Goal: Task Accomplishment & Management: Use online tool/utility

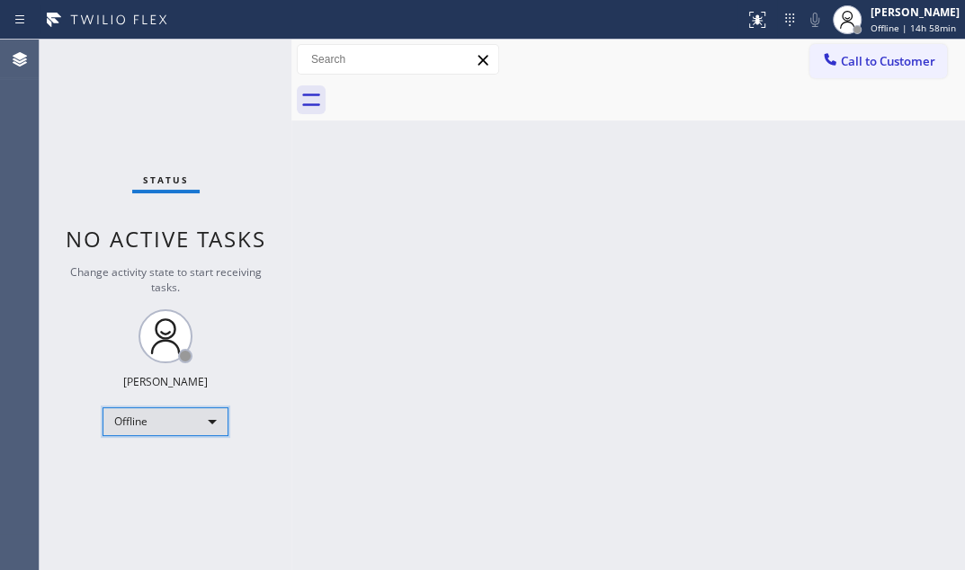
click at [215, 417] on div "Offline" at bounding box center [166, 422] width 126 height 29
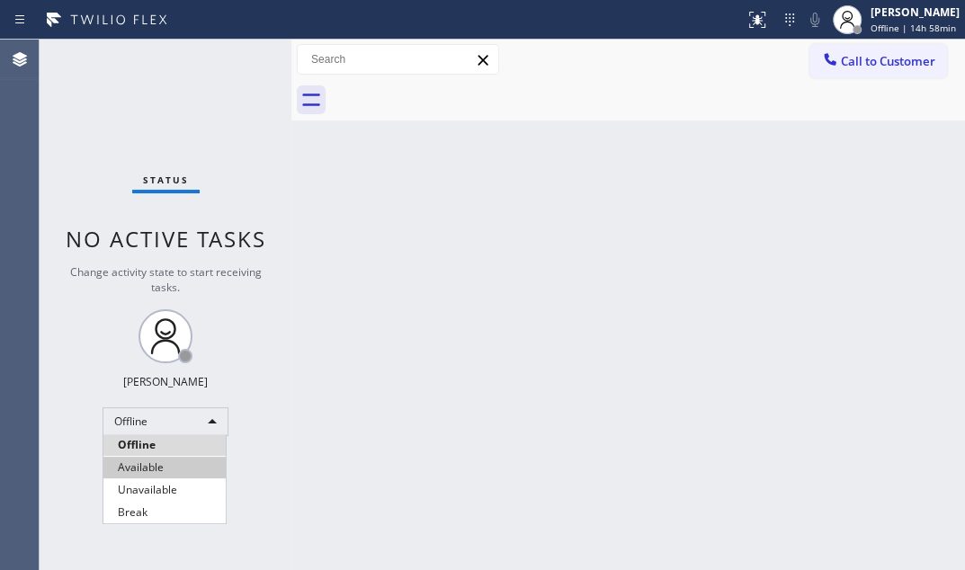
click at [152, 464] on li "Available" at bounding box center [164, 468] width 122 height 22
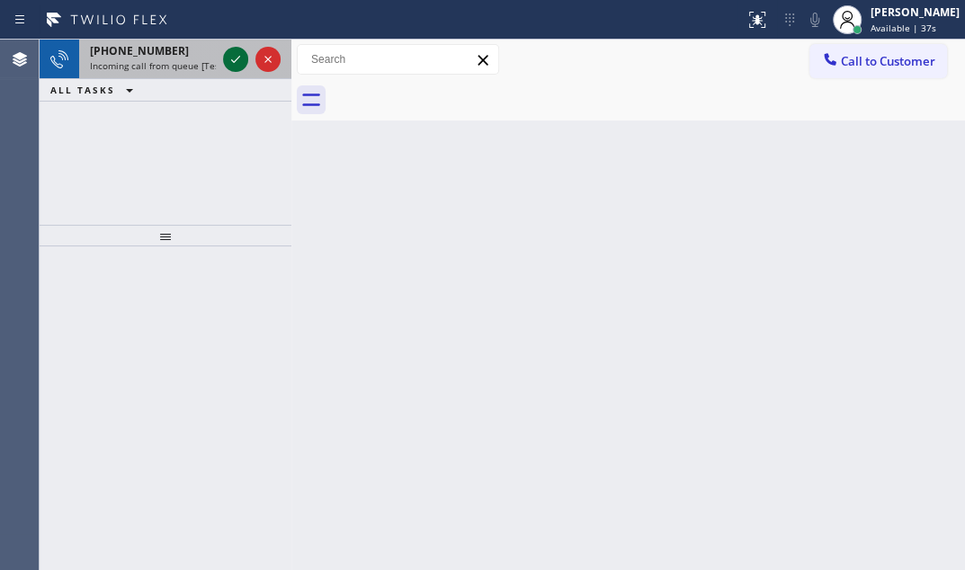
click at [229, 64] on icon at bounding box center [236, 60] width 22 height 22
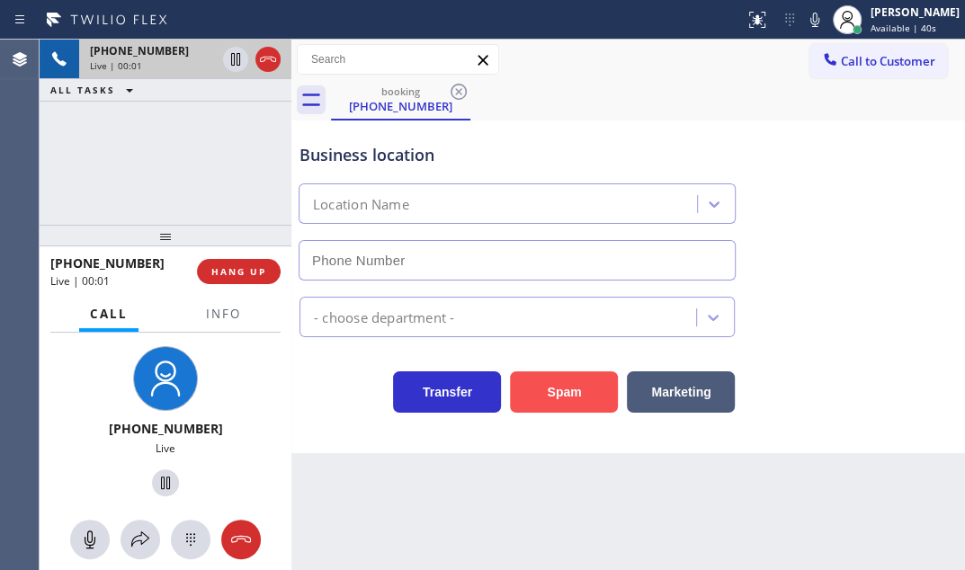
click at [557, 388] on button "Spam" at bounding box center [564, 392] width 108 height 41
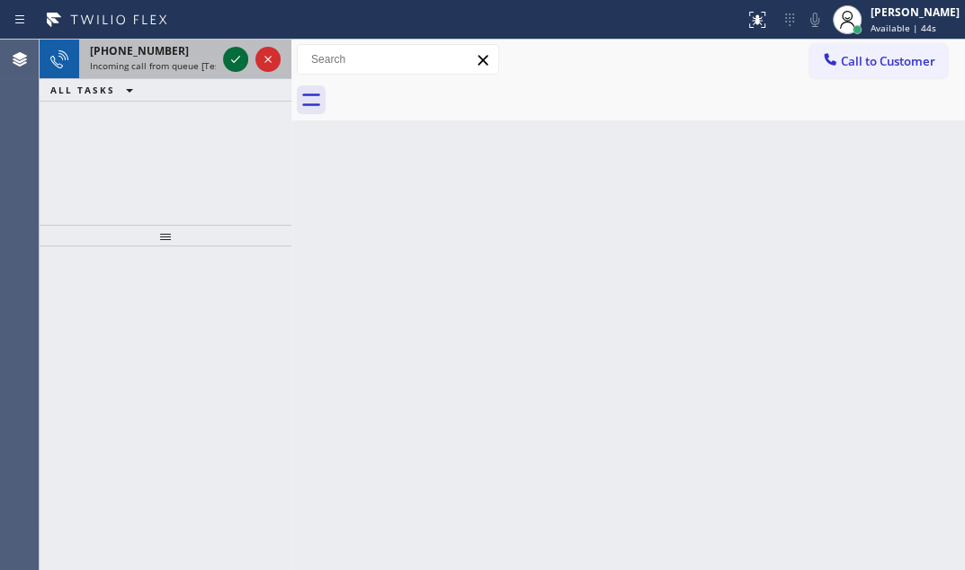
click at [233, 55] on icon at bounding box center [236, 60] width 22 height 22
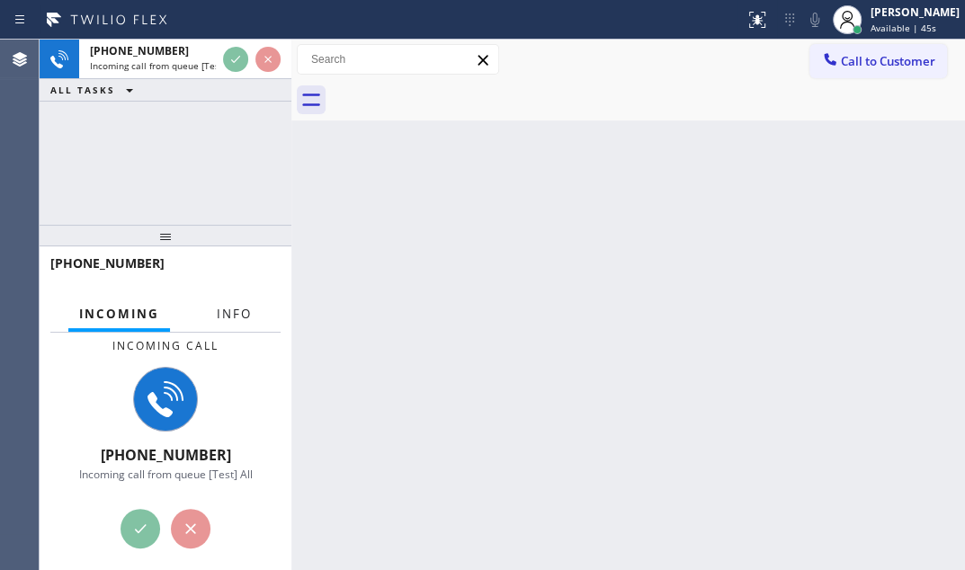
click at [225, 317] on span "Info" at bounding box center [234, 314] width 35 height 16
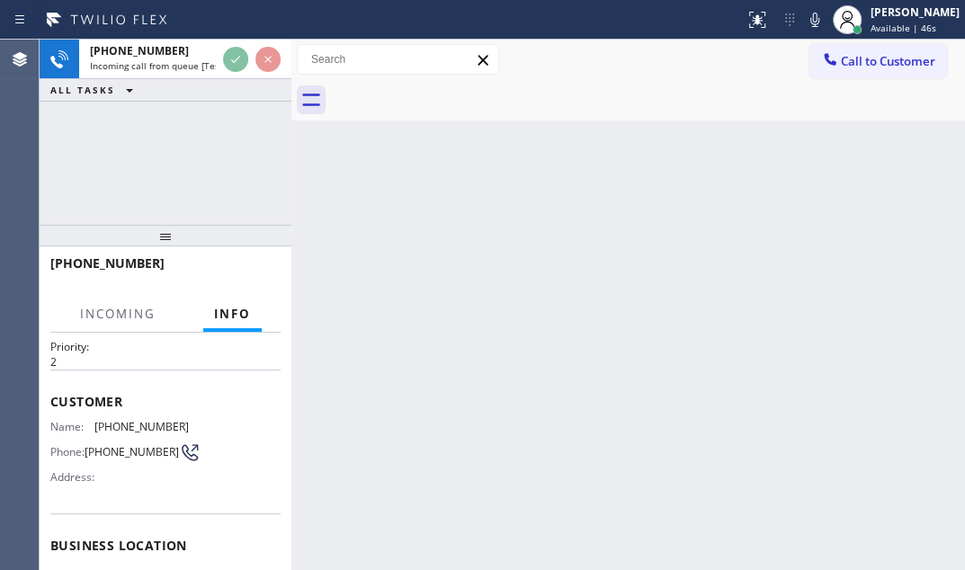
scroll to position [81, 0]
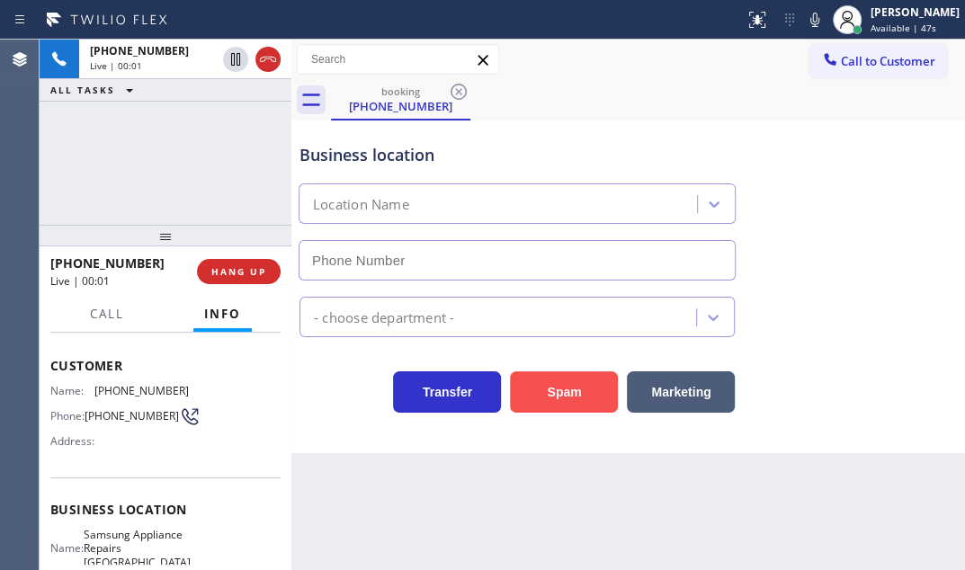
click at [538, 390] on button "Spam" at bounding box center [564, 392] width 108 height 41
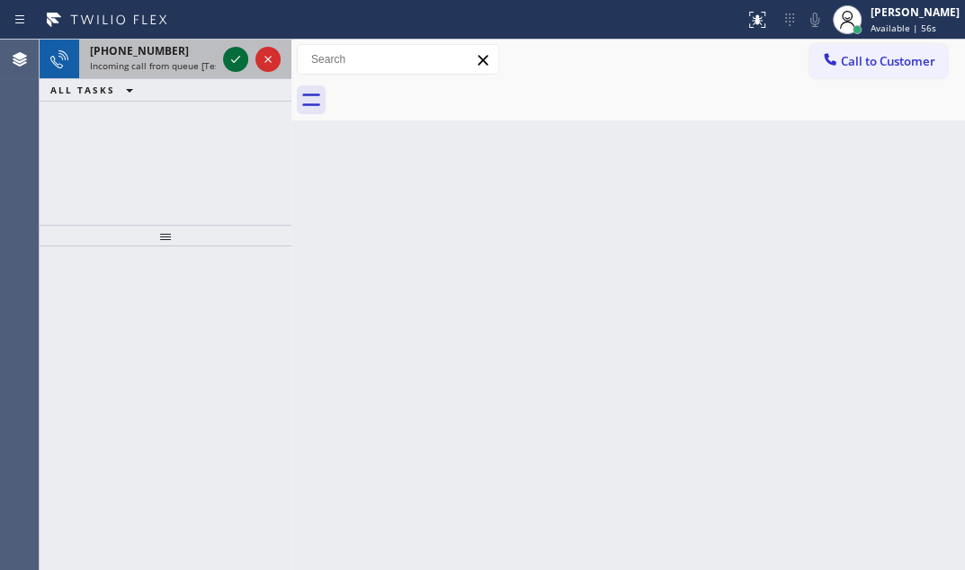
click at [229, 57] on icon at bounding box center [236, 60] width 22 height 22
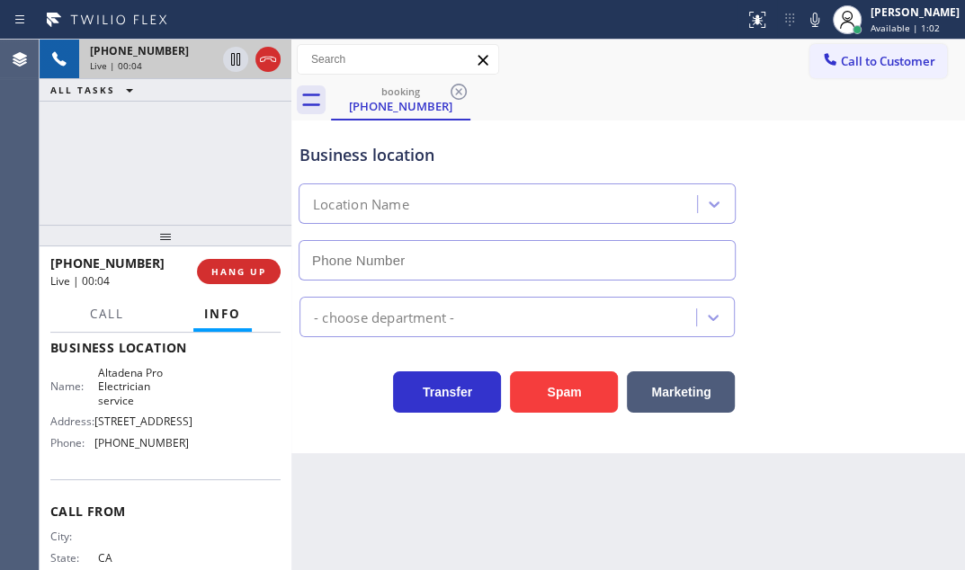
scroll to position [245, 0]
click at [241, 261] on button "HANG UP" at bounding box center [239, 271] width 84 height 25
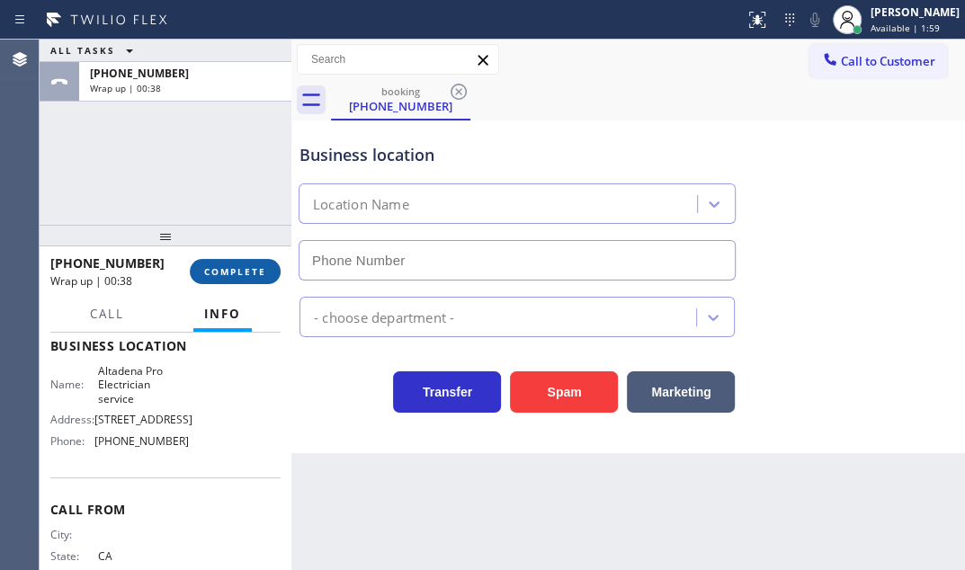
click at [224, 272] on span "COMPLETE" at bounding box center [235, 271] width 62 height 13
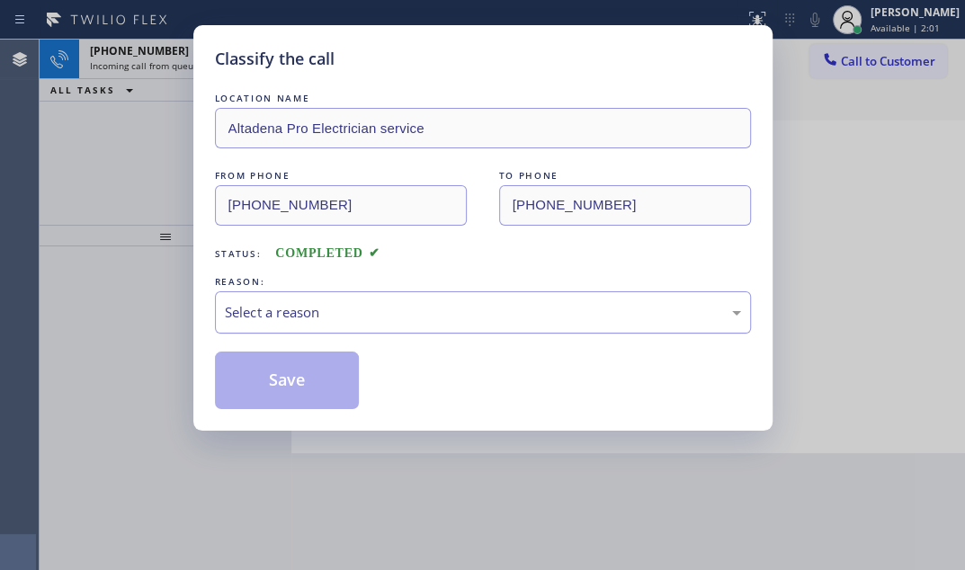
click at [387, 320] on div "Select a reason" at bounding box center [483, 312] width 516 height 21
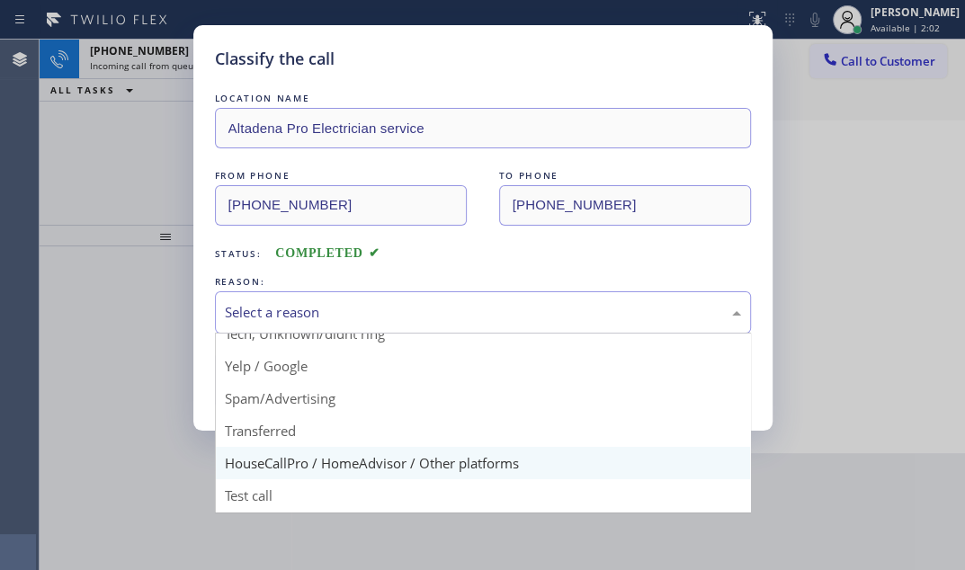
scroll to position [120, 0]
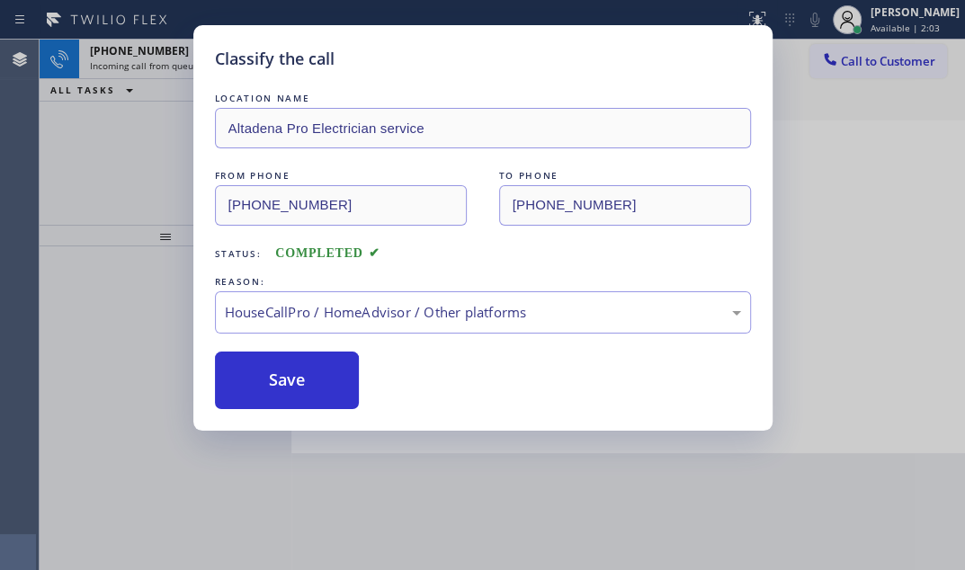
drag, startPoint x: 314, startPoint y: 393, endPoint x: 223, endPoint y: 271, distance: 152.4
click at [311, 387] on button "Save" at bounding box center [287, 381] width 145 height 58
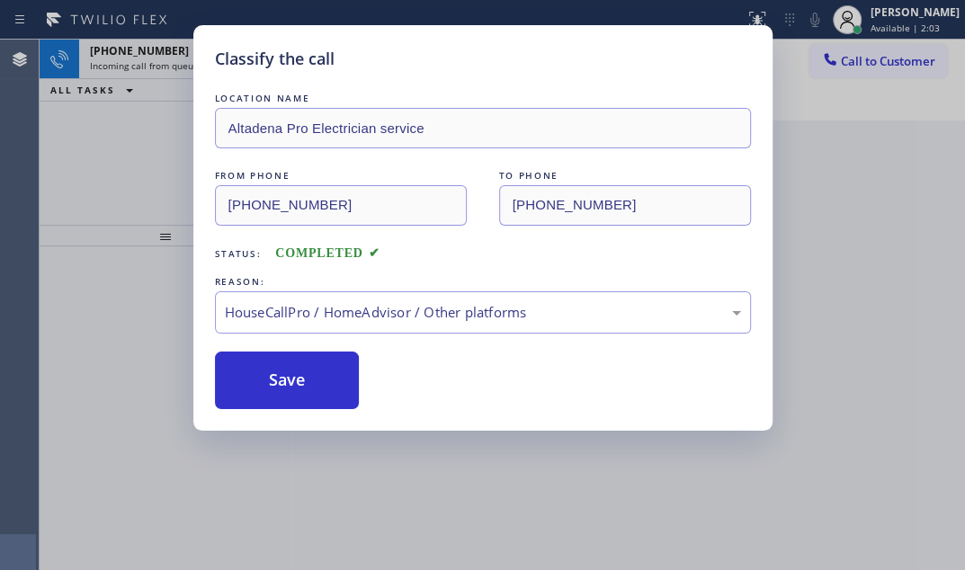
drag, startPoint x: 121, startPoint y: 102, endPoint x: 154, endPoint y: 88, distance: 35.9
click at [123, 100] on div "Classify the call LOCATION NAME Altadena Pro Electrician service FROM PHONE (21…" at bounding box center [482, 285] width 965 height 570
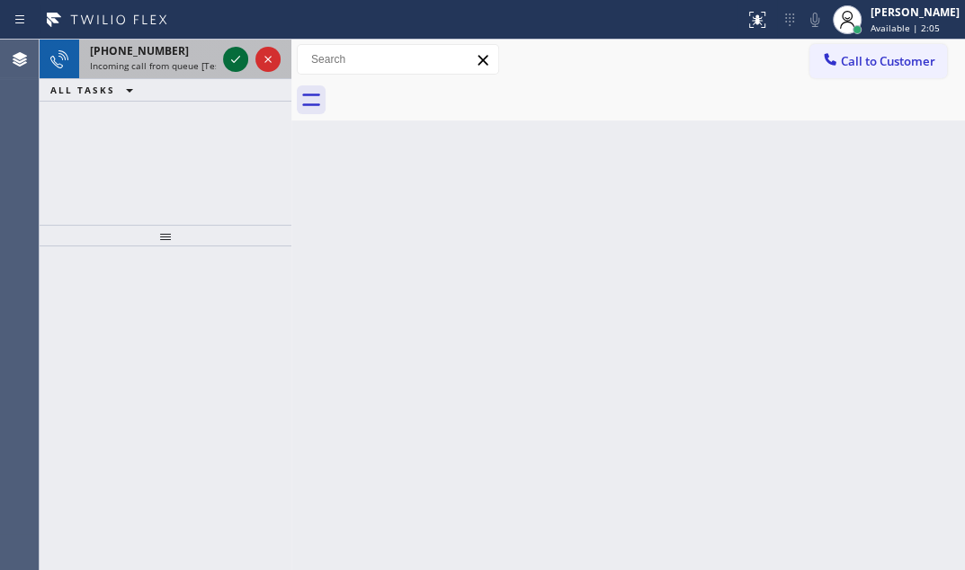
click at [234, 57] on icon at bounding box center [236, 60] width 22 height 22
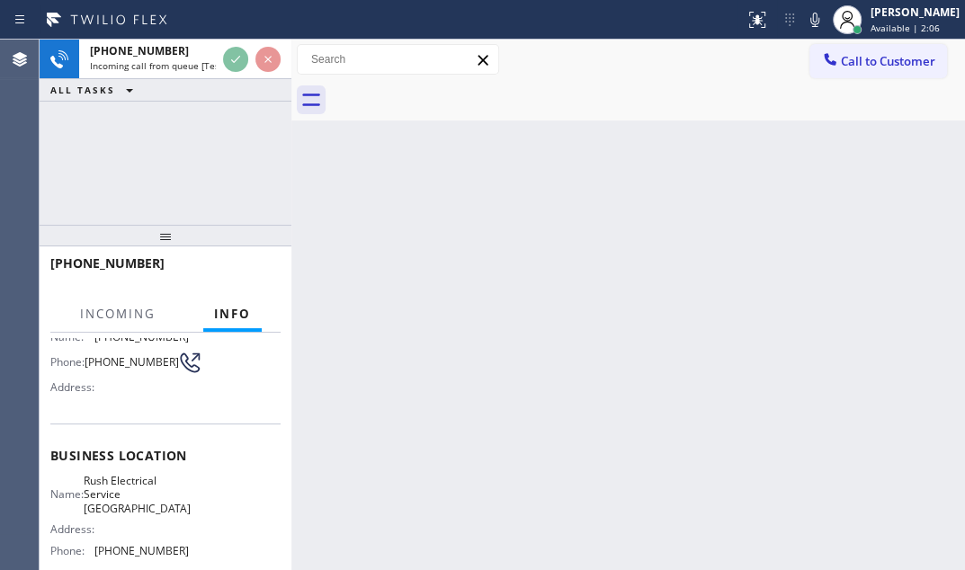
scroll to position [163, 0]
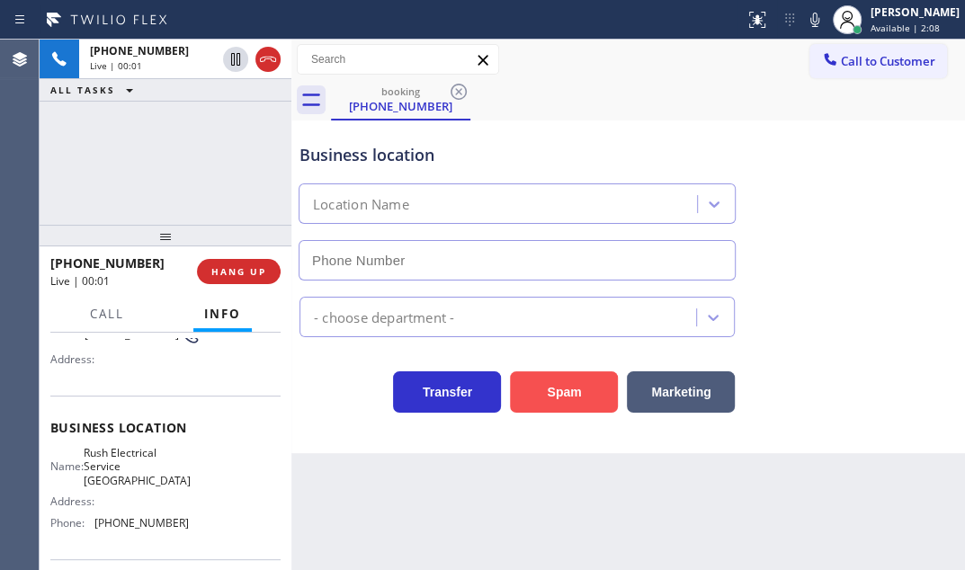
drag, startPoint x: 564, startPoint y: 397, endPoint x: 524, endPoint y: 370, distance: 48.7
click at [564, 397] on button "Spam" at bounding box center [564, 392] width 108 height 41
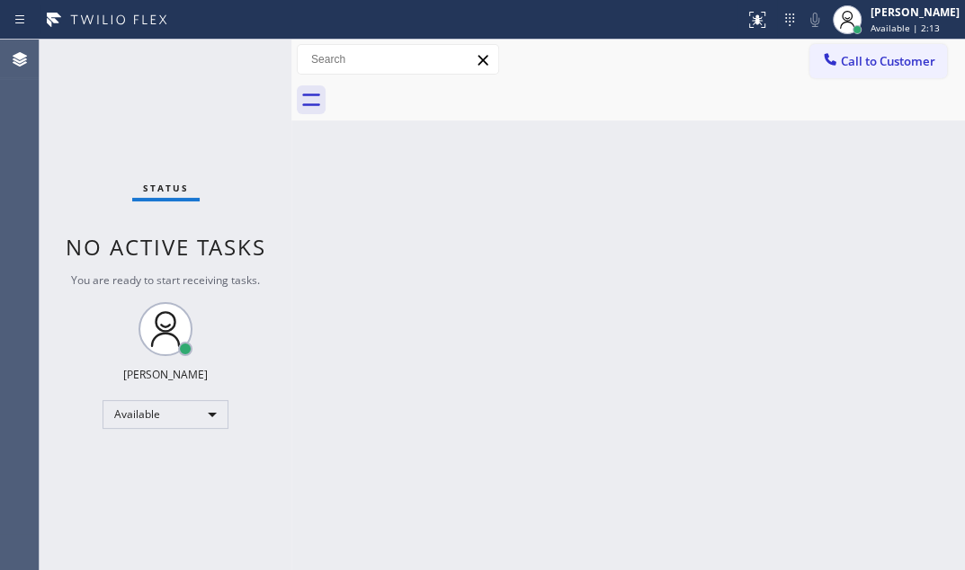
click at [229, 58] on div "Status No active tasks You are ready to start receiving tasks. [PERSON_NAME] Av…" at bounding box center [166, 305] width 252 height 531
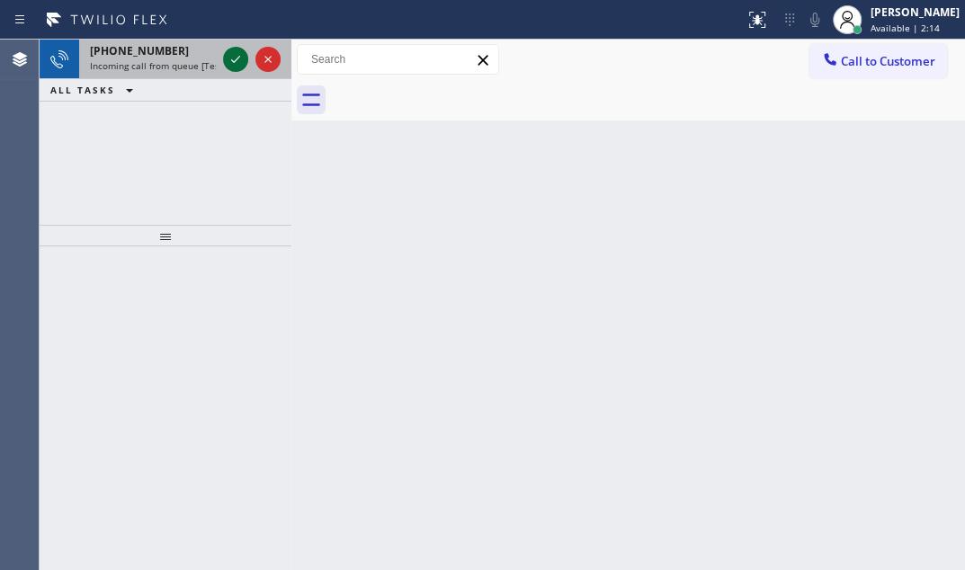
click at [229, 59] on icon at bounding box center [236, 60] width 22 height 22
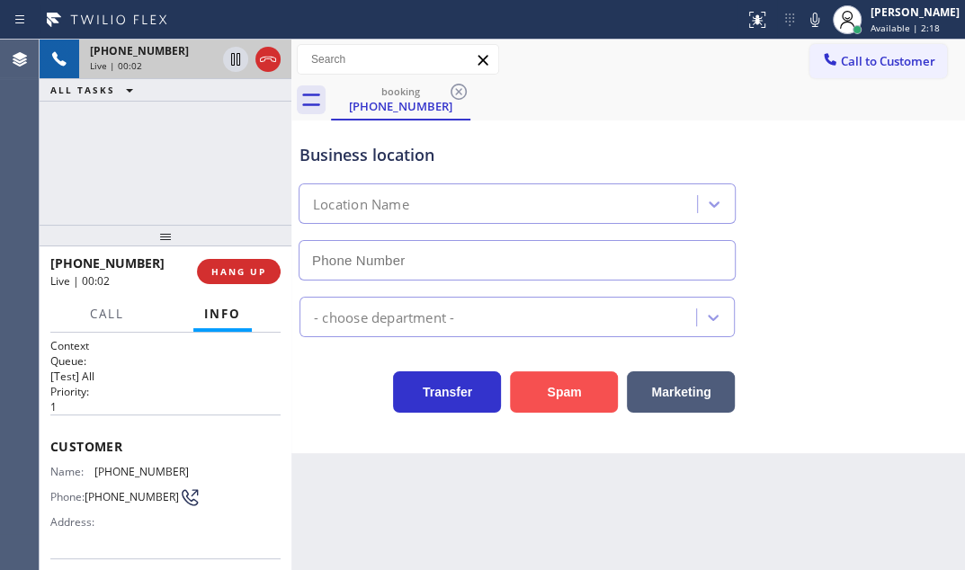
click at [592, 386] on button "Spam" at bounding box center [564, 392] width 108 height 41
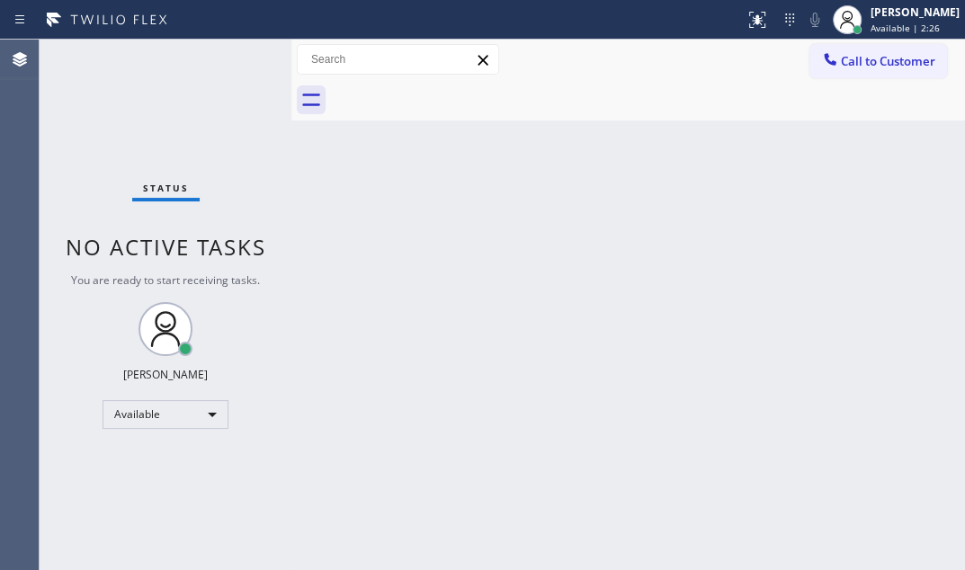
click at [232, 58] on div "Status No active tasks You are ready to start receiving tasks. [PERSON_NAME] Av…" at bounding box center [166, 305] width 252 height 531
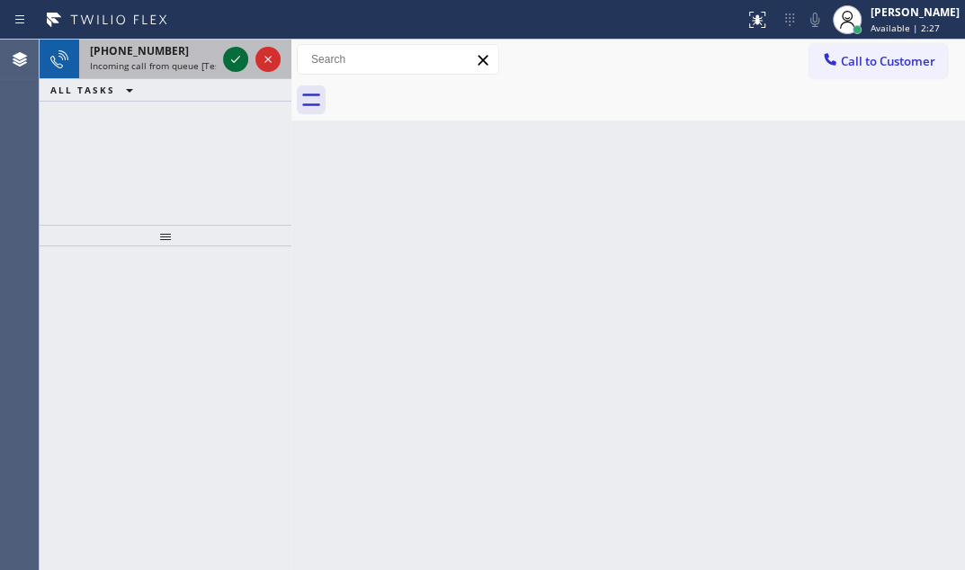
click at [232, 59] on icon at bounding box center [236, 60] width 22 height 22
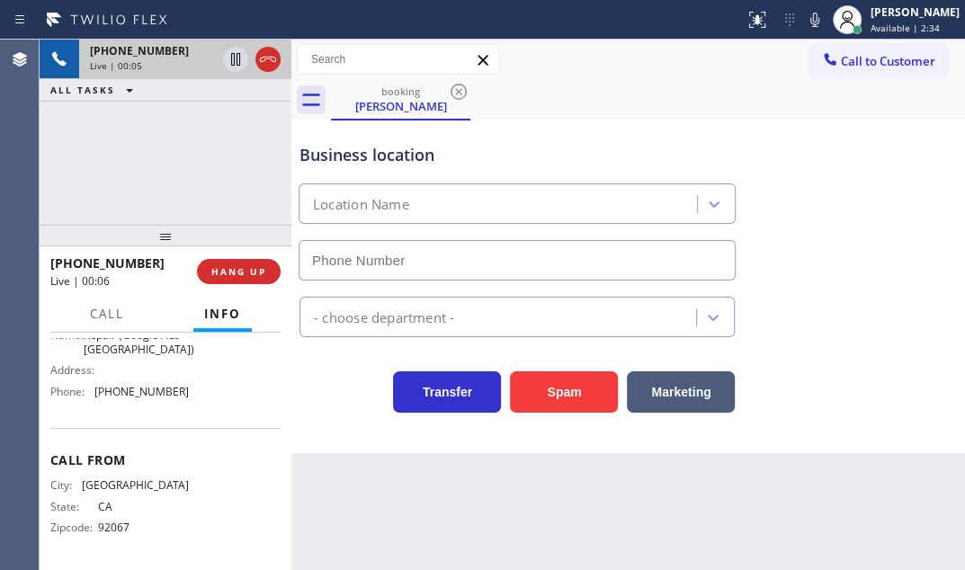
scroll to position [299, 0]
click at [135, 193] on div "+18587597881 Live | 00:19 ALL TASKS ALL TASKS ACTIVE TASKS TASKS IN WRAP UP" at bounding box center [166, 132] width 252 height 185
click at [408, 106] on div "Monty Silverstone" at bounding box center [401, 106] width 136 height 16
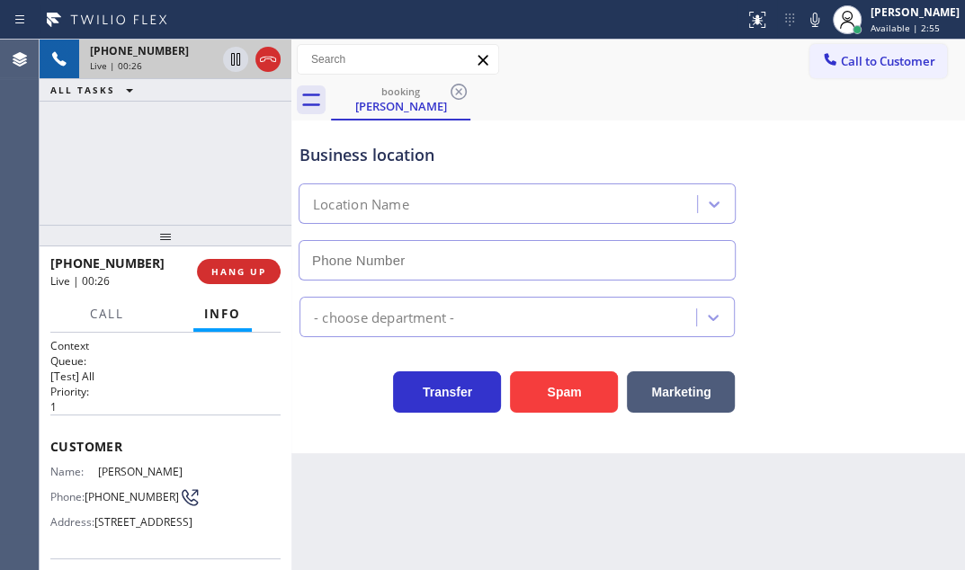
scroll to position [81, 0]
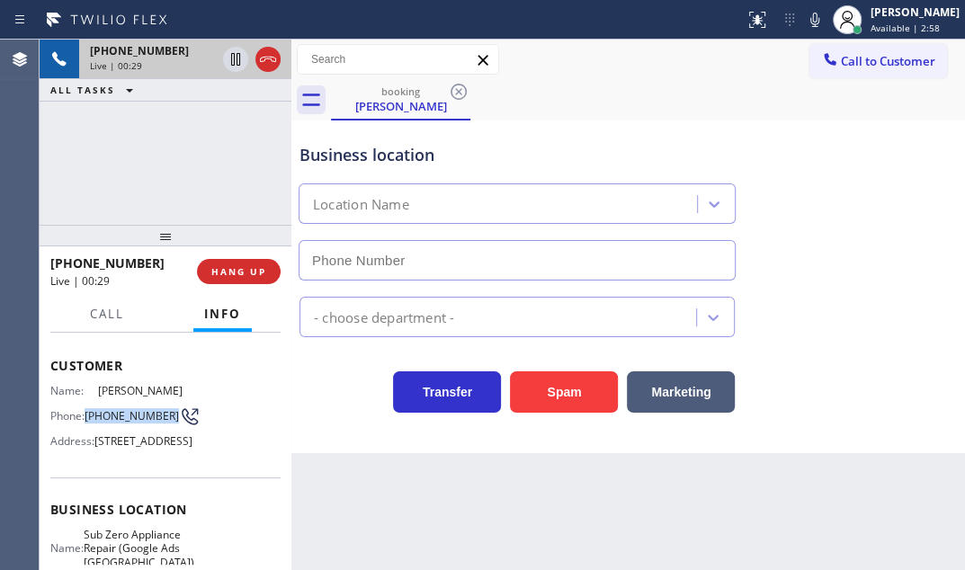
drag, startPoint x: 115, startPoint y: 435, endPoint x: 85, endPoint y: 416, distance: 35.7
click at [85, 416] on div "Phone: (858) 759-7881" at bounding box center [119, 417] width 139 height 22
copy span "(858) 759-7881"
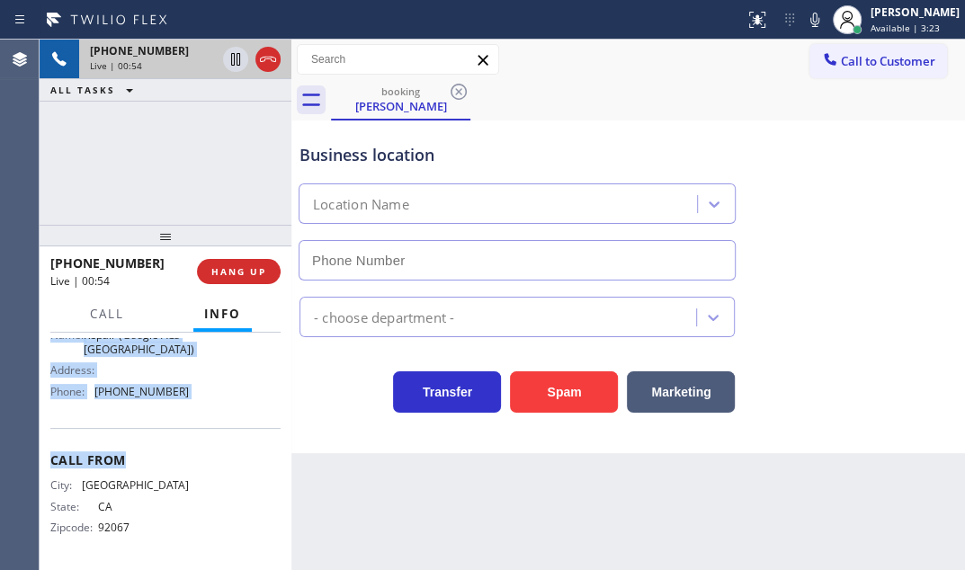
scroll to position [327, 0]
drag, startPoint x: 49, startPoint y: 354, endPoint x: 180, endPoint y: 440, distance: 156.7
click at [180, 440] on div "Context Queue: [Test] All Priority: 1 Customer Name: Monty Silverstone Phone: (…" at bounding box center [166, 451] width 252 height 237
copy div "Customer Name: Monty Silverstone Phone: (858) 759-7881 Address: 17484 Avenida P…"
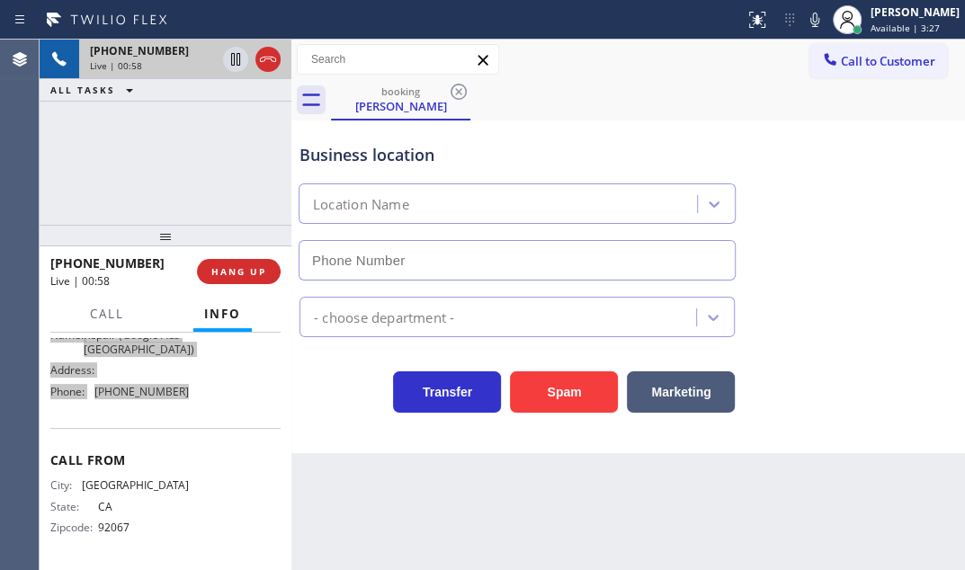
scroll to position [81, 0]
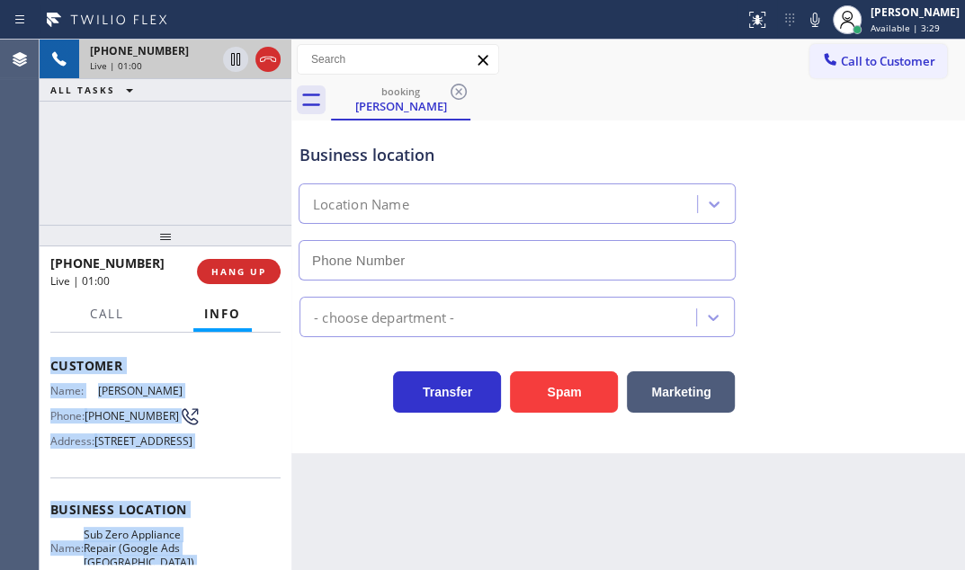
click at [220, 441] on div "Name: Monty Silverstone Phone: (858) 759-7881 Address: 17484 Avenida Peregrina,…" at bounding box center [165, 419] width 230 height 71
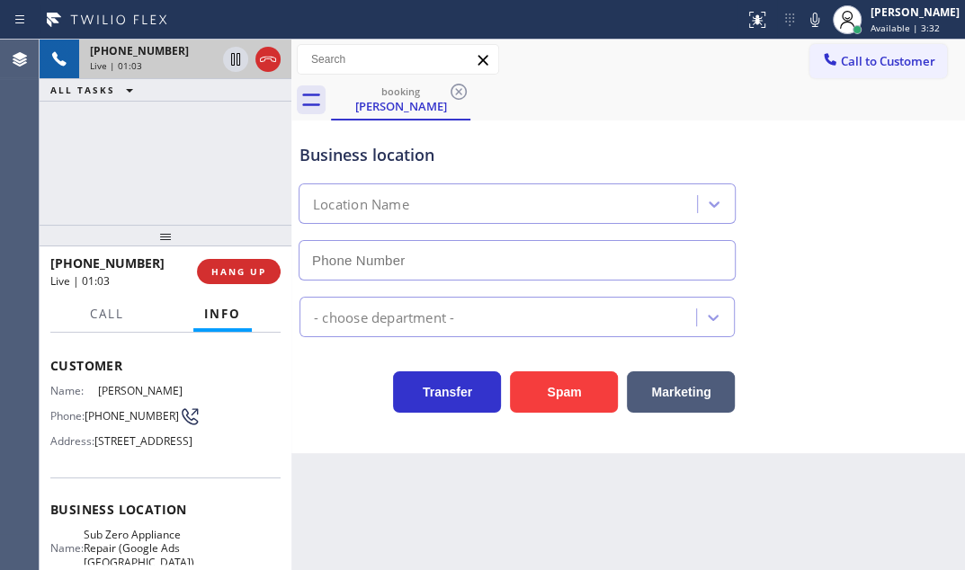
drag, startPoint x: 95, startPoint y: 451, endPoint x: 513, endPoint y: 434, distance: 417.8
click at [158, 448] on span "17484 Avenida Peregrina, Rancho Santa Fe, CA 92067" at bounding box center [143, 440] width 98 height 13
copy span "17484 Avenida Peregrina, Rancho Santa Fe, CA 92067"
click at [239, 67] on icon at bounding box center [236, 60] width 22 height 22
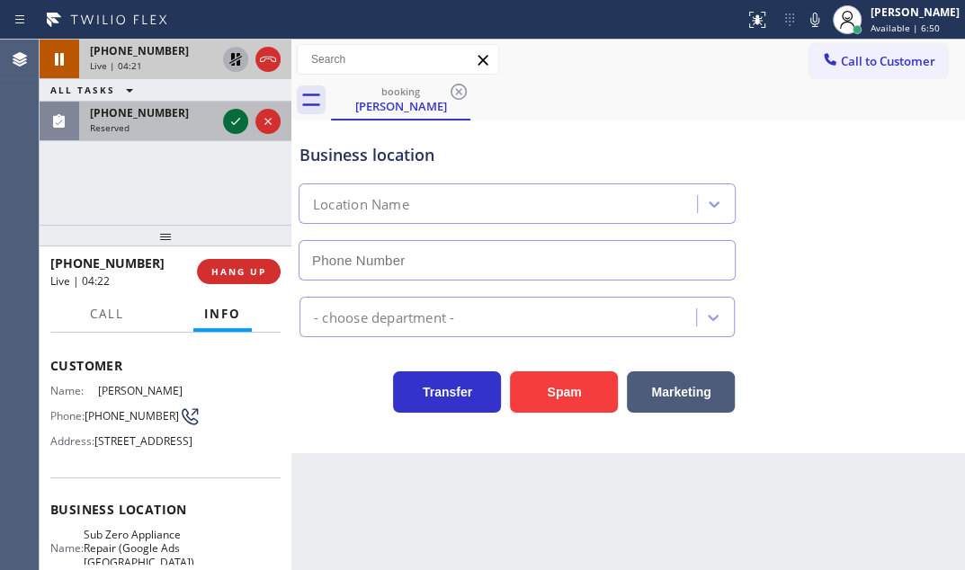
click at [234, 124] on icon at bounding box center [235, 121] width 9 height 7
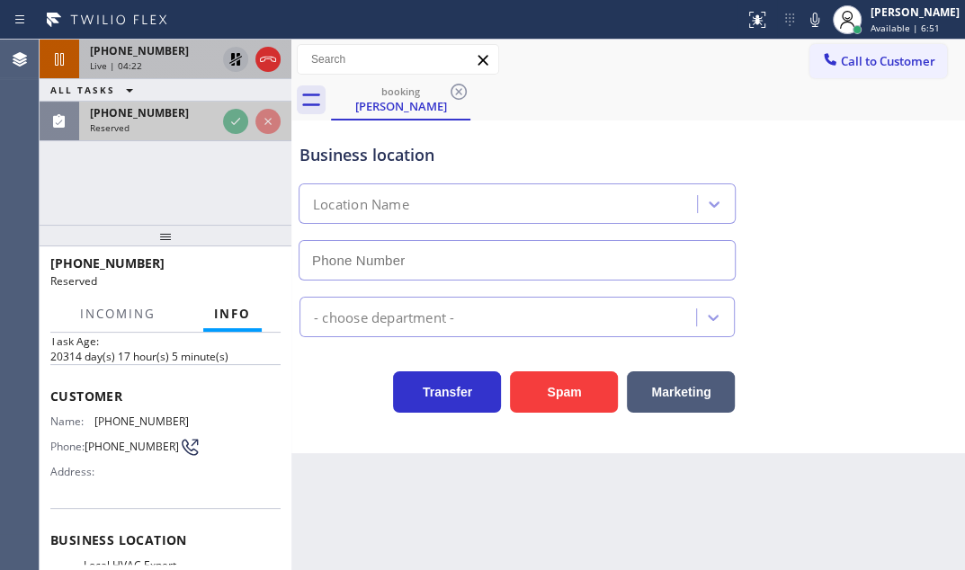
scroll to position [111, 0]
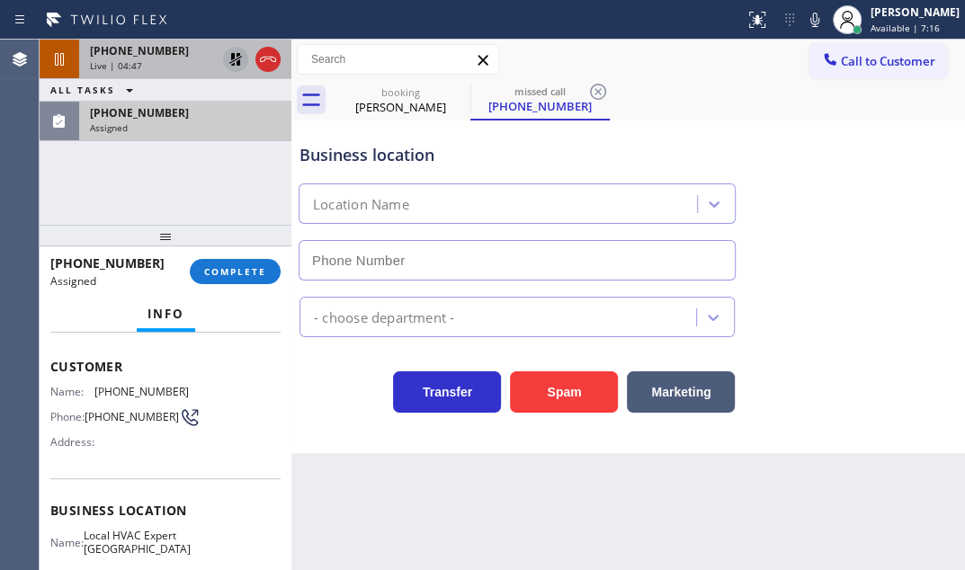
click at [232, 61] on icon at bounding box center [235, 59] width 13 height 13
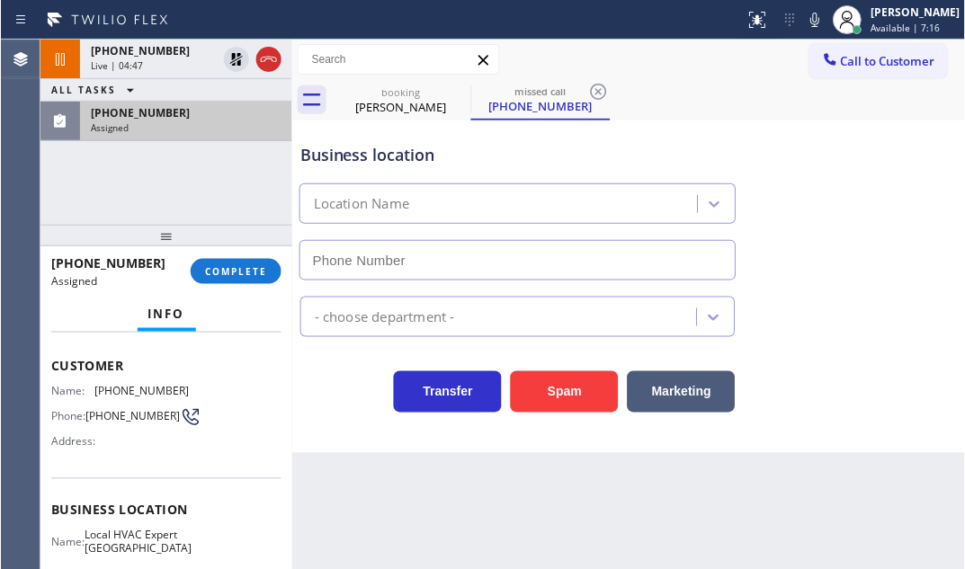
scroll to position [81, 0]
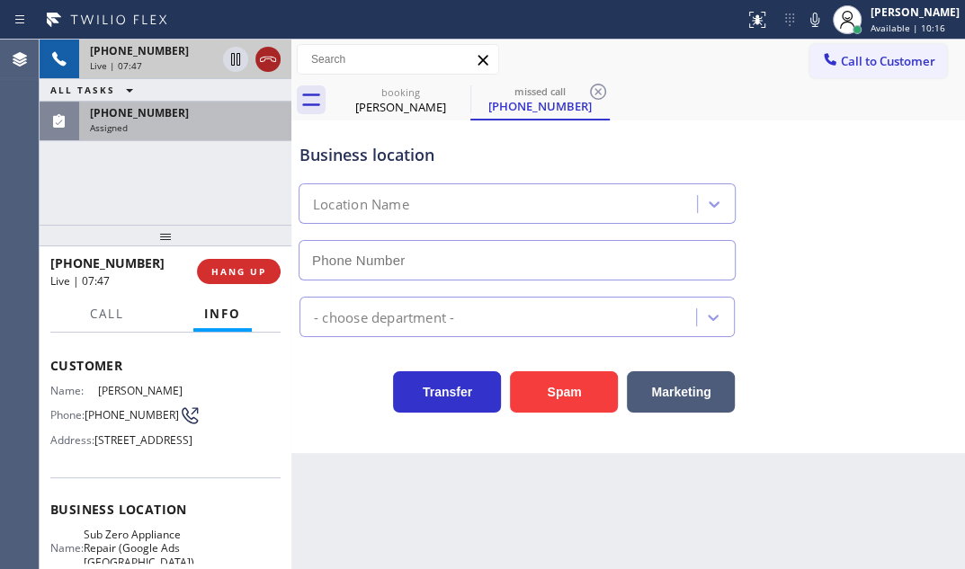
click at [267, 58] on icon at bounding box center [268, 60] width 22 height 22
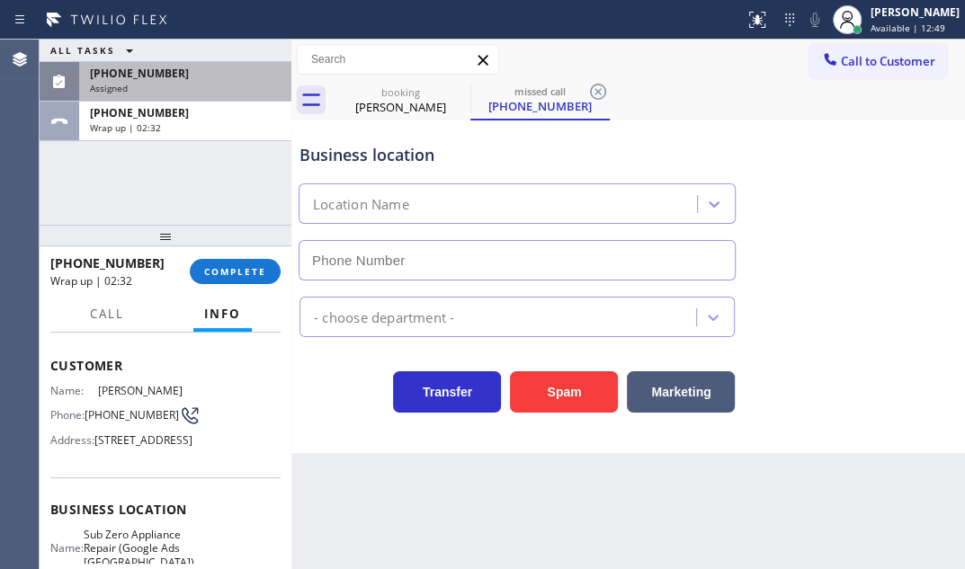
drag, startPoint x: 210, startPoint y: 130, endPoint x: 241, endPoint y: 249, distance: 123.7
click at [211, 130] on div "Wrap up | 02:32" at bounding box center [185, 127] width 191 height 13
click at [234, 282] on button "COMPLETE" at bounding box center [235, 271] width 91 height 25
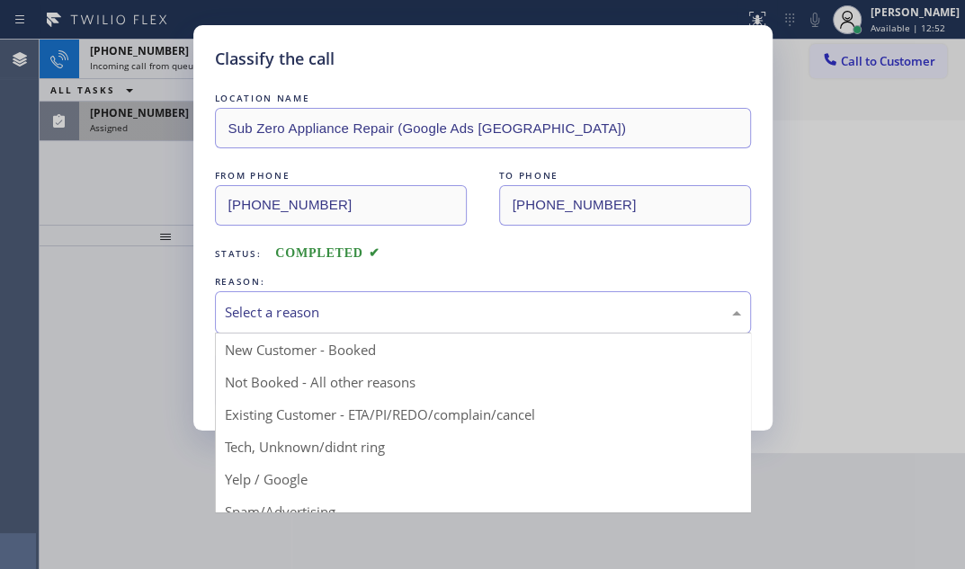
click at [439, 306] on div "Select a reason" at bounding box center [483, 312] width 516 height 21
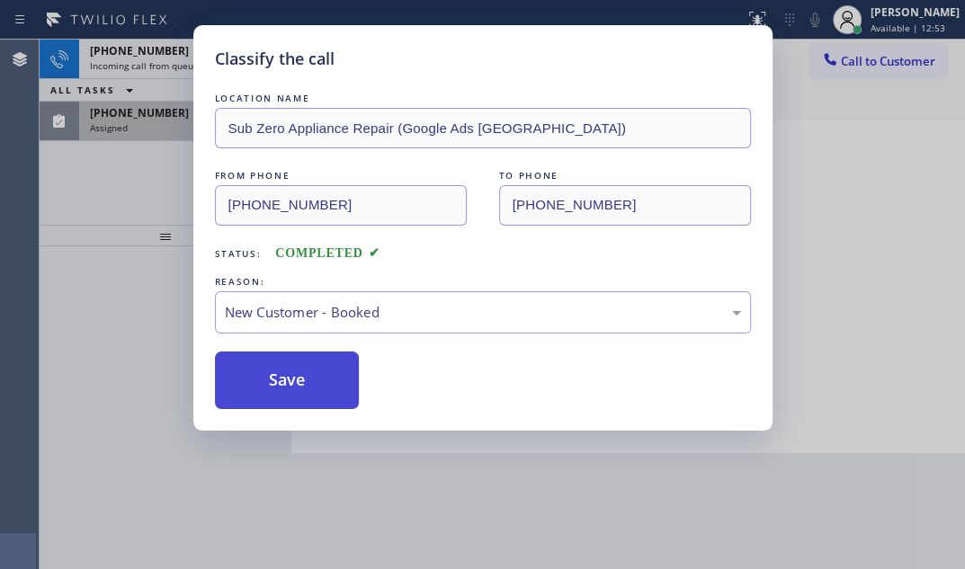
click at [264, 369] on button "Save" at bounding box center [287, 381] width 145 height 58
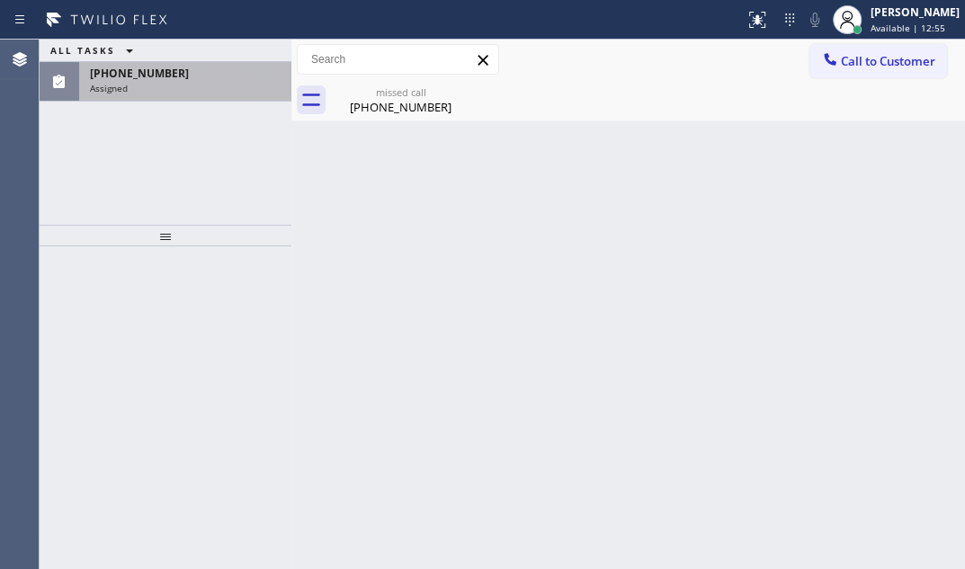
click at [245, 43] on div "ALL TASKS ALL TASKS ACTIVE TASKS TASKS IN WRAP UP (516) 452-8671 Assigned" at bounding box center [166, 71] width 252 height 62
click at [193, 94] on div "(516) 452-8671 Assigned" at bounding box center [181, 82] width 205 height 40
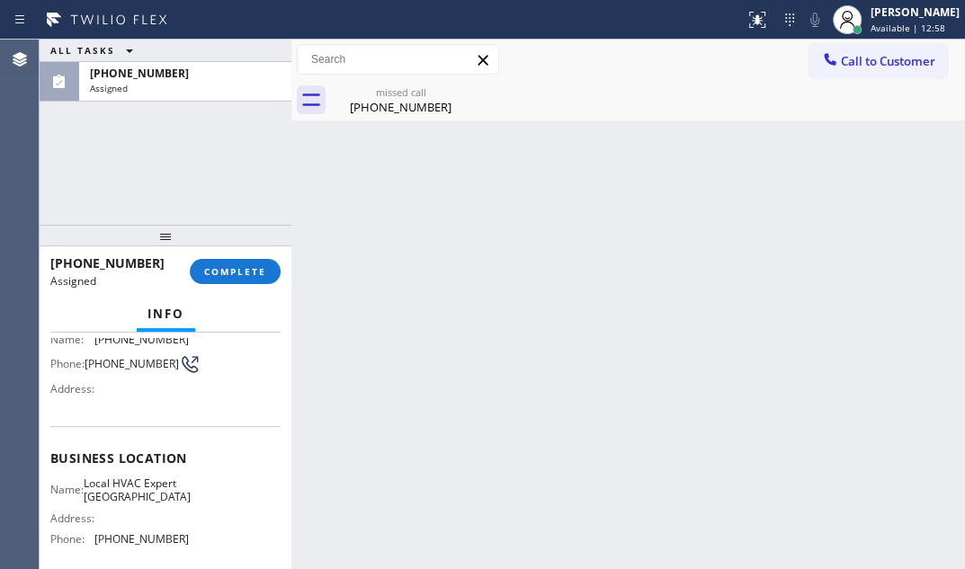
scroll to position [81, 0]
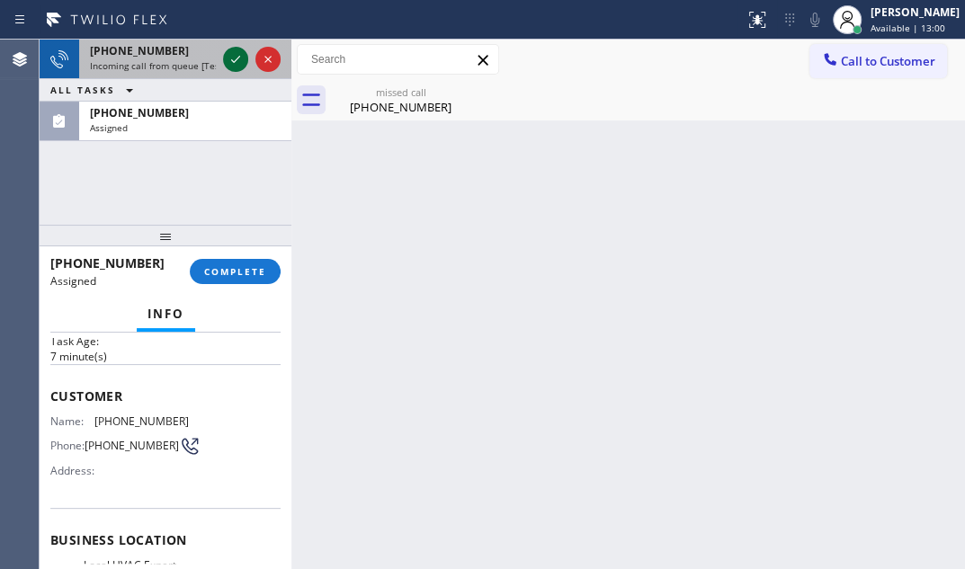
click at [237, 59] on icon at bounding box center [236, 60] width 22 height 22
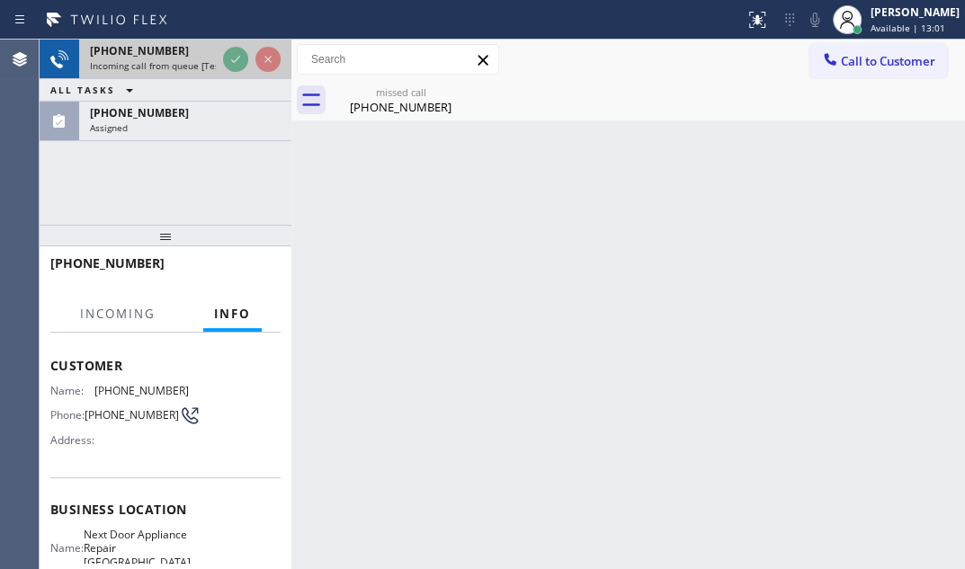
click at [179, 66] on span "Incoming call from queue [Test] All" at bounding box center [164, 65] width 149 height 13
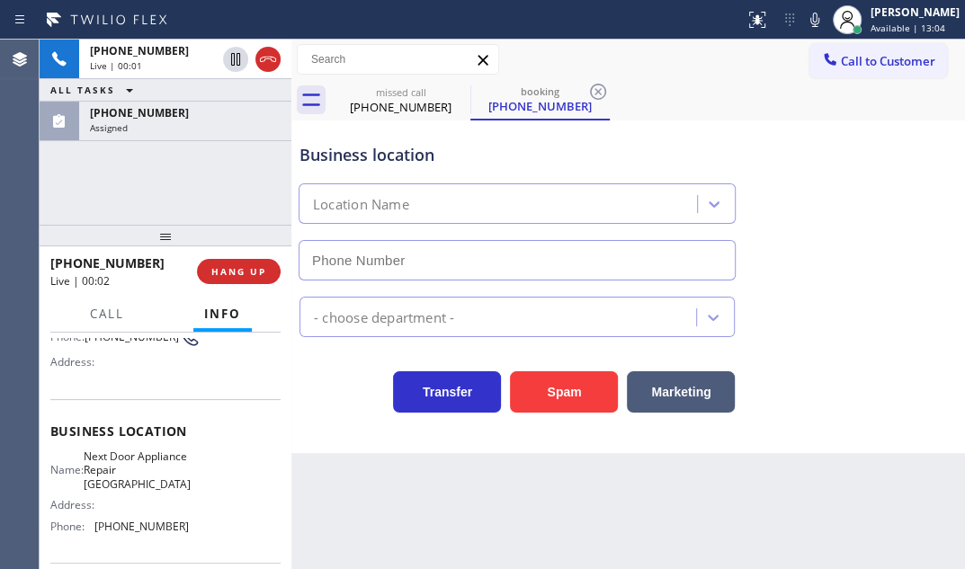
scroll to position [245, 0]
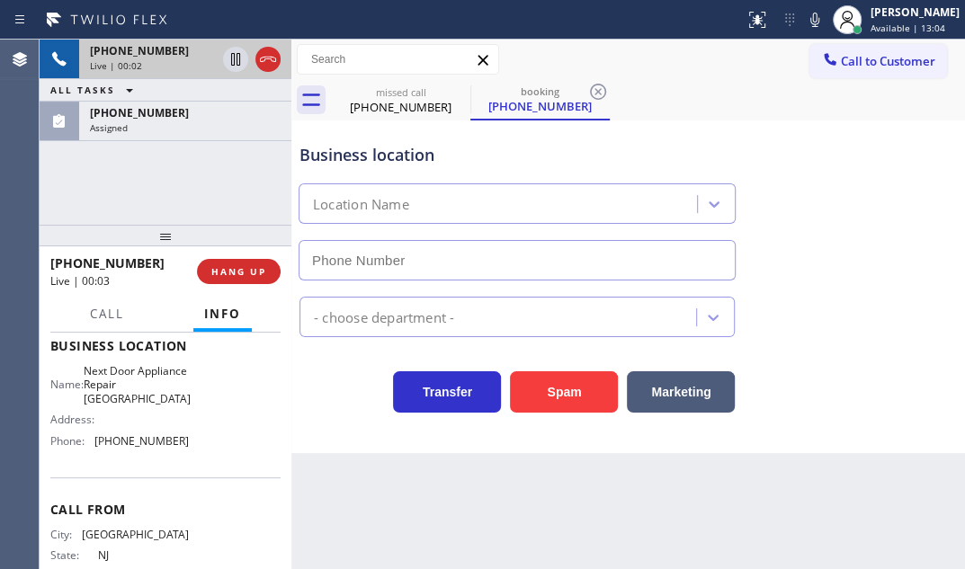
click at [195, 65] on div "Live | 00:02" at bounding box center [153, 65] width 126 height 13
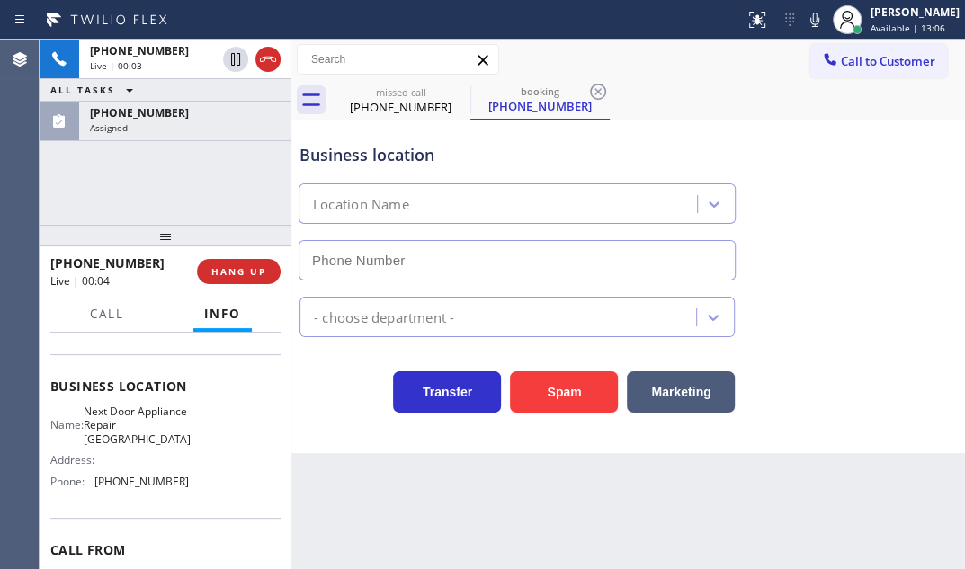
scroll to position [135, 0]
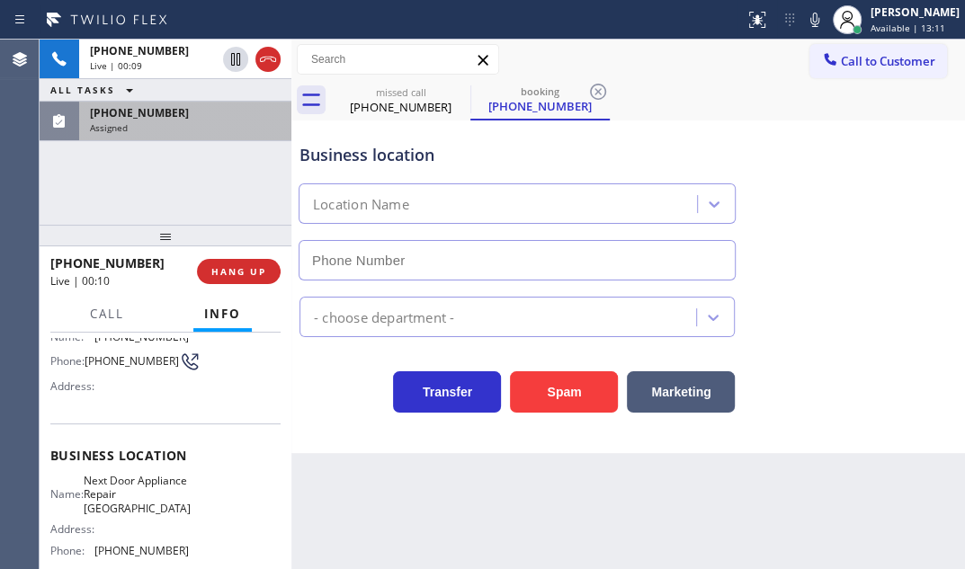
click at [187, 116] on div "(516) 452-8671" at bounding box center [185, 112] width 191 height 15
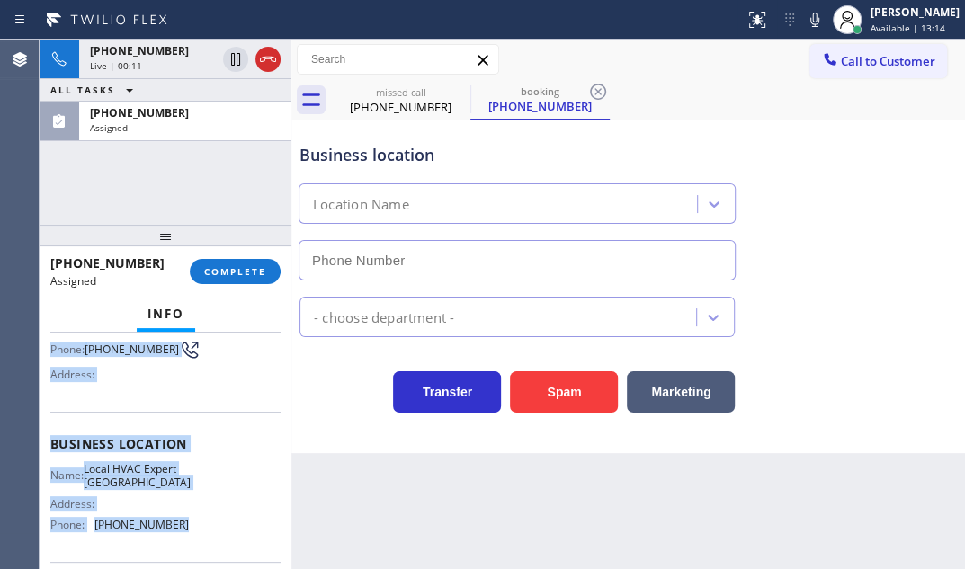
scroll to position [327, 0]
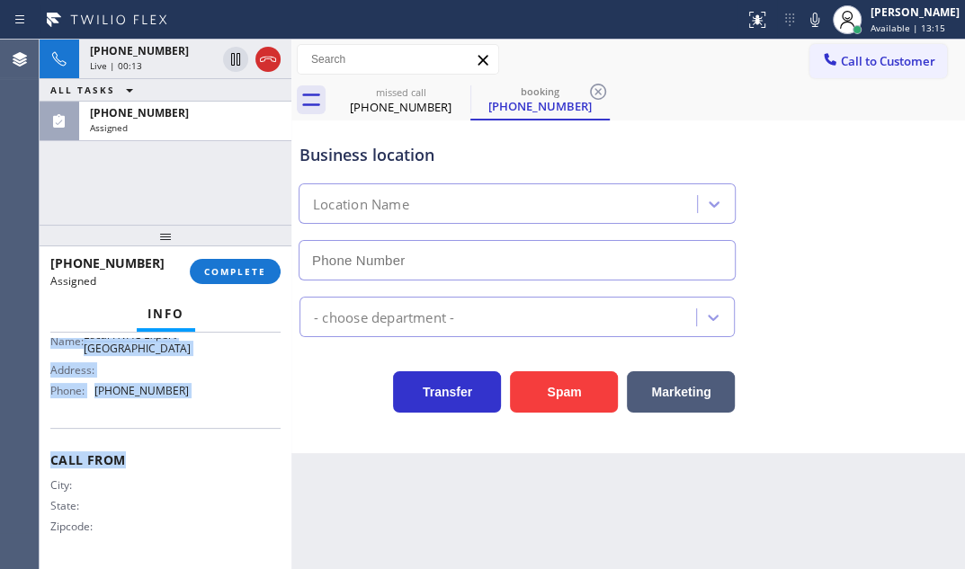
drag, startPoint x: 54, startPoint y: 470, endPoint x: 217, endPoint y: 427, distance: 168.5
click at [217, 427] on div "Context Queue: HVAC Priority: 0 Task Age: 7 minute(s) Customer Name: (516) 452-…" at bounding box center [165, 295] width 230 height 537
copy div "Customer Name: (516) 452-8671 Phone: (516) 452-8671 Address: Business location …"
click at [162, 416] on div "Business location Name: Local HVAC Expert Floral Park Address: Phone: (516) 563…" at bounding box center [165, 353] width 230 height 150
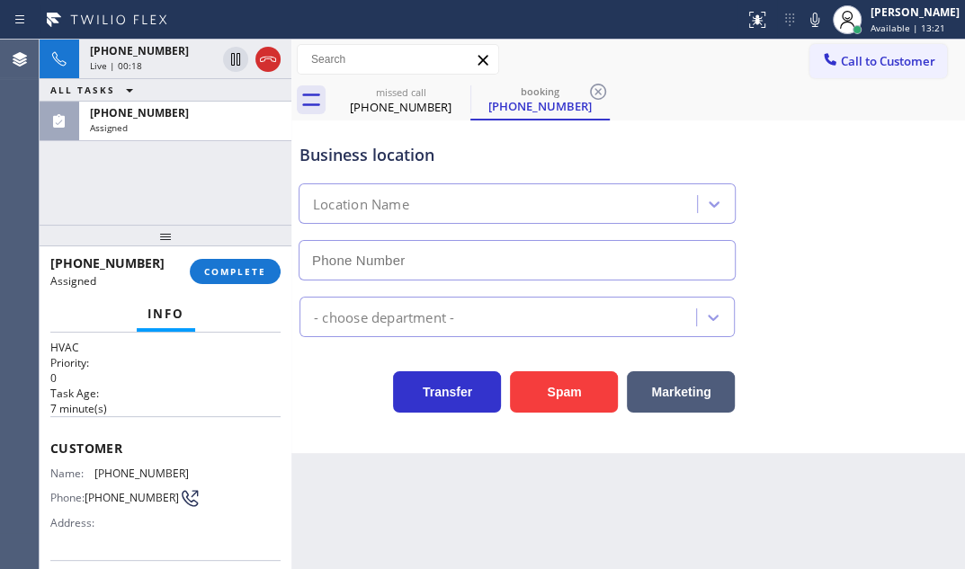
scroll to position [0, 0]
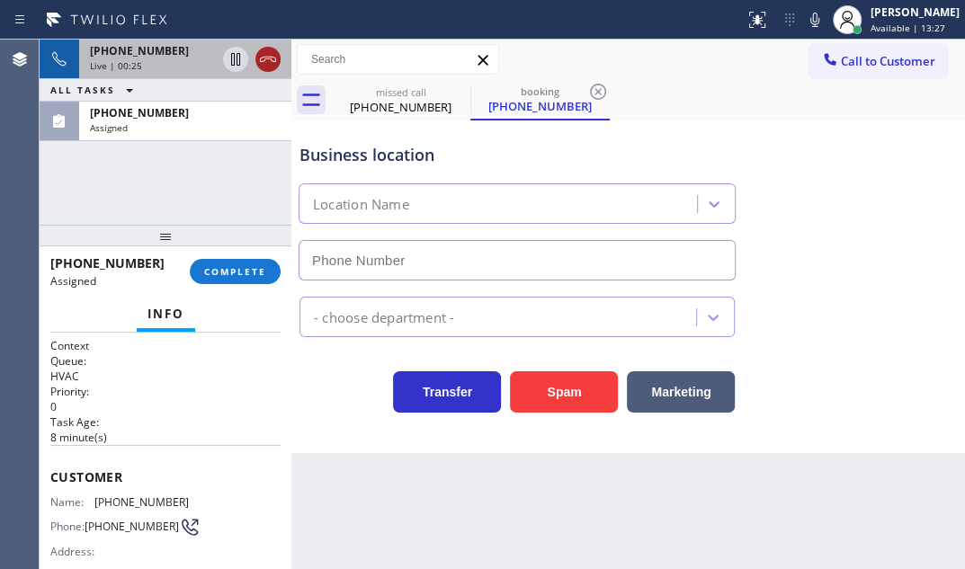
click at [263, 59] on icon at bounding box center [268, 60] width 22 height 22
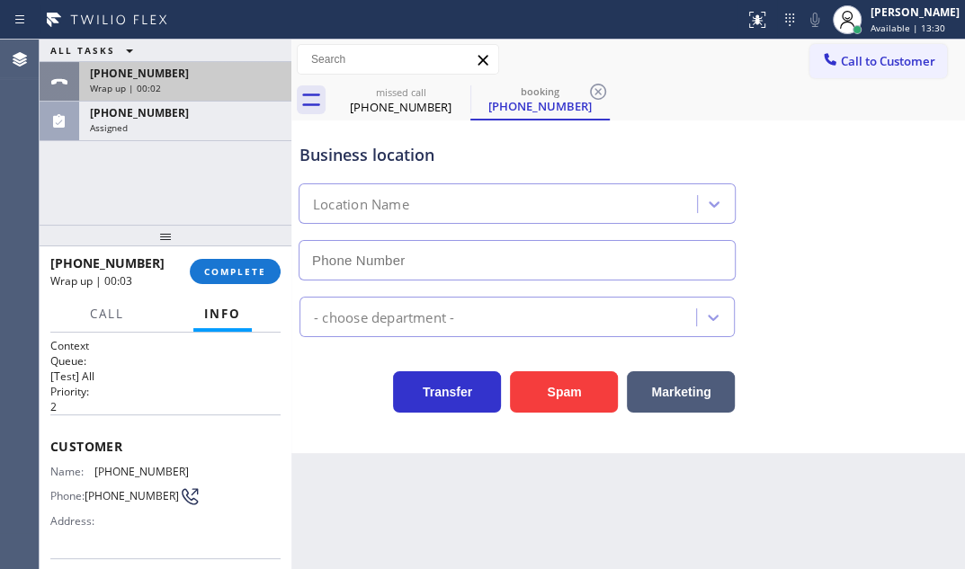
click at [207, 70] on div "+16092893900" at bounding box center [185, 73] width 191 height 15
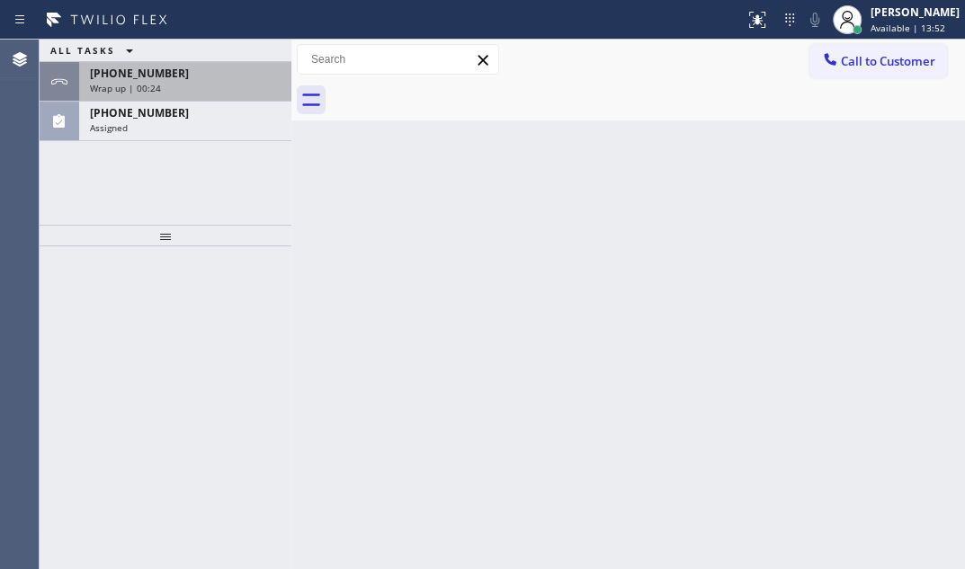
click at [239, 83] on div "Wrap up | 00:24" at bounding box center [185, 88] width 191 height 13
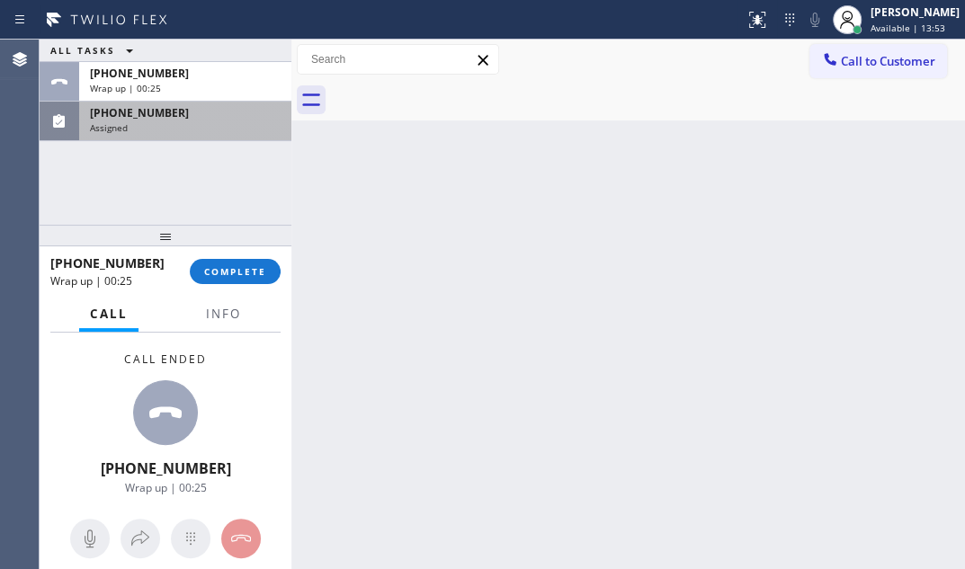
click at [168, 131] on div "Assigned" at bounding box center [185, 127] width 191 height 13
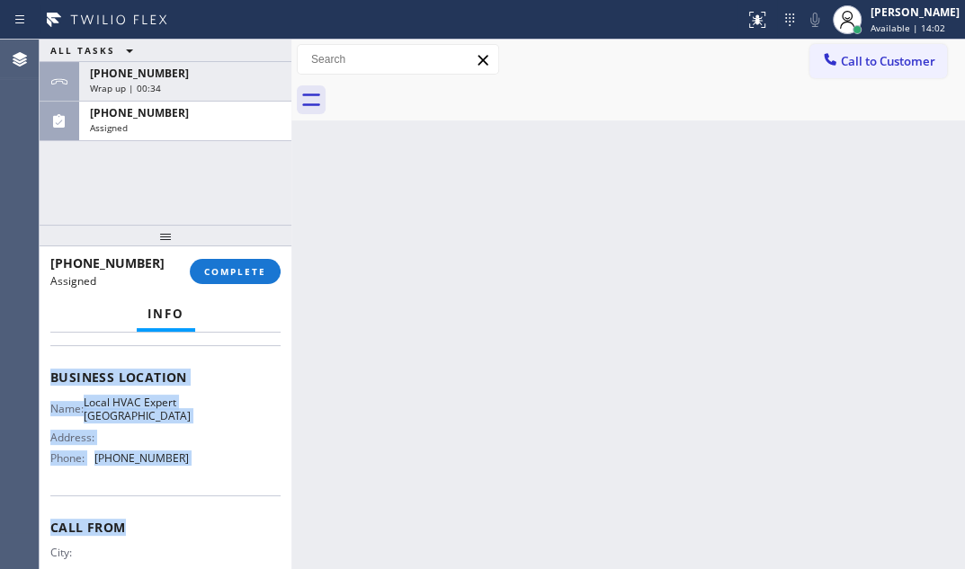
scroll to position [245, 0]
drag, startPoint x: 50, startPoint y: 463, endPoint x: 200, endPoint y: 489, distance: 151.6
click at [200, 489] on div "Context Queue: HVAC Priority: 0 Task Age: 8 minute(s) Customer Name: (516) 452-…" at bounding box center [165, 362] width 230 height 537
copy div "Customer Name: (516) 452-8671 Phone: (516) 452-8671 Address: Business location …"
click at [232, 275] on span "COMPLETE" at bounding box center [235, 271] width 62 height 13
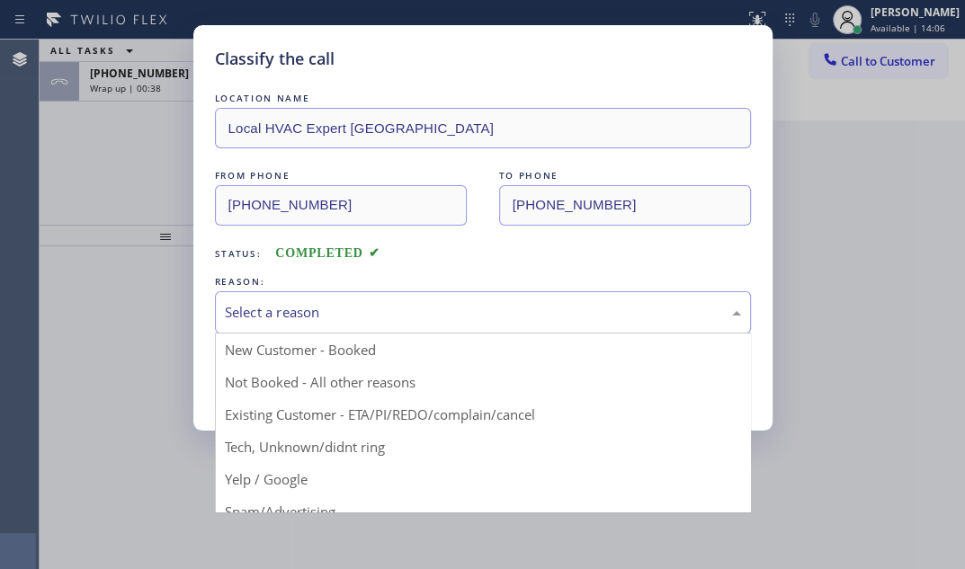
click at [412, 312] on div "Select a reason" at bounding box center [483, 312] width 516 height 21
drag, startPoint x: 310, startPoint y: 381, endPoint x: 275, endPoint y: 381, distance: 35.1
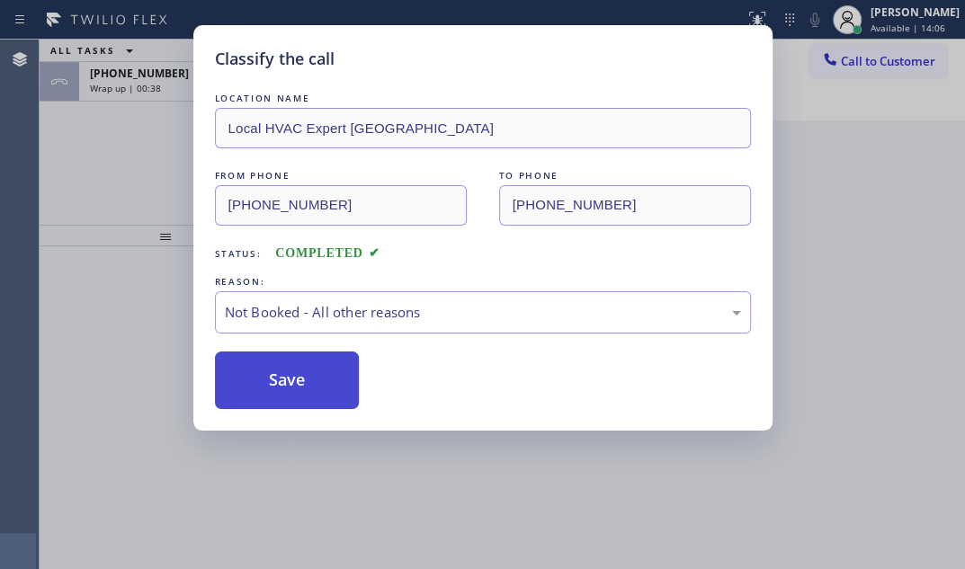
click at [275, 381] on button "Save" at bounding box center [287, 381] width 145 height 58
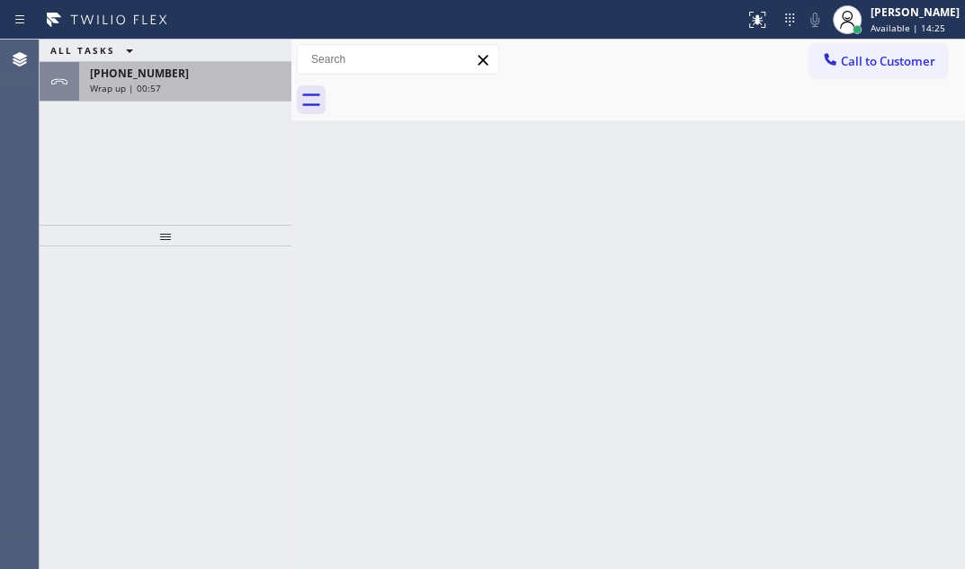
click at [236, 76] on div "[PHONE_NUMBER]" at bounding box center [185, 73] width 191 height 15
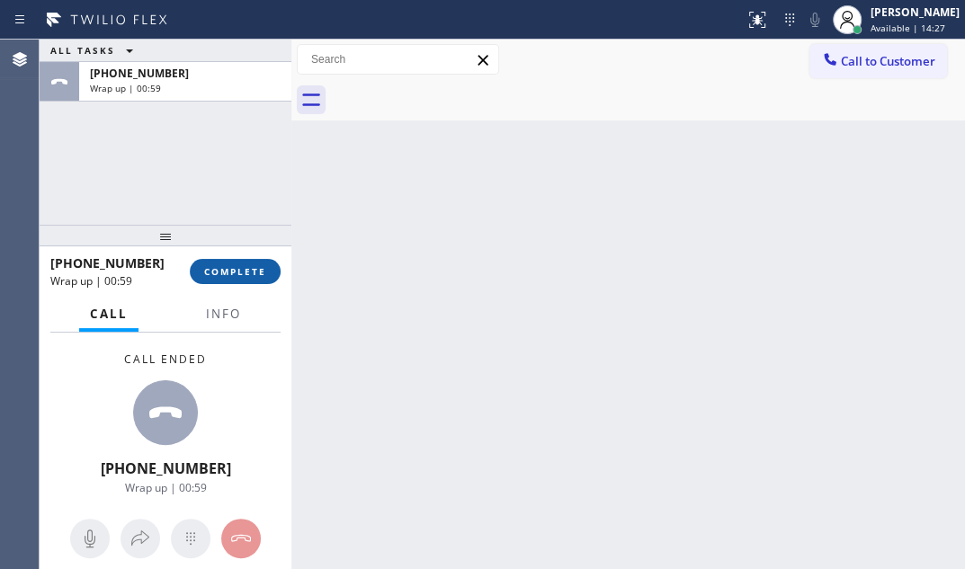
click at [241, 279] on button "COMPLETE" at bounding box center [235, 271] width 91 height 25
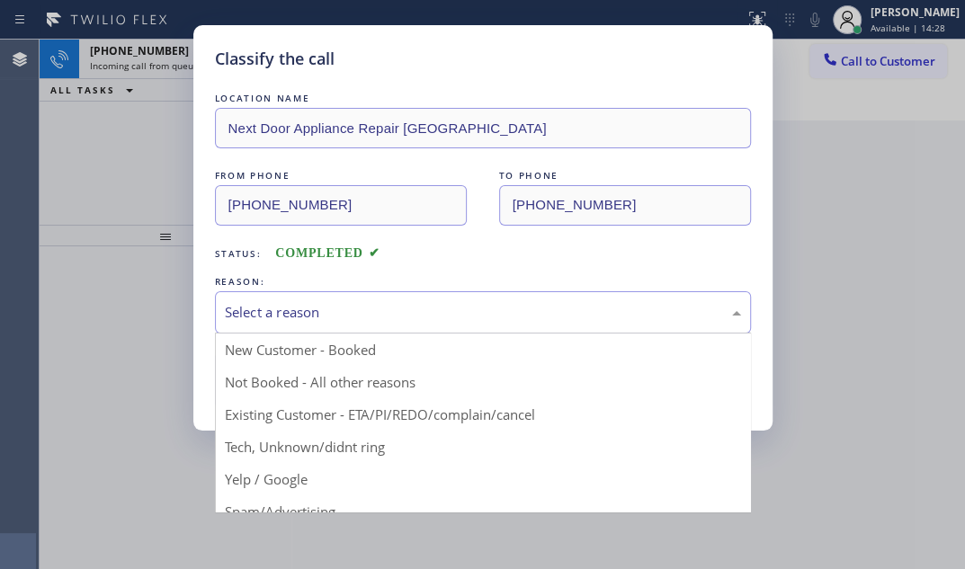
click at [396, 309] on div "Select a reason" at bounding box center [483, 312] width 516 height 21
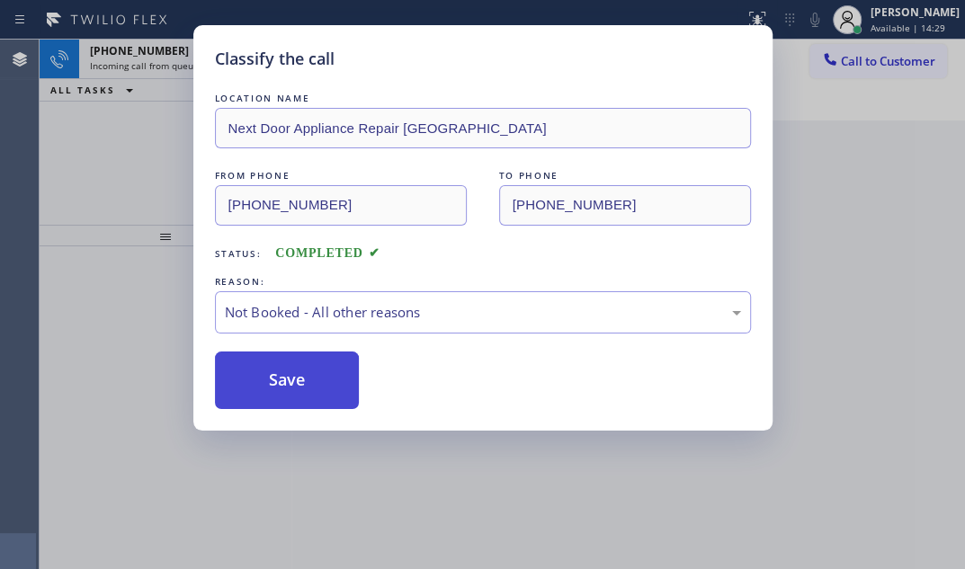
drag, startPoint x: 284, startPoint y: 382, endPoint x: 274, endPoint y: 386, distance: 10.5
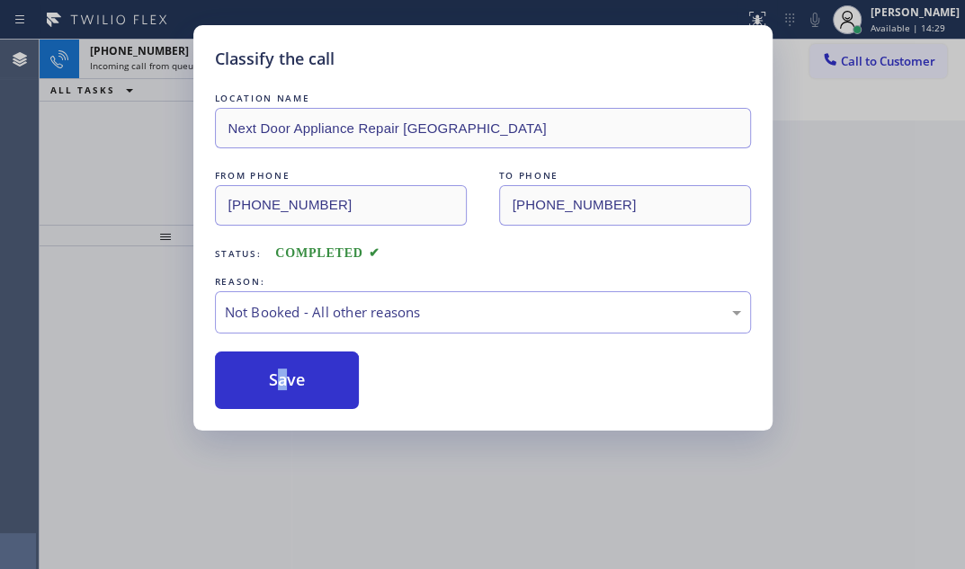
drag, startPoint x: 254, startPoint y: 396, endPoint x: 211, endPoint y: 306, distance: 99.4
click at [254, 391] on button "Save" at bounding box center [287, 381] width 145 height 58
click at [162, 55] on span "+13238176374" at bounding box center [139, 50] width 99 height 15
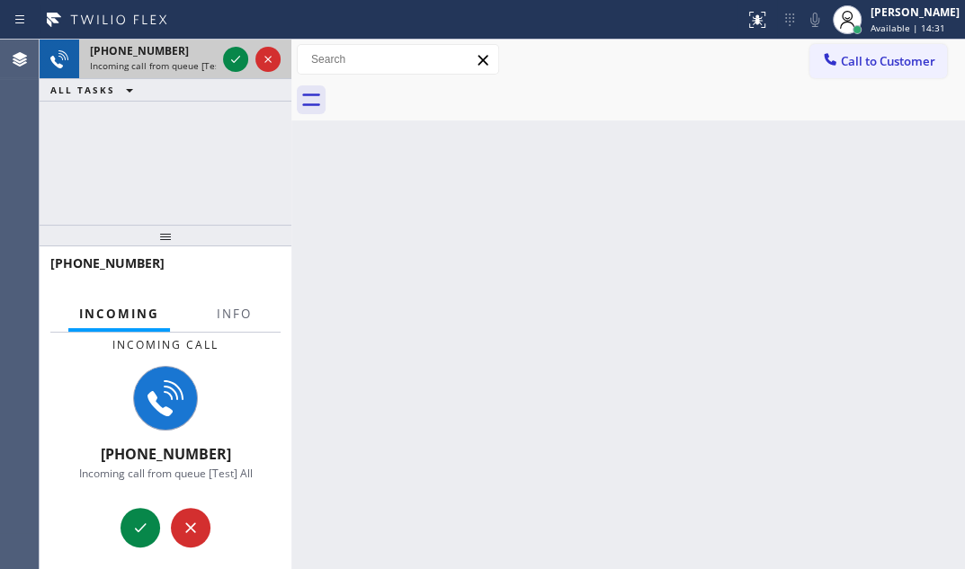
click at [162, 55] on span "+13238176374" at bounding box center [139, 50] width 99 height 15
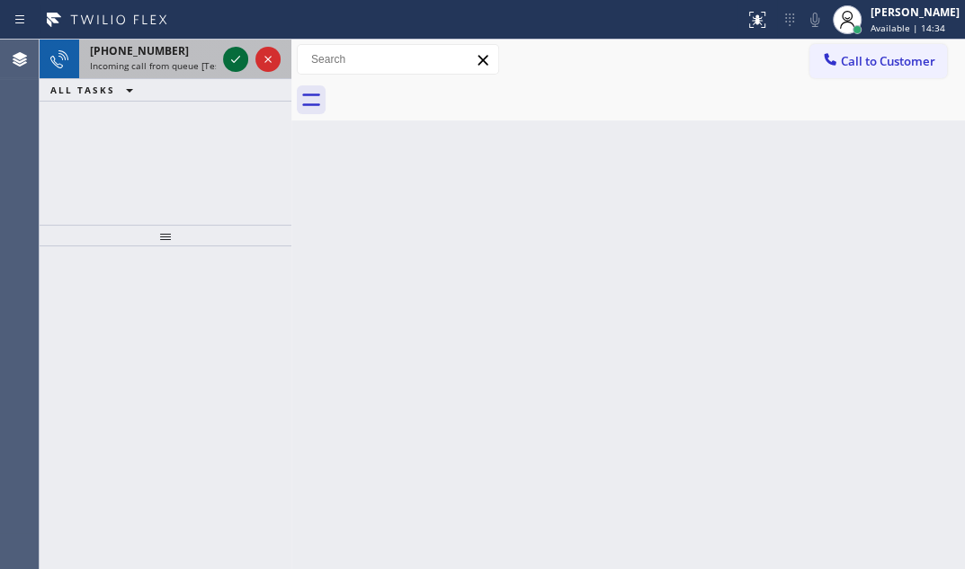
click at [230, 61] on icon at bounding box center [236, 60] width 22 height 22
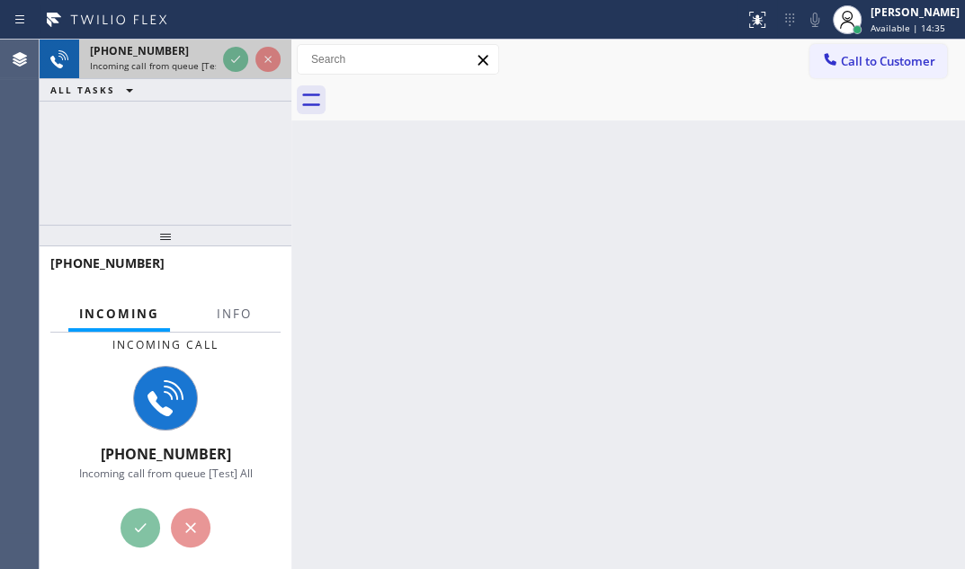
click at [186, 59] on span "Incoming call from queue [Test] All" at bounding box center [164, 65] width 149 height 13
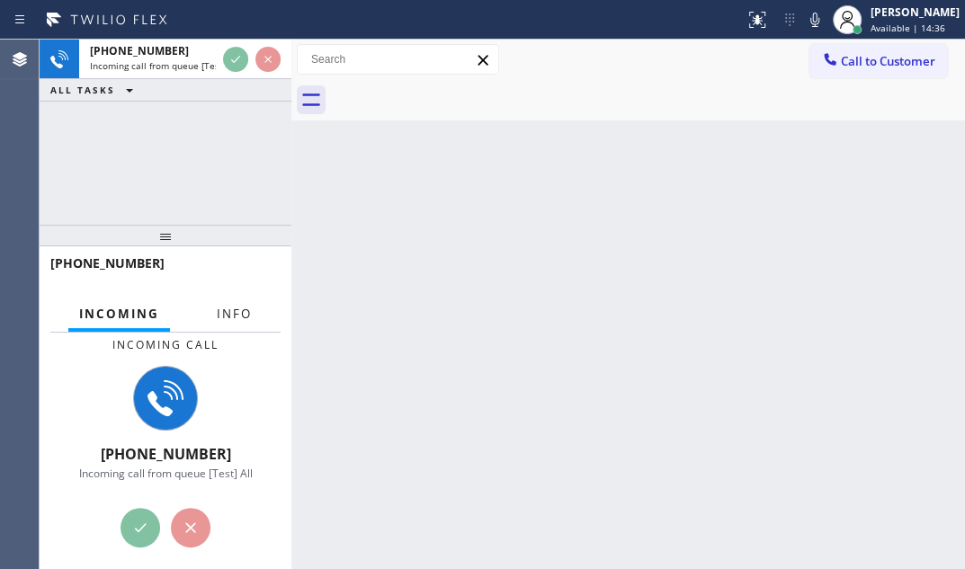
click at [239, 310] on span "Info" at bounding box center [234, 314] width 35 height 16
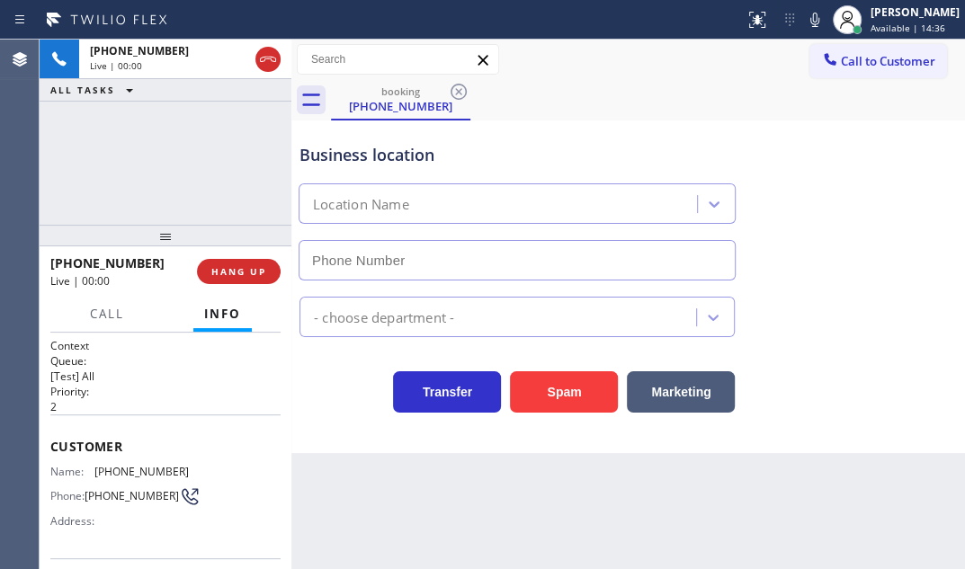
type input "(323) 879-4944"
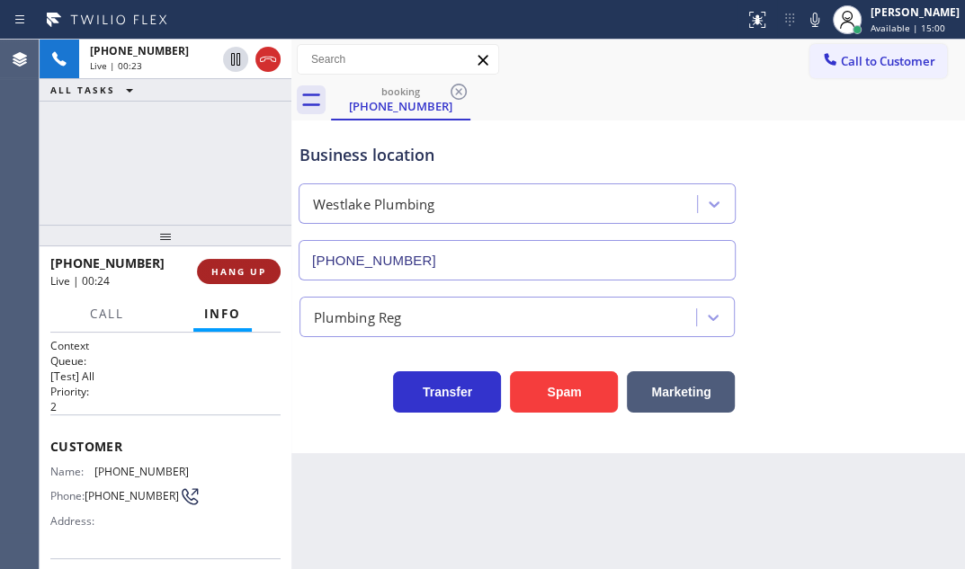
click at [224, 275] on span "HANG UP" at bounding box center [238, 271] width 55 height 13
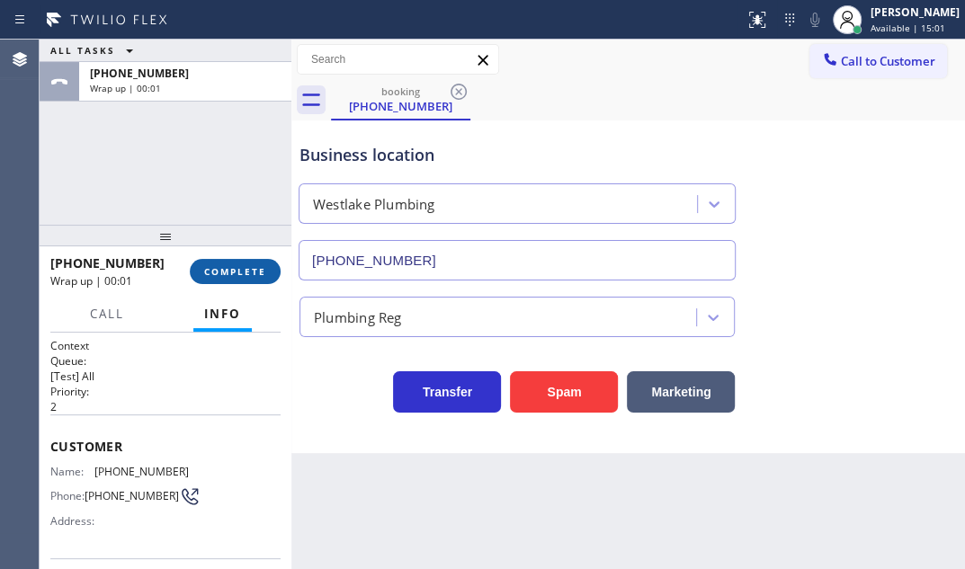
click at [225, 279] on button "COMPLETE" at bounding box center [235, 271] width 91 height 25
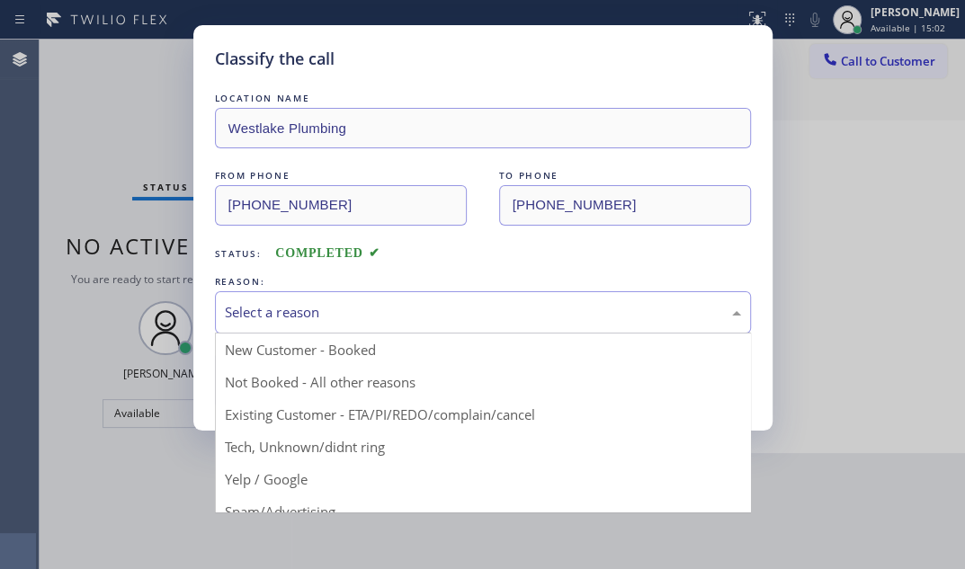
click at [479, 307] on div "Select a reason" at bounding box center [483, 312] width 516 height 21
drag, startPoint x: 302, startPoint y: 384, endPoint x: 270, endPoint y: 383, distance: 32.4
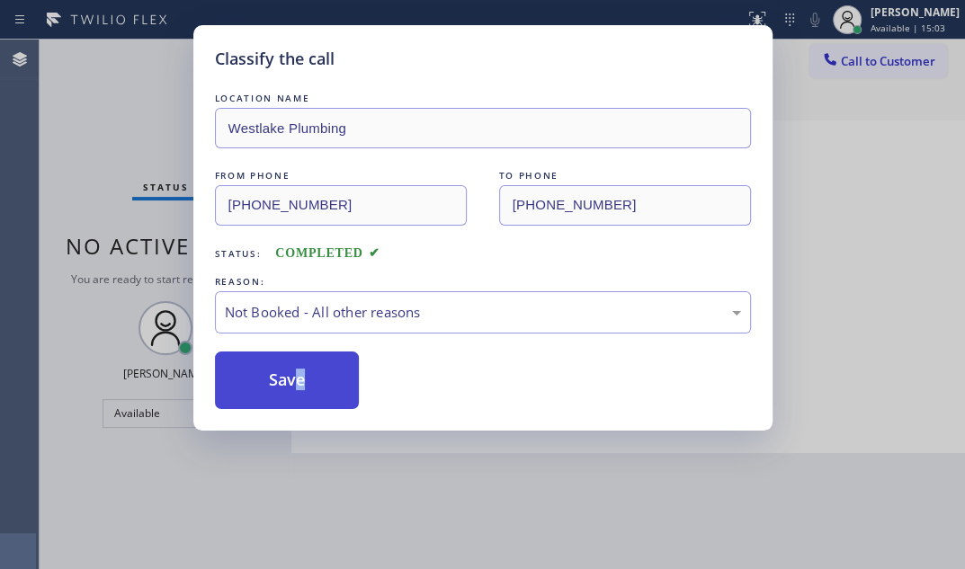
click at [270, 383] on button "Save" at bounding box center [287, 381] width 145 height 58
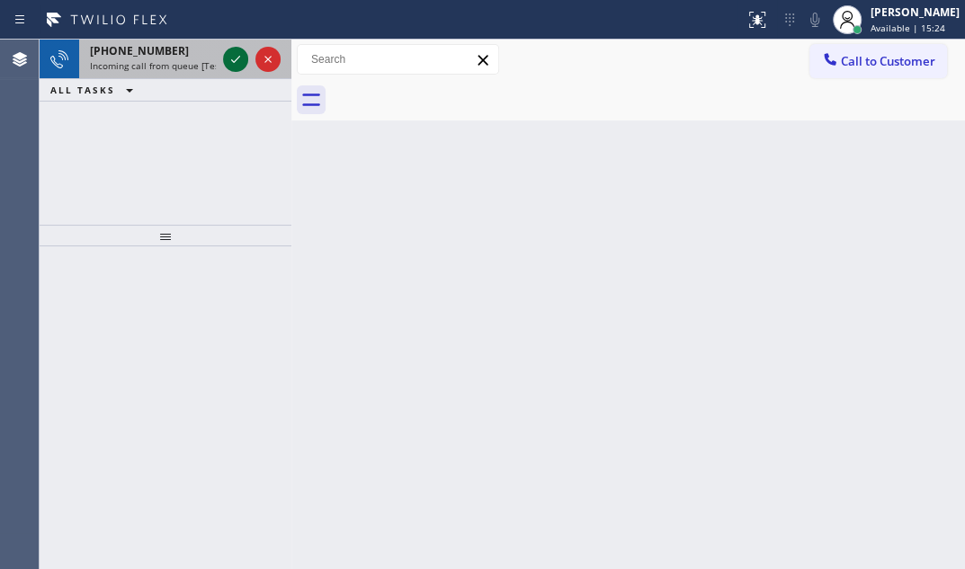
drag, startPoint x: 224, startPoint y: 57, endPoint x: 234, endPoint y: 57, distance: 9.9
click at [229, 57] on icon at bounding box center [236, 60] width 22 height 22
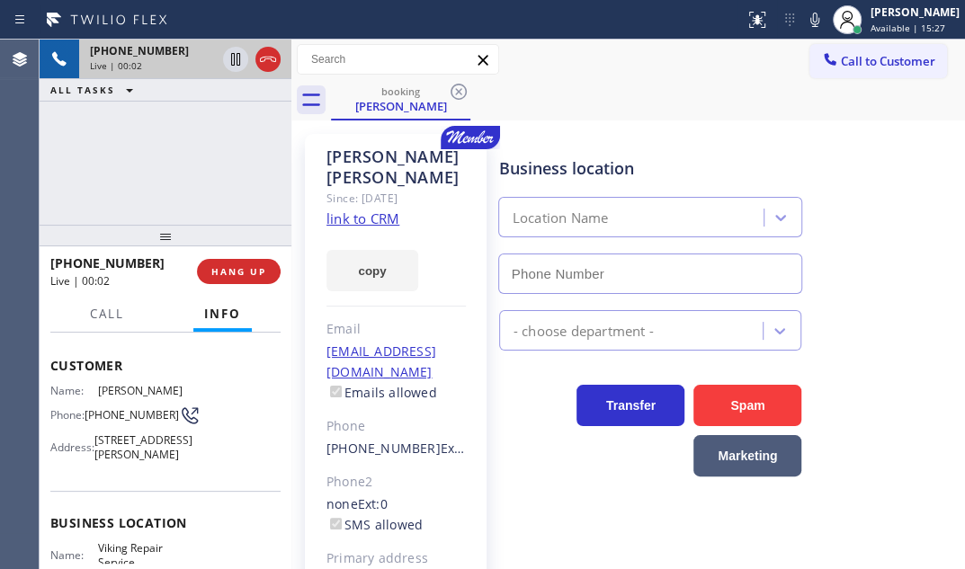
type input "(669) 201-8532"
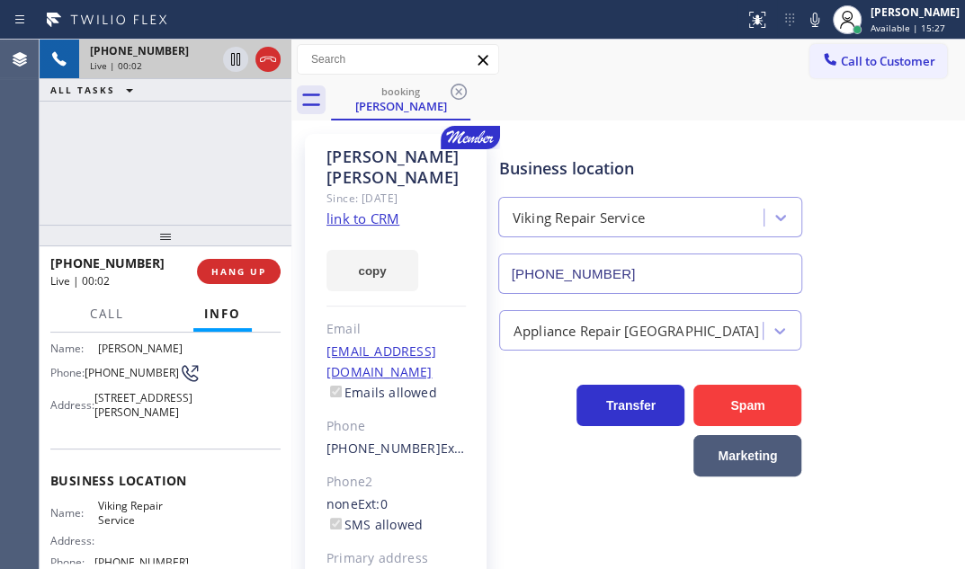
scroll to position [163, 0]
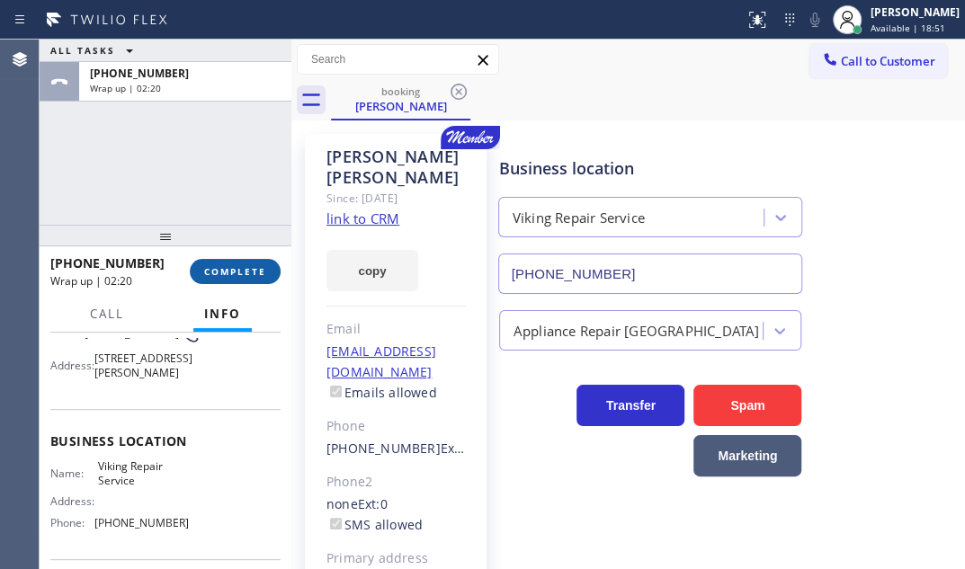
click at [215, 275] on span "COMPLETE" at bounding box center [235, 271] width 62 height 13
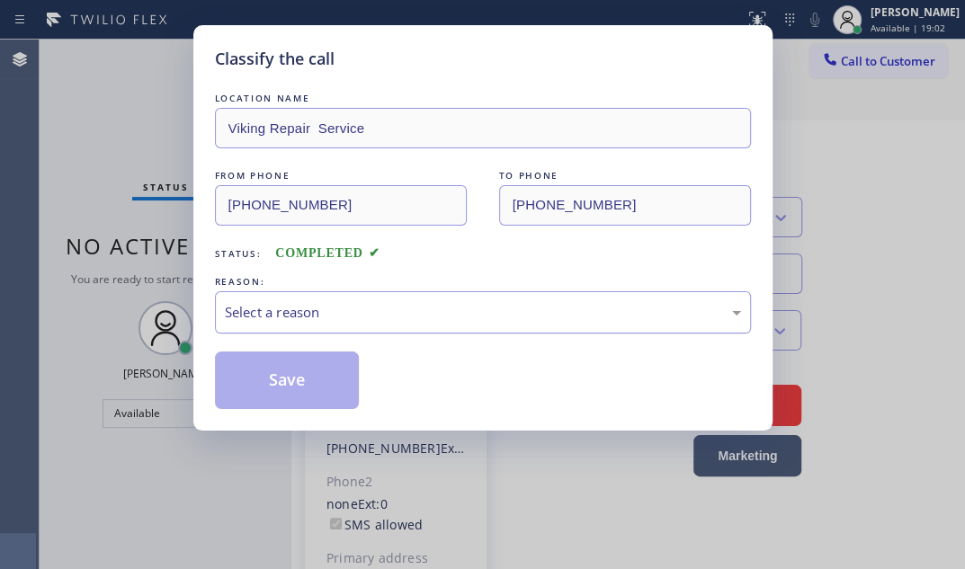
click at [386, 306] on div "Select a reason" at bounding box center [483, 312] width 516 height 21
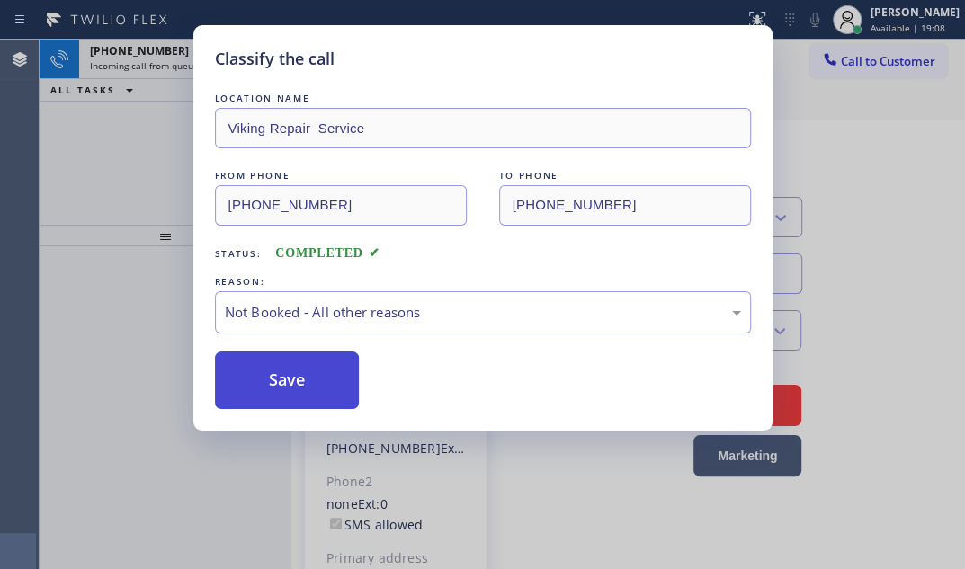
click at [283, 374] on button "Save" at bounding box center [287, 381] width 145 height 58
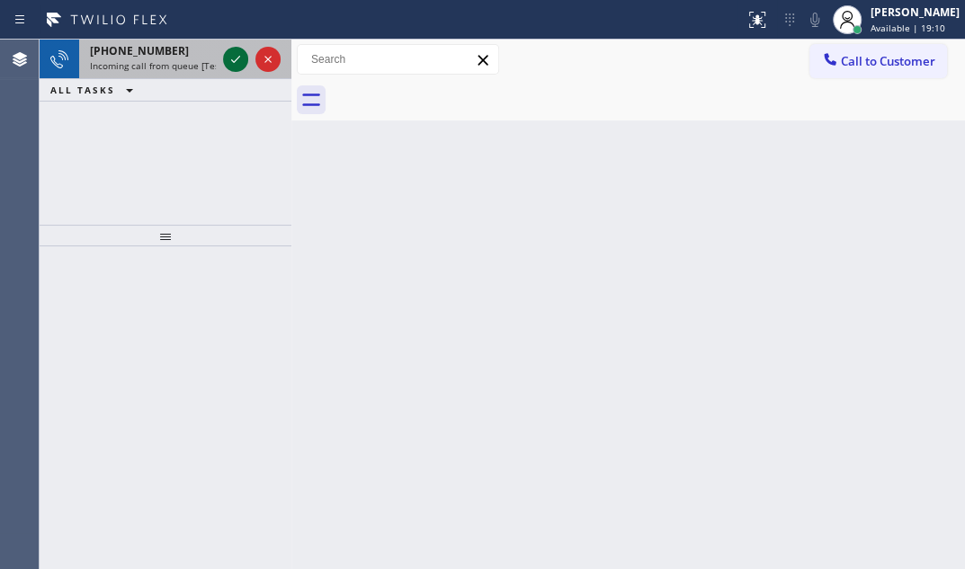
click at [236, 57] on icon at bounding box center [236, 60] width 22 height 22
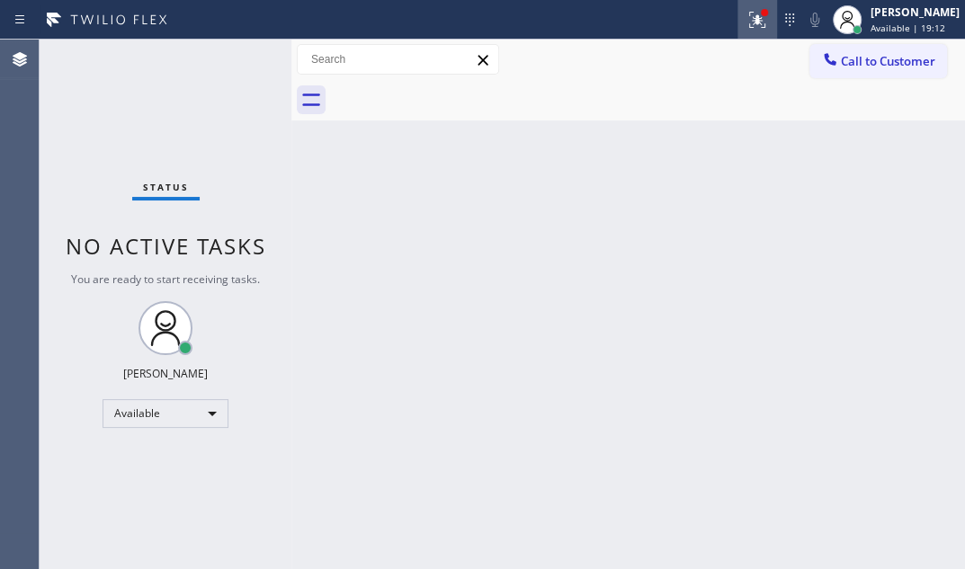
click at [747, 26] on icon at bounding box center [758, 20] width 22 height 22
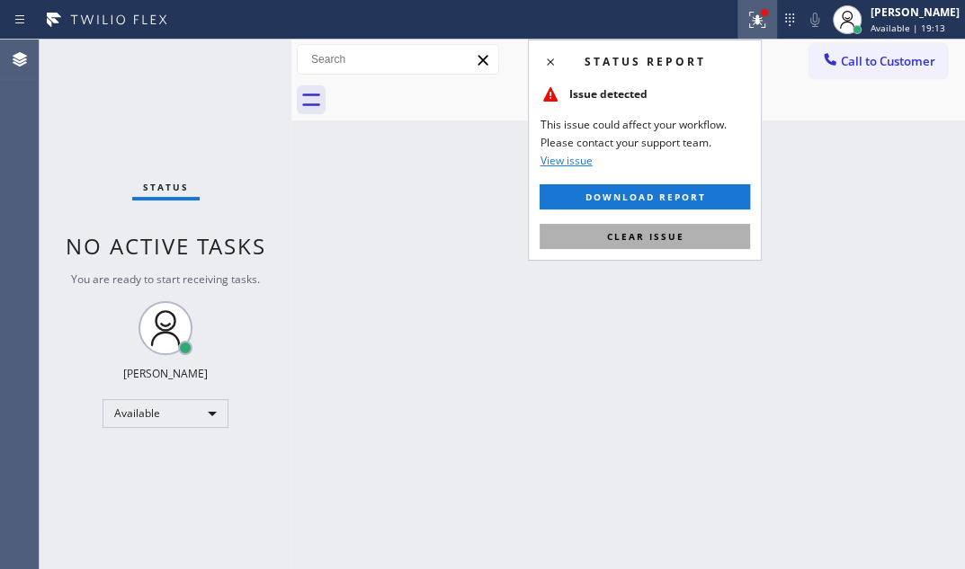
click at [705, 239] on button "Clear issue" at bounding box center [645, 236] width 211 height 25
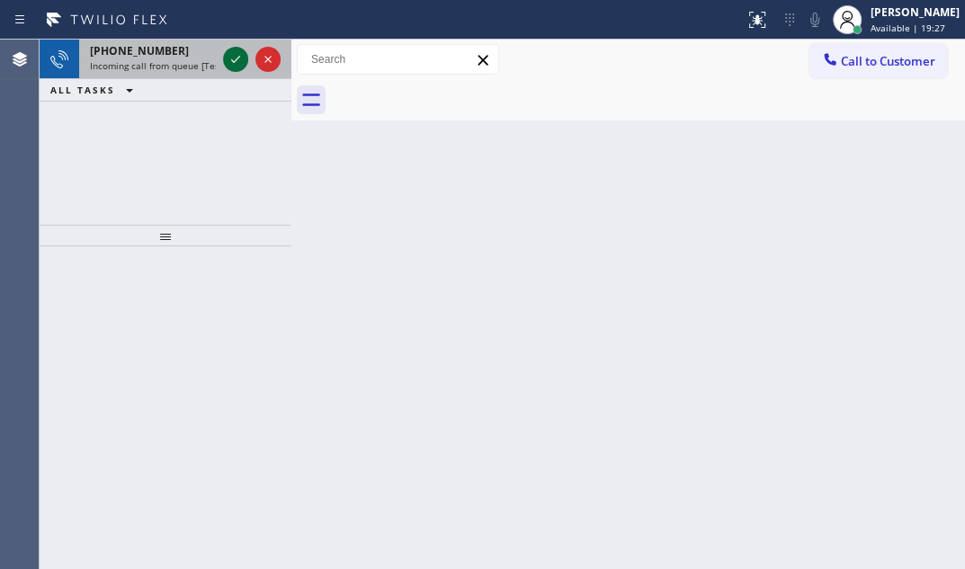
click at [232, 58] on icon at bounding box center [236, 60] width 22 height 22
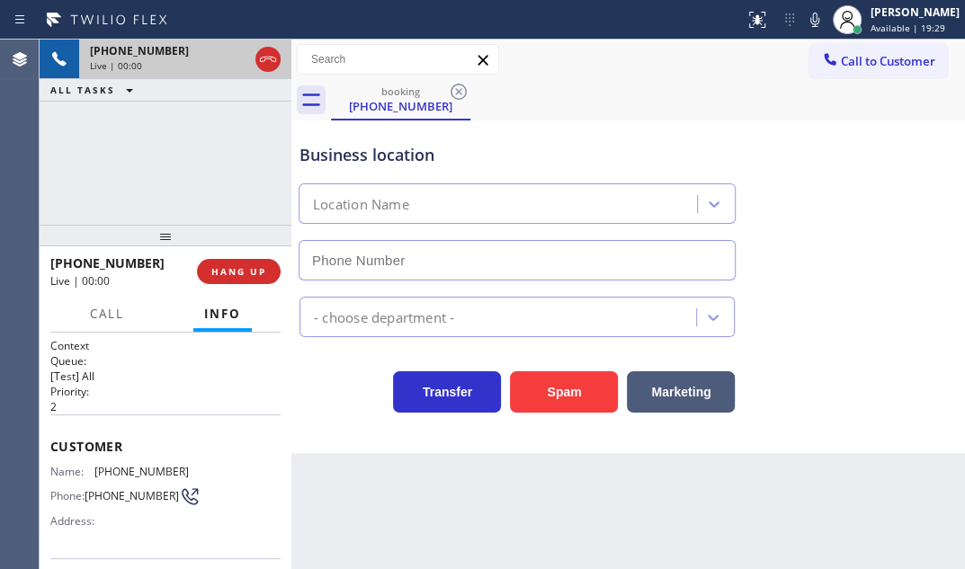
type input "(360) 205-1831"
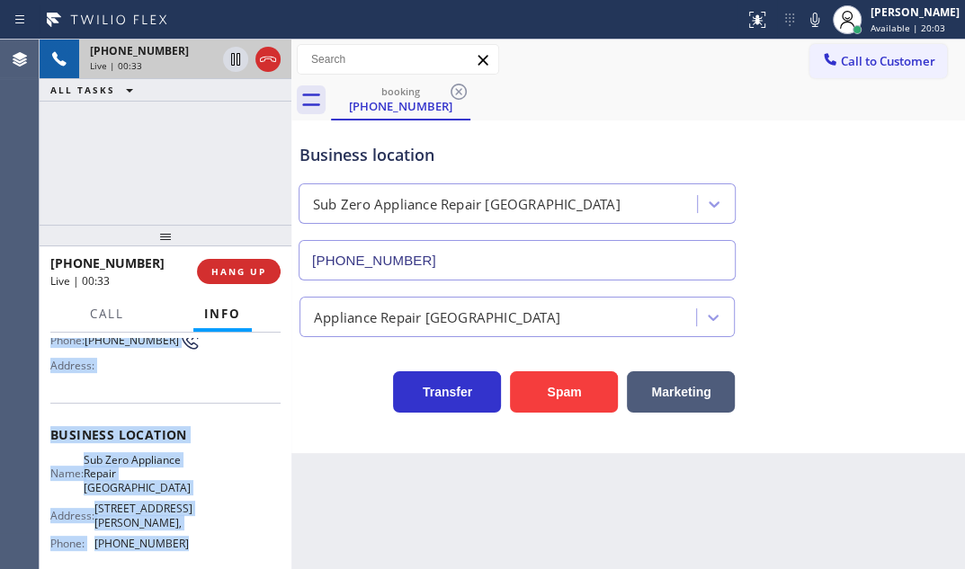
scroll to position [181, 0]
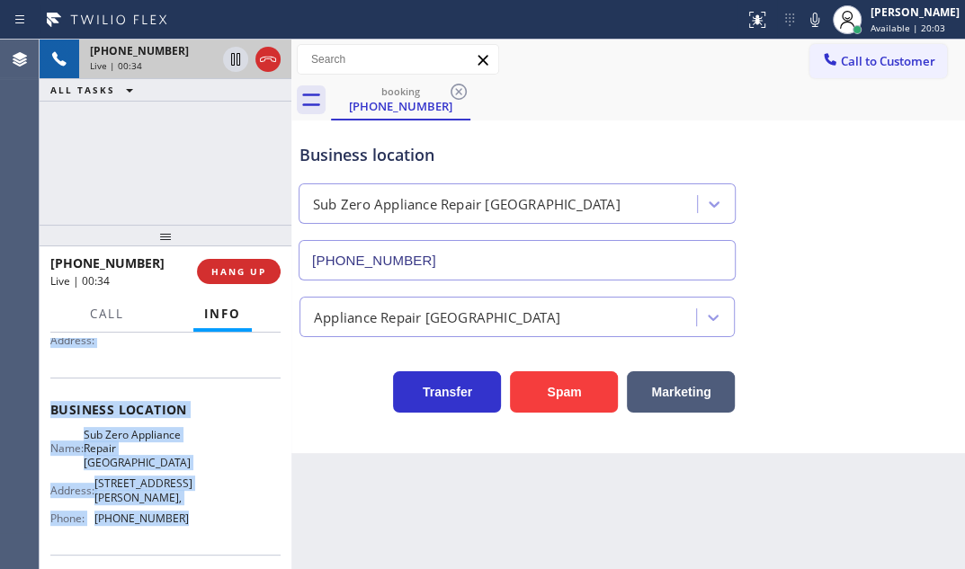
drag, startPoint x: 44, startPoint y: 442, endPoint x: 186, endPoint y: 527, distance: 165.8
click at [186, 527] on div "Context Queue: [Test] All Priority: 2 Customer Name: (360) 317-6582 Phone: (360…" at bounding box center [166, 451] width 252 height 237
copy div "Customer Name: (360) 317-6582 Phone: (360) 317-6582 Address: Business location …"
click at [233, 64] on icon at bounding box center [236, 60] width 22 height 22
click at [235, 59] on icon at bounding box center [235, 59] width 13 height 13
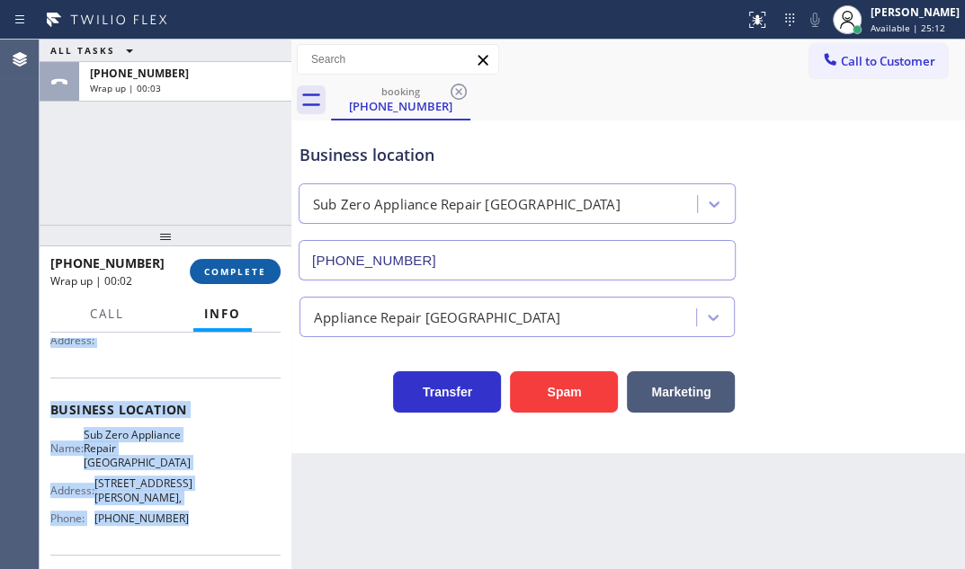
click at [234, 270] on span "COMPLETE" at bounding box center [235, 271] width 62 height 13
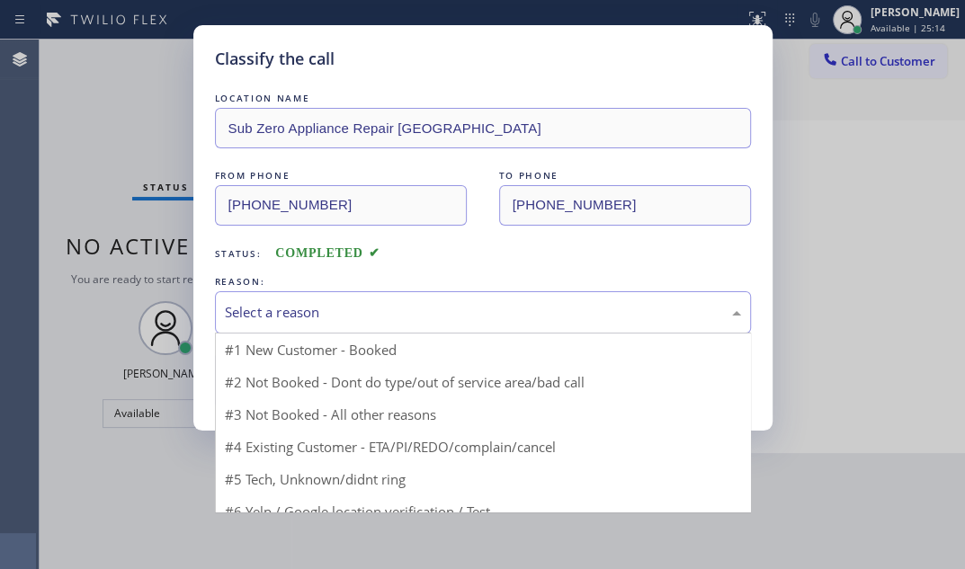
click at [433, 314] on div "Select a reason" at bounding box center [483, 312] width 516 height 21
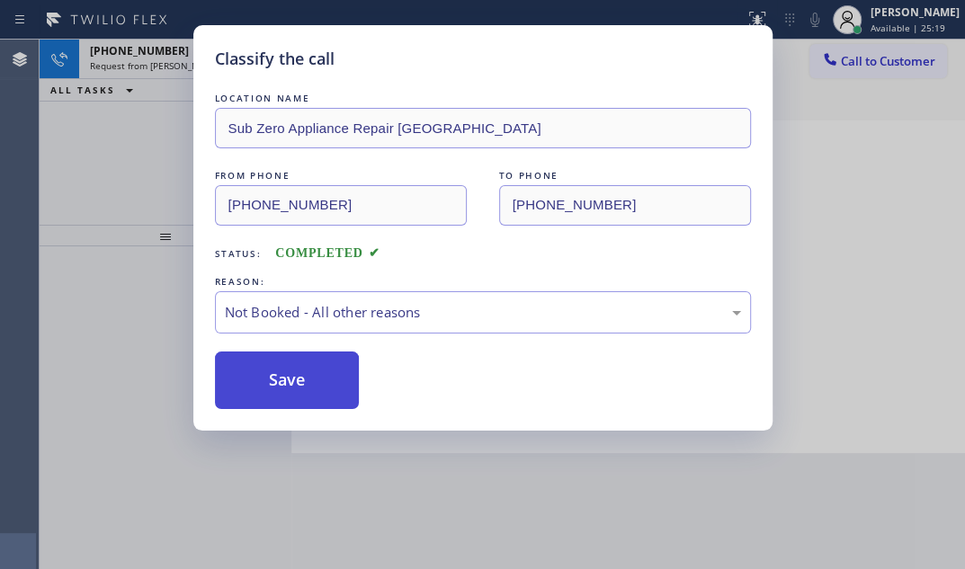
click at [279, 380] on button "Save" at bounding box center [287, 381] width 145 height 58
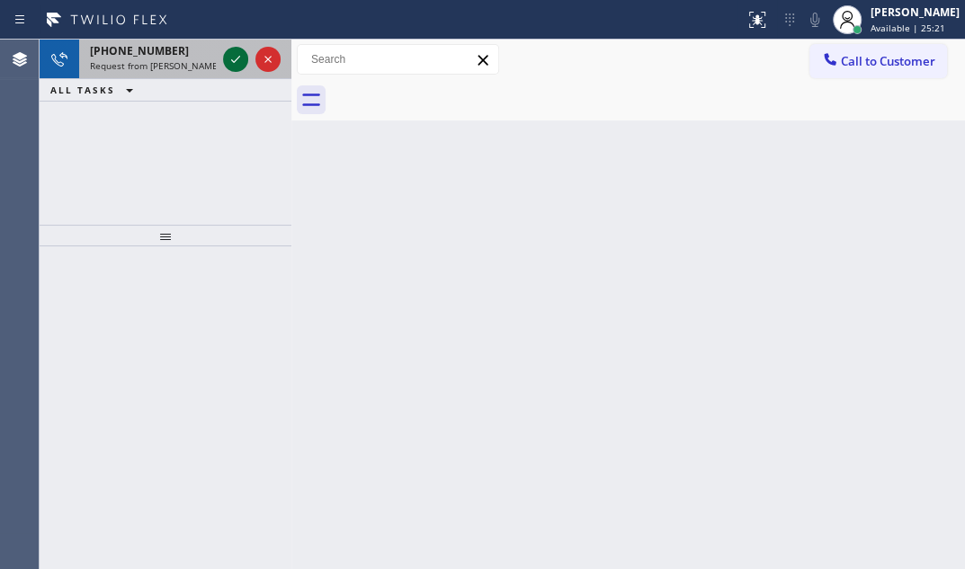
click at [233, 58] on icon at bounding box center [236, 60] width 22 height 22
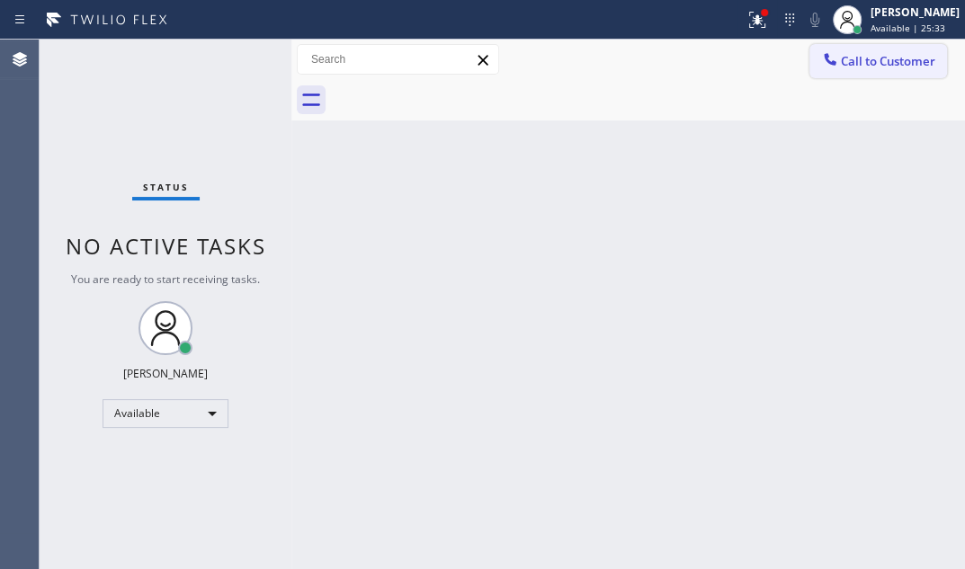
click at [874, 69] on button "Call to Customer" at bounding box center [879, 61] width 138 height 34
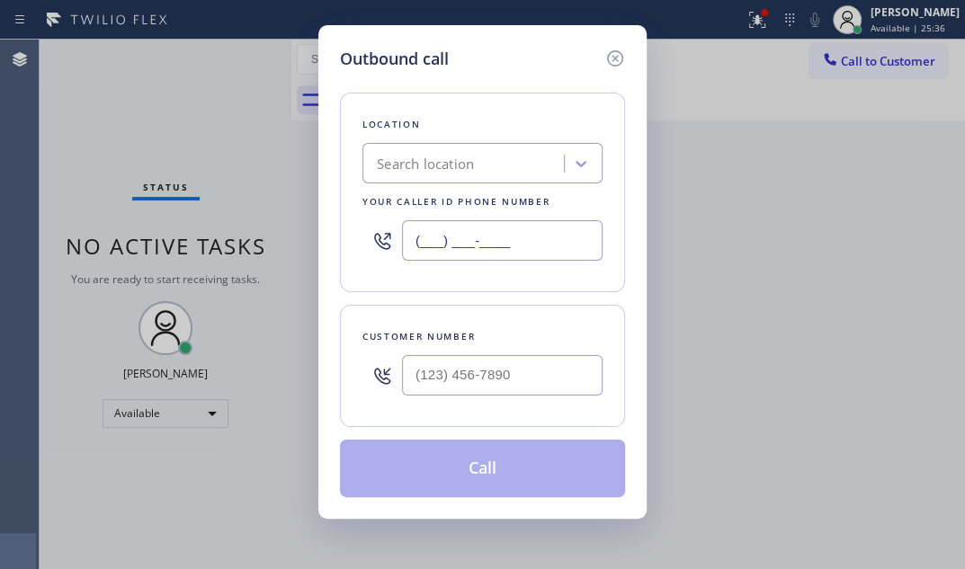
click at [540, 238] on input "(___) ___-____" at bounding box center [502, 240] width 201 height 40
paste input "360) 205-1831"
type input "(360) 205-1831"
click at [570, 362] on input "(___) ___-____" at bounding box center [502, 375] width 201 height 40
paste input "360) 317-6582"
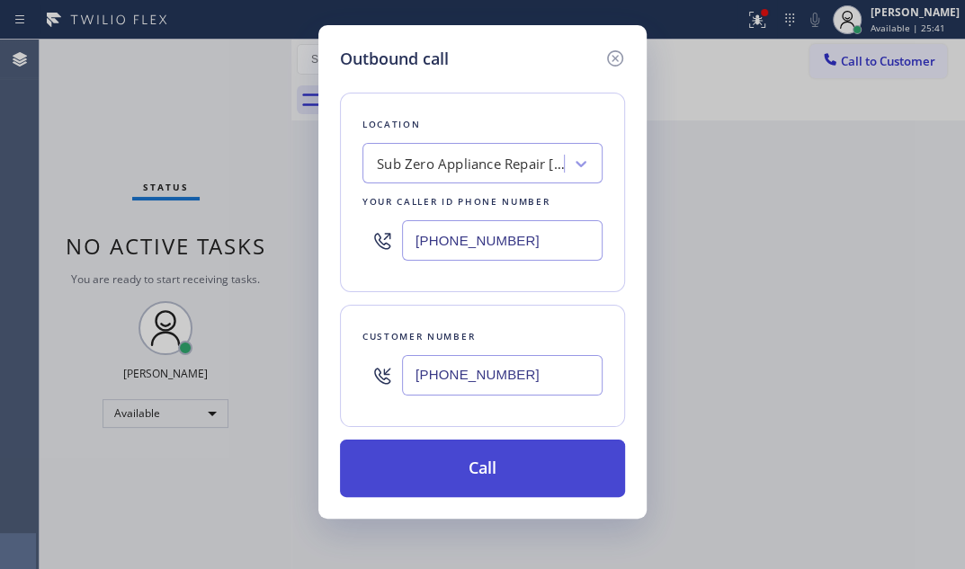
type input "(360) 317-6582"
click at [459, 460] on button "Call" at bounding box center [482, 469] width 285 height 58
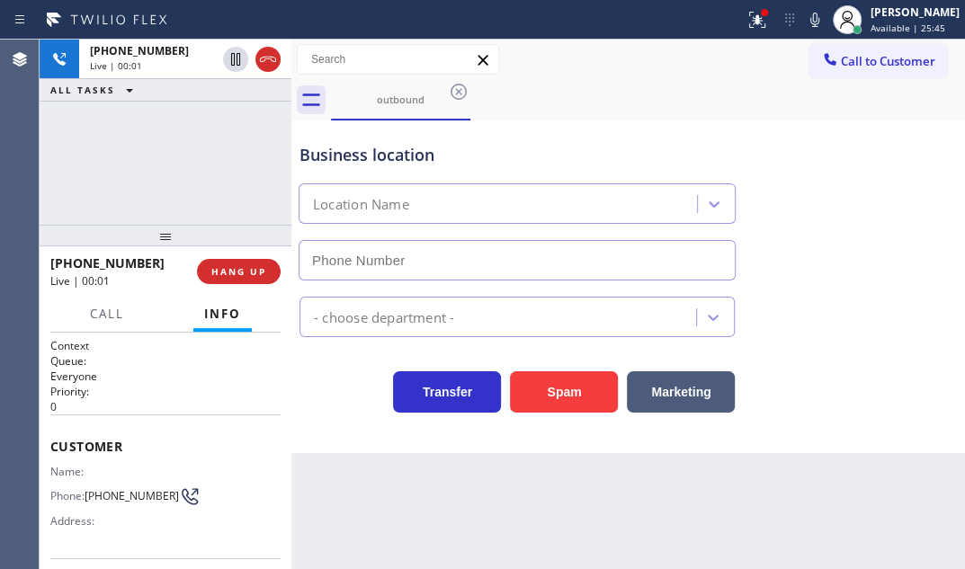
type input "(360) 205-1831"
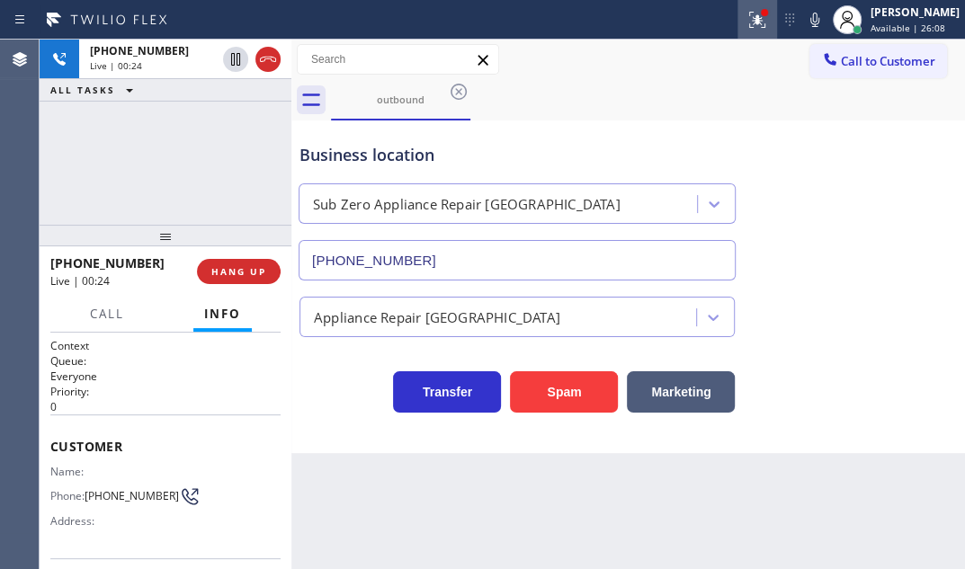
click at [747, 22] on icon at bounding box center [758, 20] width 22 height 22
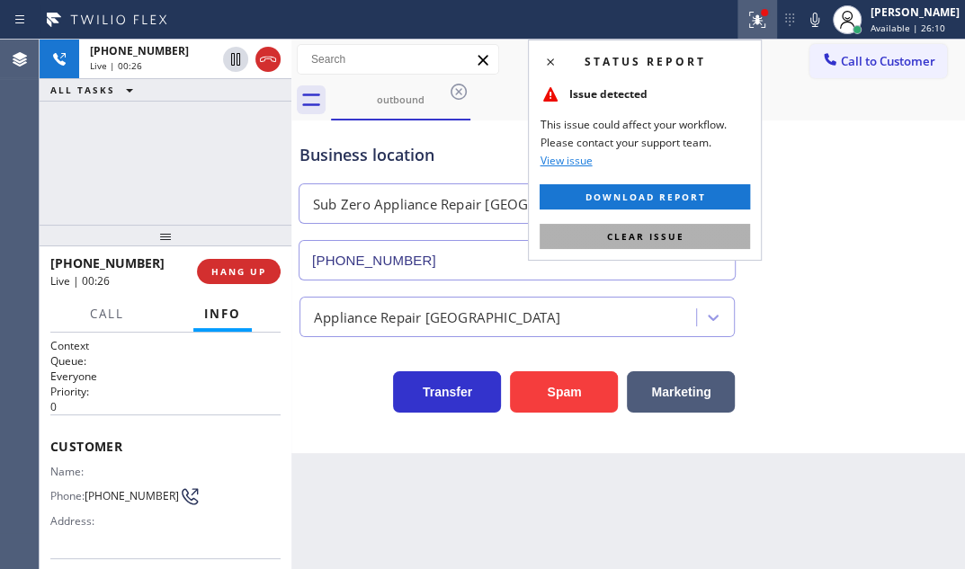
click at [642, 239] on span "Clear issue" at bounding box center [644, 236] width 77 height 13
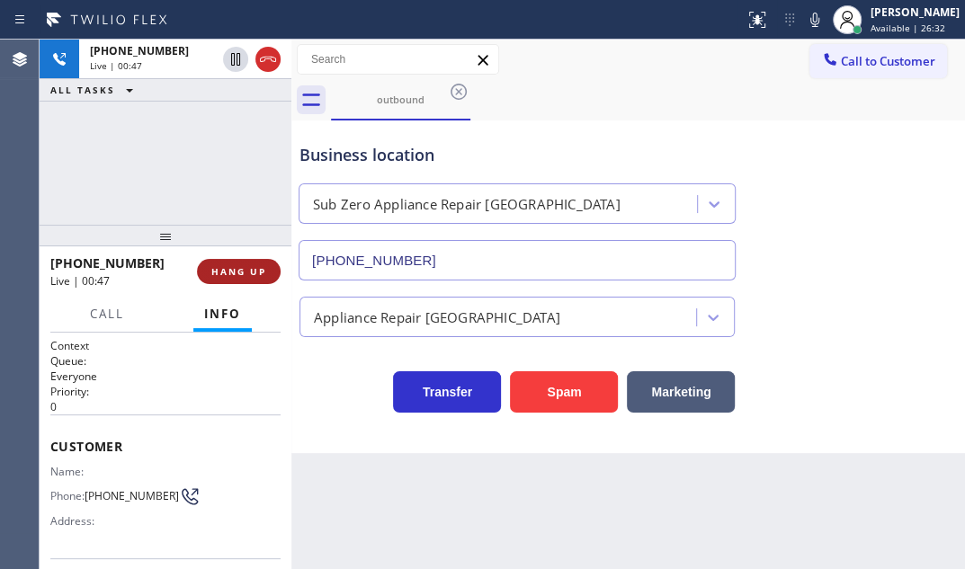
click at [238, 274] on span "HANG UP" at bounding box center [238, 271] width 55 height 13
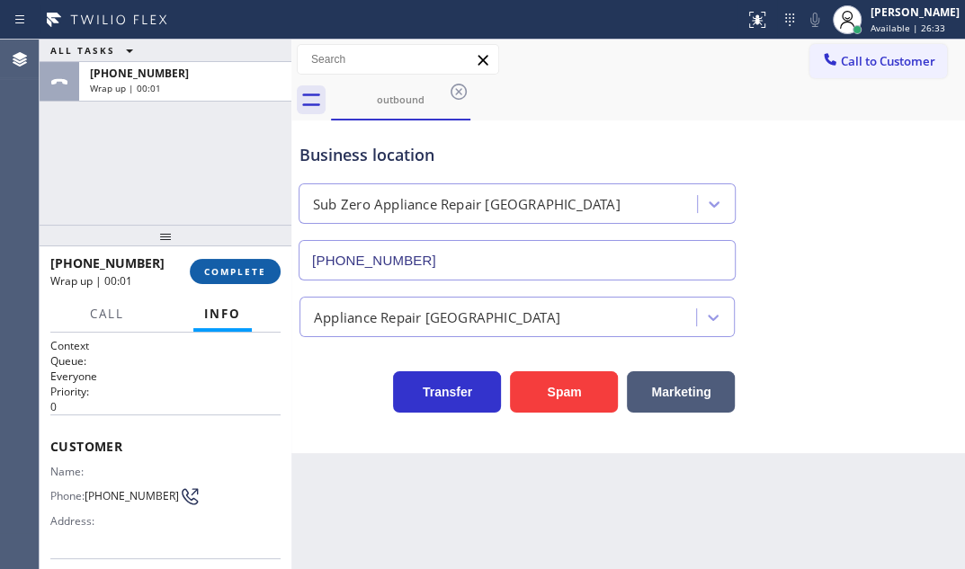
click at [238, 274] on span "COMPLETE" at bounding box center [235, 271] width 62 height 13
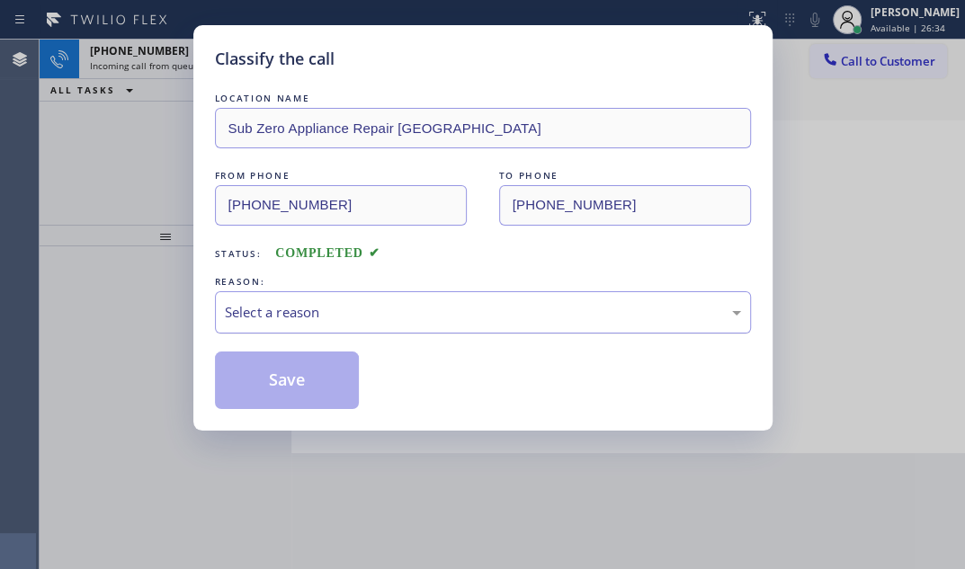
drag, startPoint x: 434, startPoint y: 300, endPoint x: 416, endPoint y: 306, distance: 19.1
click at [430, 302] on div "Select a reason" at bounding box center [483, 312] width 516 height 21
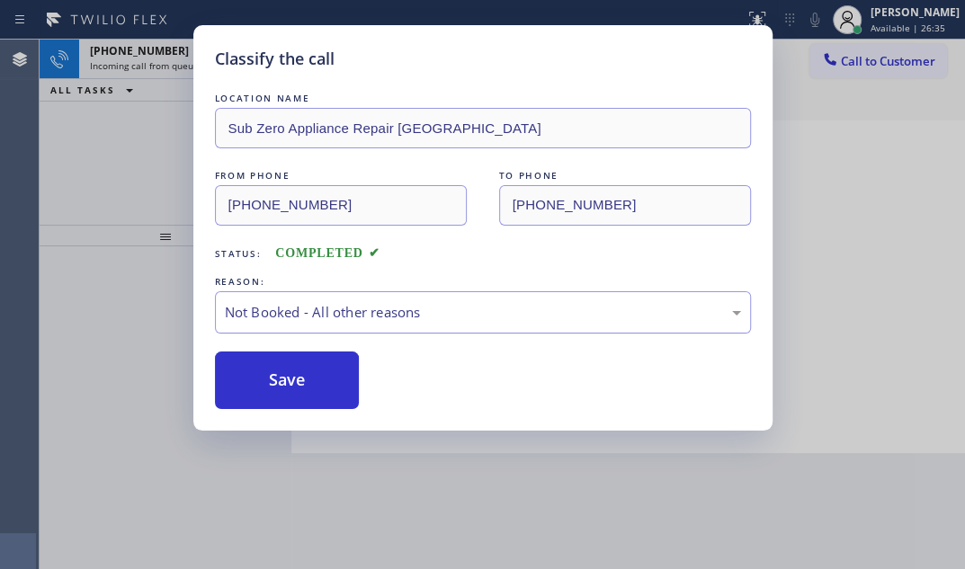
drag, startPoint x: 239, startPoint y: 378, endPoint x: 228, endPoint y: 331, distance: 48.0
click at [237, 376] on button "Save" at bounding box center [287, 381] width 145 height 58
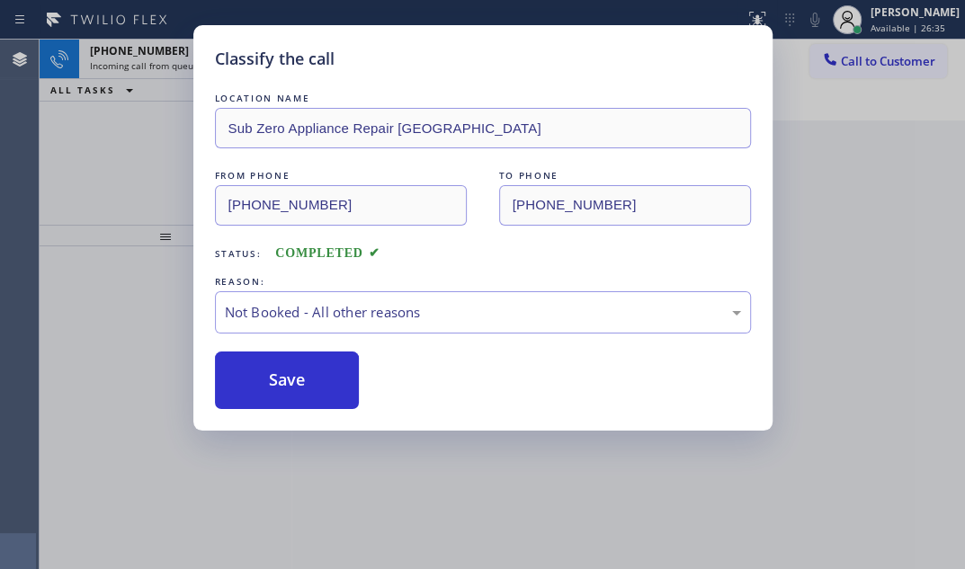
click at [112, 144] on div "Classify the call LOCATION NAME Sub Zero Appliance Repair Bellingham FROM PHONE…" at bounding box center [482, 284] width 965 height 569
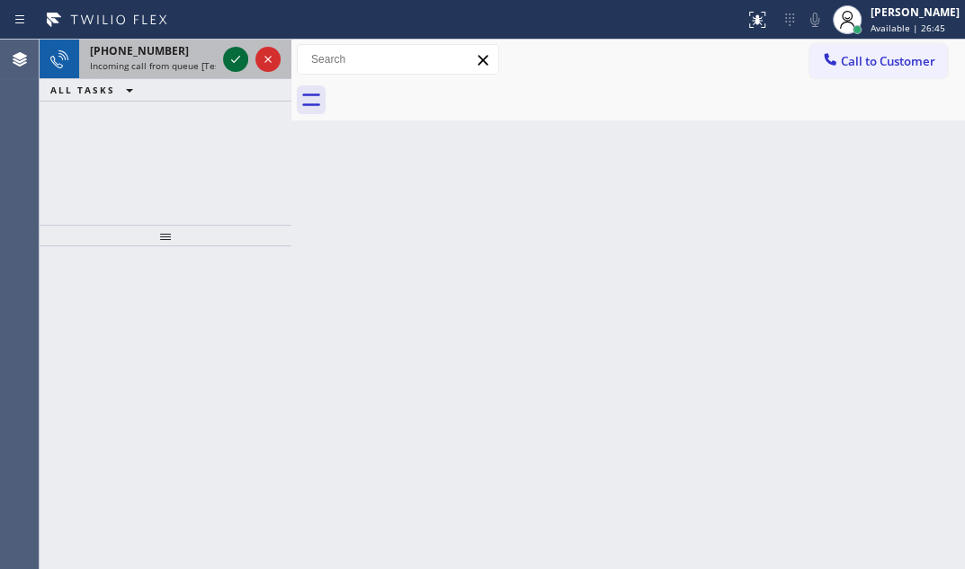
click at [234, 59] on icon at bounding box center [236, 60] width 22 height 22
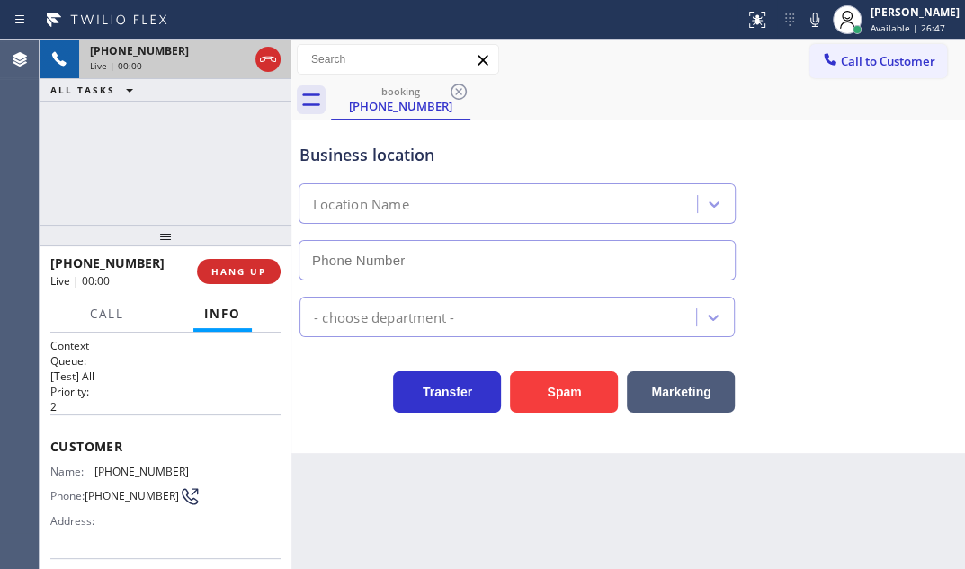
type input "(760) 388-9446"
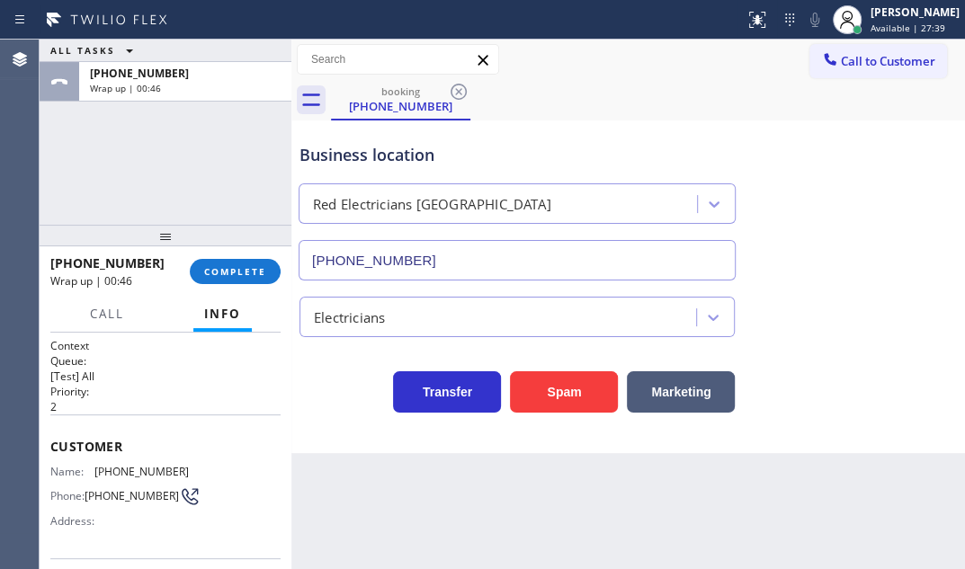
click at [252, 204] on div "ALL TASKS ALL TASKS ACTIVE TASKS TASKS IN WRAP UP +17602791894 Wrap up | 00:46" at bounding box center [166, 132] width 252 height 185
click at [255, 270] on span "COMPLETE" at bounding box center [235, 271] width 62 height 13
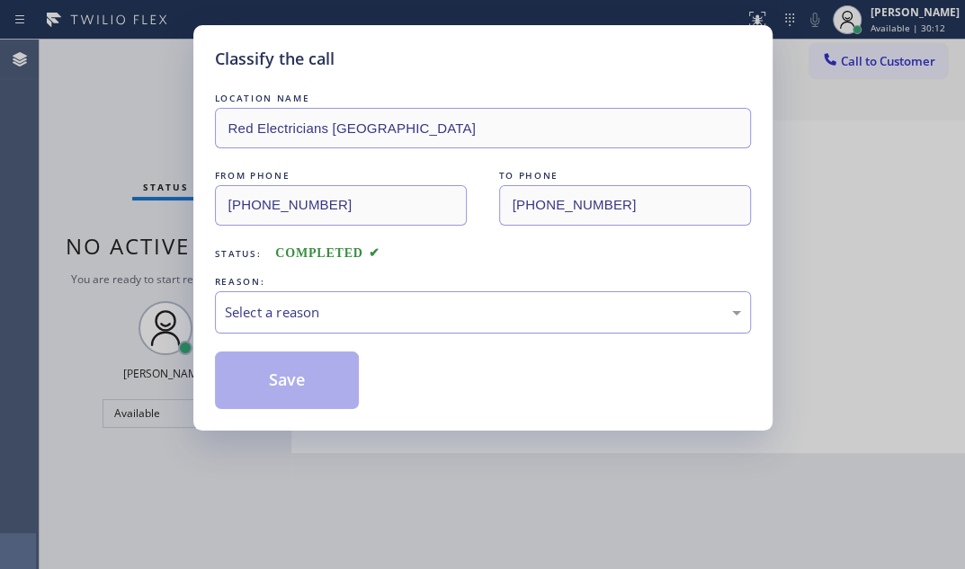
click at [302, 308] on div "Select a reason" at bounding box center [483, 312] width 516 height 21
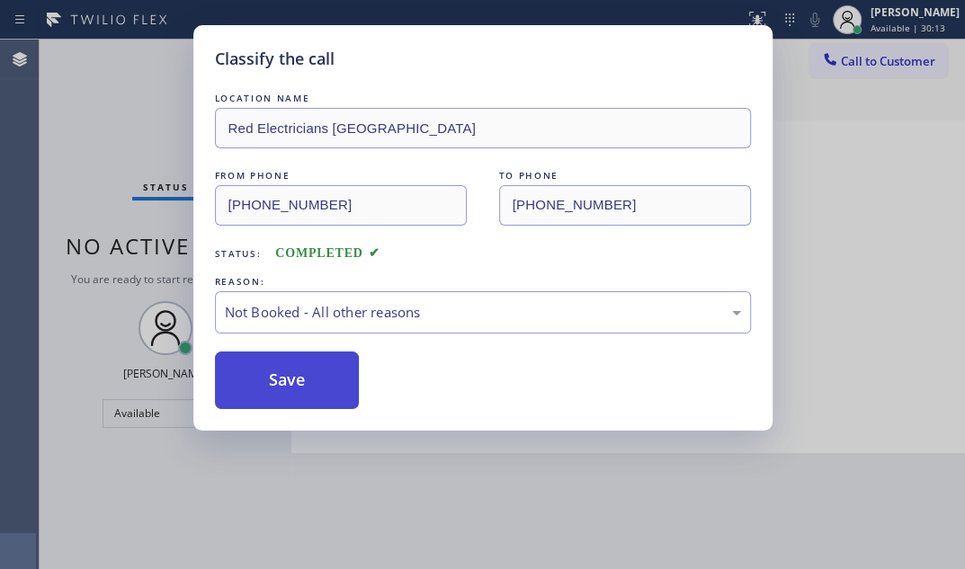
drag, startPoint x: 282, startPoint y: 375, endPoint x: 313, endPoint y: 373, distance: 31.5
click at [287, 373] on button "Save" at bounding box center [287, 381] width 145 height 58
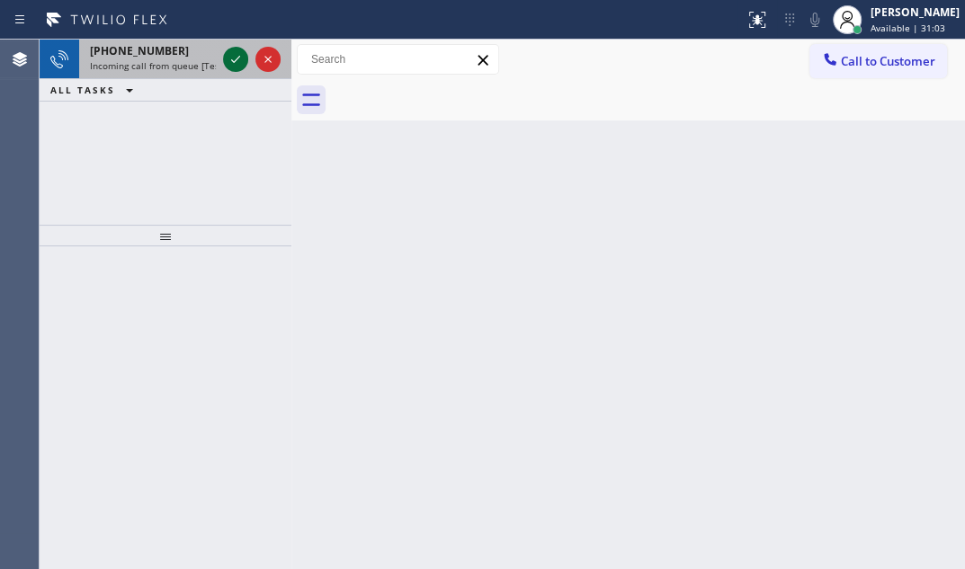
click at [236, 56] on icon at bounding box center [236, 60] width 22 height 22
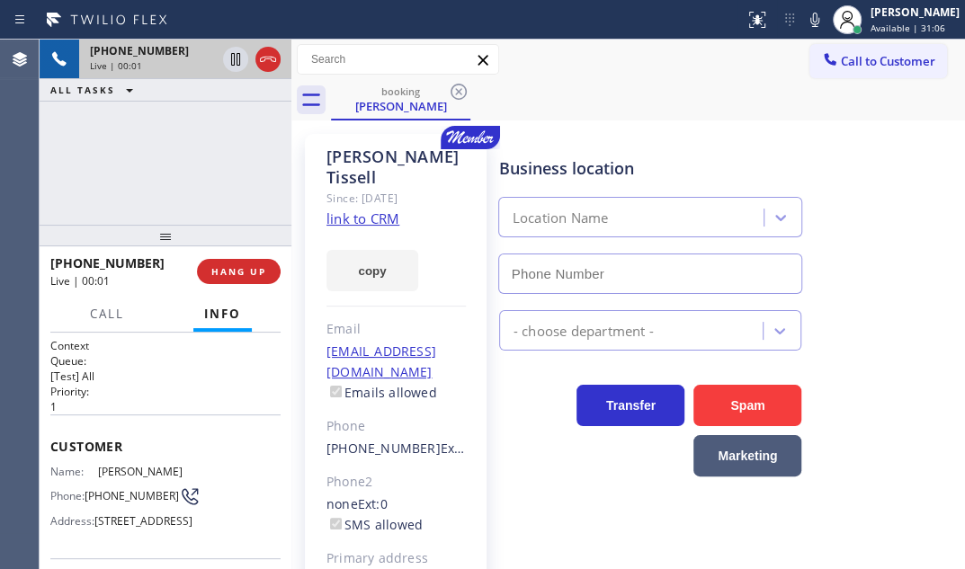
click at [802, 216] on div "Business location Location Name" at bounding box center [728, 212] width 465 height 163
type input "(855) 946-3605"
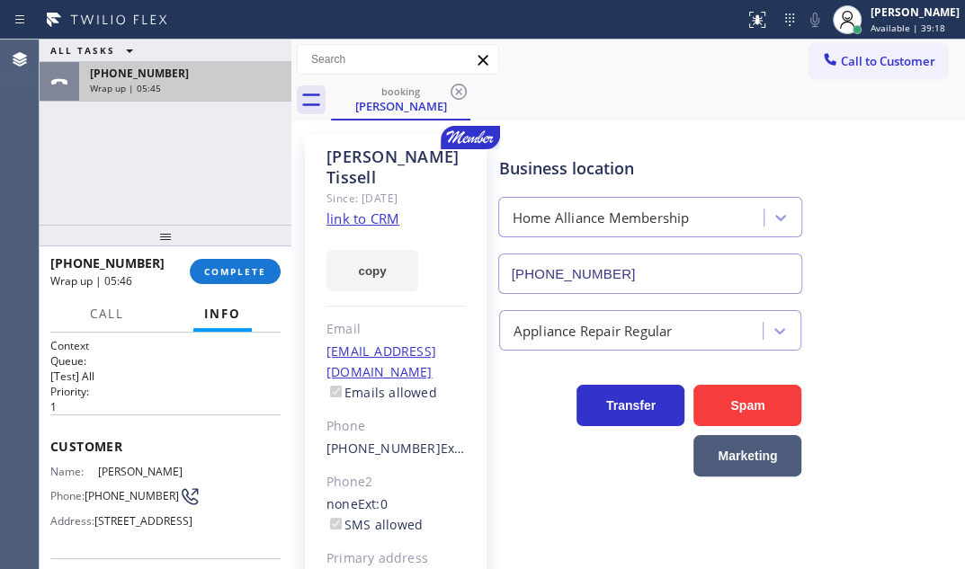
click at [211, 84] on div "Wrap up | 05:45" at bounding box center [185, 88] width 191 height 13
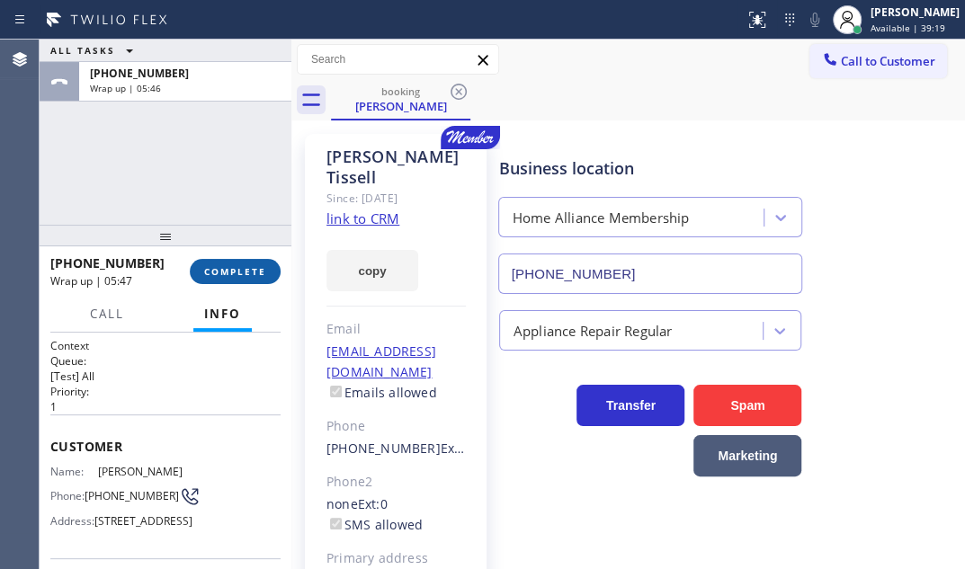
click at [244, 271] on span "COMPLETE" at bounding box center [235, 271] width 62 height 13
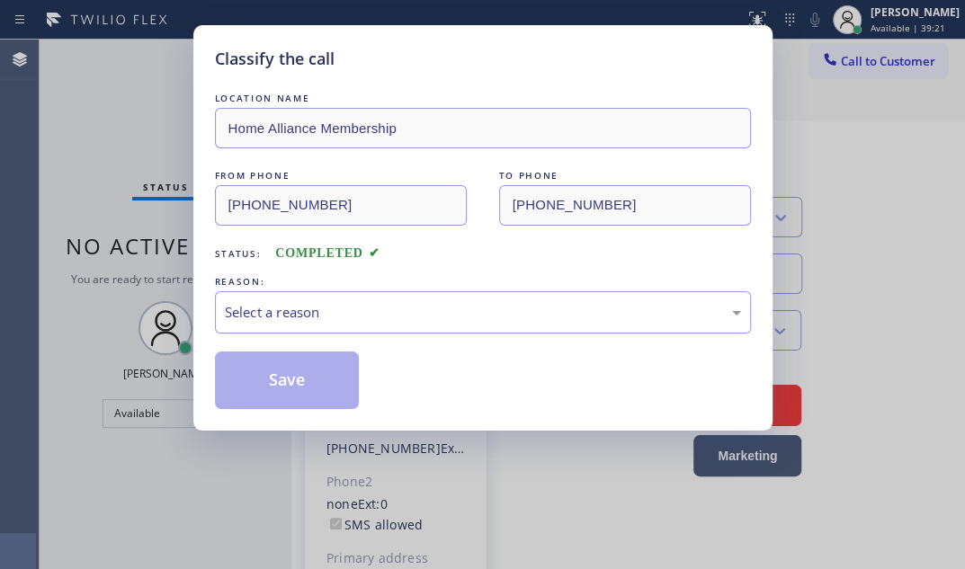
click at [333, 306] on div "Select a reason" at bounding box center [483, 312] width 516 height 21
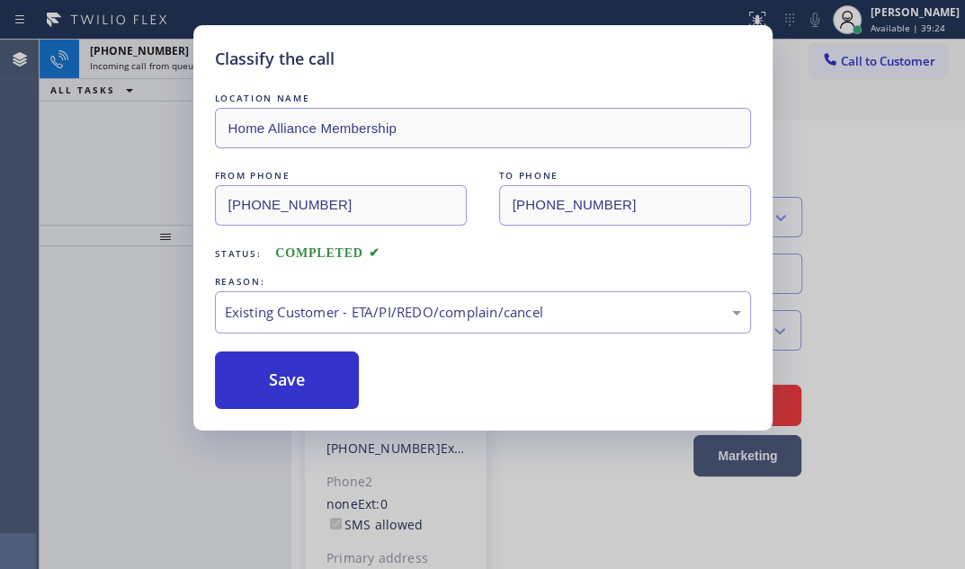
drag, startPoint x: 310, startPoint y: 369, endPoint x: 685, endPoint y: 406, distance: 376.0
click at [312, 370] on button "Save" at bounding box center [287, 381] width 145 height 58
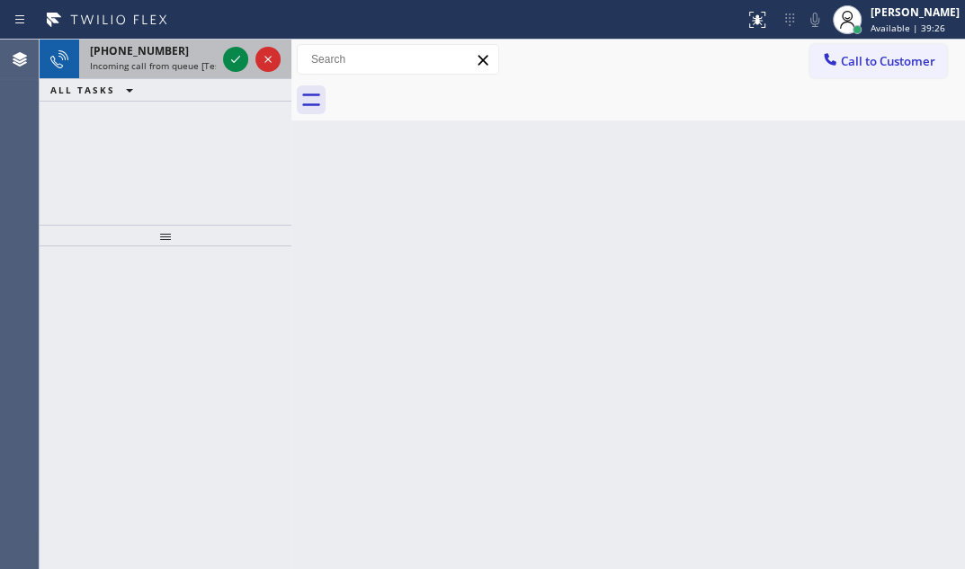
drag, startPoint x: 234, startPoint y: 58, endPoint x: 234, endPoint y: 75, distance: 17.1
click at [234, 59] on icon at bounding box center [236, 60] width 22 height 22
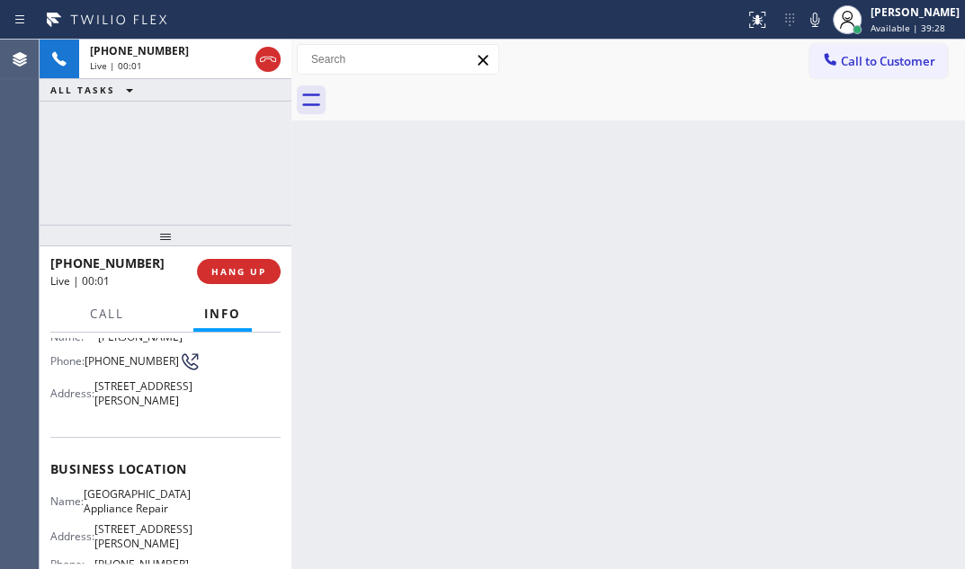
scroll to position [163, 0]
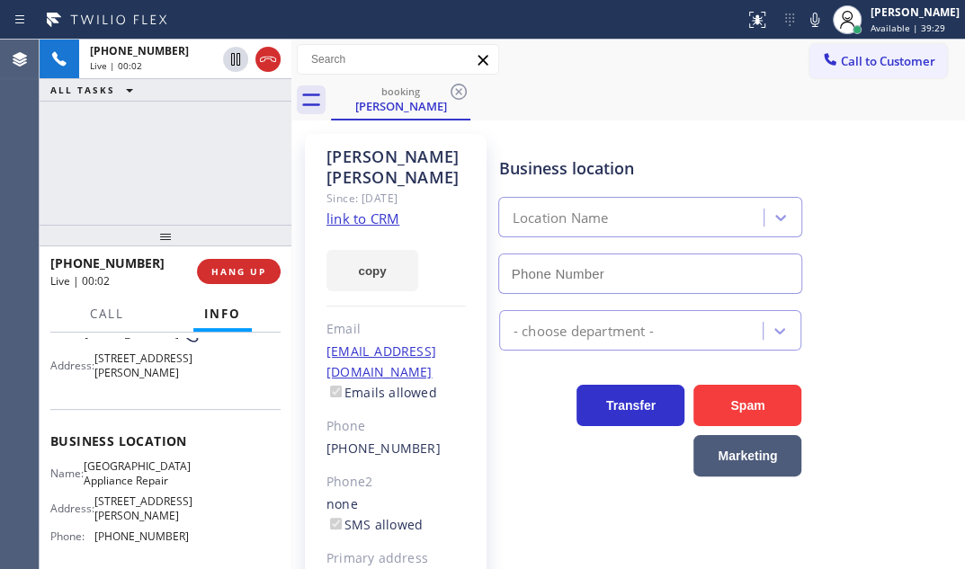
type input "(773) 830-4668"
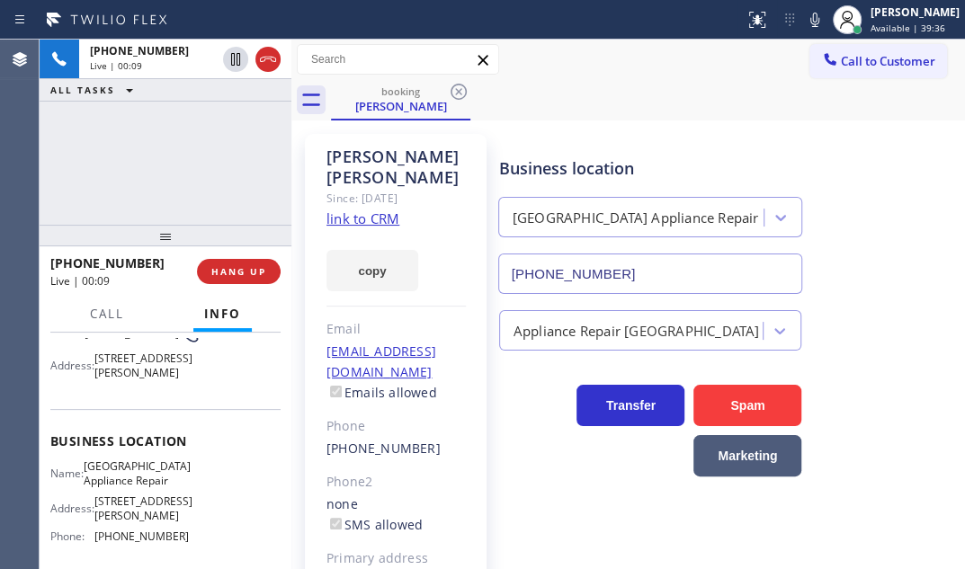
click at [378, 210] on link "link to CRM" at bounding box center [363, 219] width 73 height 18
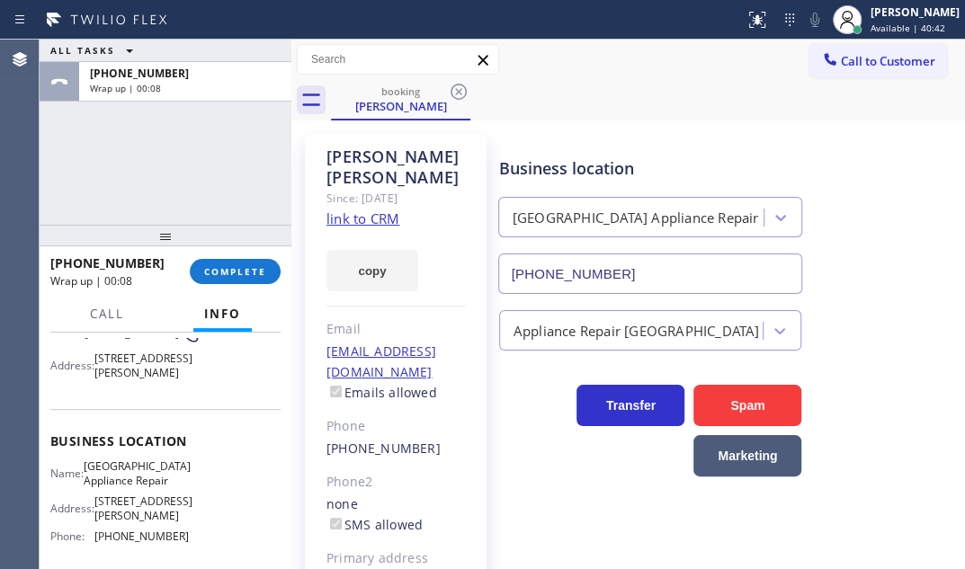
click at [246, 286] on div "+17082009140 Wrap up | 00:08 COMPLETE" at bounding box center [165, 271] width 230 height 47
click at [250, 273] on span "COMPLETE" at bounding box center [235, 271] width 62 height 13
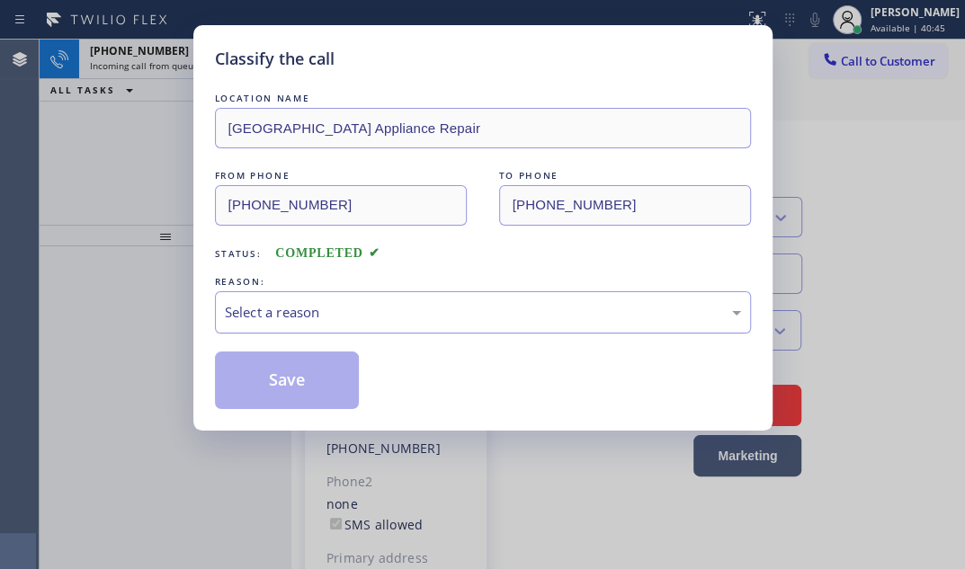
click at [534, 322] on div "Select a reason" at bounding box center [483, 312] width 536 height 42
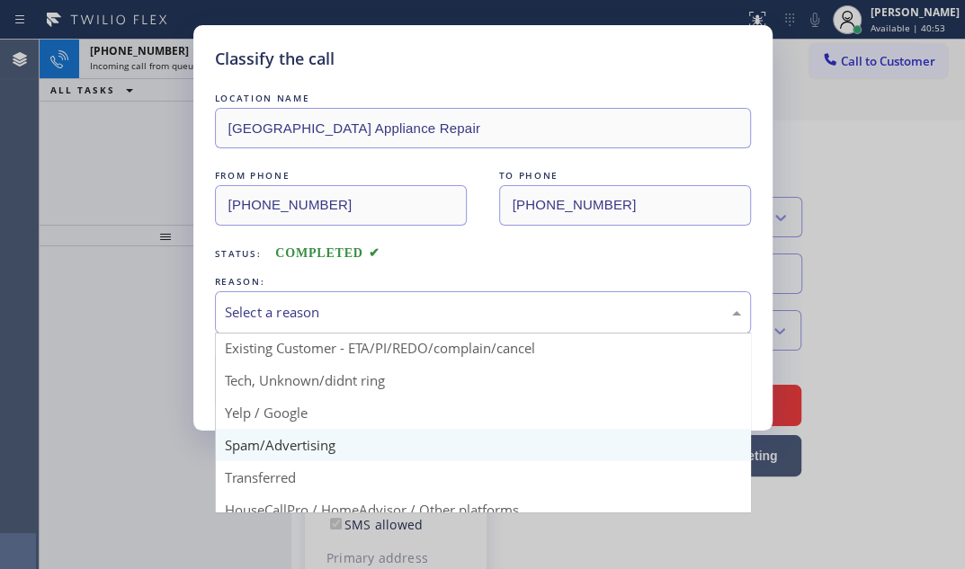
scroll to position [38, 0]
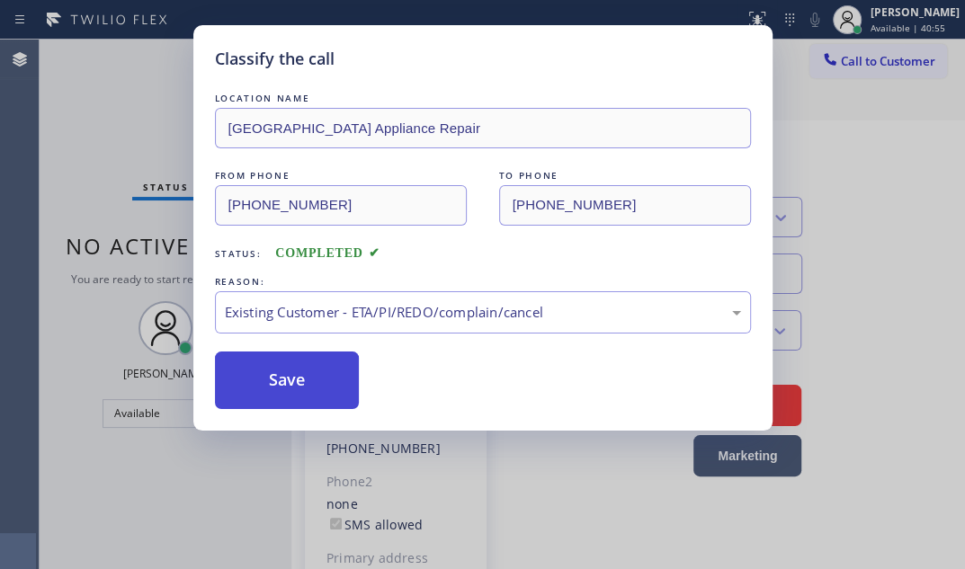
click at [268, 363] on button "Save" at bounding box center [287, 381] width 145 height 58
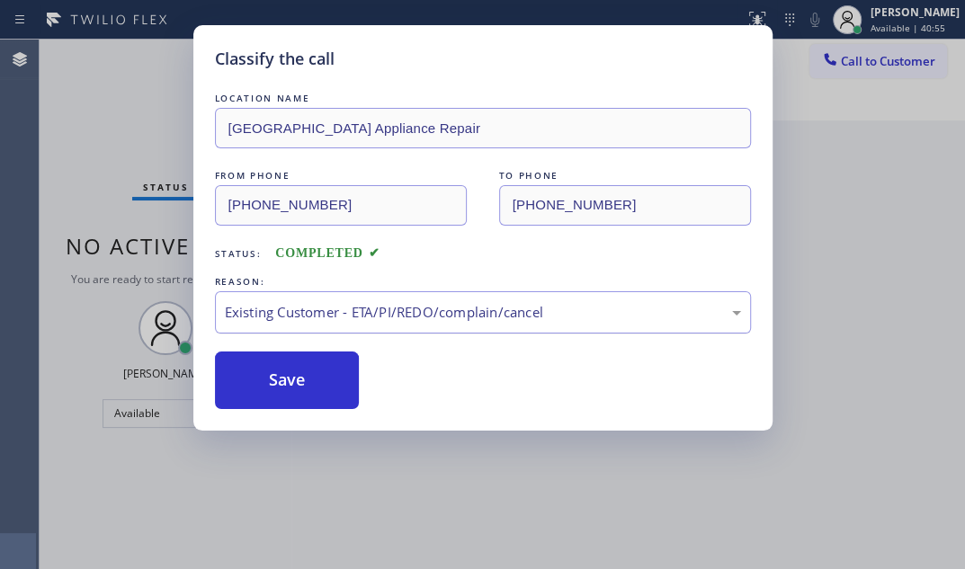
drag, startPoint x: 271, startPoint y: 380, endPoint x: 245, endPoint y: 324, distance: 61.6
click at [273, 379] on button "Save" at bounding box center [287, 381] width 145 height 58
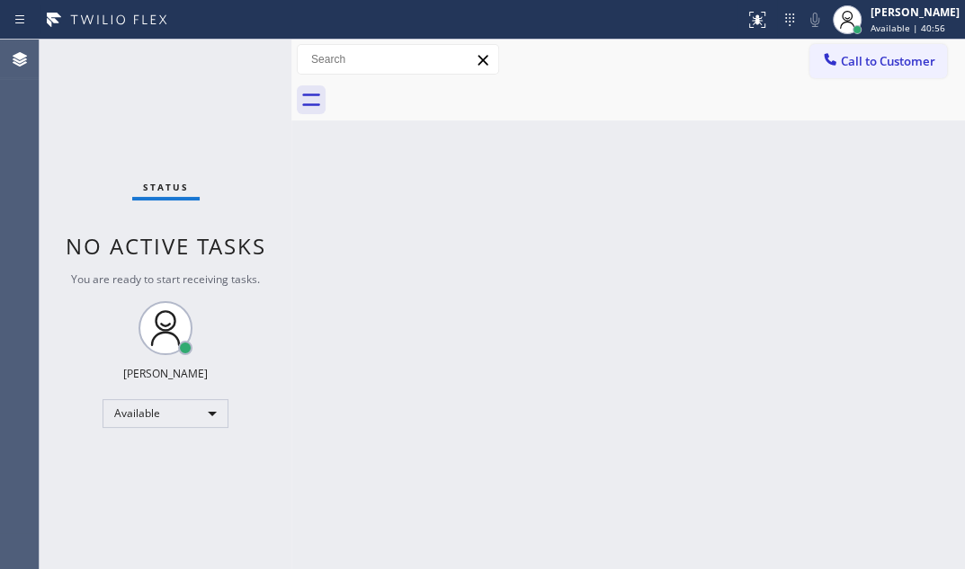
click at [98, 91] on div "Status No active tasks You are ready to start receiving tasks. [PERSON_NAME] Av…" at bounding box center [166, 305] width 252 height 530
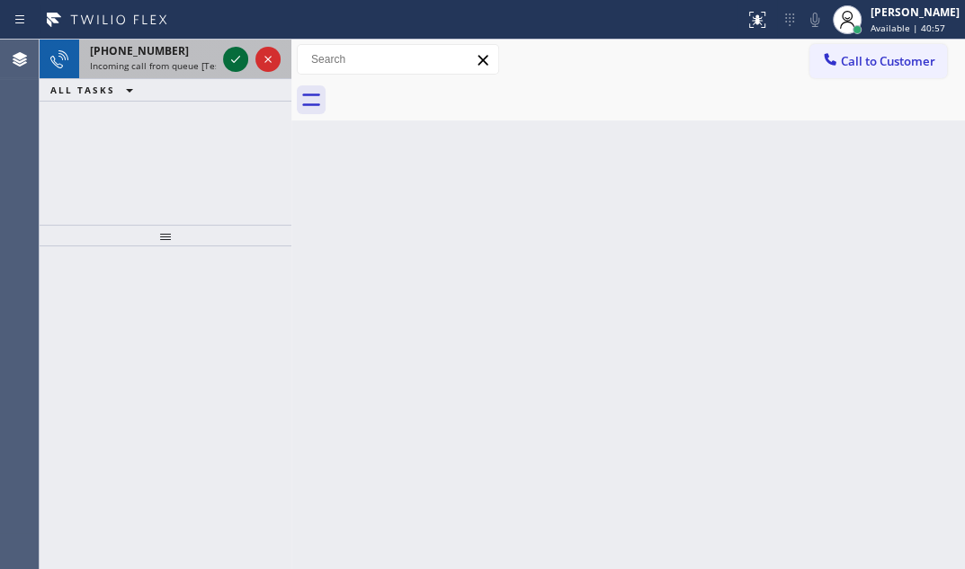
click at [220, 54] on div at bounding box center [251, 60] width 65 height 40
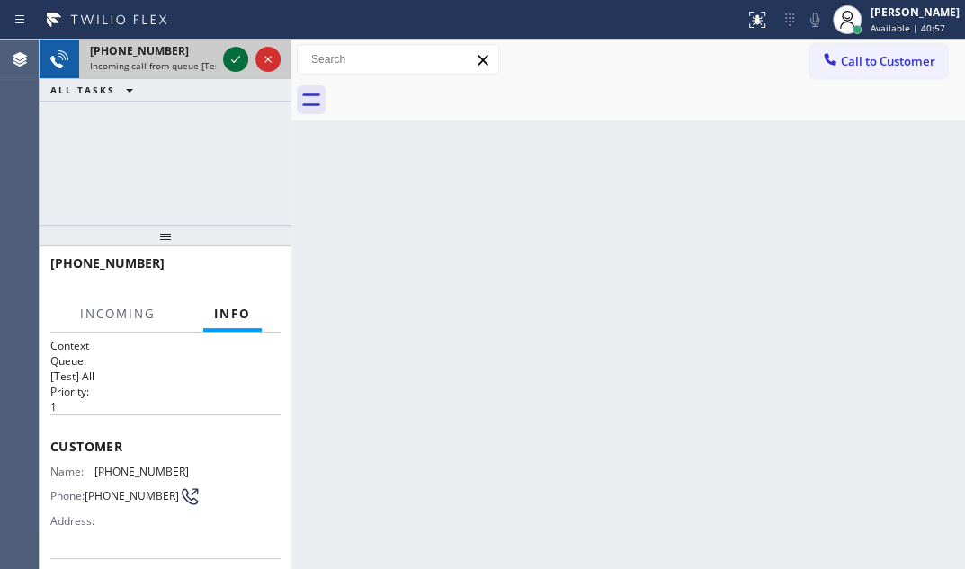
click at [239, 63] on icon at bounding box center [236, 60] width 22 height 22
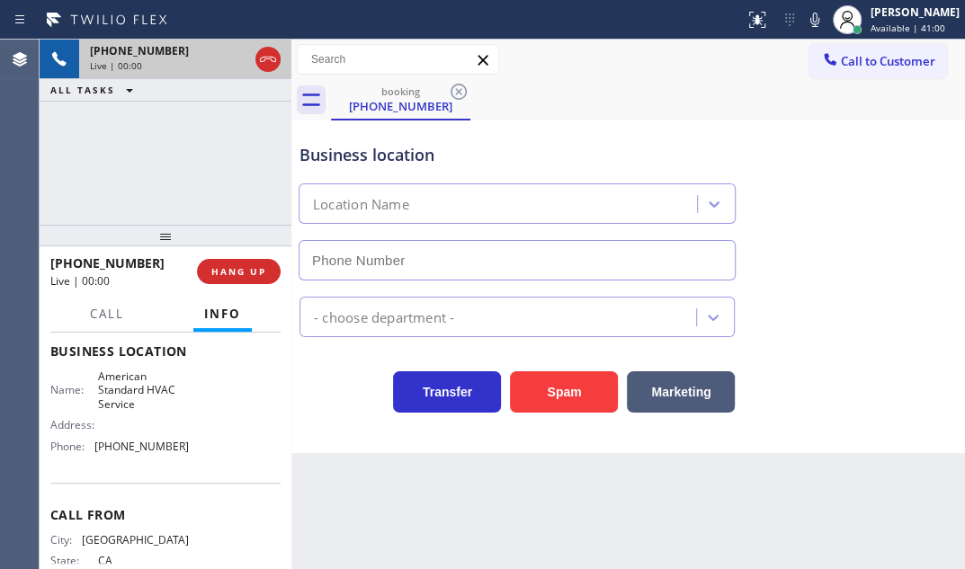
scroll to position [245, 0]
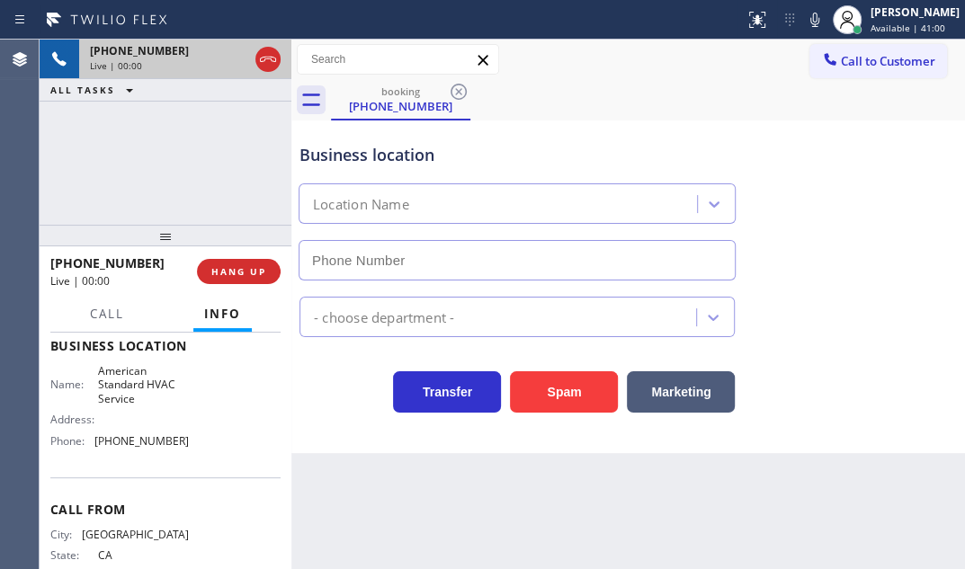
type input "(844) 734-2822"
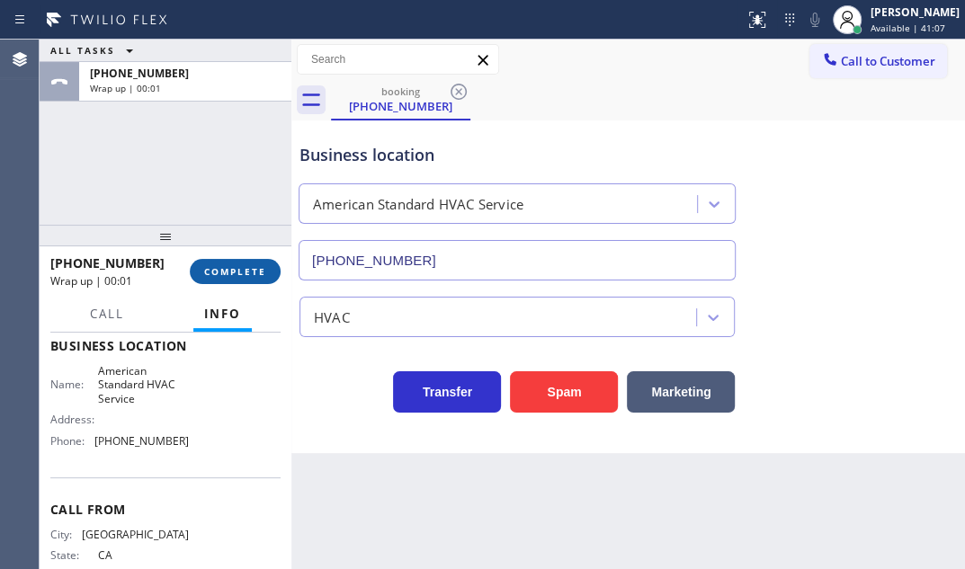
click at [248, 275] on span "COMPLETE" at bounding box center [235, 271] width 62 height 13
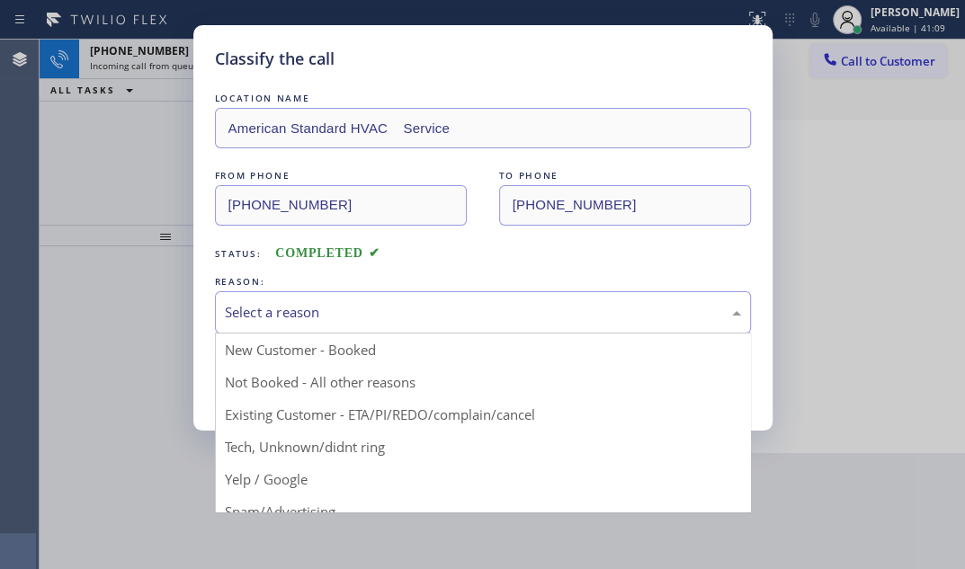
click at [353, 316] on div "Select a reason" at bounding box center [483, 312] width 516 height 21
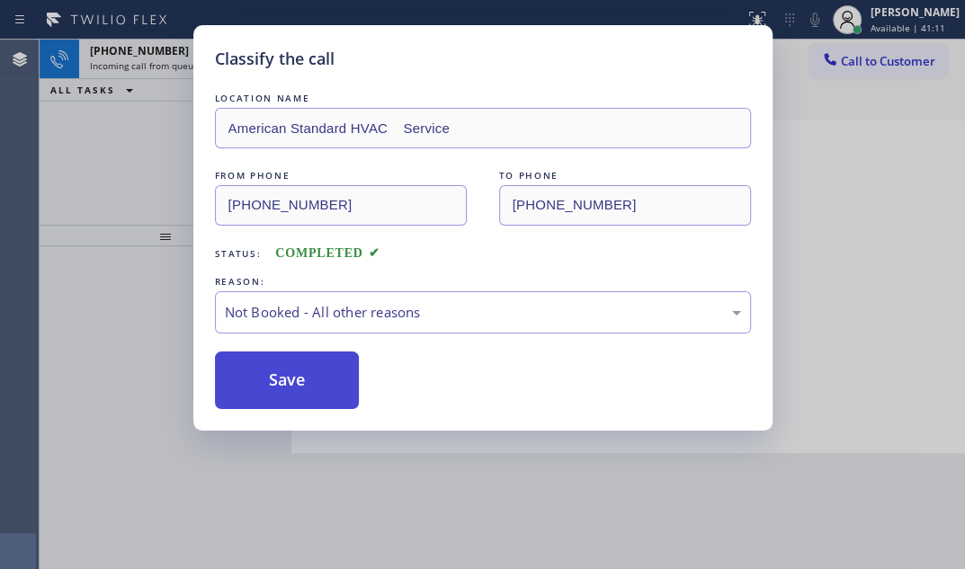
click at [302, 385] on button "Save" at bounding box center [287, 381] width 145 height 58
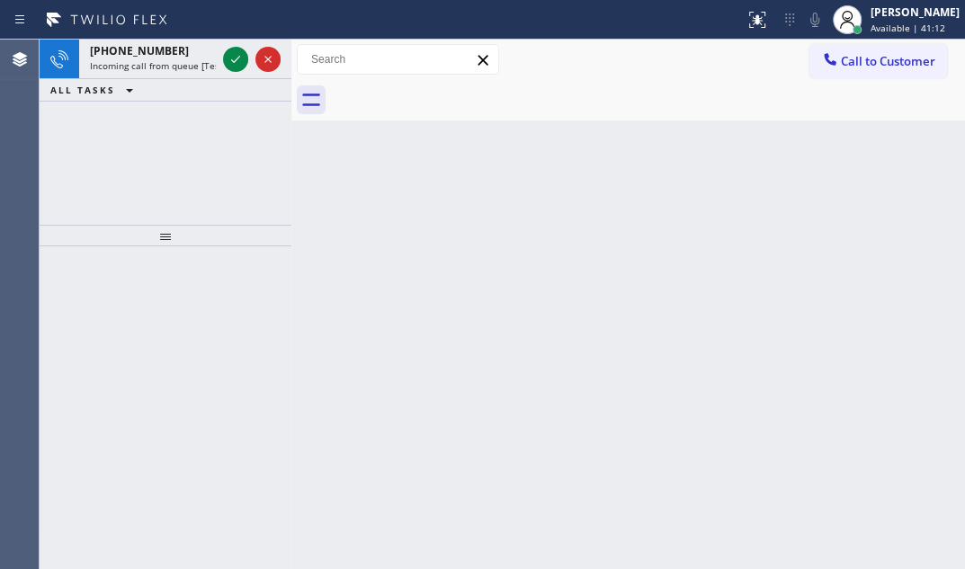
click at [161, 62] on span "Incoming call from queue [Test] All" at bounding box center [164, 65] width 149 height 13
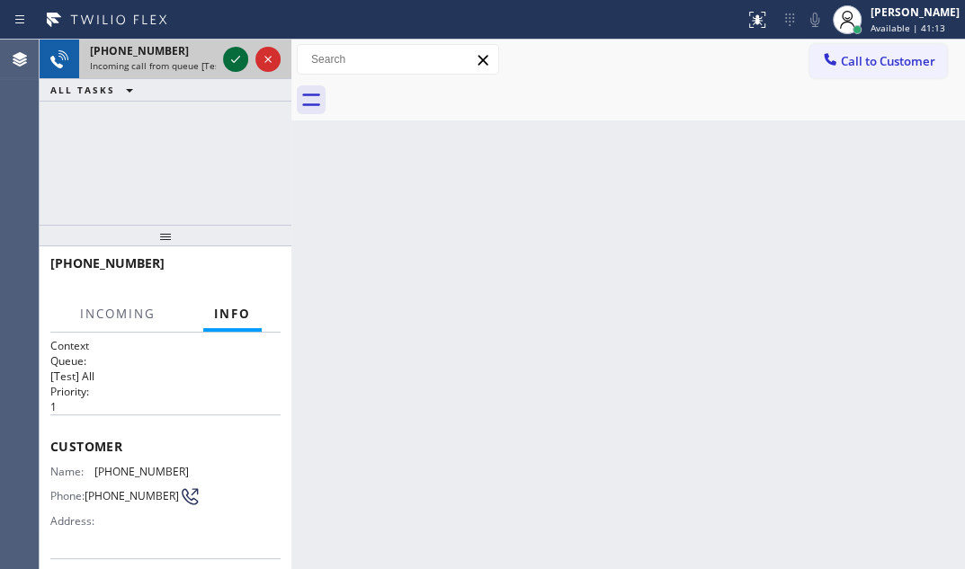
click at [231, 58] on icon at bounding box center [236, 60] width 22 height 22
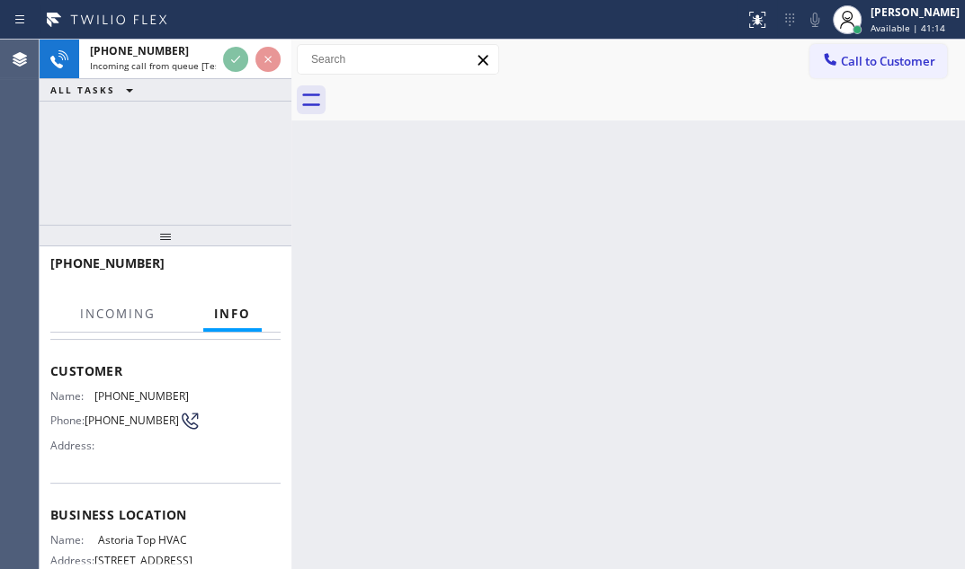
scroll to position [163, 0]
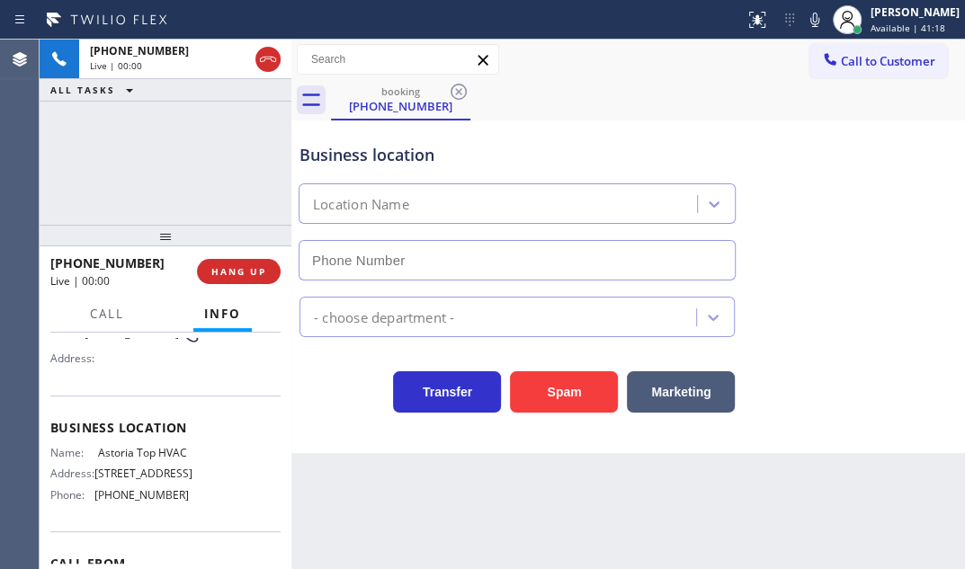
type input "(347) 836-6461"
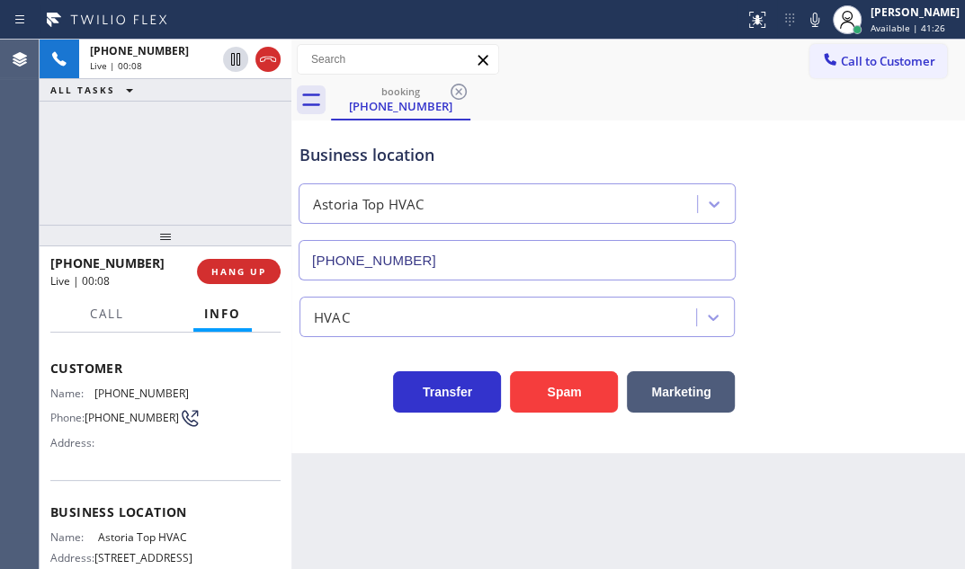
scroll to position [0, 0]
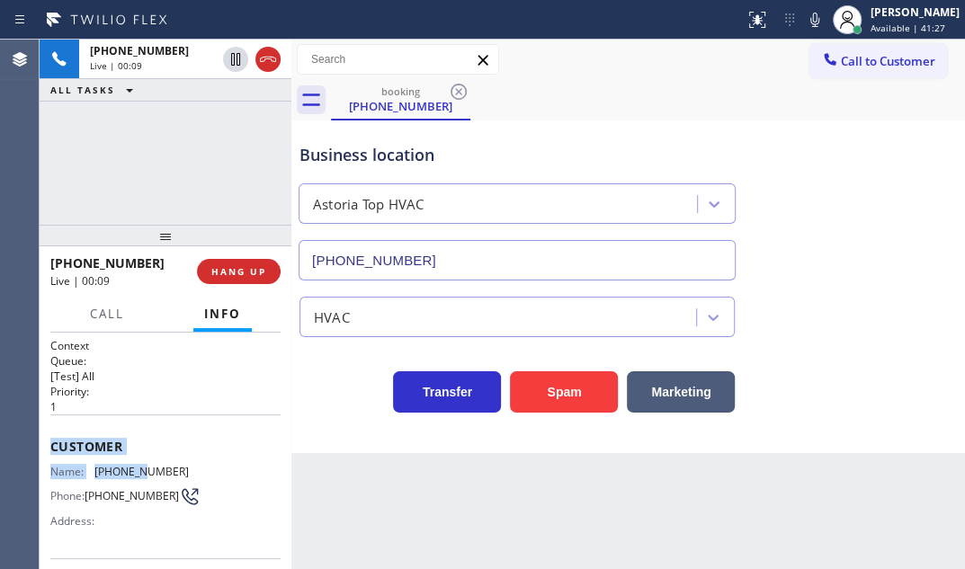
drag, startPoint x: 49, startPoint y: 443, endPoint x: 198, endPoint y: 451, distance: 148.6
click at [144, 460] on div "Customer Name: (332) 264-0534 Phone: (332) 264-0534 Address:" at bounding box center [165, 487] width 230 height 144
click at [658, 403] on button "Marketing" at bounding box center [681, 392] width 108 height 41
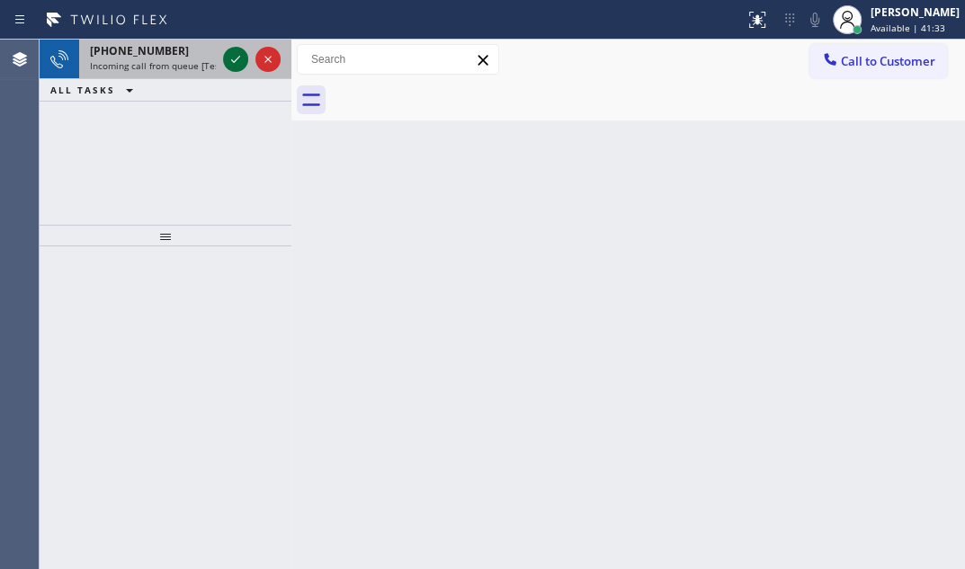
click at [228, 58] on icon at bounding box center [236, 60] width 22 height 22
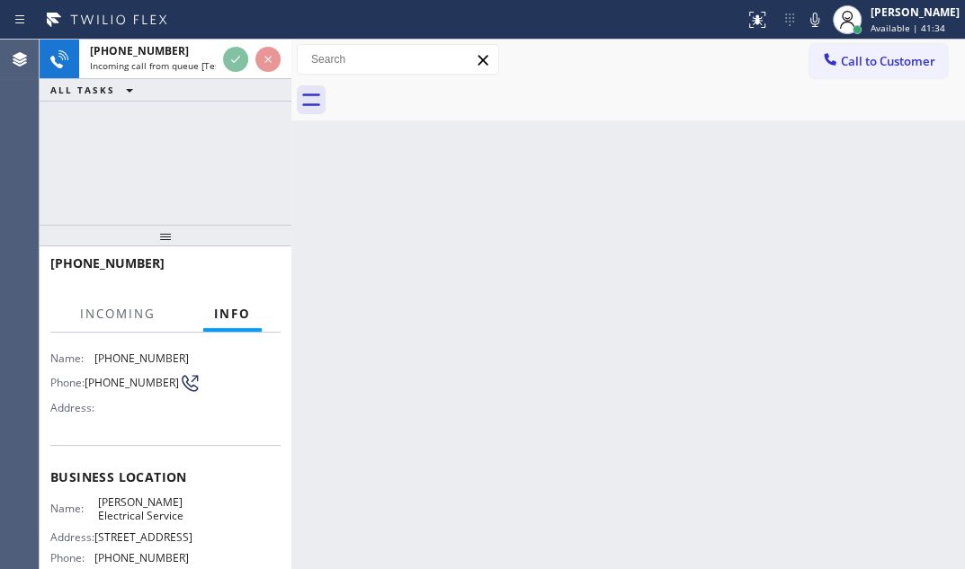
scroll to position [163, 0]
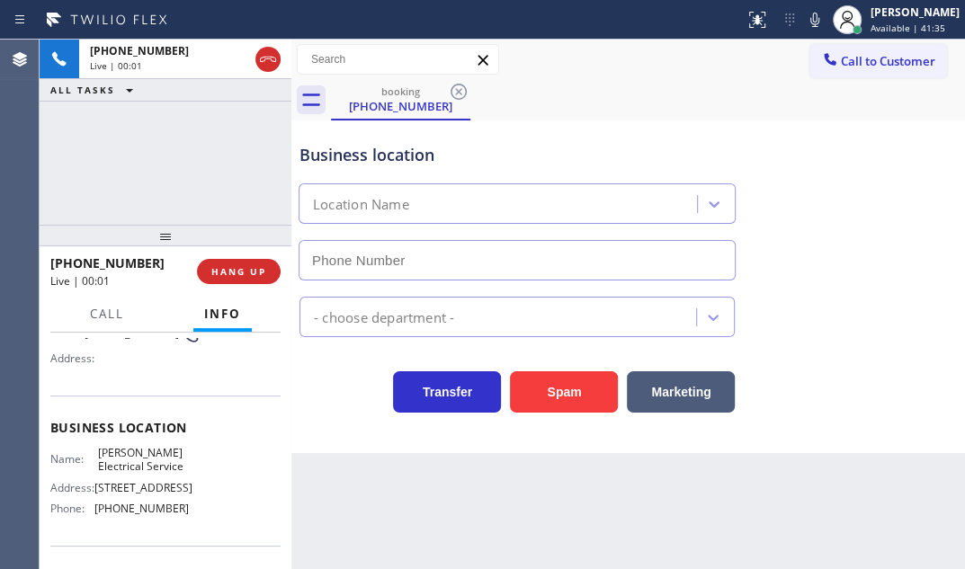
type input "[PHONE_NUMBER]"
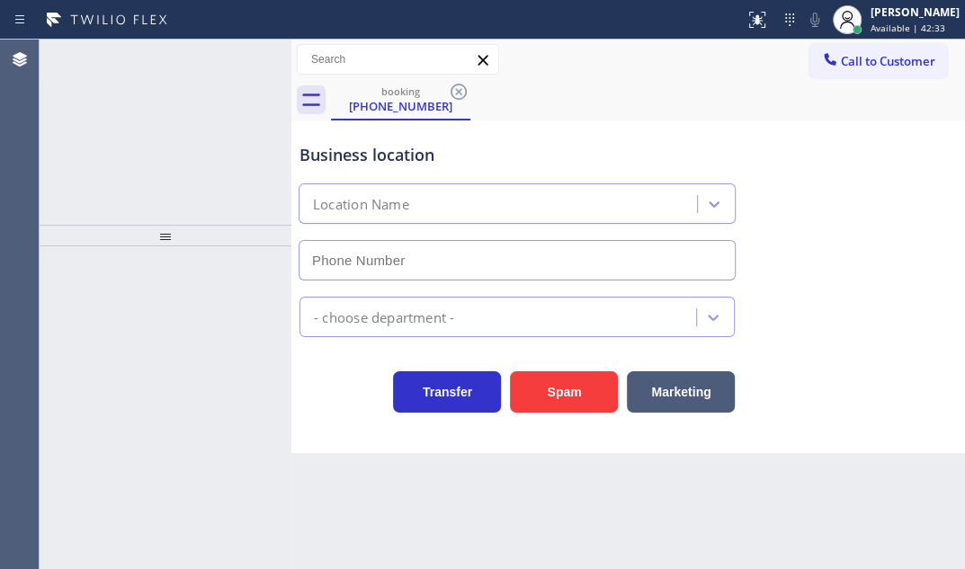
type input "[PHONE_NUMBER]"
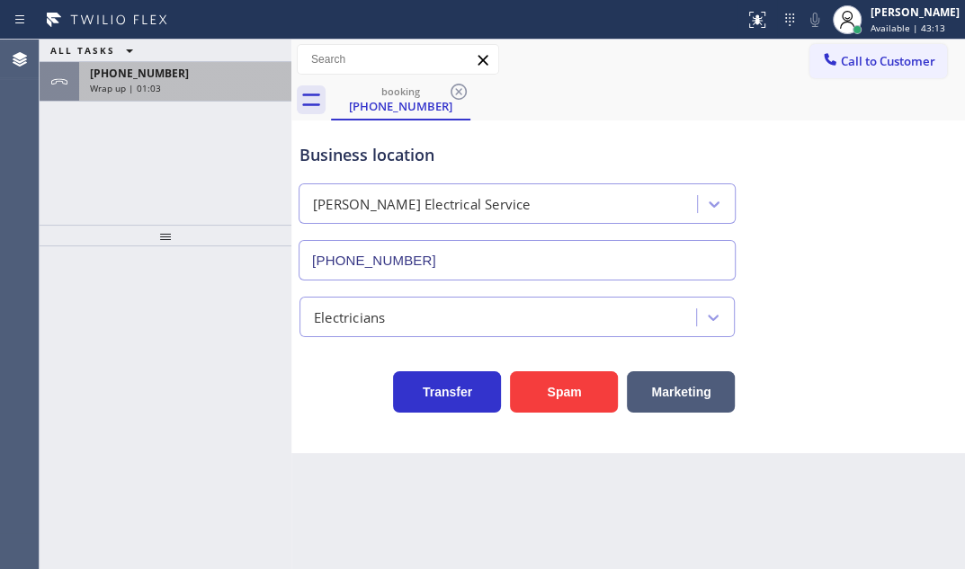
click at [226, 91] on div "Wrap up | 01:03" at bounding box center [185, 88] width 191 height 13
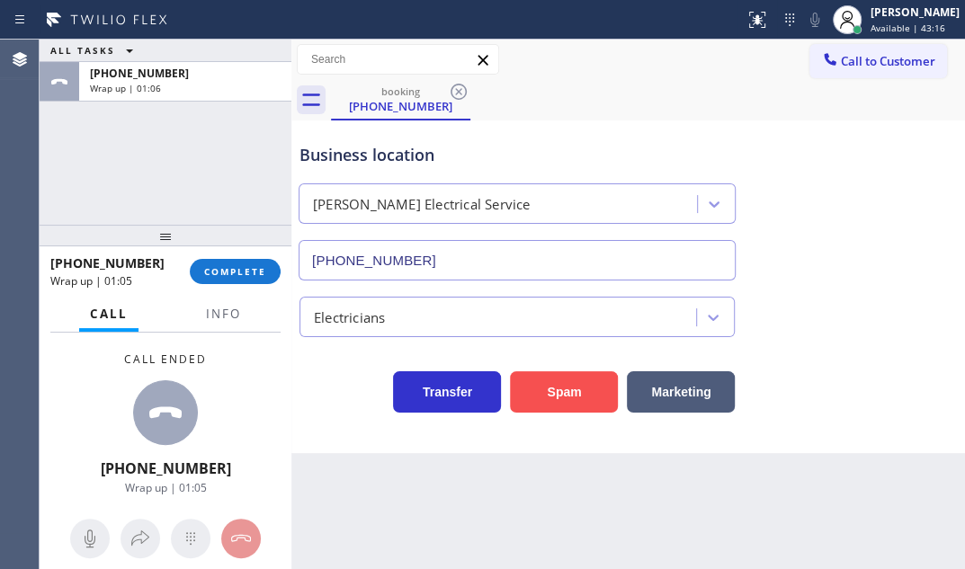
click at [536, 377] on button "Spam" at bounding box center [564, 392] width 108 height 41
click at [237, 269] on span "COMPLETE" at bounding box center [235, 271] width 62 height 13
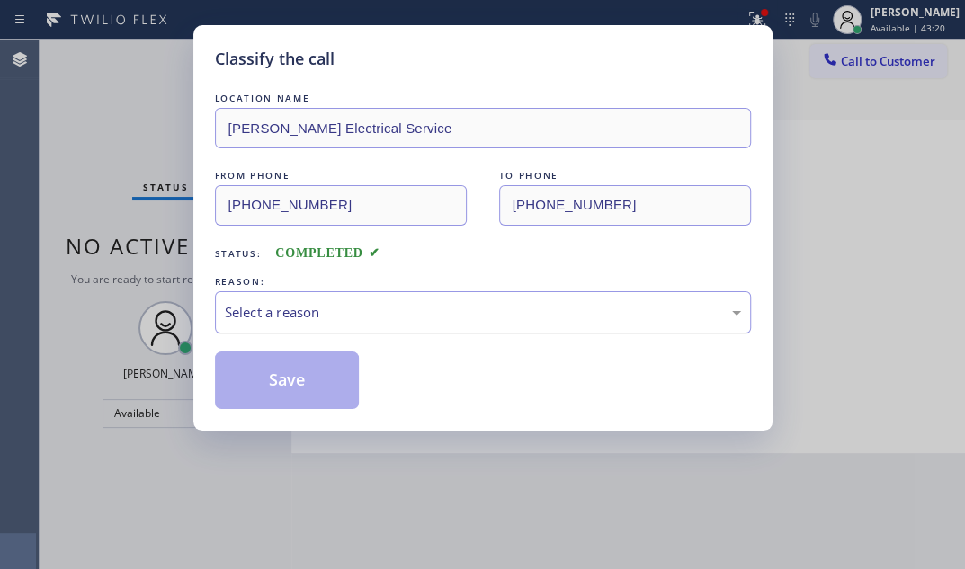
click at [357, 306] on div "Select a reason" at bounding box center [483, 312] width 516 height 21
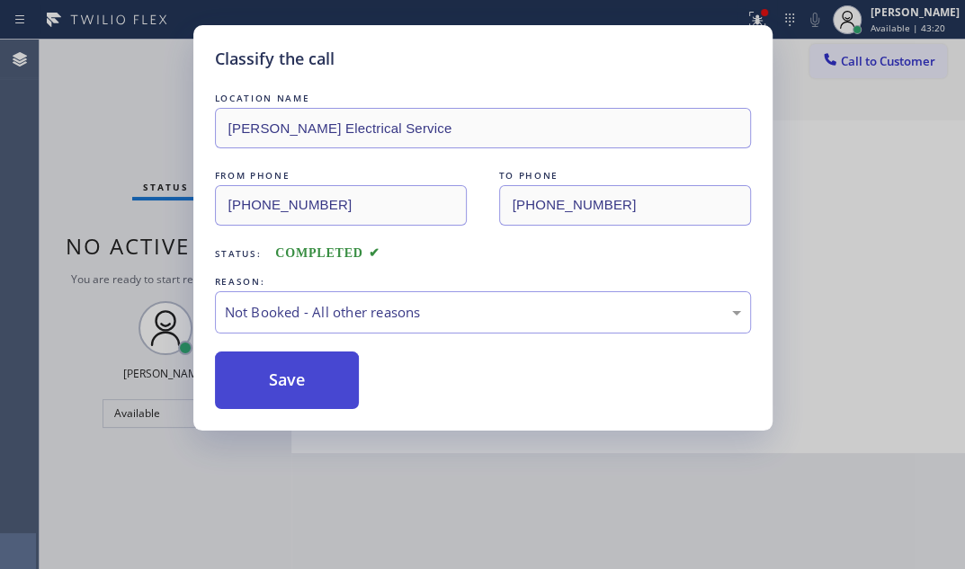
drag, startPoint x: 272, startPoint y: 381, endPoint x: 261, endPoint y: 381, distance: 10.8
click at [261, 380] on button "Save" at bounding box center [287, 381] width 145 height 58
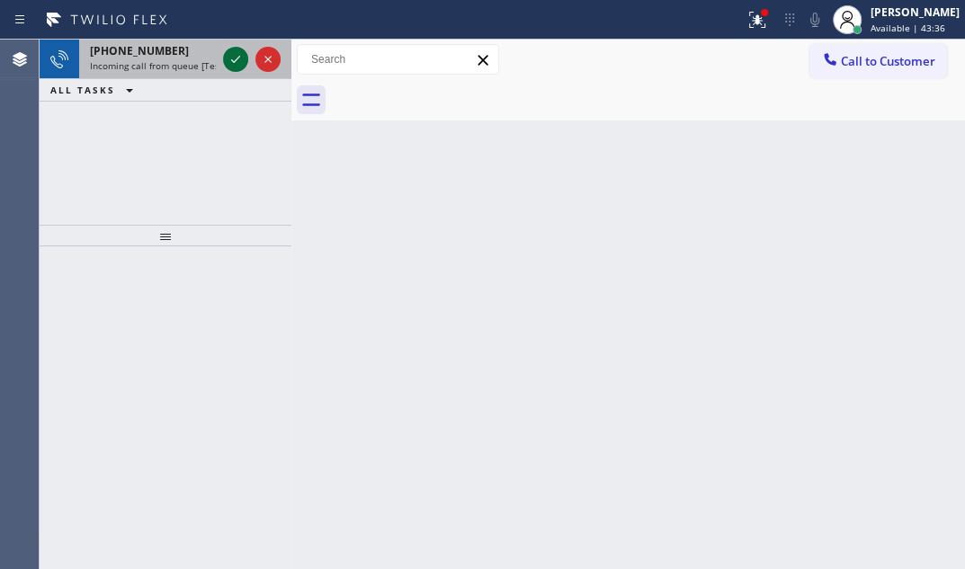
click at [236, 58] on icon at bounding box center [236, 60] width 22 height 22
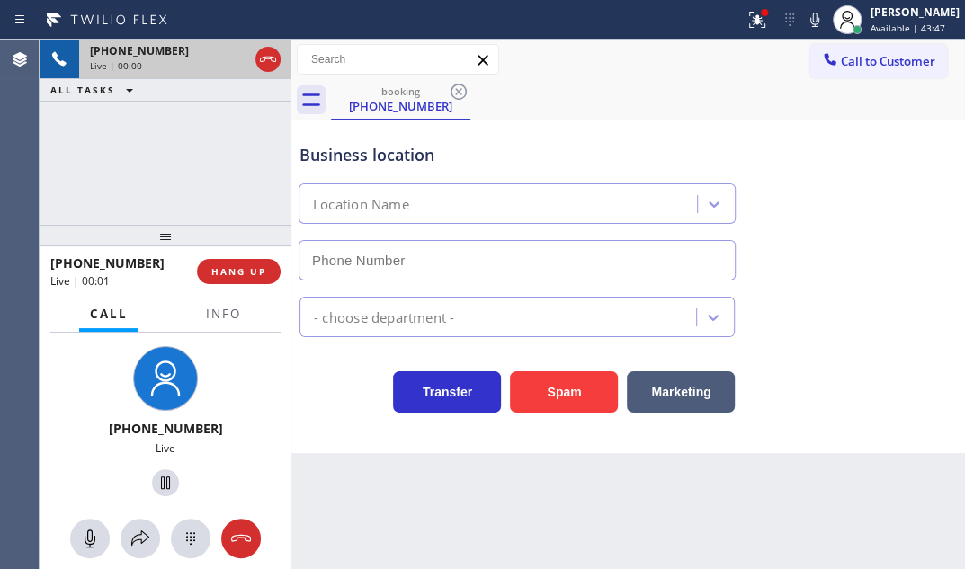
type input "[PHONE_NUMBER]"
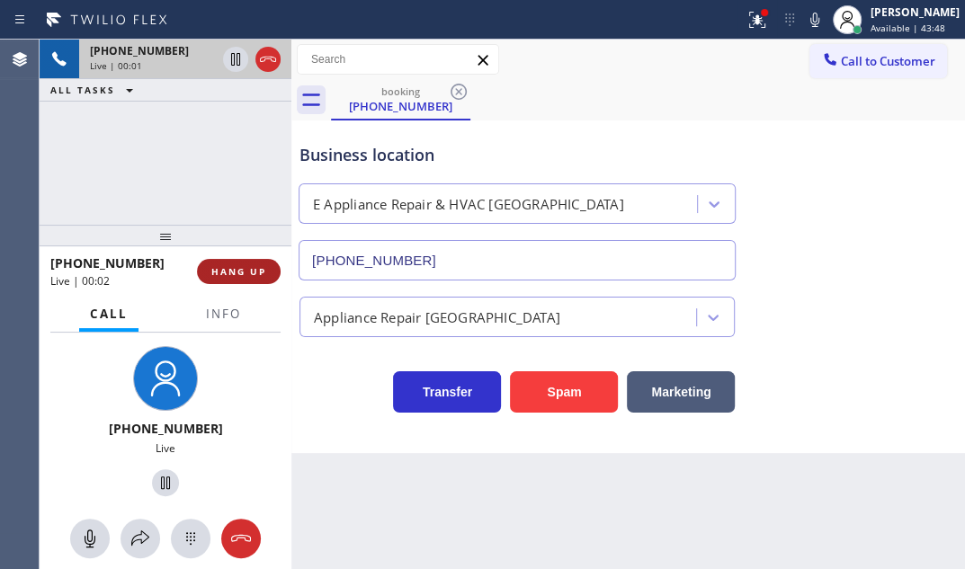
click at [234, 265] on span "HANG UP" at bounding box center [238, 271] width 55 height 13
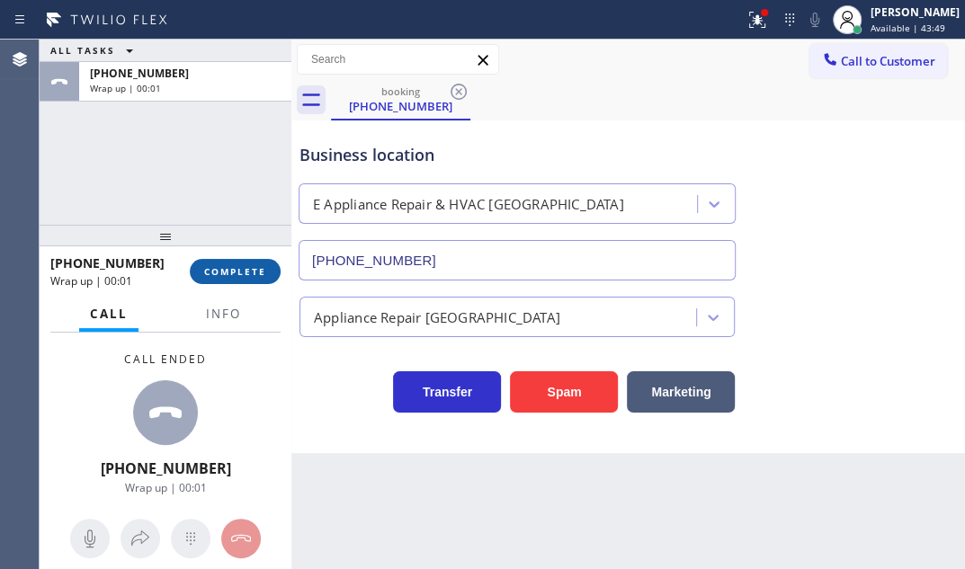
click at [237, 265] on span "COMPLETE" at bounding box center [235, 271] width 62 height 13
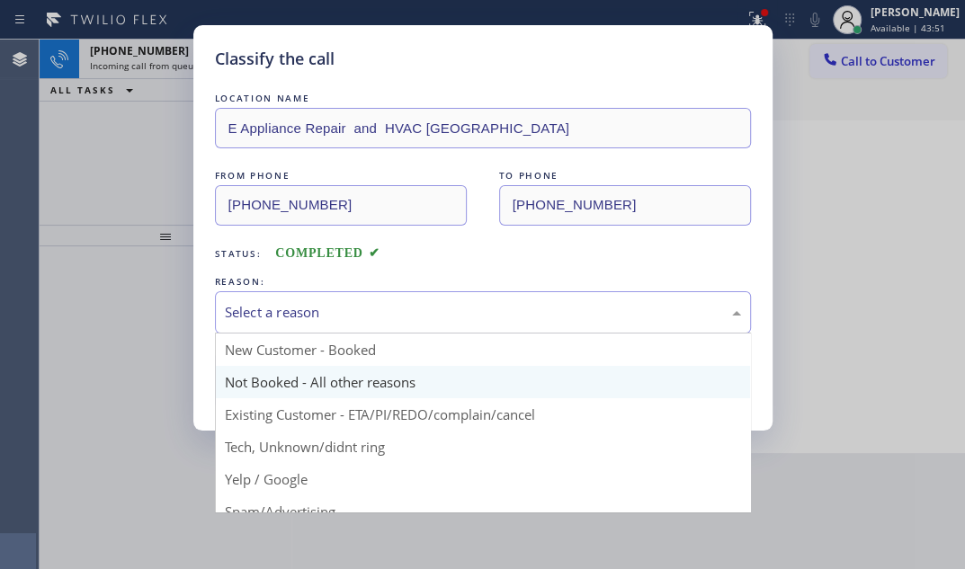
drag, startPoint x: 373, startPoint y: 301, endPoint x: 315, endPoint y: 369, distance: 89.3
click at [371, 306] on div "Select a reason" at bounding box center [483, 312] width 516 height 21
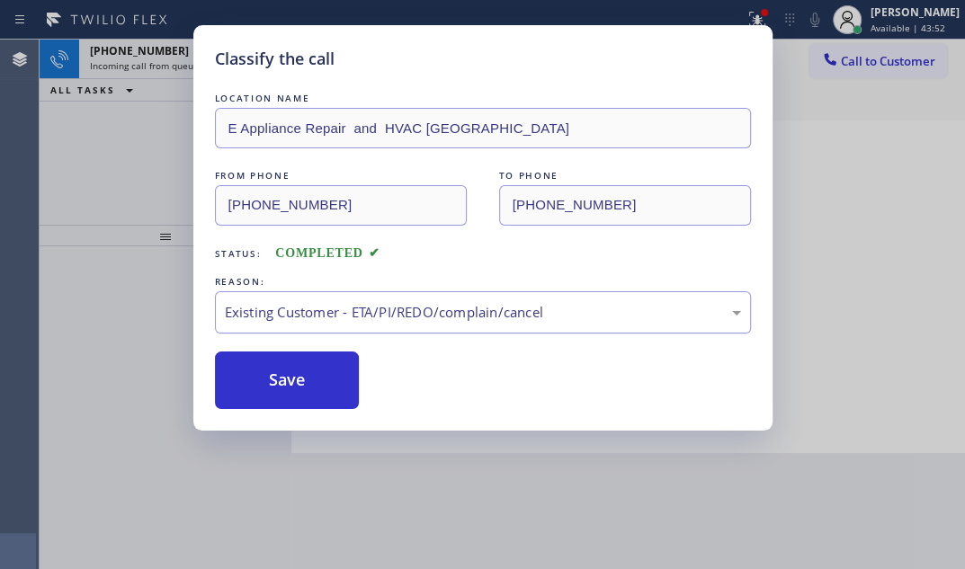
drag, startPoint x: 336, startPoint y: 308, endPoint x: 336, endPoint y: 321, distance: 13.5
click at [336, 311] on div "Existing Customer - ETA/PI/REDO/complain/cancel" at bounding box center [483, 312] width 516 height 21
drag, startPoint x: 281, startPoint y: 482, endPoint x: 282, endPoint y: 410, distance: 72.0
drag, startPoint x: 286, startPoint y: 381, endPoint x: 243, endPoint y: 297, distance: 94.9
click at [285, 375] on button "Save" at bounding box center [287, 381] width 145 height 58
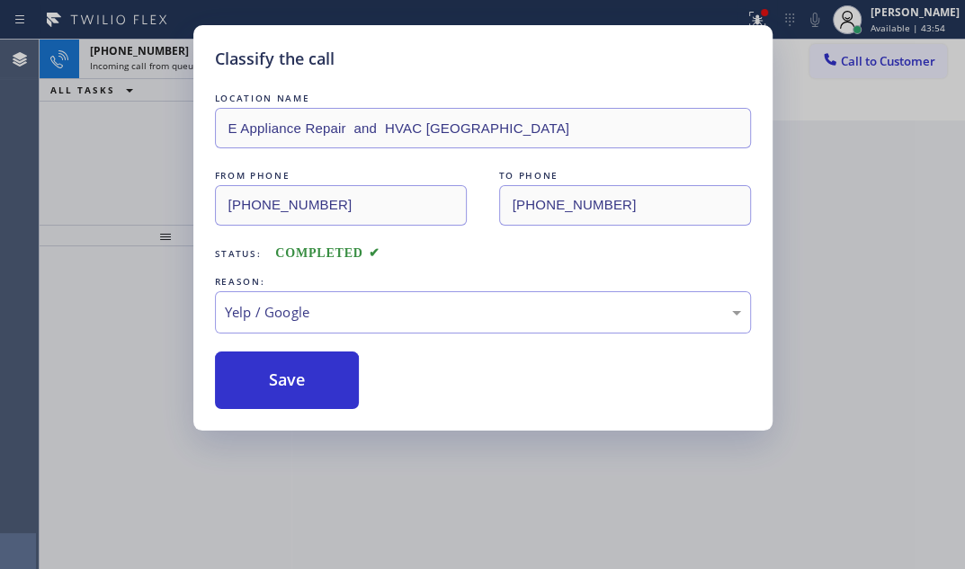
drag, startPoint x: 144, startPoint y: 96, endPoint x: 151, endPoint y: 85, distance: 13.7
click at [148, 88] on div "Classify the call LOCATION NAME E Appliance Repair and HVAC [GEOGRAPHIC_DATA] F…" at bounding box center [482, 284] width 965 height 569
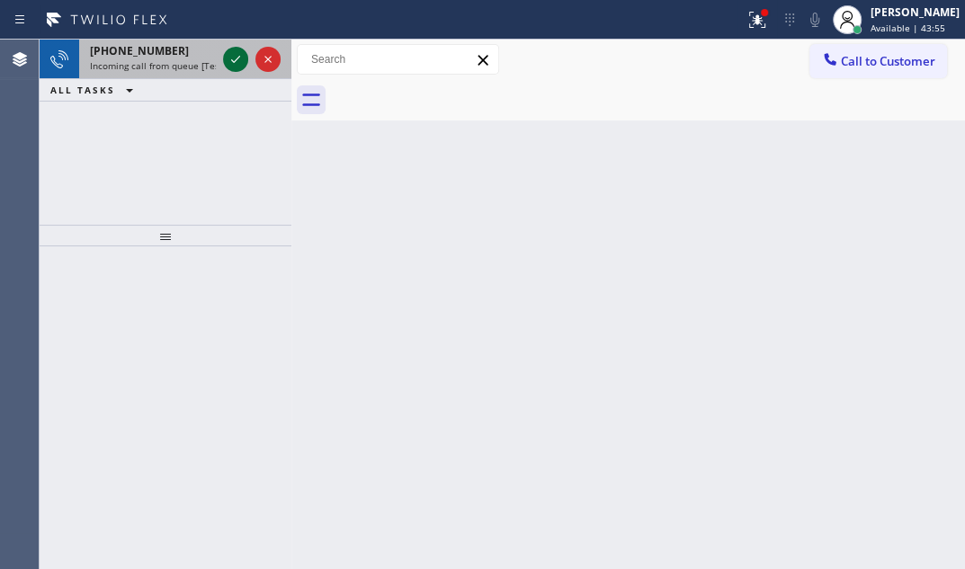
drag, startPoint x: 169, startPoint y: 61, endPoint x: 224, endPoint y: 60, distance: 54.9
click at [193, 60] on span "Incoming call from queue [Test] All" at bounding box center [164, 65] width 149 height 13
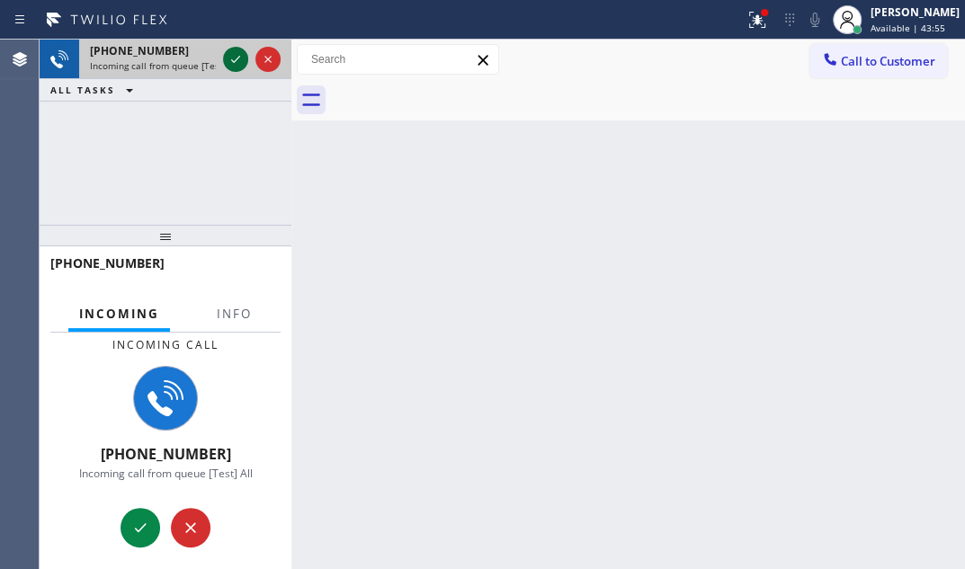
click at [230, 59] on icon at bounding box center [236, 60] width 22 height 22
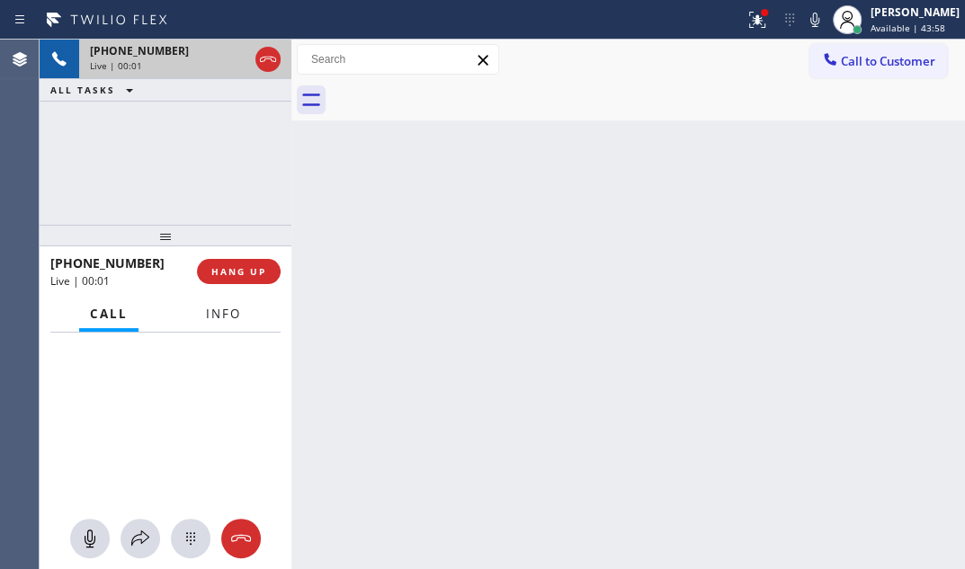
click at [247, 304] on button "Info" at bounding box center [223, 314] width 57 height 35
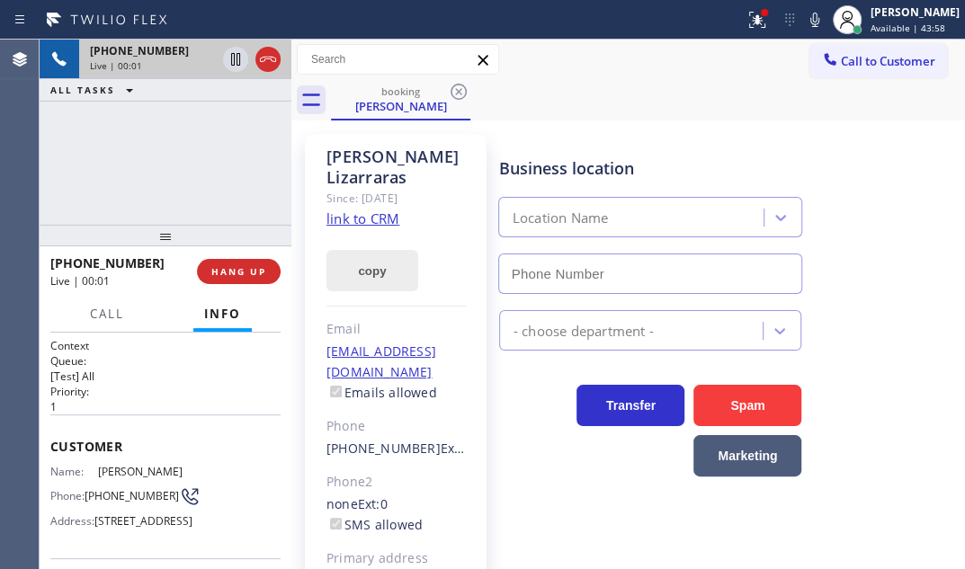
type input "[PHONE_NUMBER]"
drag, startPoint x: 363, startPoint y: 202, endPoint x: 391, endPoint y: 190, distance: 31.4
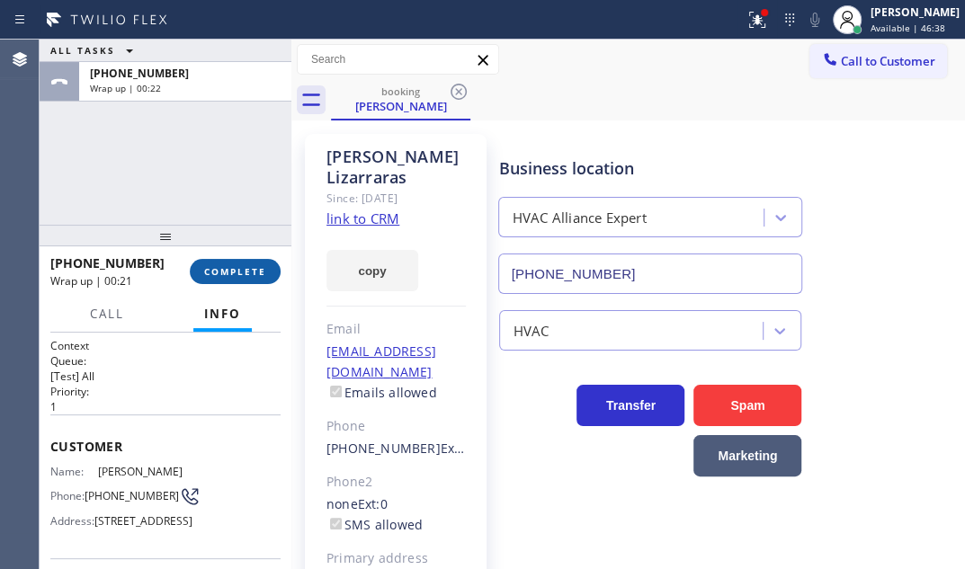
click at [220, 270] on span "COMPLETE" at bounding box center [235, 271] width 62 height 13
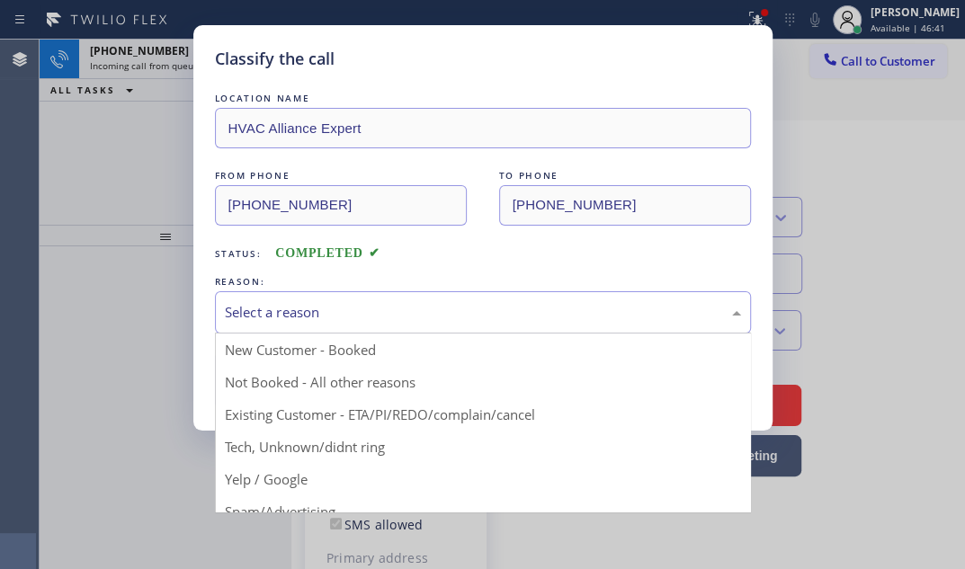
drag, startPoint x: 343, startPoint y: 307, endPoint x: 310, endPoint y: 363, distance: 64.5
click at [343, 308] on div "Select a reason" at bounding box center [483, 312] width 516 height 21
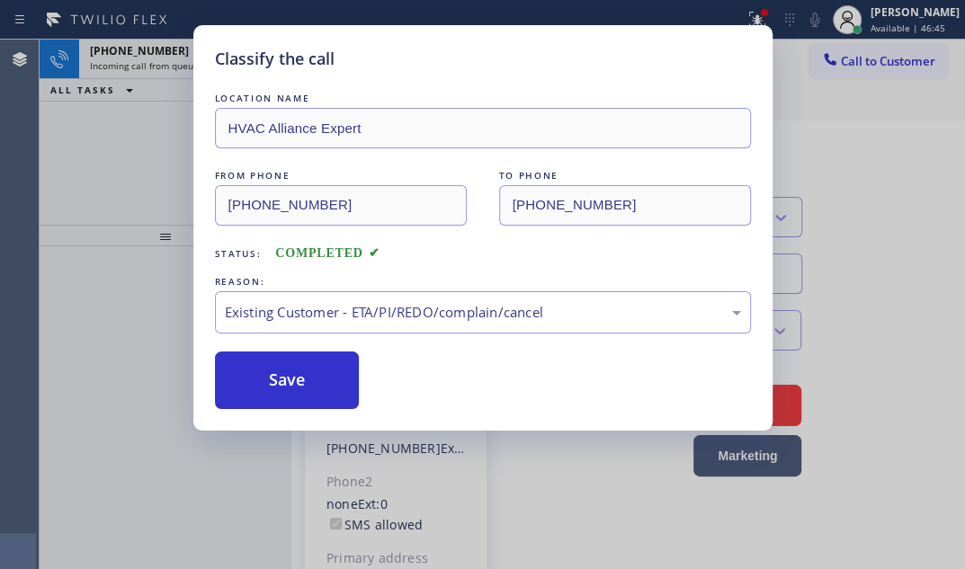
drag, startPoint x: 317, startPoint y: 372, endPoint x: 251, endPoint y: 223, distance: 163.1
click at [312, 363] on button "Save" at bounding box center [287, 381] width 145 height 58
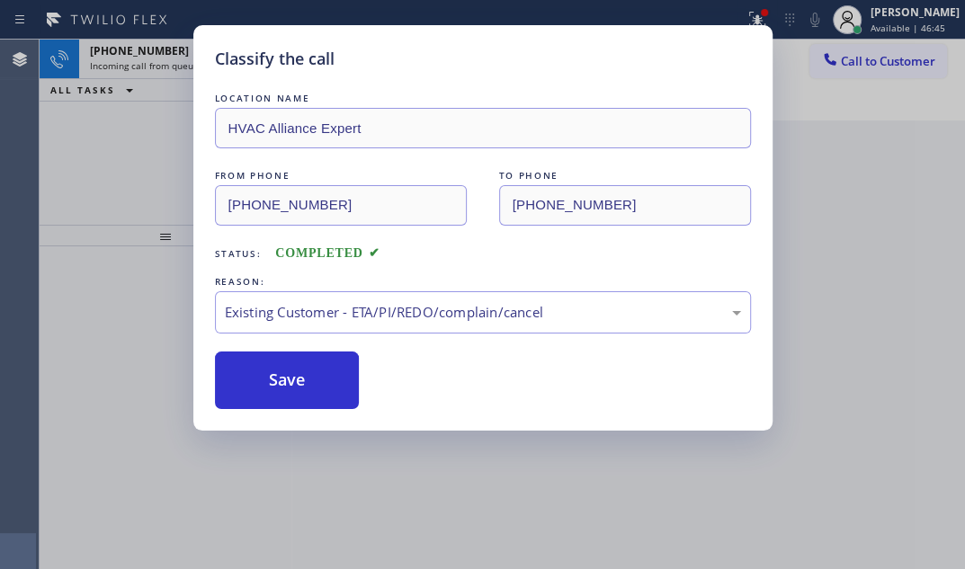
drag, startPoint x: 171, startPoint y: 60, endPoint x: 213, endPoint y: 58, distance: 42.4
click at [192, 58] on div "Classify the call LOCATION NAME HVAC Alliance Expert FROM PHONE [PHONE_NUMBER] …" at bounding box center [482, 284] width 965 height 569
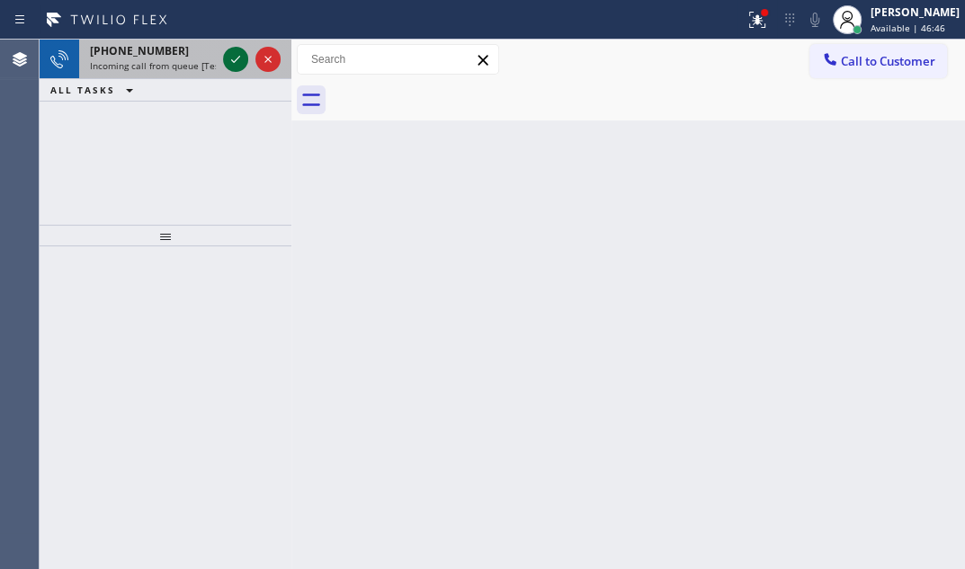
click at [241, 59] on icon at bounding box center [236, 60] width 22 height 22
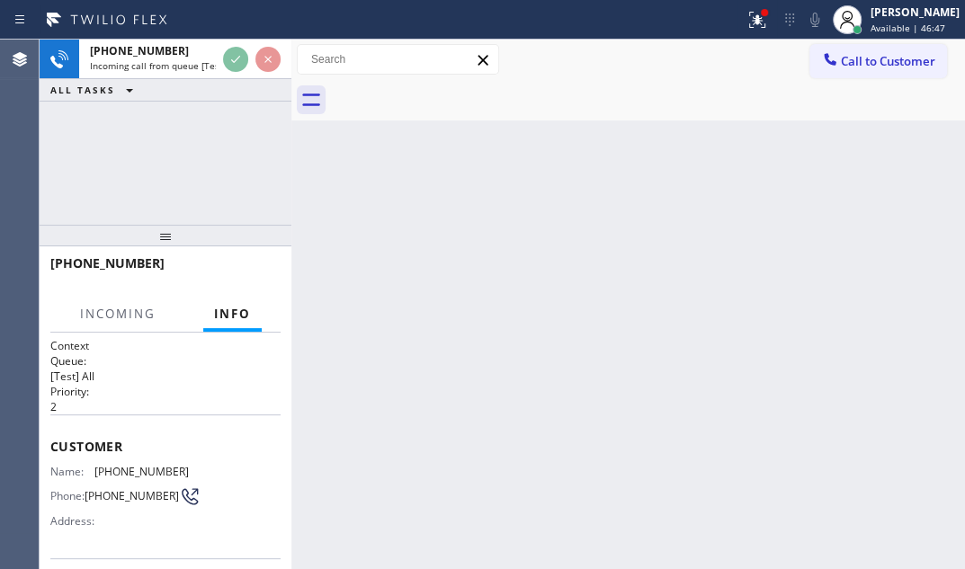
click at [237, 74] on div at bounding box center [251, 60] width 65 height 40
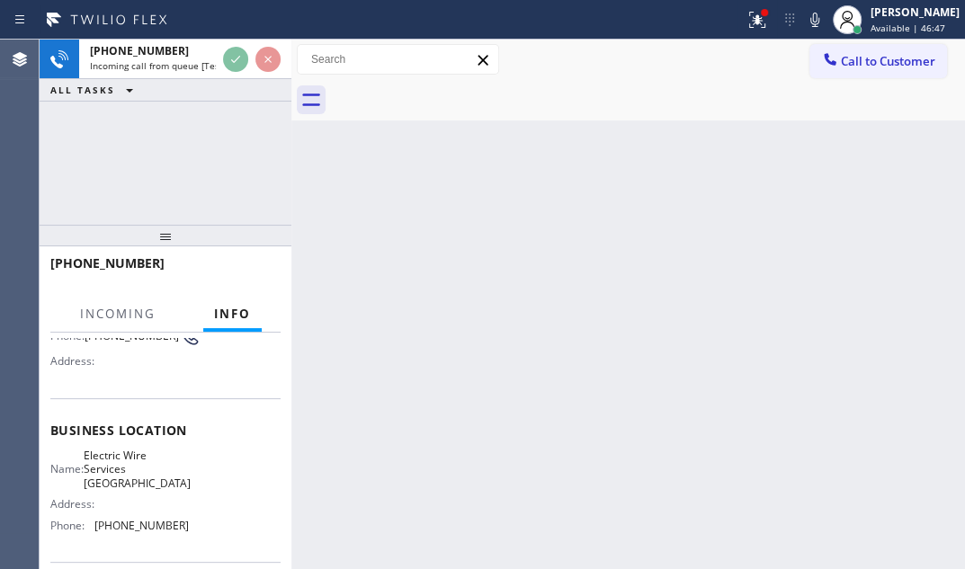
scroll to position [163, 0]
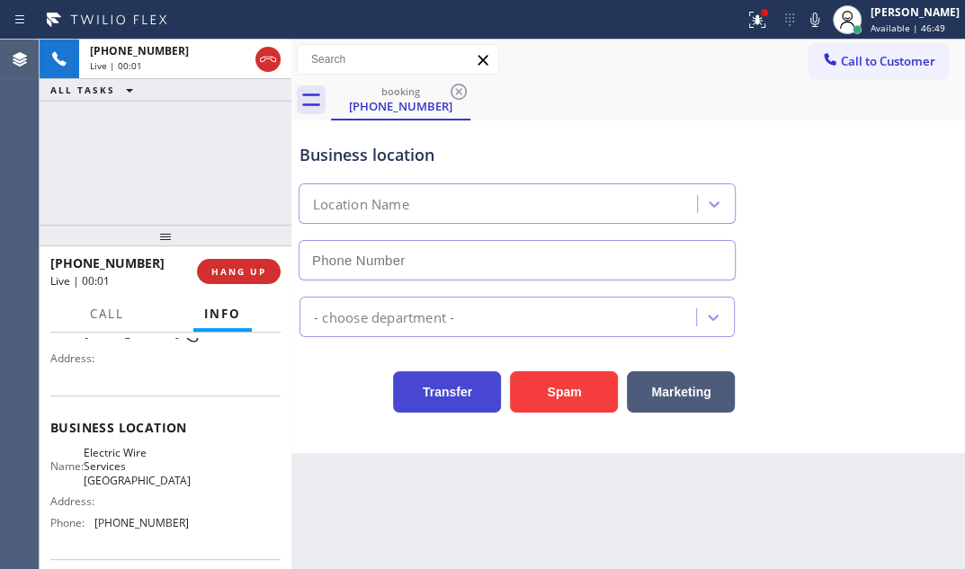
type input "[PHONE_NUMBER]"
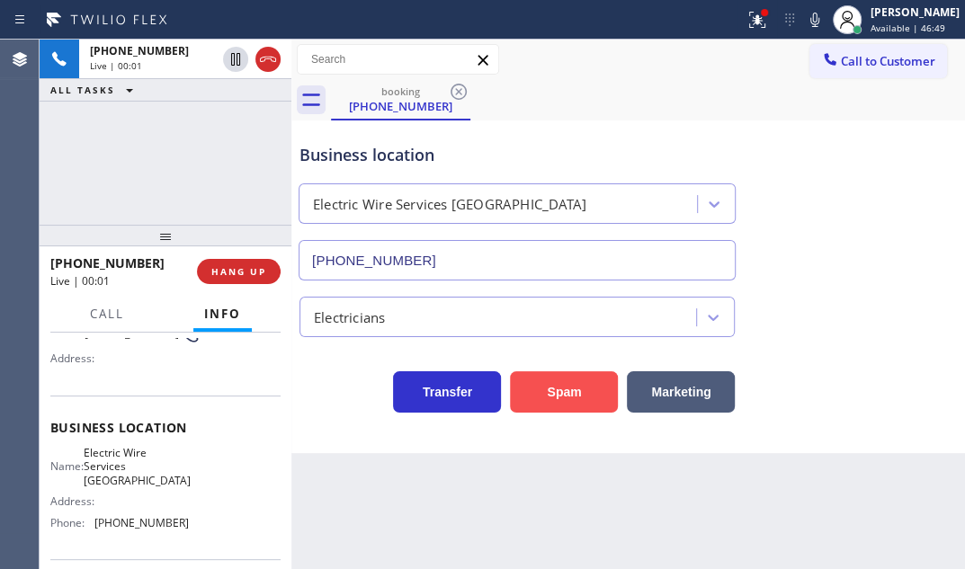
drag, startPoint x: 556, startPoint y: 402, endPoint x: 588, endPoint y: 402, distance: 32.4
click at [558, 402] on button "Spam" at bounding box center [564, 392] width 108 height 41
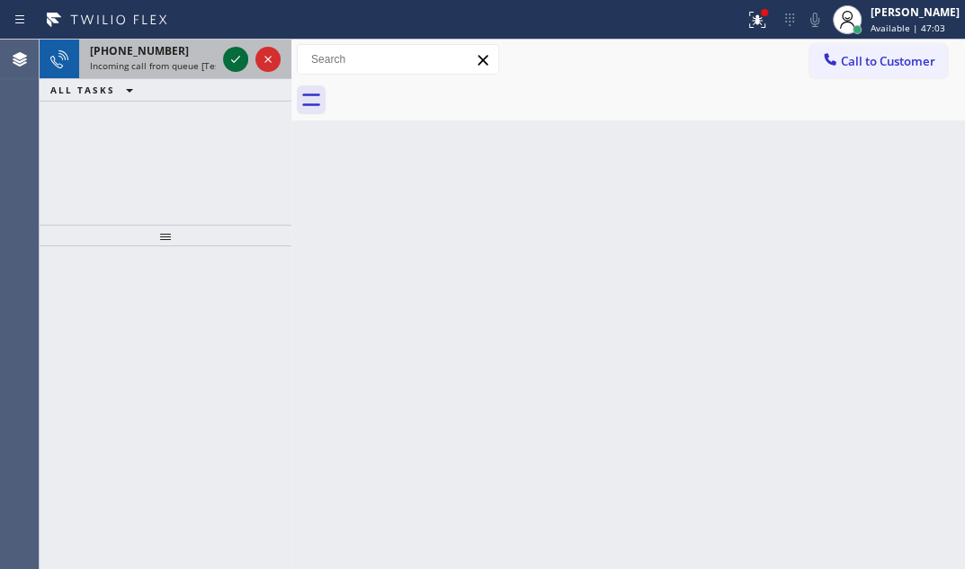
click at [242, 58] on icon at bounding box center [236, 60] width 22 height 22
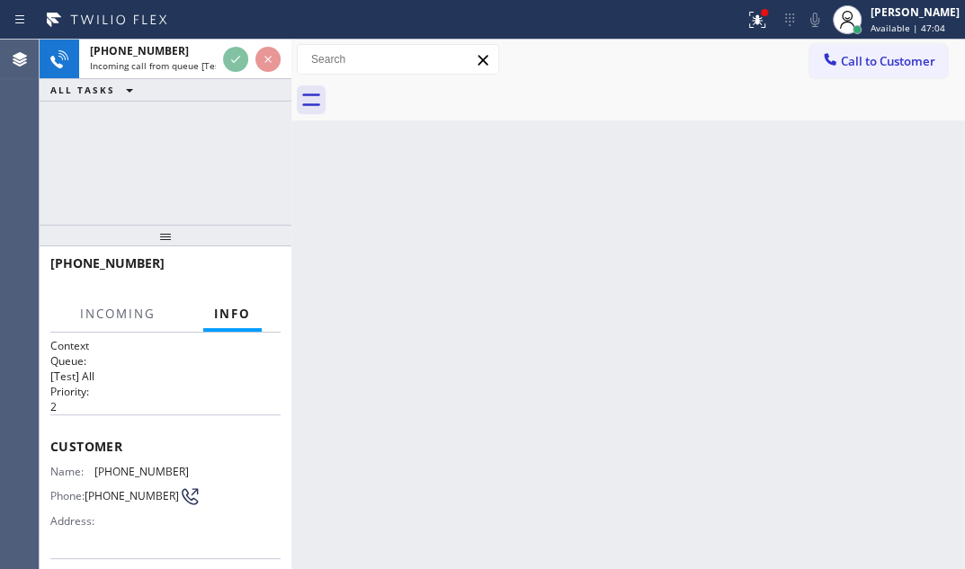
scroll to position [81, 0]
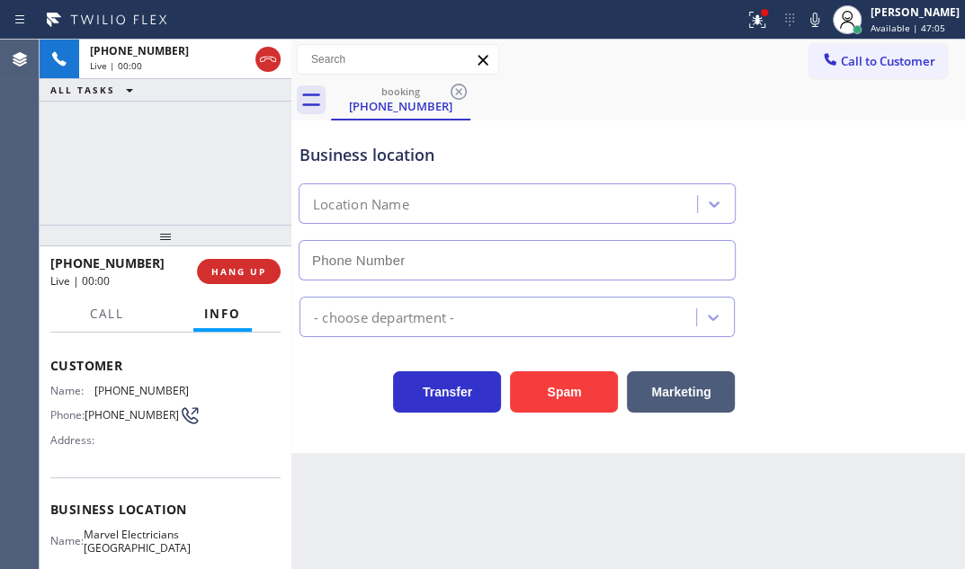
type input "[PHONE_NUMBER]"
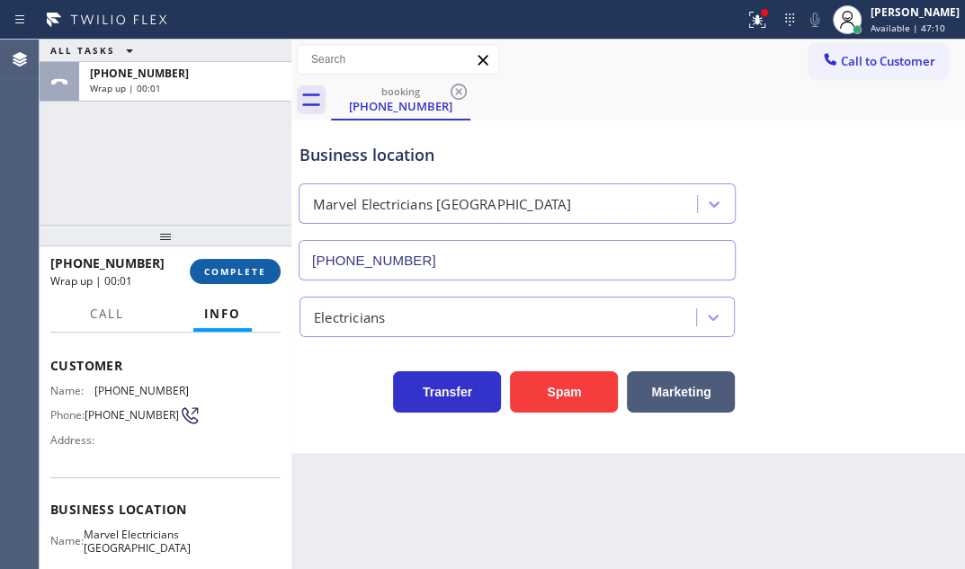
click at [211, 274] on span "COMPLETE" at bounding box center [235, 271] width 62 height 13
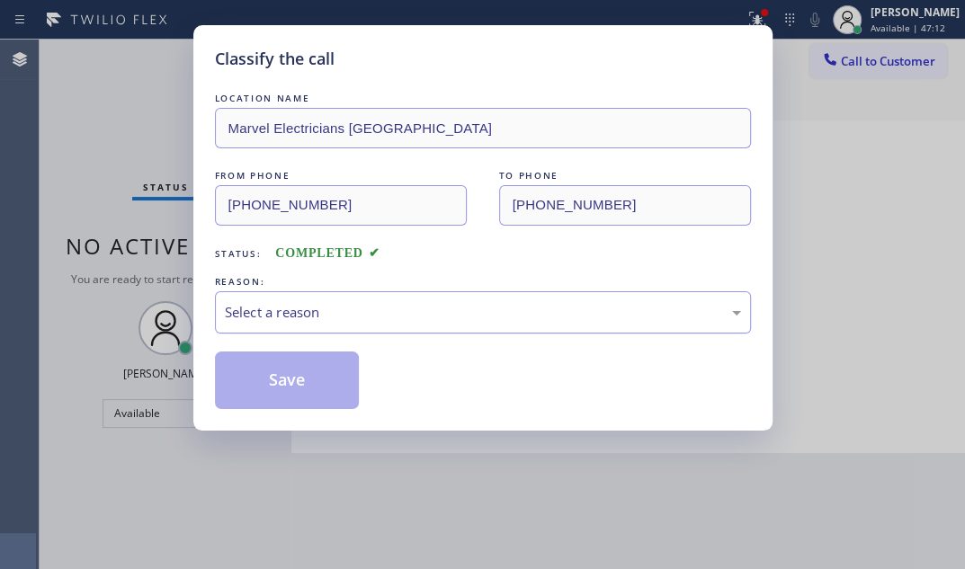
click at [409, 315] on div "Select a reason" at bounding box center [483, 312] width 516 height 21
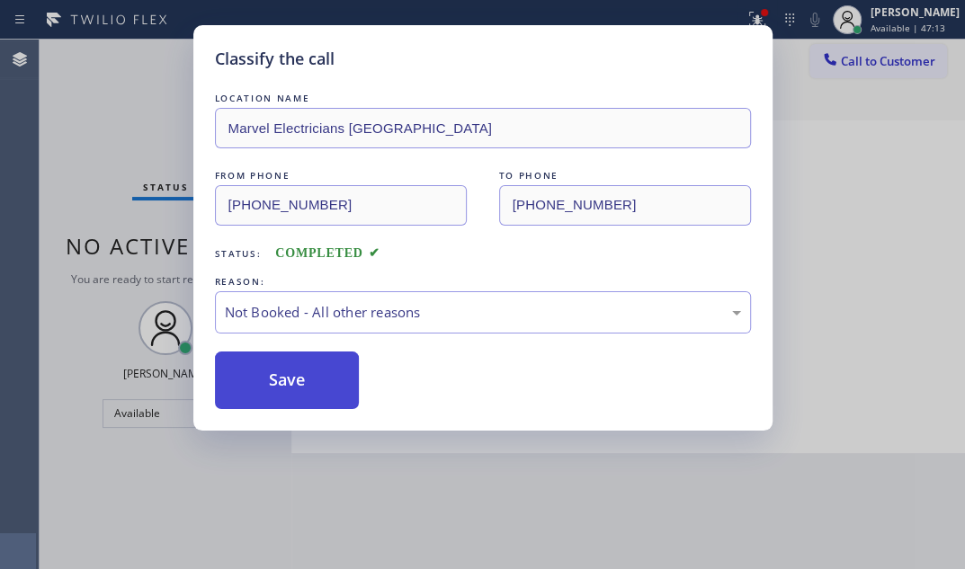
click at [247, 382] on button "Save" at bounding box center [287, 381] width 145 height 58
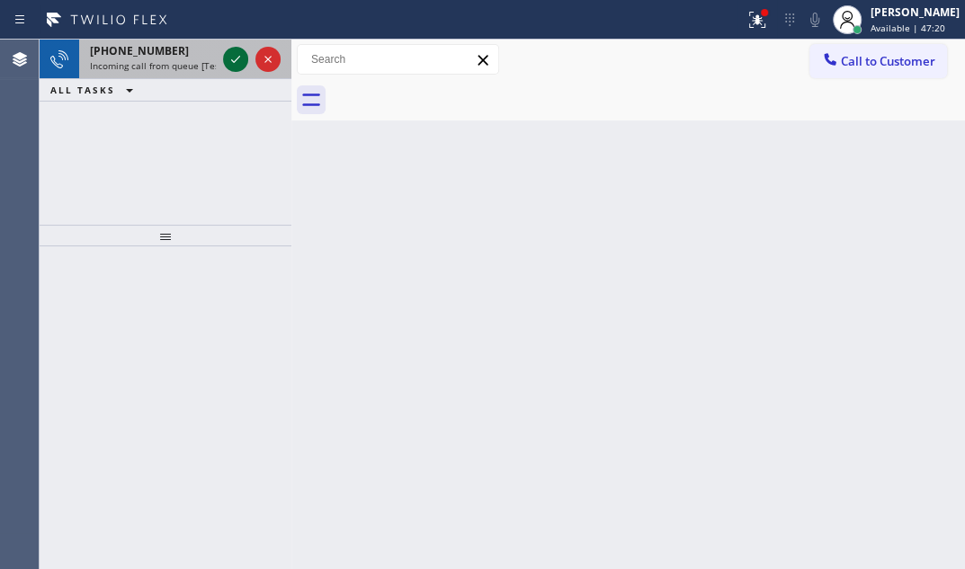
click at [229, 53] on icon at bounding box center [236, 60] width 22 height 22
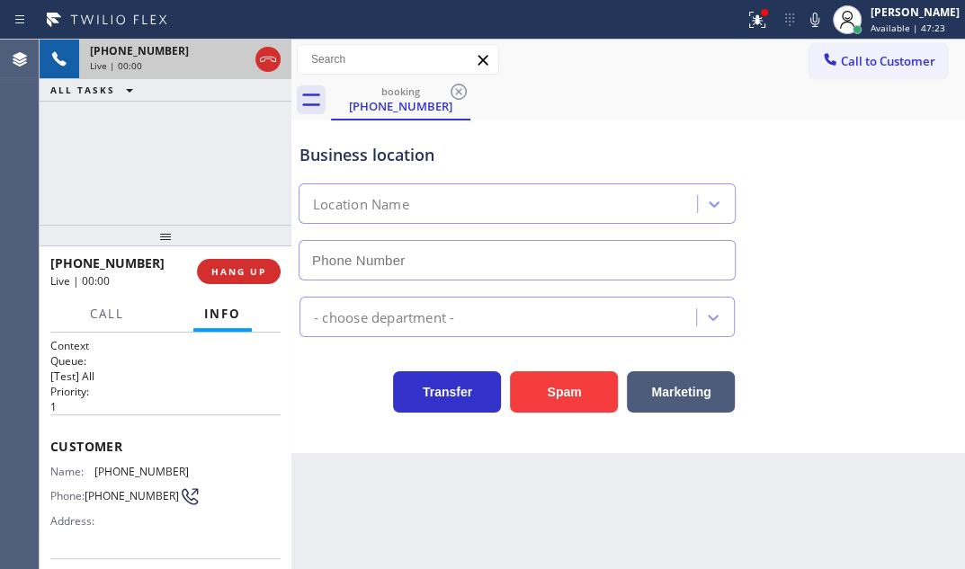
type input "[PHONE_NUMBER]"
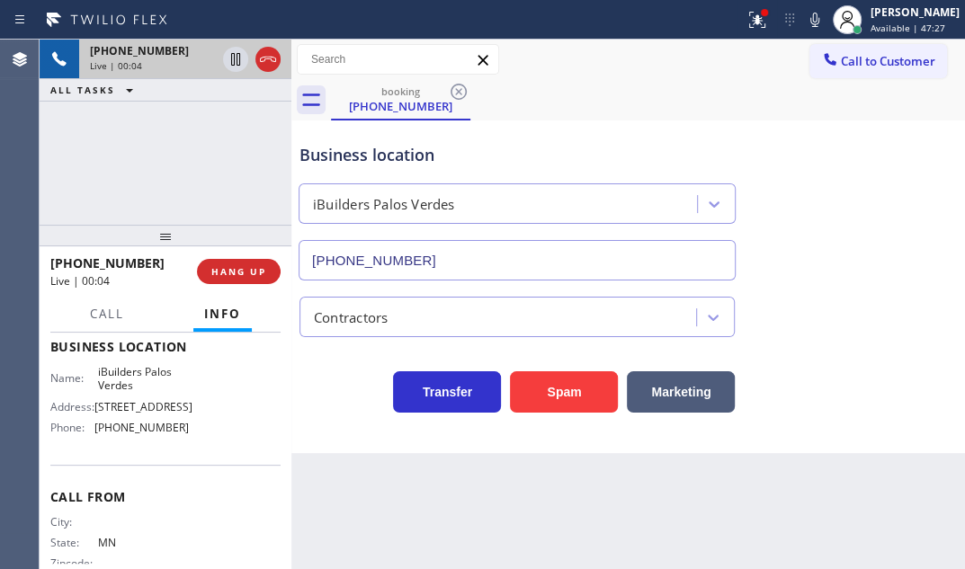
scroll to position [245, 0]
click at [226, 268] on span "HANG UP" at bounding box center [238, 271] width 55 height 13
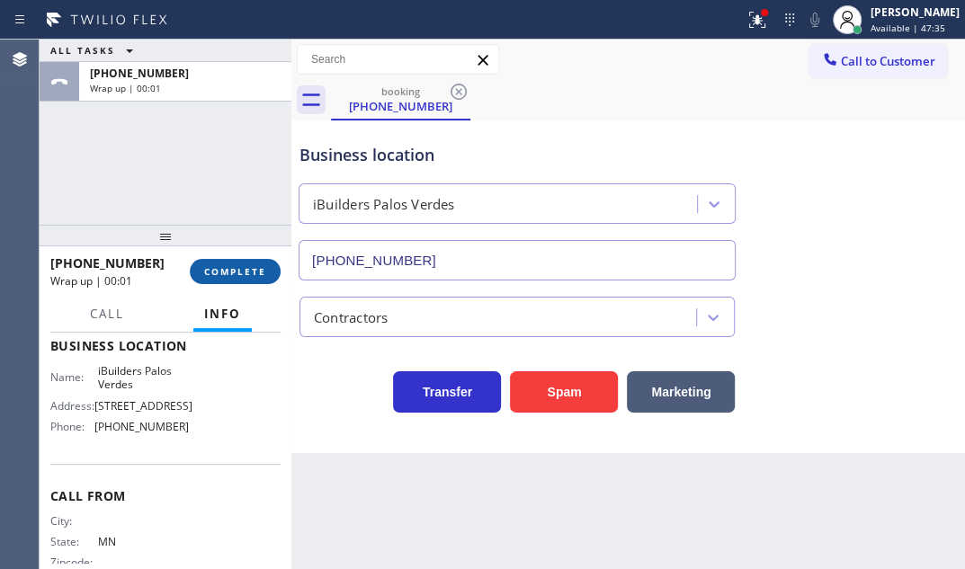
click at [249, 272] on span "COMPLETE" at bounding box center [235, 271] width 62 height 13
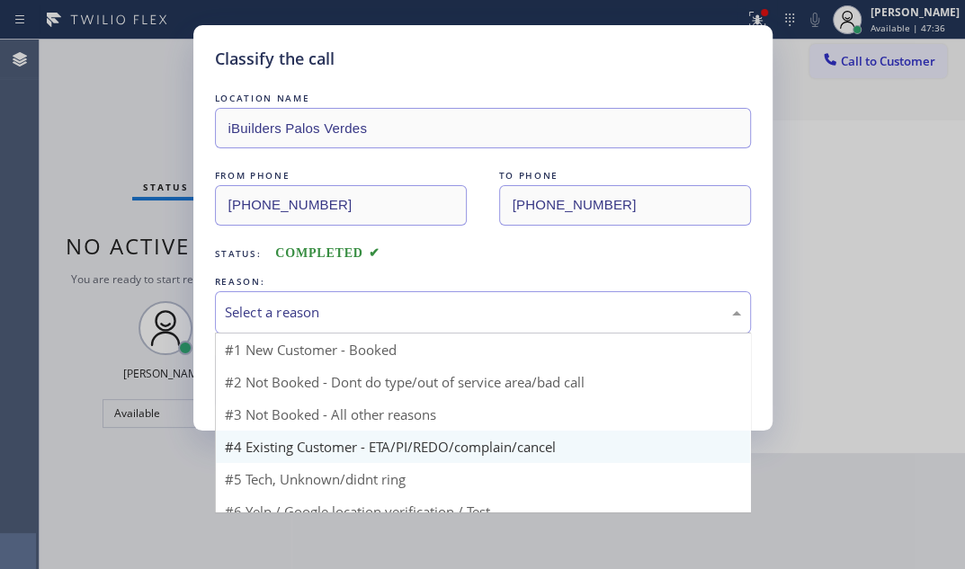
drag, startPoint x: 462, startPoint y: 315, endPoint x: 348, endPoint y: 428, distance: 160.9
click at [448, 330] on div "Select a reason" at bounding box center [483, 312] width 536 height 42
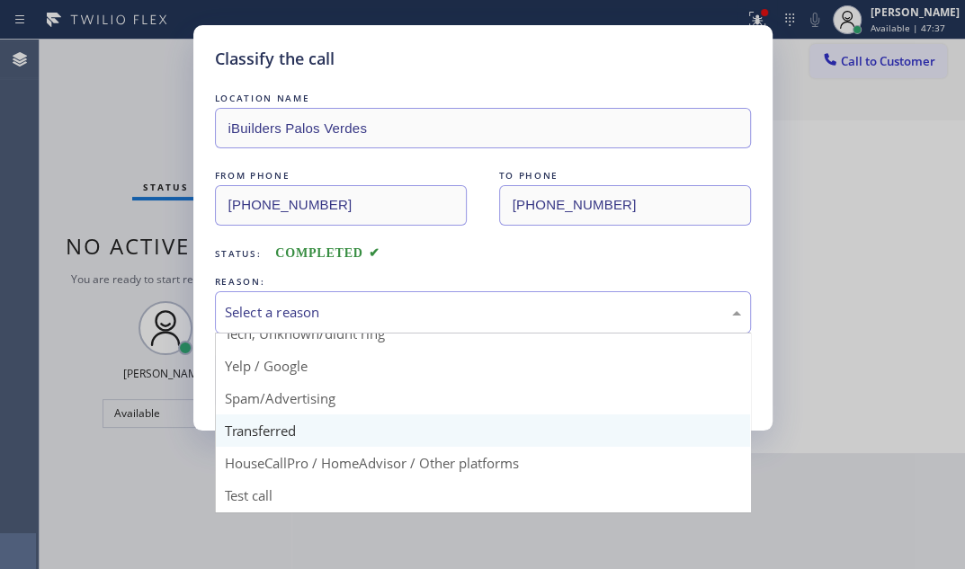
scroll to position [120, 0]
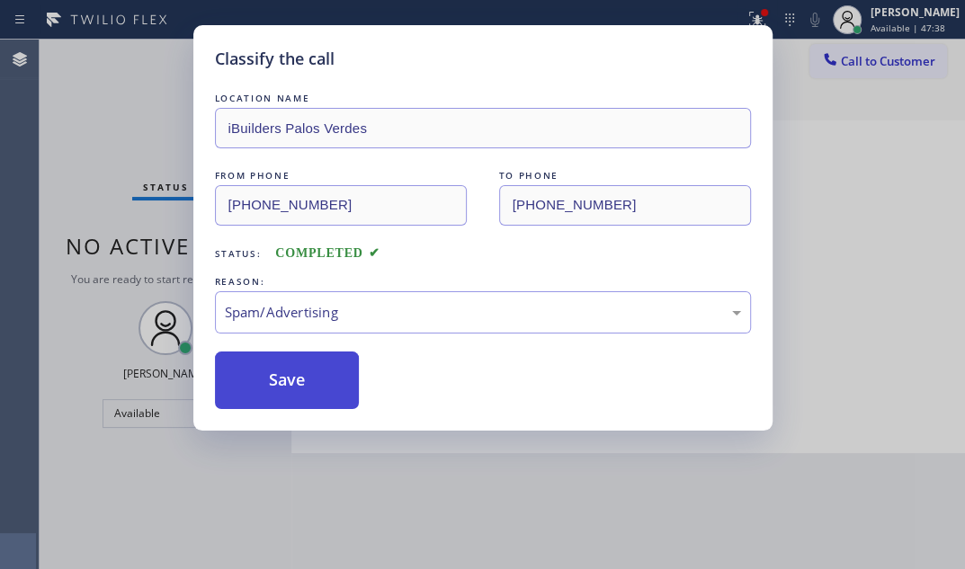
click at [260, 367] on button "Save" at bounding box center [287, 381] width 145 height 58
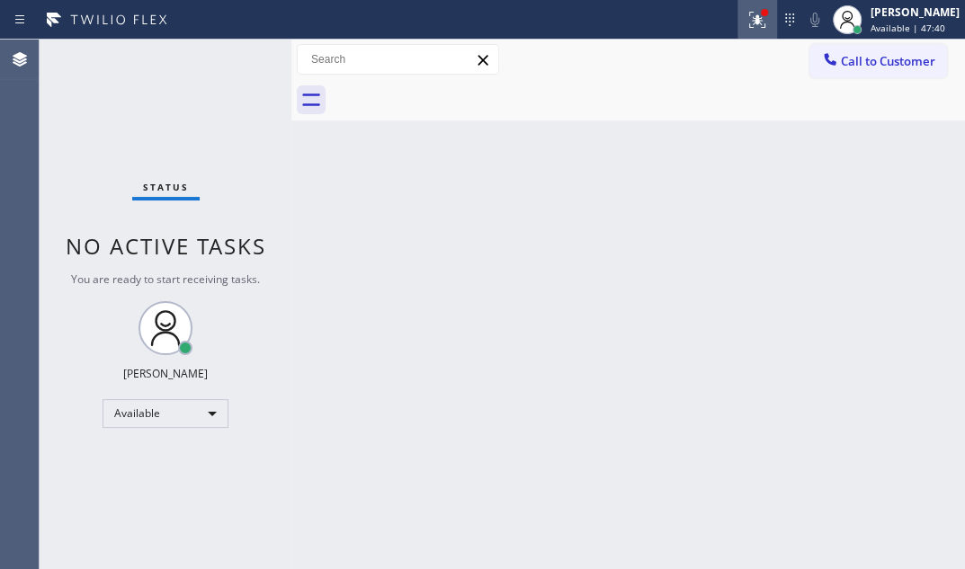
click at [752, 15] on icon at bounding box center [757, 17] width 11 height 6
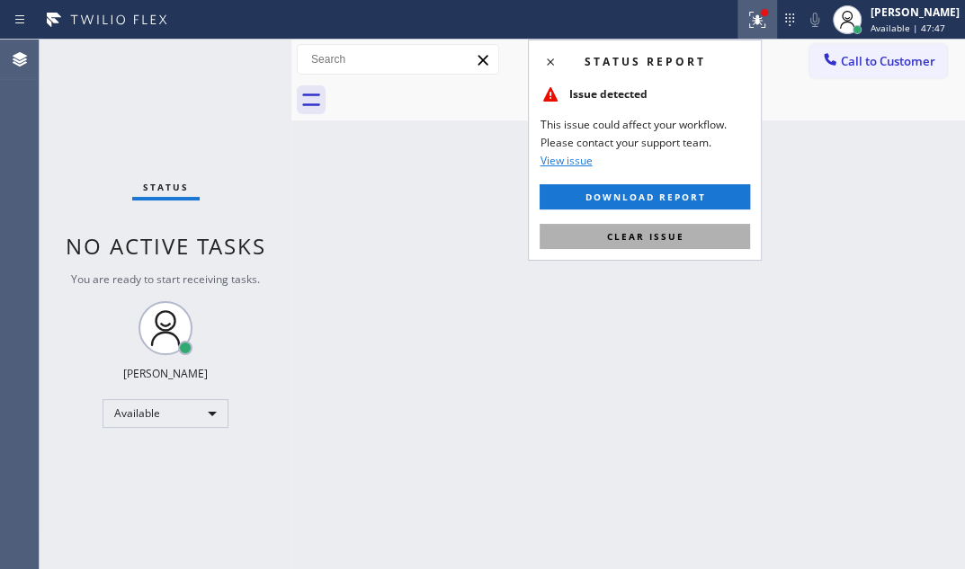
click at [643, 236] on span "Clear issue" at bounding box center [644, 236] width 77 height 13
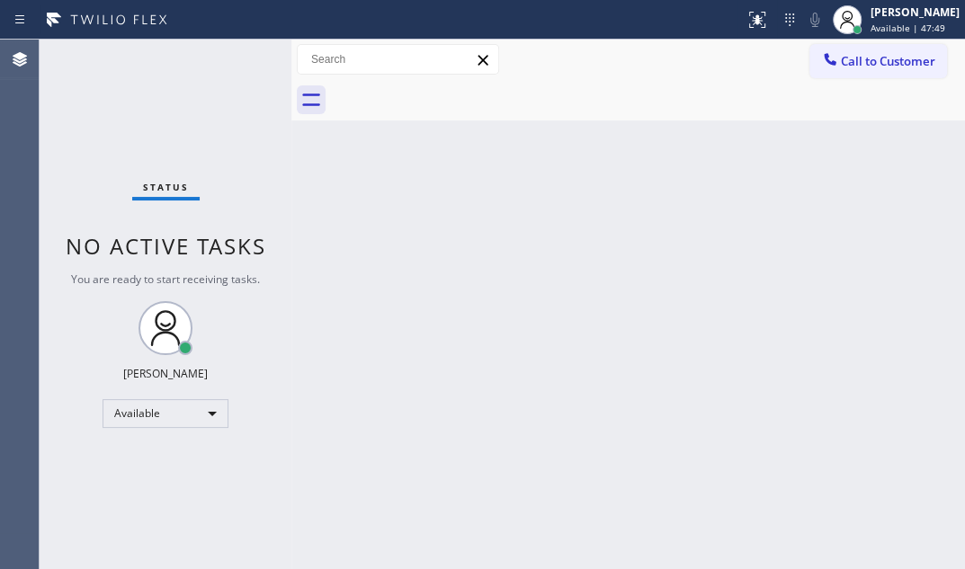
click at [235, 63] on div "Status No active tasks You are ready to start receiving tasks. [PERSON_NAME] Av…" at bounding box center [166, 305] width 252 height 530
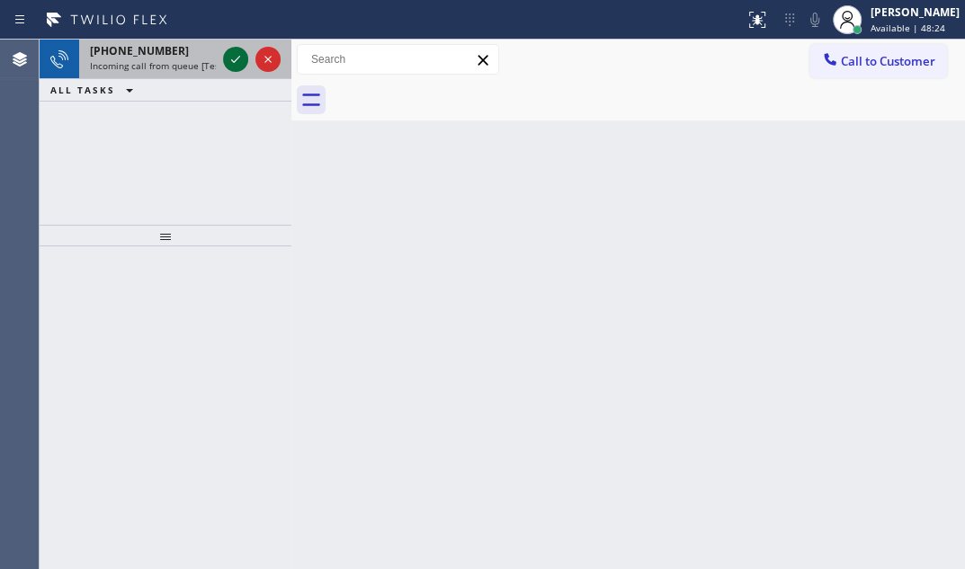
click at [233, 58] on icon at bounding box center [236, 60] width 22 height 22
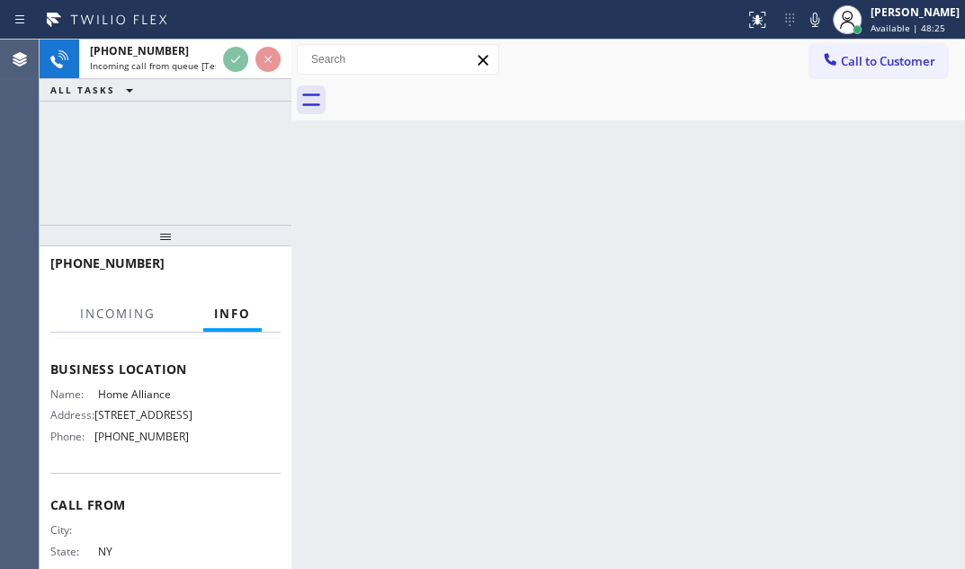
scroll to position [245, 0]
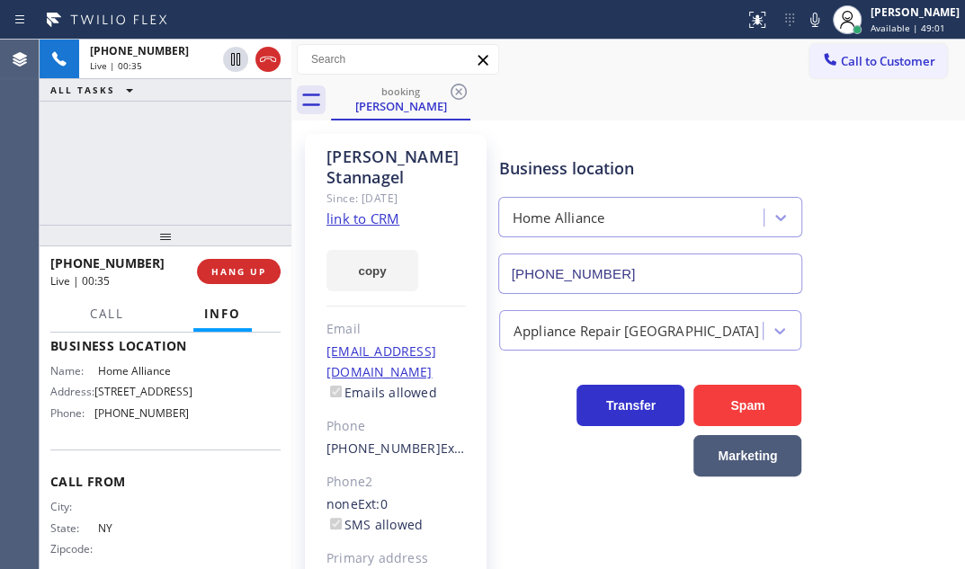
click at [374, 219] on link "link to CRM" at bounding box center [363, 219] width 73 height 18
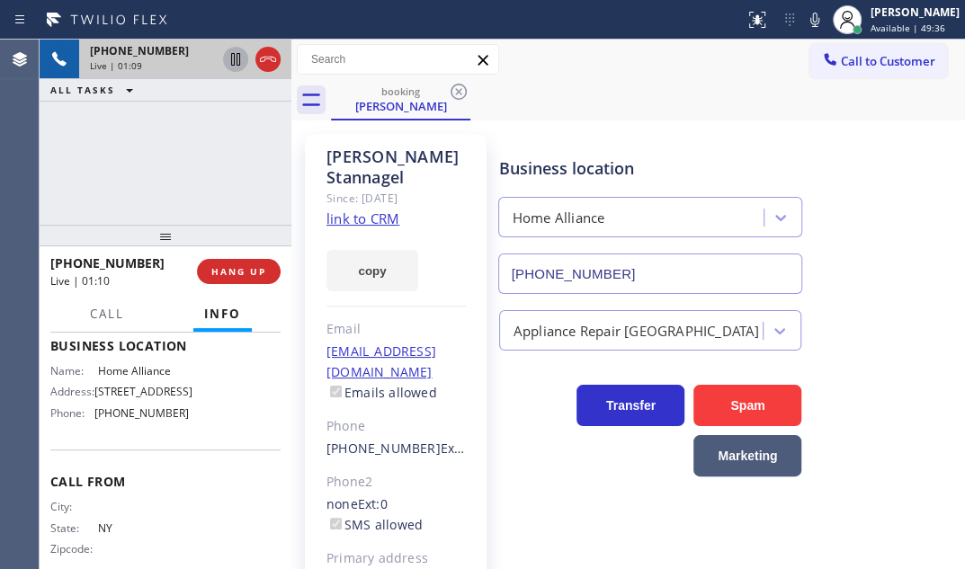
click at [237, 63] on icon at bounding box center [235, 59] width 9 height 13
click at [197, 179] on div "[PHONE_NUMBER] Live | 02:28 ALL TASKS ALL TASKS ACTIVE TASKS TASKS IN WRAP UP" at bounding box center [166, 132] width 252 height 185
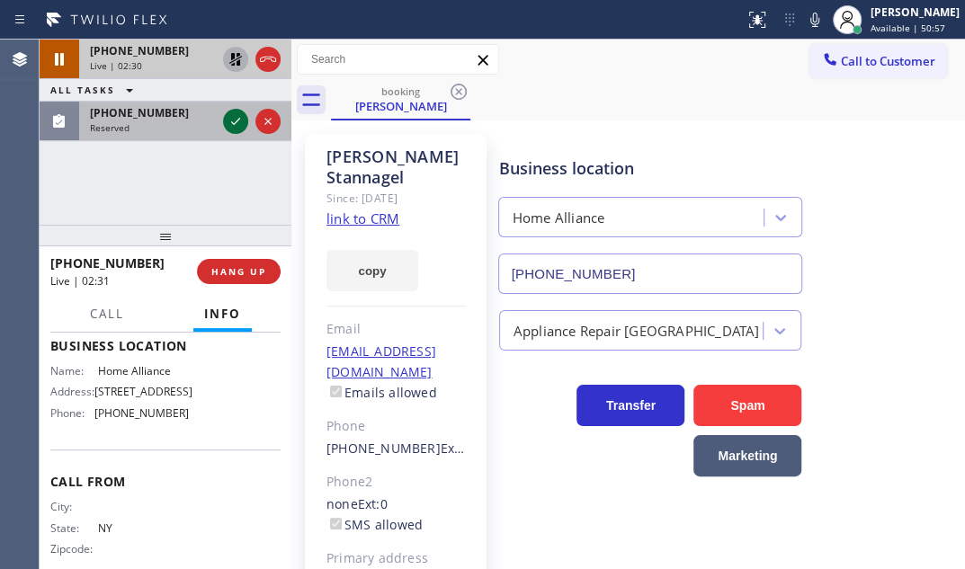
click at [234, 121] on icon at bounding box center [236, 122] width 22 height 22
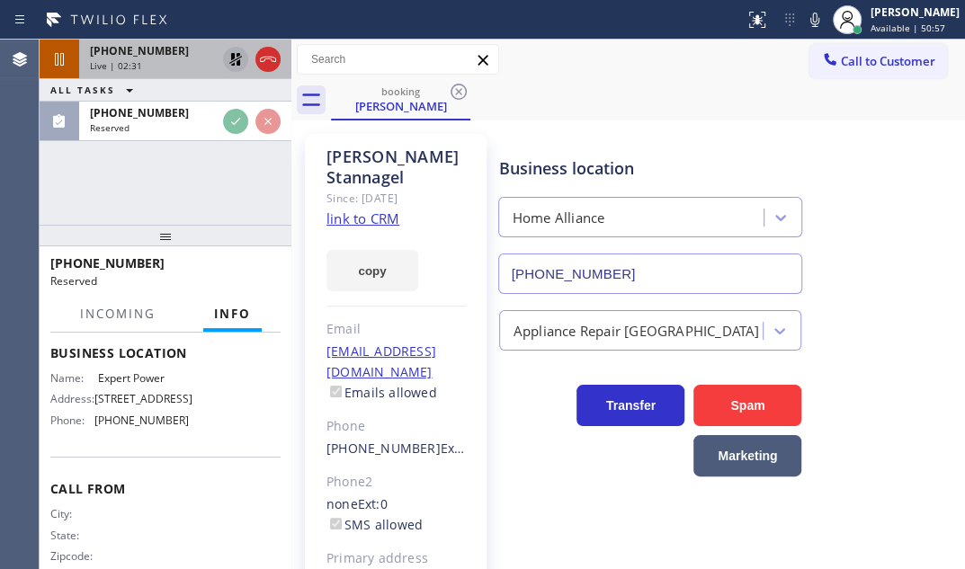
scroll to position [253, 0]
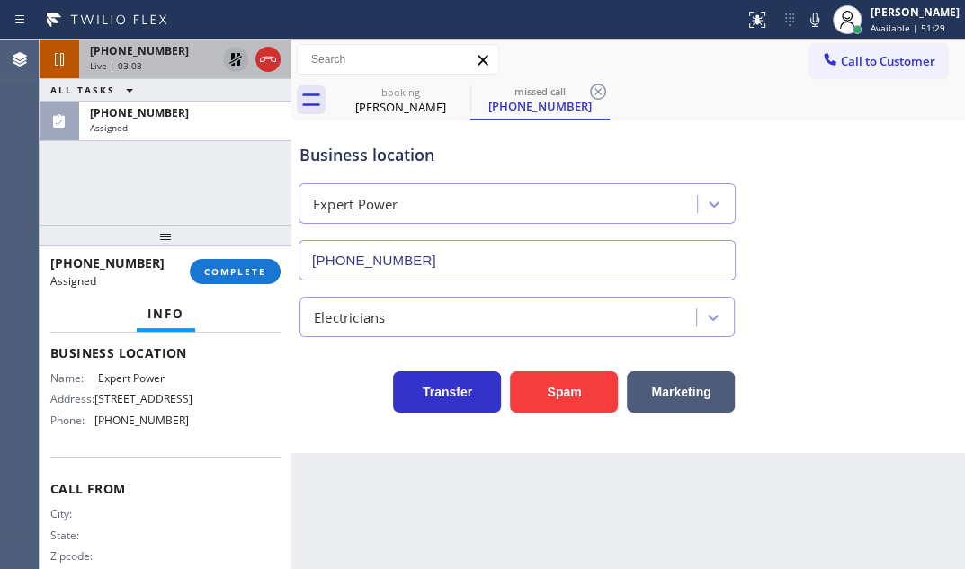
click at [233, 62] on icon at bounding box center [236, 60] width 22 height 22
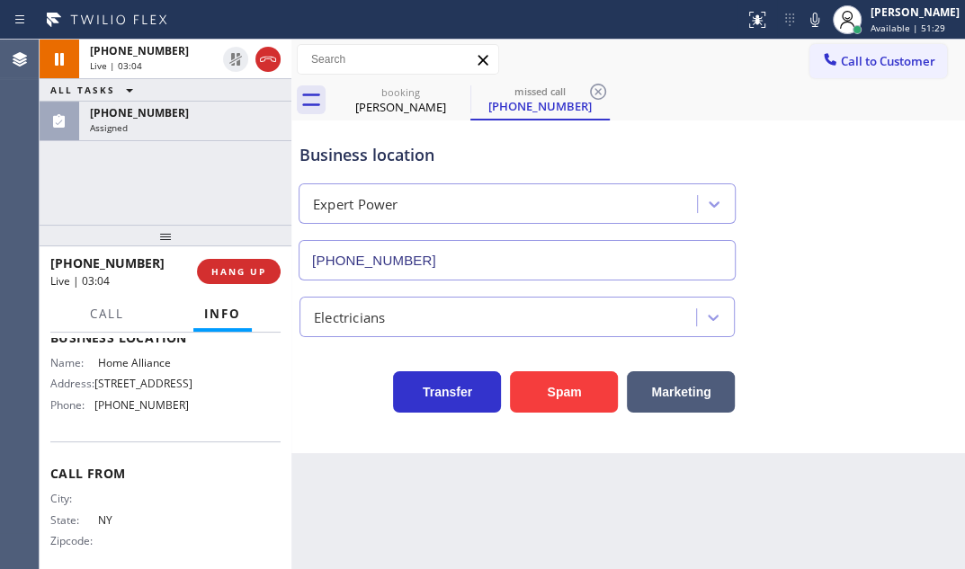
scroll to position [245, 0]
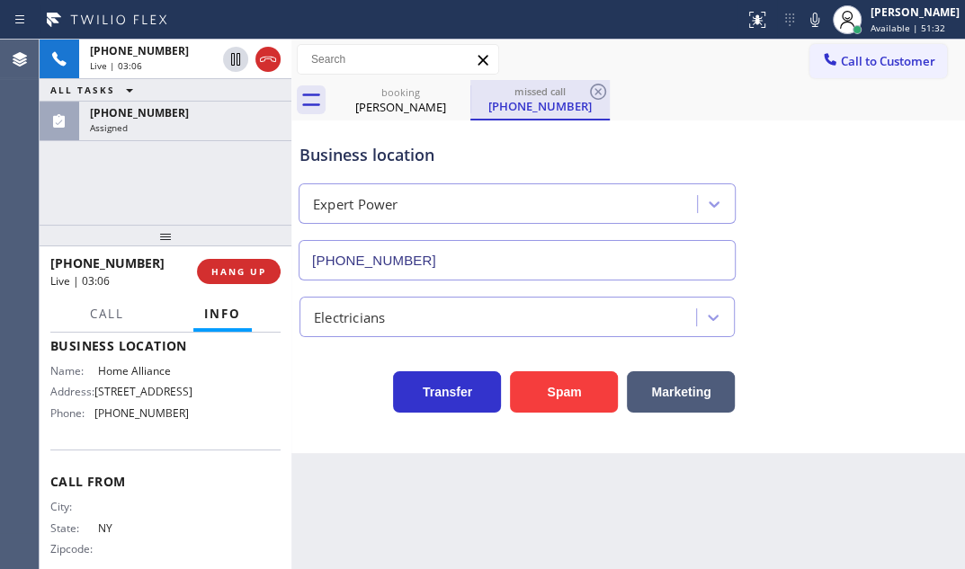
click at [527, 105] on div "[PHONE_NUMBER]" at bounding box center [540, 106] width 136 height 16
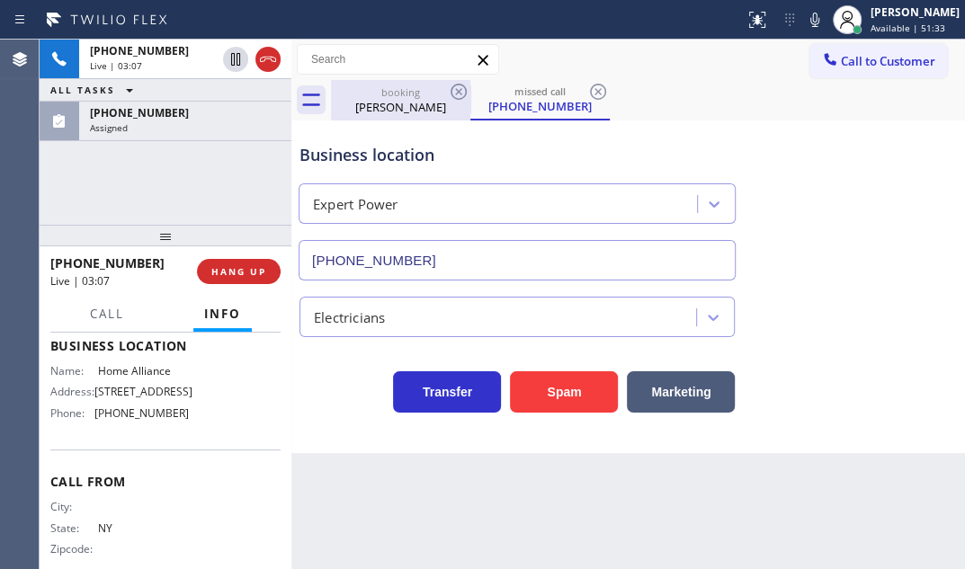
drag, startPoint x: 402, startPoint y: 110, endPoint x: 418, endPoint y: 115, distance: 17.1
click at [401, 110] on div "[PERSON_NAME]" at bounding box center [401, 107] width 136 height 16
type input "[PHONE_NUMBER]"
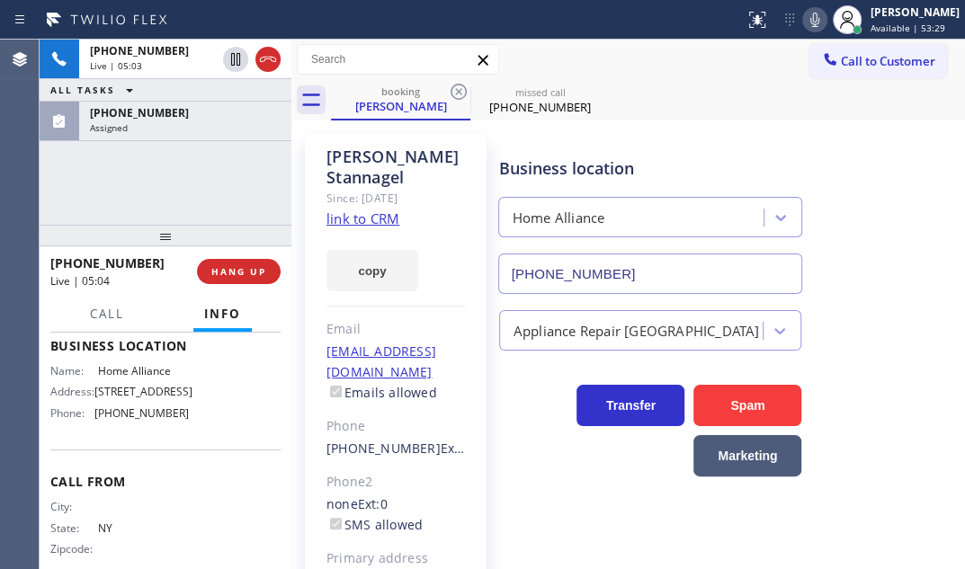
click at [804, 25] on icon at bounding box center [815, 20] width 22 height 22
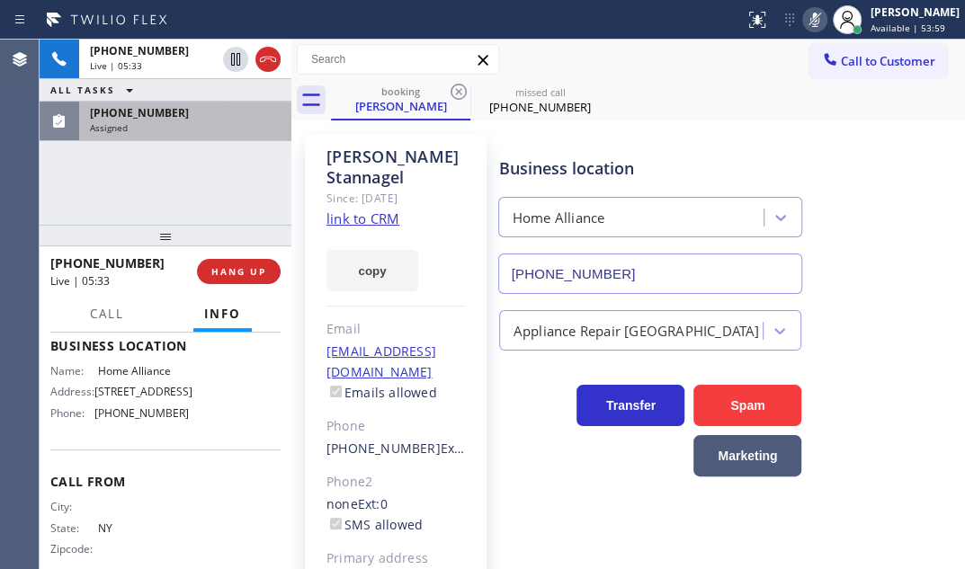
click at [212, 131] on div "Assigned" at bounding box center [185, 127] width 191 height 13
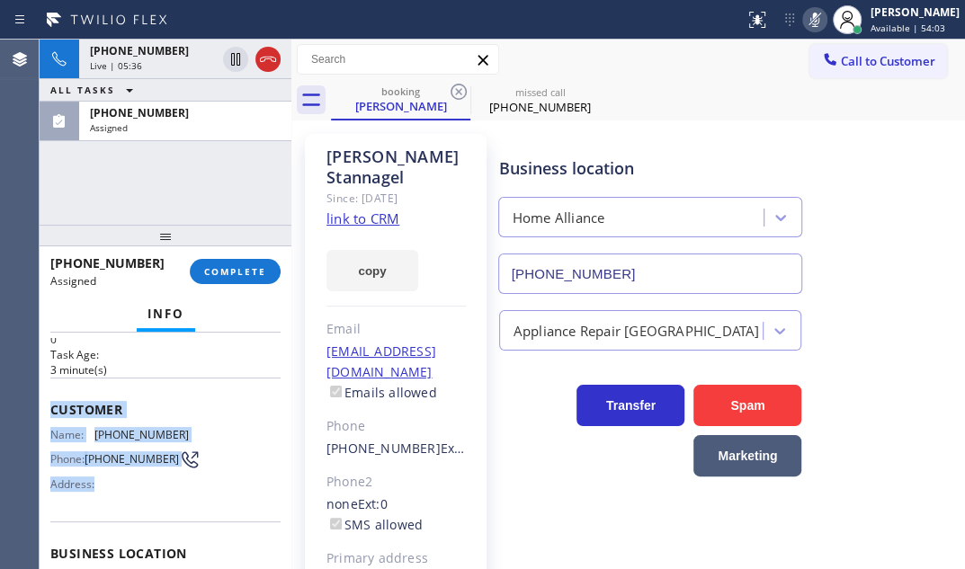
scroll to position [186, 0]
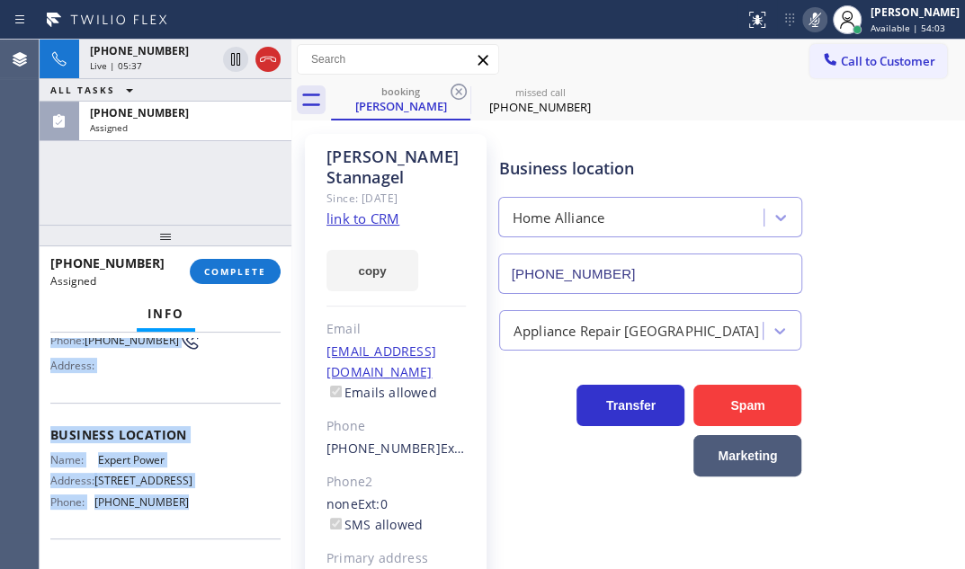
drag, startPoint x: 49, startPoint y: 443, endPoint x: 188, endPoint y: 504, distance: 151.4
click at [188, 504] on div "Context Queue: Electrical Priority: 0 Task Age: [DEMOGRAPHIC_DATA] minute(s) Cu…" at bounding box center [165, 414] width 230 height 524
copy div "Customer Name: [PHONE_NUMBER] Phone: [PHONE_NUMBER] Address: Business location …"
click at [255, 274] on span "COMPLETE" at bounding box center [235, 271] width 62 height 13
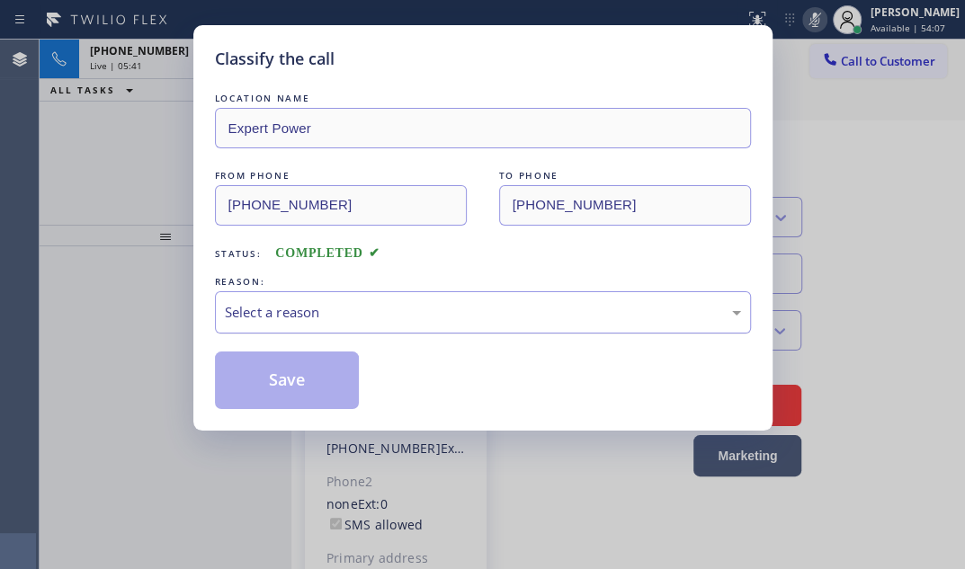
drag, startPoint x: 384, startPoint y: 309, endPoint x: 370, endPoint y: 321, distance: 19.1
click at [383, 310] on div "Select a reason" at bounding box center [483, 312] width 516 height 21
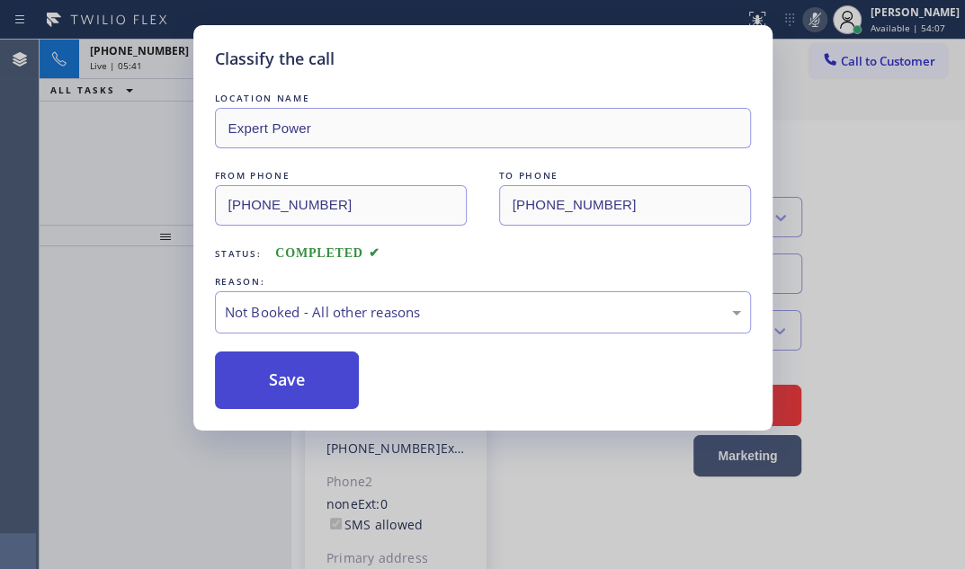
click at [251, 383] on button "Save" at bounding box center [287, 381] width 145 height 58
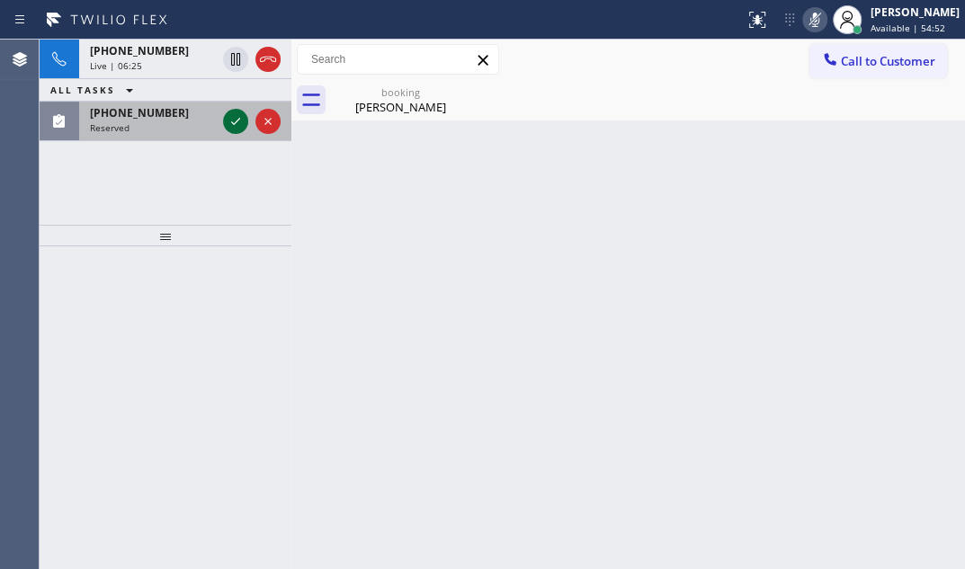
click at [229, 123] on icon at bounding box center [236, 122] width 22 height 22
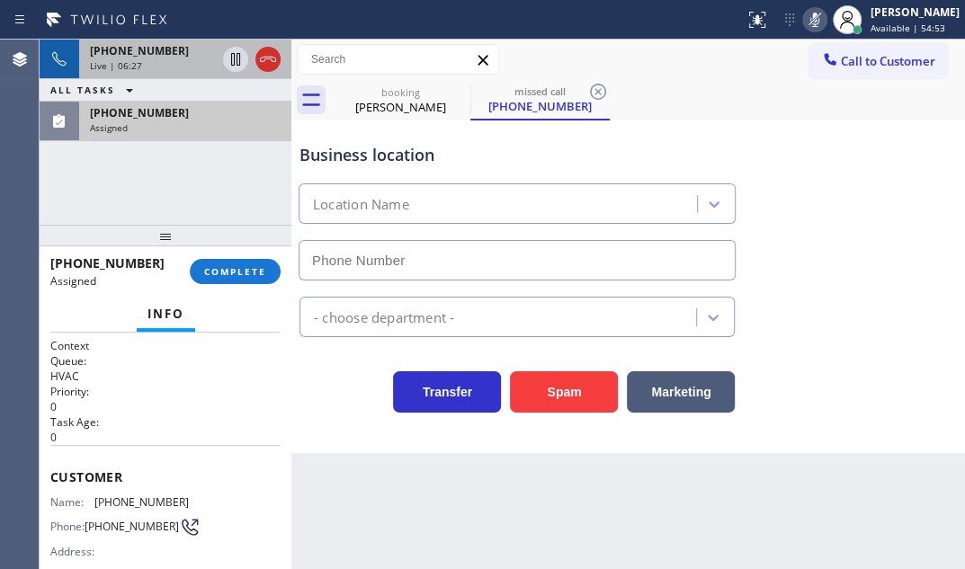
type input "[PHONE_NUMBER]"
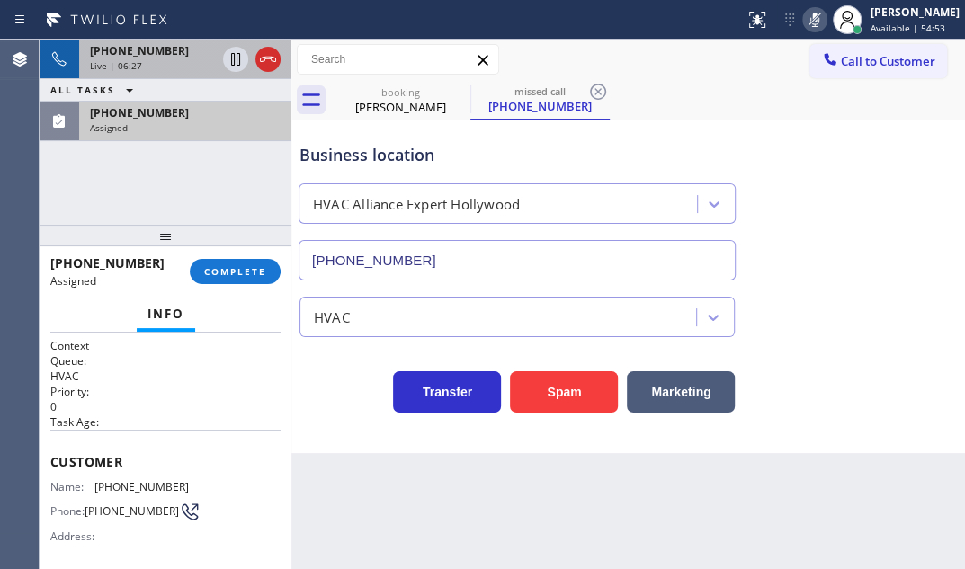
click at [186, 53] on div "[PHONE_NUMBER]" at bounding box center [153, 50] width 126 height 15
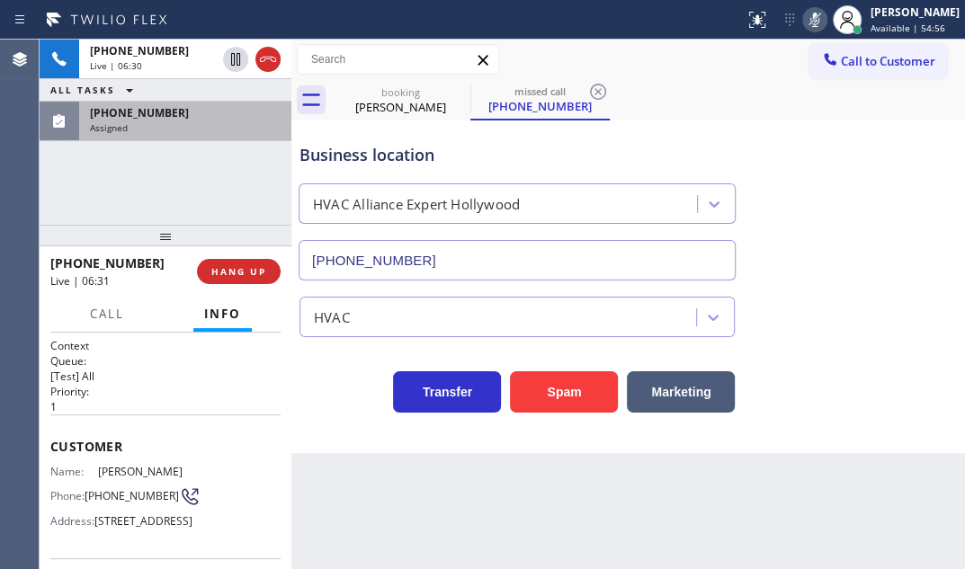
click at [804, 18] on icon at bounding box center [815, 20] width 22 height 22
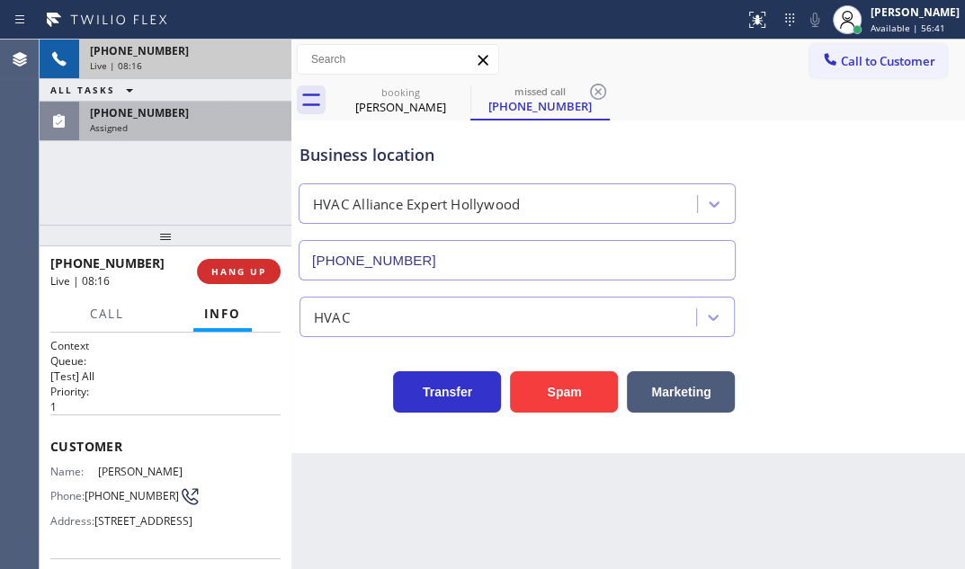
drag, startPoint x: 272, startPoint y: 63, endPoint x: 684, endPoint y: 132, distance: 417.8
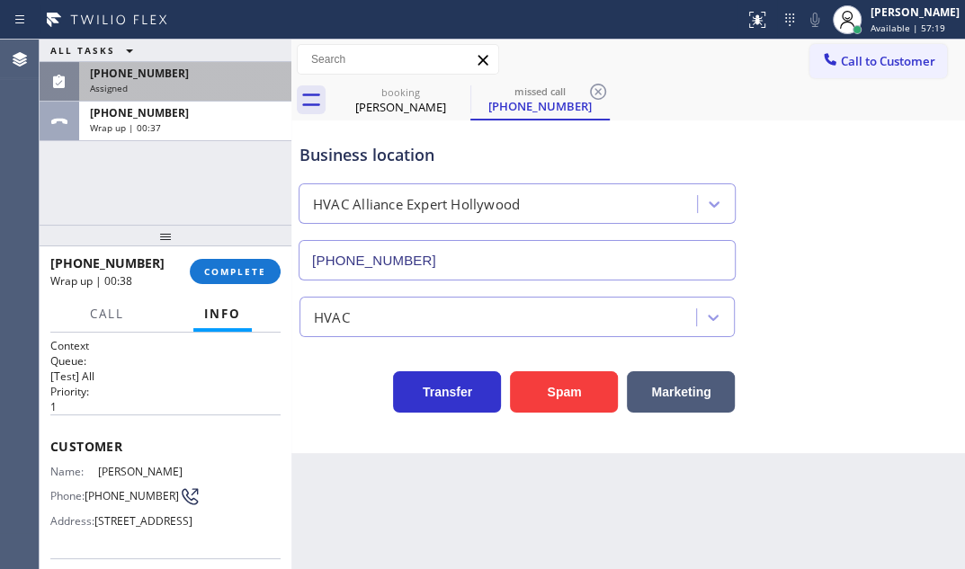
click at [195, 178] on div "ALL TASKS ALL TASKS ACTIVE TASKS TASKS IN WRAP UP [PHONE_NUMBER] Assigned [PHON…" at bounding box center [166, 132] width 252 height 185
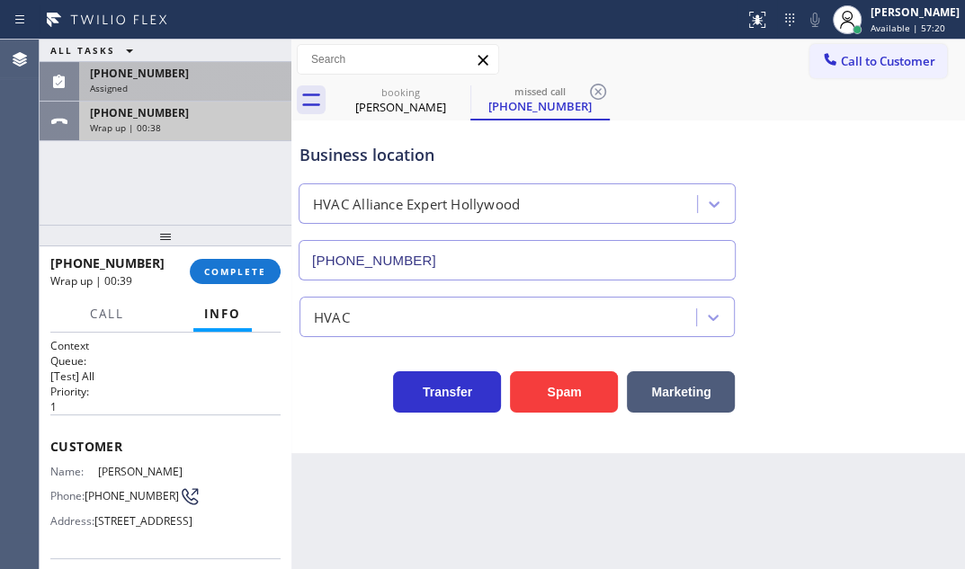
click at [215, 116] on div "[PHONE_NUMBER]" at bounding box center [185, 112] width 191 height 15
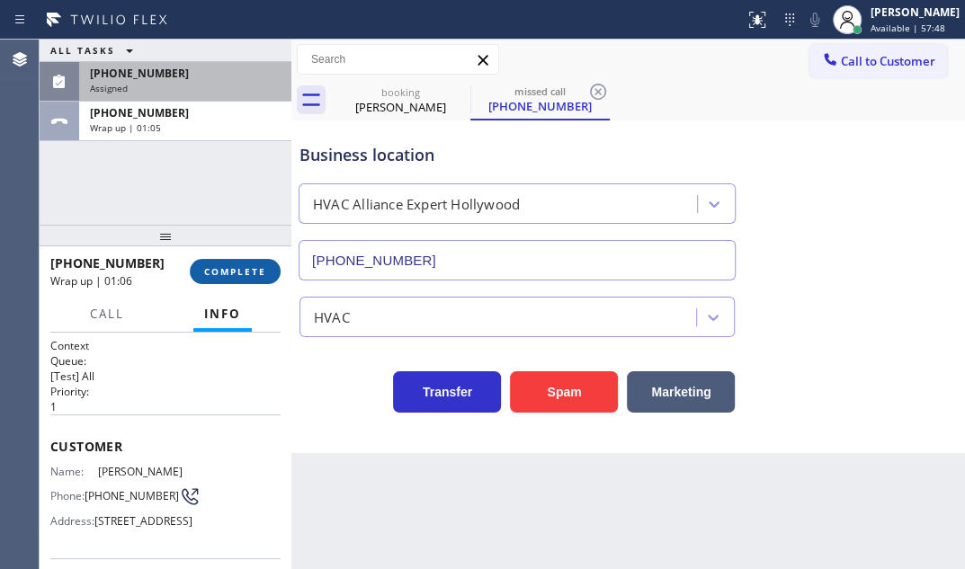
click at [239, 267] on span "COMPLETE" at bounding box center [235, 271] width 62 height 13
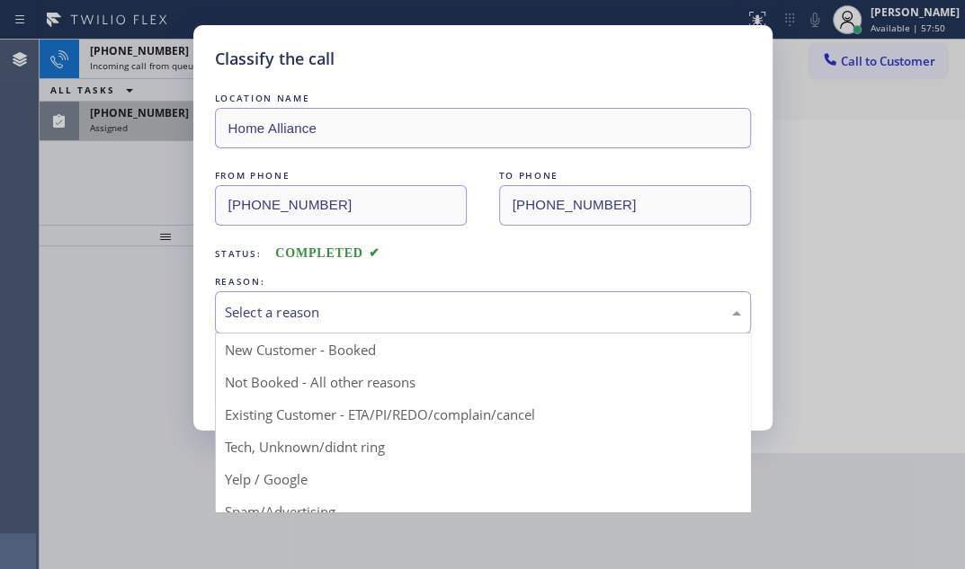
click at [456, 306] on div "Select a reason" at bounding box center [483, 312] width 516 height 21
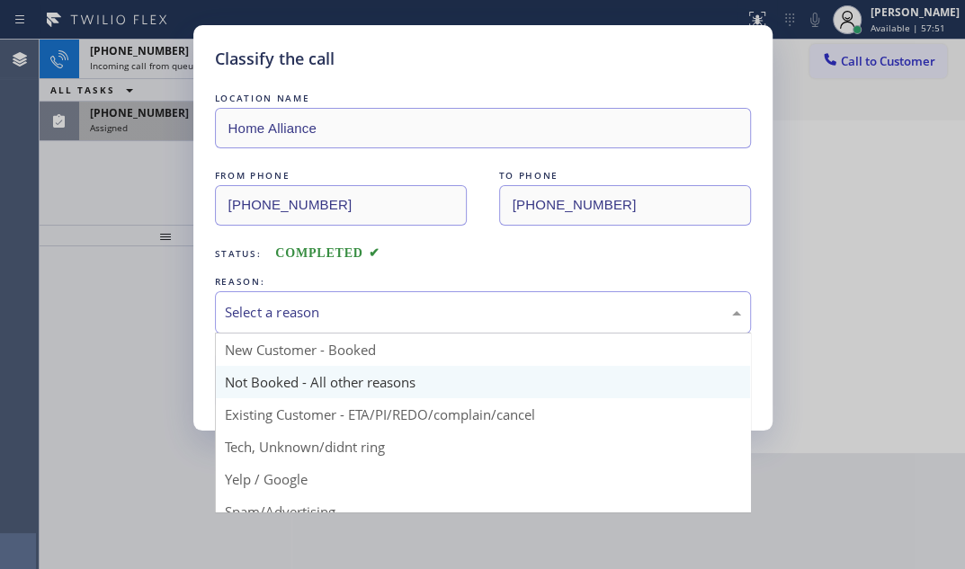
scroll to position [81, 0]
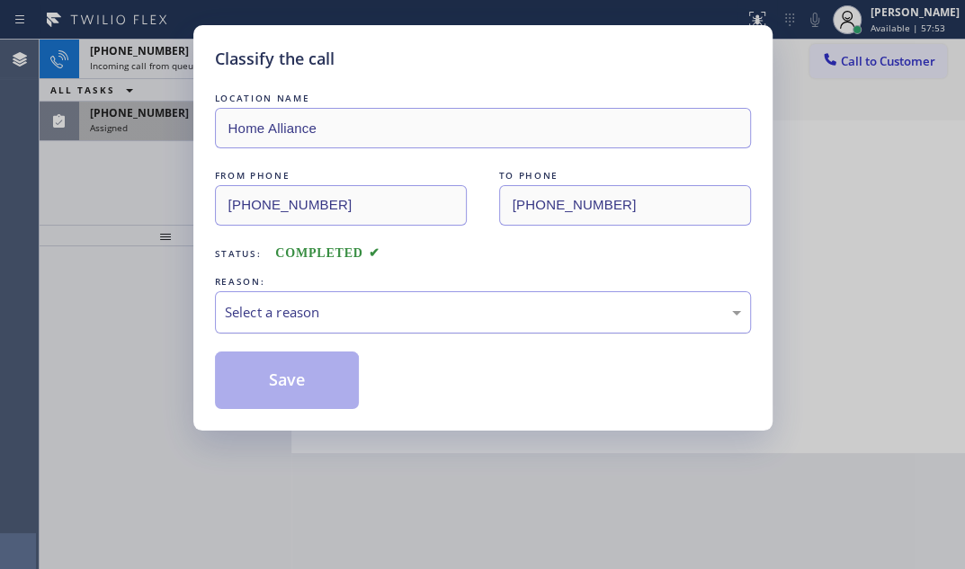
drag, startPoint x: 399, startPoint y: 330, endPoint x: 293, endPoint y: 331, distance: 105.3
click at [397, 330] on div "Select a reason" at bounding box center [483, 312] width 536 height 42
click at [354, 302] on div "Select a reason" at bounding box center [483, 312] width 516 height 21
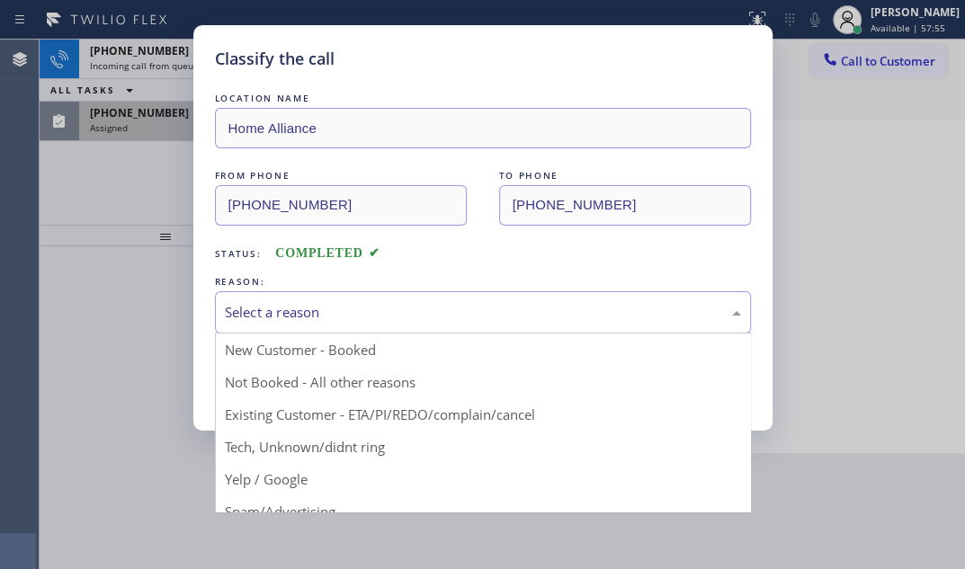
drag, startPoint x: 309, startPoint y: 411, endPoint x: 298, endPoint y: 400, distance: 15.3
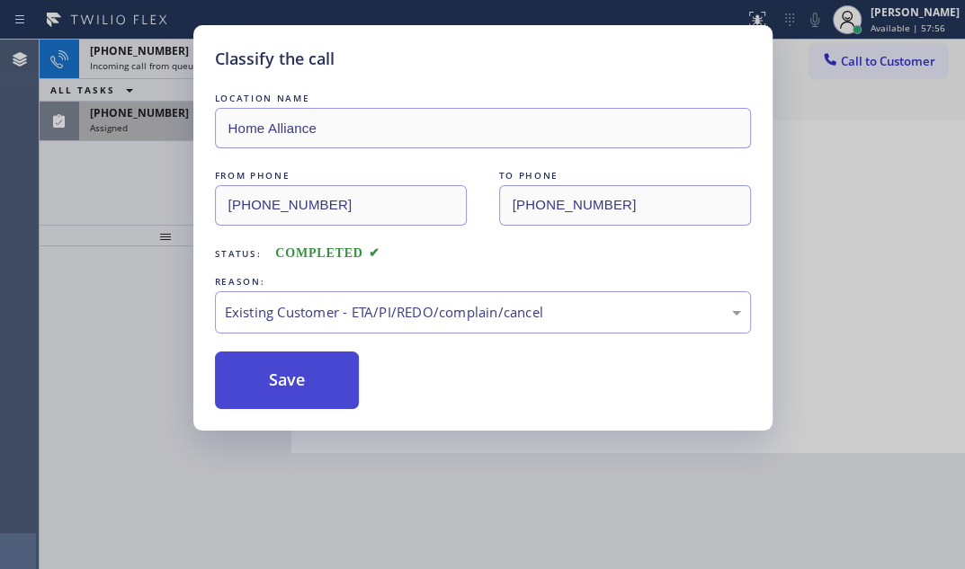
drag, startPoint x: 296, startPoint y: 377, endPoint x: 271, endPoint y: 318, distance: 64.5
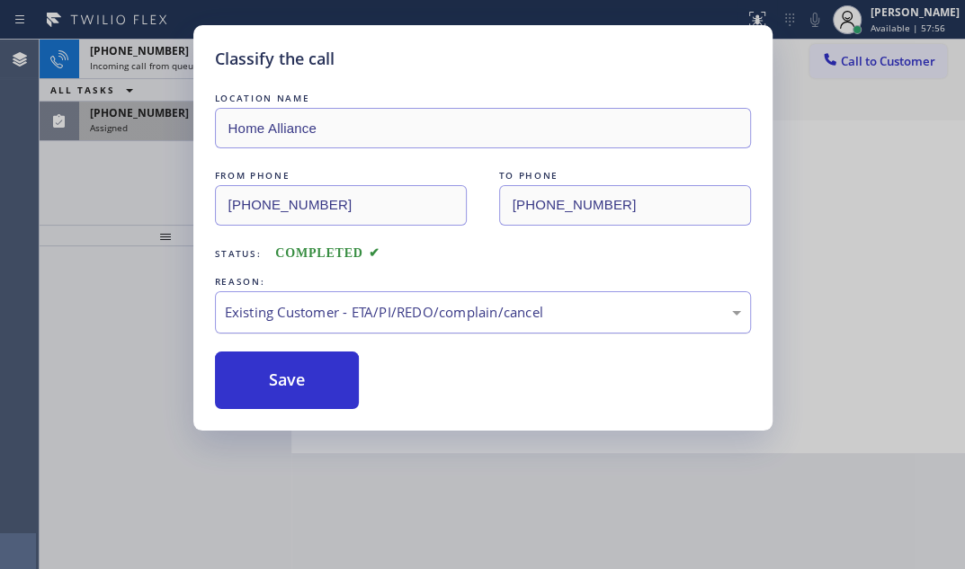
click at [296, 376] on button "Save" at bounding box center [287, 381] width 145 height 58
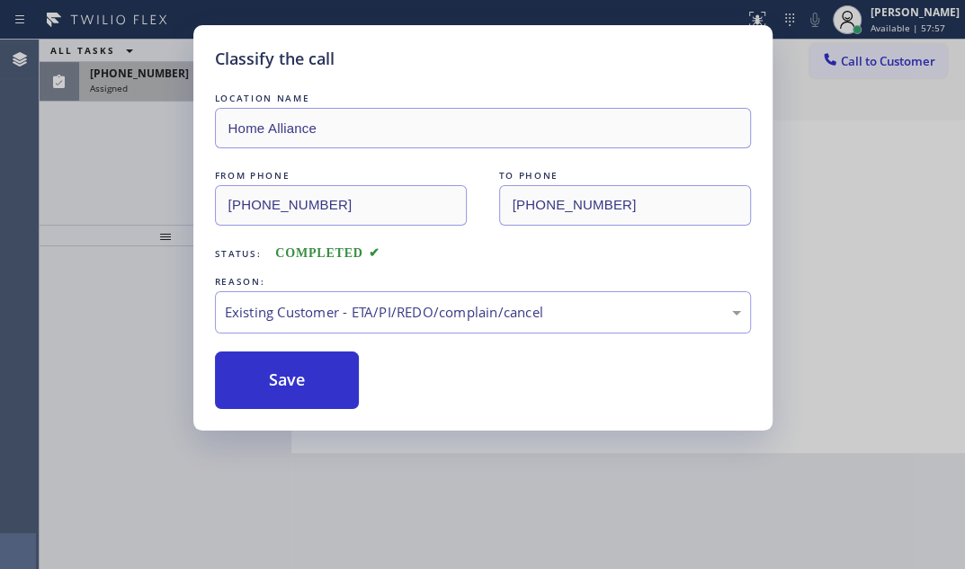
click at [148, 58] on div "Classify the call LOCATION NAME Home Alliance FROM PHONE [PHONE_NUMBER] TO PHON…" at bounding box center [482, 284] width 965 height 569
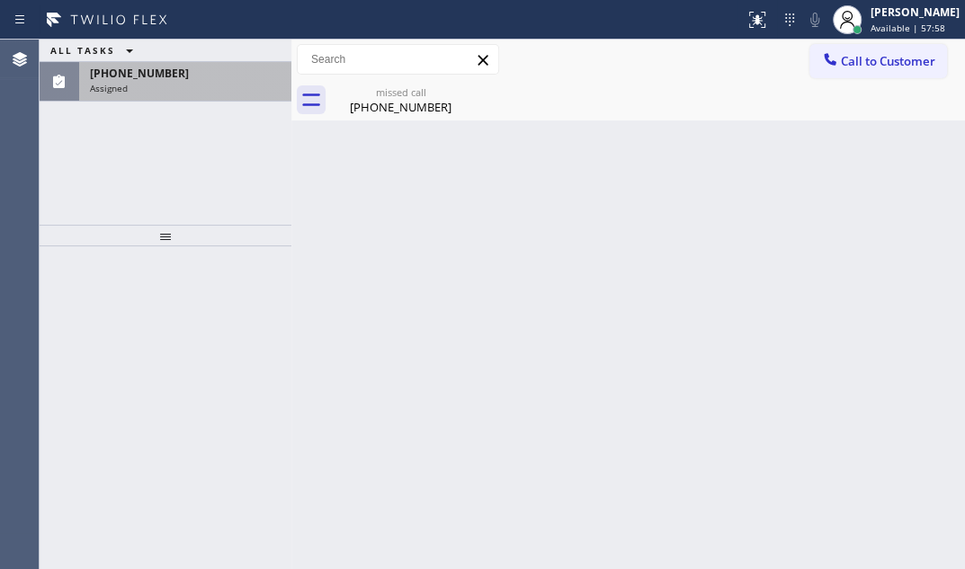
click at [181, 86] on div "Assigned" at bounding box center [185, 88] width 191 height 13
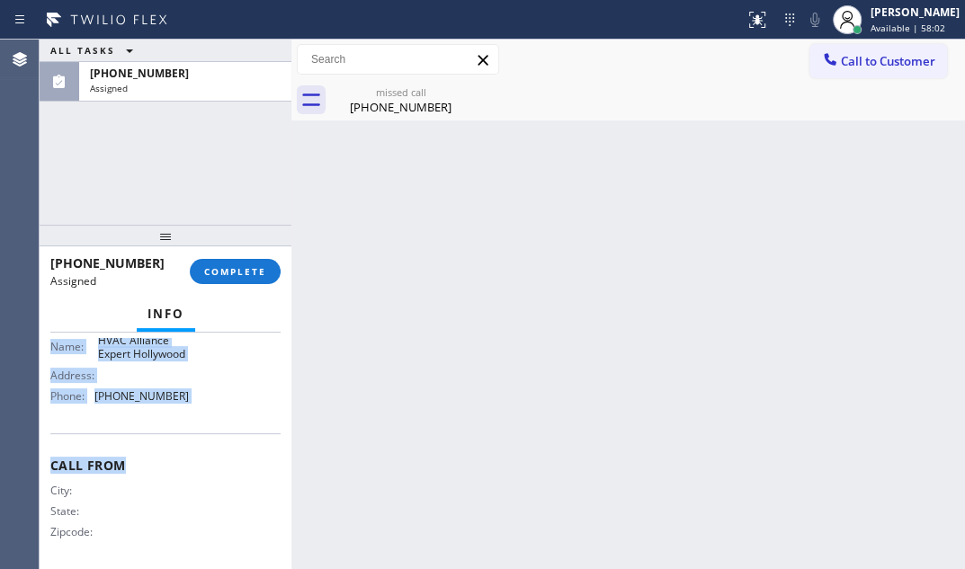
scroll to position [327, 0]
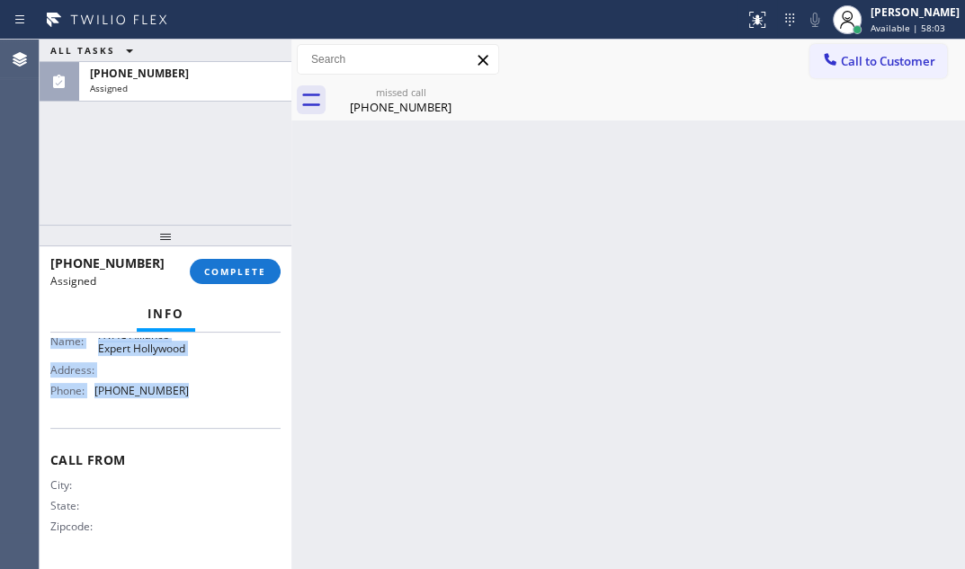
drag, startPoint x: 52, startPoint y: 385, endPoint x: 206, endPoint y: 422, distance: 158.2
click at [206, 422] on div "Context Queue: HVAC Priority: 0 Task Age: [DEMOGRAPHIC_DATA] minute(s) Customer…" at bounding box center [165, 295] width 230 height 537
copy div "Customer Name: [PHONE_NUMBER] Phone: [PHONE_NUMBER] Address: Business location …"
click at [231, 268] on span "COMPLETE" at bounding box center [235, 271] width 62 height 13
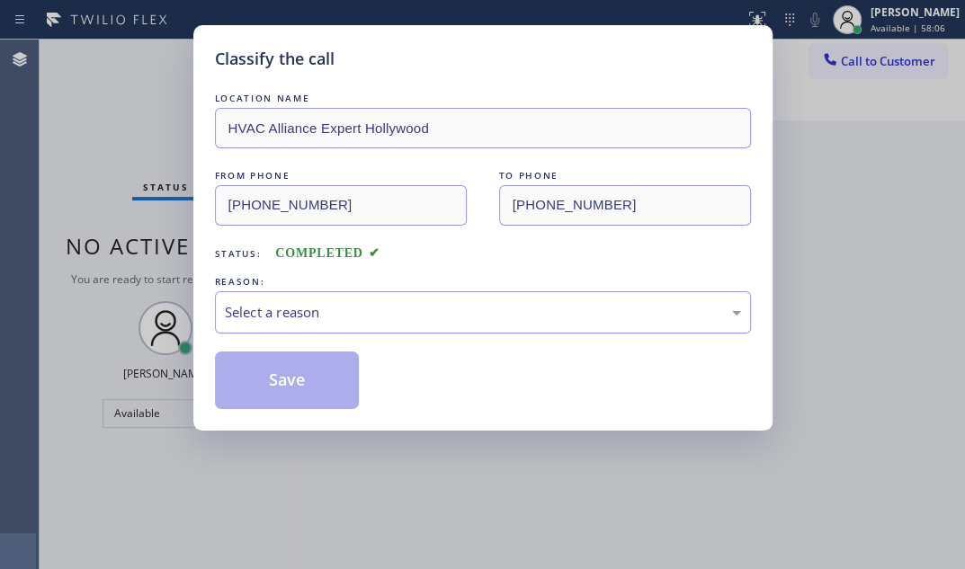
click at [427, 323] on div "Select a reason" at bounding box center [483, 312] width 536 height 42
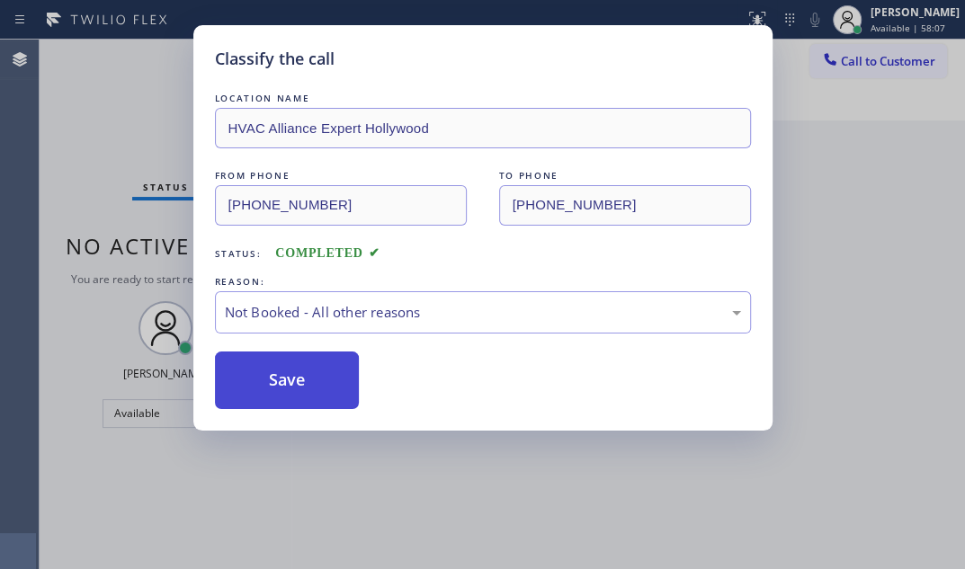
drag, startPoint x: 291, startPoint y: 367, endPoint x: 247, endPoint y: 367, distance: 43.2
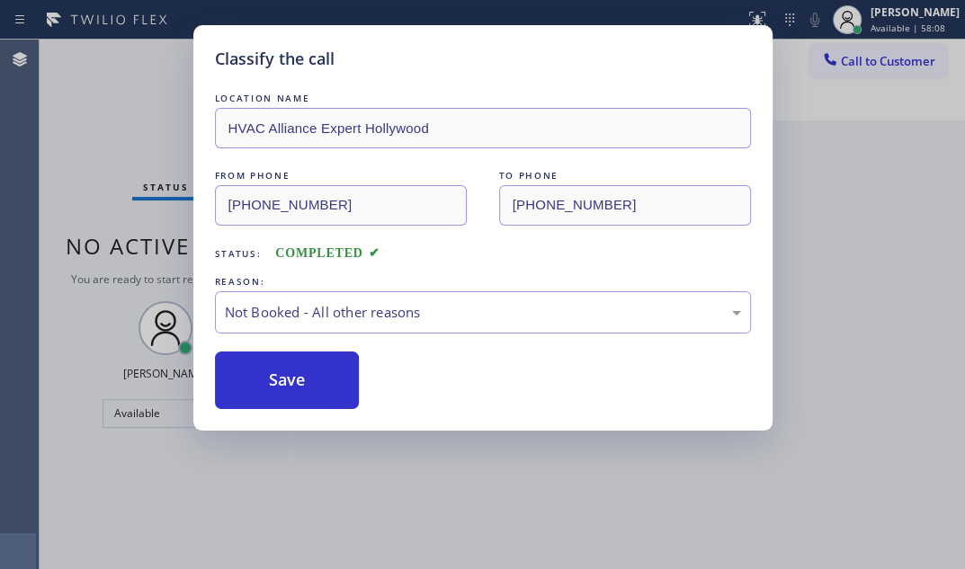
drag, startPoint x: 247, startPoint y: 367, endPoint x: 462, endPoint y: 405, distance: 218.3
click at [256, 367] on button "Save" at bounding box center [287, 381] width 145 height 58
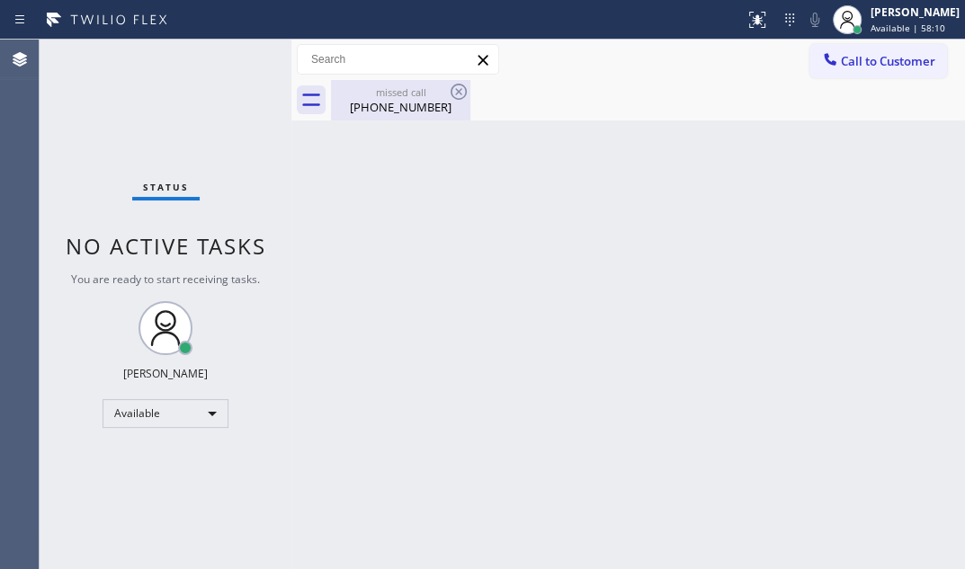
click at [403, 95] on div "missed call" at bounding box center [401, 91] width 136 height 13
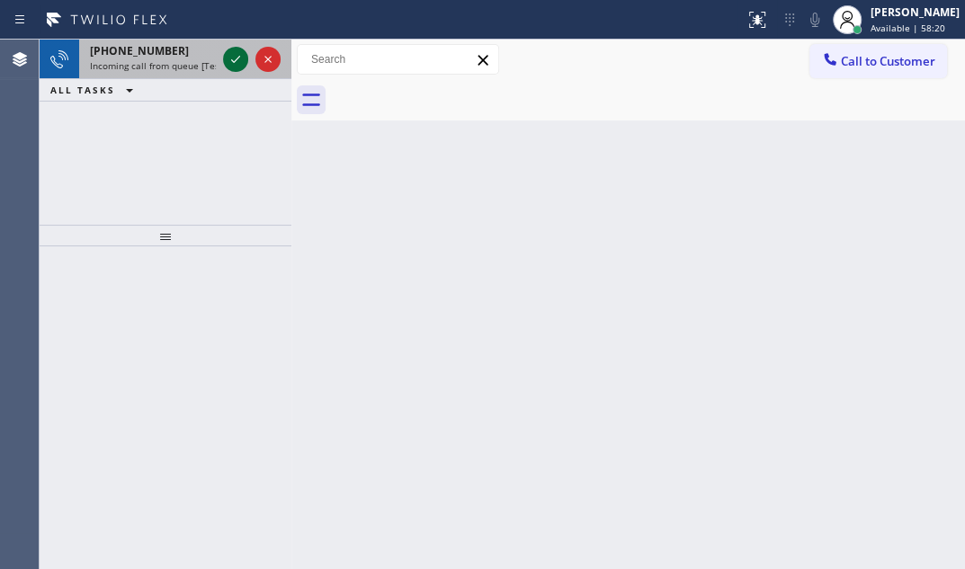
click at [230, 65] on icon at bounding box center [236, 60] width 22 height 22
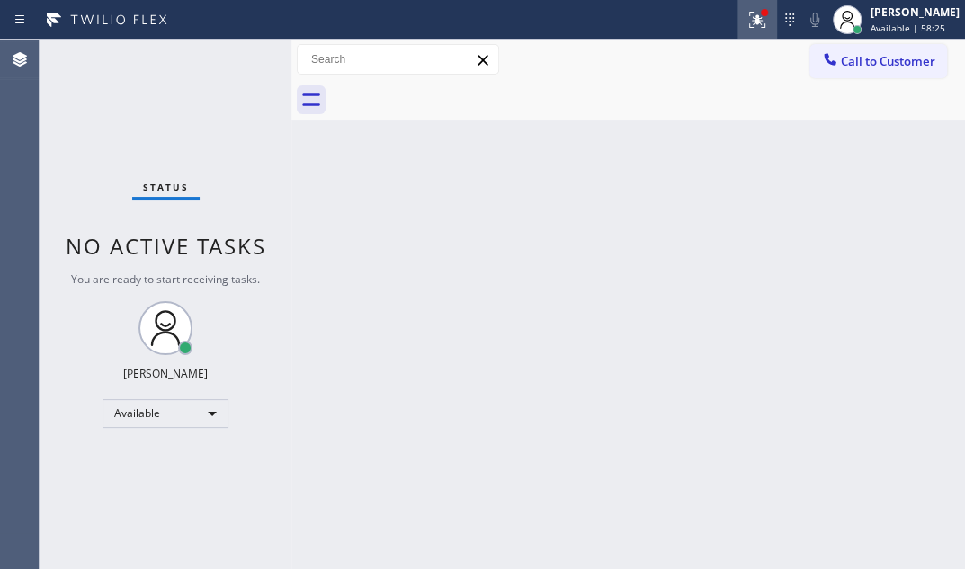
click at [749, 22] on icon at bounding box center [757, 20] width 16 height 16
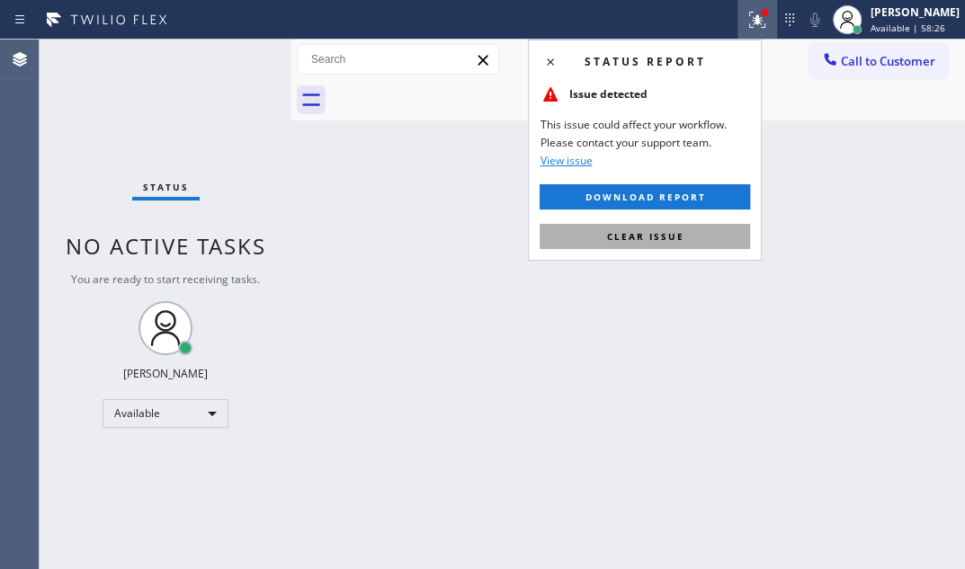
click at [684, 232] on button "Clear issue" at bounding box center [645, 236] width 211 height 25
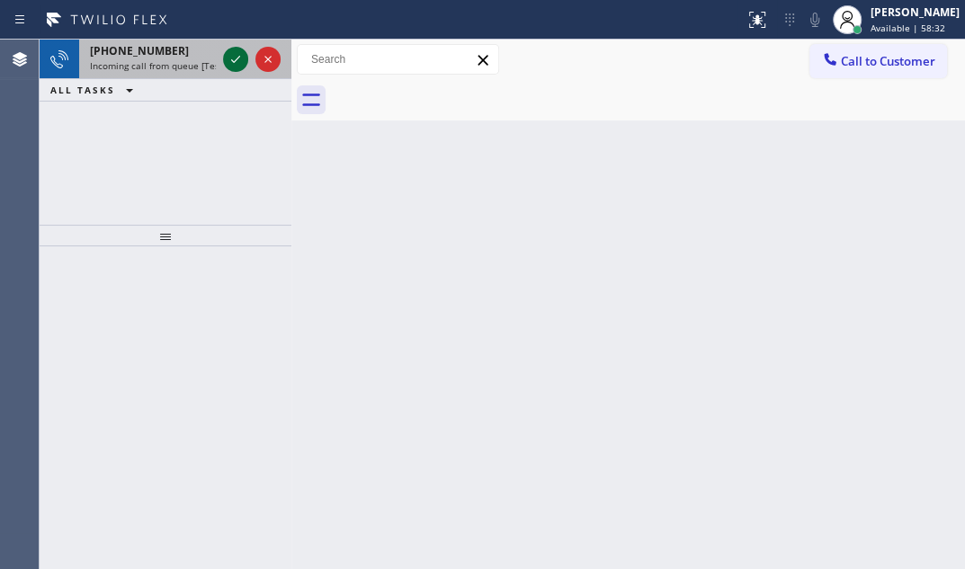
click at [237, 65] on icon at bounding box center [236, 60] width 22 height 22
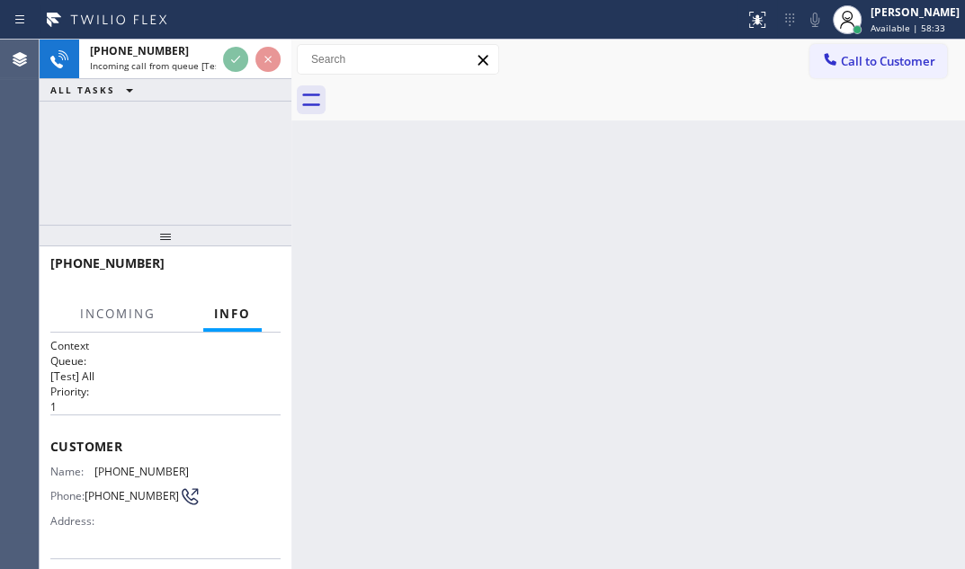
click at [237, 76] on div at bounding box center [251, 60] width 65 height 40
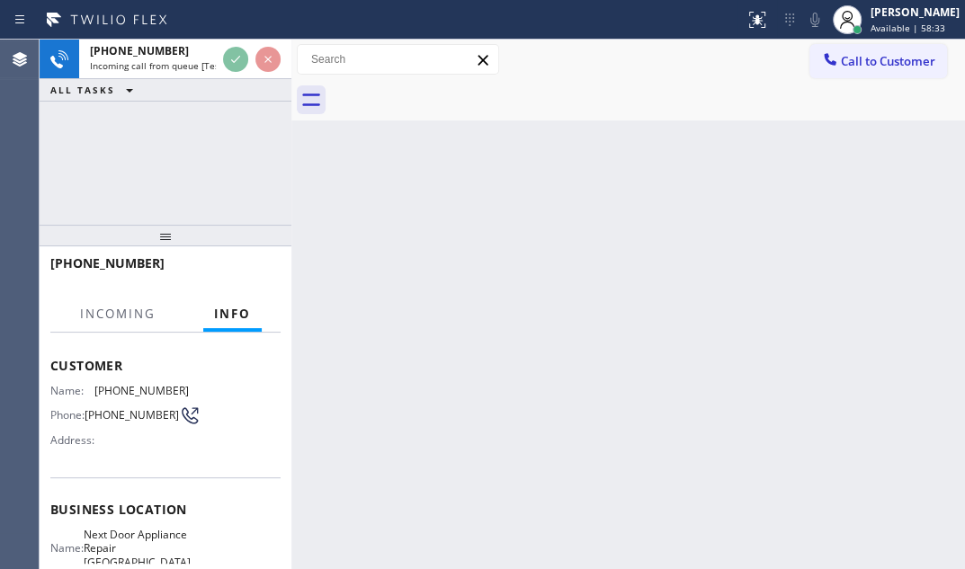
scroll to position [245, 0]
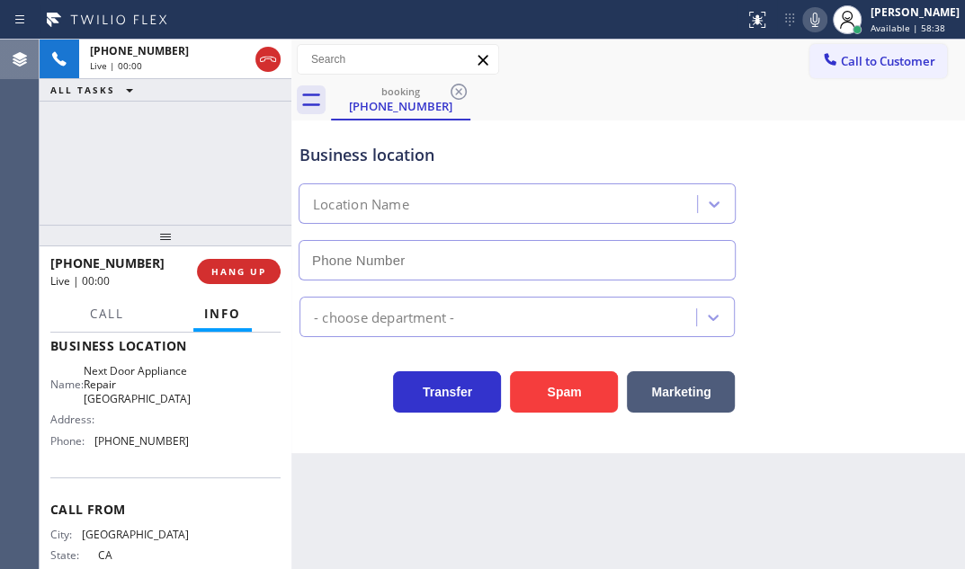
type input "[PHONE_NUMBER]"
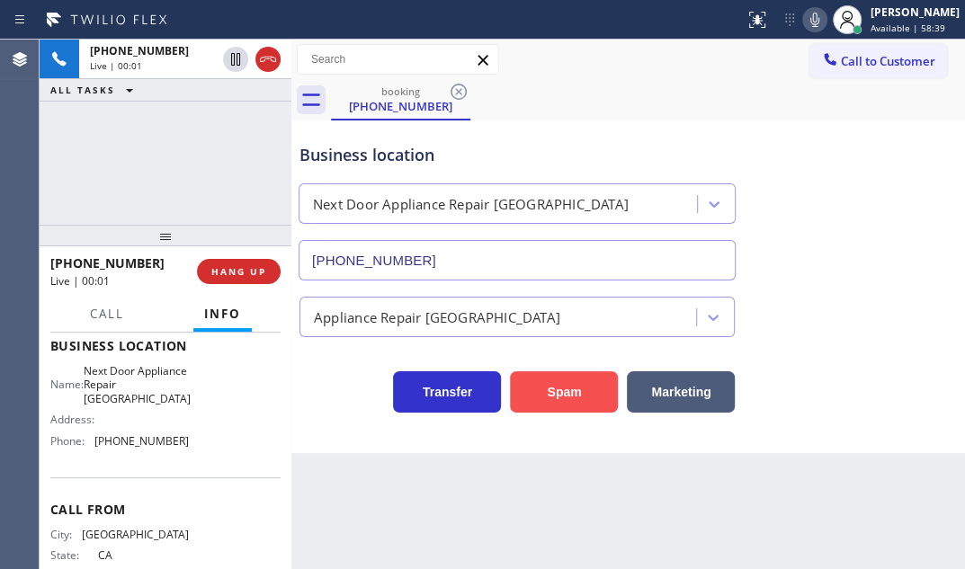
drag, startPoint x: 557, startPoint y: 390, endPoint x: 546, endPoint y: 390, distance: 10.8
click at [556, 390] on button "Spam" at bounding box center [564, 392] width 108 height 41
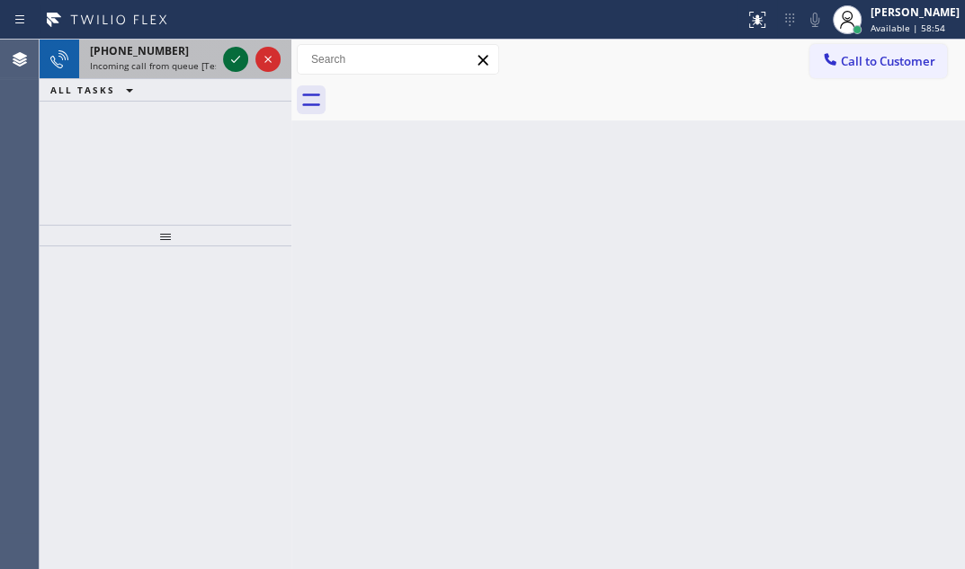
click at [228, 60] on icon at bounding box center [236, 60] width 22 height 22
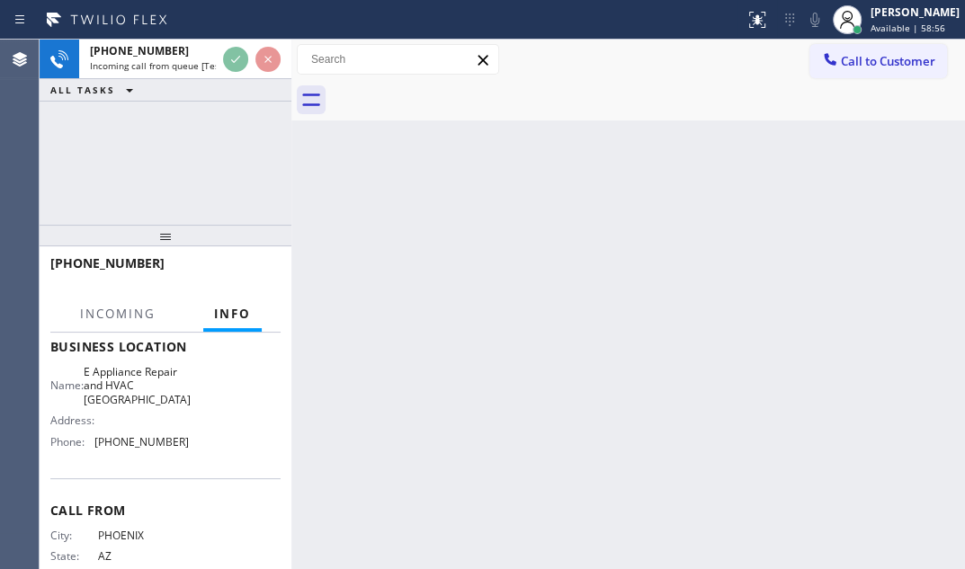
scroll to position [245, 0]
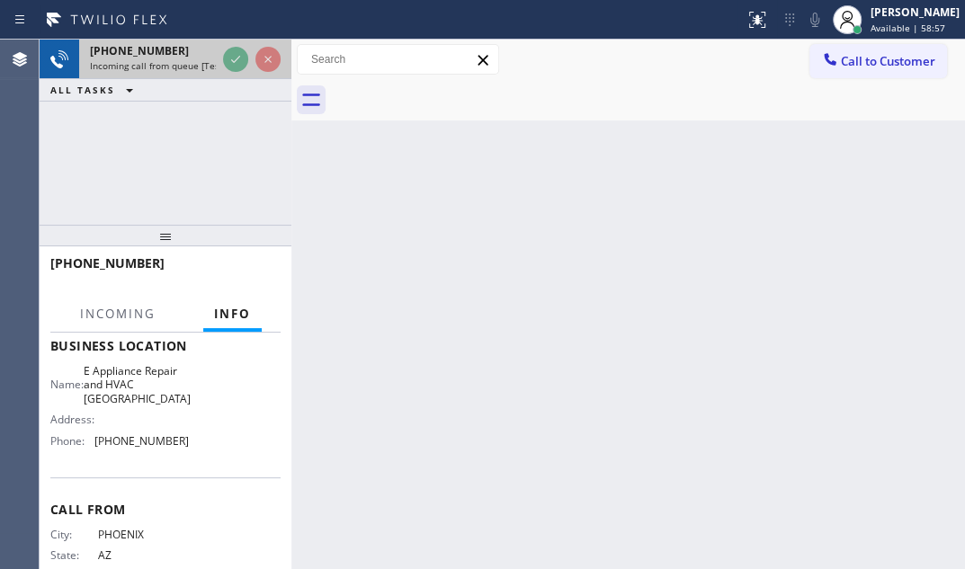
click at [228, 75] on div at bounding box center [251, 60] width 65 height 40
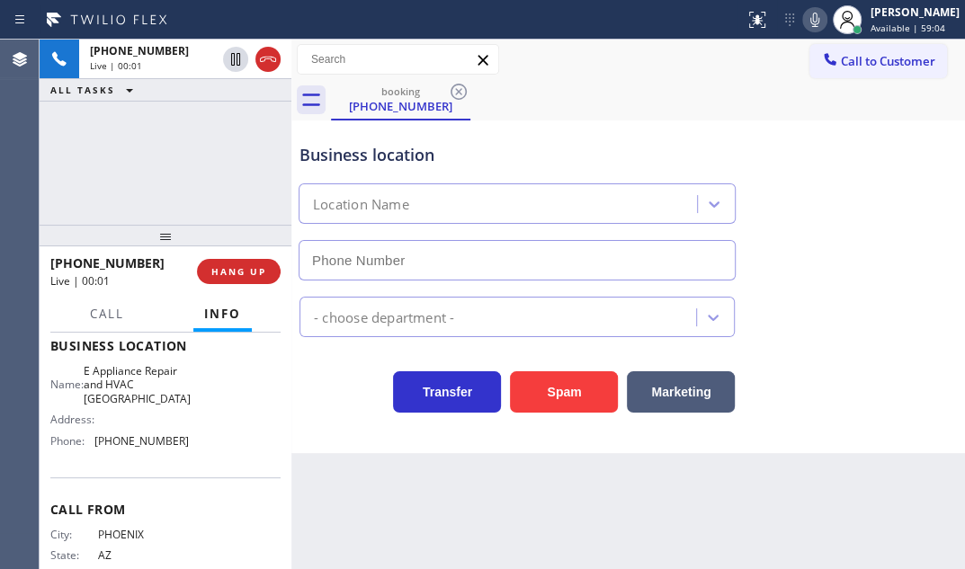
type input "[PHONE_NUMBER]"
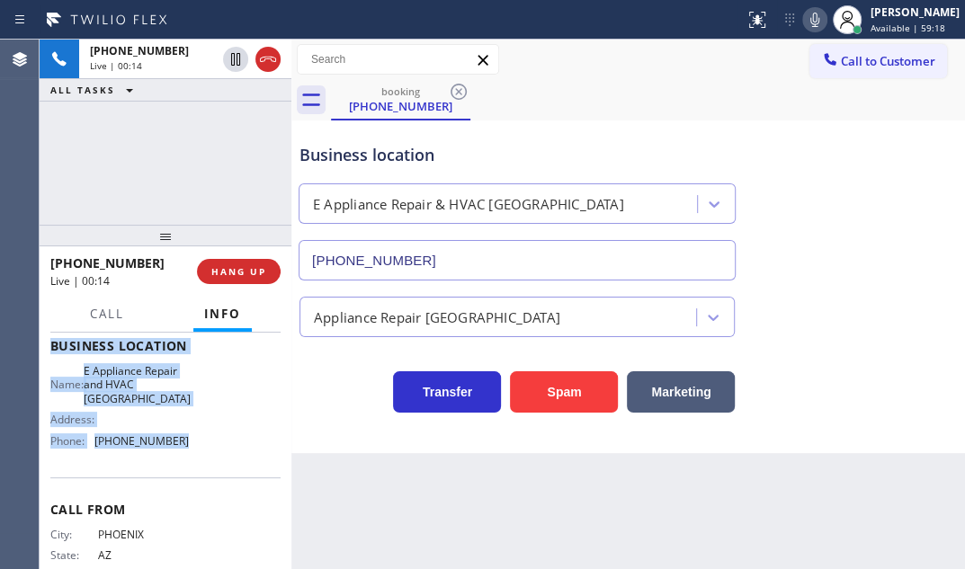
drag, startPoint x: 49, startPoint y: 354, endPoint x: 213, endPoint y: 458, distance: 194.4
click at [213, 458] on div "Context Queue: [Test] All Priority: 2 Customer Name: [PHONE_NUMBER] Phone: [PHO…" at bounding box center [166, 451] width 252 height 237
copy div "Customer Name: [PHONE_NUMBER] Phone: [PHONE_NUMBER] Address: Business location …"
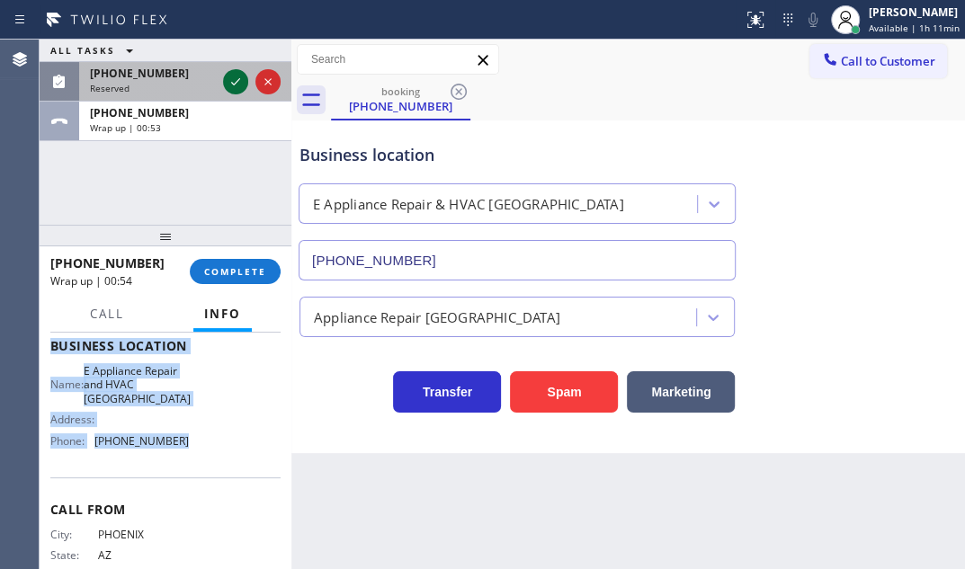
click at [230, 85] on icon at bounding box center [236, 82] width 22 height 22
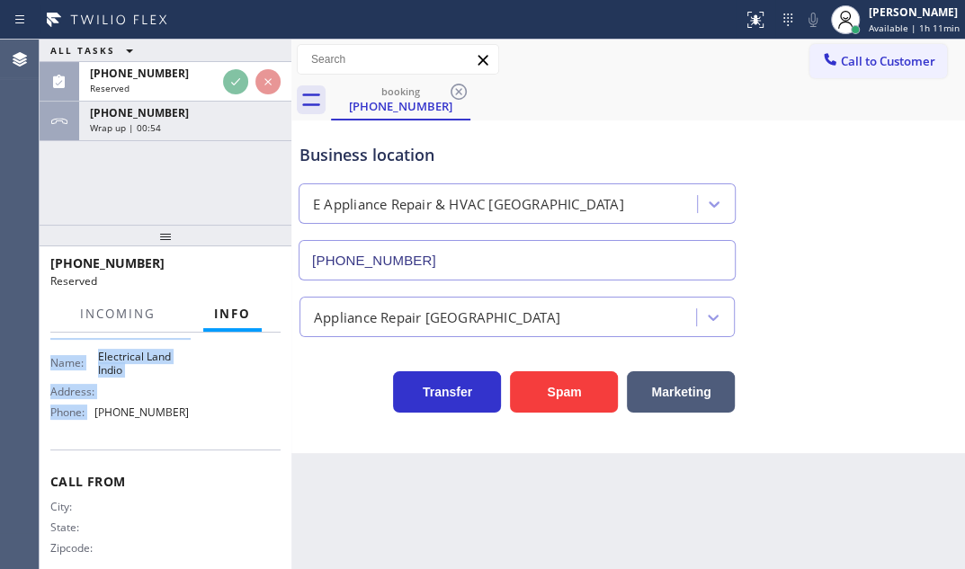
scroll to position [260, 0]
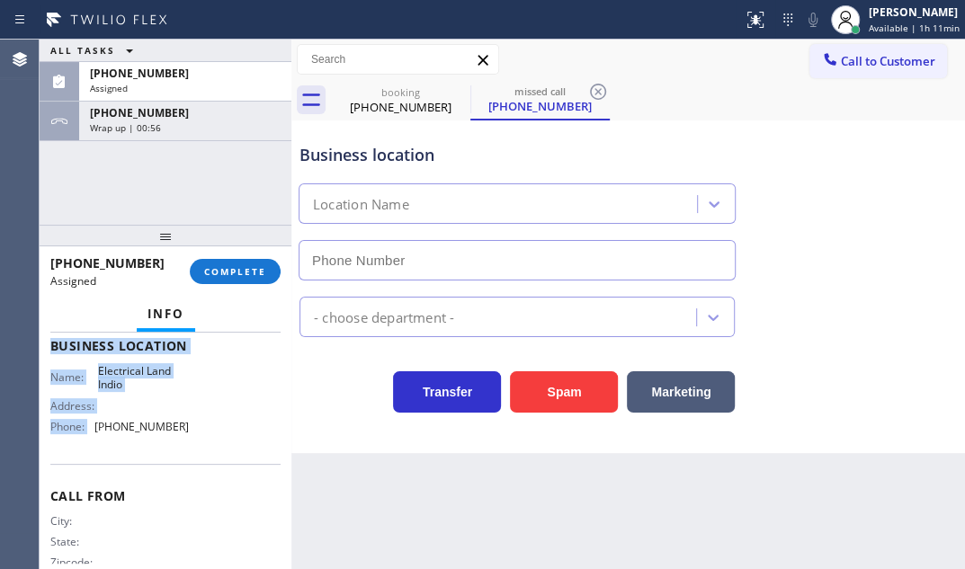
type input "[PHONE_NUMBER]"
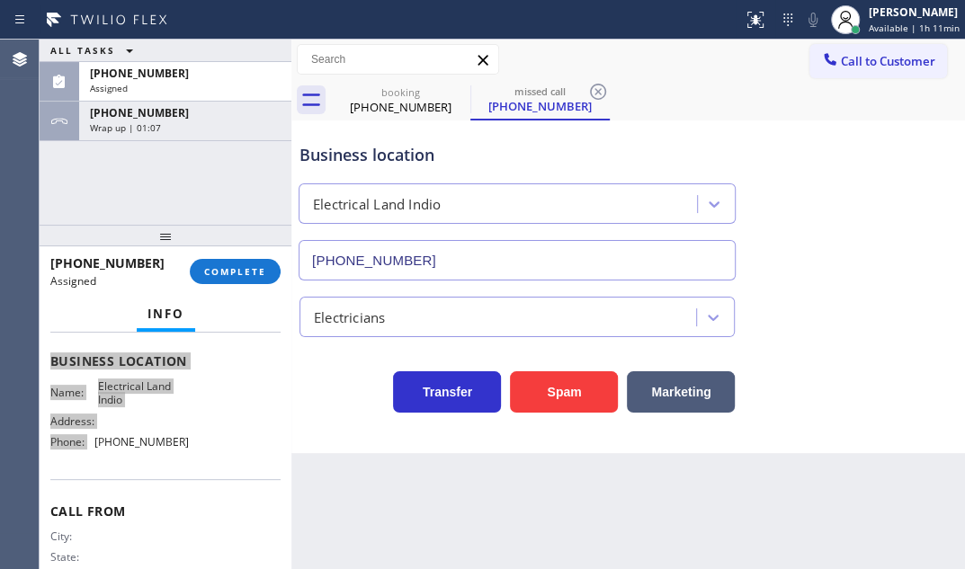
scroll to position [274, 0]
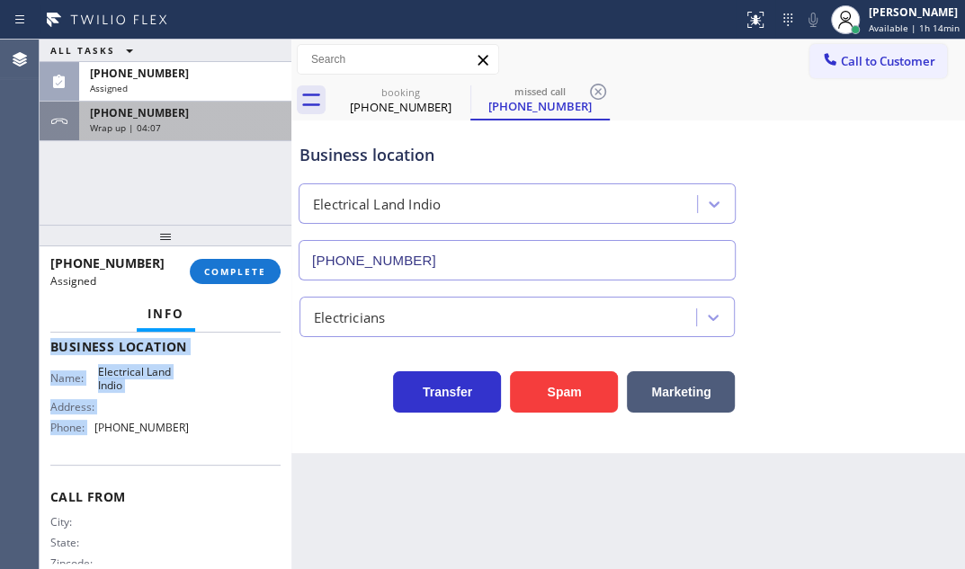
click at [197, 124] on div "Wrap up | 04:07" at bounding box center [185, 127] width 191 height 13
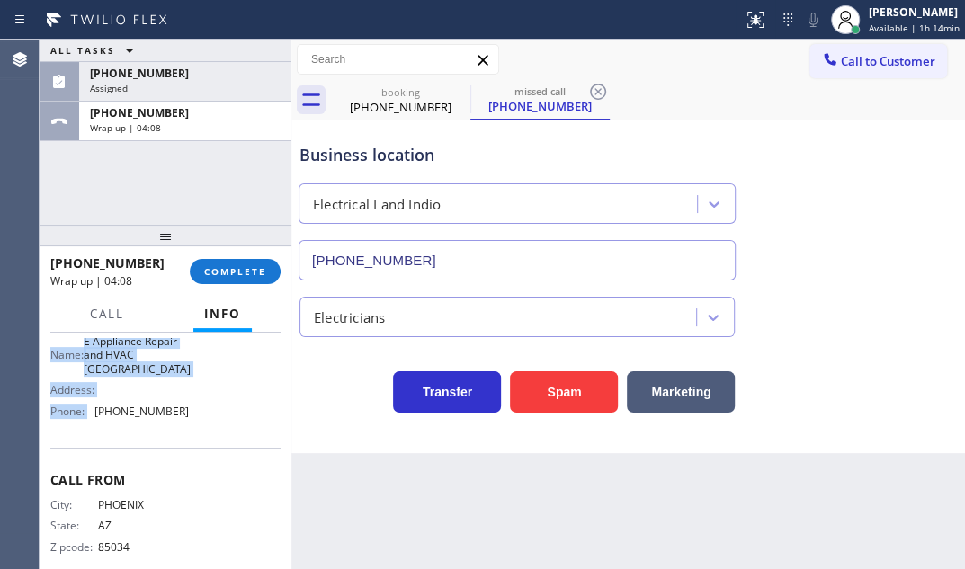
scroll to position [245, 0]
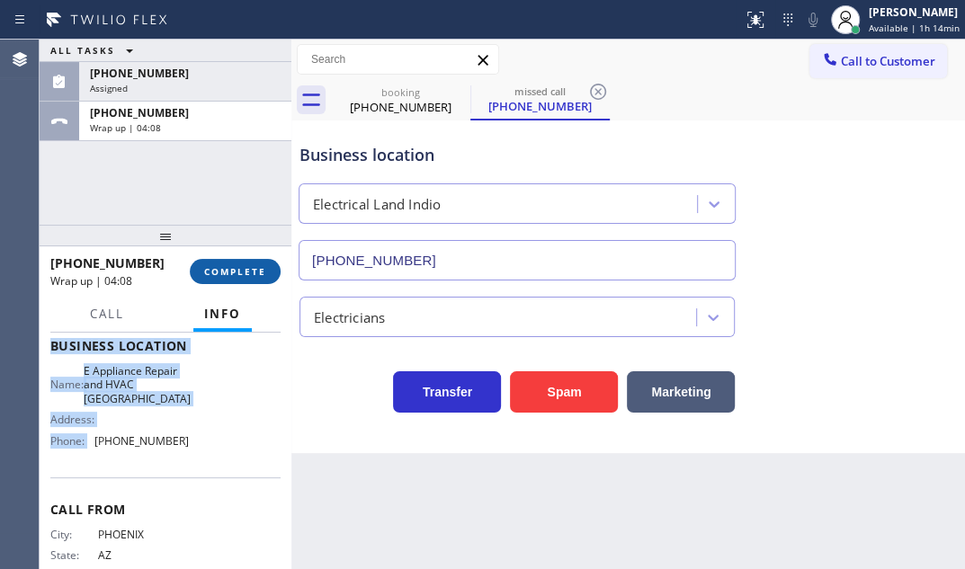
click at [231, 268] on span "COMPLETE" at bounding box center [235, 271] width 62 height 13
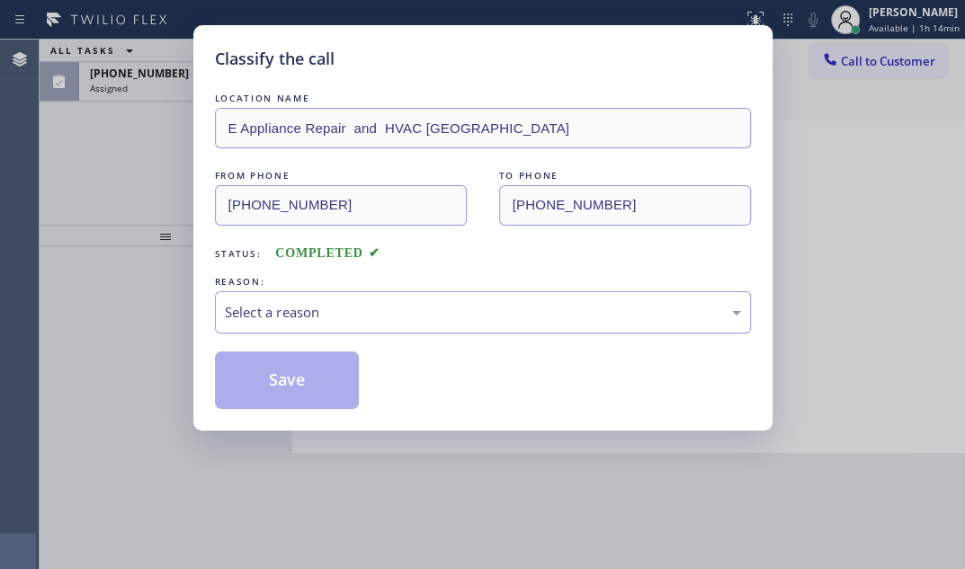
click at [339, 309] on div "Select a reason" at bounding box center [483, 312] width 516 height 21
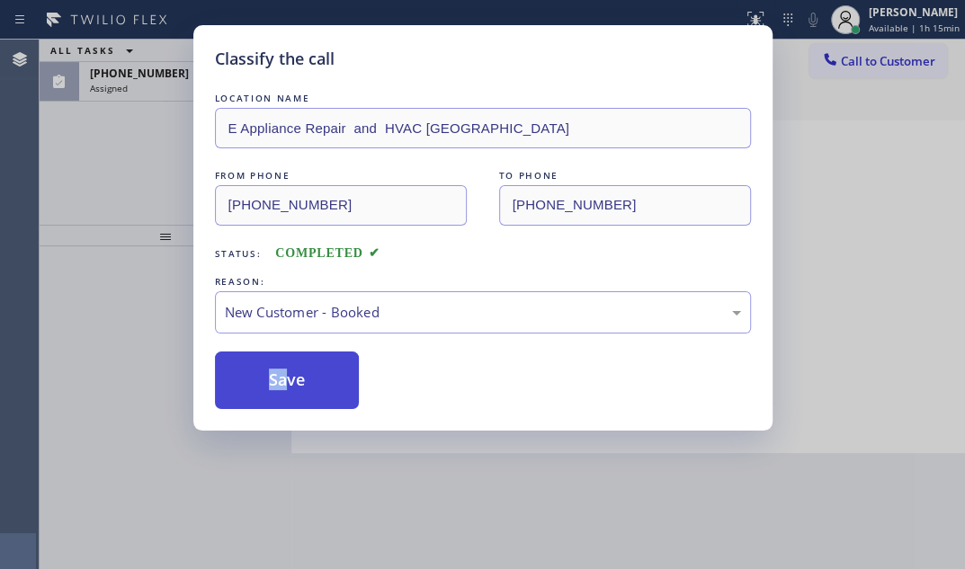
drag, startPoint x: 269, startPoint y: 371, endPoint x: 219, endPoint y: 286, distance: 98.4
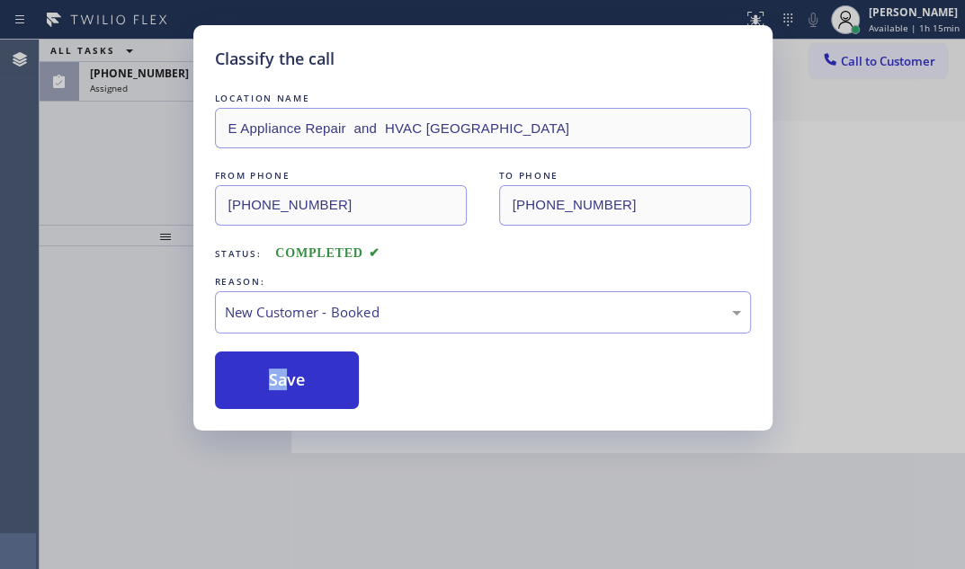
click at [266, 370] on button "Save" at bounding box center [287, 381] width 145 height 58
click at [118, 151] on div "Classify the call LOCATION NAME E Appliance Repair and HVAC [GEOGRAPHIC_DATA] F…" at bounding box center [482, 284] width 965 height 569
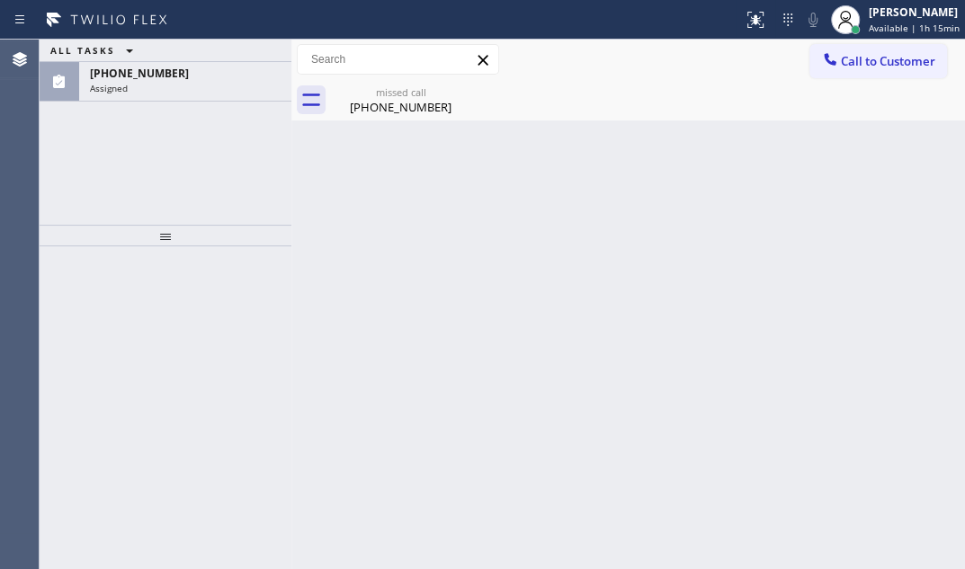
drag, startPoint x: 118, startPoint y: 151, endPoint x: 160, endPoint y: 93, distance: 72.2
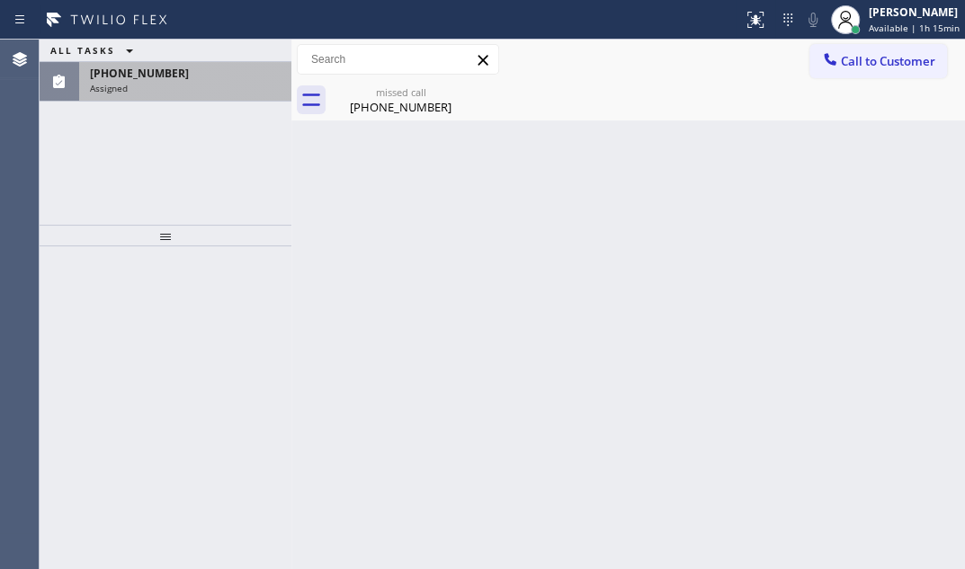
click at [125, 141] on div "ALL TASKS ALL TASKS ACTIVE TASKS TASKS IN WRAP UP [PHONE_NUMBER] Assigned" at bounding box center [166, 132] width 252 height 185
click at [175, 79] on div "[PHONE_NUMBER]" at bounding box center [185, 73] width 191 height 15
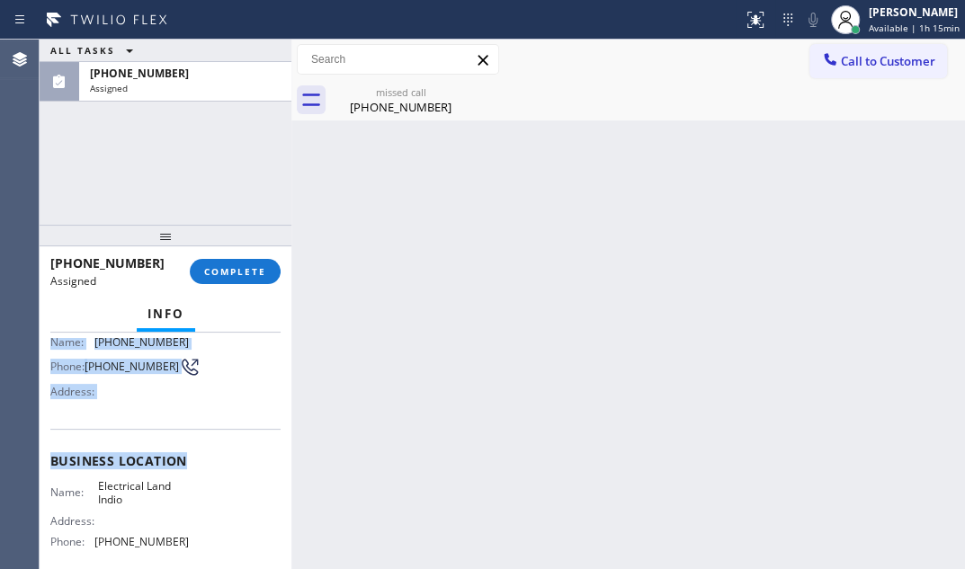
scroll to position [163, 0]
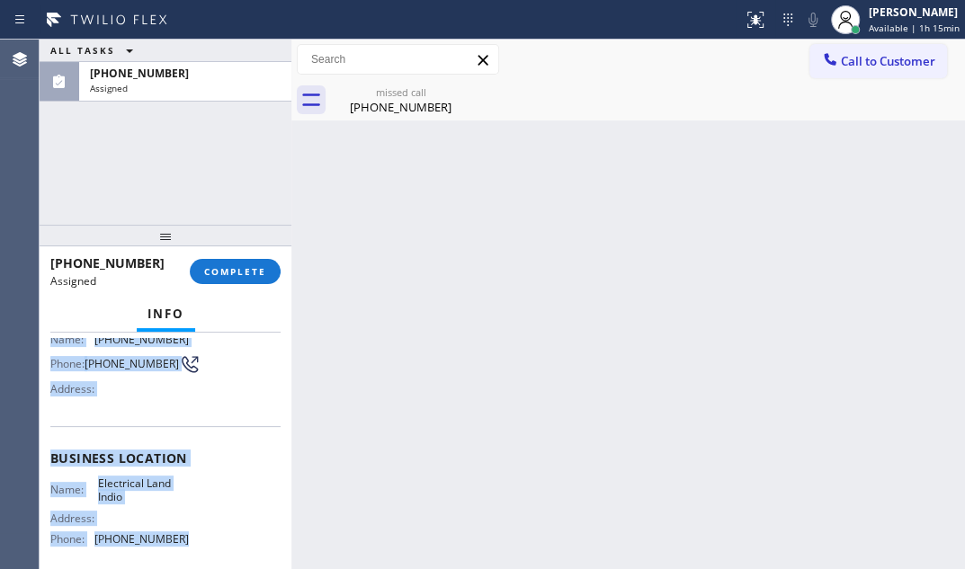
drag, startPoint x: 50, startPoint y: 390, endPoint x: 198, endPoint y: 535, distance: 206.7
click at [198, 535] on div "Context Queue: Electrical Priority: 0 Task Age: [DEMOGRAPHIC_DATA] minute(s) Cu…" at bounding box center [165, 443] width 230 height 537
copy div "Customer Name: [PHONE_NUMBER] Phone: [PHONE_NUMBER] Address: Business location …"
drag, startPoint x: 239, startPoint y: 267, endPoint x: 418, endPoint y: 311, distance: 184.4
click at [243, 268] on span "COMPLETE" at bounding box center [235, 271] width 62 height 13
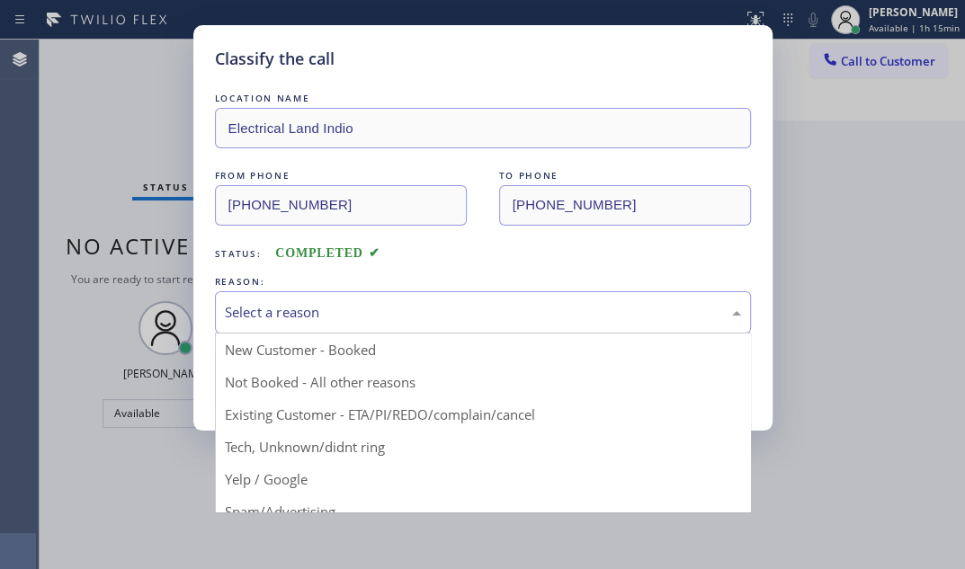
click at [374, 311] on div "Select a reason" at bounding box center [483, 312] width 516 height 21
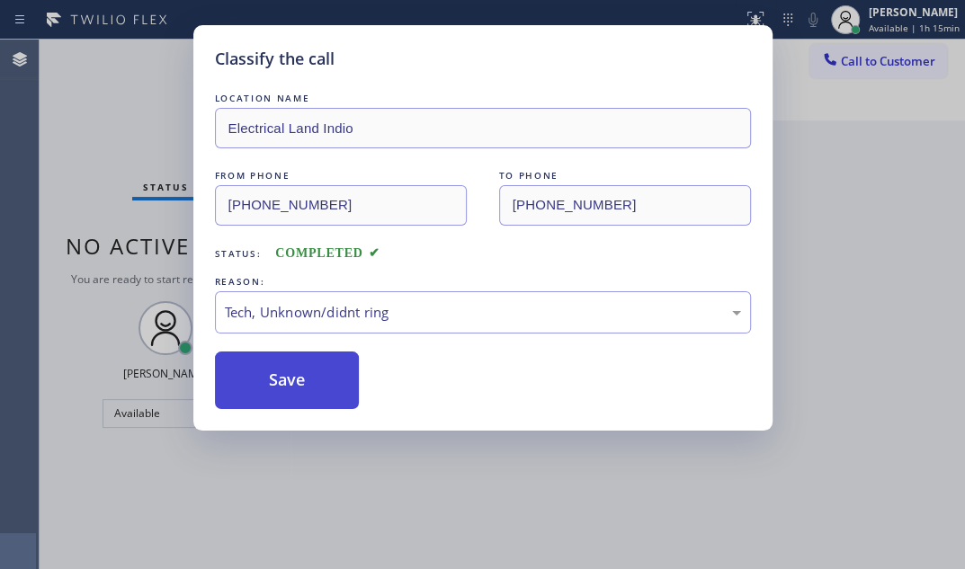
drag, startPoint x: 265, startPoint y: 449, endPoint x: 265, endPoint y: 404, distance: 45.0
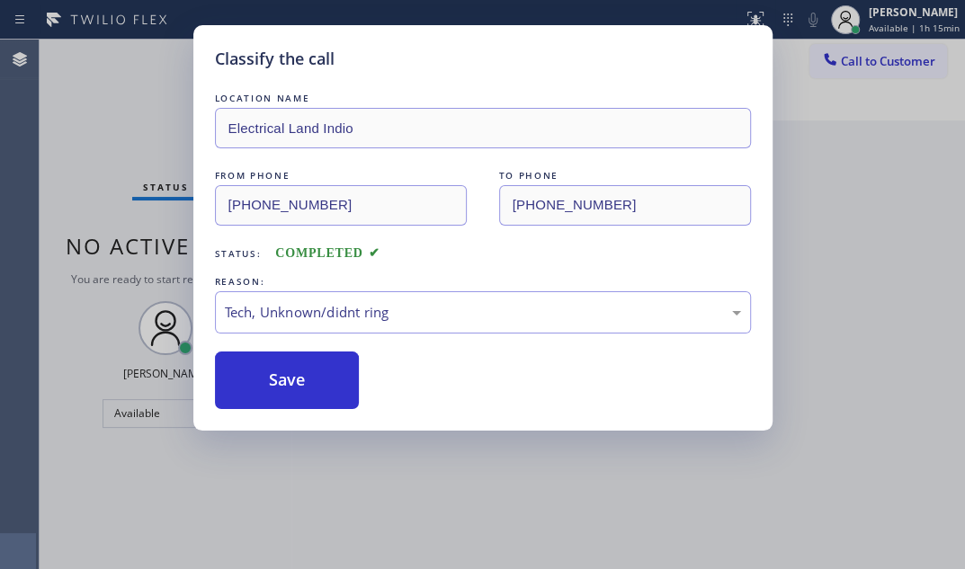
drag, startPoint x: 273, startPoint y: 386, endPoint x: 565, endPoint y: 386, distance: 291.5
click at [275, 386] on button "Save" at bounding box center [287, 381] width 145 height 58
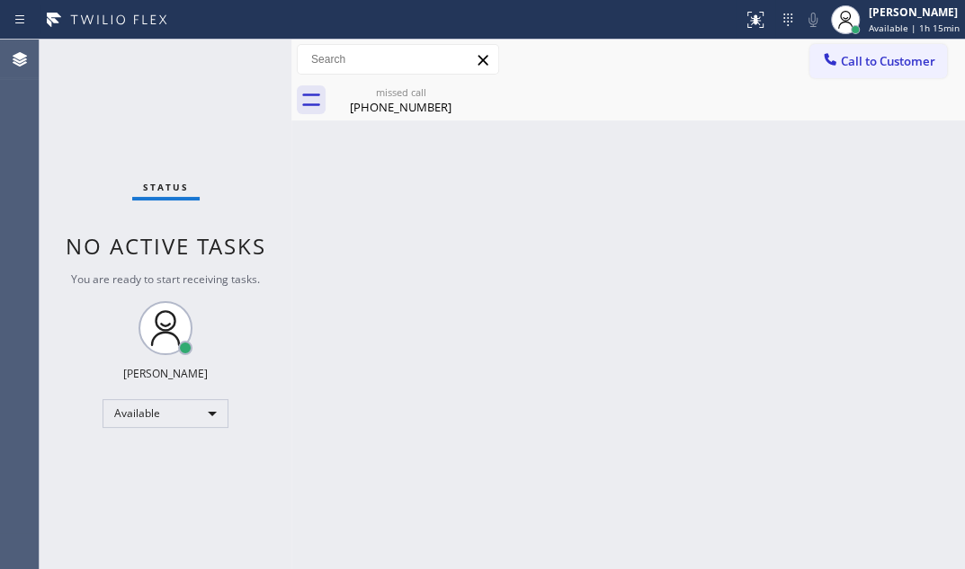
click at [383, 112] on div "[PHONE_NUMBER]" at bounding box center [401, 107] width 136 height 16
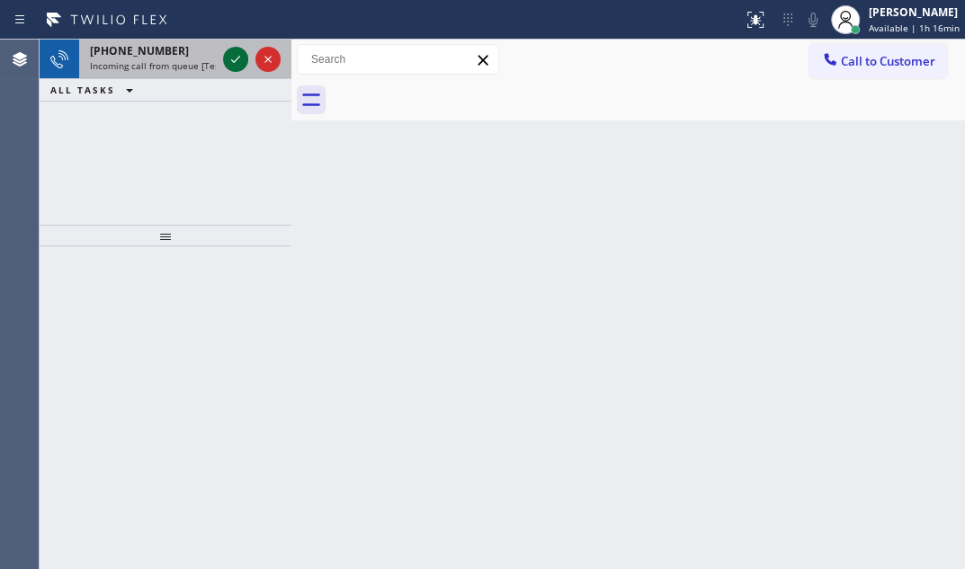
click at [234, 71] on button at bounding box center [235, 59] width 25 height 25
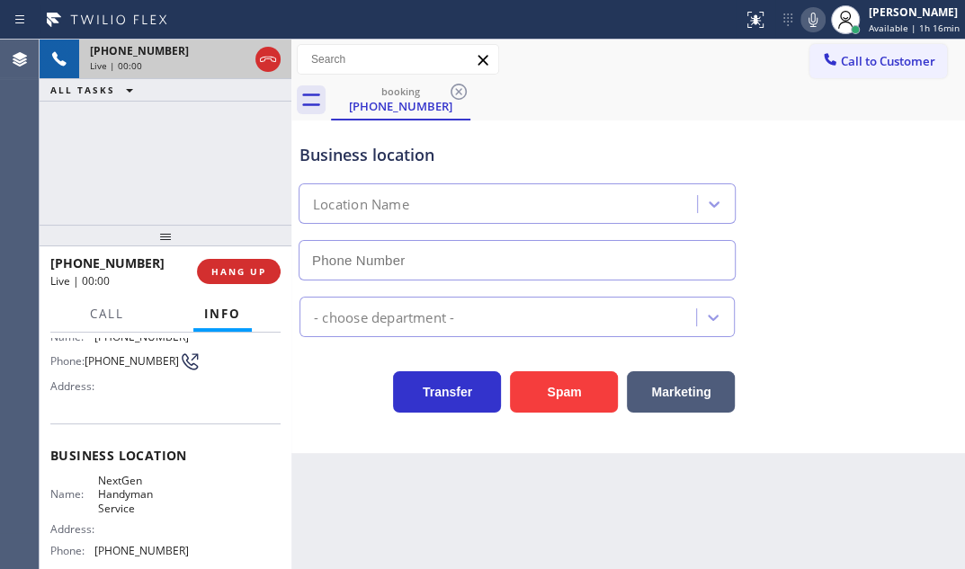
scroll to position [298, 0]
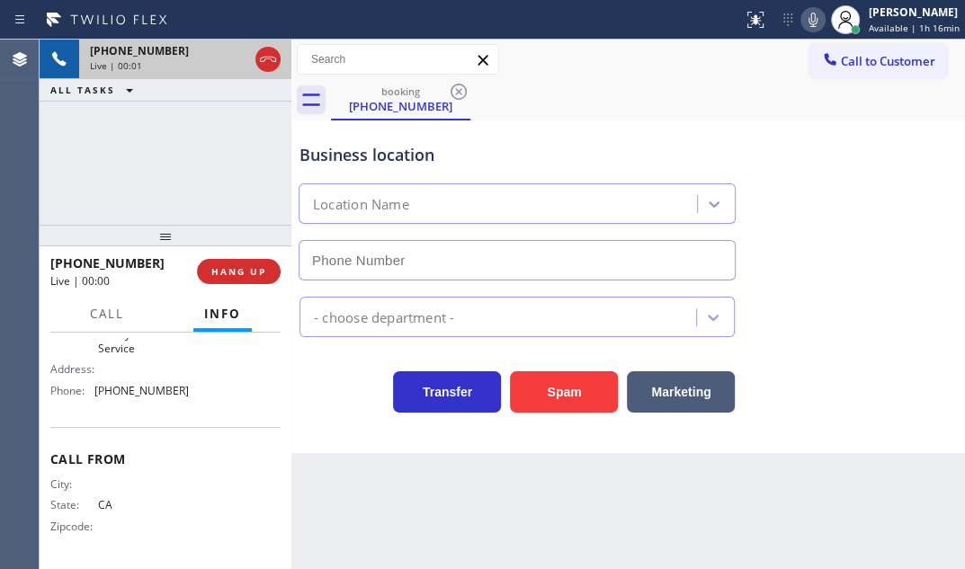
type input "[PHONE_NUMBER]"
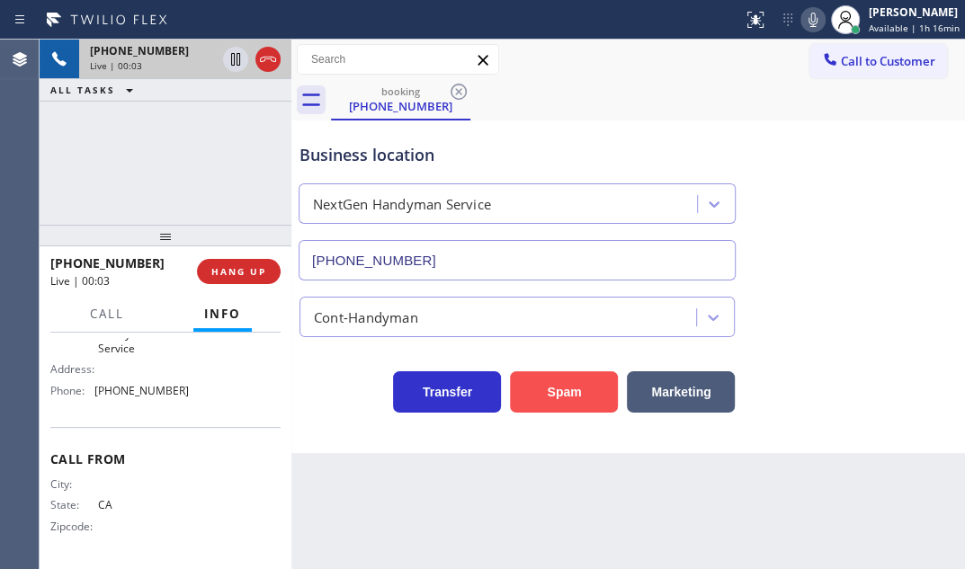
click at [568, 394] on button "Spam" at bounding box center [564, 392] width 108 height 41
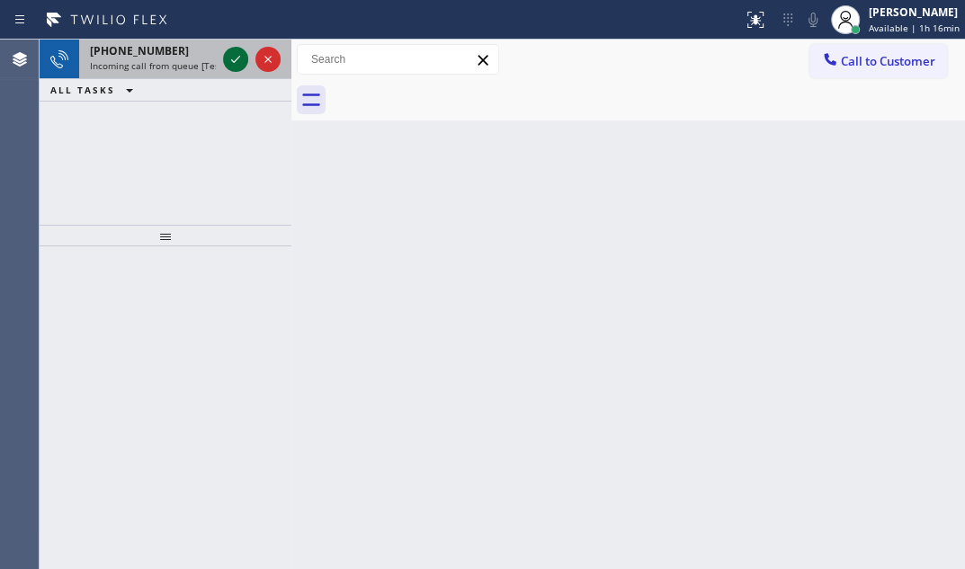
click at [236, 51] on icon at bounding box center [236, 60] width 22 height 22
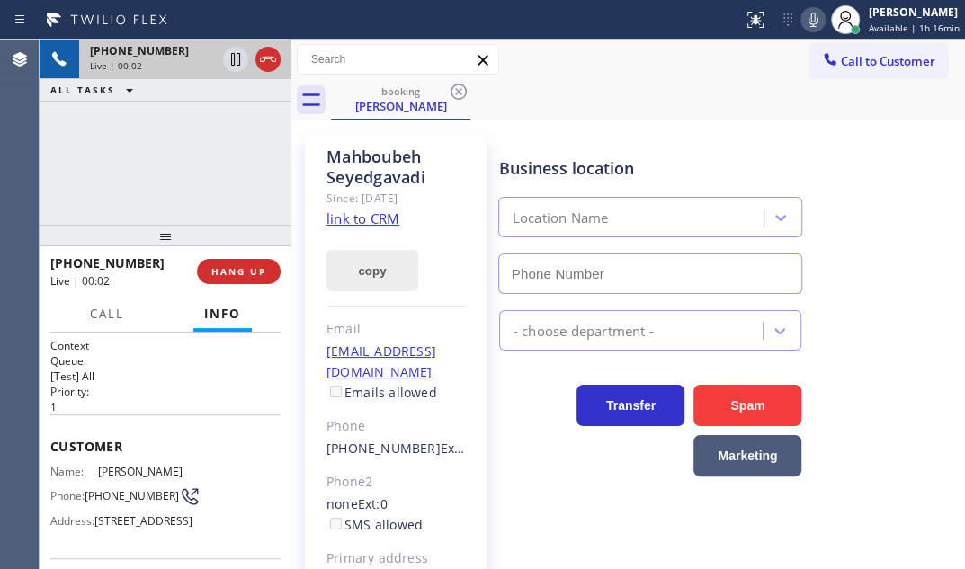
type input "[PHONE_NUMBER]"
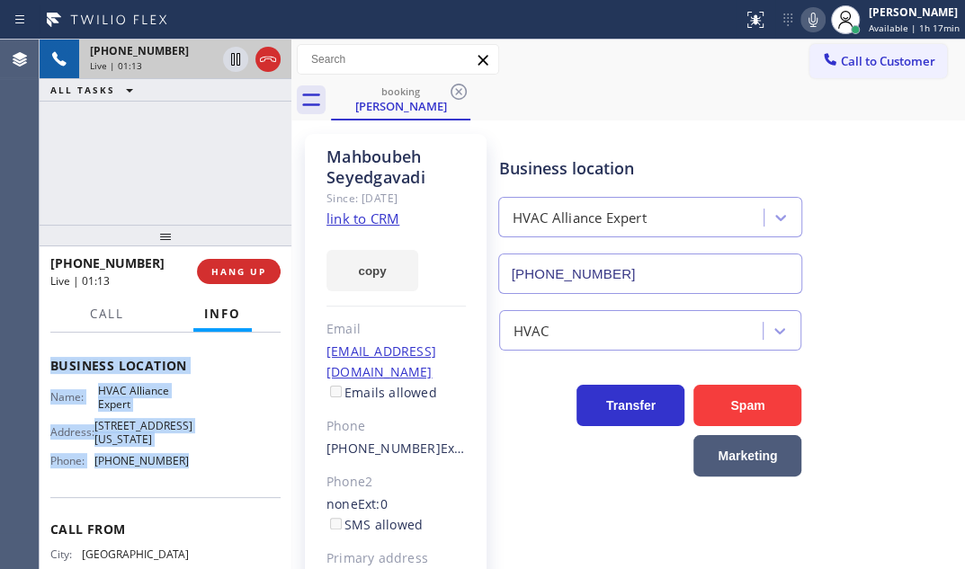
scroll to position [245, 0]
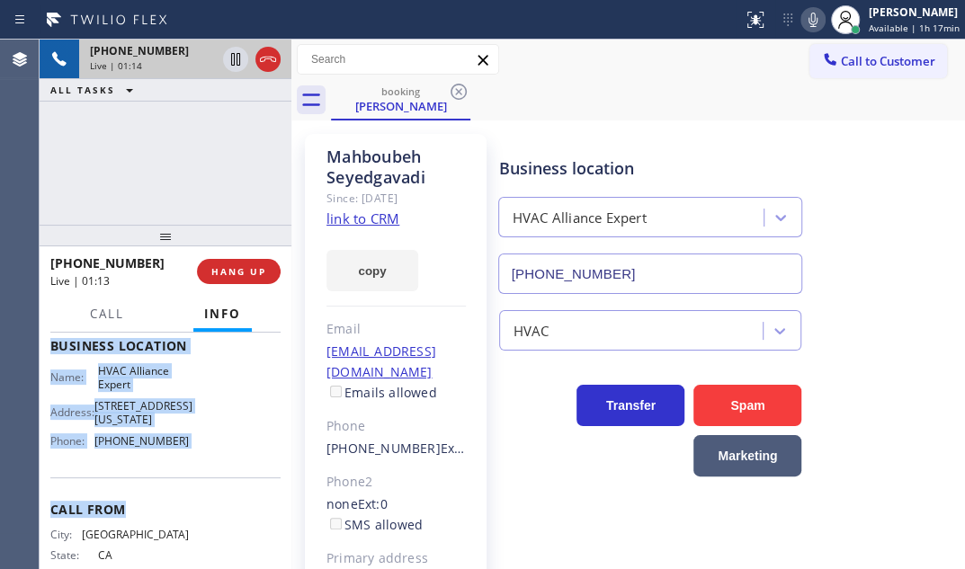
drag, startPoint x: 52, startPoint y: 436, endPoint x: 219, endPoint y: 537, distance: 195.3
click at [220, 537] on div "Context Queue: [Test] All Priority: 1 Customer Name: [PERSON_NAME] Phone: [PHON…" at bounding box center [165, 354] width 230 height 521
copy div "Customer Name: [PERSON_NAME] Phone: [PHONE_NUMBER] Address: [STREET_ADDRESS] Bu…"
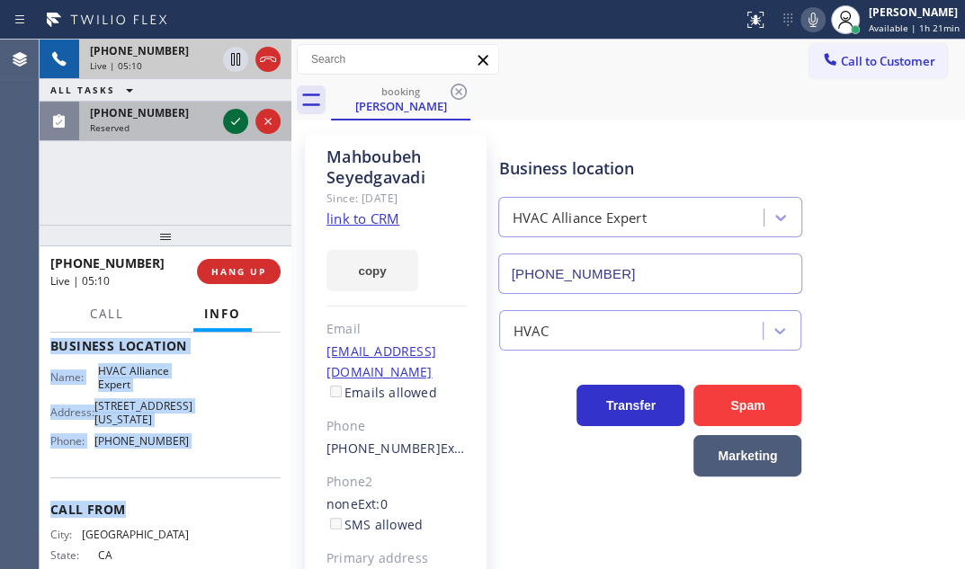
click at [235, 120] on icon at bounding box center [236, 122] width 22 height 22
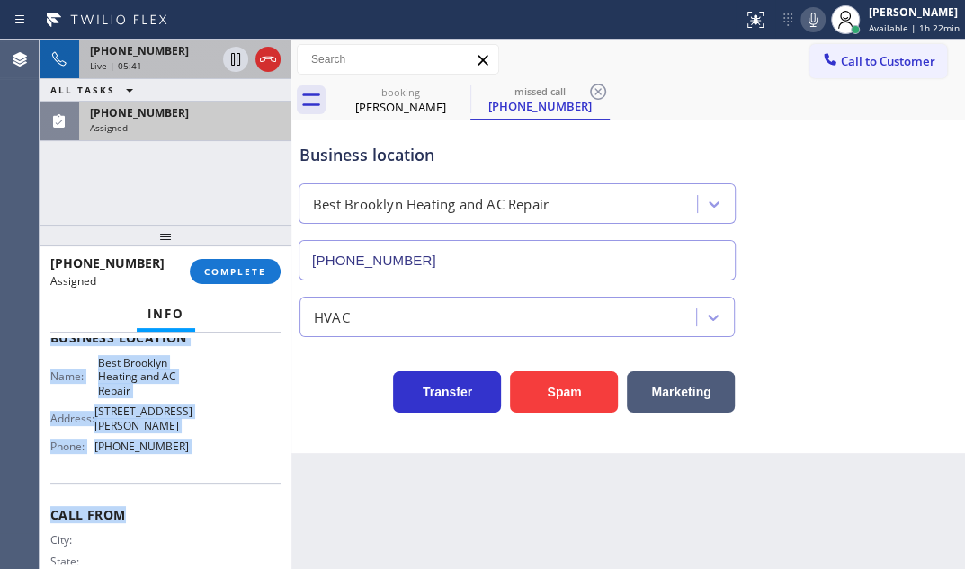
scroll to position [253, 0]
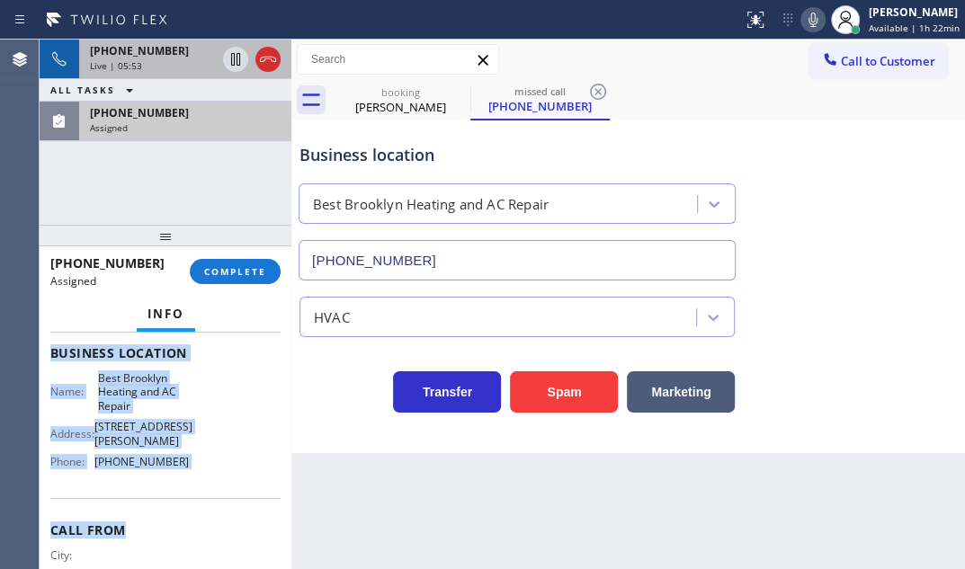
click at [203, 119] on div "[PHONE_NUMBER]" at bounding box center [185, 112] width 191 height 15
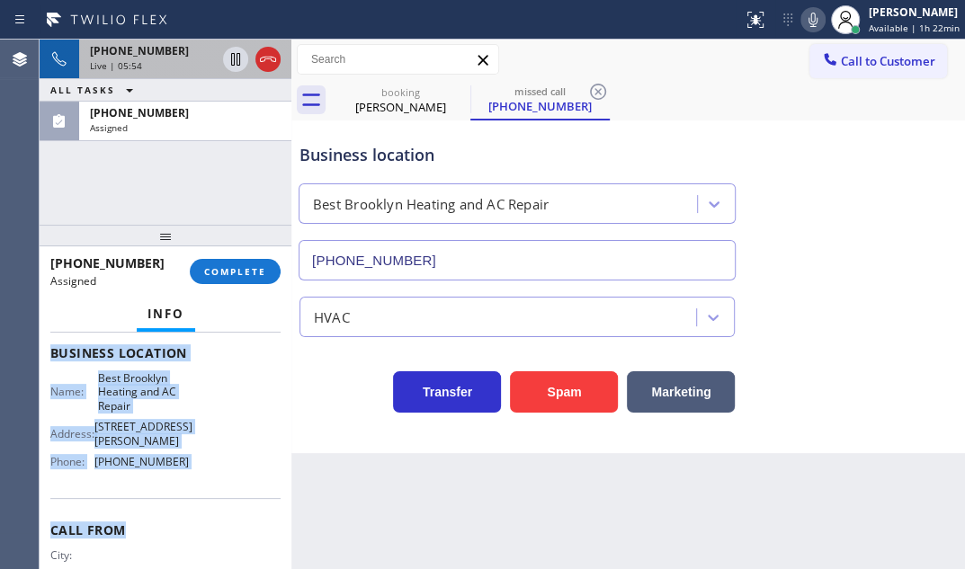
click at [180, 398] on span "Best Brooklyn Heating and AC Repair" at bounding box center [143, 392] width 90 height 41
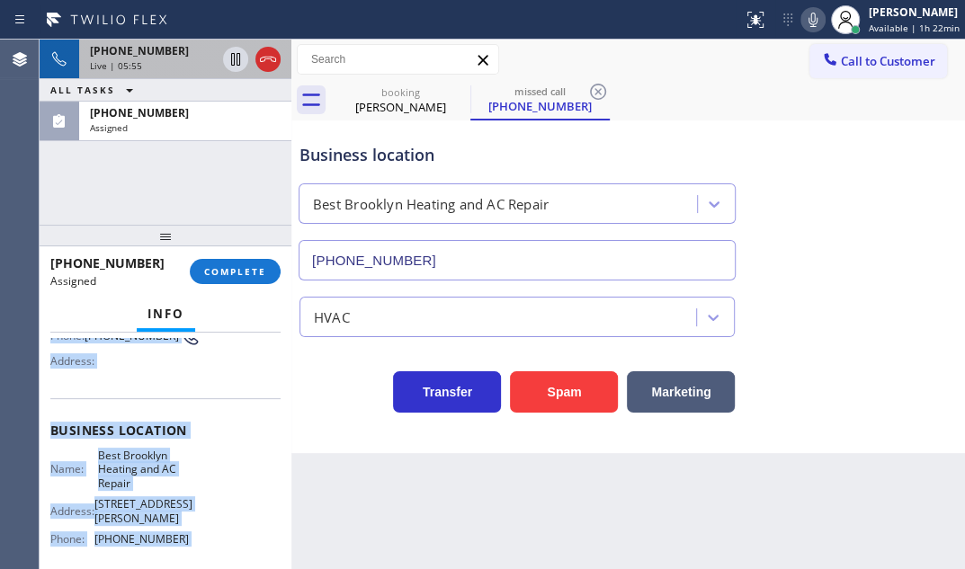
scroll to position [90, 0]
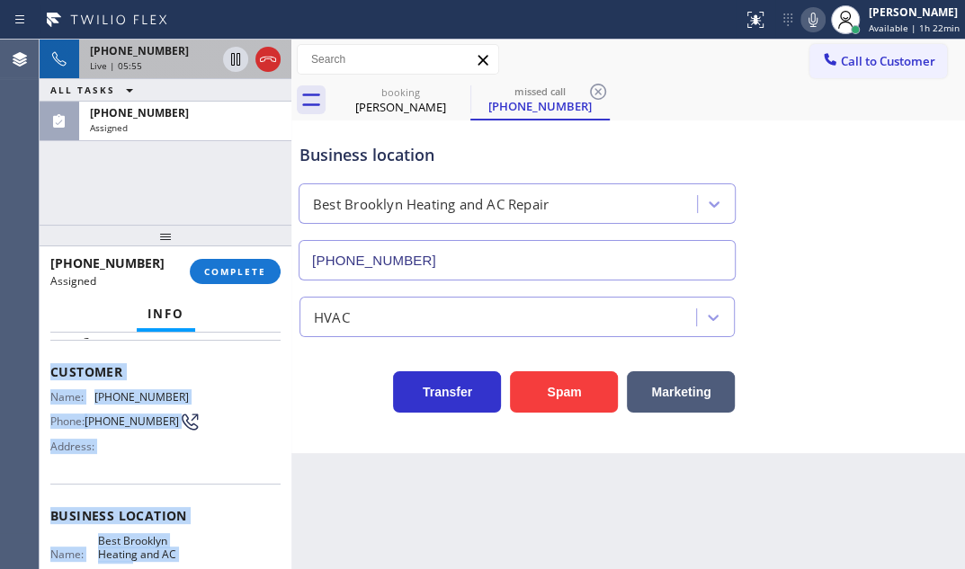
click at [215, 368] on span "Customer" at bounding box center [165, 371] width 230 height 17
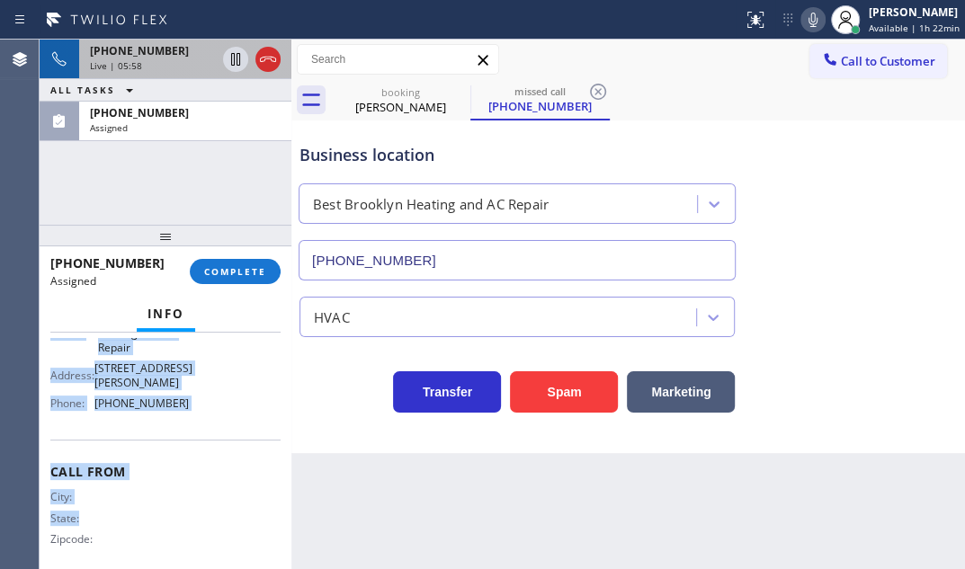
scroll to position [313, 0]
drag, startPoint x: 49, startPoint y: 364, endPoint x: 215, endPoint y: 440, distance: 182.8
click at [215, 440] on div "Context Queue: HVAC Priority: 0 Task Age: Customer Name: [PHONE_NUMBER] Phone: …" at bounding box center [166, 451] width 252 height 237
click at [187, 53] on div "[PHONE_NUMBER]" at bounding box center [153, 50] width 126 height 15
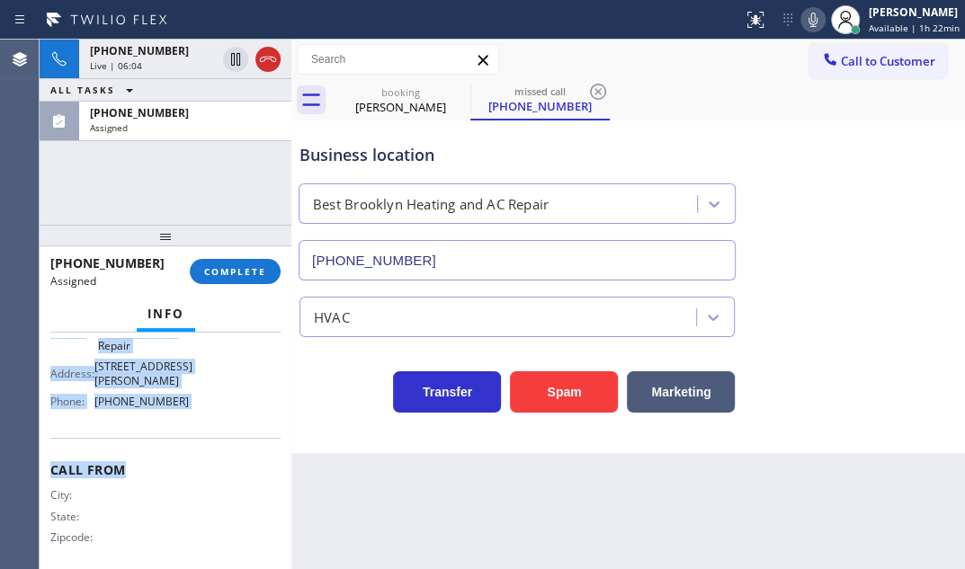
scroll to position [347, 0]
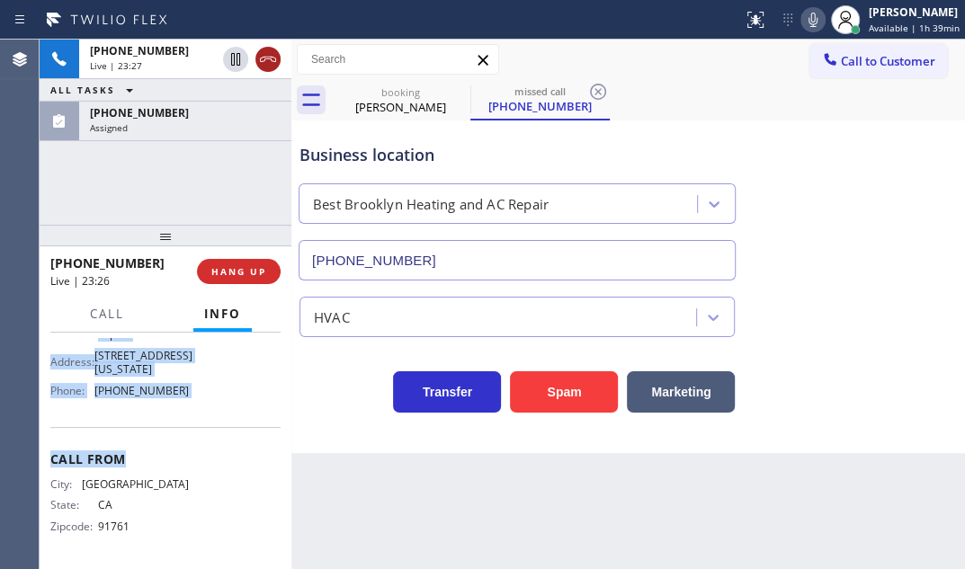
click at [267, 67] on icon at bounding box center [268, 60] width 22 height 22
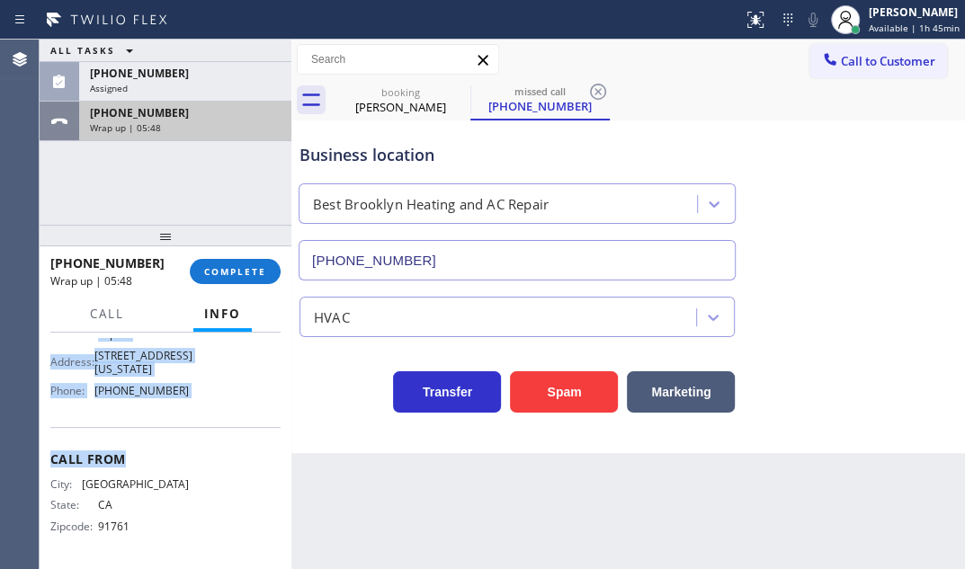
click at [177, 122] on div "Wrap up | 05:48" at bounding box center [185, 127] width 191 height 13
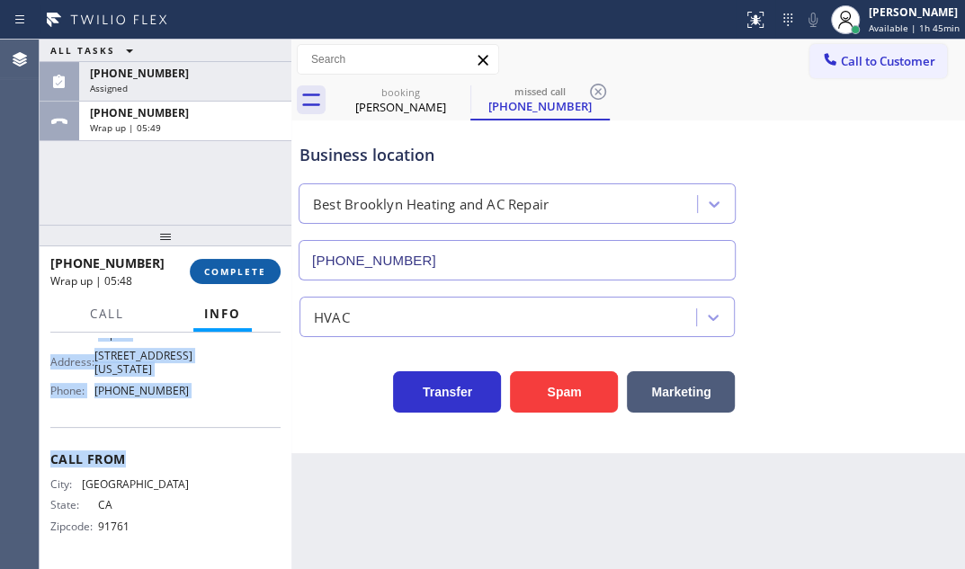
click at [230, 282] on button "COMPLETE" at bounding box center [235, 271] width 91 height 25
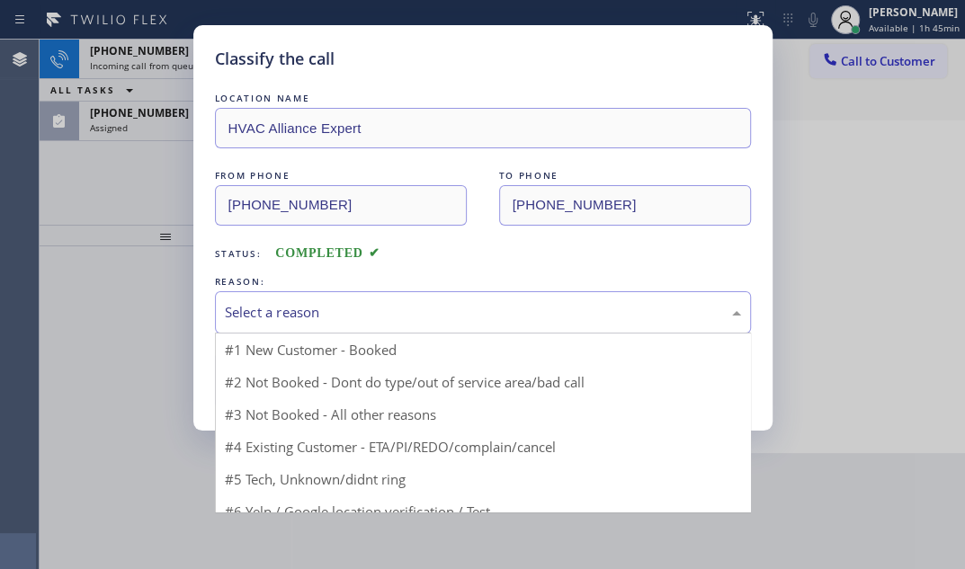
click at [331, 309] on div "Select a reason" at bounding box center [483, 312] width 516 height 21
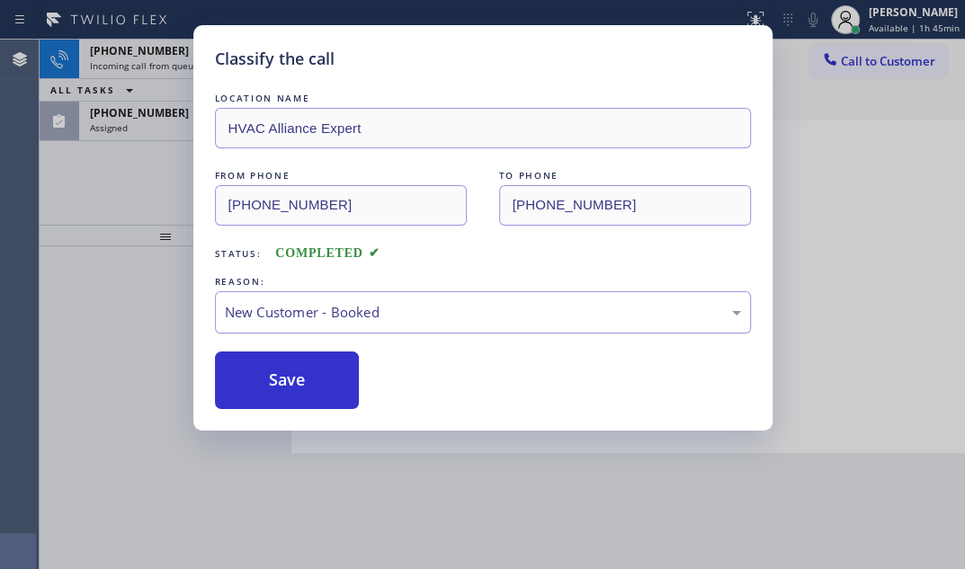
drag, startPoint x: 264, startPoint y: 381, endPoint x: 228, endPoint y: 325, distance: 66.9
click at [263, 380] on button "Save" at bounding box center [287, 381] width 145 height 58
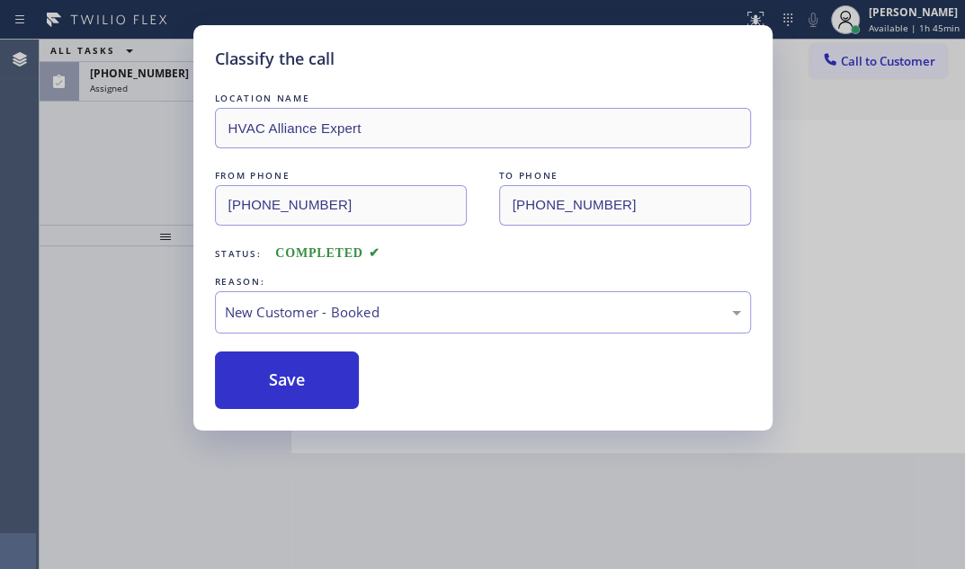
click at [153, 111] on div "Classify the call LOCATION NAME HVAC Alliance Expert FROM PHONE [PHONE_NUMBER] …" at bounding box center [482, 284] width 965 height 569
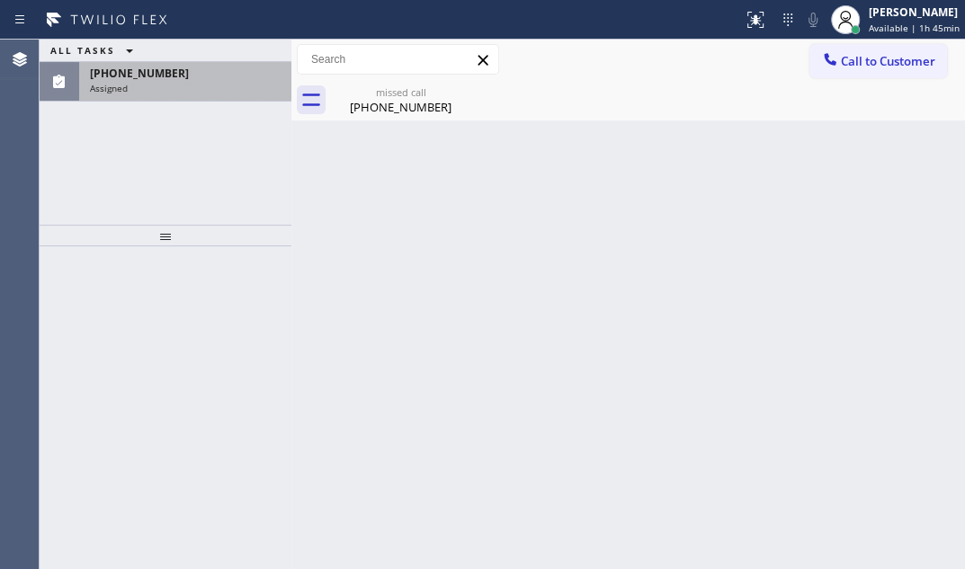
click at [153, 73] on span "[PHONE_NUMBER]" at bounding box center [139, 73] width 99 height 15
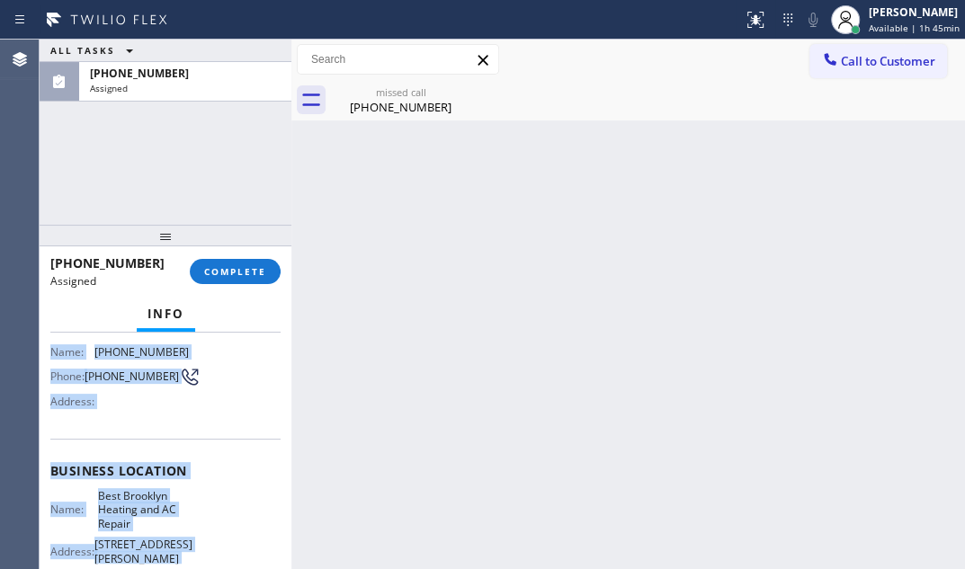
scroll to position [245, 0]
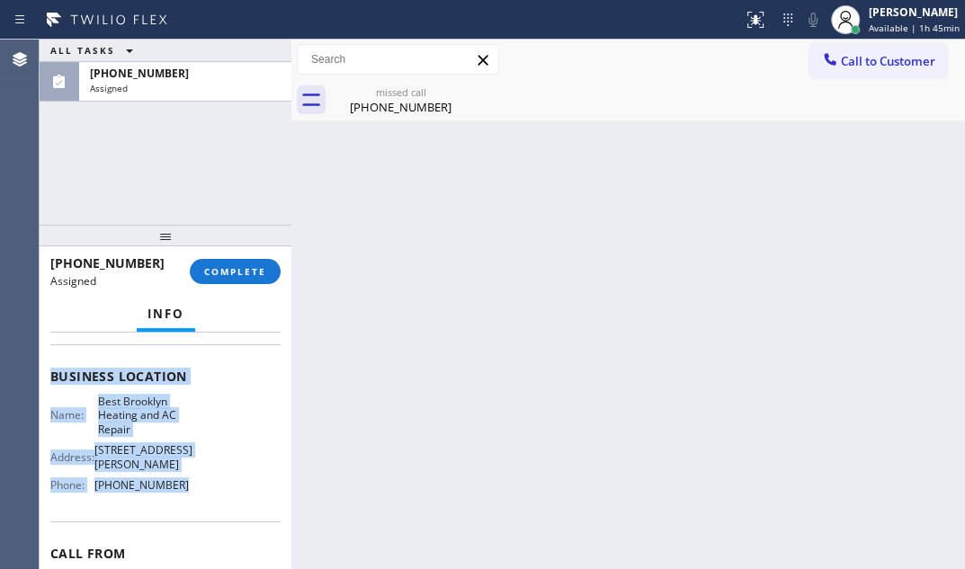
drag, startPoint x: 50, startPoint y: 384, endPoint x: 179, endPoint y: 492, distance: 167.9
click at [179, 492] on div "Context Queue: HVAC Priority: 0 Task Age: [DEMOGRAPHIC_DATA] minute(s) Customer…" at bounding box center [165, 376] width 230 height 565
copy div "Customer Name: [PHONE_NUMBER] Phone: [PHONE_NUMBER] Address: Business location …"
click at [222, 267] on span "COMPLETE" at bounding box center [235, 271] width 62 height 13
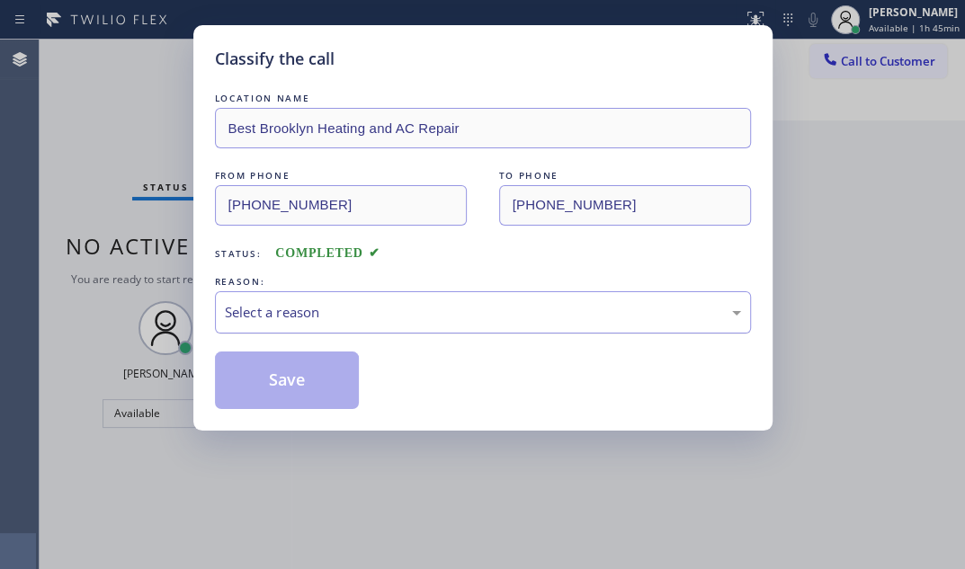
click at [403, 333] on div "Select a reason" at bounding box center [483, 312] width 536 height 42
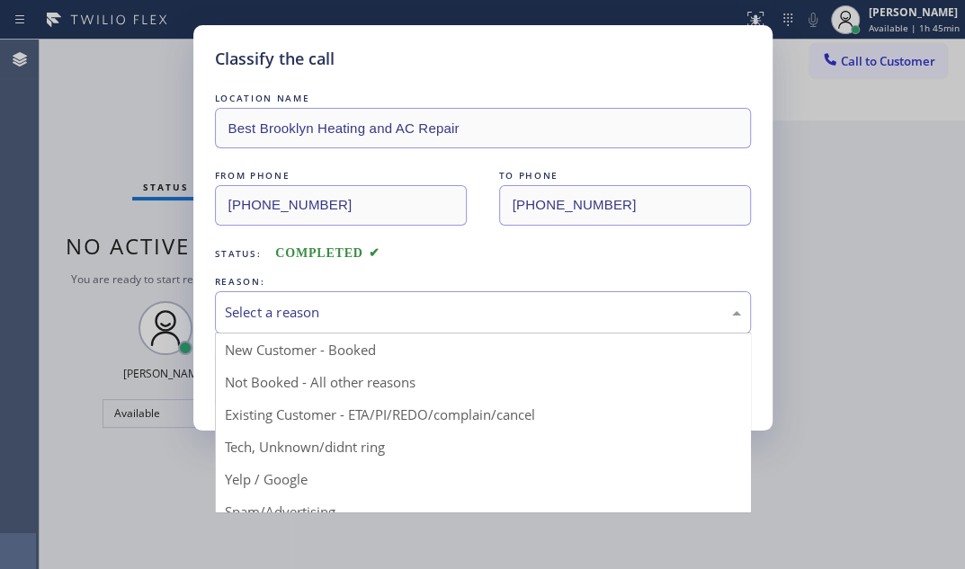
drag, startPoint x: 319, startPoint y: 446, endPoint x: 296, endPoint y: 406, distance: 46.8
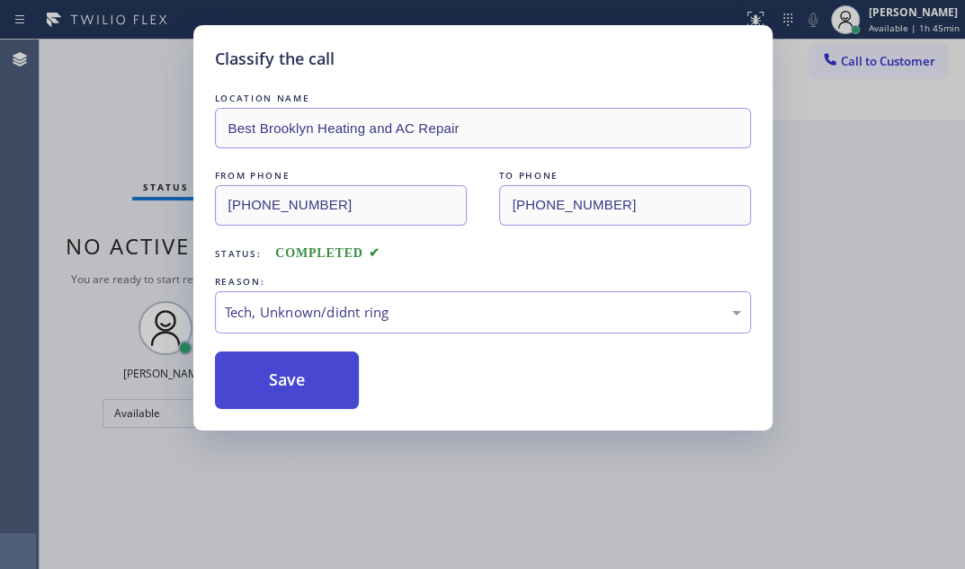
drag, startPoint x: 286, startPoint y: 377, endPoint x: 832, endPoint y: 403, distance: 546.7
click at [327, 377] on button "Save" at bounding box center [287, 381] width 145 height 58
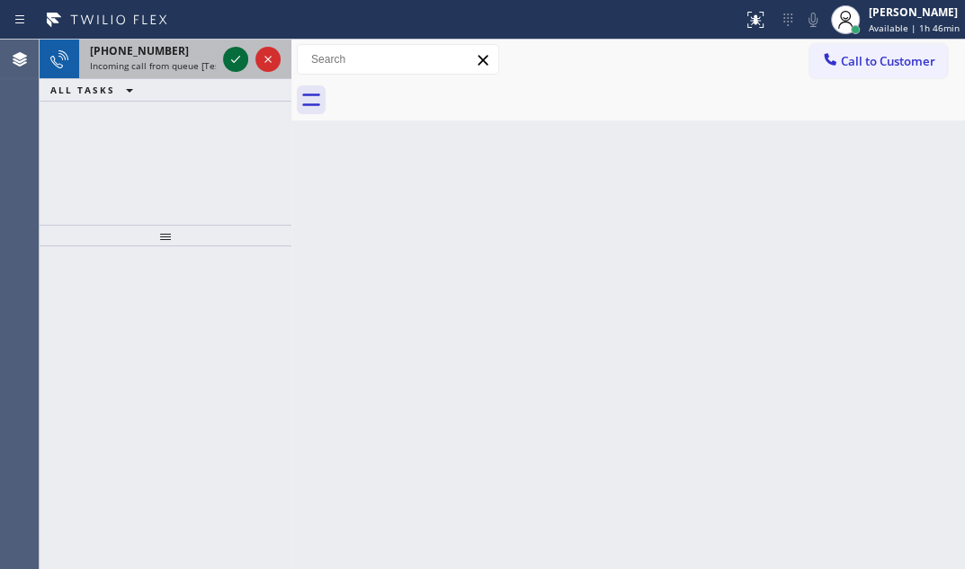
click at [231, 57] on icon at bounding box center [236, 60] width 22 height 22
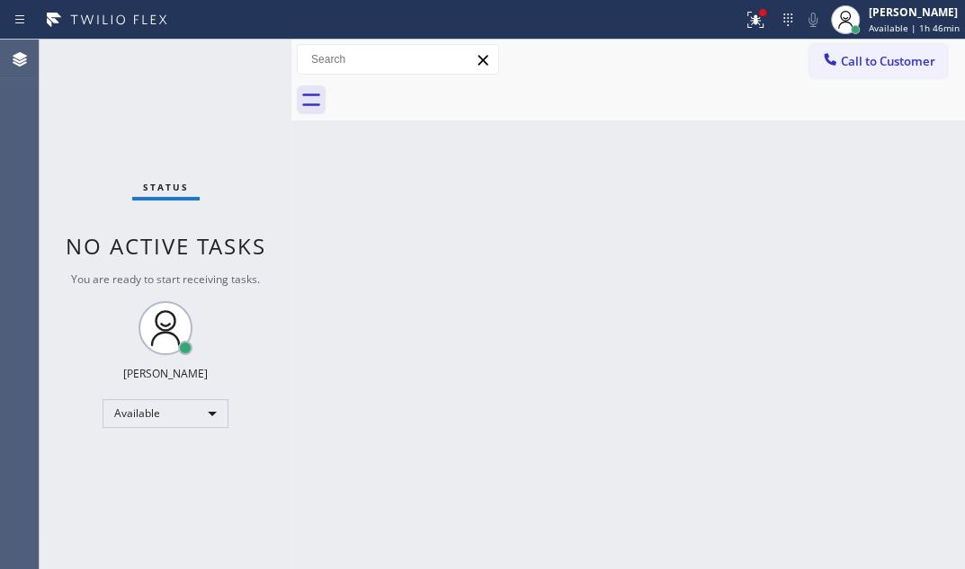
click at [228, 57] on div "Status No active tasks You are ready to start receiving tasks. [PERSON_NAME] Av…" at bounding box center [166, 305] width 252 height 530
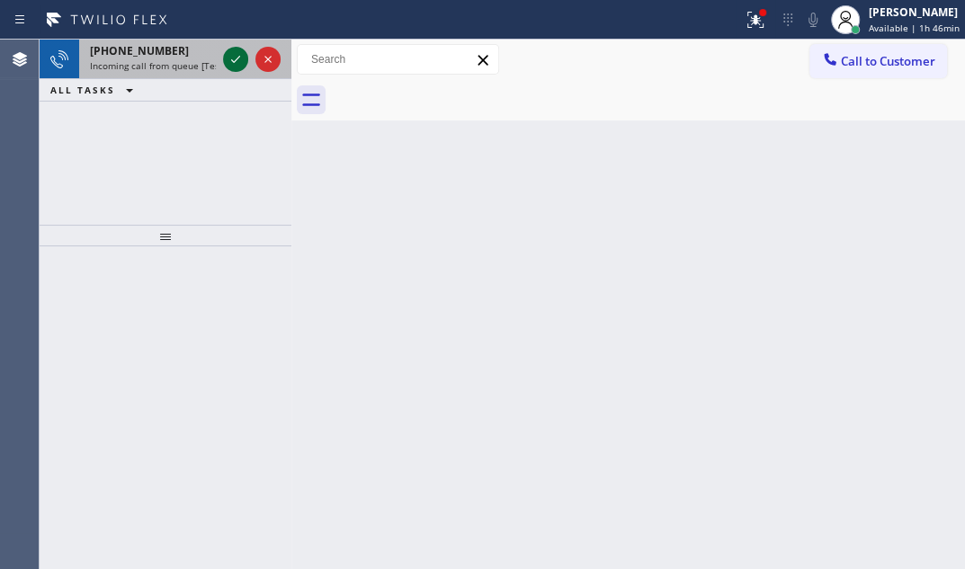
click at [228, 60] on icon at bounding box center [236, 60] width 22 height 22
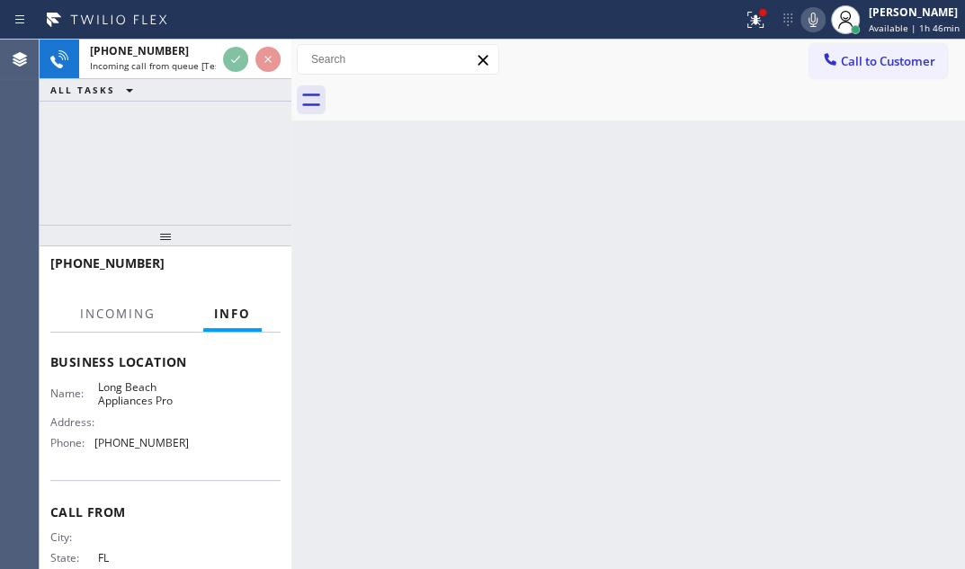
scroll to position [245, 0]
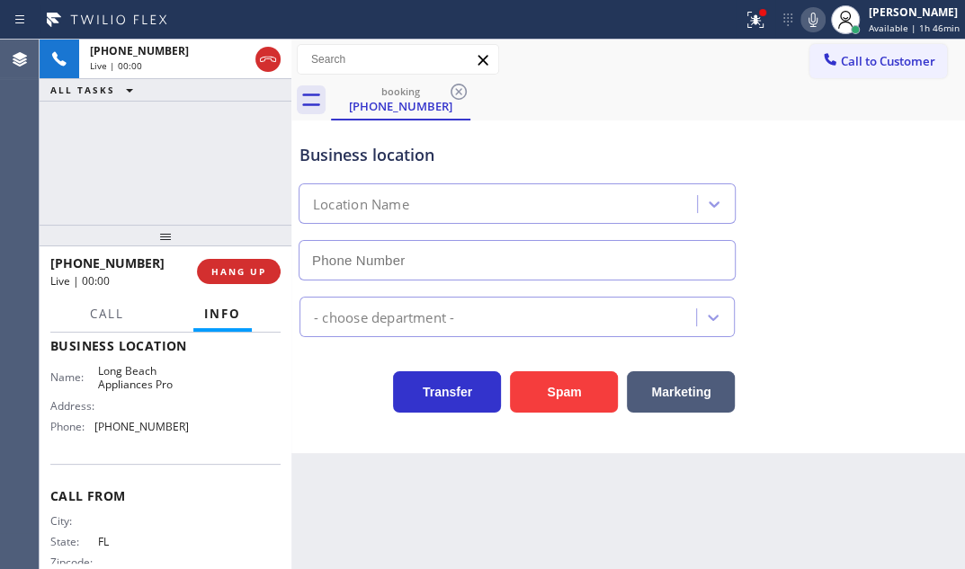
type input "[PHONE_NUMBER]"
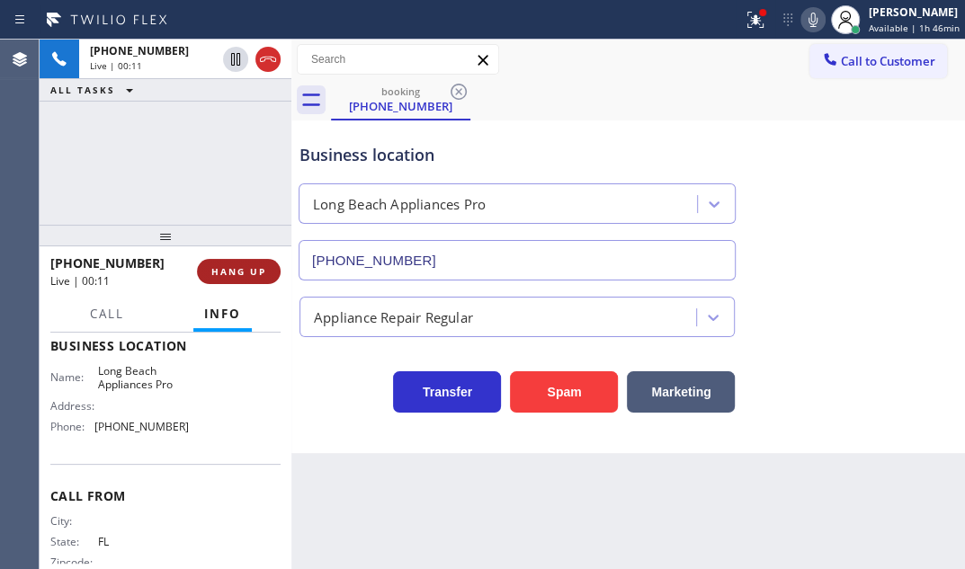
click at [224, 271] on span "HANG UP" at bounding box center [238, 271] width 55 height 13
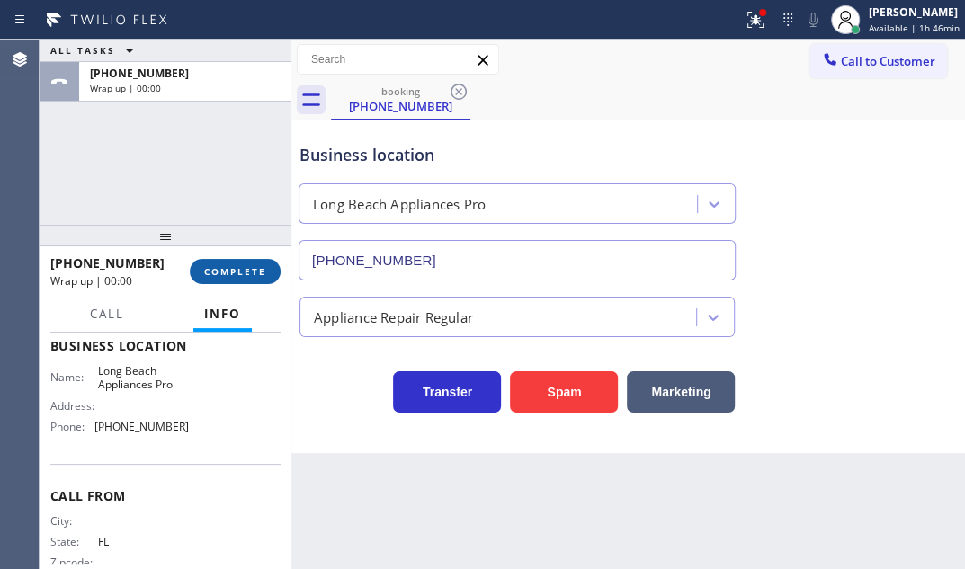
click at [252, 273] on span "COMPLETE" at bounding box center [235, 271] width 62 height 13
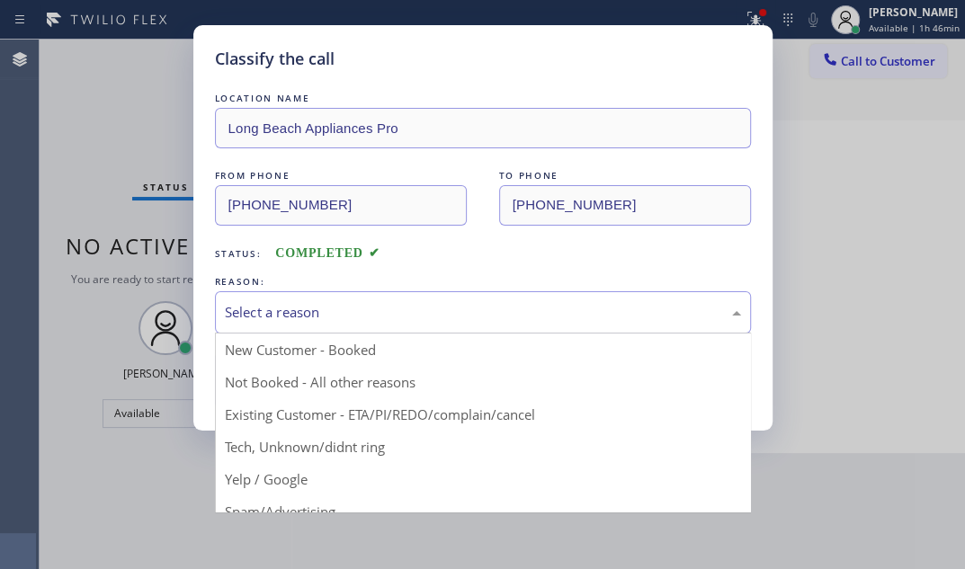
click at [432, 303] on div "Select a reason" at bounding box center [483, 312] width 516 height 21
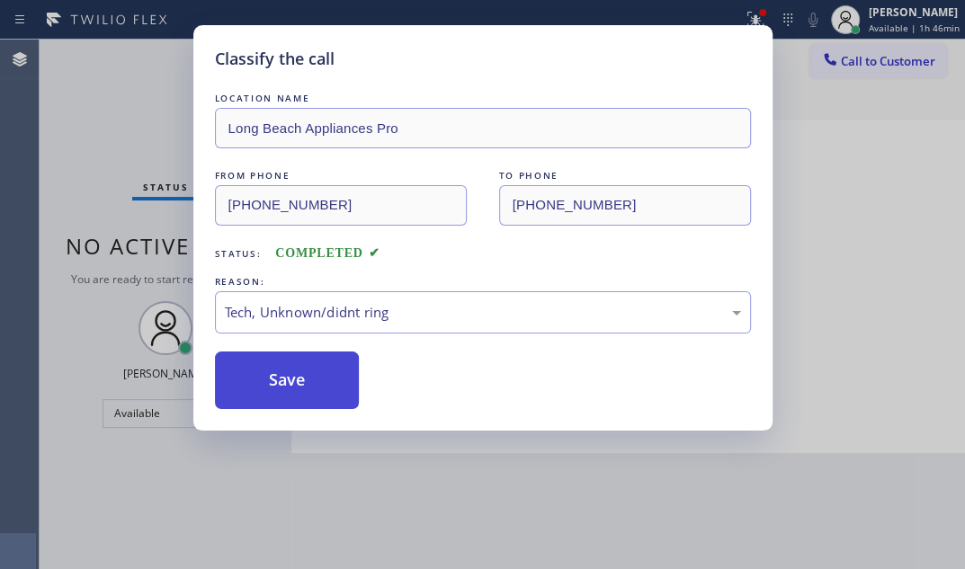
click at [282, 381] on button "Save" at bounding box center [287, 381] width 145 height 58
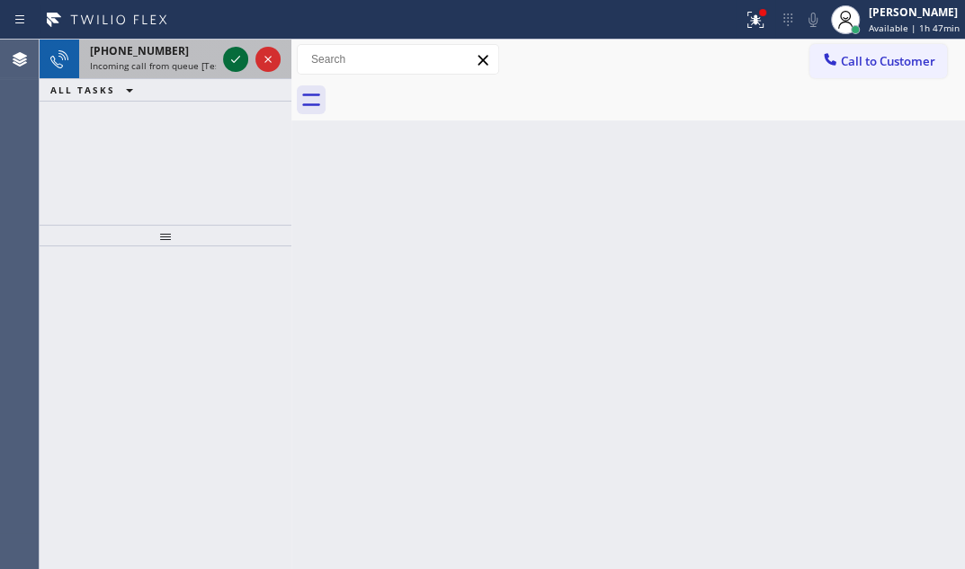
click at [228, 56] on icon at bounding box center [236, 60] width 22 height 22
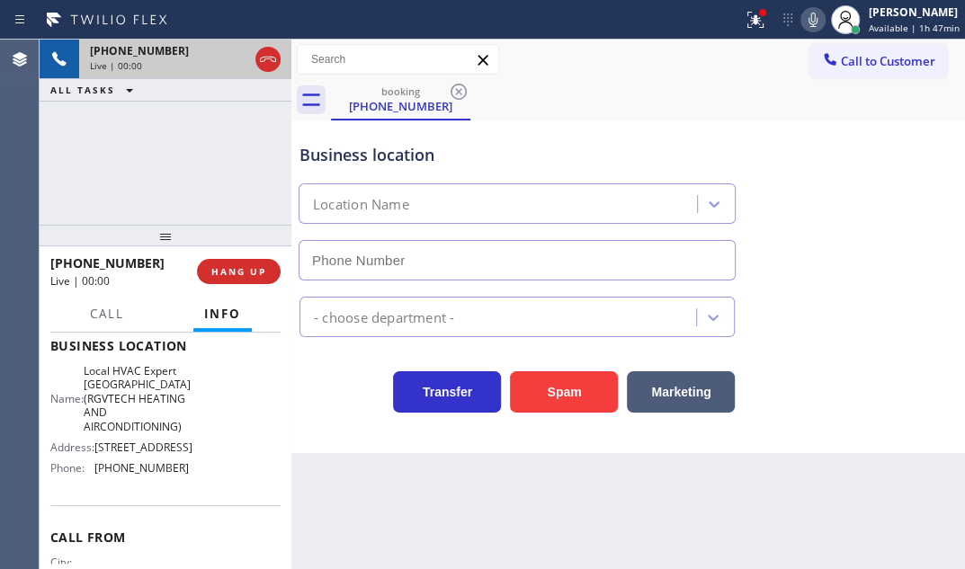
type input "[PHONE_NUMBER]"
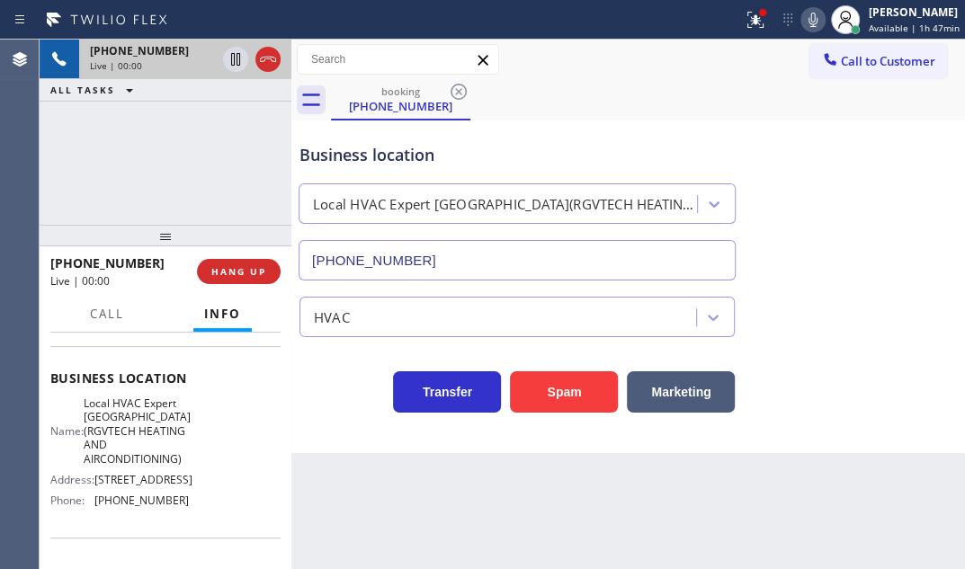
scroll to position [163, 0]
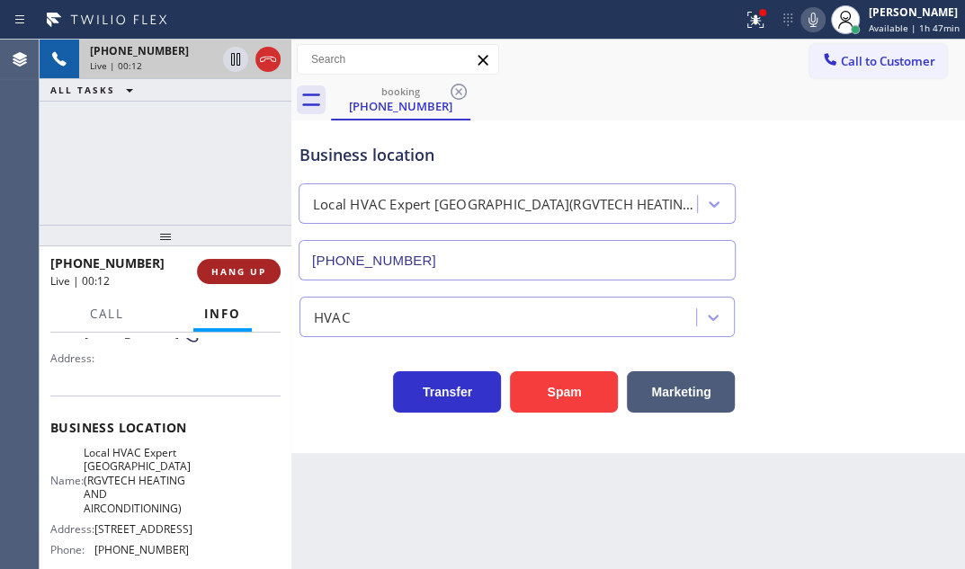
click at [252, 271] on span "HANG UP" at bounding box center [238, 271] width 55 height 13
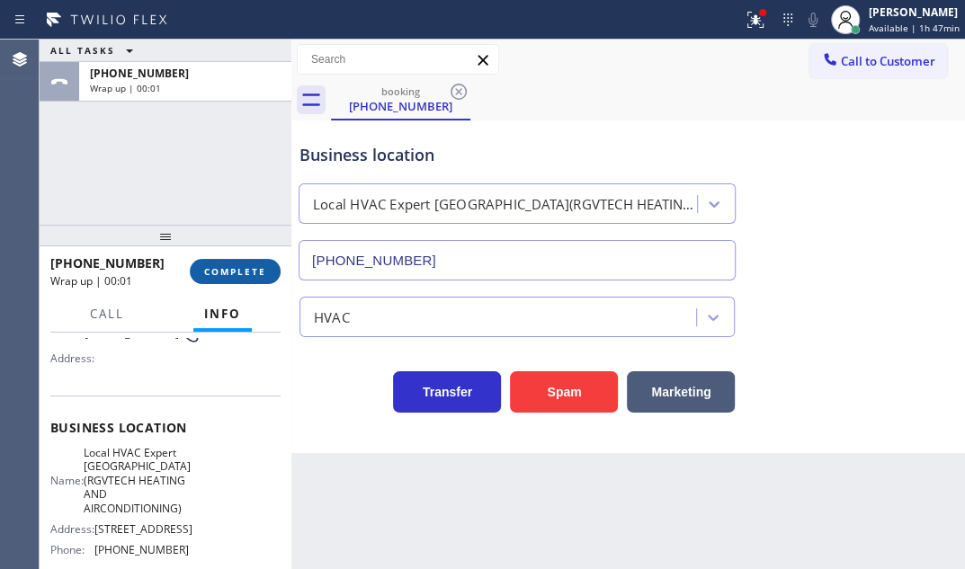
click at [243, 272] on span "COMPLETE" at bounding box center [235, 271] width 62 height 13
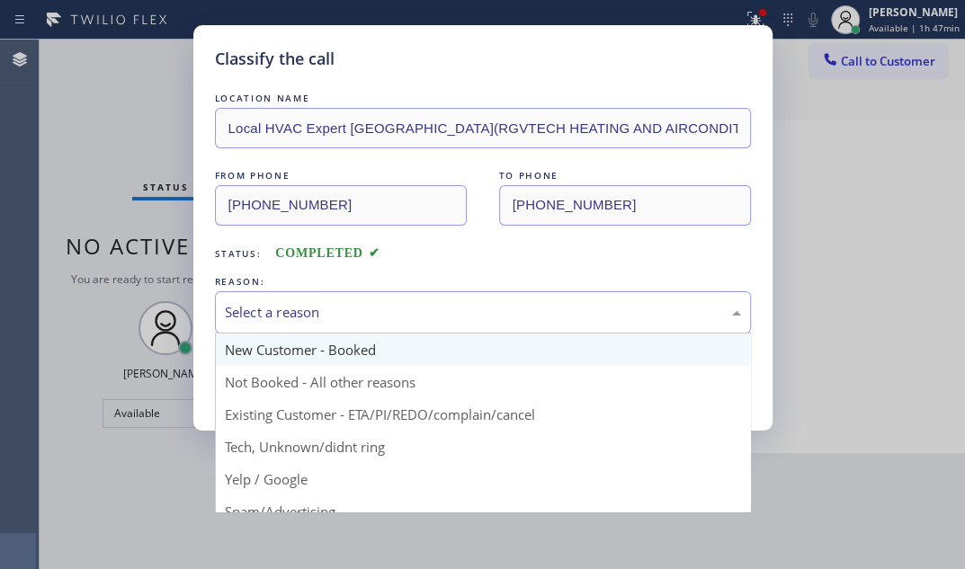
drag, startPoint x: 385, startPoint y: 319, endPoint x: 352, endPoint y: 354, distance: 48.4
click at [383, 319] on div "Select a reason" at bounding box center [483, 312] width 516 height 21
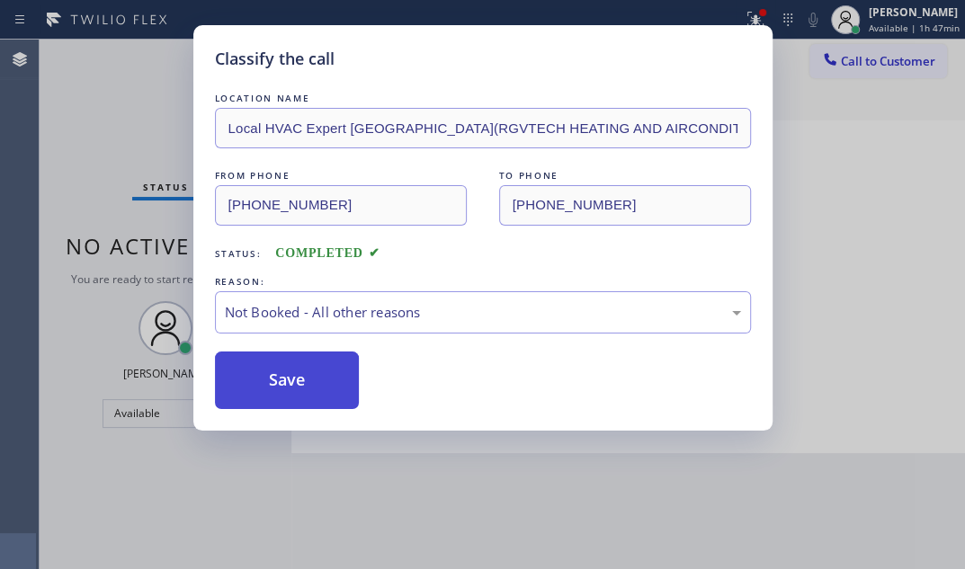
drag, startPoint x: 303, startPoint y: 381, endPoint x: 275, endPoint y: 383, distance: 27.9
click at [275, 383] on button "Save" at bounding box center [287, 381] width 145 height 58
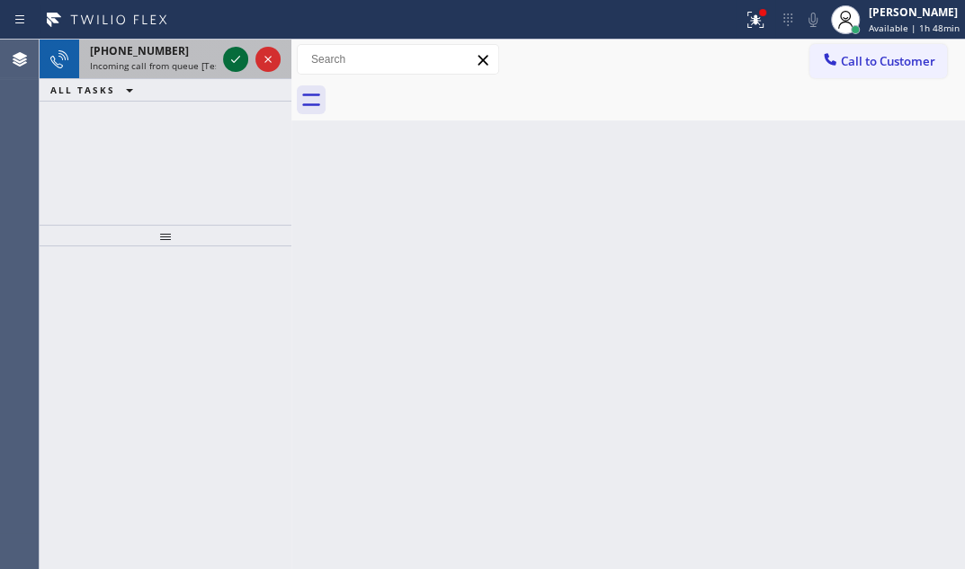
click at [243, 63] on icon at bounding box center [236, 60] width 22 height 22
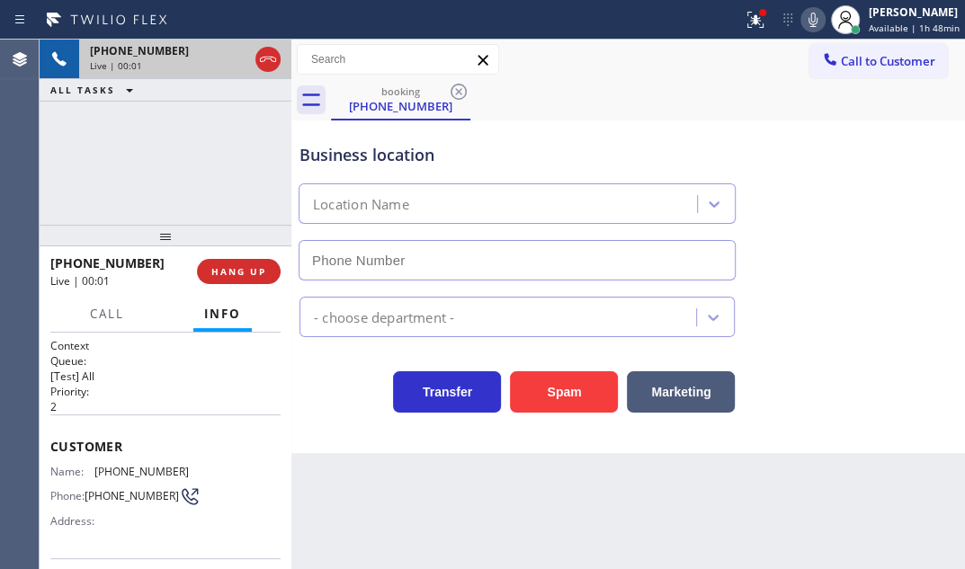
scroll to position [81, 0]
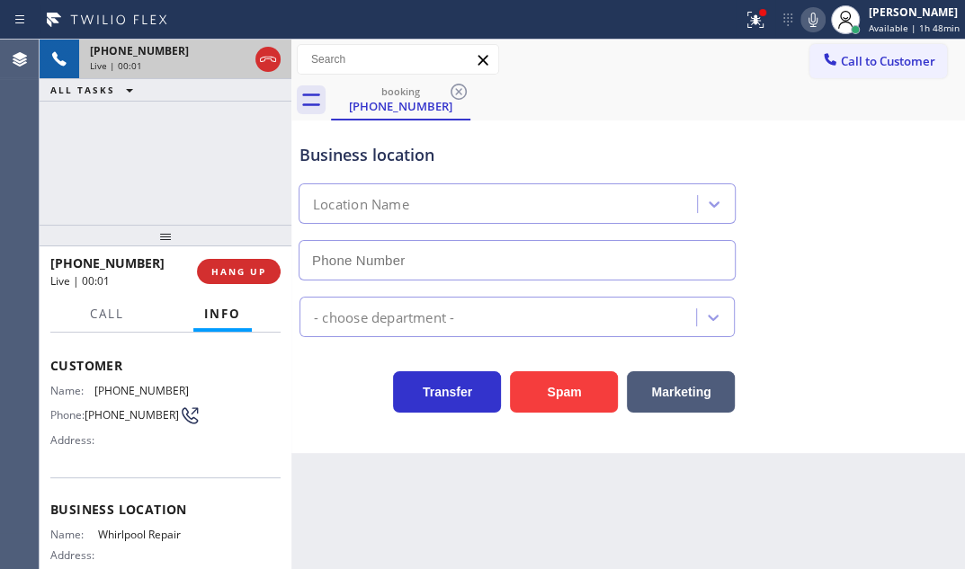
type input "[PHONE_NUMBER]"
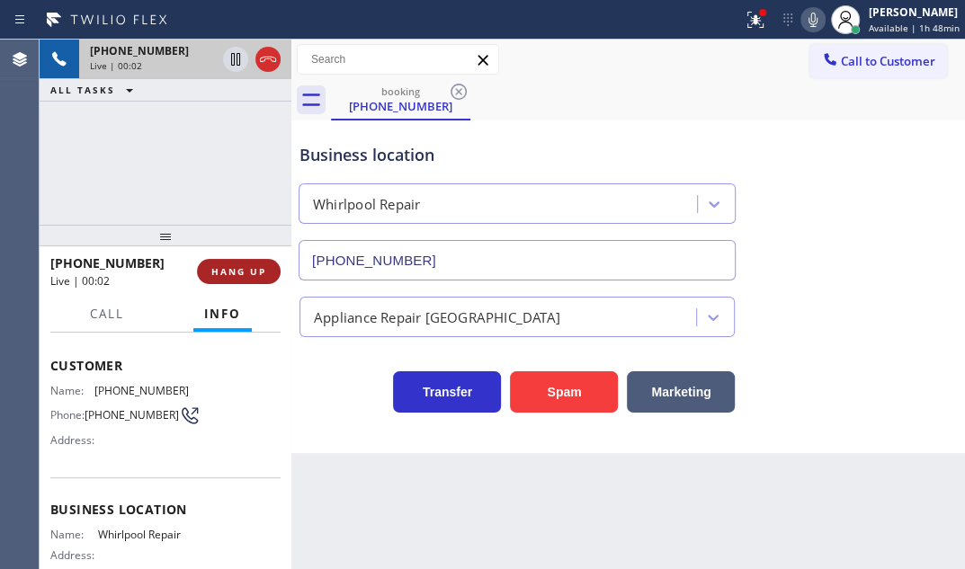
click at [259, 274] on span "HANG UP" at bounding box center [238, 271] width 55 height 13
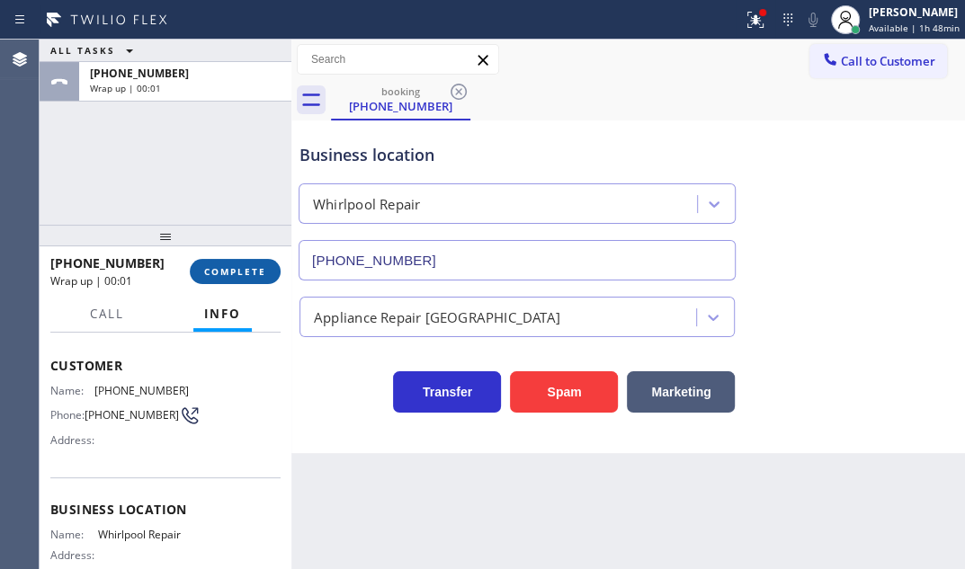
click at [253, 273] on span "COMPLETE" at bounding box center [235, 271] width 62 height 13
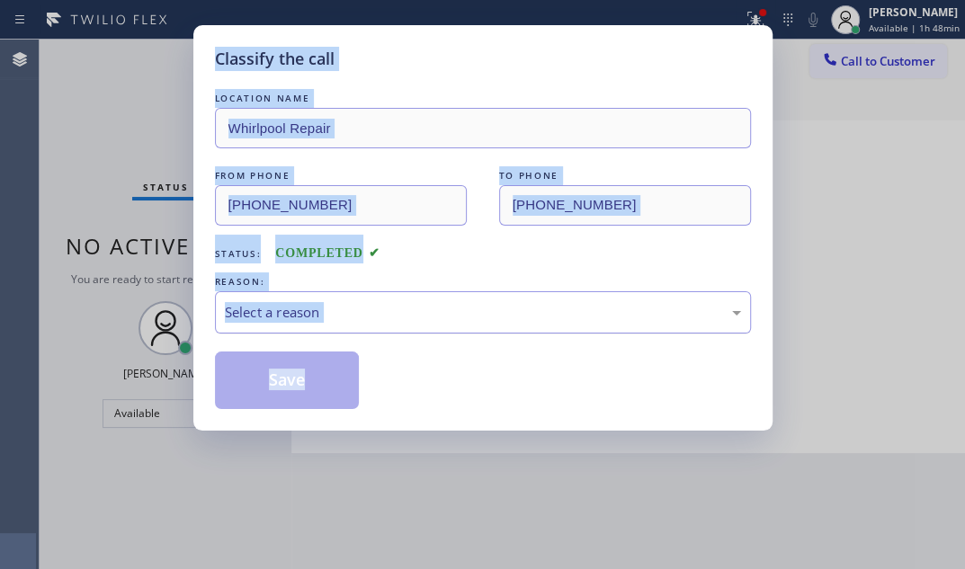
click at [364, 318] on div "Select a reason" at bounding box center [483, 312] width 516 height 21
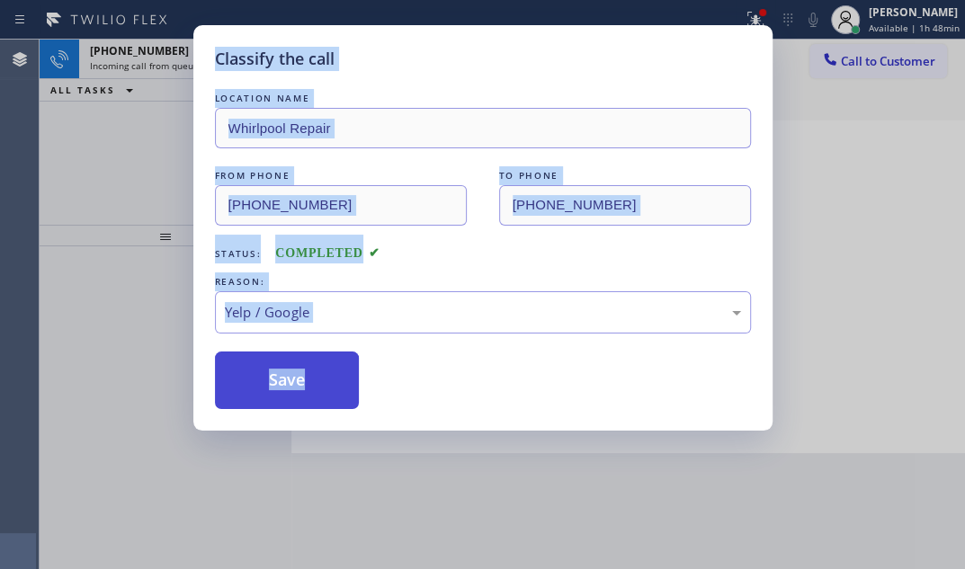
click at [261, 363] on button "Save" at bounding box center [287, 381] width 145 height 58
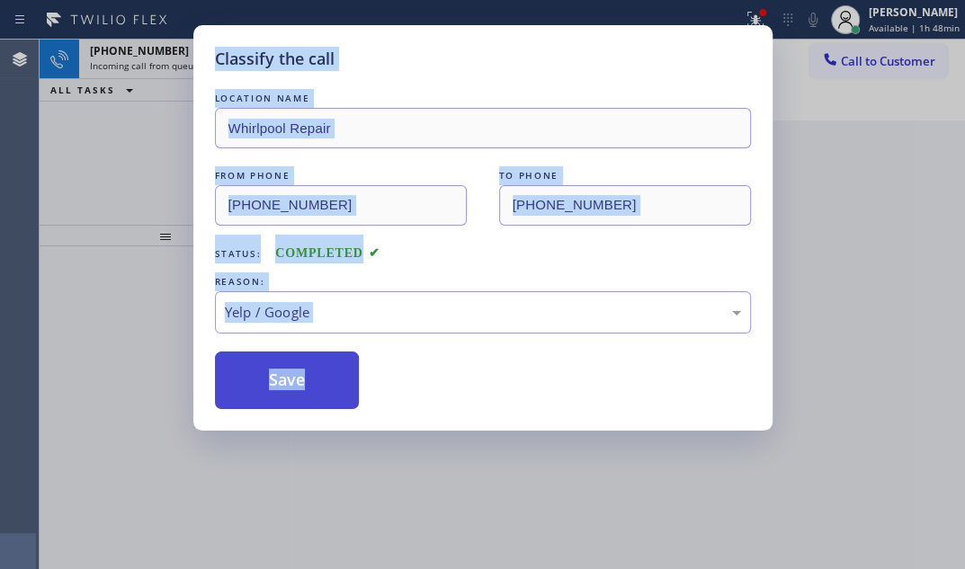
click at [261, 363] on button "Save" at bounding box center [287, 381] width 145 height 58
click at [260, 364] on button "Save" at bounding box center [287, 381] width 145 height 58
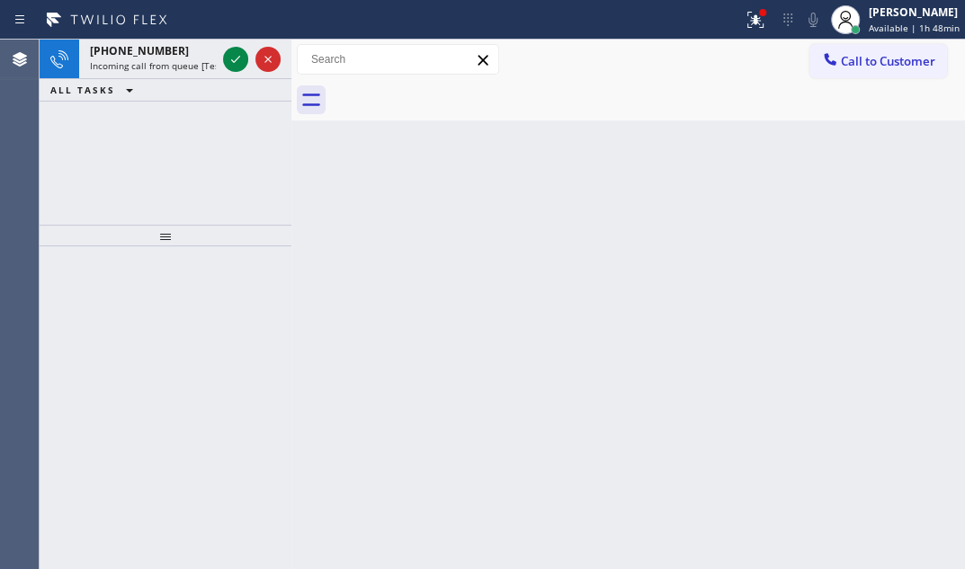
click at [255, 365] on div at bounding box center [166, 407] width 252 height 323
drag, startPoint x: 255, startPoint y: 365, endPoint x: 246, endPoint y: 199, distance: 166.7
click at [255, 363] on div at bounding box center [166, 407] width 252 height 323
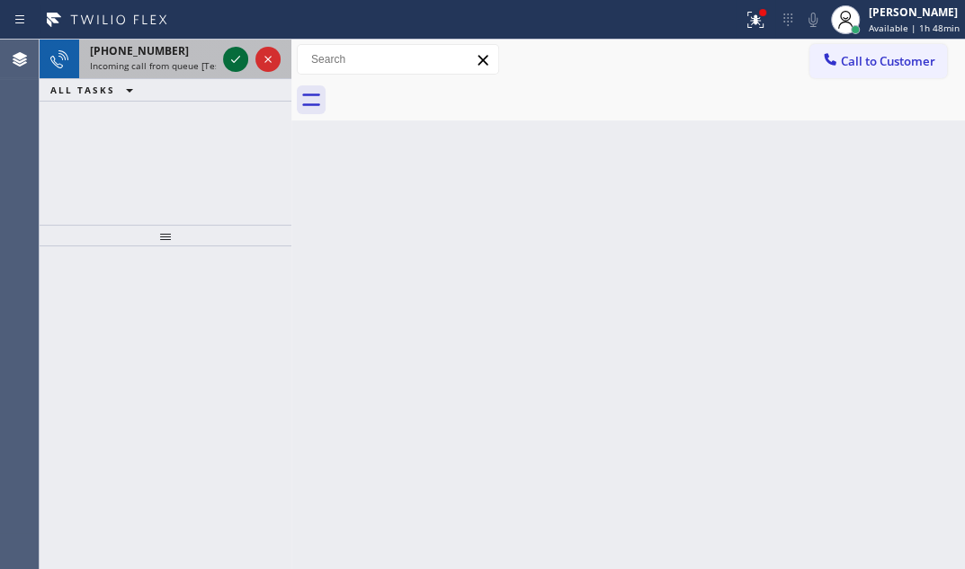
click at [226, 52] on icon at bounding box center [236, 60] width 22 height 22
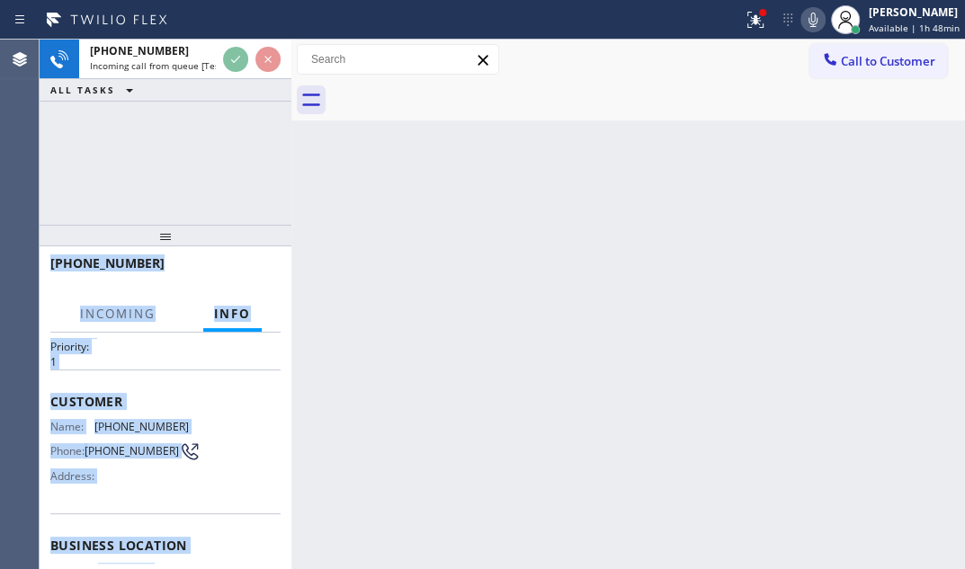
scroll to position [81, 0]
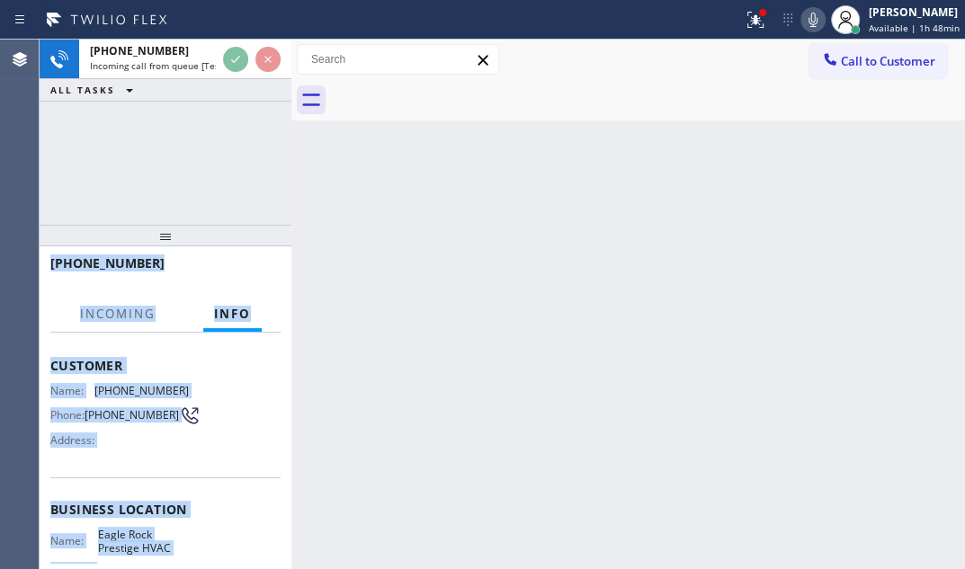
click at [189, 413] on div "Name: [PHONE_NUMBER] Phone: [PHONE_NUMBER] Address:" at bounding box center [165, 419] width 230 height 71
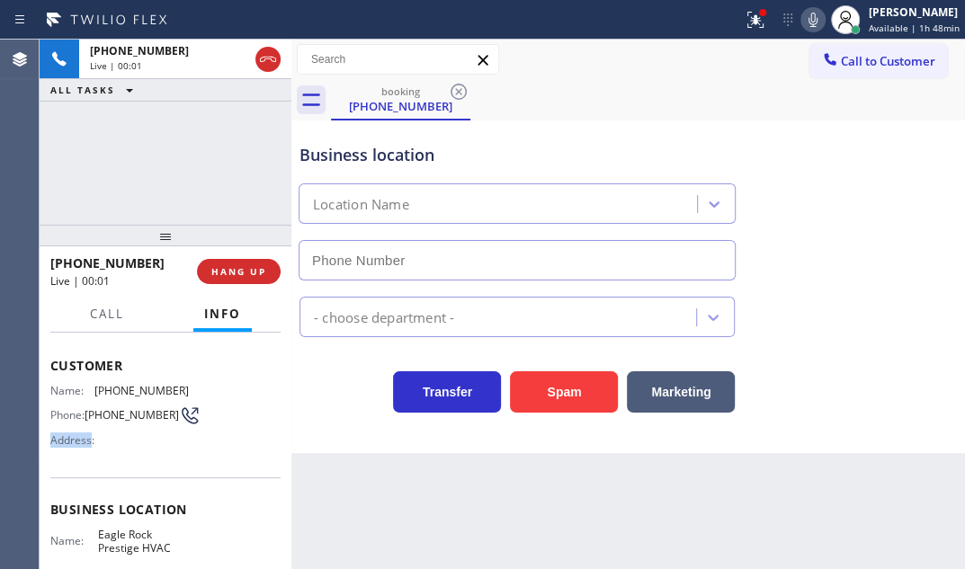
click at [189, 413] on div "Name: [PHONE_NUMBER] Phone: [PHONE_NUMBER] Address:" at bounding box center [165, 419] width 230 height 71
type input "[PHONE_NUMBER]"
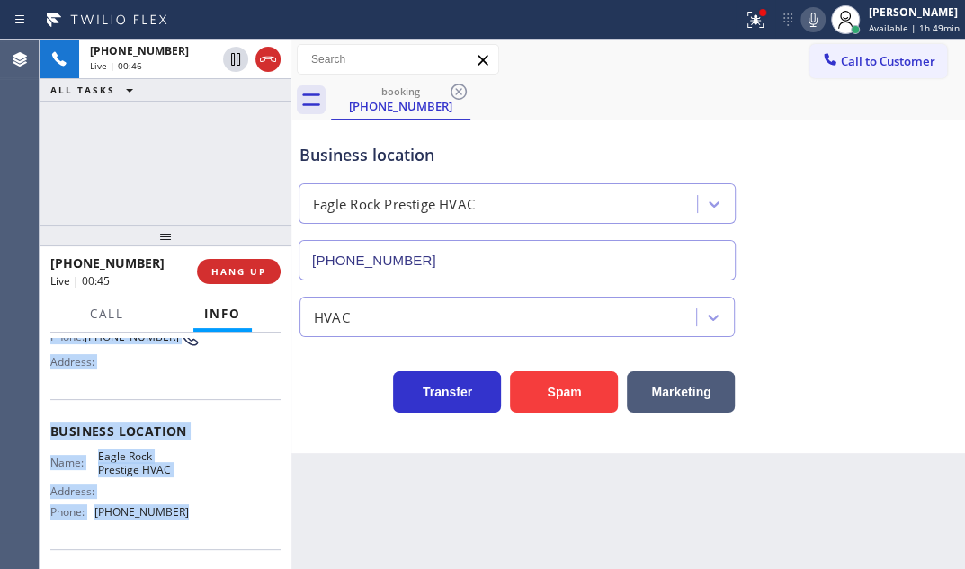
scroll to position [163, 0]
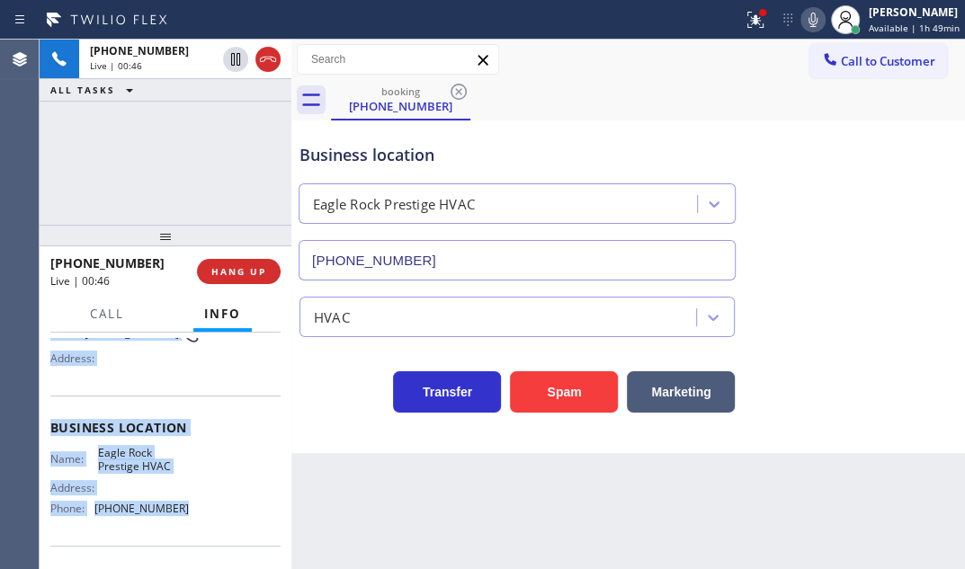
drag, startPoint x: 49, startPoint y: 438, endPoint x: 190, endPoint y: 531, distance: 168.9
click at [190, 531] on div "Context Queue: [Test] All Priority: 1 Customer Name: [PHONE_NUMBER] Phone: [PHO…" at bounding box center [166, 451] width 252 height 237
copy div "Customer Name: [PHONE_NUMBER] Phone: [PHONE_NUMBER] Address: Business location …"
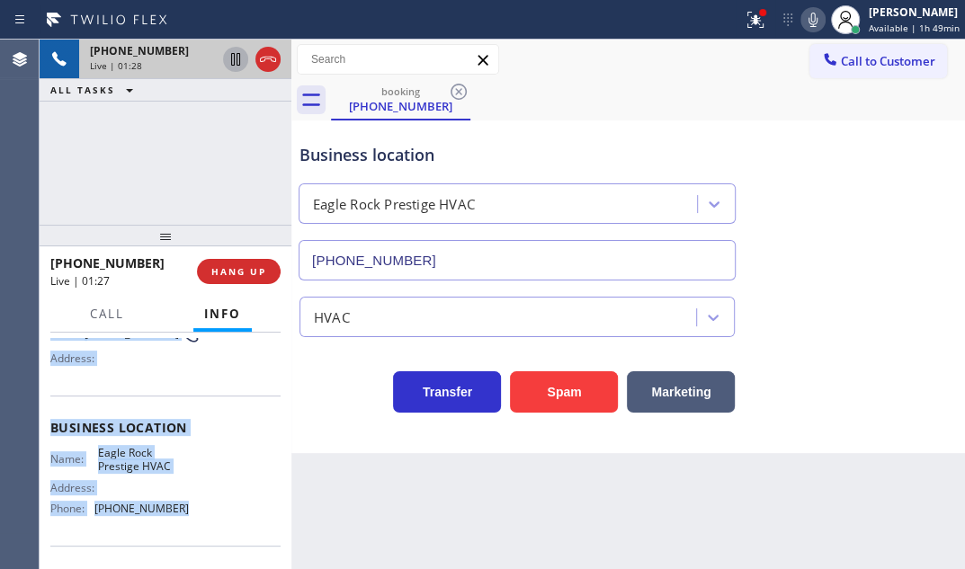
click at [235, 65] on icon at bounding box center [236, 60] width 22 height 22
click at [234, 62] on icon at bounding box center [236, 60] width 22 height 22
click at [230, 59] on icon at bounding box center [236, 60] width 22 height 22
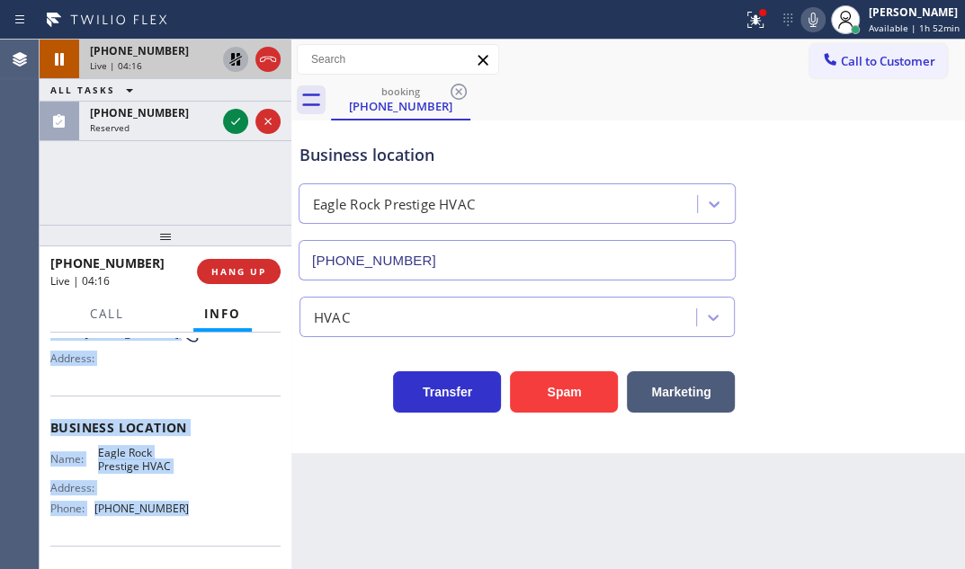
click at [230, 59] on icon at bounding box center [236, 60] width 22 height 22
click at [264, 62] on icon at bounding box center [268, 60] width 22 height 22
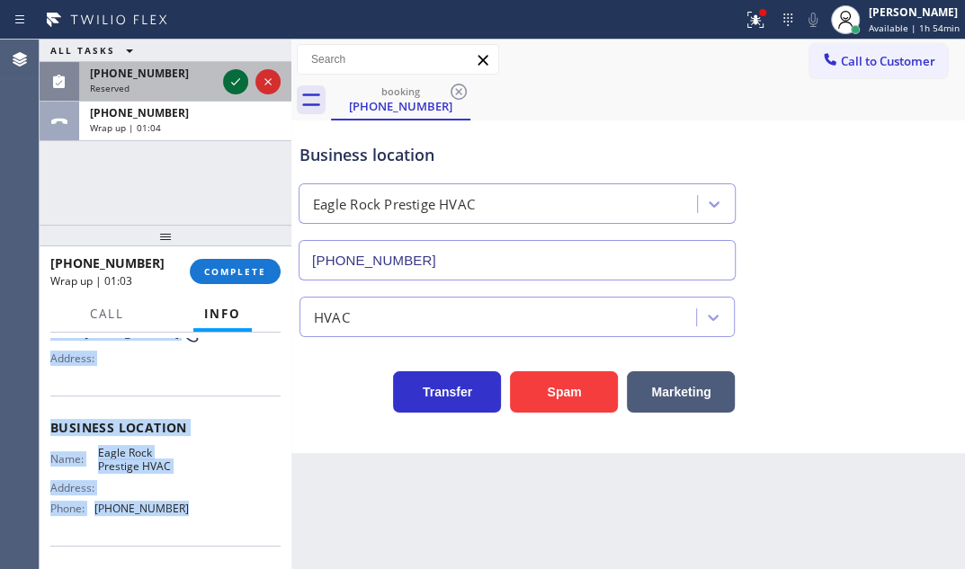
click at [234, 77] on icon at bounding box center [236, 82] width 22 height 22
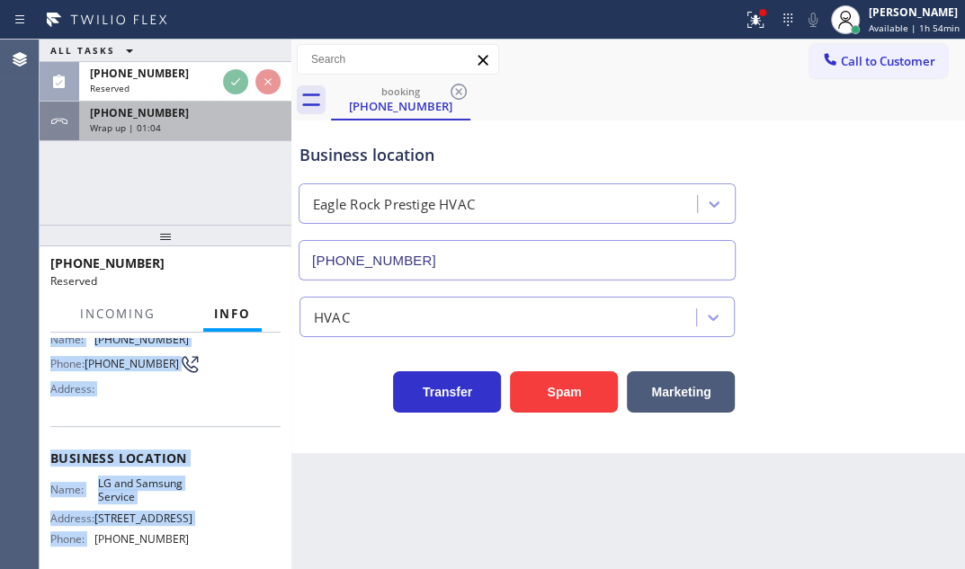
scroll to position [193, 0]
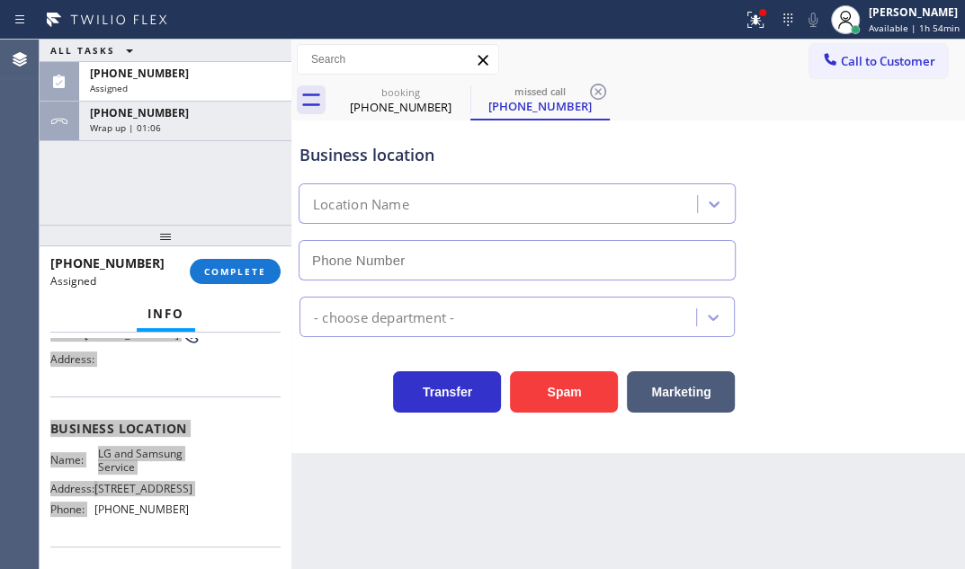
type input "[PHONE_NUMBER]"
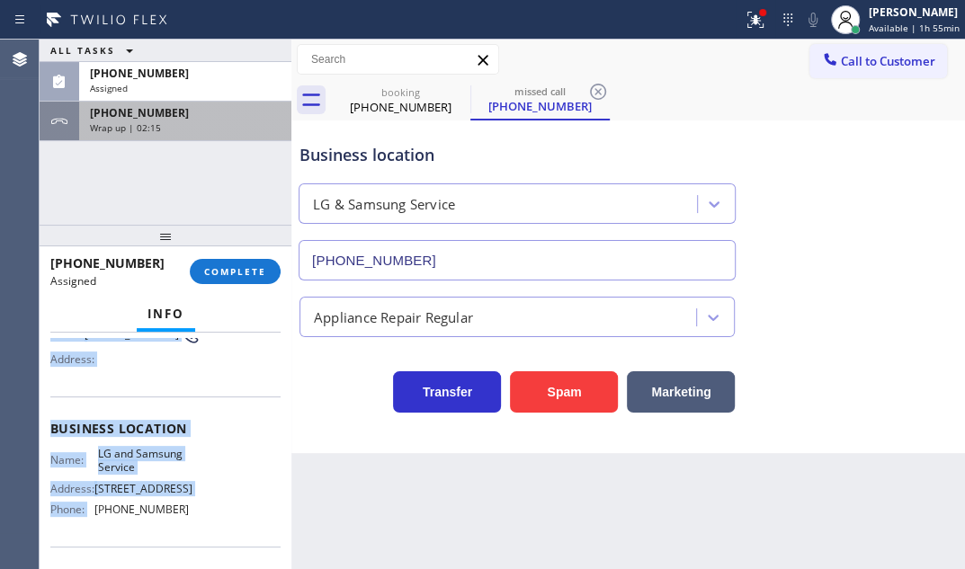
click at [228, 127] on div "Wrap up | 02:15" at bounding box center [185, 127] width 191 height 13
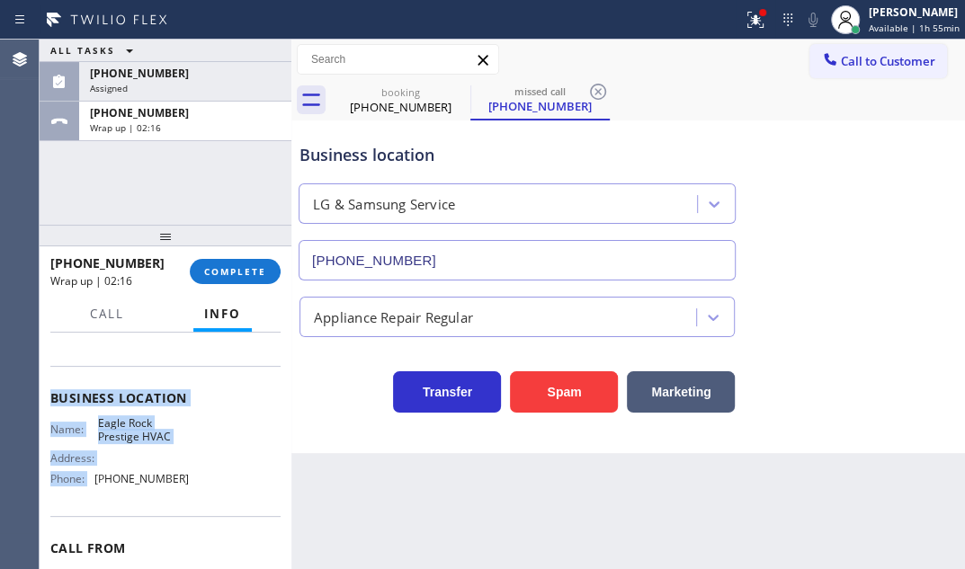
scroll to position [163, 0]
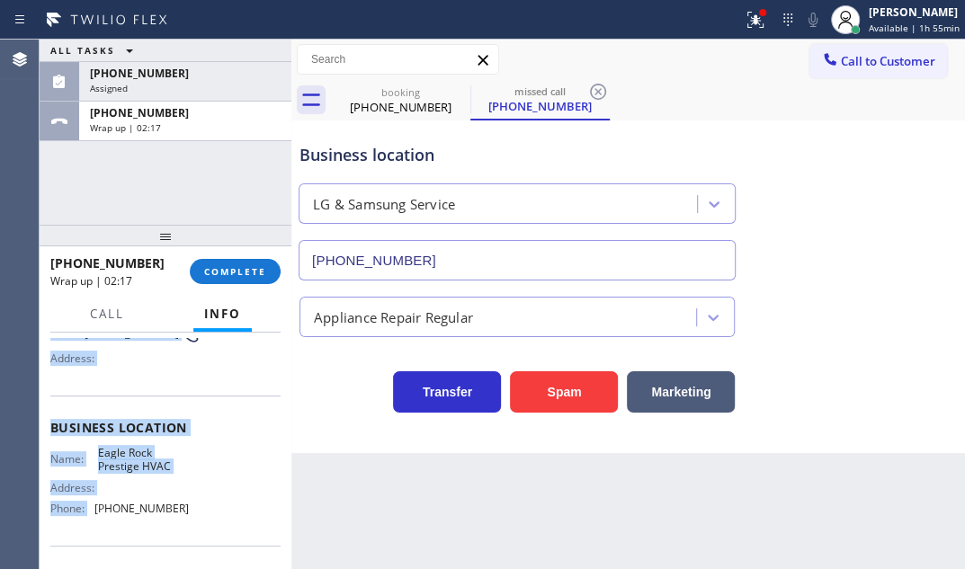
drag, startPoint x: 218, startPoint y: 264, endPoint x: 299, endPoint y: 309, distance: 92.2
click at [219, 264] on button "COMPLETE" at bounding box center [235, 271] width 91 height 25
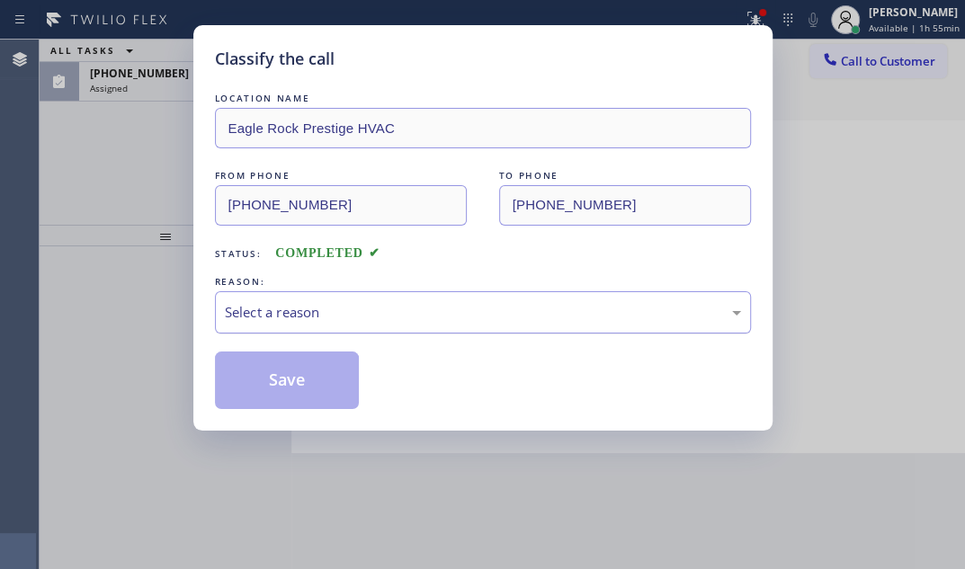
drag, startPoint x: 335, startPoint y: 310, endPoint x: 328, endPoint y: 324, distance: 14.9
click at [333, 314] on div "Select a reason" at bounding box center [483, 312] width 516 height 21
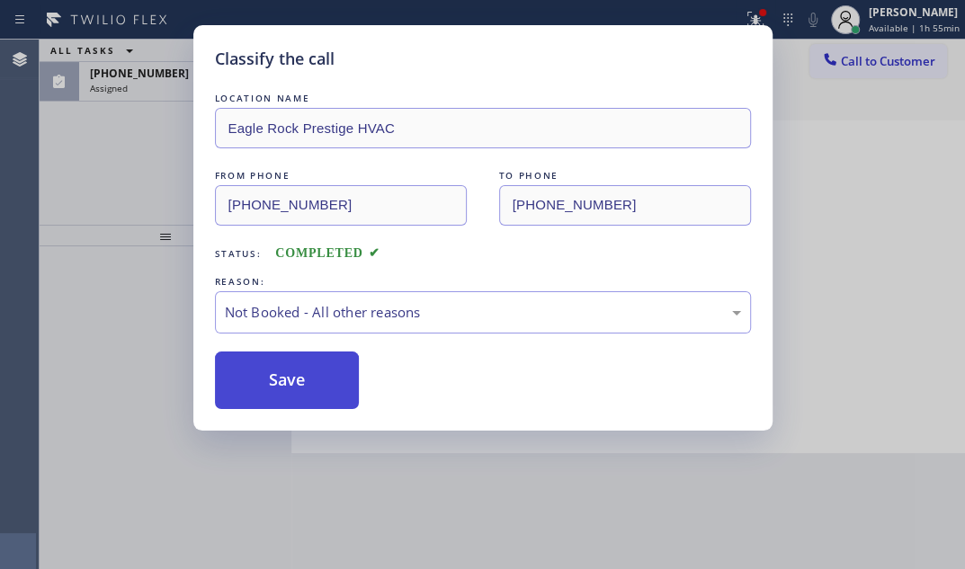
drag, startPoint x: 269, startPoint y: 378, endPoint x: 249, endPoint y: 384, distance: 20.8
click at [249, 384] on button "Save" at bounding box center [287, 381] width 145 height 58
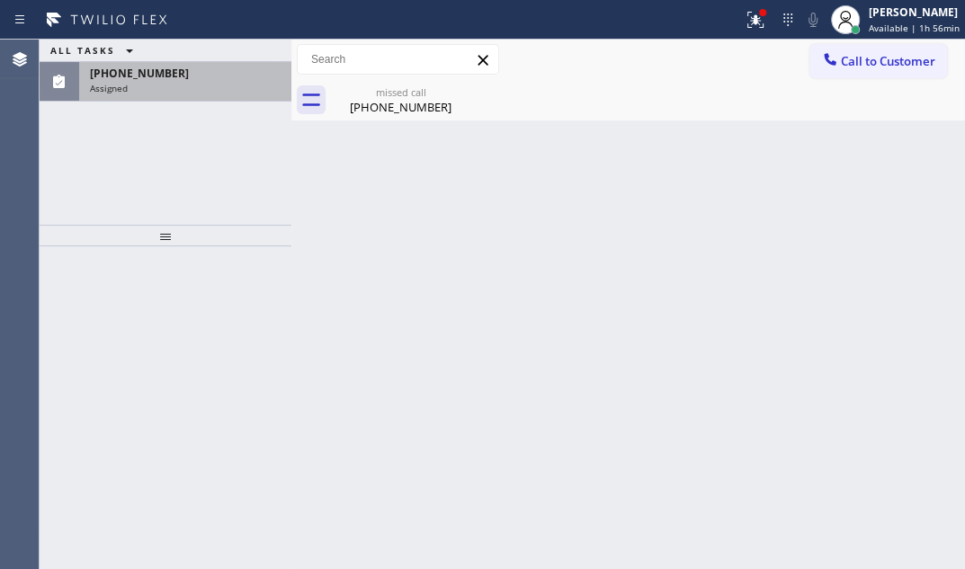
click at [168, 90] on div "Assigned" at bounding box center [185, 88] width 191 height 13
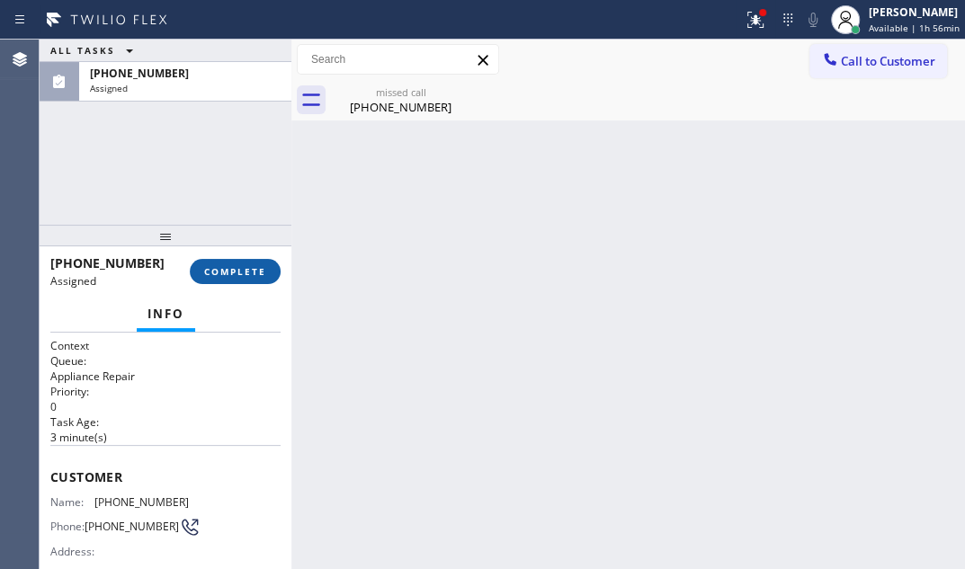
click at [229, 267] on span "COMPLETE" at bounding box center [235, 271] width 62 height 13
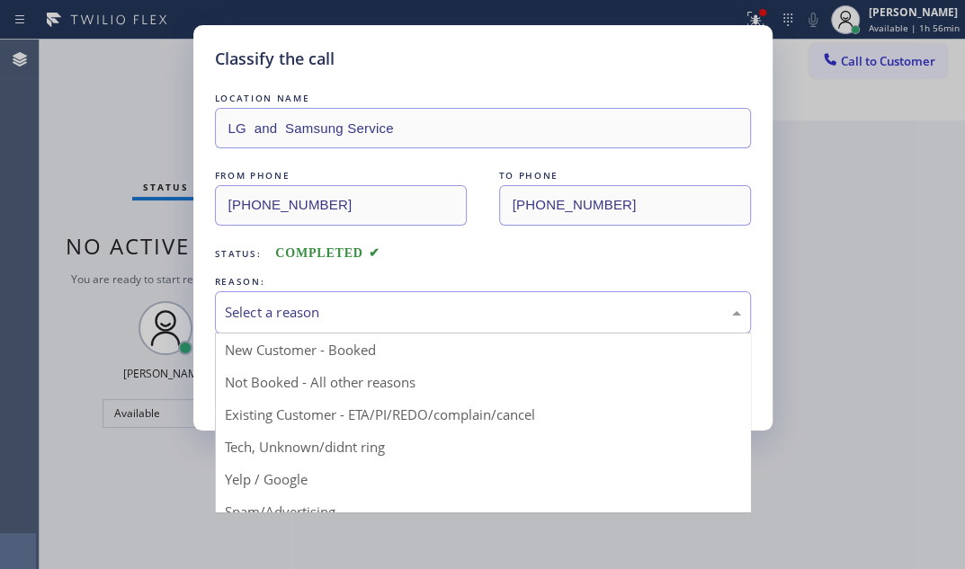
drag, startPoint x: 419, startPoint y: 302, endPoint x: 378, endPoint y: 344, distance: 58.5
click at [418, 303] on div "Select a reason" at bounding box center [483, 312] width 516 height 21
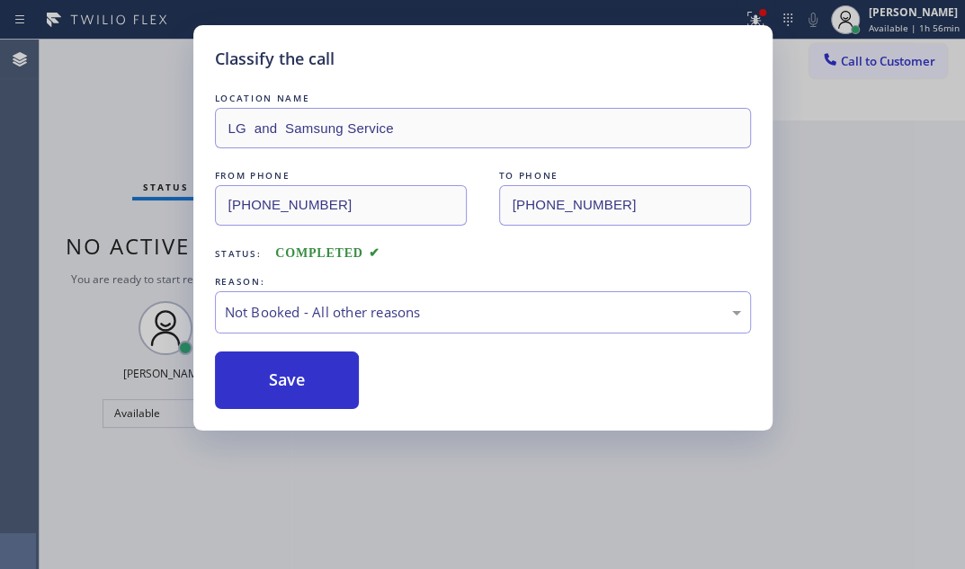
drag, startPoint x: 232, startPoint y: 379, endPoint x: 399, endPoint y: 386, distance: 167.5
click at [237, 380] on button "Save" at bounding box center [287, 381] width 145 height 58
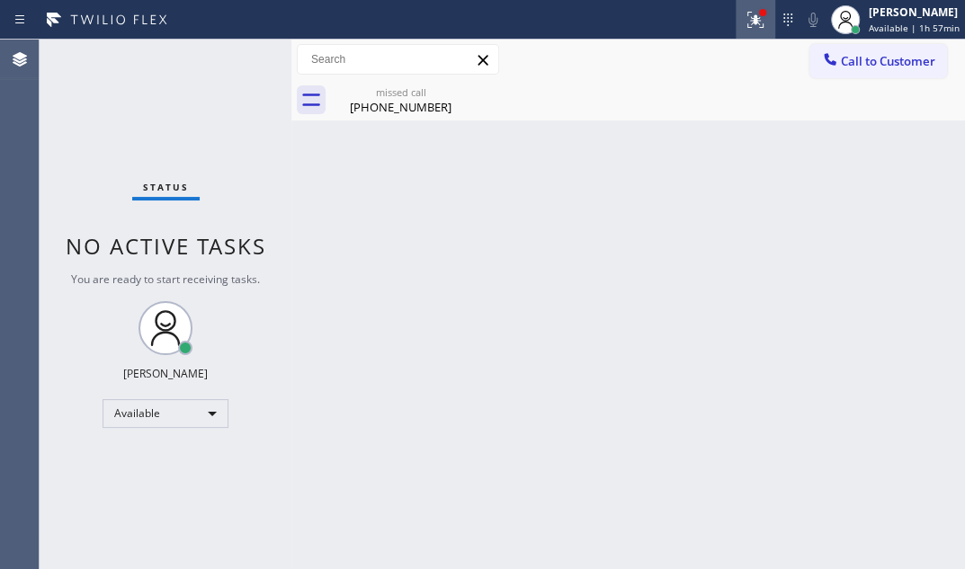
click at [745, 27] on icon at bounding box center [756, 20] width 22 height 22
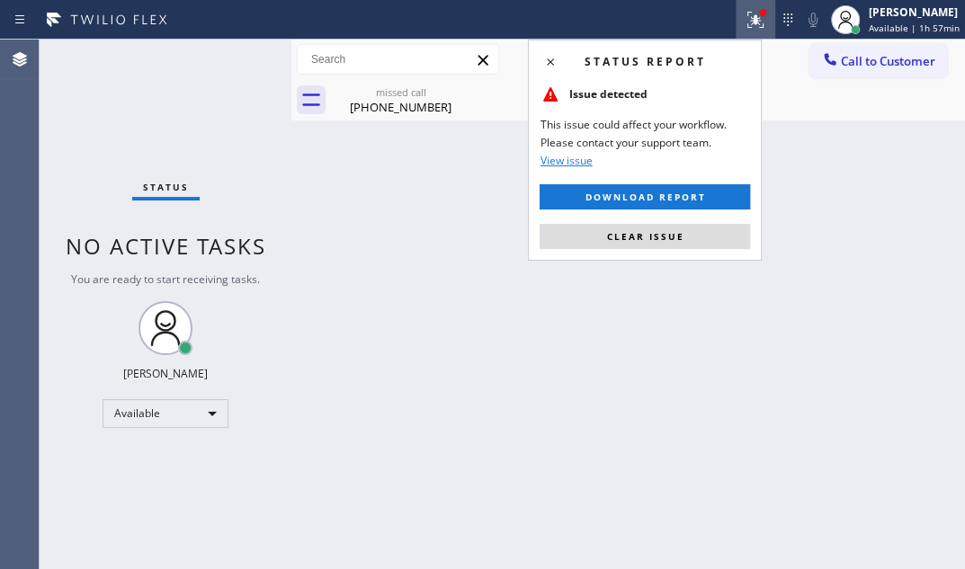
click at [653, 235] on span "Clear issue" at bounding box center [644, 236] width 77 height 13
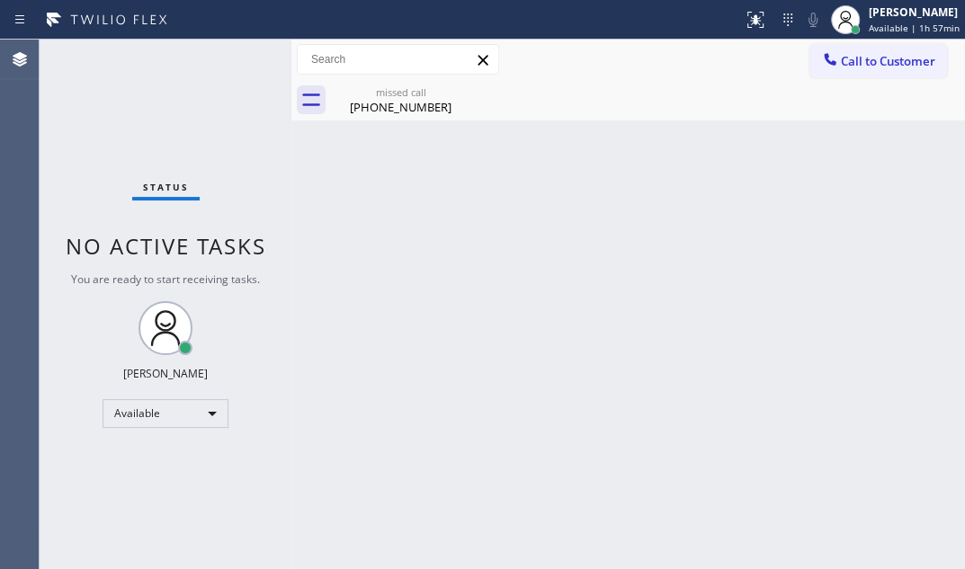
click at [766, 201] on div "Back to Dashboard Change Sender ID Customers Technicians Select a contact Outbo…" at bounding box center [628, 305] width 674 height 530
click at [411, 97] on div "missed call" at bounding box center [401, 91] width 136 height 13
click at [665, 186] on div "Back to Dashboard Change Sender ID Customers Technicians Select a contact Outbo…" at bounding box center [628, 305] width 674 height 530
click at [782, 184] on div "Back to Dashboard Change Sender ID Customers Technicians Select a contact Outbo…" at bounding box center [628, 305] width 674 height 530
click at [226, 60] on div "Status No active tasks You are ready to start receiving tasks. [PERSON_NAME] Av…" at bounding box center [166, 305] width 252 height 530
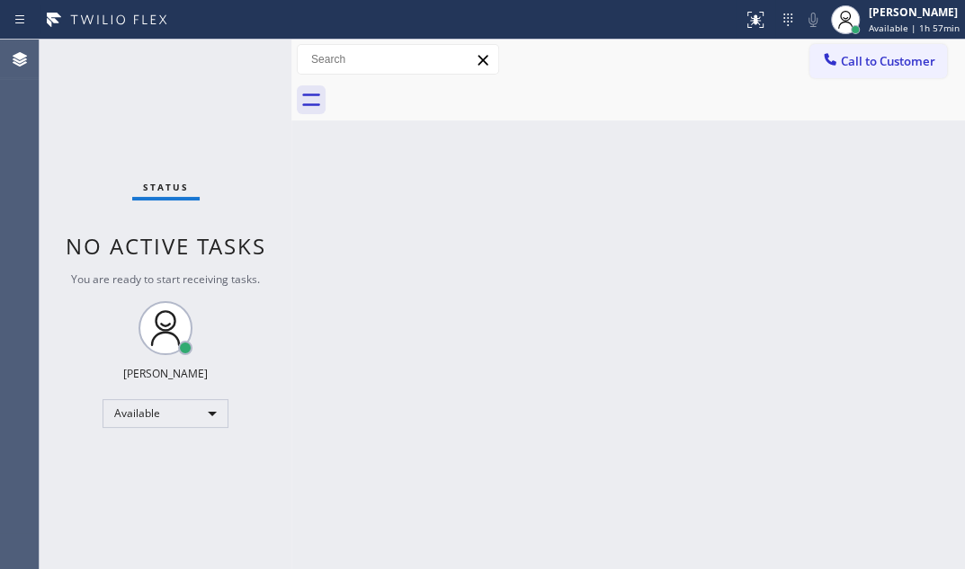
click at [226, 60] on div "Status No active tasks You are ready to start receiving tasks. [PERSON_NAME] Av…" at bounding box center [166, 305] width 252 height 530
click at [236, 63] on div "Status No active tasks You are ready to start receiving tasks. [PERSON_NAME] Av…" at bounding box center [166, 305] width 252 height 530
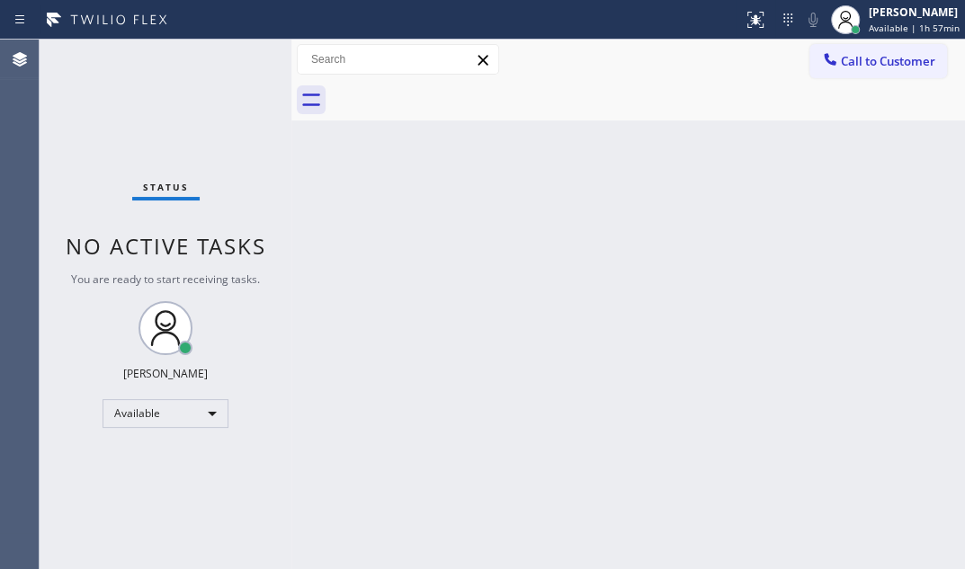
drag, startPoint x: 236, startPoint y: 63, endPoint x: 270, endPoint y: 103, distance: 52.3
click at [236, 64] on div "Status No active tasks You are ready to start receiving tasks. [PERSON_NAME] Av…" at bounding box center [166, 305] width 252 height 530
click at [228, 61] on div "Status No active tasks You are ready to start receiving tasks. [PERSON_NAME] Av…" at bounding box center [166, 305] width 252 height 530
click at [228, 63] on div "Status No active tasks You are ready to start receiving tasks. [PERSON_NAME] Av…" at bounding box center [166, 305] width 252 height 530
click at [228, 65] on div "Status No active tasks You are ready to start receiving tasks. [PERSON_NAME] Av…" at bounding box center [166, 305] width 252 height 530
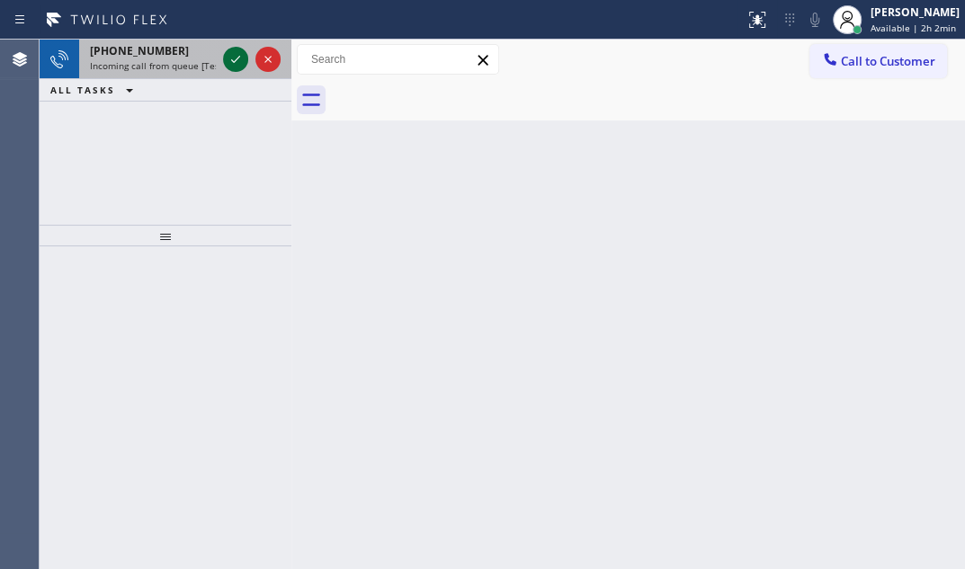
click at [232, 55] on icon at bounding box center [236, 60] width 22 height 22
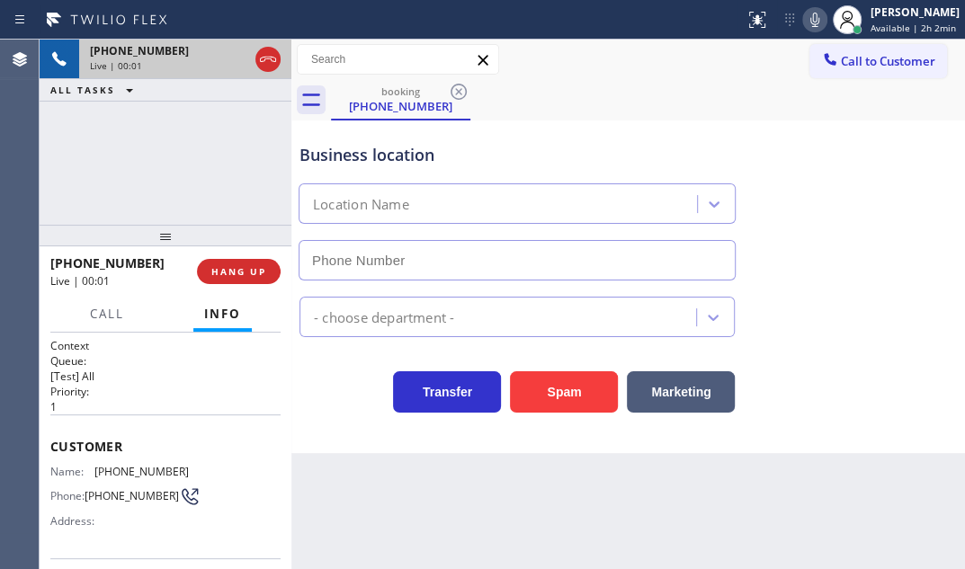
type input "[PHONE_NUMBER]"
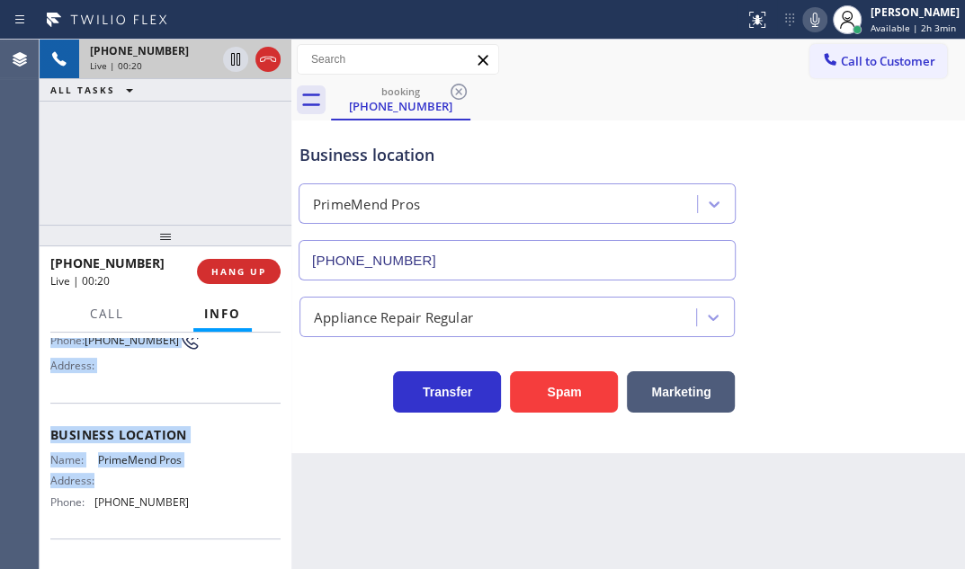
scroll to position [163, 0]
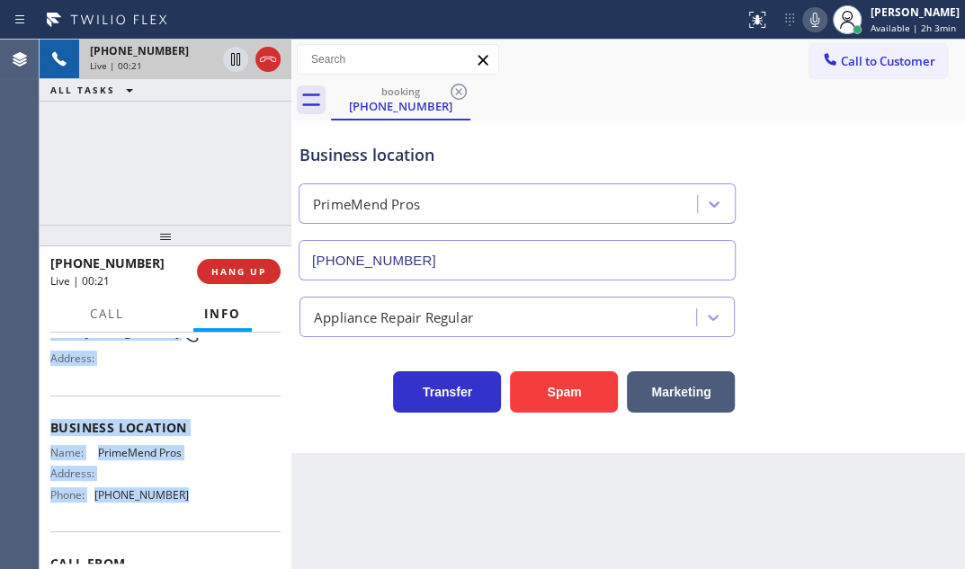
drag, startPoint x: 51, startPoint y: 437, endPoint x: 180, endPoint y: 491, distance: 139.5
click at [180, 491] on div "Context Queue: [Test] All Priority: 1 Customer Name: [PHONE_NUMBER] Phone: [PHO…" at bounding box center [165, 421] width 230 height 493
copy div "Customer Name: [PHONE_NUMBER] Phone: [PHONE_NUMBER] Address: Business location …"
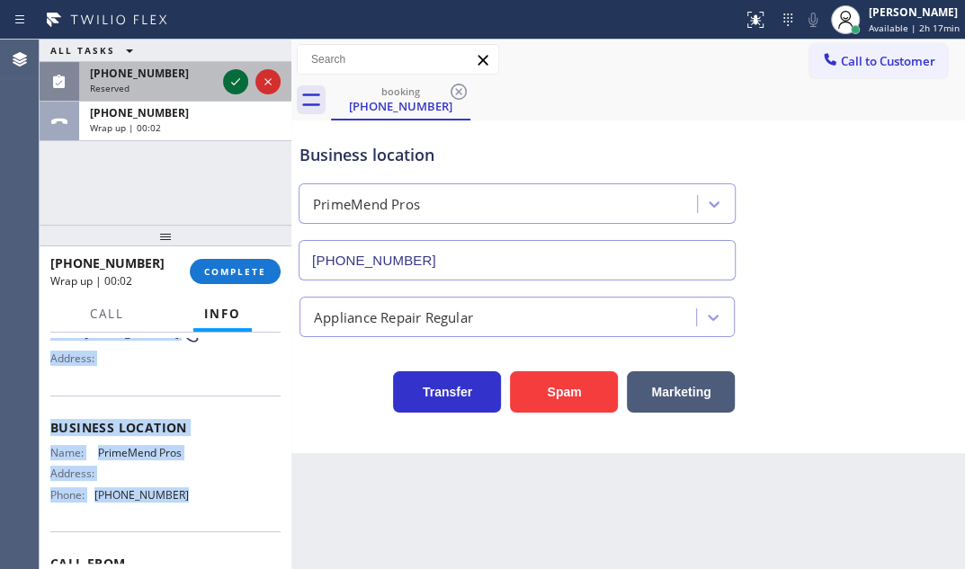
click at [235, 80] on icon at bounding box center [236, 82] width 22 height 22
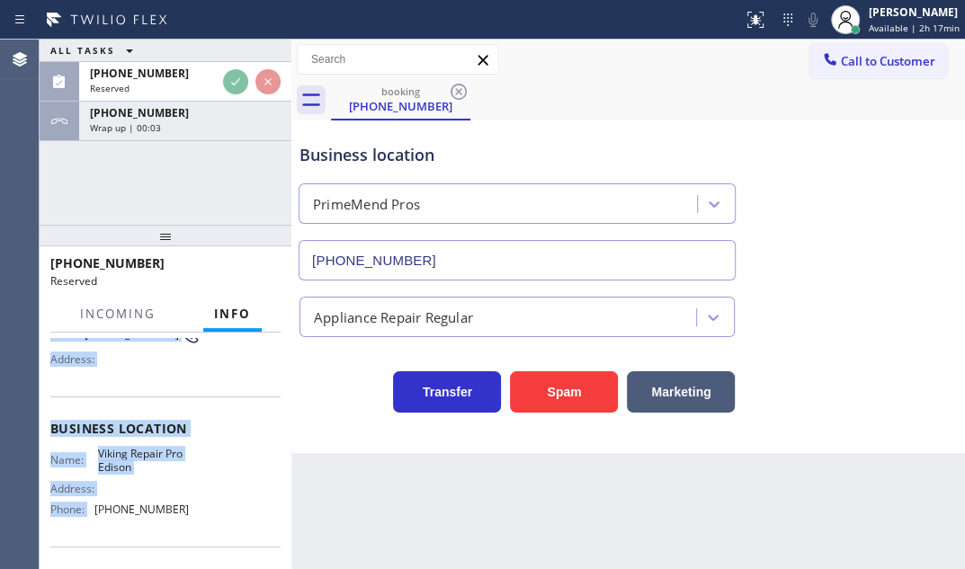
scroll to position [178, 0]
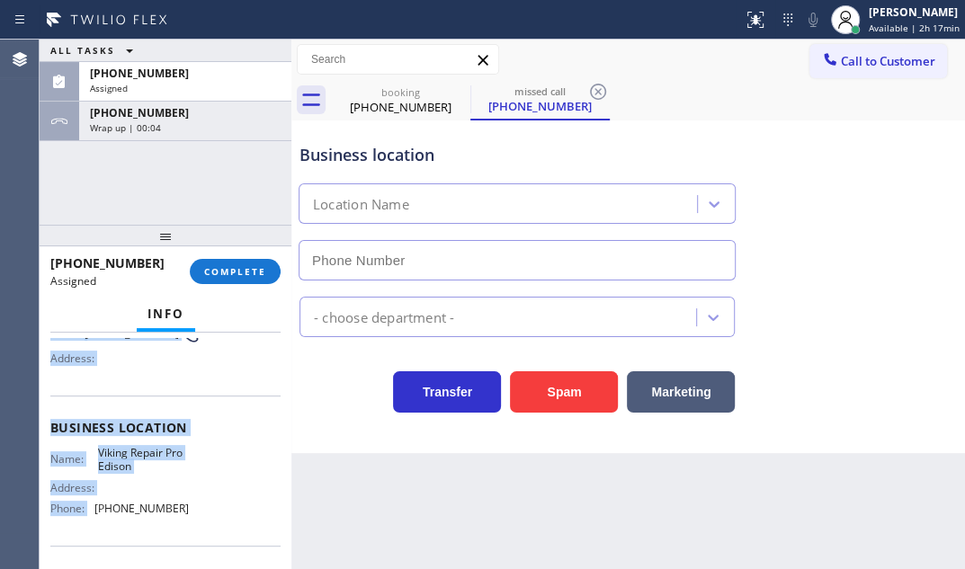
type input "[PHONE_NUMBER]"
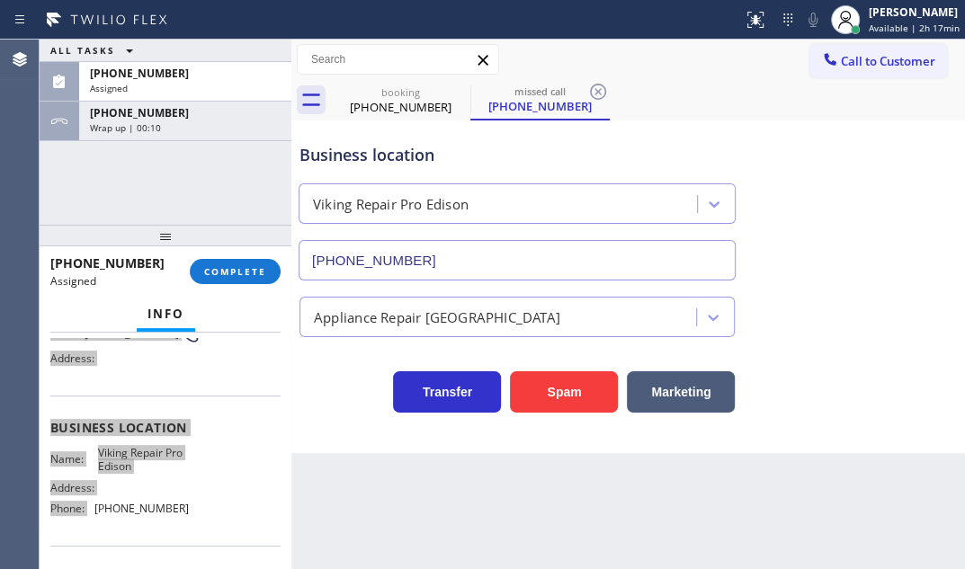
scroll to position [193, 0]
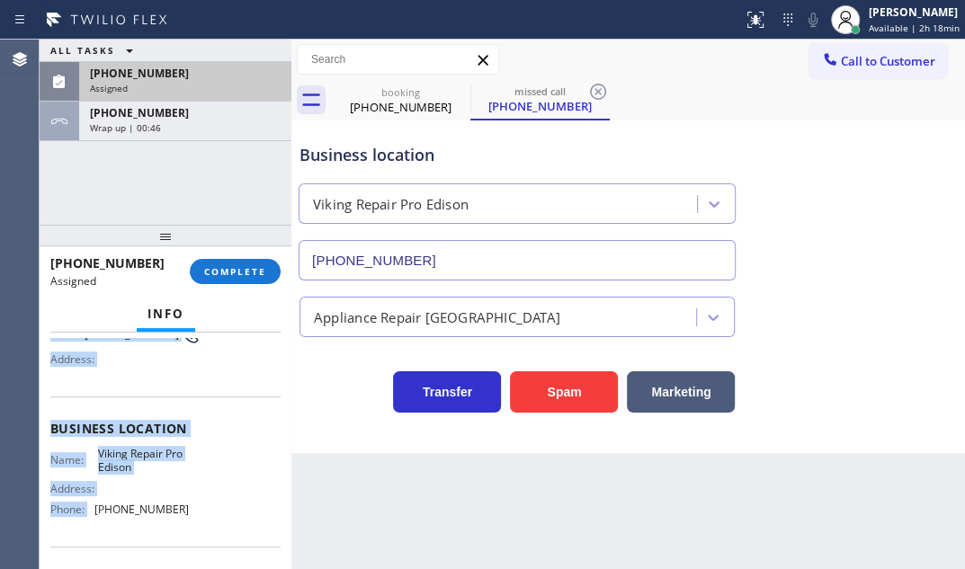
click at [213, 77] on div "[PHONE_NUMBER]" at bounding box center [185, 73] width 191 height 15
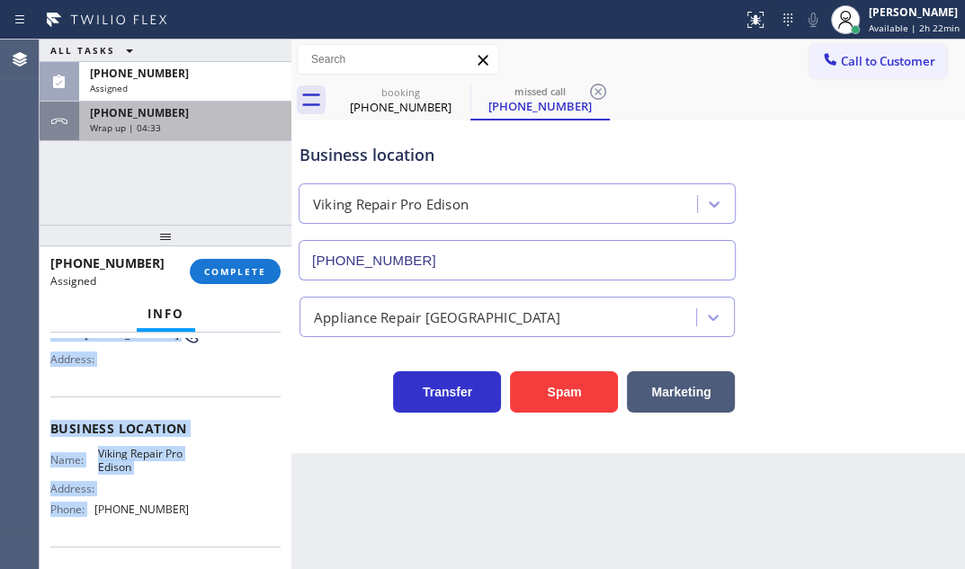
click at [204, 126] on div "Wrap up | 04:33" at bounding box center [185, 127] width 191 height 13
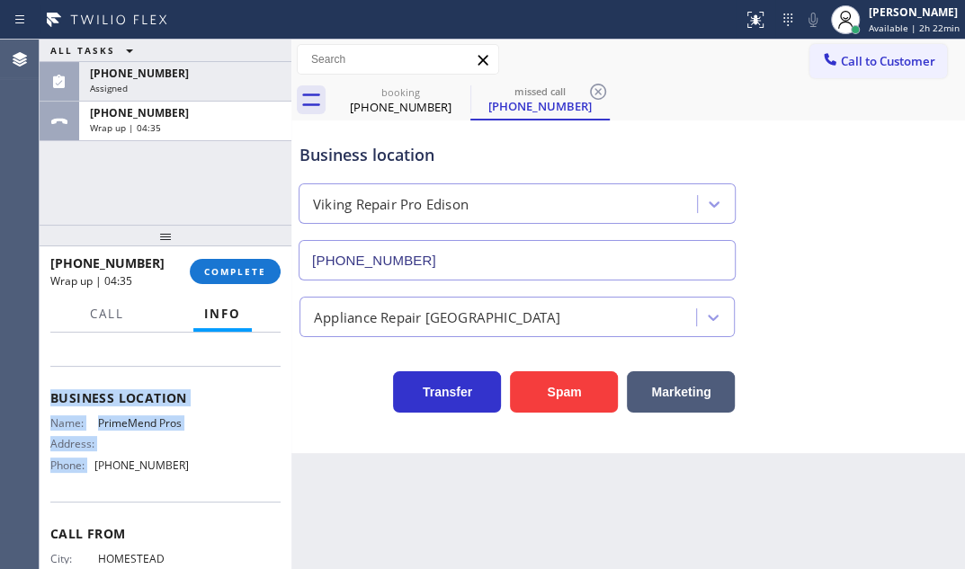
scroll to position [163, 0]
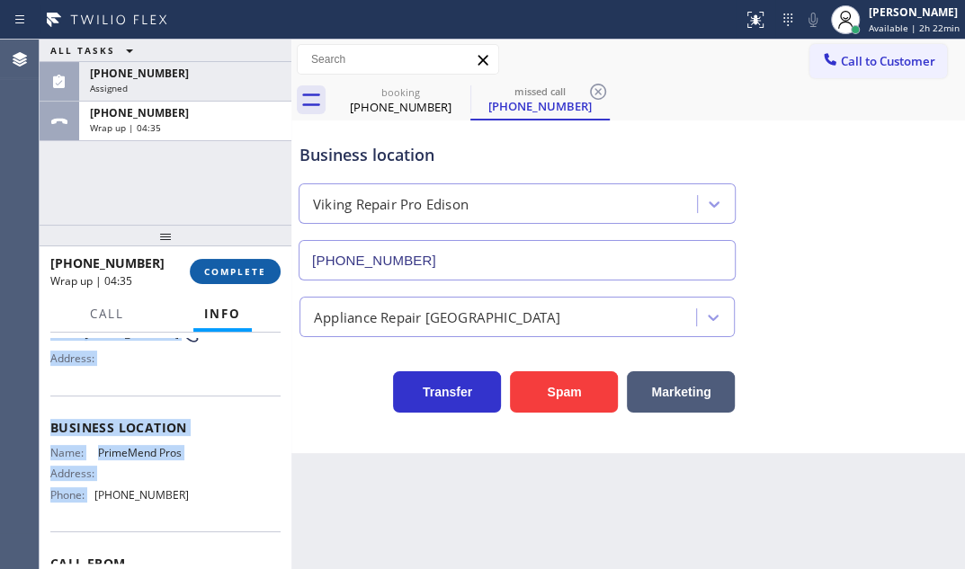
click at [243, 266] on span "COMPLETE" at bounding box center [235, 271] width 62 height 13
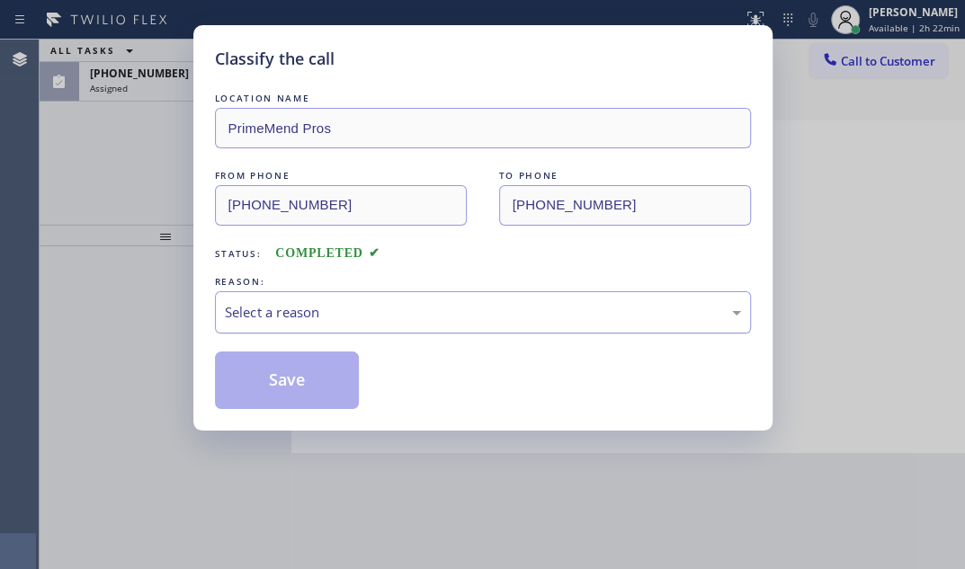
click at [428, 311] on div "Select a reason" at bounding box center [483, 312] width 516 height 21
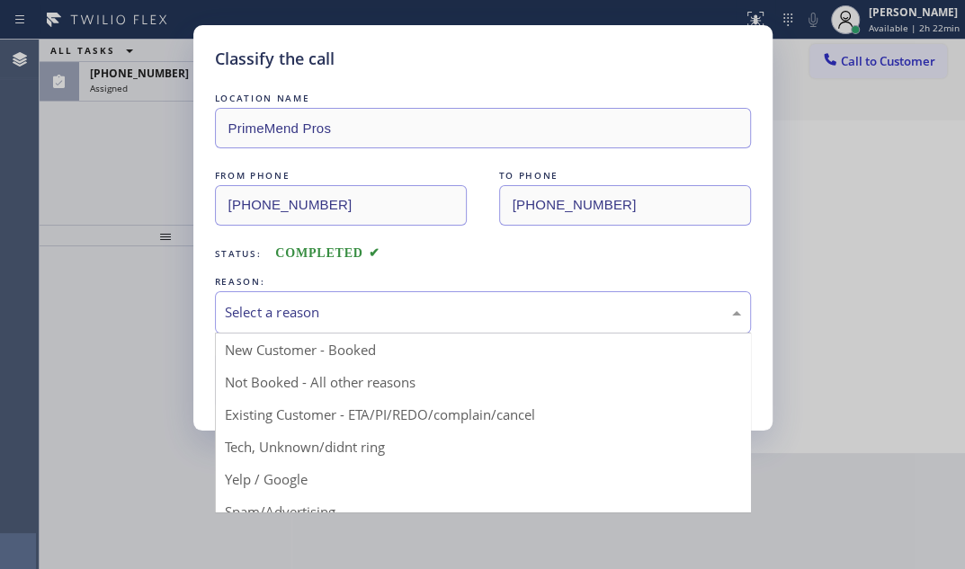
drag, startPoint x: 280, startPoint y: 378, endPoint x: 264, endPoint y: 383, distance: 16.2
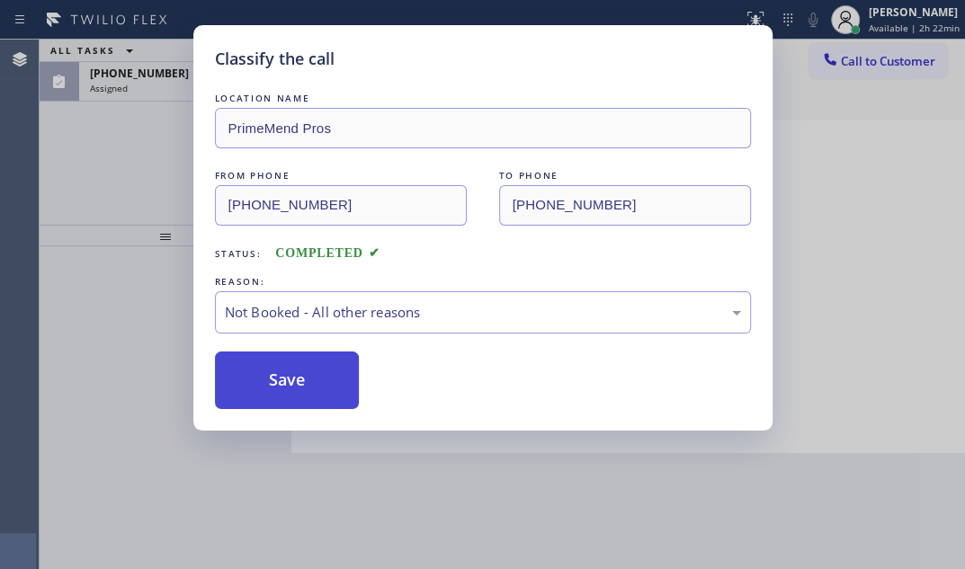
click at [261, 383] on button "Save" at bounding box center [287, 381] width 145 height 58
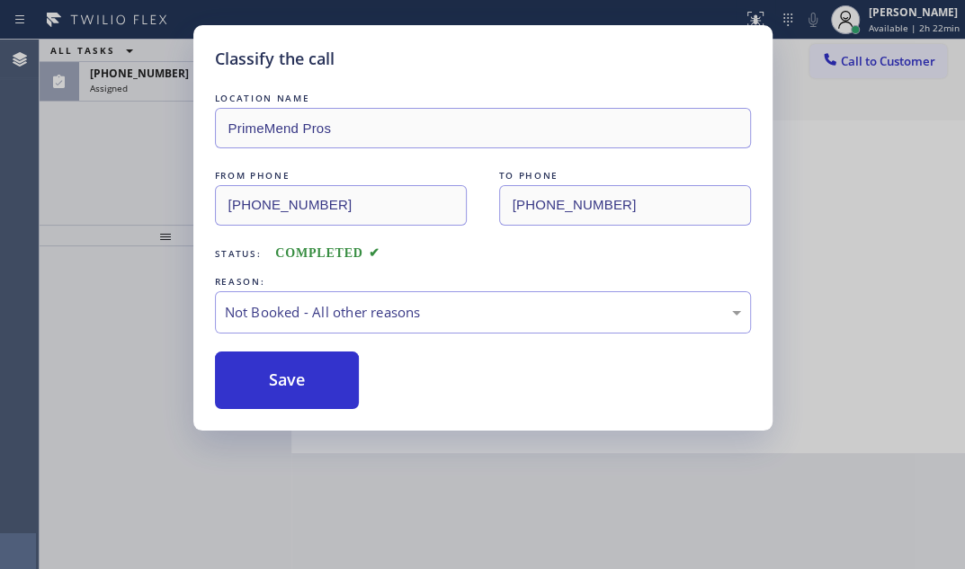
click at [145, 74] on div "Classify the call LOCATION NAME PrimeMend Pros FROM PHONE [PHONE_NUMBER] TO PHO…" at bounding box center [482, 284] width 965 height 569
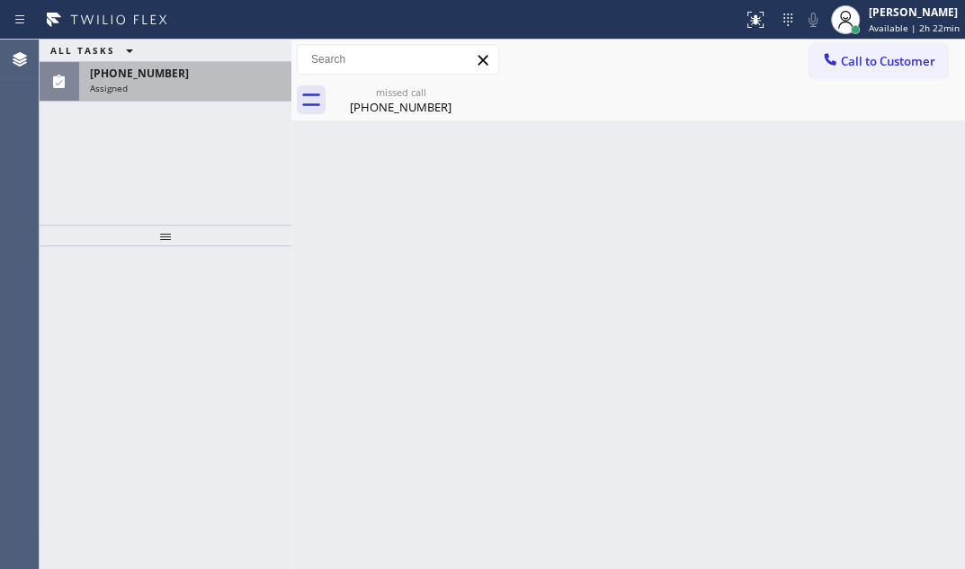
click at [145, 83] on div "Assigned" at bounding box center [185, 88] width 191 height 13
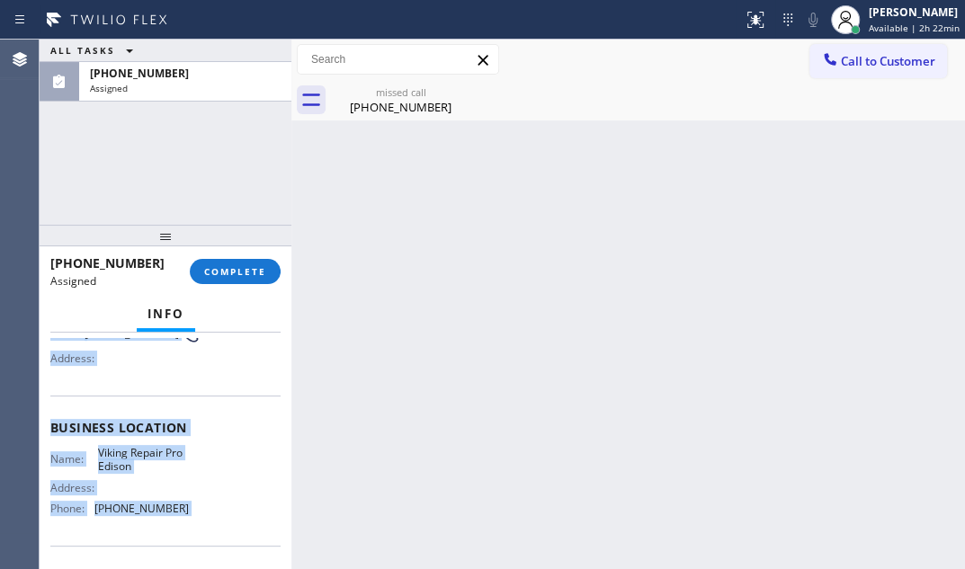
scroll to position [245, 0]
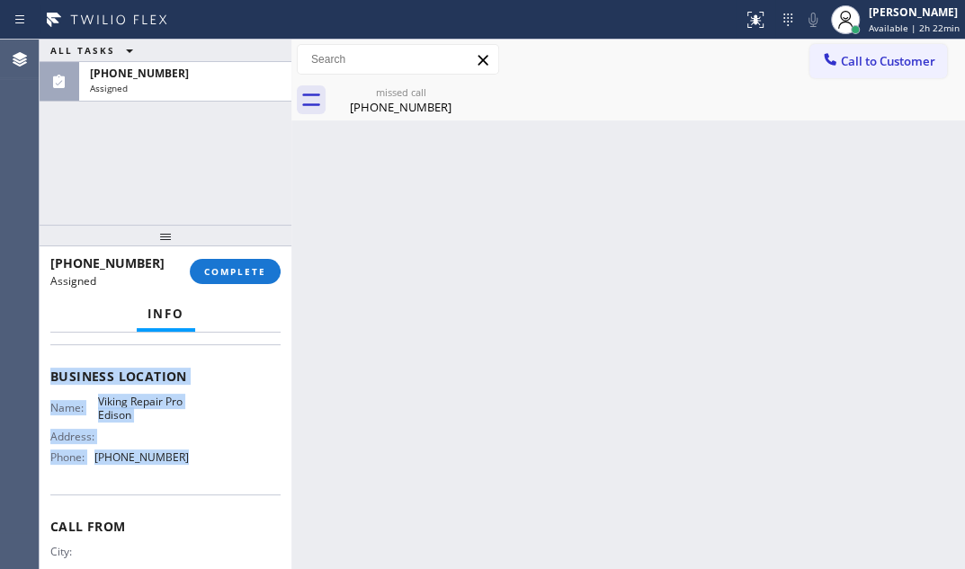
drag, startPoint x: 51, startPoint y: 466, endPoint x: 197, endPoint y: 475, distance: 146.0
click at [197, 475] on div "Context Queue: Appliance Repair High End Priority: 0 Task Age: [DEMOGRAPHIC_DAT…" at bounding box center [165, 362] width 230 height 537
copy div "Customer Name: [PHONE_NUMBER] Phone: [PHONE_NUMBER] Address: Business location …"
click at [236, 267] on span "COMPLETE" at bounding box center [235, 271] width 62 height 13
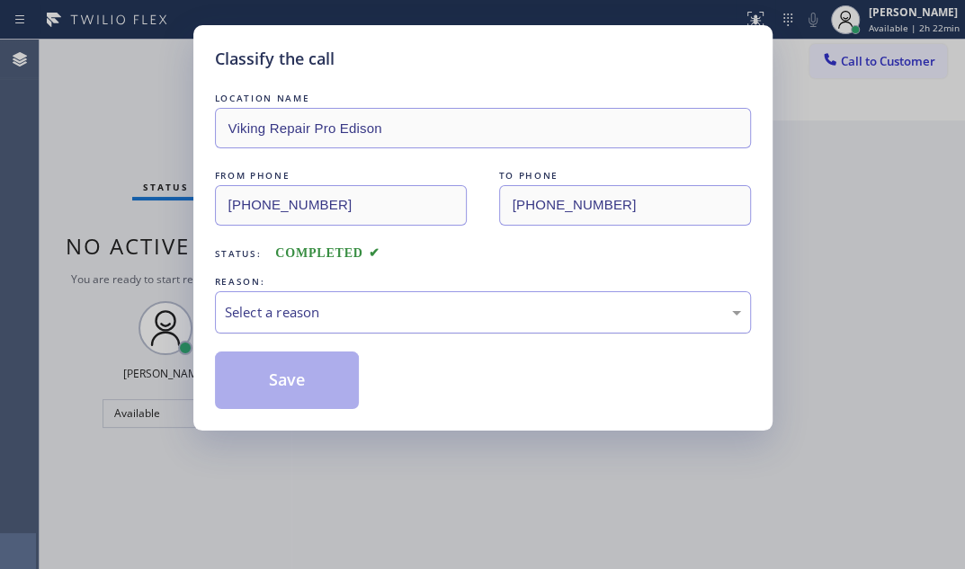
click at [446, 313] on div "Select a reason" at bounding box center [483, 312] width 516 height 21
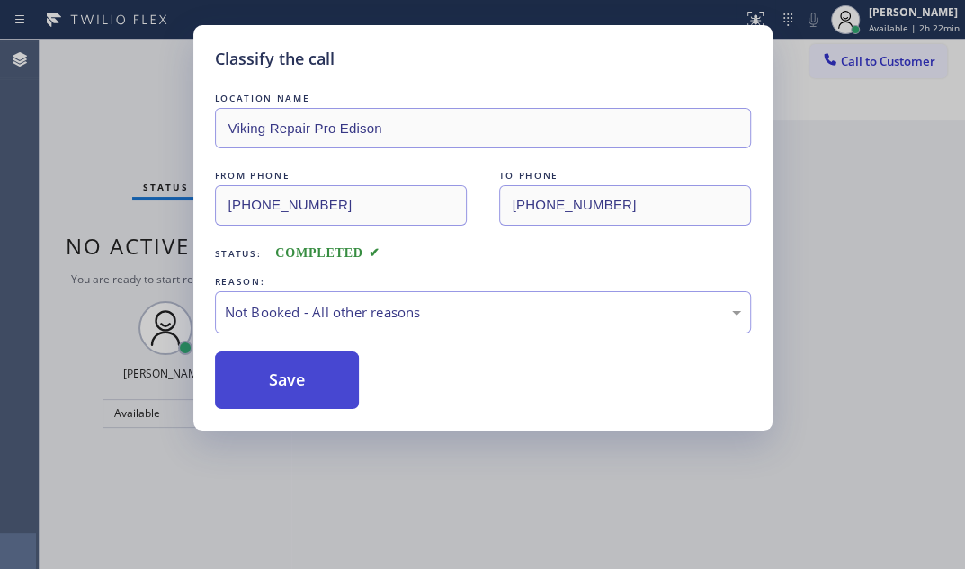
click at [265, 381] on button "Save" at bounding box center [287, 381] width 145 height 58
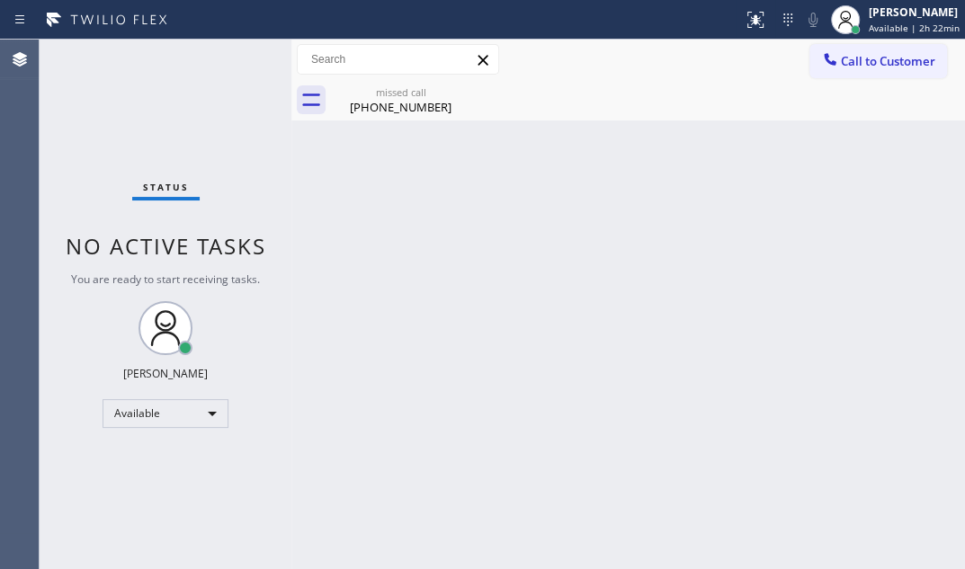
click at [878, 22] on span "Available | 2h 22min" at bounding box center [914, 28] width 91 height 13
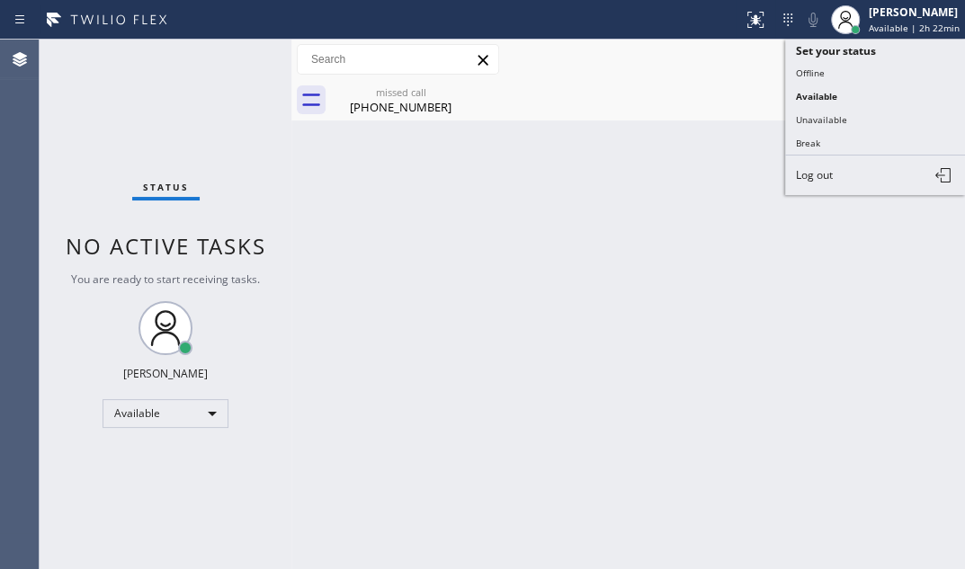
drag, startPoint x: 806, startPoint y: 138, endPoint x: 955, endPoint y: 145, distance: 149.5
click at [827, 137] on button "Break" at bounding box center [875, 142] width 180 height 23
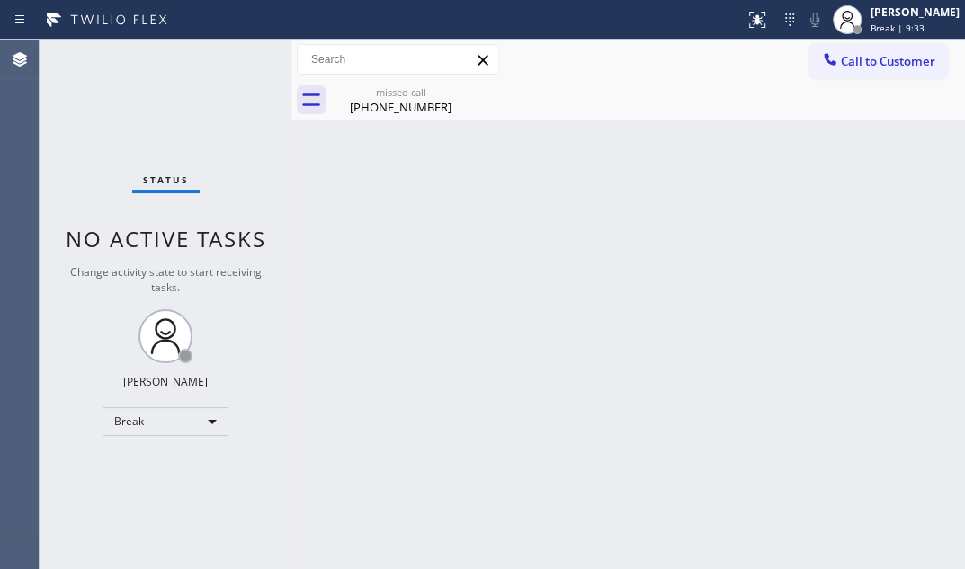
click at [250, 90] on div "Status No active tasks Change activity state to start receiving tasks. [PERSON_…" at bounding box center [166, 305] width 252 height 530
click at [211, 424] on div "Break" at bounding box center [166, 422] width 126 height 29
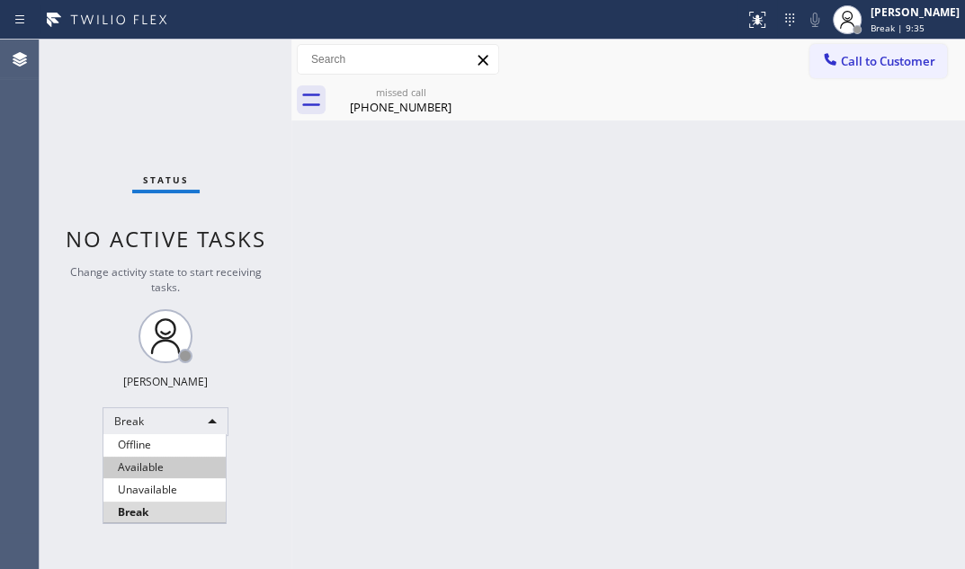
click at [180, 461] on li "Available" at bounding box center [164, 468] width 122 height 22
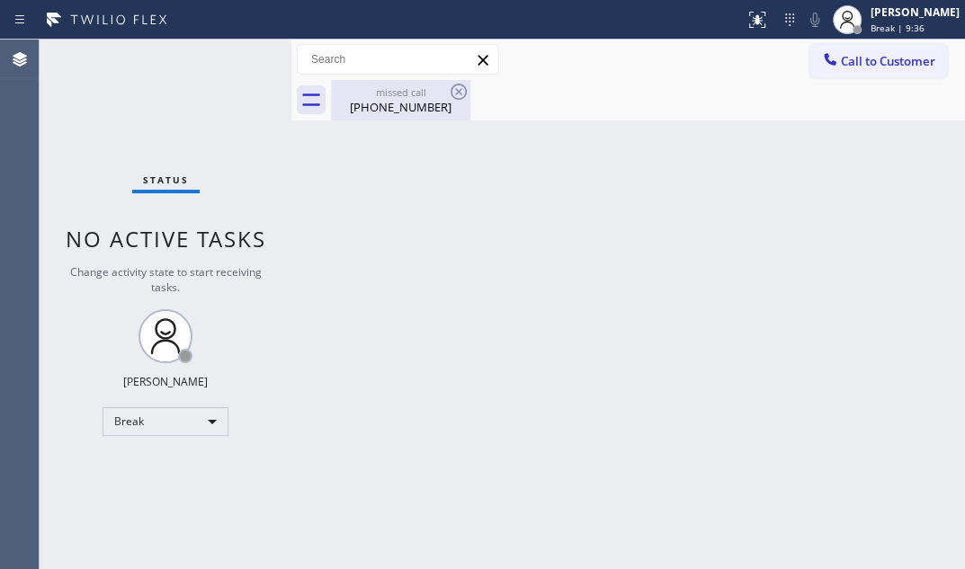
click at [413, 92] on div "missed call" at bounding box center [401, 91] width 136 height 13
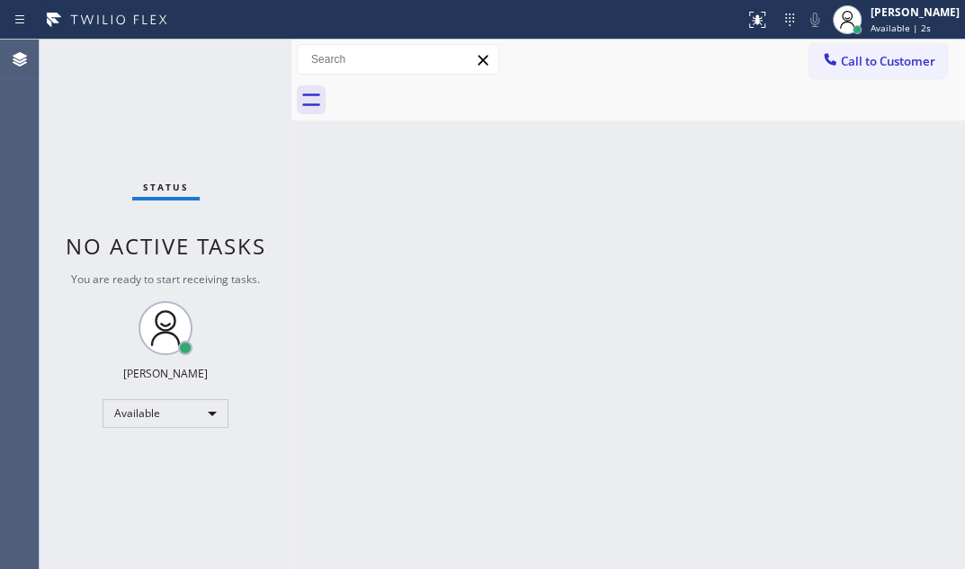
click at [560, 225] on div "Back to Dashboard Change Sender ID Customers Technicians Select a contact Outbo…" at bounding box center [628, 305] width 674 height 530
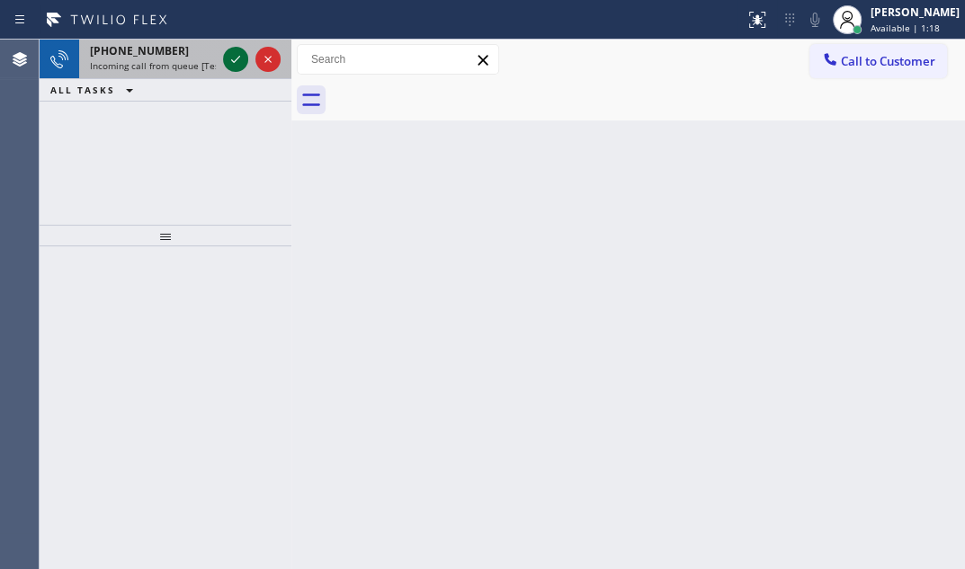
click at [225, 53] on icon at bounding box center [236, 60] width 22 height 22
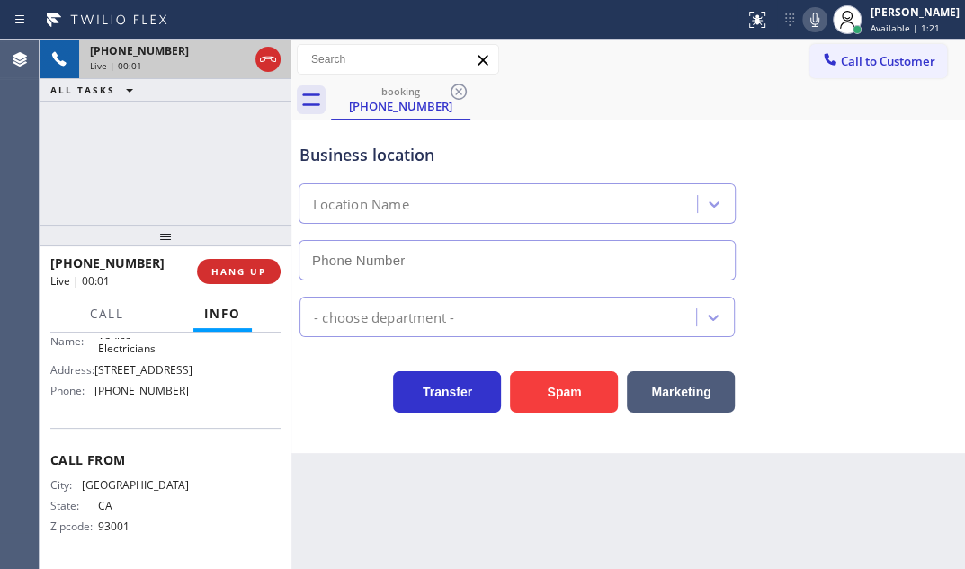
type input "[PHONE_NUMBER]"
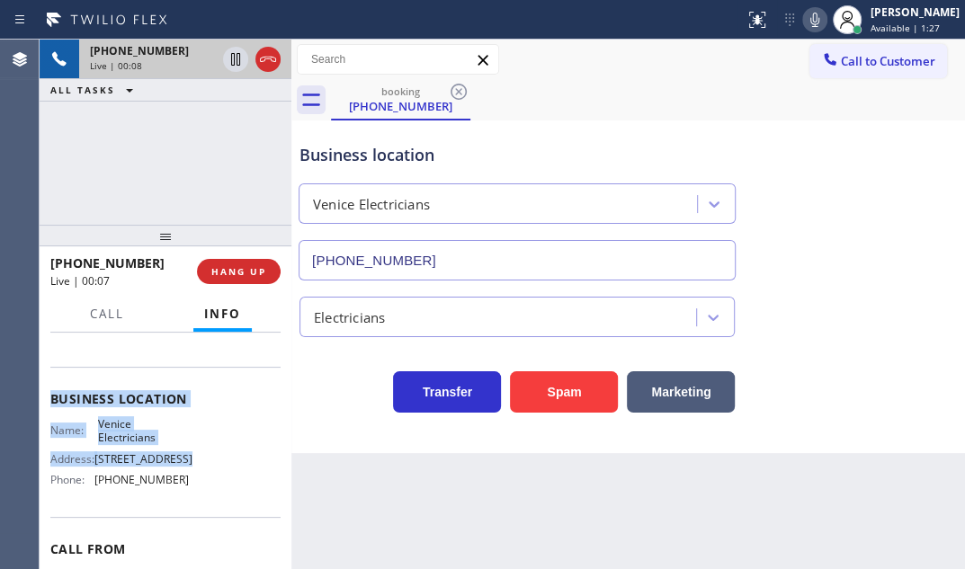
scroll to position [202, 0]
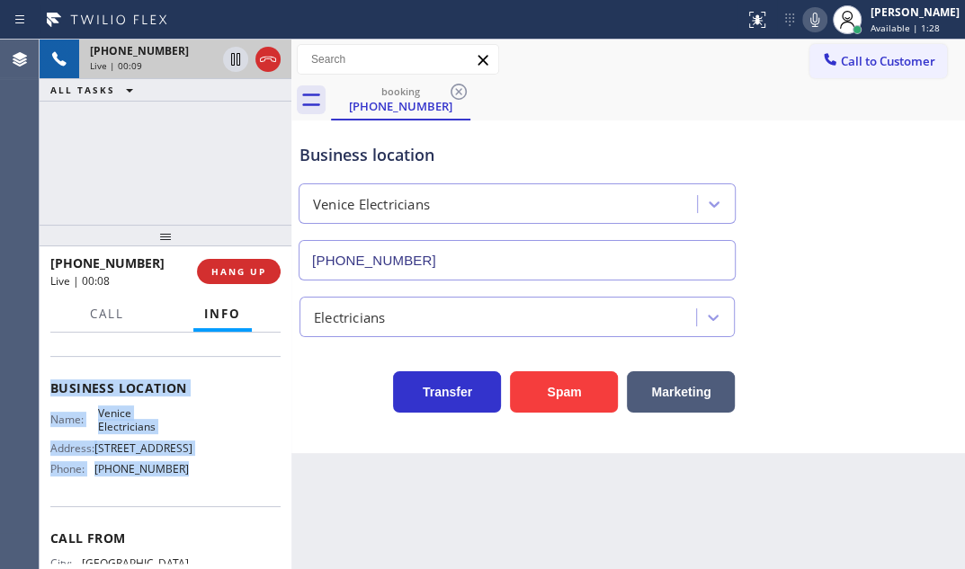
drag, startPoint x: 49, startPoint y: 393, endPoint x: 195, endPoint y: 473, distance: 166.3
click at [195, 473] on div "Context Queue: [Test] All Priority: 1 Customer Name: [PHONE_NUMBER] Phone: [PHO…" at bounding box center [165, 389] width 230 height 506
copy div "Customer Name: [PHONE_NUMBER] Phone: [PHONE_NUMBER] Address: Business location …"
click at [231, 278] on button "HANG UP" at bounding box center [239, 271] width 84 height 25
click at [239, 276] on span "HANG UP" at bounding box center [238, 271] width 55 height 13
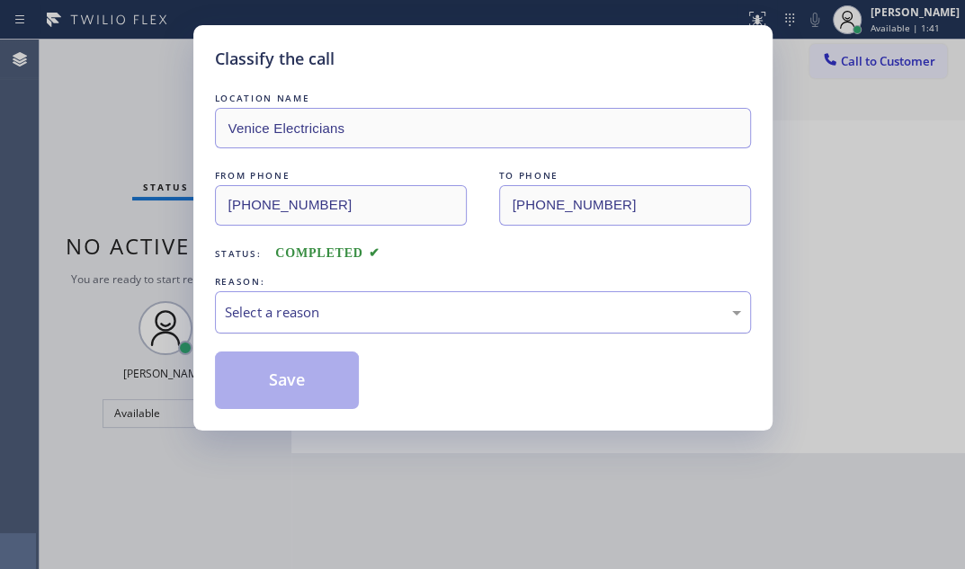
drag, startPoint x: 463, startPoint y: 300, endPoint x: 422, endPoint y: 319, distance: 45.9
click at [461, 302] on div "Select a reason" at bounding box center [483, 312] width 516 height 21
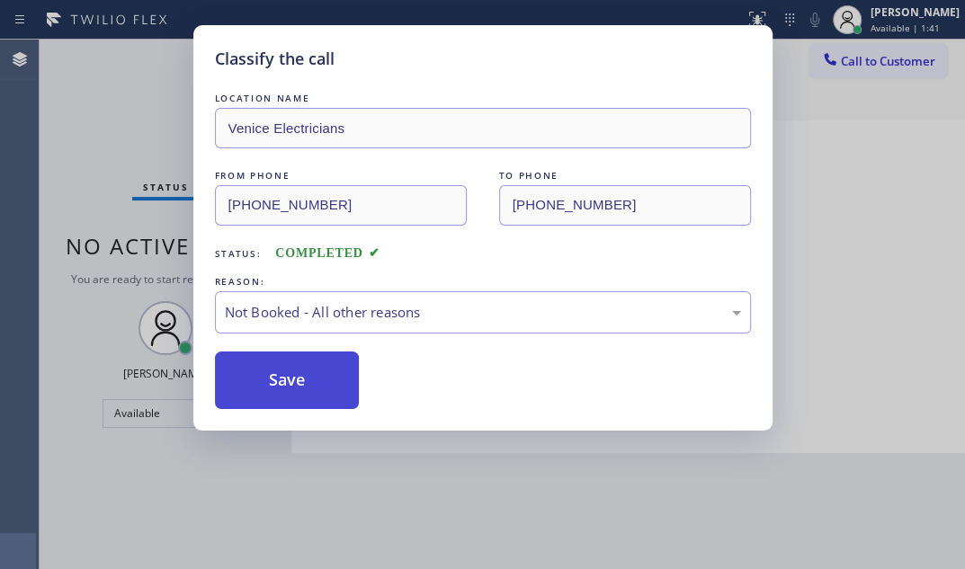
click at [246, 372] on button "Save" at bounding box center [287, 381] width 145 height 58
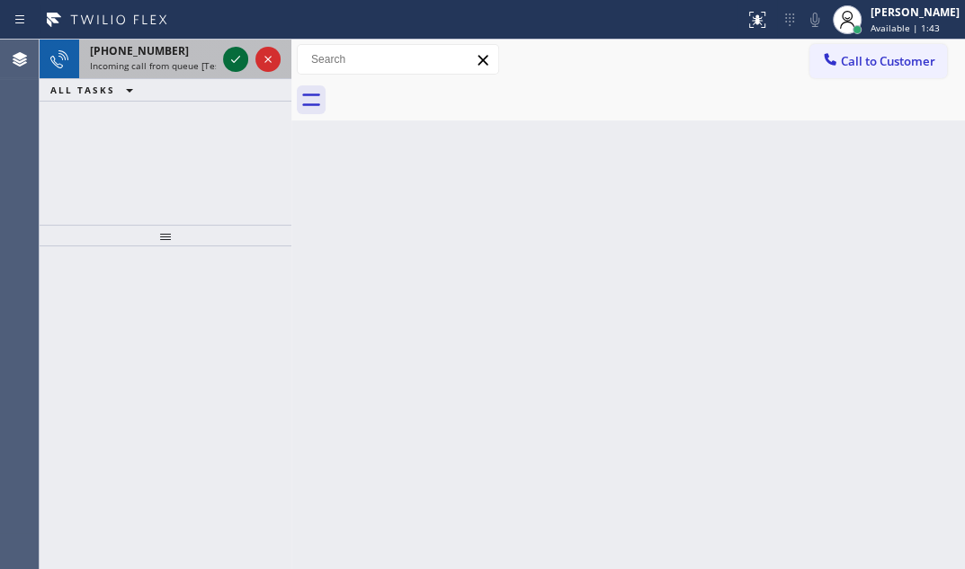
click at [231, 53] on icon at bounding box center [236, 60] width 22 height 22
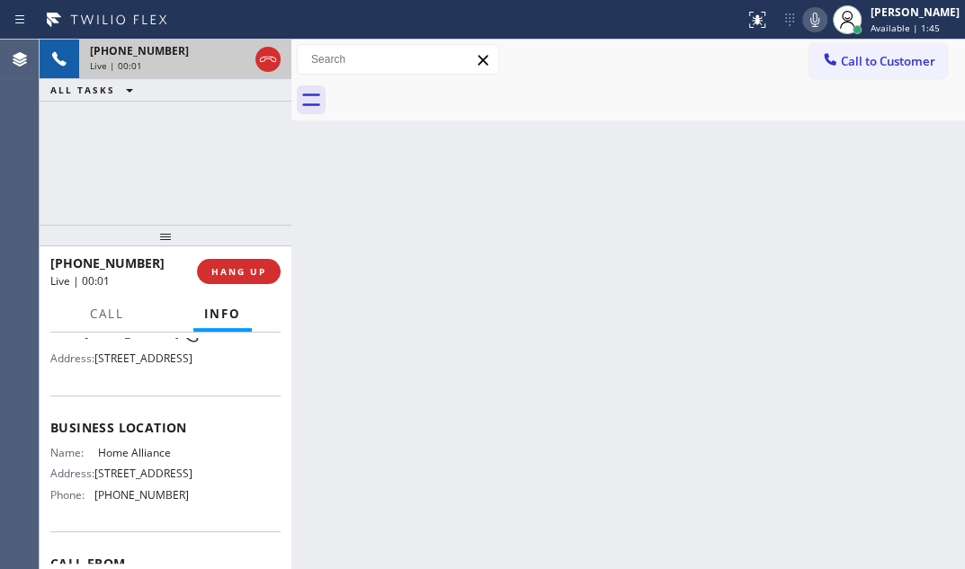
scroll to position [81, 0]
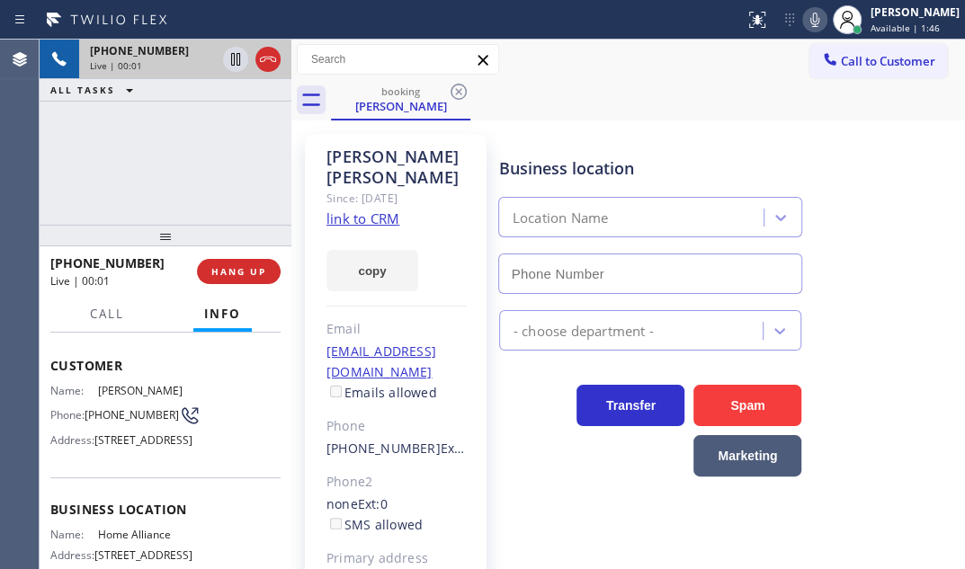
type input "[PHONE_NUMBER]"
click at [233, 61] on icon at bounding box center [236, 60] width 22 height 22
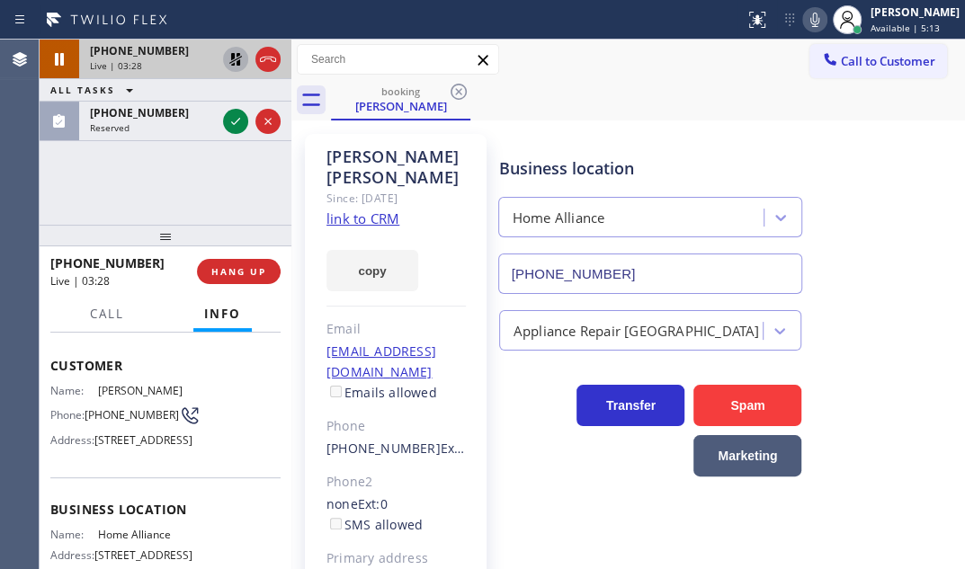
click at [233, 64] on icon at bounding box center [235, 59] width 13 height 13
click at [267, 67] on icon at bounding box center [268, 60] width 22 height 22
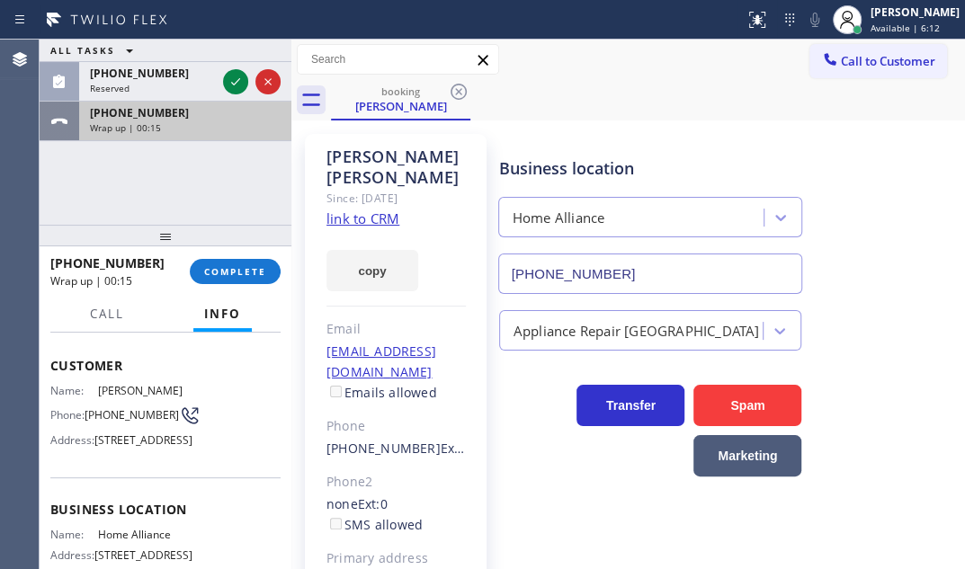
click at [229, 126] on div "Wrap up | 00:15" at bounding box center [185, 127] width 191 height 13
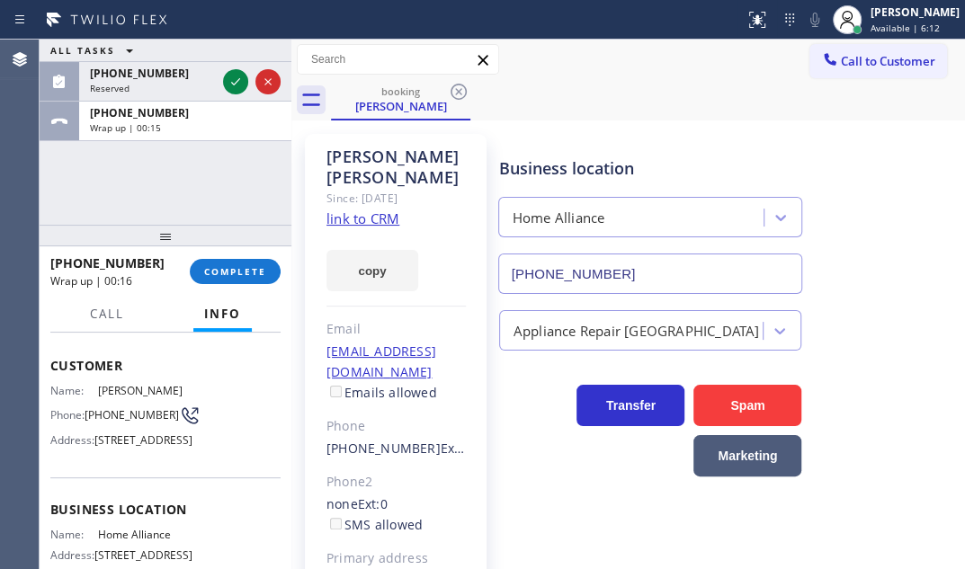
drag, startPoint x: 227, startPoint y: 269, endPoint x: 360, endPoint y: 321, distance: 143.0
click at [229, 269] on span "COMPLETE" at bounding box center [235, 271] width 62 height 13
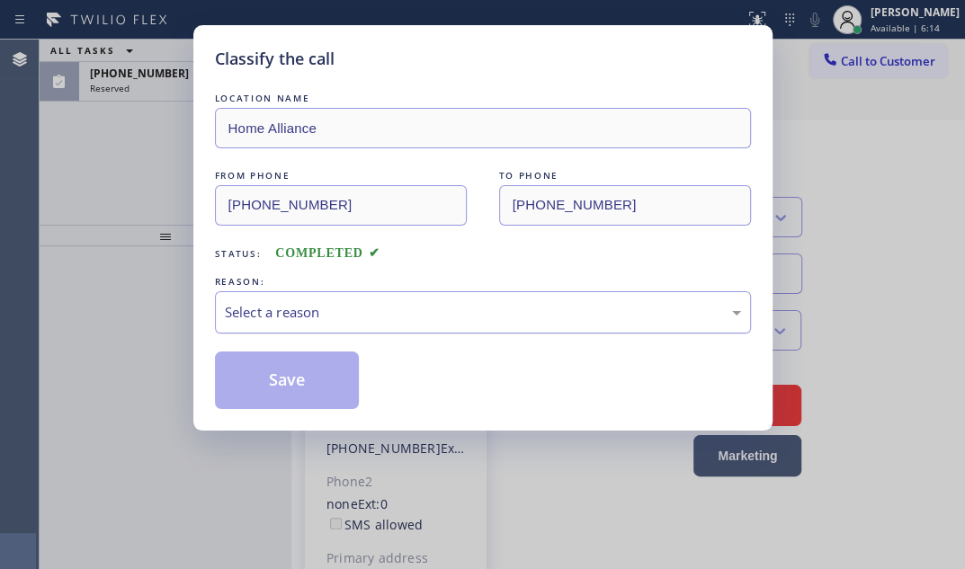
click at [369, 325] on div "Select a reason" at bounding box center [483, 312] width 536 height 42
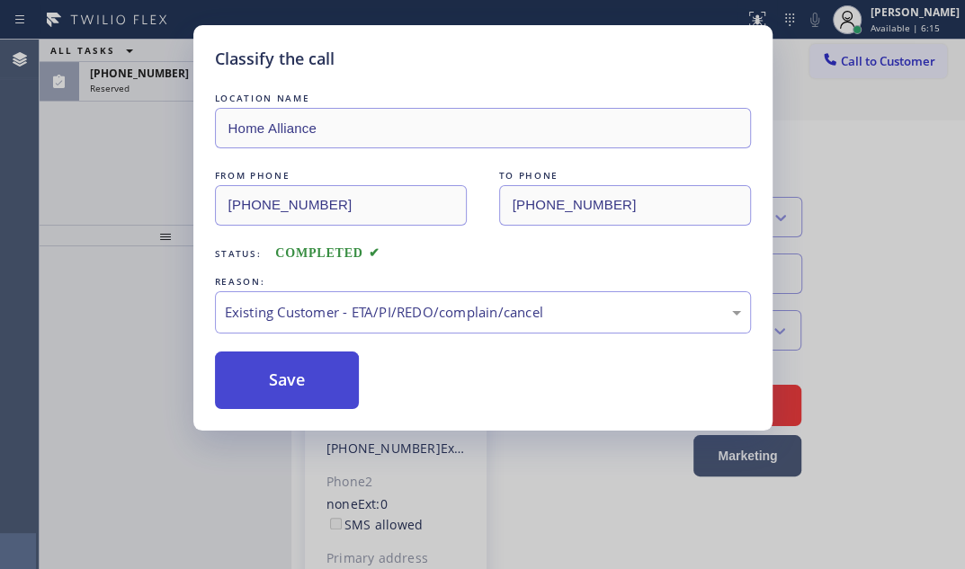
click at [273, 385] on button "Save" at bounding box center [287, 381] width 145 height 58
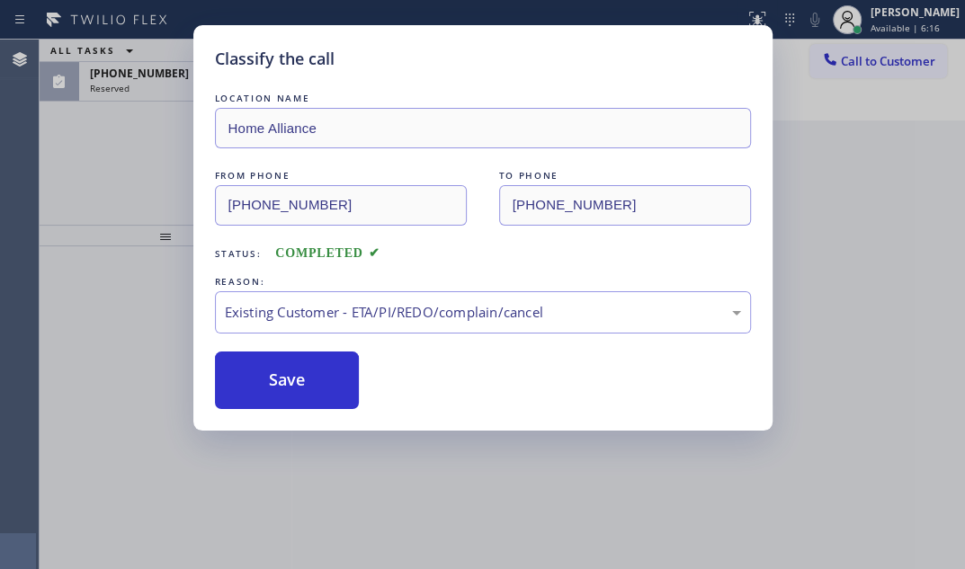
click at [131, 131] on div "Classify the call LOCATION NAME Home Alliance FROM PHONE [PHONE_NUMBER] TO PHON…" at bounding box center [482, 284] width 965 height 569
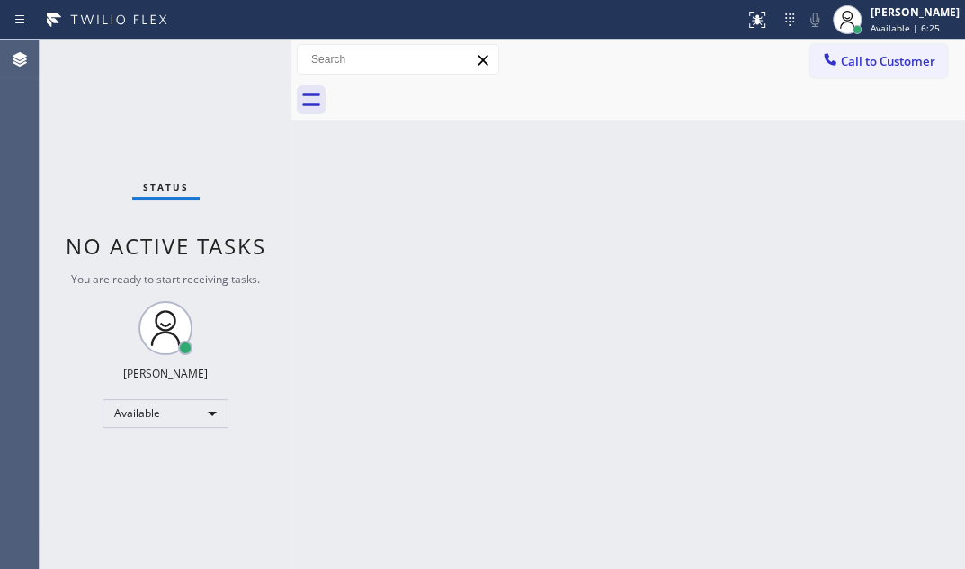
click at [229, 58] on div "Status No active tasks You are ready to start receiving tasks. [PERSON_NAME] Av…" at bounding box center [166, 305] width 252 height 530
click at [230, 58] on div "Status No active tasks You are ready to start receiving tasks. [PERSON_NAME] Av…" at bounding box center [166, 305] width 252 height 530
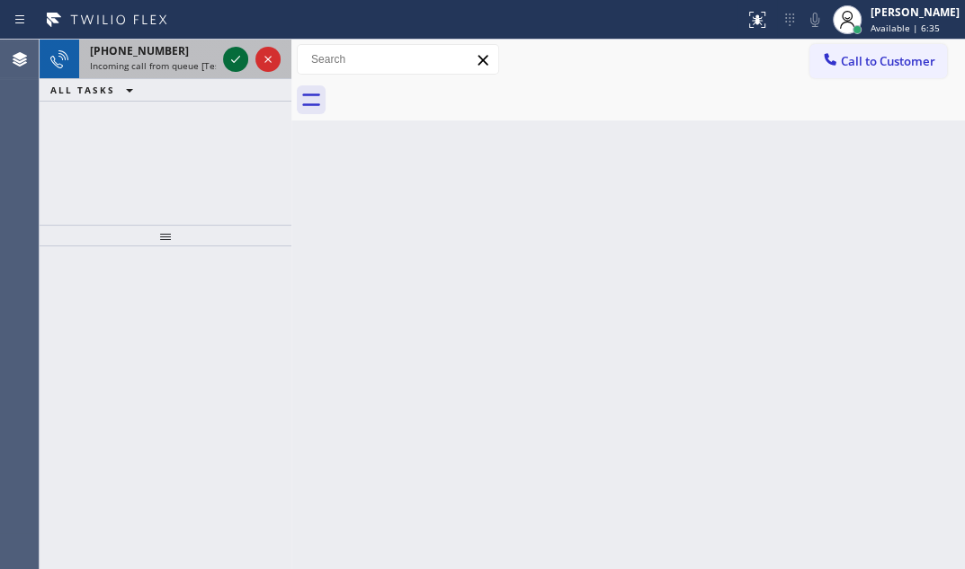
click at [237, 59] on icon at bounding box center [236, 60] width 22 height 22
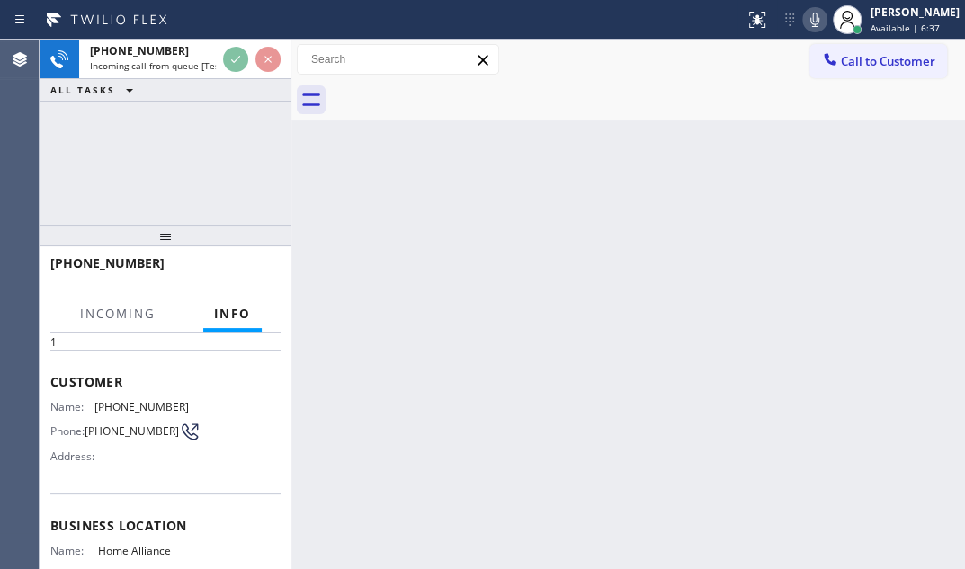
scroll to position [163, 0]
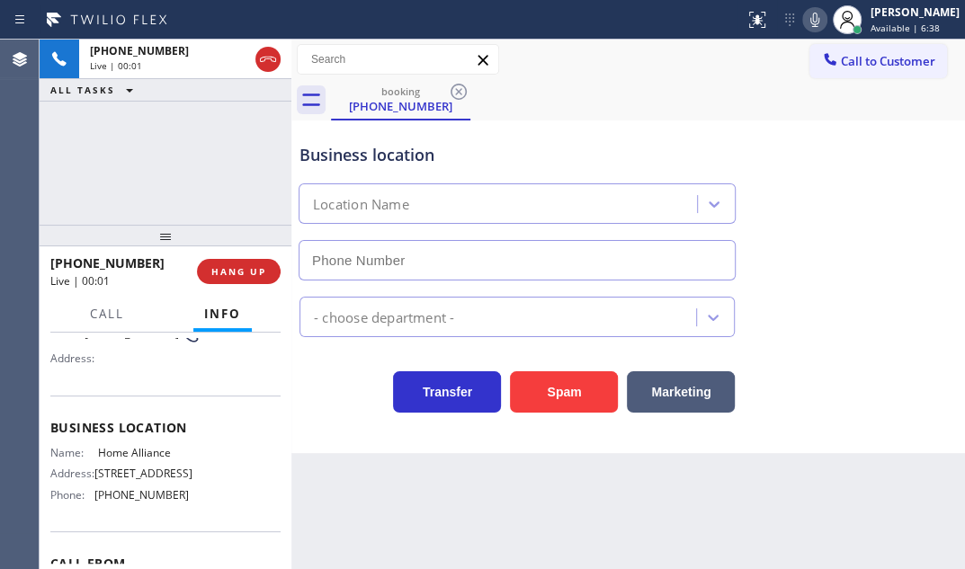
type input "[PHONE_NUMBER]"
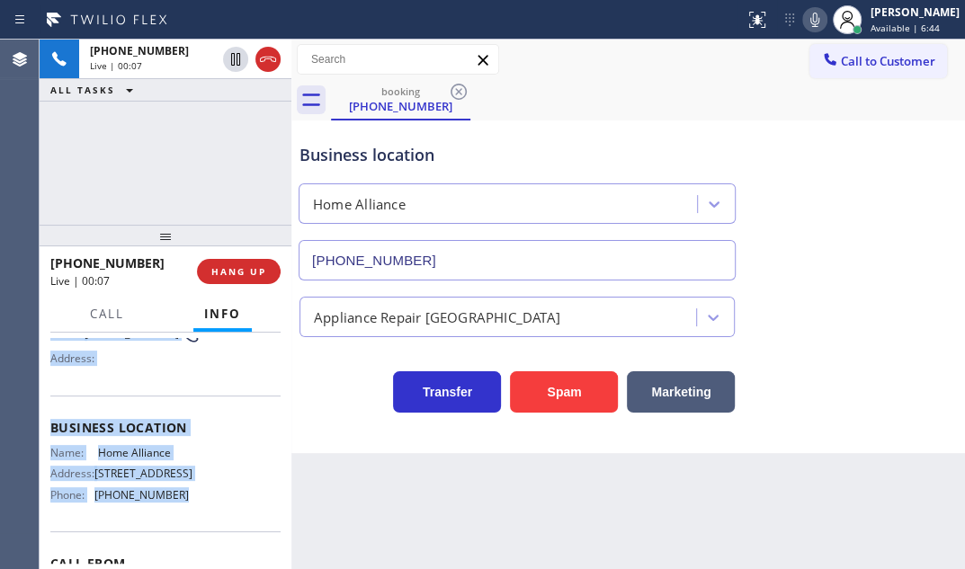
drag, startPoint x: 49, startPoint y: 358, endPoint x: 199, endPoint y: 513, distance: 215.7
click at [199, 513] on div "Context Queue: [Test] All Priority: 1 Customer Name: [PHONE_NUMBER] Phone: [PHO…" at bounding box center [166, 451] width 252 height 237
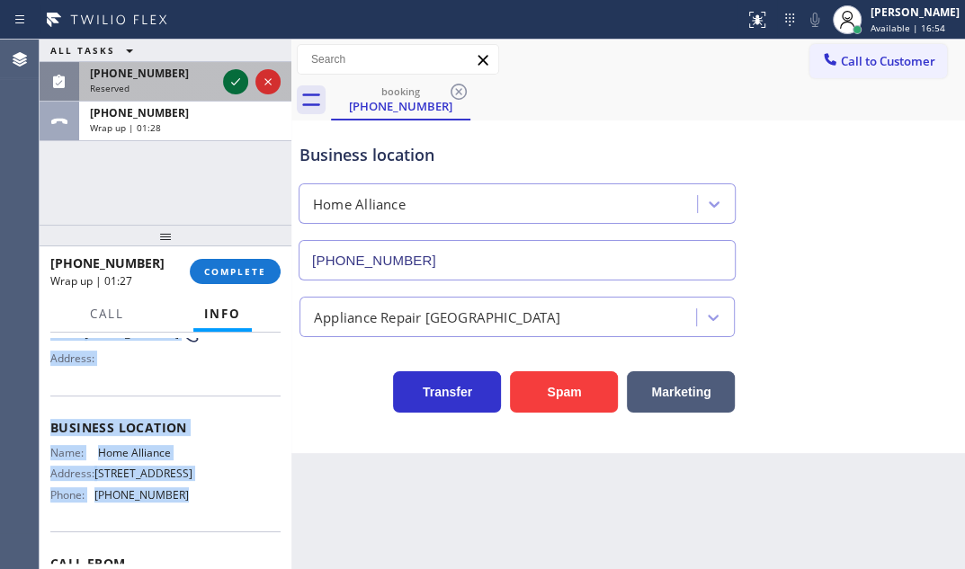
click at [241, 83] on icon at bounding box center [236, 82] width 22 height 22
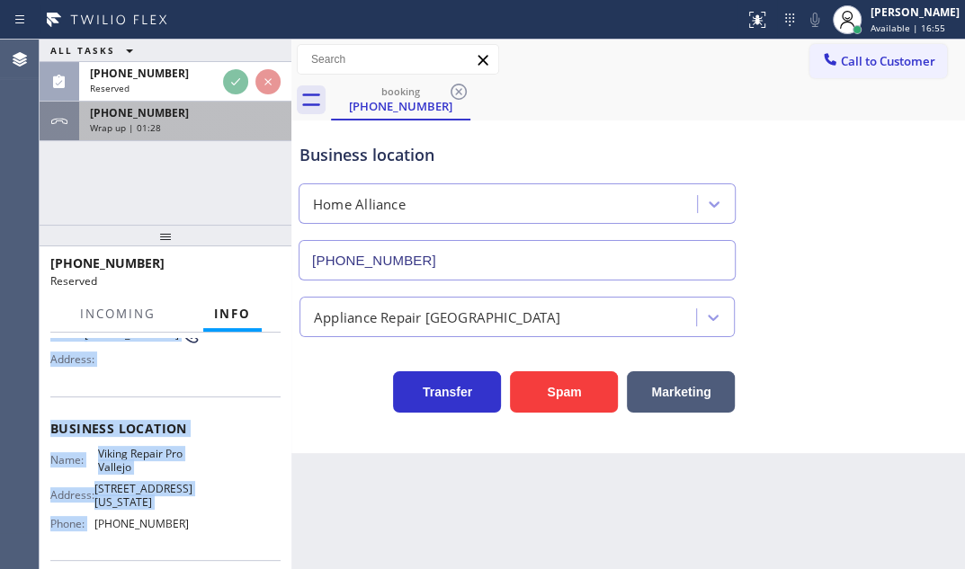
click at [222, 126] on div "Wrap up | 01:28" at bounding box center [185, 127] width 191 height 13
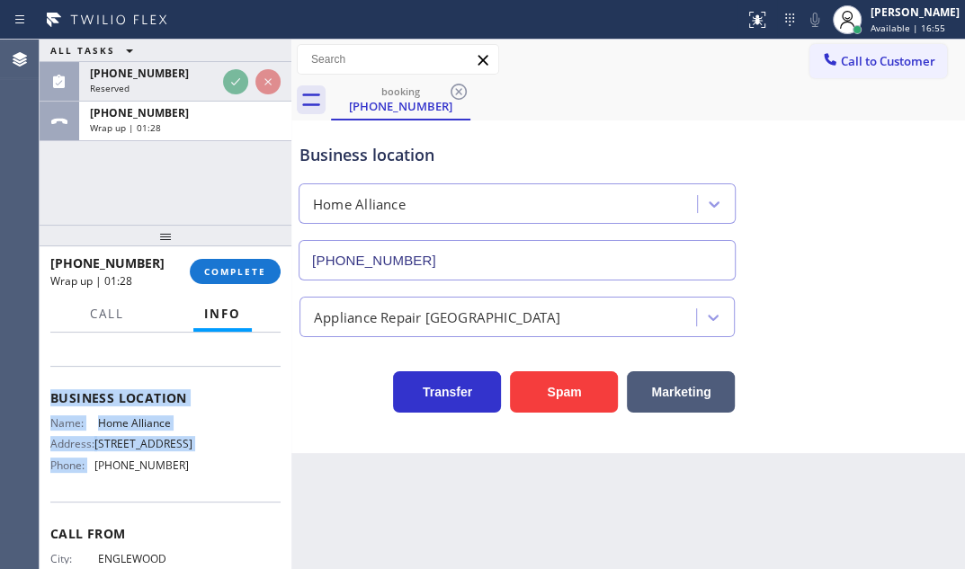
scroll to position [163, 0]
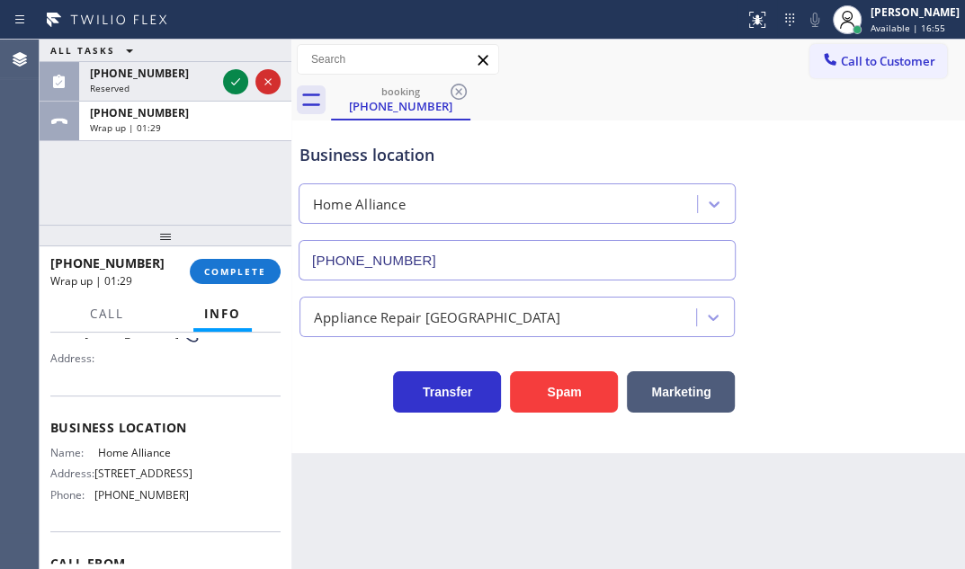
click at [252, 285] on div "[PHONE_NUMBER] Wrap up | 01:29 COMPLETE" at bounding box center [165, 271] width 230 height 47
click at [241, 268] on span "COMPLETE" at bounding box center [235, 271] width 62 height 13
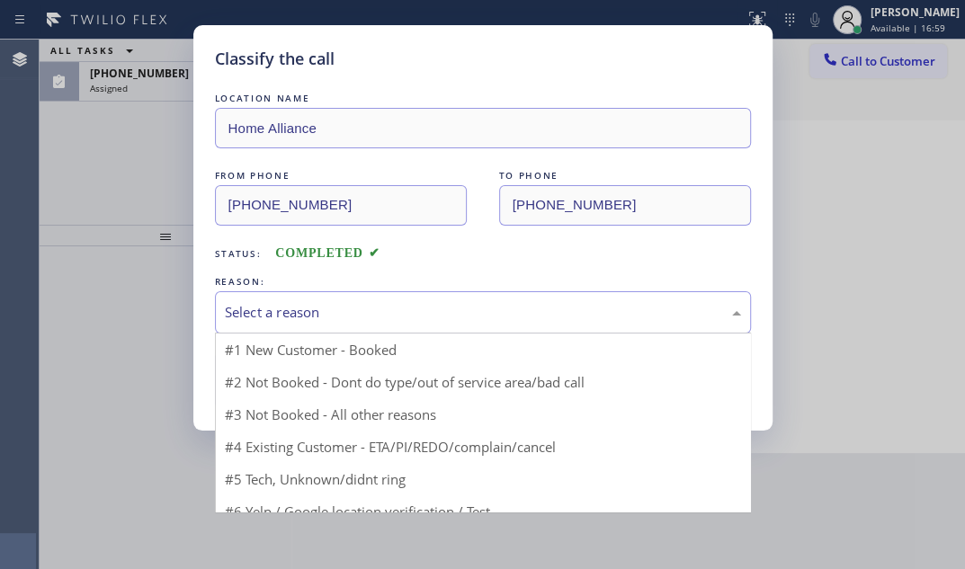
click at [374, 310] on div "Select a reason" at bounding box center [483, 312] width 516 height 21
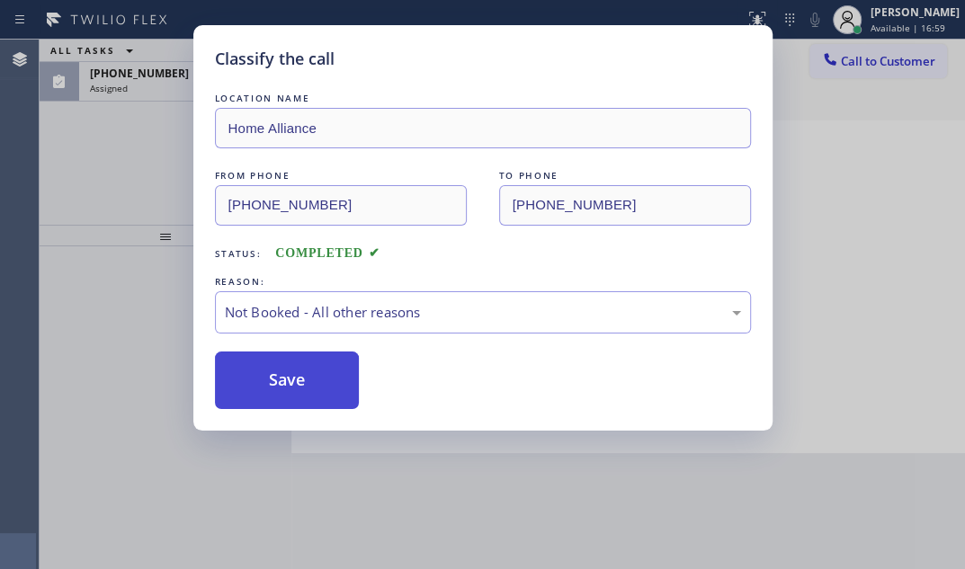
drag, startPoint x: 272, startPoint y: 381, endPoint x: 261, endPoint y: 381, distance: 10.8
drag, startPoint x: 261, startPoint y: 381, endPoint x: 248, endPoint y: 352, distance: 32.2
click at [260, 381] on button "Save" at bounding box center [287, 381] width 145 height 58
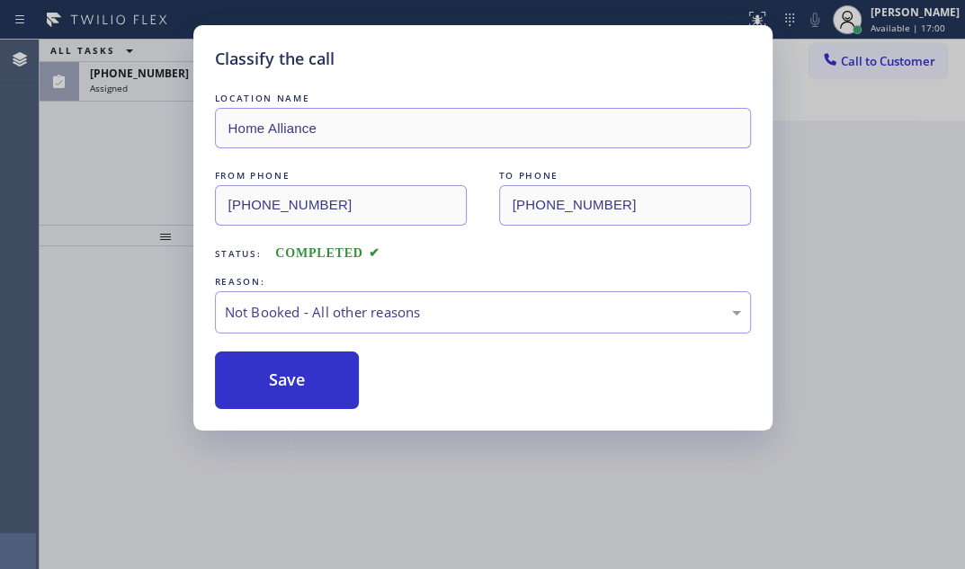
click at [143, 94] on div "Classify the call LOCATION NAME Home Alliance FROM PHONE [PHONE_NUMBER] TO PHON…" at bounding box center [482, 284] width 965 height 569
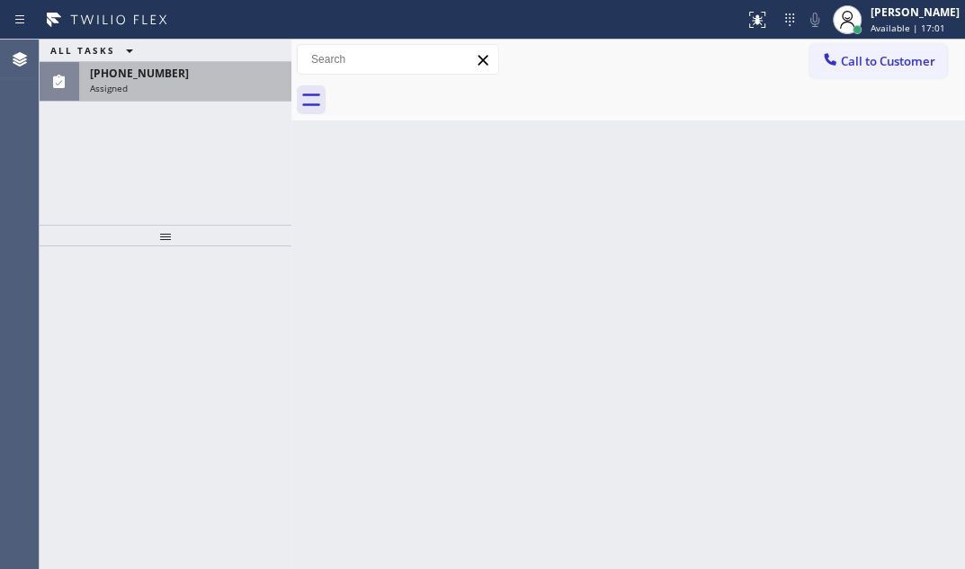
click at [185, 84] on div "Assigned" at bounding box center [185, 88] width 191 height 13
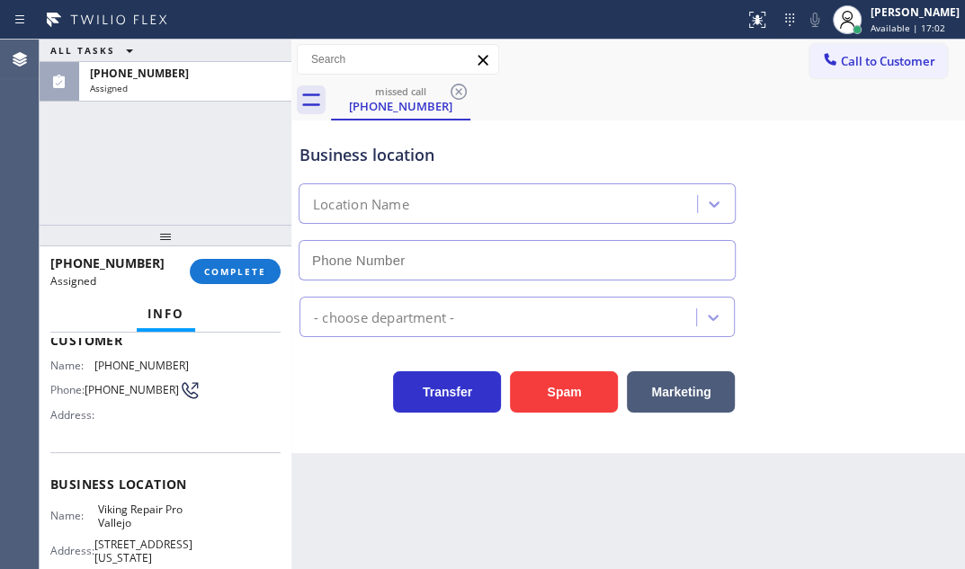
scroll to position [163, 0]
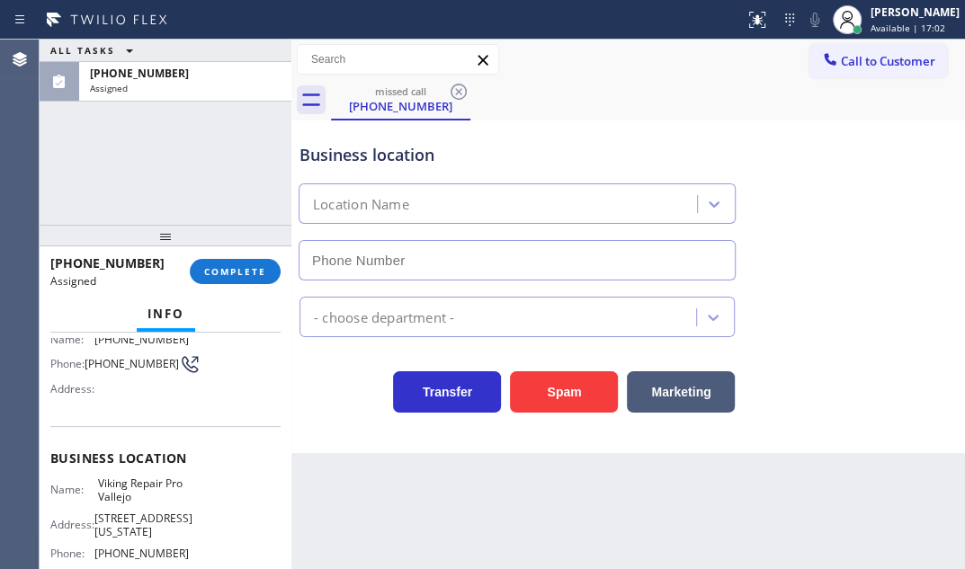
type input "[PHONE_NUMBER]"
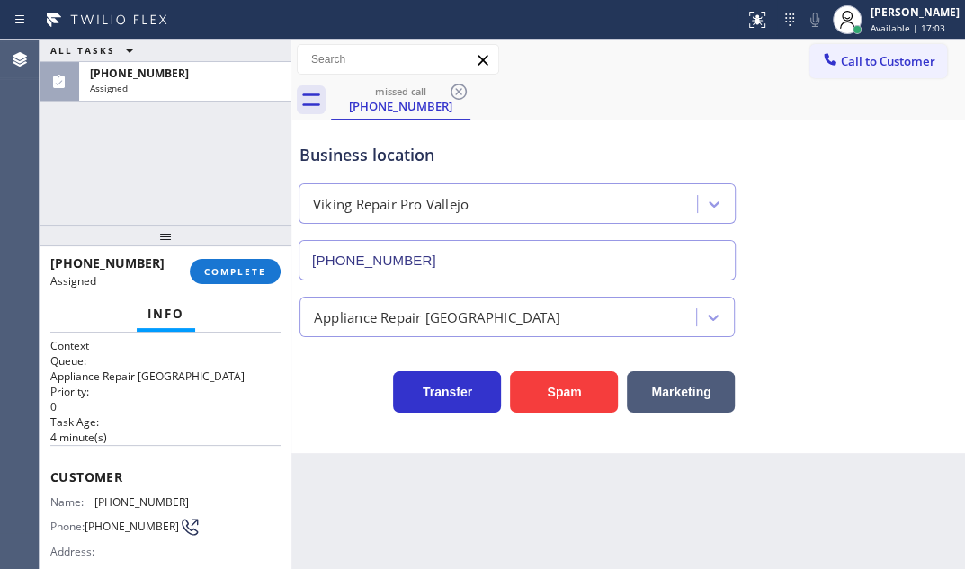
scroll to position [245, 0]
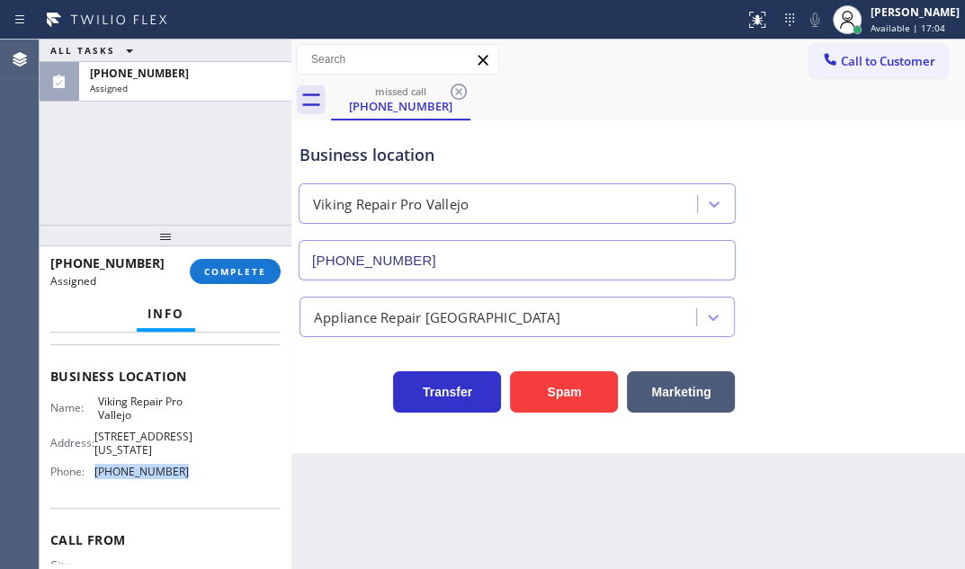
drag, startPoint x: 122, startPoint y: 474, endPoint x: 94, endPoint y: 474, distance: 27.9
click at [94, 474] on div "Phone: [PHONE_NUMBER]" at bounding box center [119, 471] width 139 height 13
click at [870, 65] on span "Call to Customer" at bounding box center [888, 61] width 94 height 16
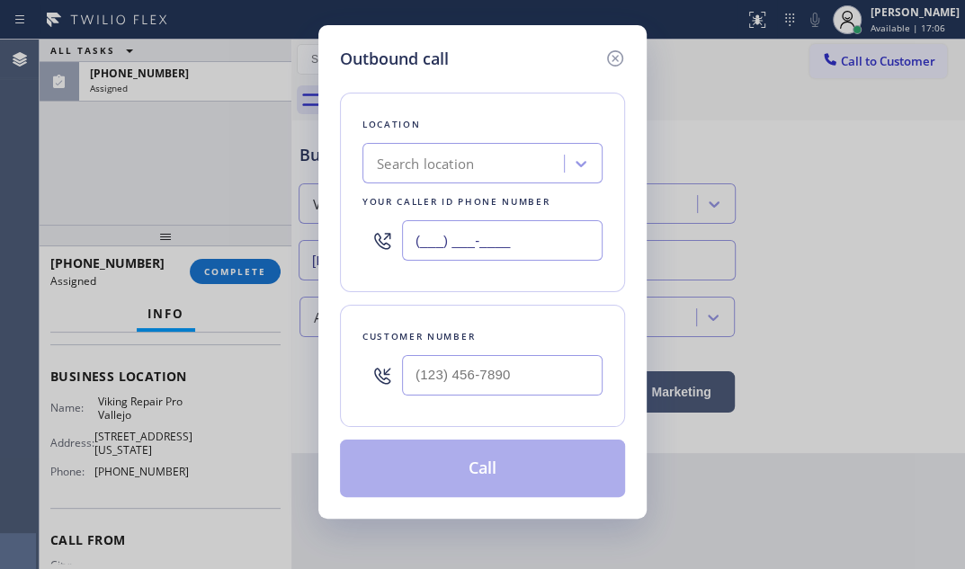
click at [570, 239] on input "(___) ___-____" at bounding box center [502, 240] width 201 height 40
paste input "707) 309-2787"
type input "[PHONE_NUMBER]"
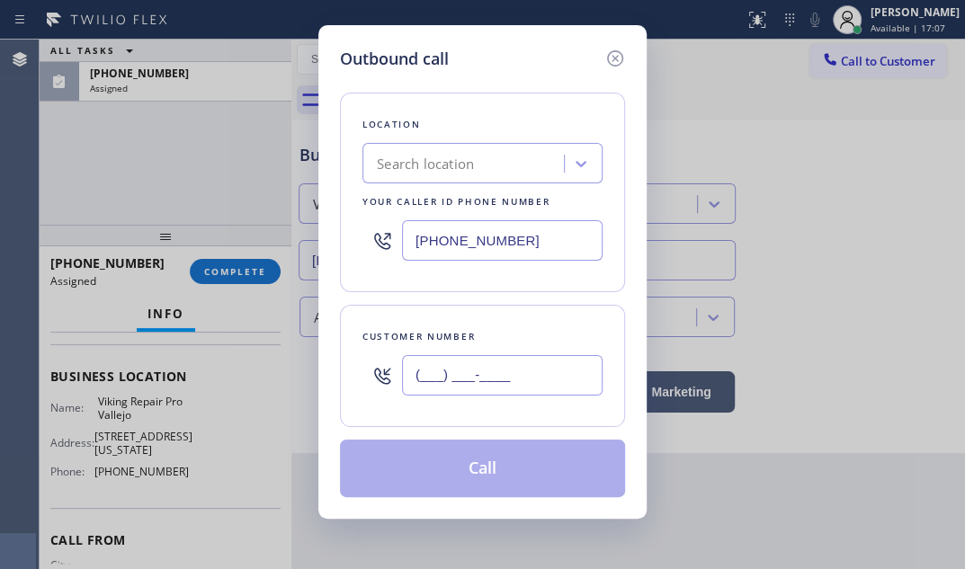
click at [501, 379] on input "(___) ___-____" at bounding box center [502, 375] width 201 height 40
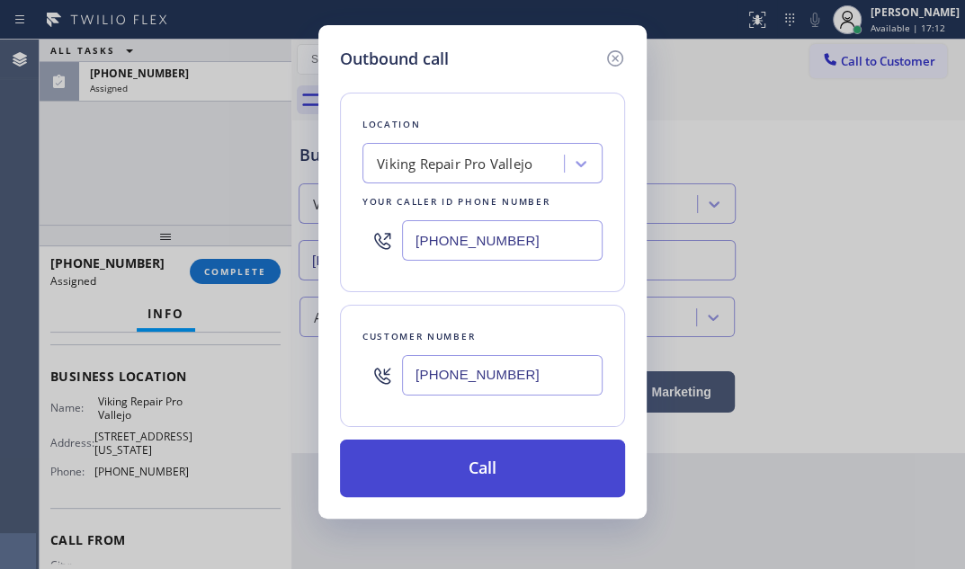
type input "[PHONE_NUMBER]"
click at [501, 452] on button "Call" at bounding box center [482, 469] width 285 height 58
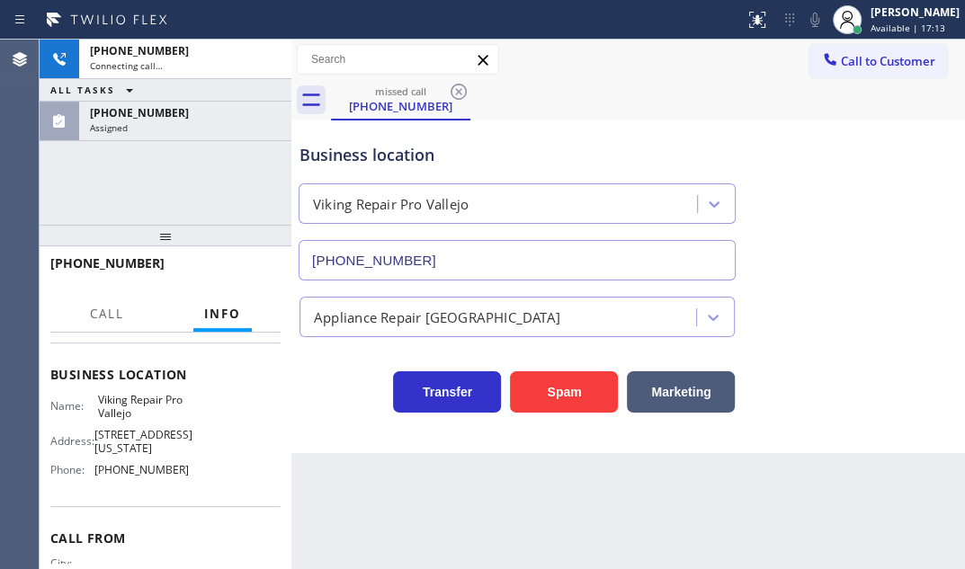
click at [200, 90] on div "ALL TASKS ALL TASKS ACTIVE TASKS TASKS IN WRAP UP" at bounding box center [166, 90] width 252 height 22
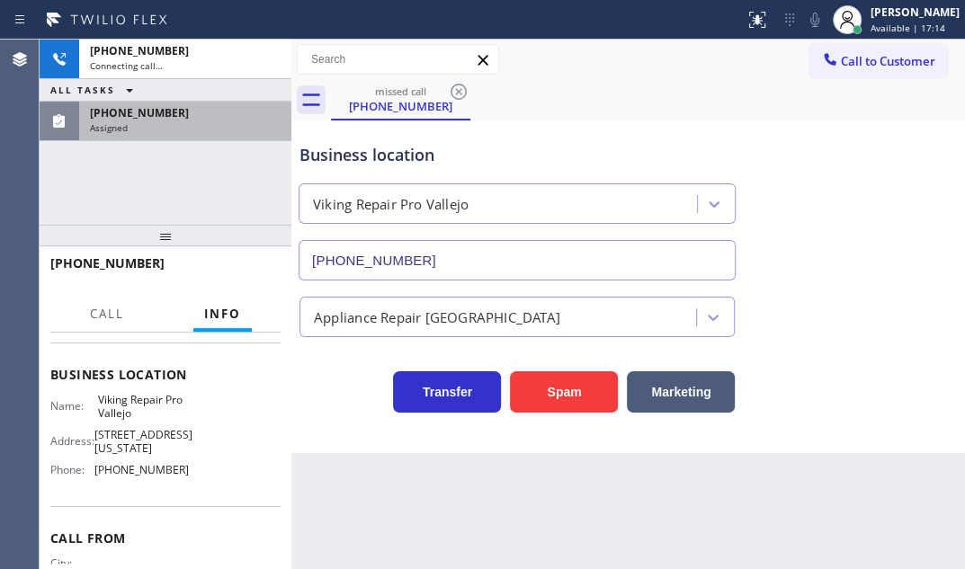
drag, startPoint x: 202, startPoint y: 107, endPoint x: 202, endPoint y: 136, distance: 28.8
click at [202, 107] on div "[PHONE_NUMBER]" at bounding box center [185, 112] width 191 height 15
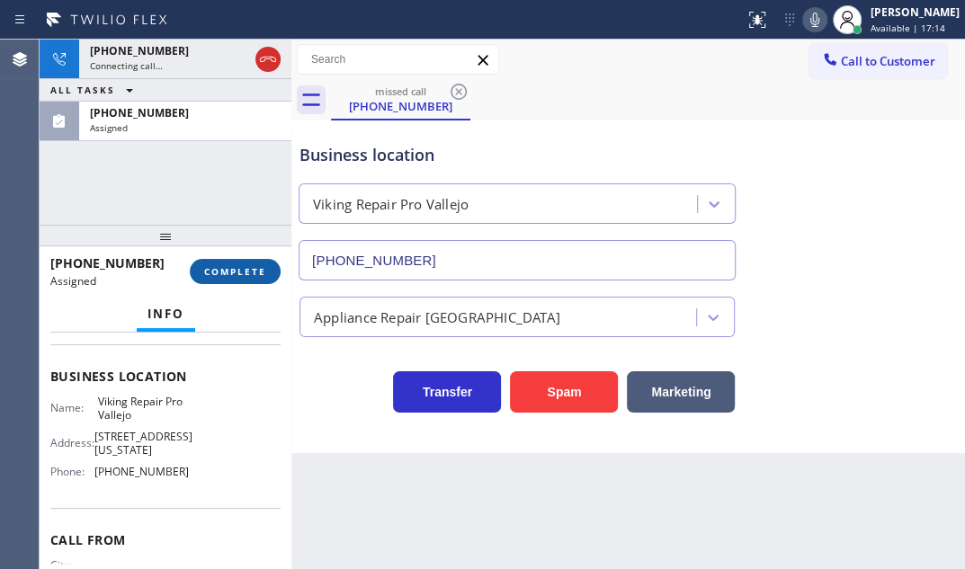
click at [219, 270] on span "COMPLETE" at bounding box center [235, 271] width 62 height 13
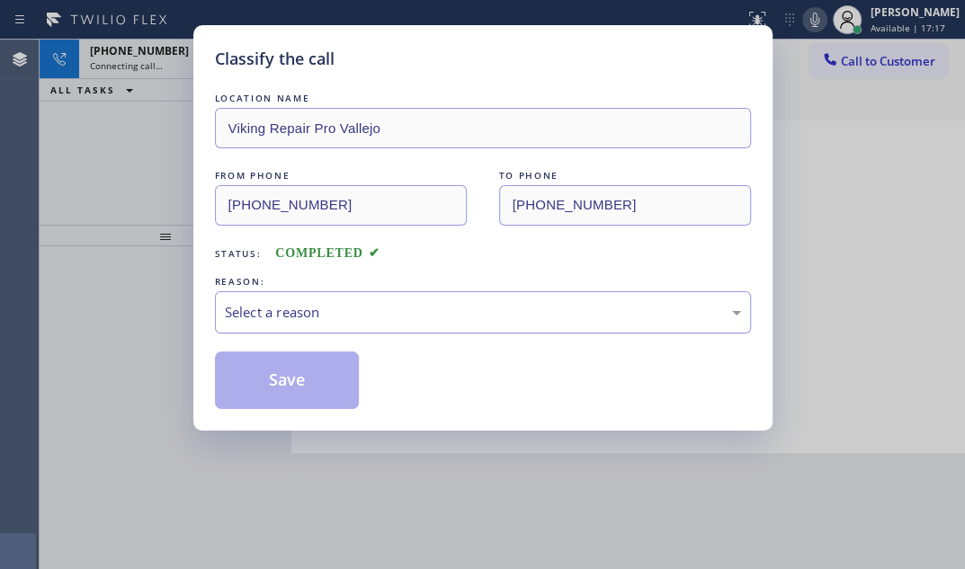
click at [318, 304] on div "Select a reason" at bounding box center [483, 312] width 516 height 21
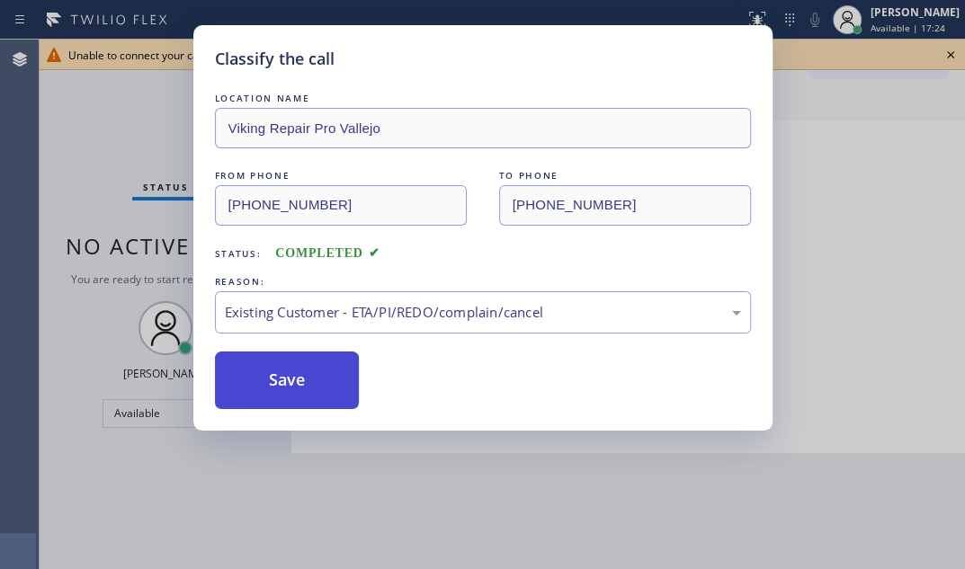
click at [291, 378] on button "Save" at bounding box center [287, 381] width 145 height 58
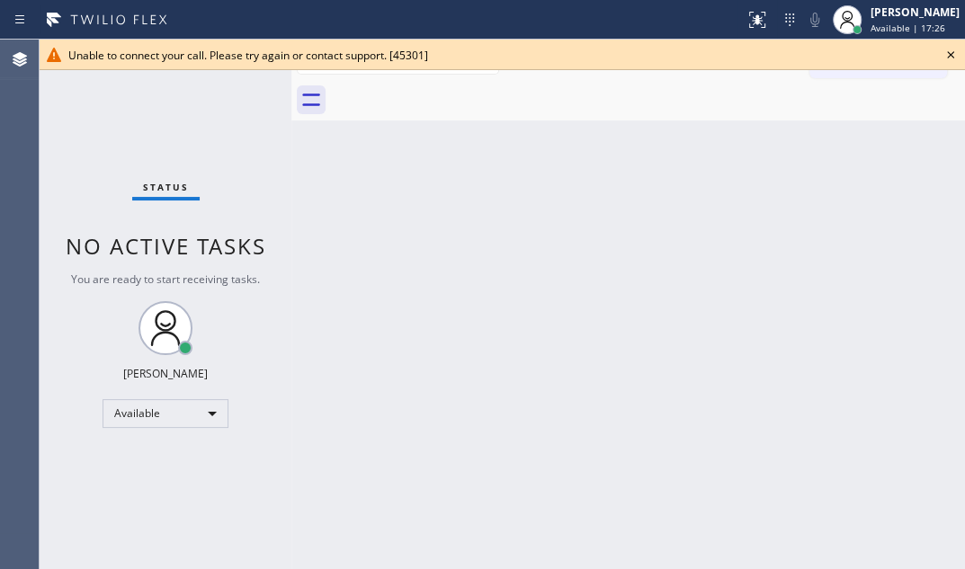
drag, startPoint x: 954, startPoint y: 55, endPoint x: 960, endPoint y: 90, distance: 35.6
click at [954, 58] on icon at bounding box center [951, 55] width 22 height 22
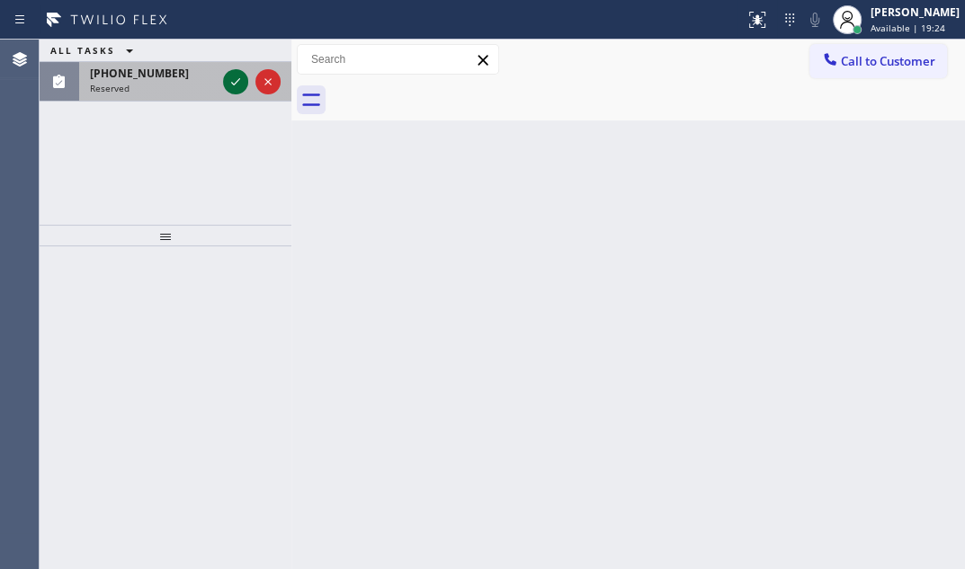
click at [228, 80] on icon at bounding box center [236, 82] width 22 height 22
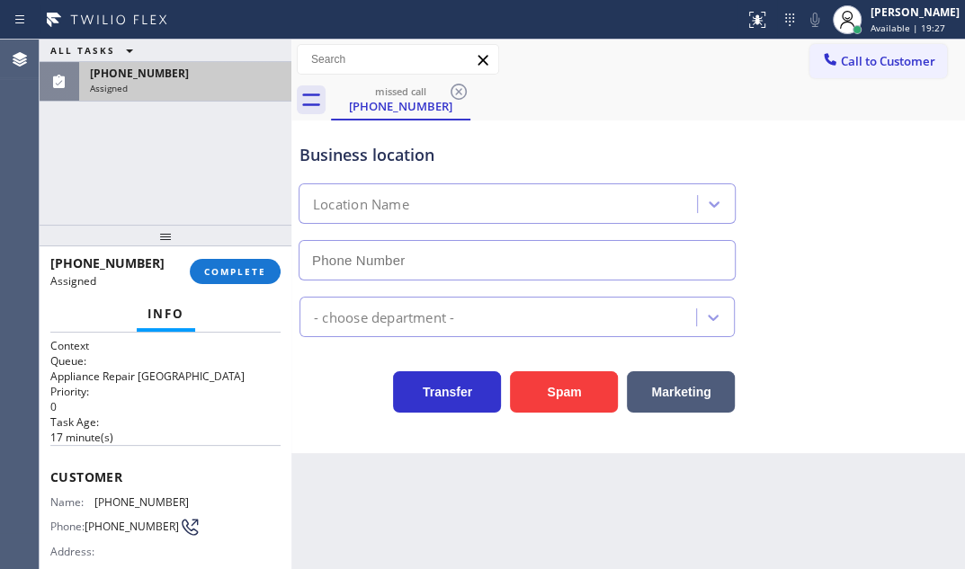
type input "[PHONE_NUMBER]"
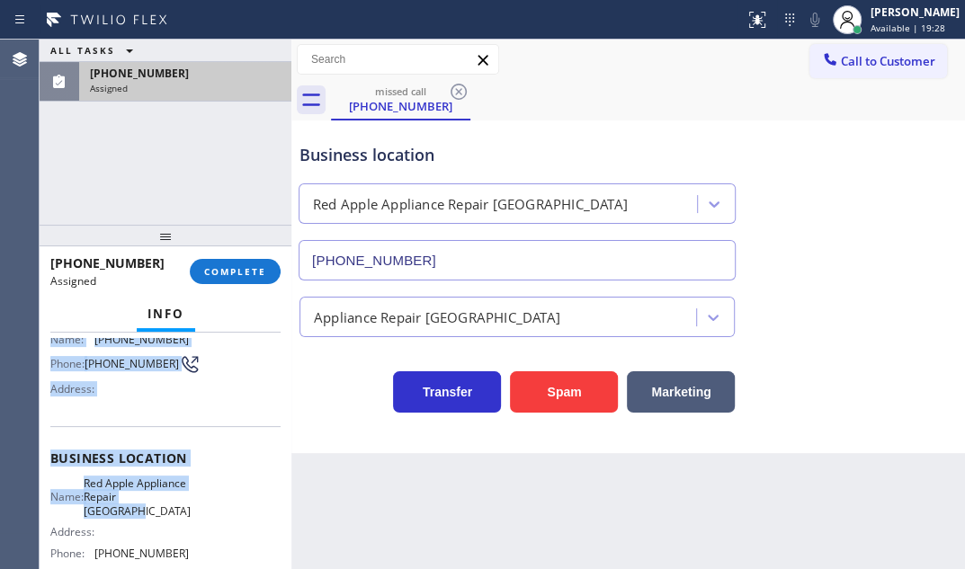
scroll to position [245, 0]
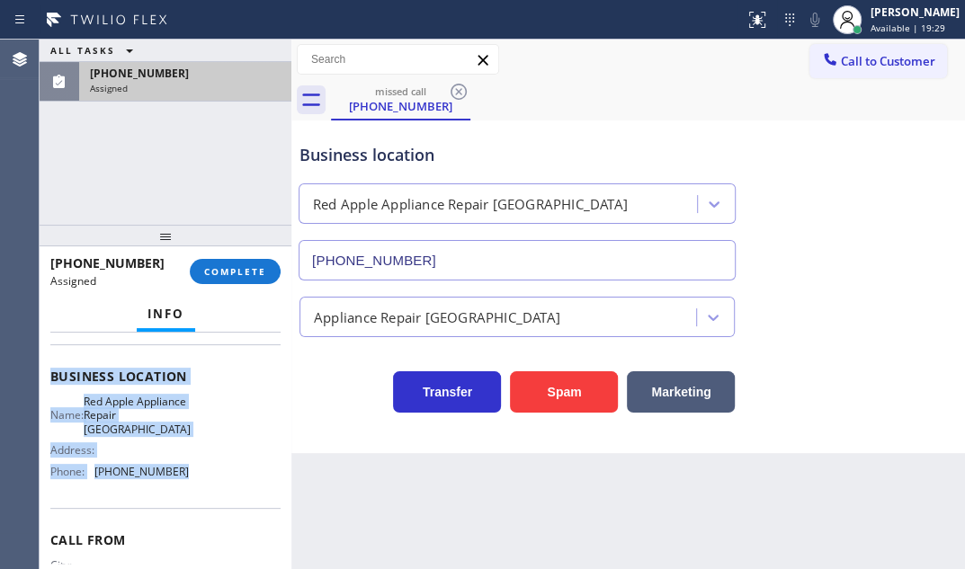
drag, startPoint x: 117, startPoint y: 493, endPoint x: 206, endPoint y: 508, distance: 90.4
click at [206, 508] on div "Context Queue: Appliance Repair High End Priority: 0 Task Age: [DEMOGRAPHIC_DAT…" at bounding box center [165, 369] width 230 height 551
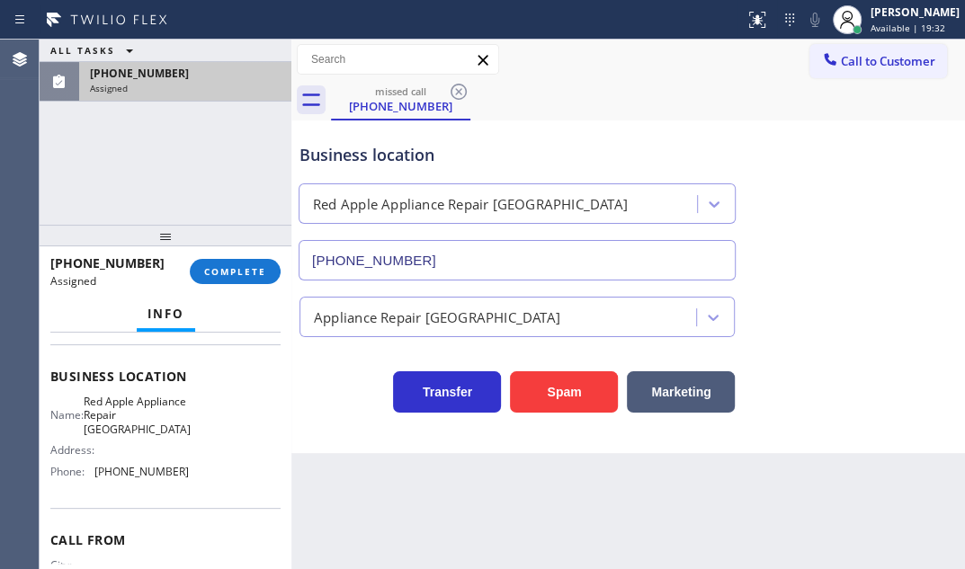
click at [381, 339] on div "Transfer Spam Marketing" at bounding box center [628, 375] width 665 height 76
drag, startPoint x: 177, startPoint y: 475, endPoint x: 95, endPoint y: 474, distance: 81.9
click at [95, 474] on div "Name: Red Apple Appliance Repair [GEOGRAPHIC_DATA] Address: Phone: [PHONE_NUMBE…" at bounding box center [165, 440] width 230 height 91
click at [905, 72] on button "Call to Customer" at bounding box center [879, 61] width 138 height 34
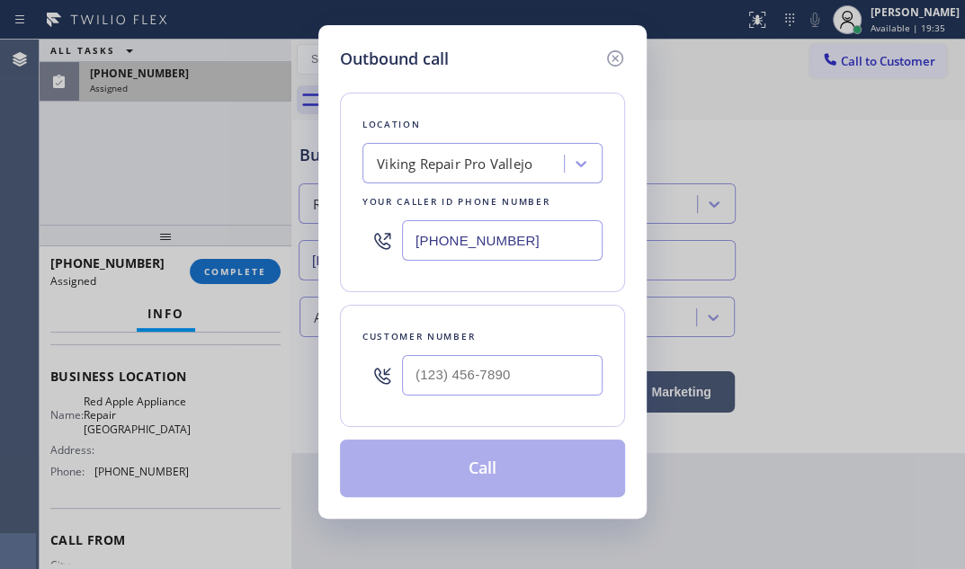
click at [554, 241] on input "[PHONE_NUMBER]" at bounding box center [502, 240] width 201 height 40
paste input "650) 297-2626"
type input "[PHONE_NUMBER]"
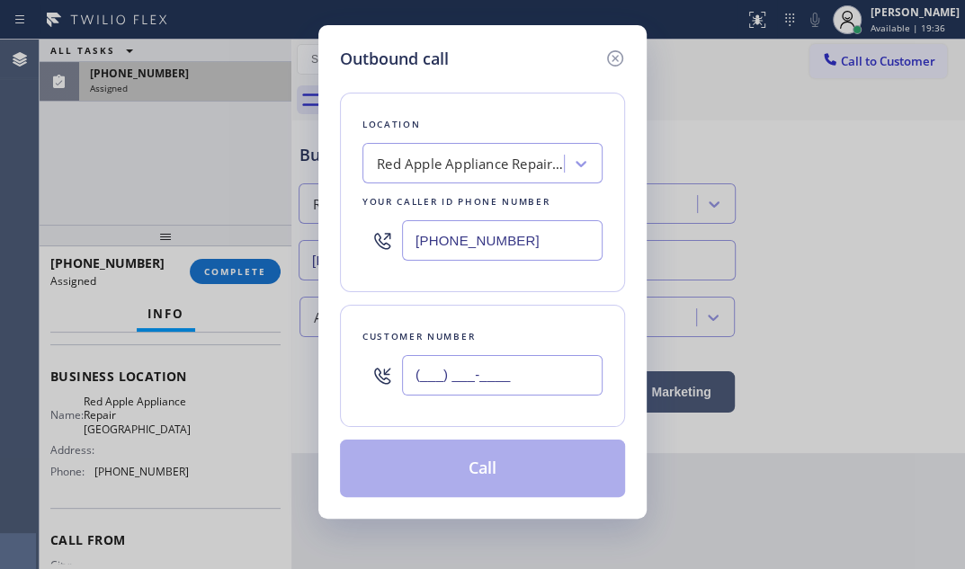
click at [494, 378] on input "(___) ___-____" at bounding box center [502, 375] width 201 height 40
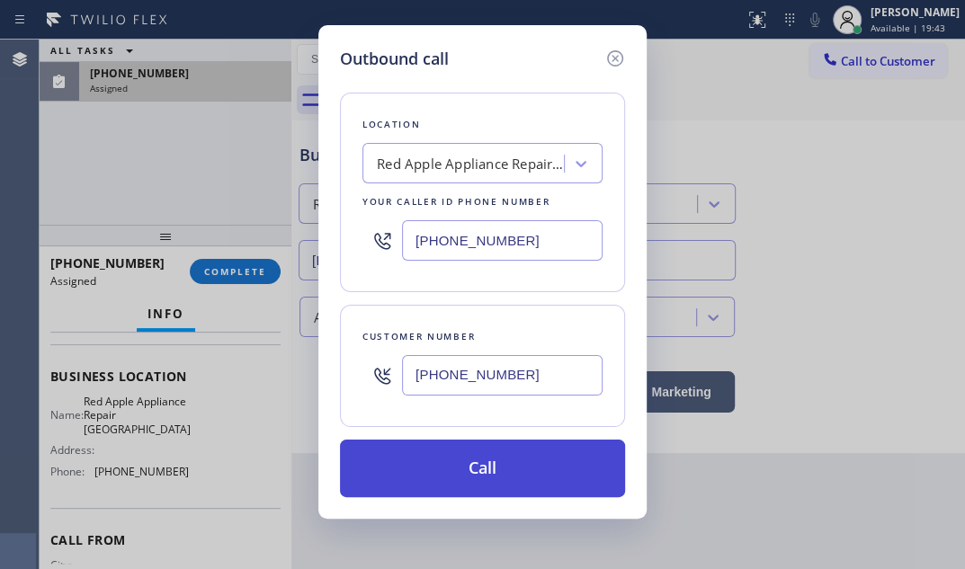
type input "[PHONE_NUMBER]"
click at [520, 468] on button "Call" at bounding box center [482, 469] width 285 height 58
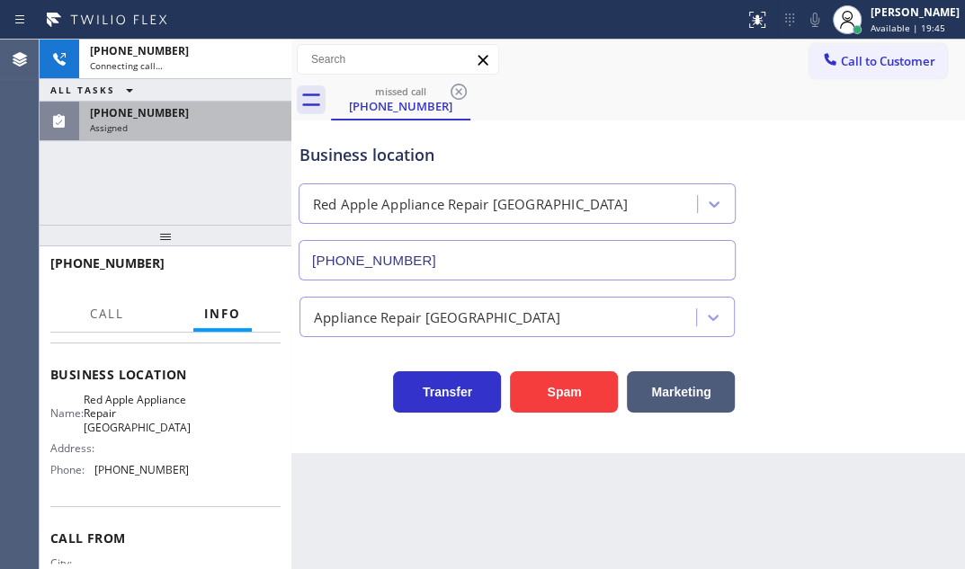
click at [199, 112] on div "[PHONE_NUMBER]" at bounding box center [185, 112] width 191 height 15
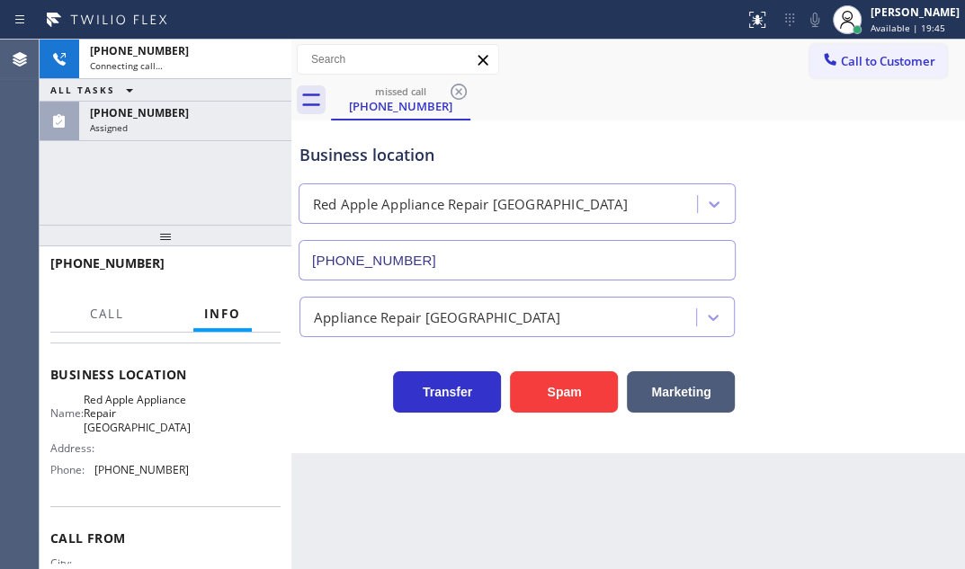
scroll to position [245, 0]
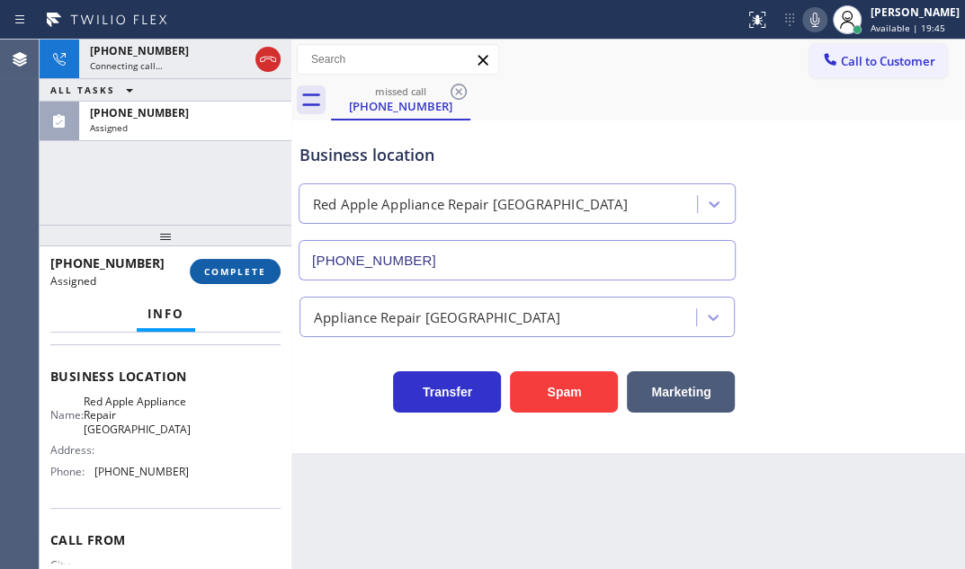
click at [230, 270] on span "COMPLETE" at bounding box center [235, 271] width 62 height 13
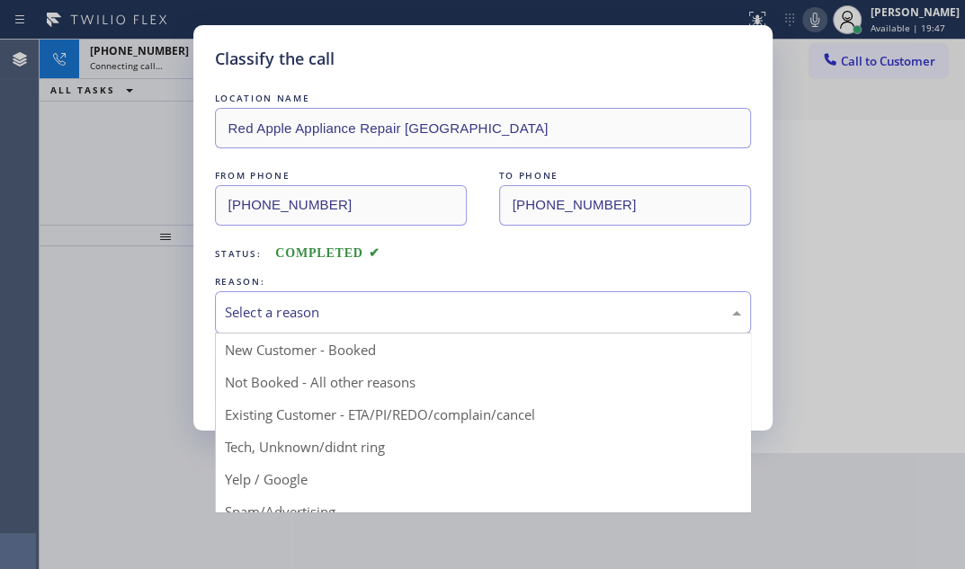
drag, startPoint x: 426, startPoint y: 313, endPoint x: 333, endPoint y: 410, distance: 134.9
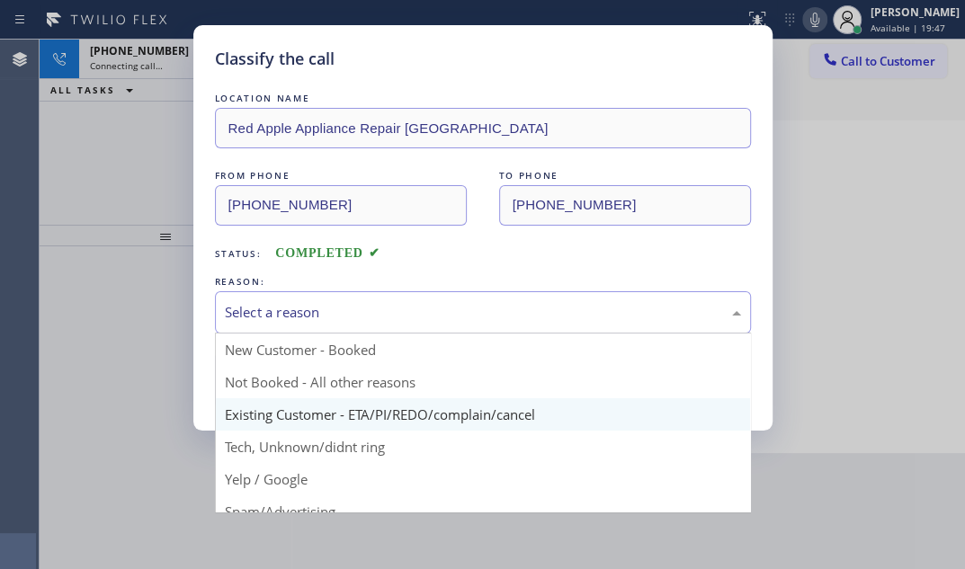
click at [425, 313] on div "Select a reason" at bounding box center [483, 312] width 516 height 21
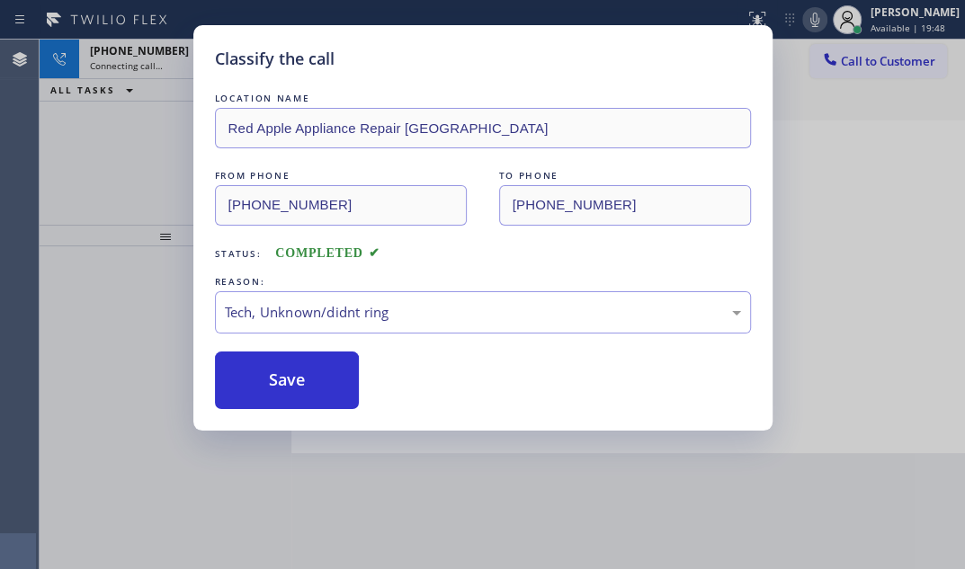
drag, startPoint x: 332, startPoint y: 446, endPoint x: 290, endPoint y: 408, distance: 57.3
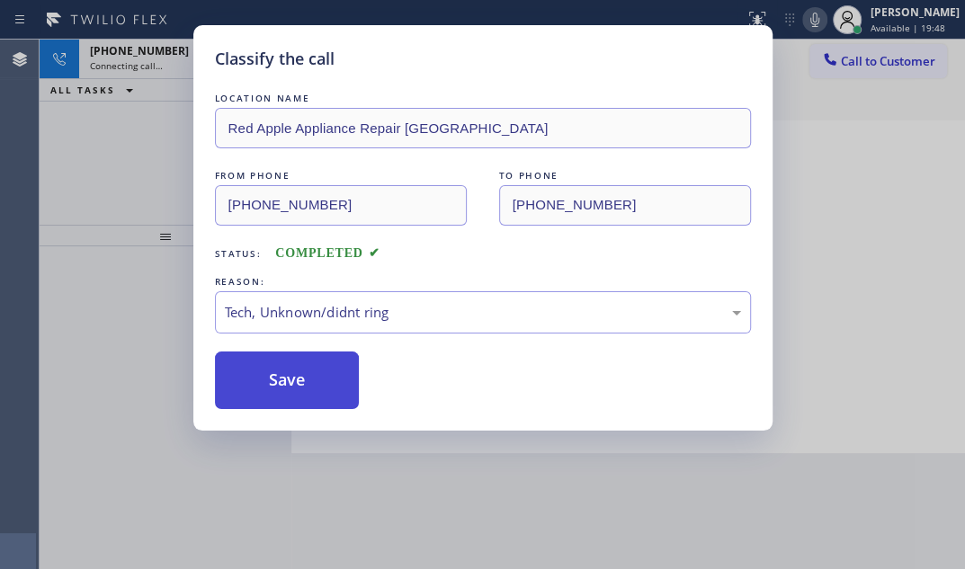
click at [280, 373] on button "Save" at bounding box center [287, 381] width 145 height 58
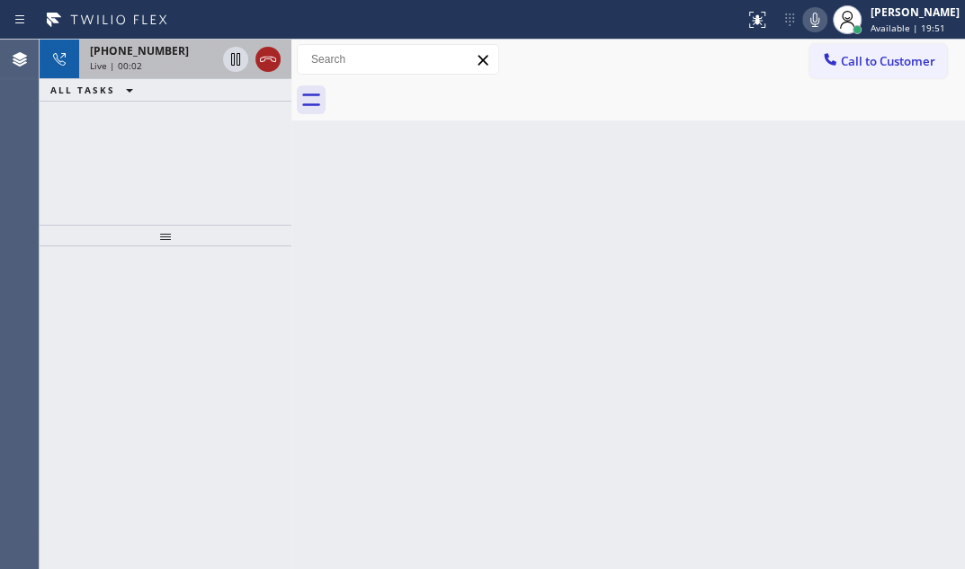
click at [270, 60] on icon at bounding box center [268, 60] width 22 height 22
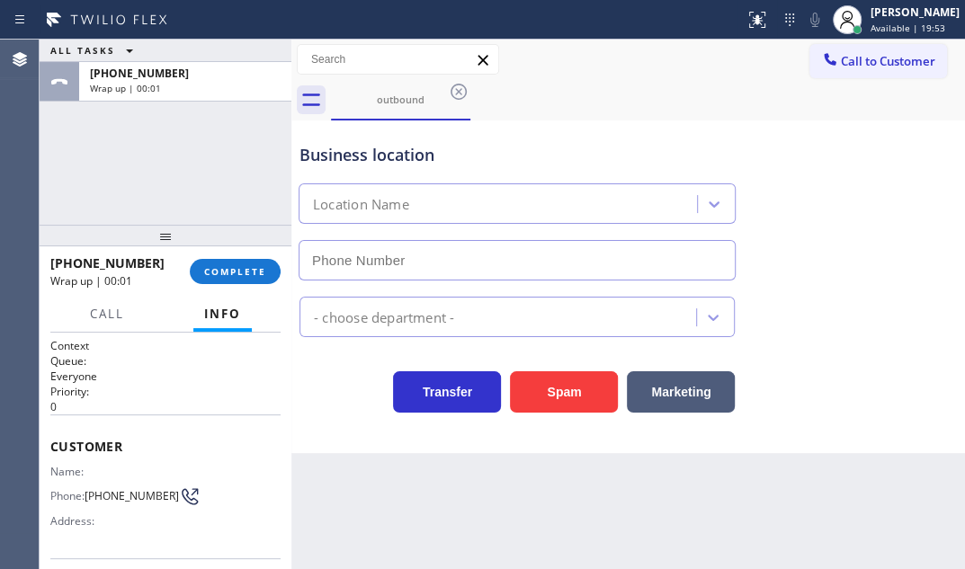
type input "[PHONE_NUMBER]"
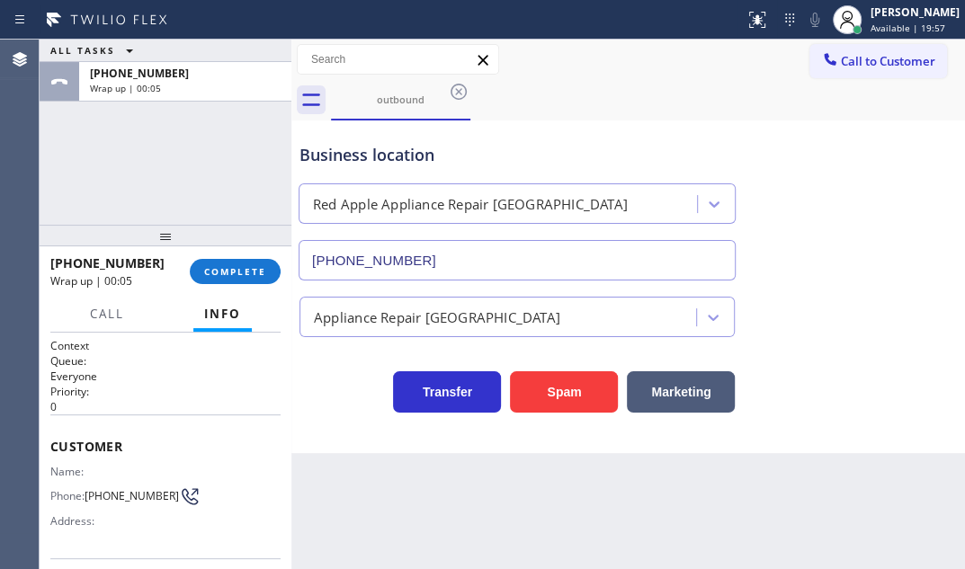
click at [873, 85] on div "outbound" at bounding box center [648, 100] width 634 height 40
click at [883, 73] on button "Call to Customer" at bounding box center [879, 61] width 138 height 34
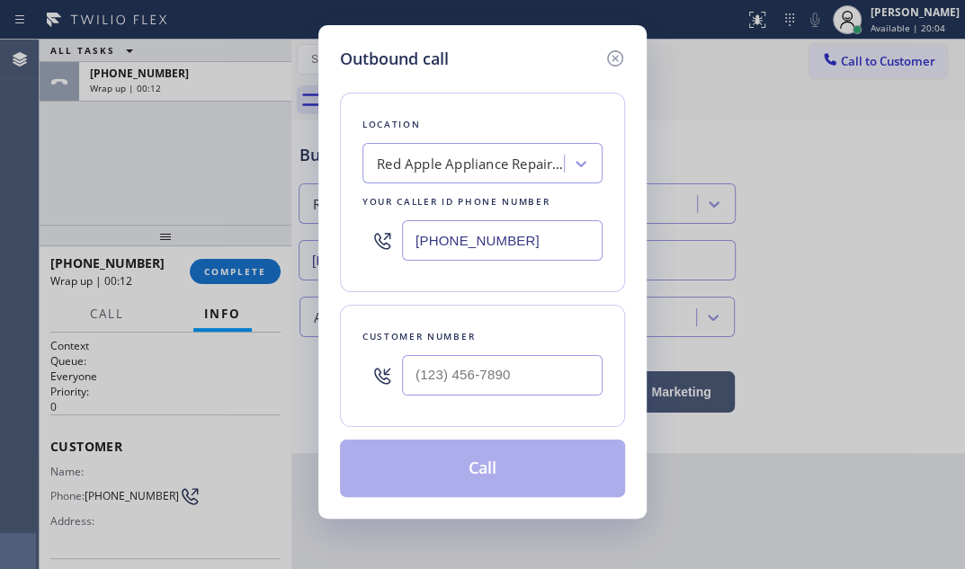
click at [549, 237] on input "[PHONE_NUMBER]" at bounding box center [502, 240] width 201 height 40
paste input "954) 787-0381"
type input "[PHONE_NUMBER]"
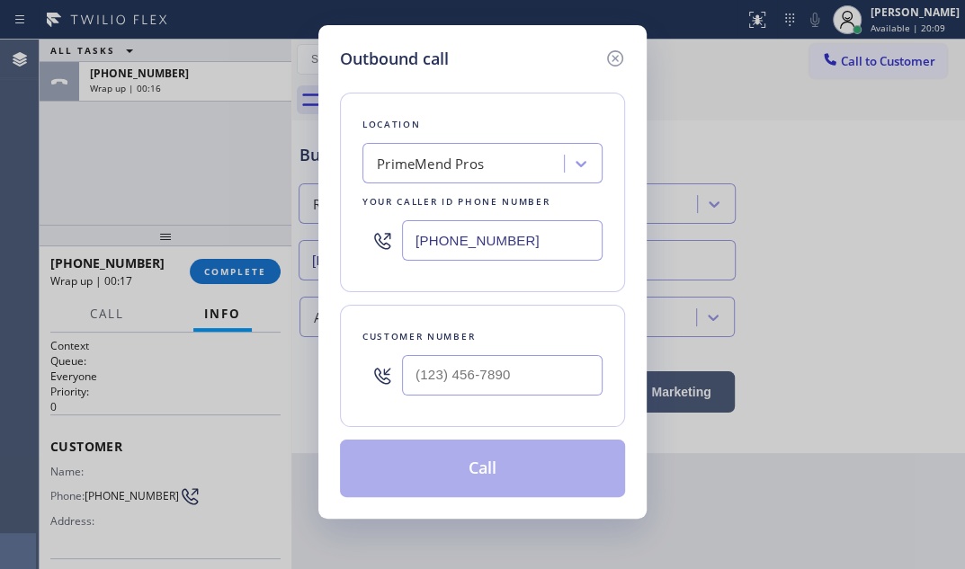
click at [521, 350] on div at bounding box center [502, 375] width 201 height 58
click at [509, 366] on input "(___) ___-____" at bounding box center [502, 375] width 201 height 40
paste input "786) 298-0259"
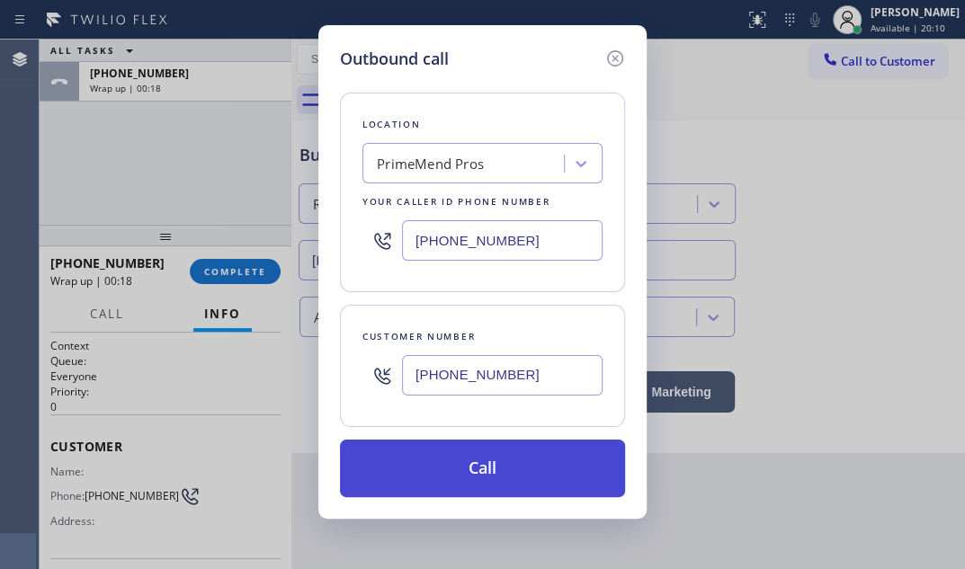
type input "[PHONE_NUMBER]"
click at [495, 470] on button "Call" at bounding box center [482, 469] width 285 height 58
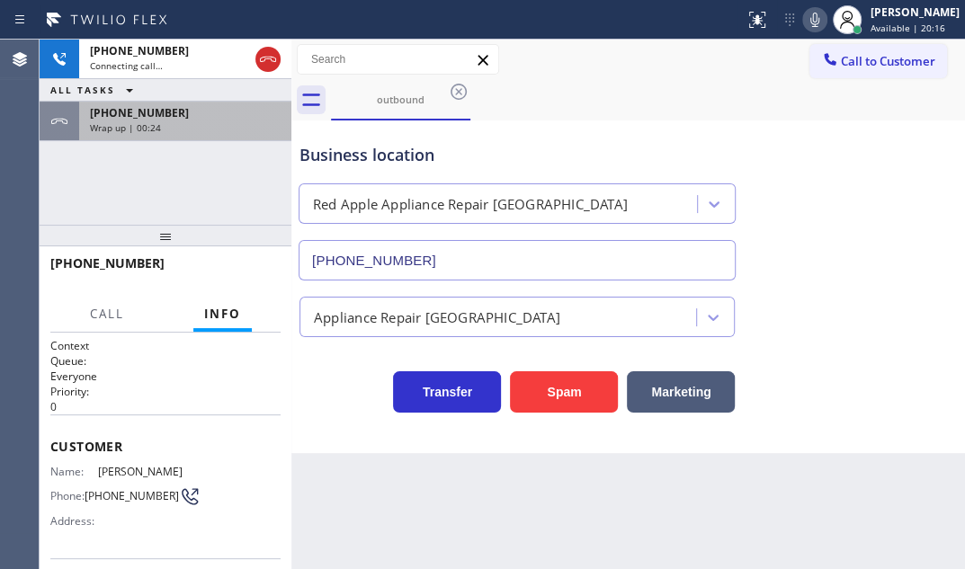
click at [218, 127] on div "Wrap up | 00:24" at bounding box center [185, 127] width 191 height 13
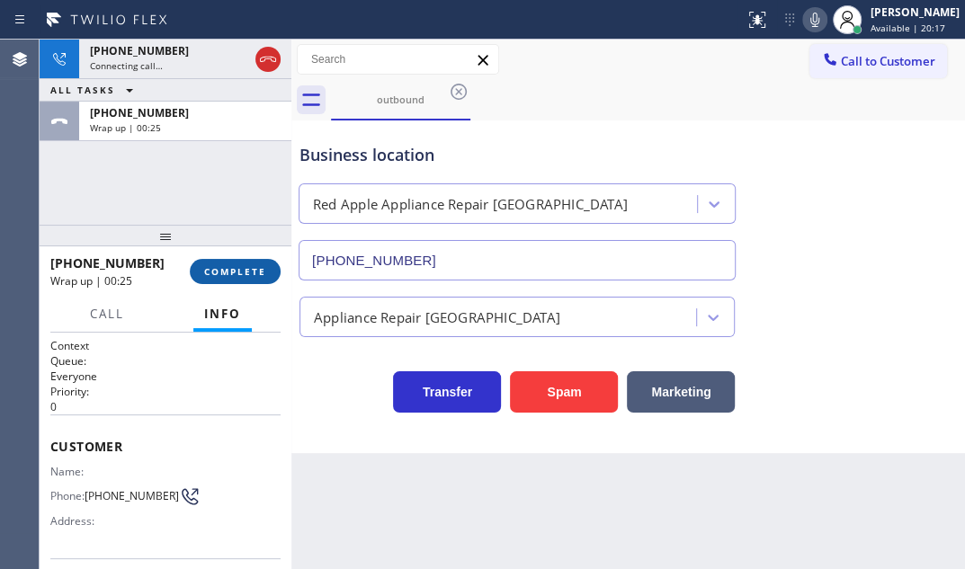
click at [234, 270] on span "COMPLETE" at bounding box center [235, 271] width 62 height 13
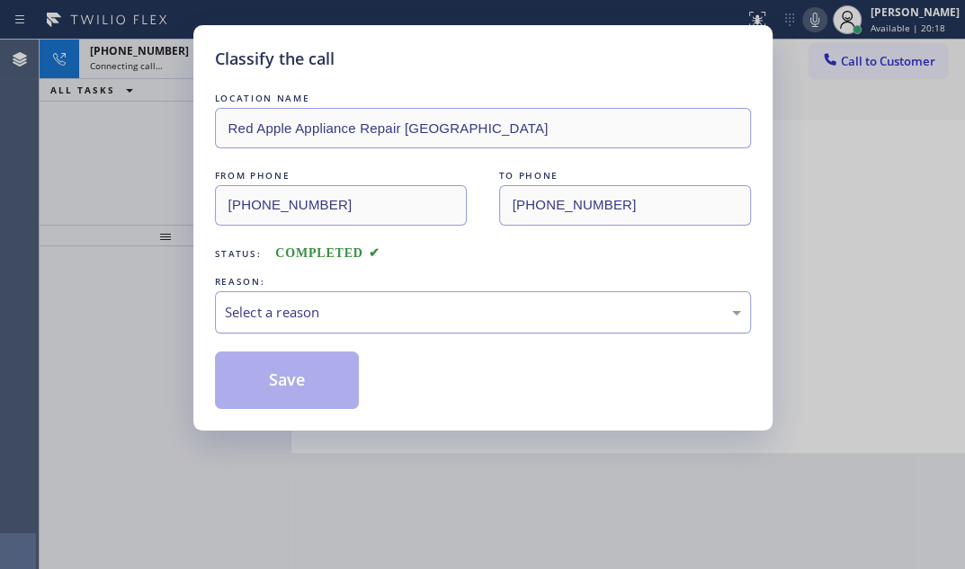
click at [355, 313] on div "Select a reason" at bounding box center [483, 312] width 516 height 21
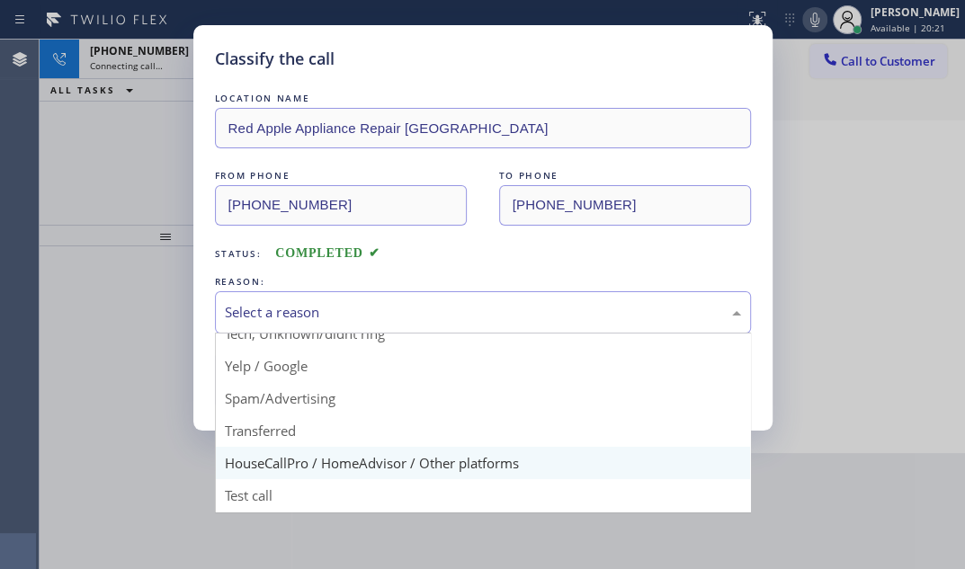
scroll to position [120, 0]
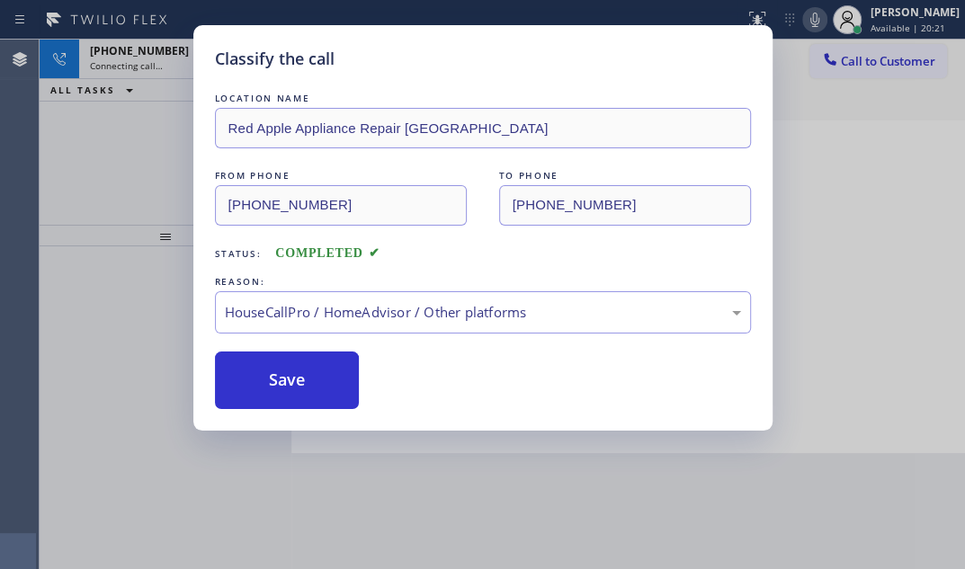
drag, startPoint x: 328, startPoint y: 457, endPoint x: 314, endPoint y: 442, distance: 21.0
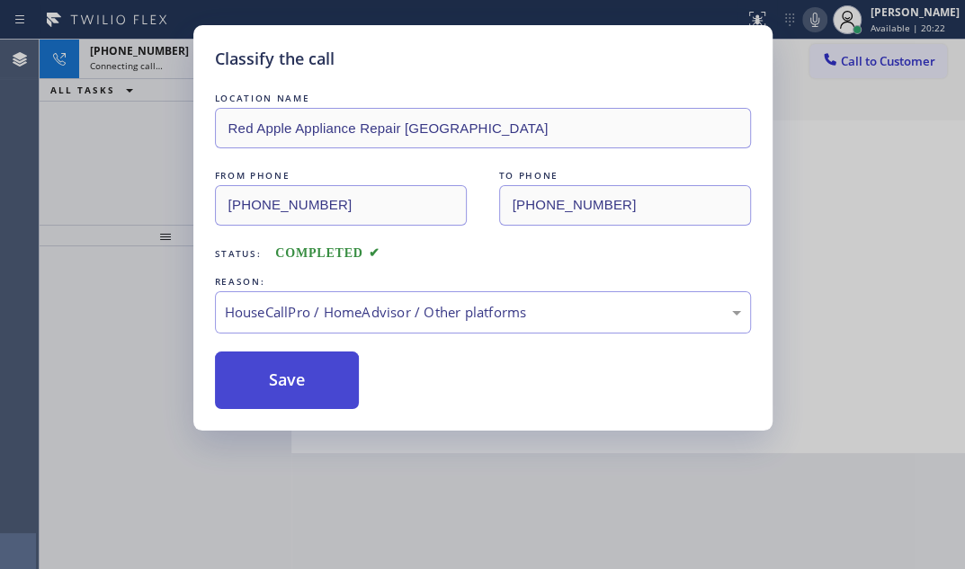
click at [279, 382] on button "Save" at bounding box center [287, 381] width 145 height 58
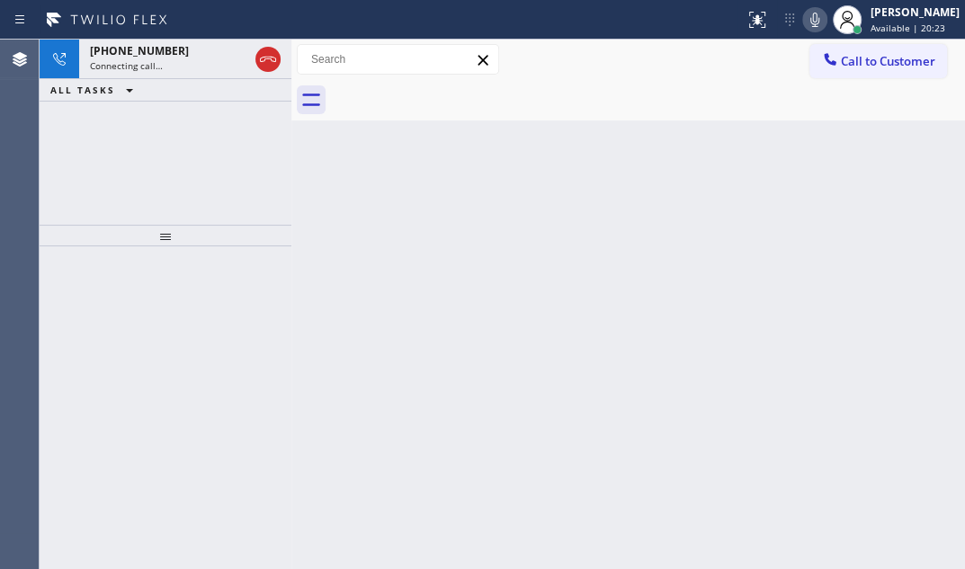
click at [424, 157] on div "Back to Dashboard Change Sender ID Customers Technicians Select a contact Outbo…" at bounding box center [628, 305] width 674 height 530
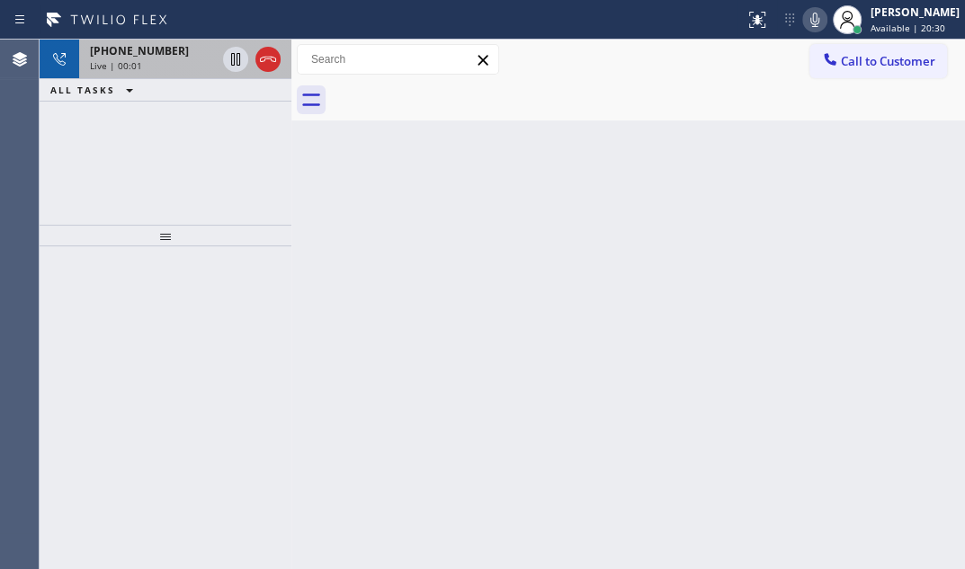
click at [171, 64] on div "Live | 00:01" at bounding box center [153, 65] width 126 height 13
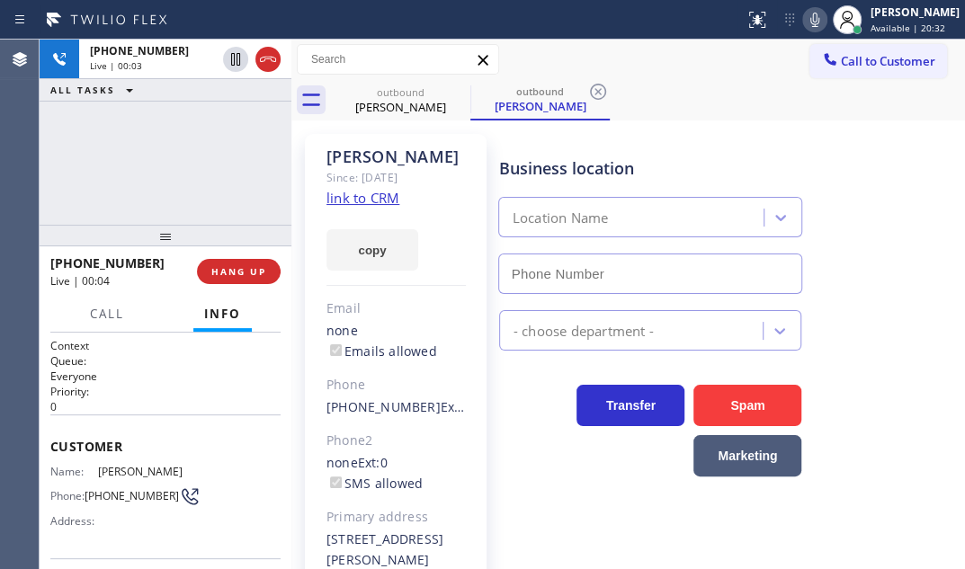
type input "[PHONE_NUMBER]"
click at [385, 199] on link "link to CRM" at bounding box center [363, 198] width 73 height 18
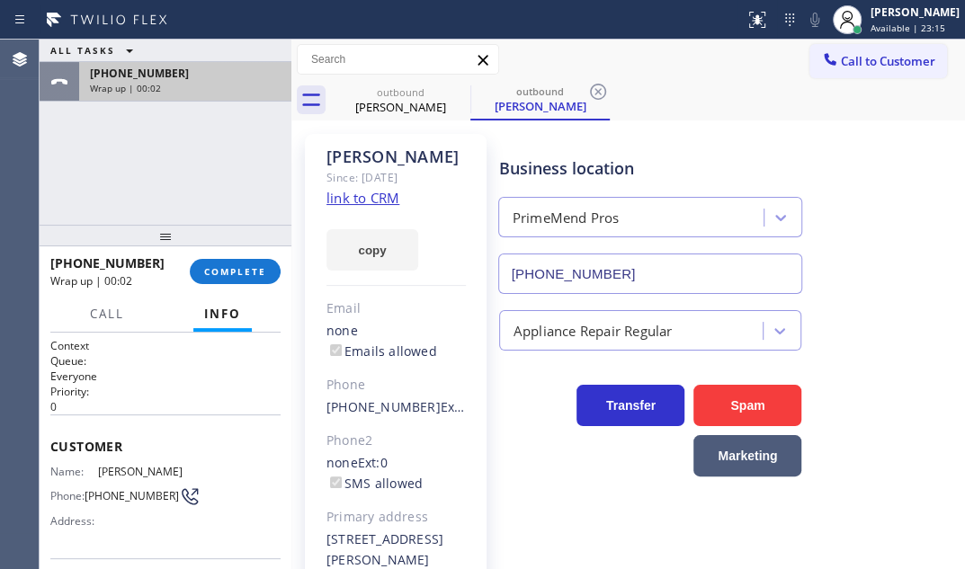
click at [252, 73] on div "[PHONE_NUMBER]" at bounding box center [185, 73] width 191 height 15
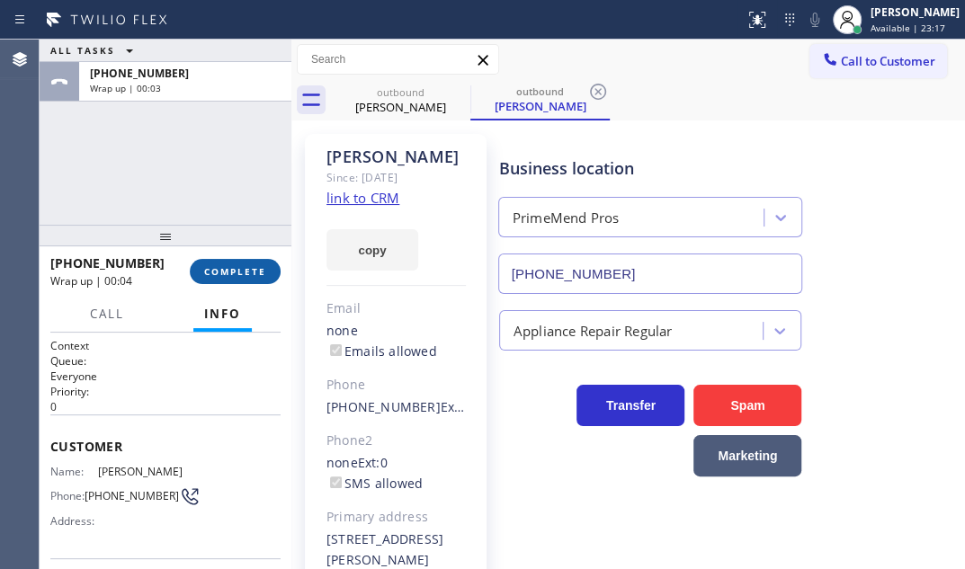
click at [237, 271] on span "COMPLETE" at bounding box center [235, 271] width 62 height 13
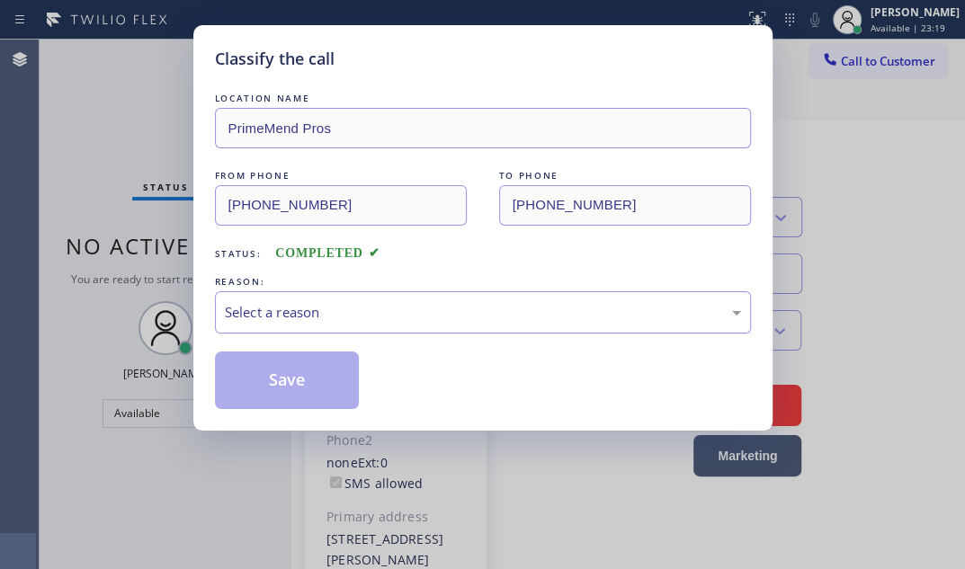
click at [428, 302] on div "Select a reason" at bounding box center [483, 312] width 516 height 21
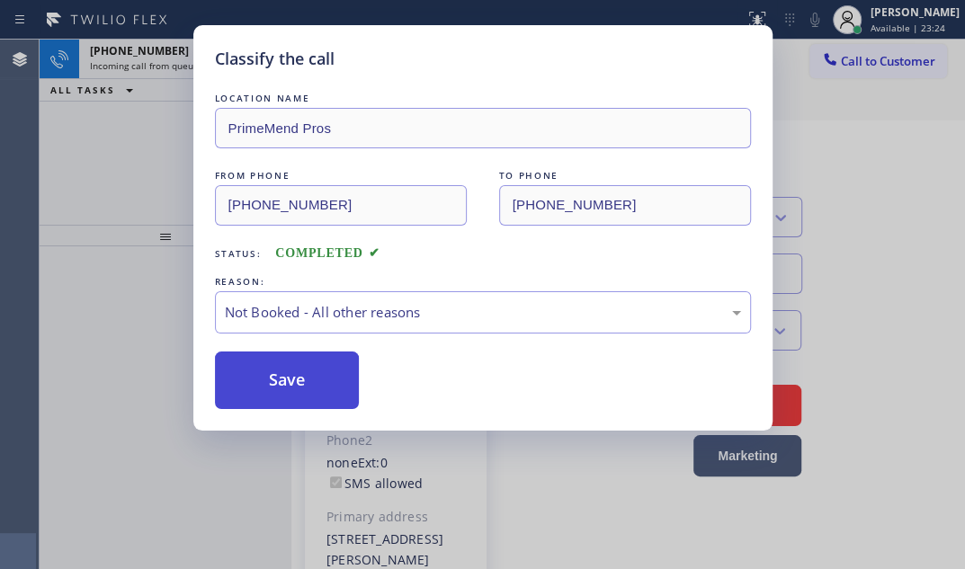
click at [284, 380] on button "Save" at bounding box center [287, 381] width 145 height 58
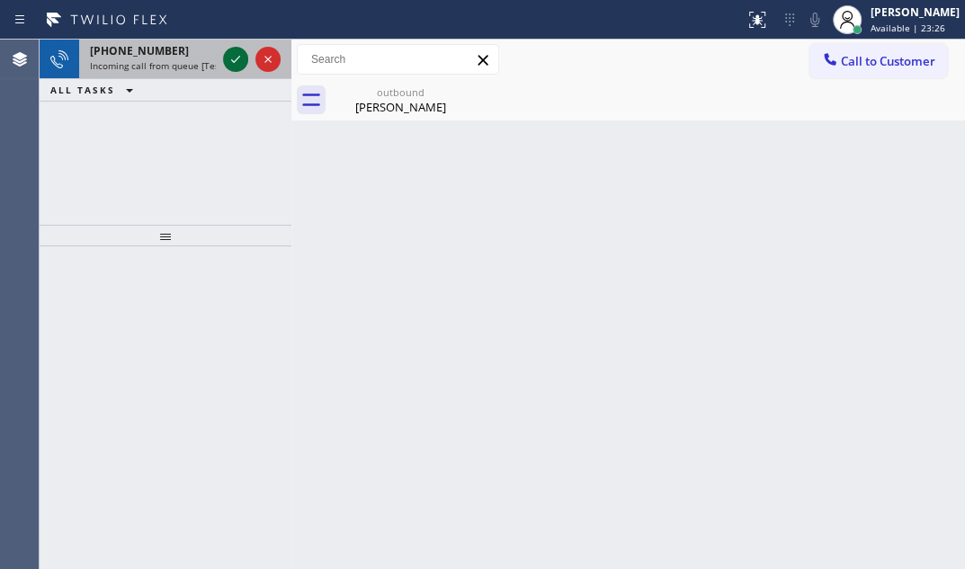
click at [230, 64] on icon at bounding box center [236, 60] width 22 height 22
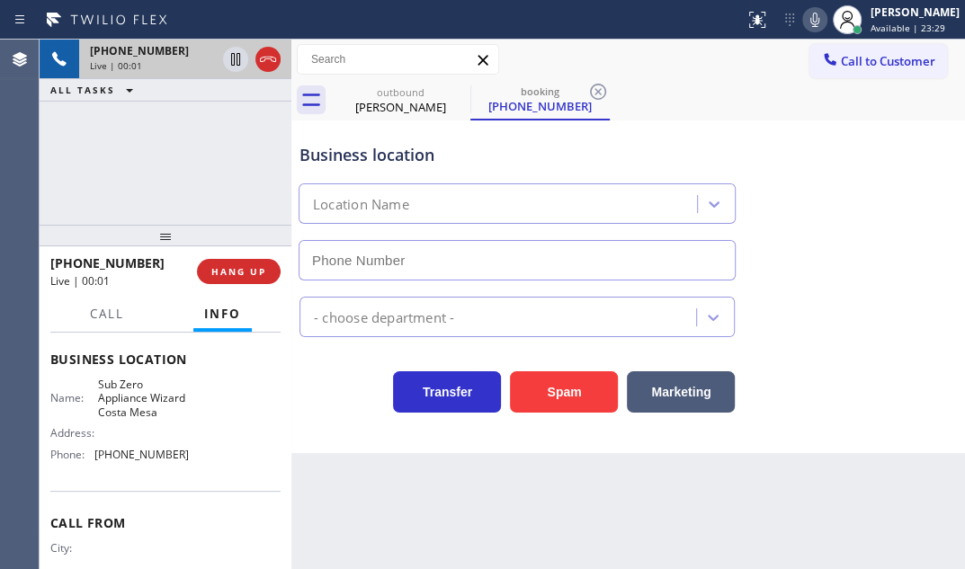
scroll to position [230, 0]
type input "[PHONE_NUMBER]"
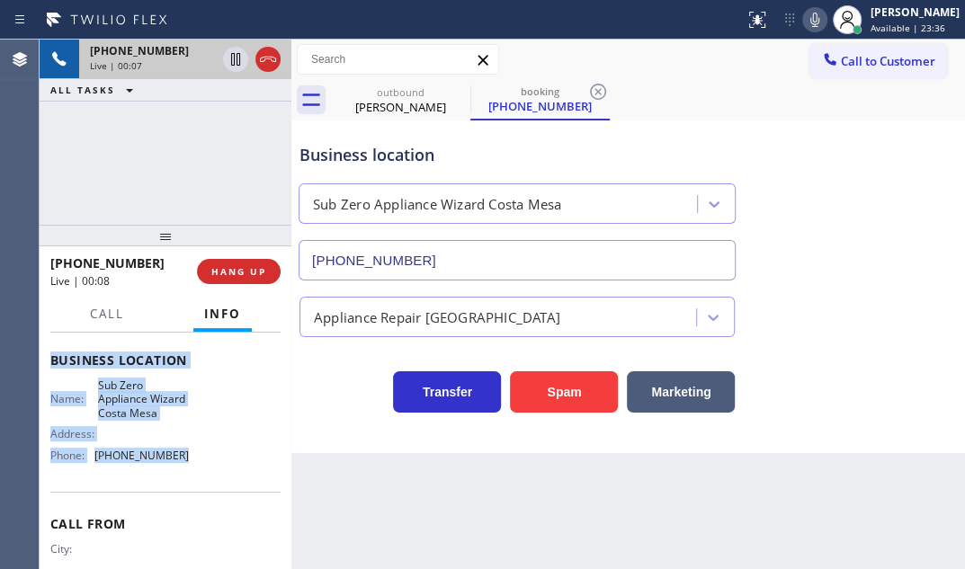
drag, startPoint x: 49, startPoint y: 372, endPoint x: 297, endPoint y: 497, distance: 277.6
click at [189, 488] on div "Context Queue: [Test] All Priority: 1 Customer Name: [PHONE_NUMBER] Phone: [PHO…" at bounding box center [166, 451] width 252 height 237
click at [234, 61] on icon at bounding box center [236, 60] width 22 height 22
click at [228, 63] on icon at bounding box center [236, 60] width 22 height 22
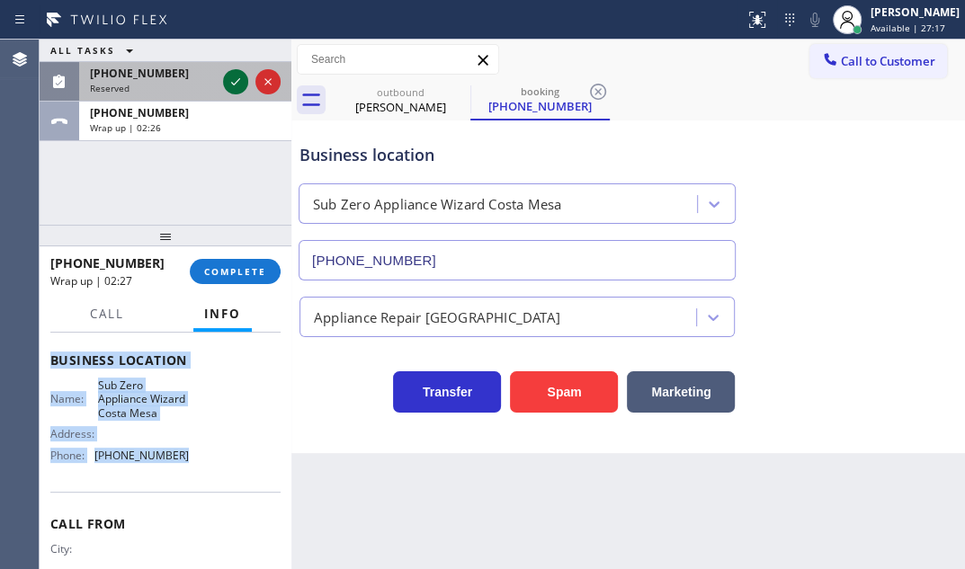
click at [238, 77] on icon at bounding box center [236, 82] width 22 height 22
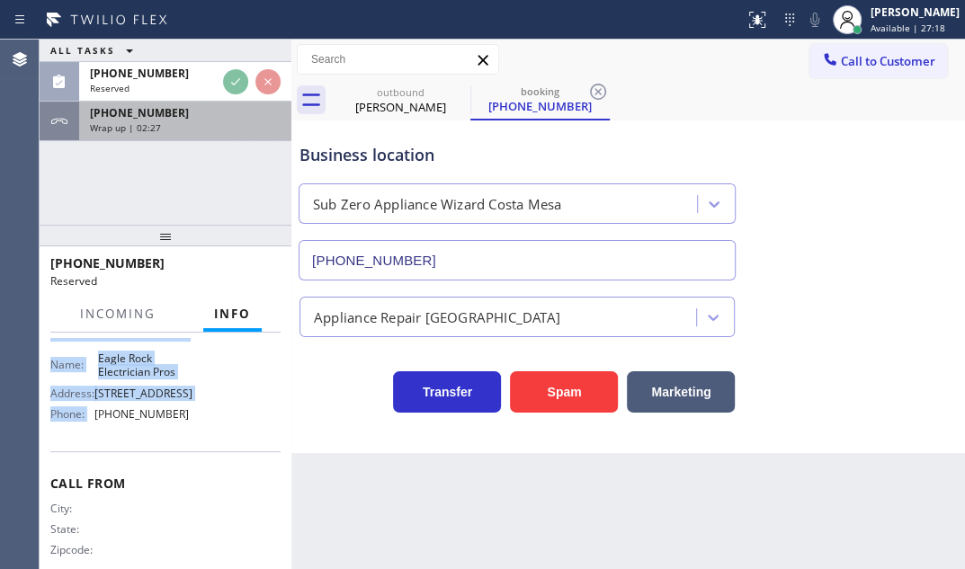
drag, startPoint x: 193, startPoint y: 126, endPoint x: 192, endPoint y: 166, distance: 39.6
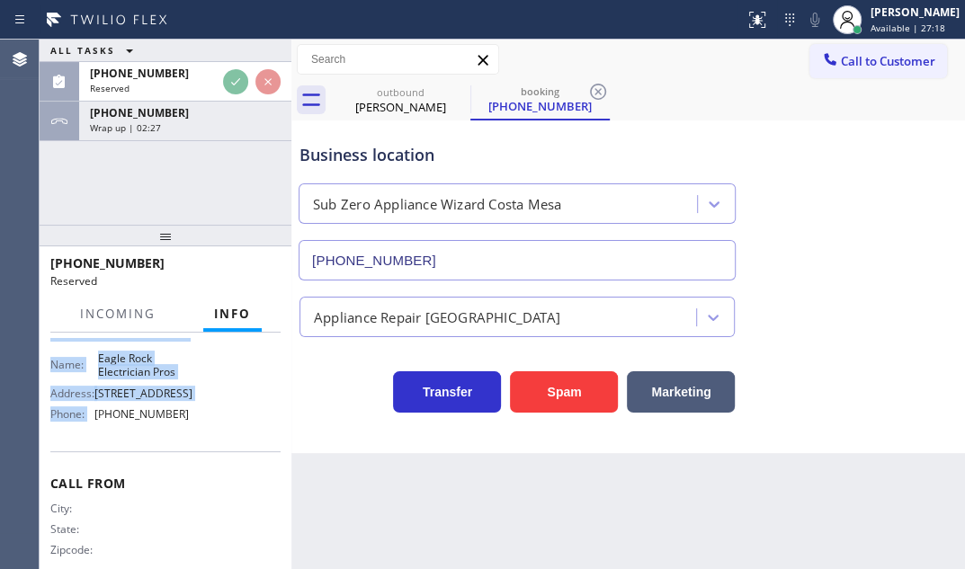
click at [192, 128] on div "Wrap up | 02:27" at bounding box center [185, 127] width 191 height 13
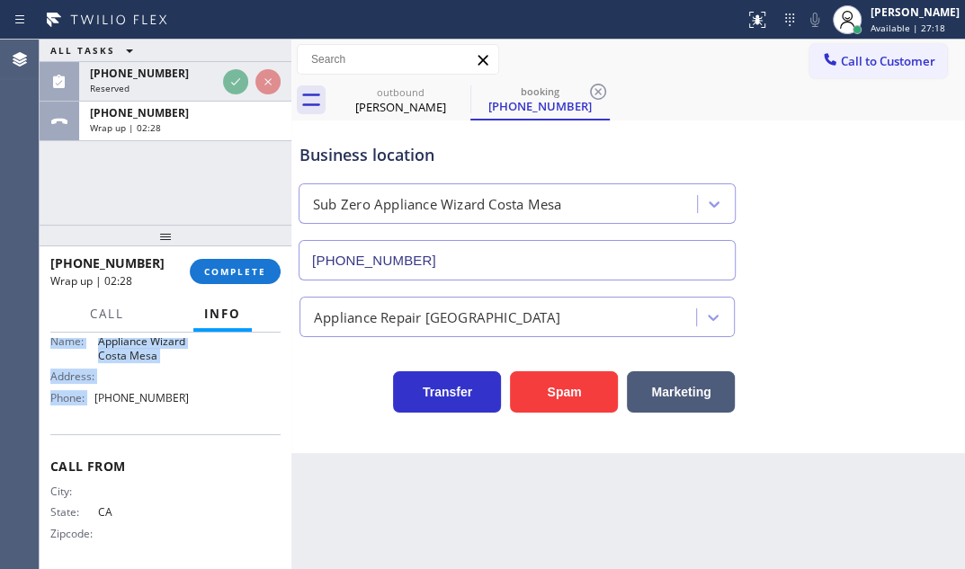
scroll to position [230, 0]
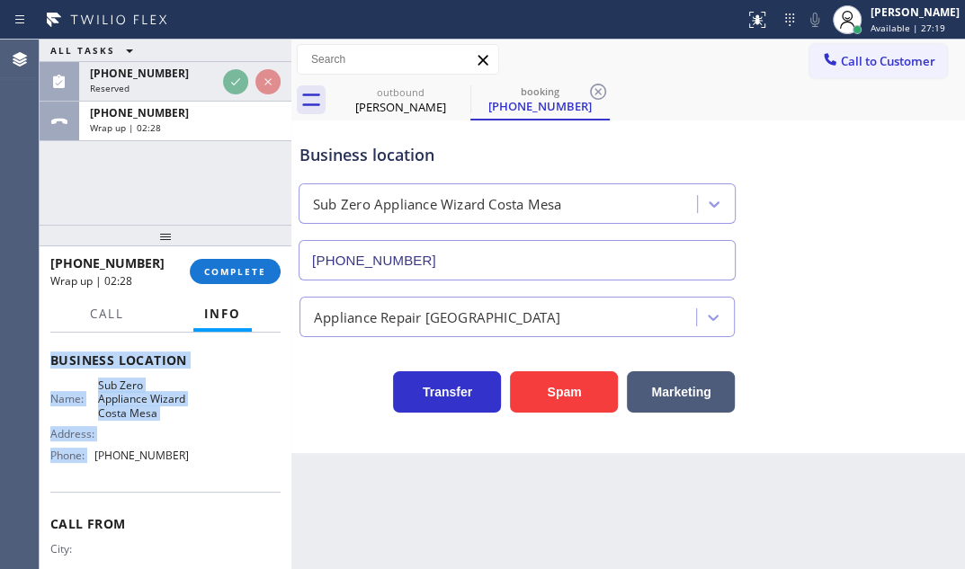
drag, startPoint x: 242, startPoint y: 273, endPoint x: 363, endPoint y: 310, distance: 127.2
click at [243, 271] on span "COMPLETE" at bounding box center [235, 271] width 62 height 13
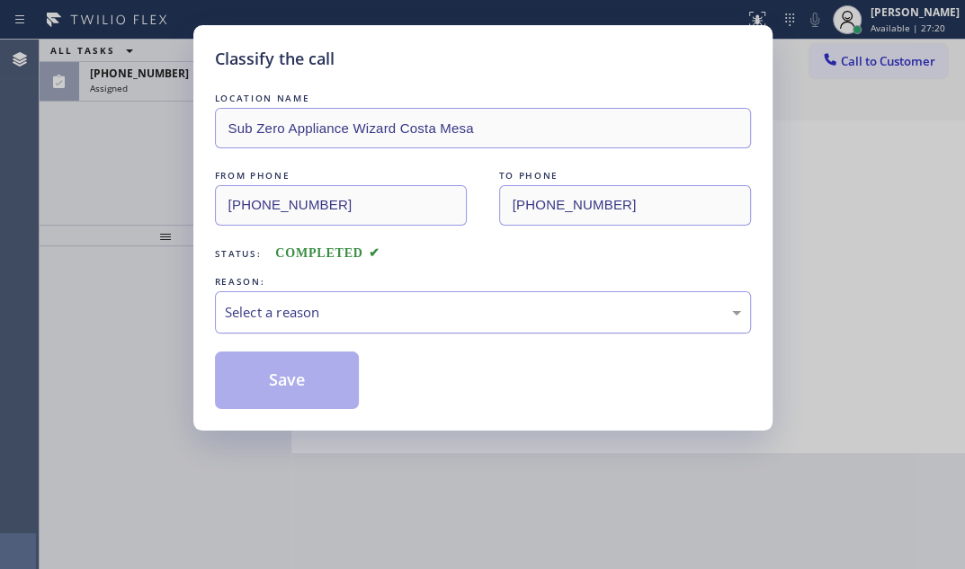
drag, startPoint x: 367, startPoint y: 311, endPoint x: 360, endPoint y: 324, distance: 14.5
click at [366, 312] on div "Select a reason" at bounding box center [483, 312] width 516 height 21
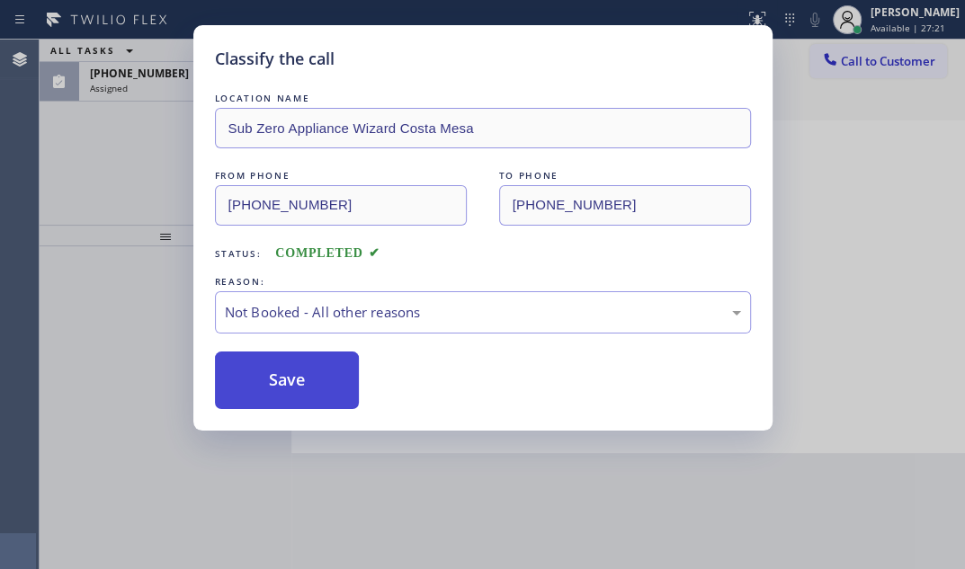
drag, startPoint x: 273, startPoint y: 383, endPoint x: 209, endPoint y: 246, distance: 152.1
click at [272, 381] on button "Save" at bounding box center [287, 381] width 145 height 58
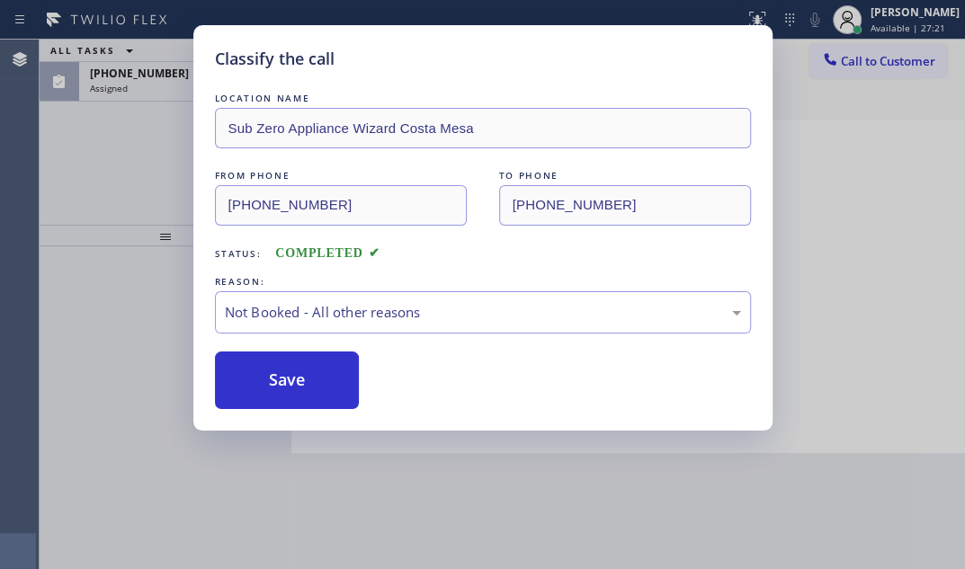
type input "[PHONE_NUMBER]"
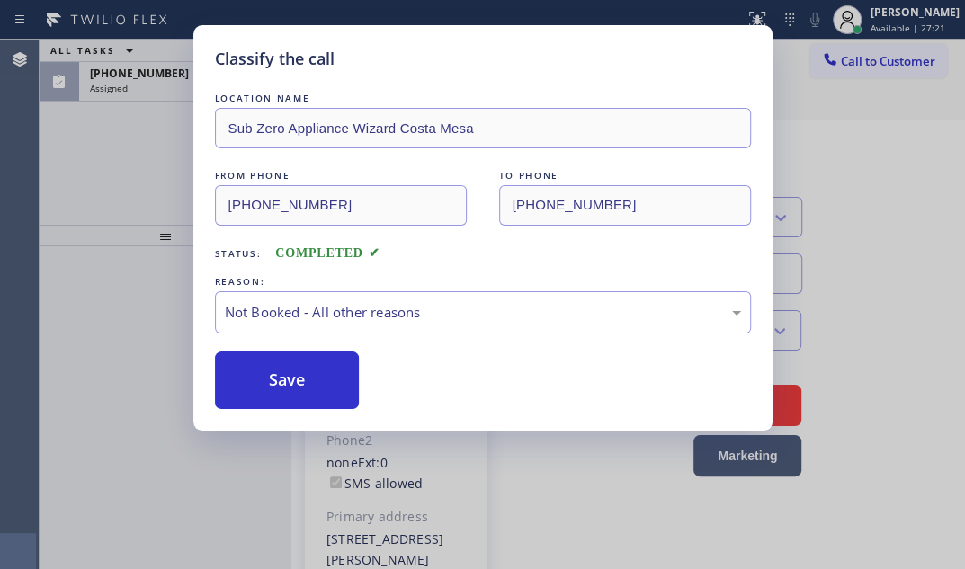
click at [127, 92] on div "Classify the call LOCATION NAME Sub Zero Appliance Wizard Costa Mesa FROM PHONE…" at bounding box center [482, 284] width 965 height 569
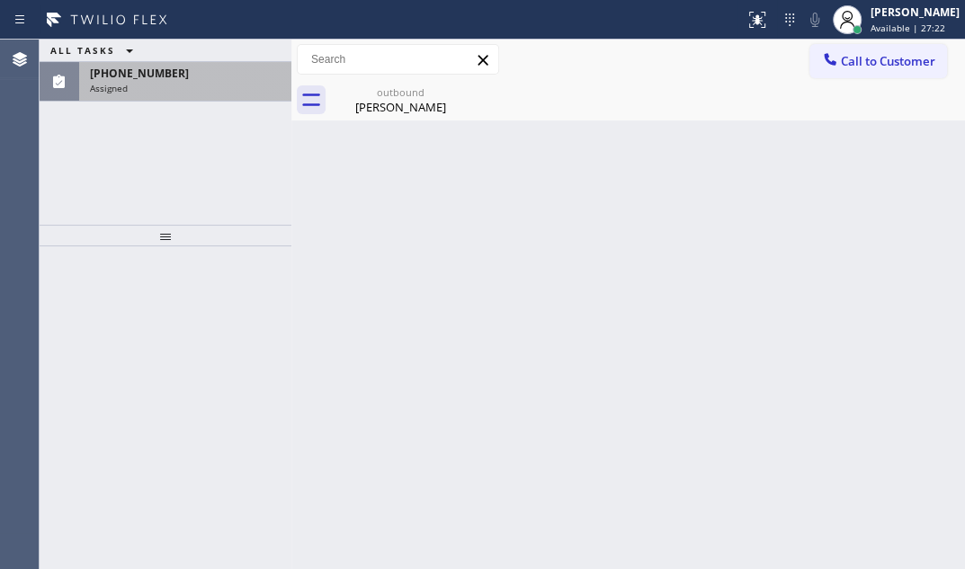
click at [154, 89] on div "Assigned" at bounding box center [185, 88] width 191 height 13
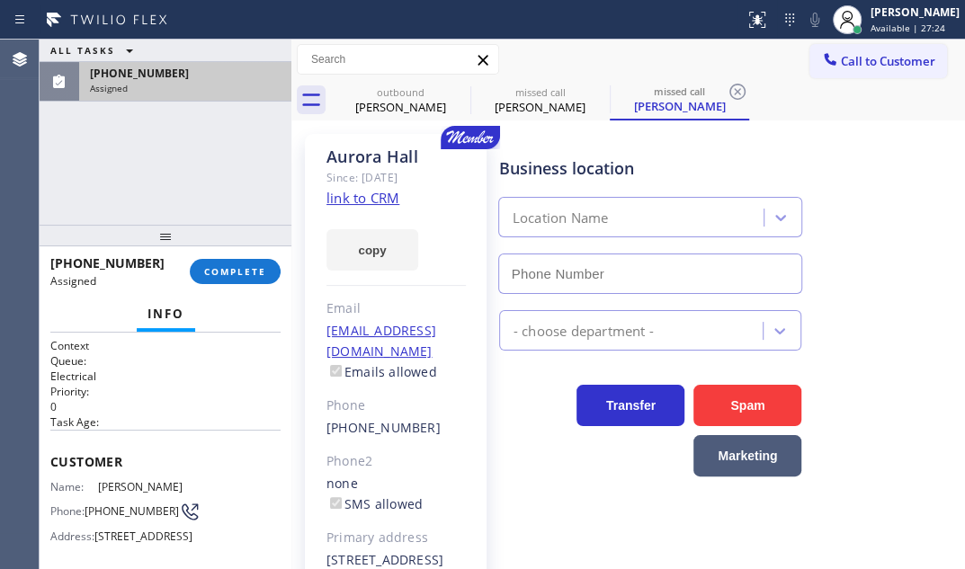
type input "[PHONE_NUMBER]"
click at [235, 93] on div "Assigned" at bounding box center [185, 88] width 191 height 13
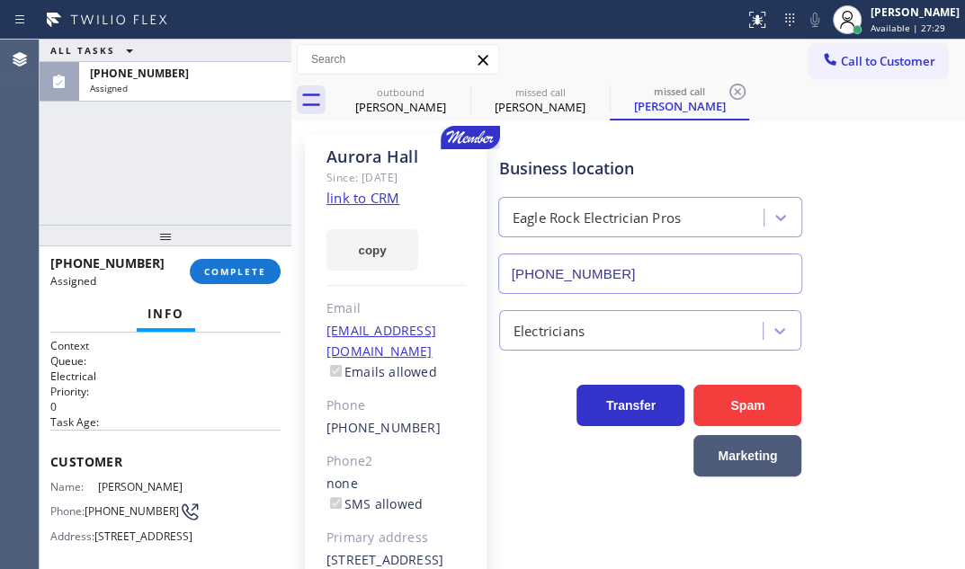
click at [369, 202] on link "link to CRM" at bounding box center [363, 198] width 73 height 18
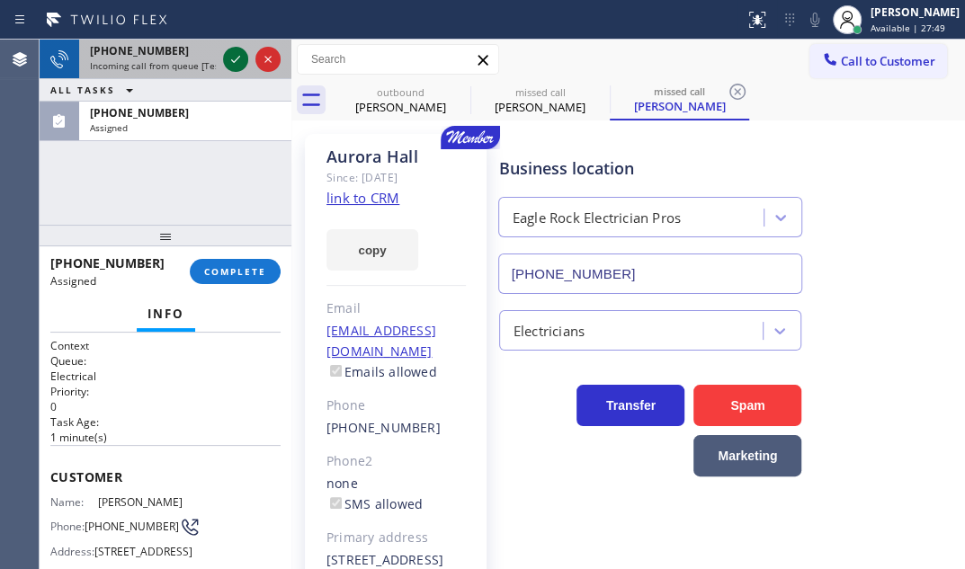
click at [234, 63] on icon at bounding box center [236, 60] width 22 height 22
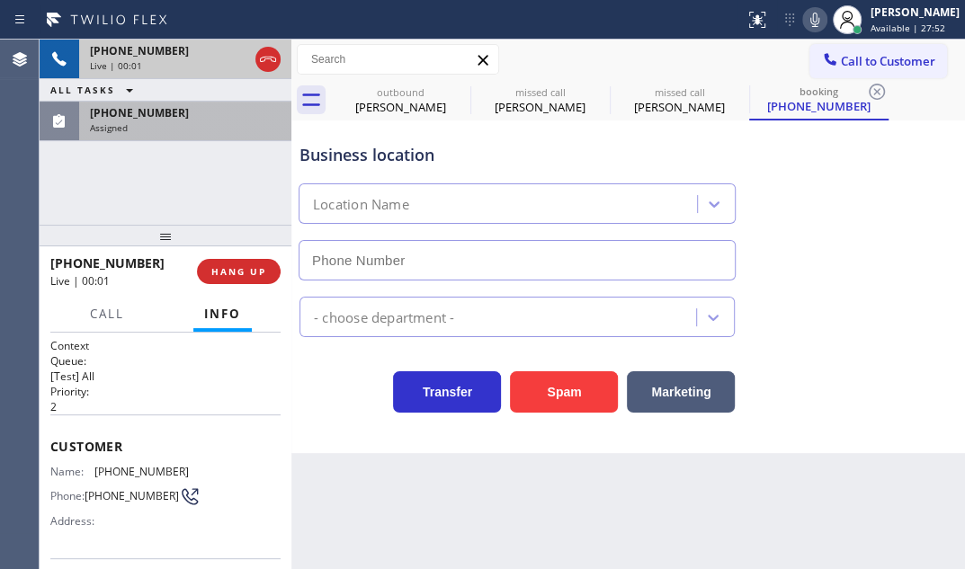
type input "[PHONE_NUMBER]"
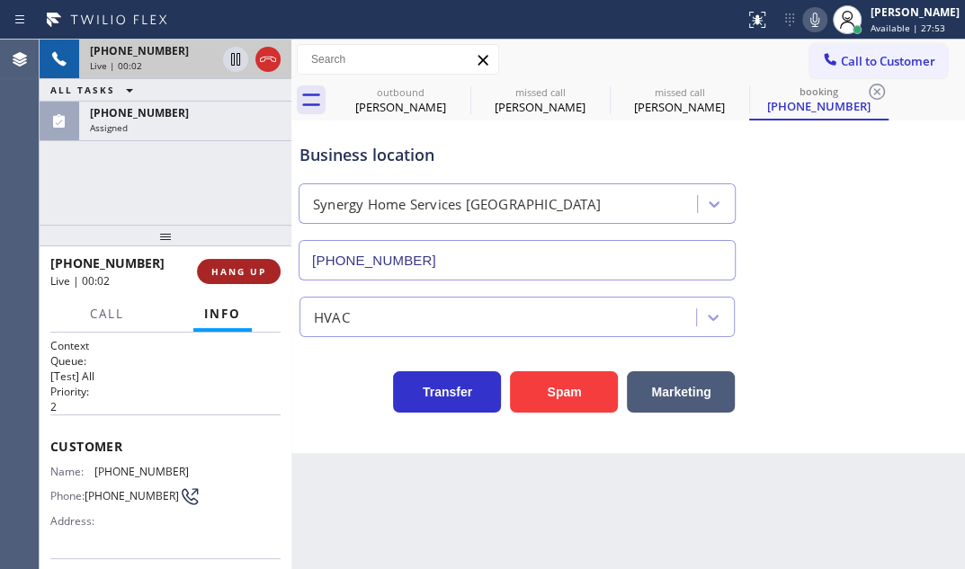
click at [246, 269] on span "HANG UP" at bounding box center [238, 271] width 55 height 13
click at [247, 272] on span "HANG UP" at bounding box center [238, 271] width 55 height 13
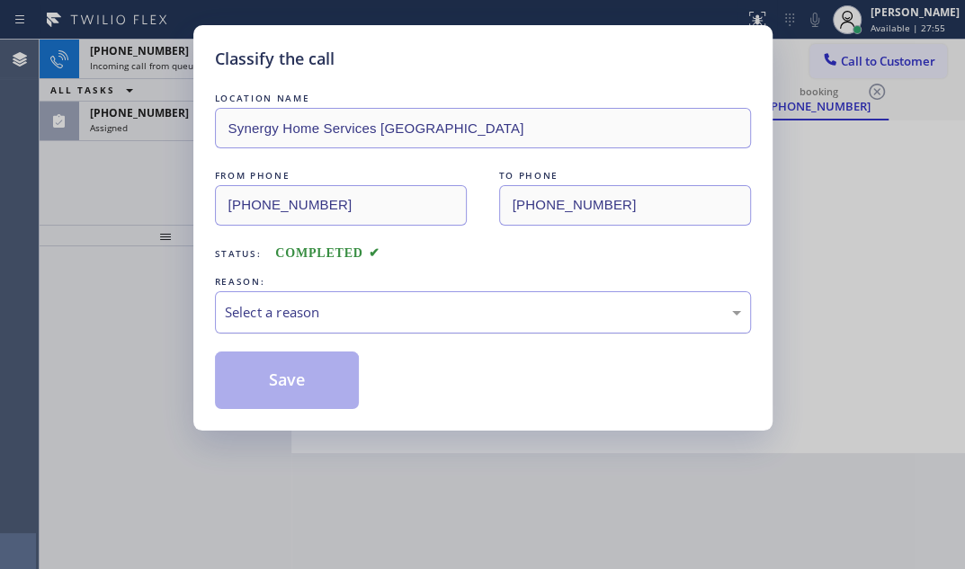
click at [401, 311] on div "Select a reason" at bounding box center [483, 312] width 516 height 21
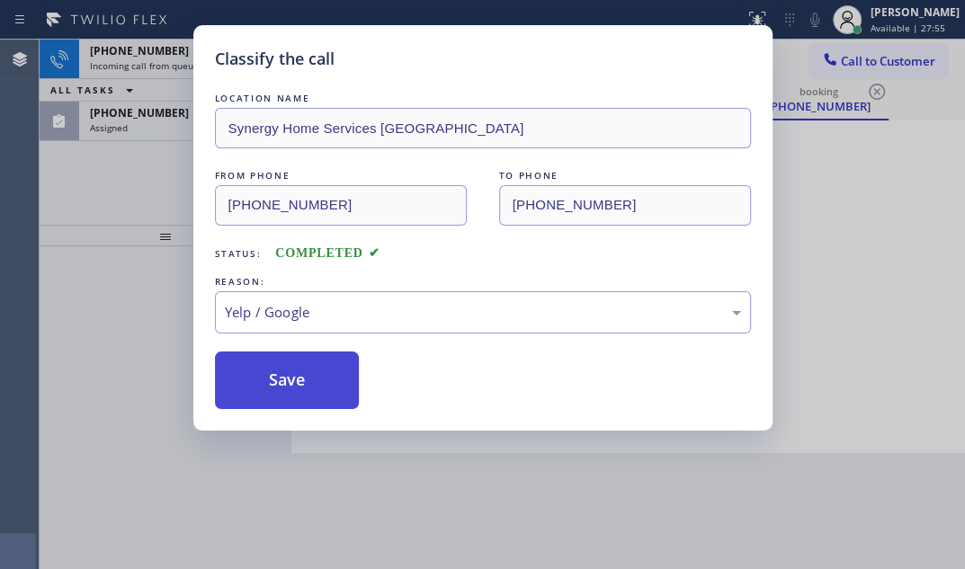
drag, startPoint x: 277, startPoint y: 475, endPoint x: 300, endPoint y: 380, distance: 98.0
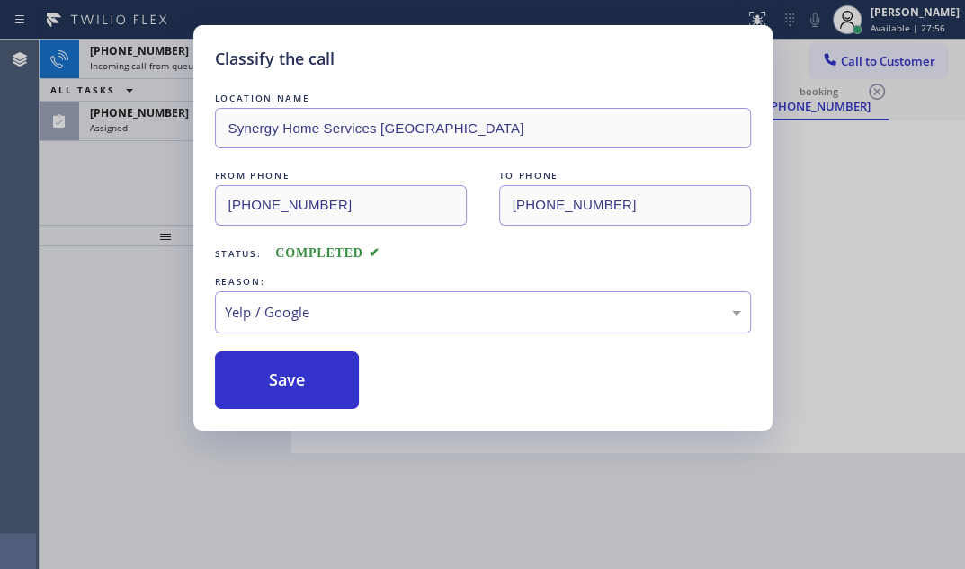
drag, startPoint x: 300, startPoint y: 378, endPoint x: 292, endPoint y: 349, distance: 29.7
click at [297, 373] on button "Save" at bounding box center [287, 381] width 145 height 58
type input "[PHONE_NUMBER]"
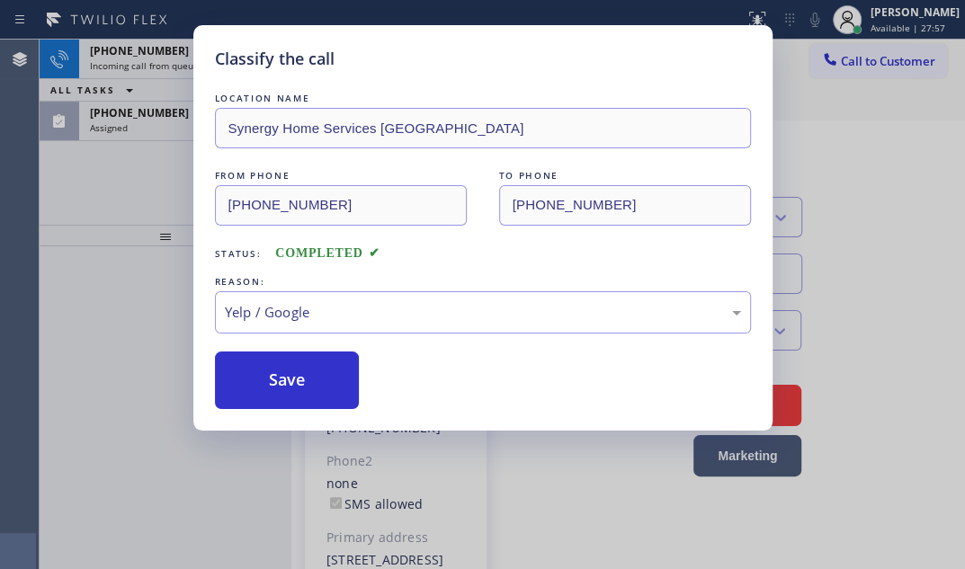
click at [167, 59] on div "Classify the call LOCATION NAME [PERSON_NAME] Electrical Service FROM PHONE [PH…" at bounding box center [503, 305] width 926 height 530
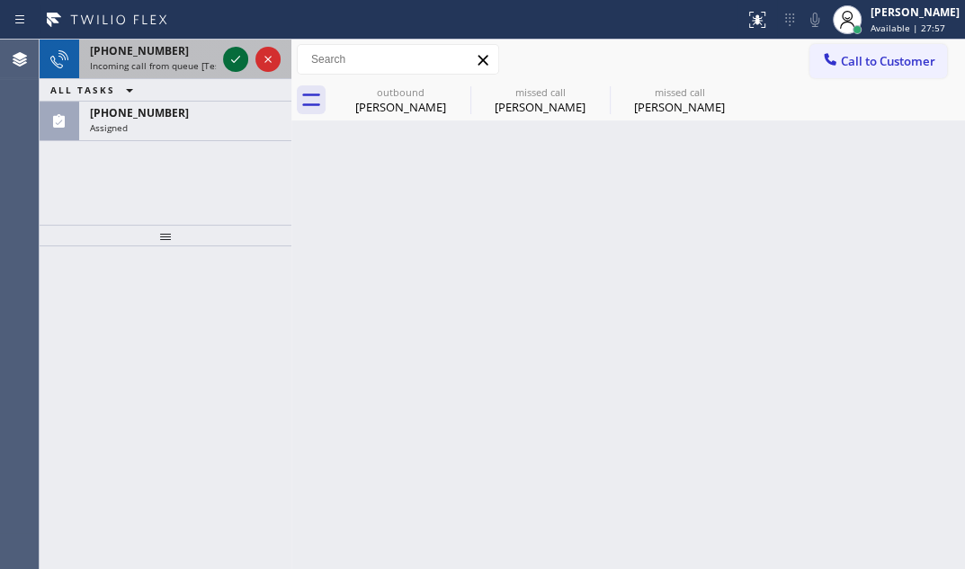
click at [237, 57] on icon at bounding box center [236, 60] width 22 height 22
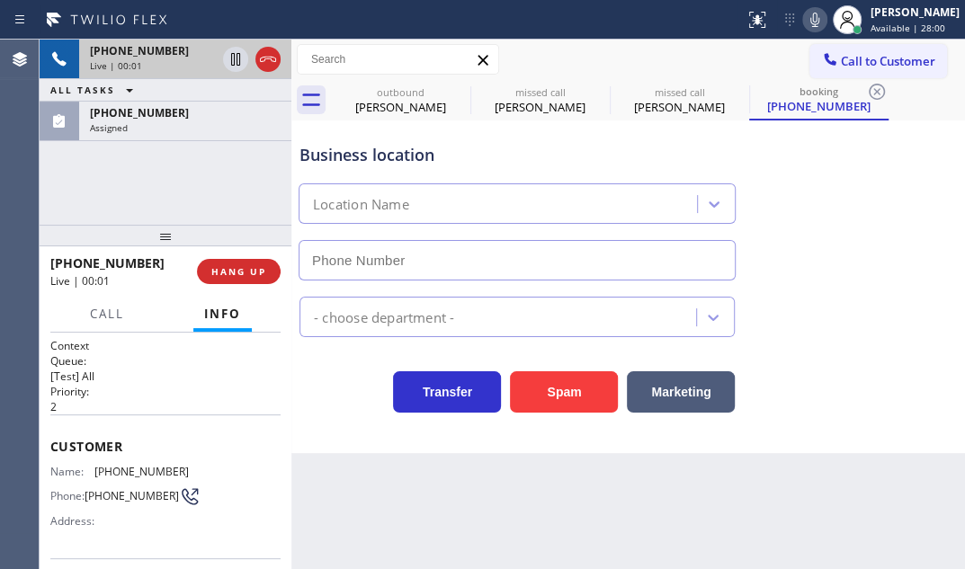
type input "[PHONE_NUMBER]"
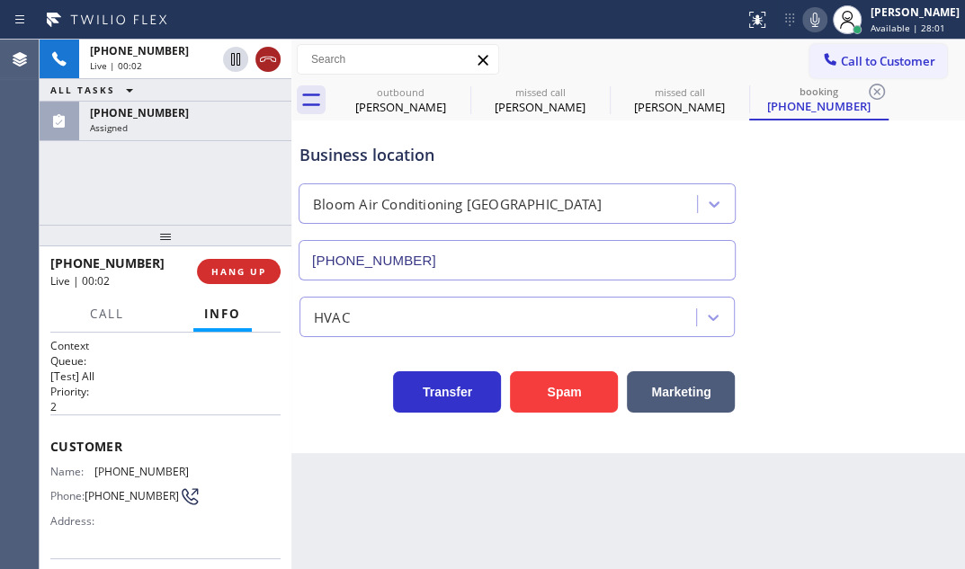
click at [263, 54] on icon at bounding box center [268, 60] width 22 height 22
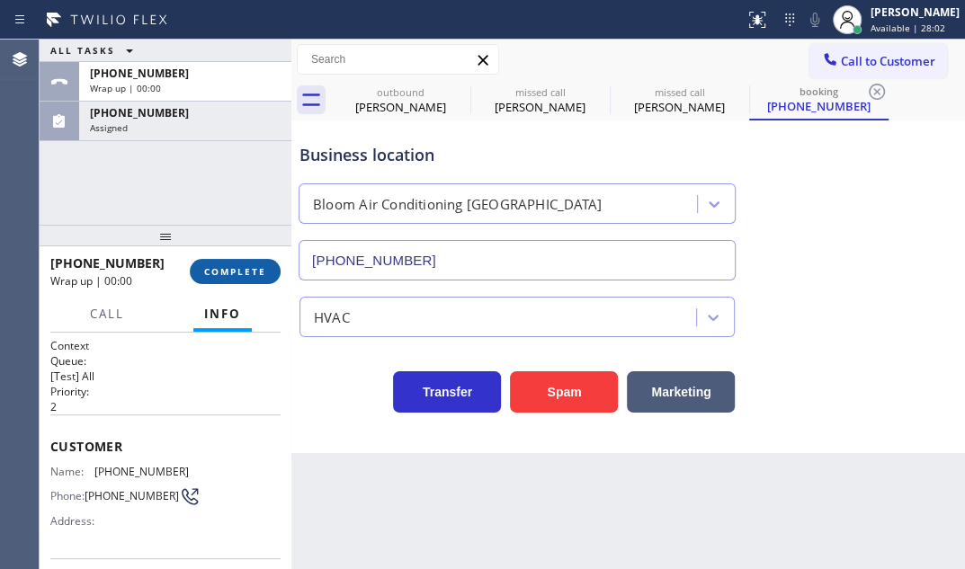
click at [236, 269] on span "COMPLETE" at bounding box center [235, 271] width 62 height 13
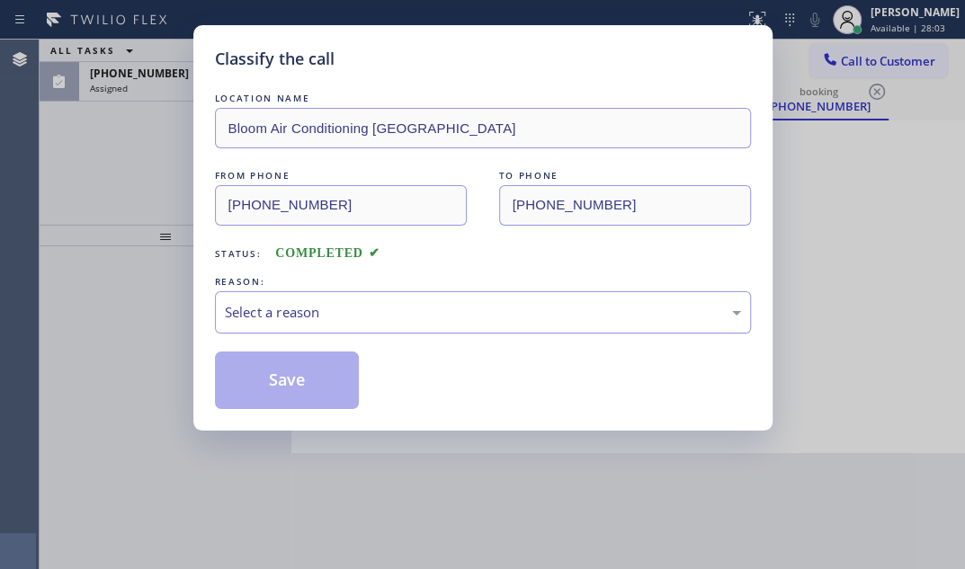
click at [422, 313] on div "Select a reason" at bounding box center [483, 312] width 516 height 21
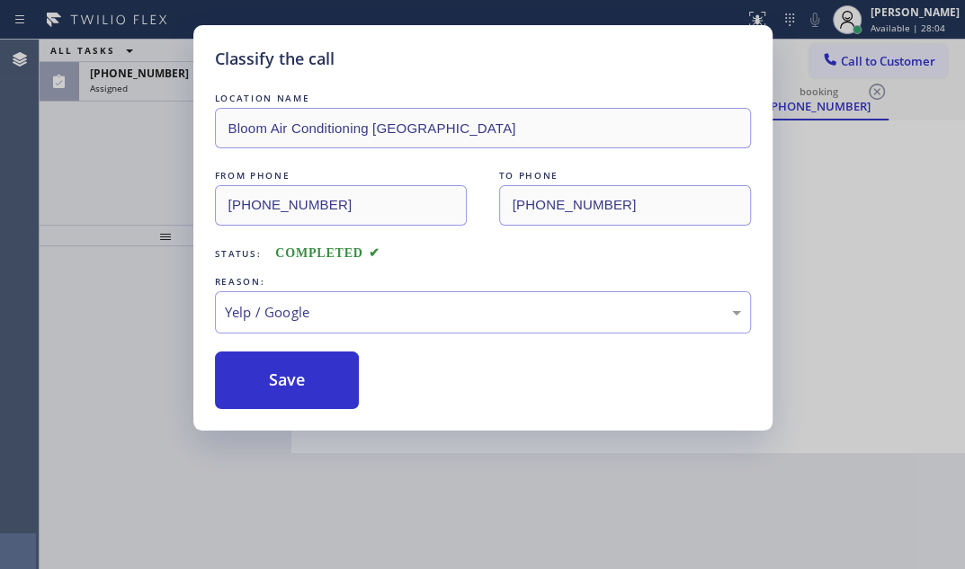
drag, startPoint x: 267, startPoint y: 479, endPoint x: 280, endPoint y: 415, distance: 66.0
drag, startPoint x: 281, startPoint y: 369, endPoint x: 273, endPoint y: 347, distance: 23.1
click at [281, 366] on button "Save" at bounding box center [287, 381] width 145 height 58
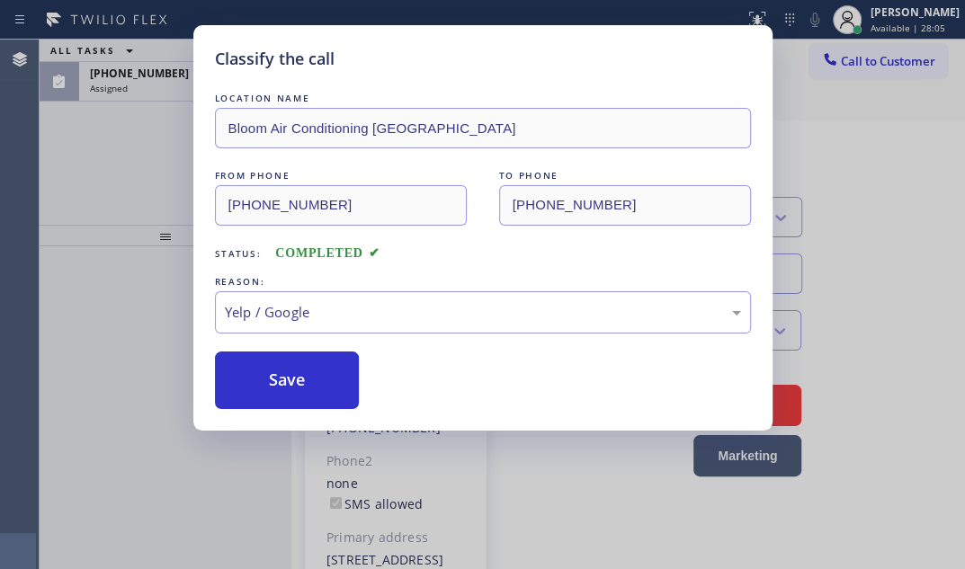
click at [140, 121] on div "Classify the call LOCATION NAME Bloom Air Conditioning [GEOGRAPHIC_DATA] FROM P…" at bounding box center [482, 284] width 965 height 569
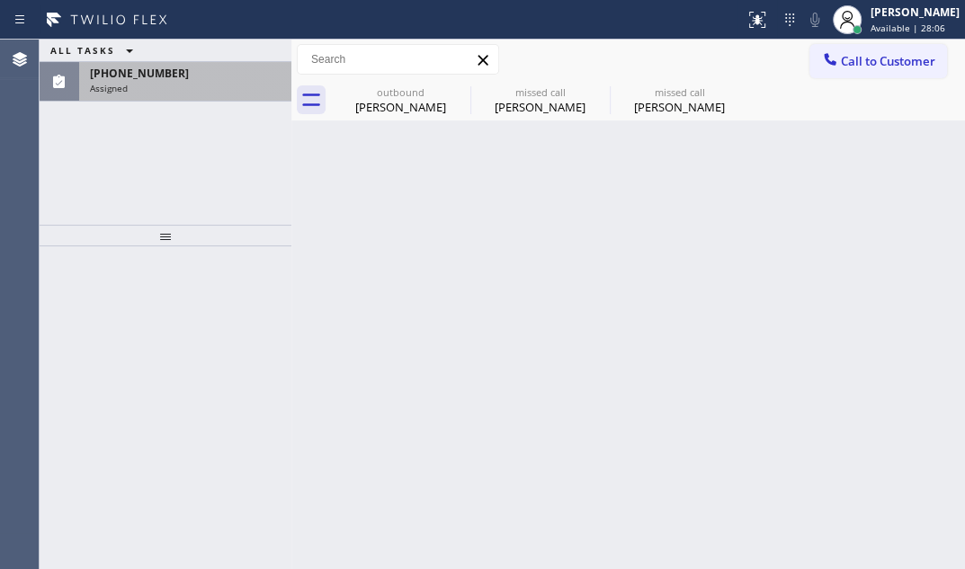
click at [211, 74] on div "[PHONE_NUMBER]" at bounding box center [185, 73] width 191 height 15
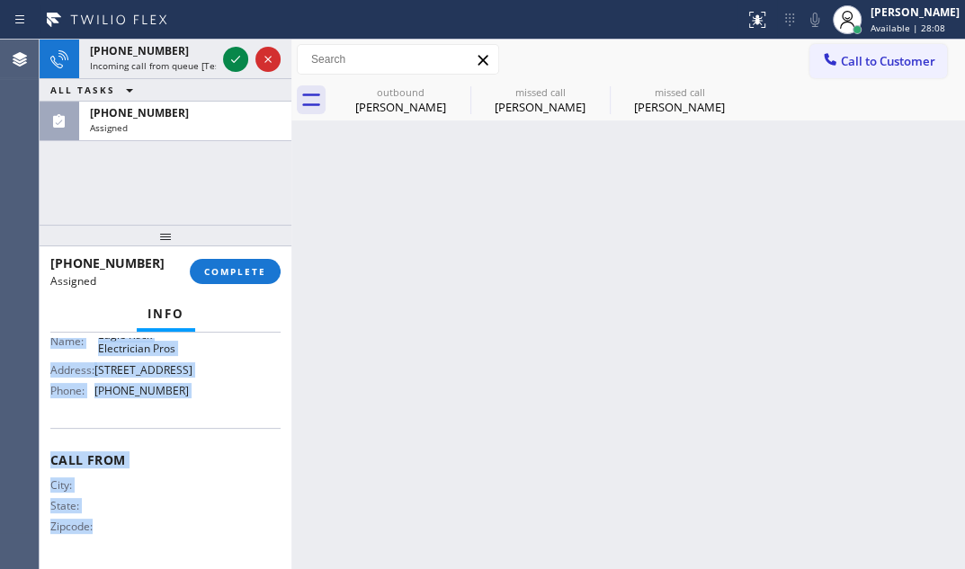
scroll to position [355, 0]
drag, startPoint x: 49, startPoint y: 468, endPoint x: 257, endPoint y: 390, distance: 222.1
click at [190, 394] on div "Context Queue: Electrical Priority: 0 Task Age: [DEMOGRAPHIC_DATA] minute(s) Cu…" at bounding box center [166, 451] width 252 height 237
click at [260, 275] on span "COMPLETE" at bounding box center [235, 271] width 62 height 13
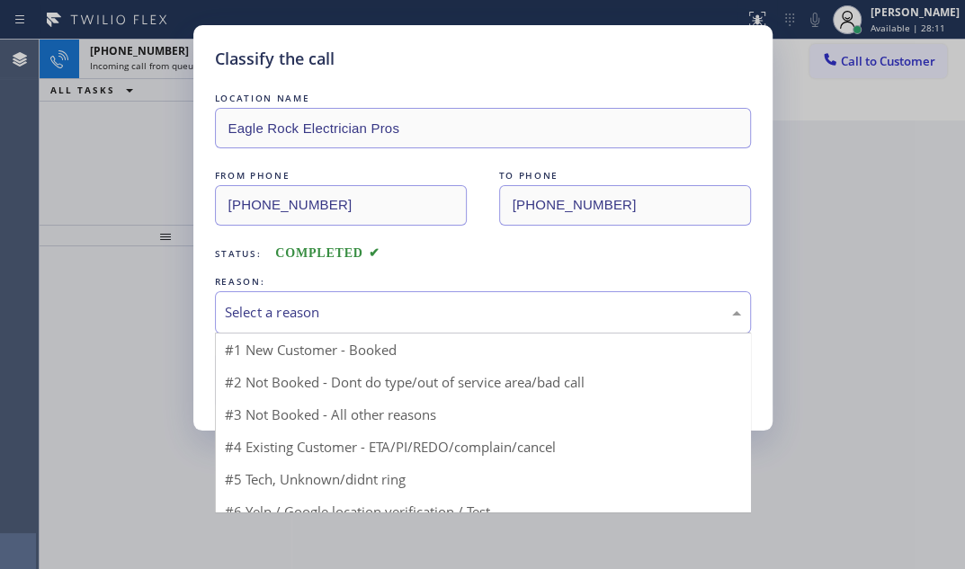
drag, startPoint x: 362, startPoint y: 306, endPoint x: 324, endPoint y: 382, distance: 85.3
click at [360, 309] on div "Select a reason" at bounding box center [483, 312] width 516 height 21
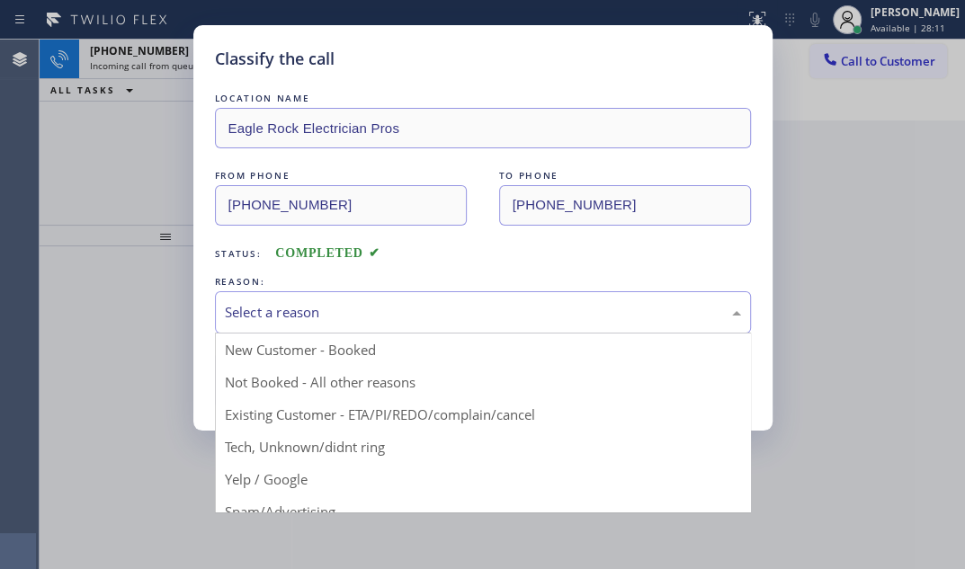
drag, startPoint x: 273, startPoint y: 447, endPoint x: 274, endPoint y: 437, distance: 10.1
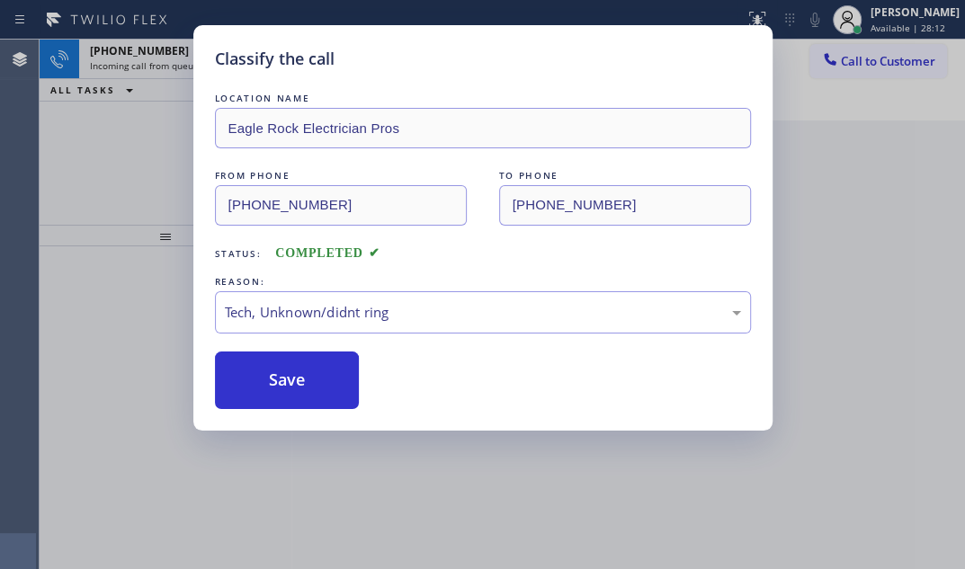
drag, startPoint x: 276, startPoint y: 374, endPoint x: 252, endPoint y: 282, distance: 95.8
click at [272, 359] on button "Save" at bounding box center [287, 381] width 145 height 58
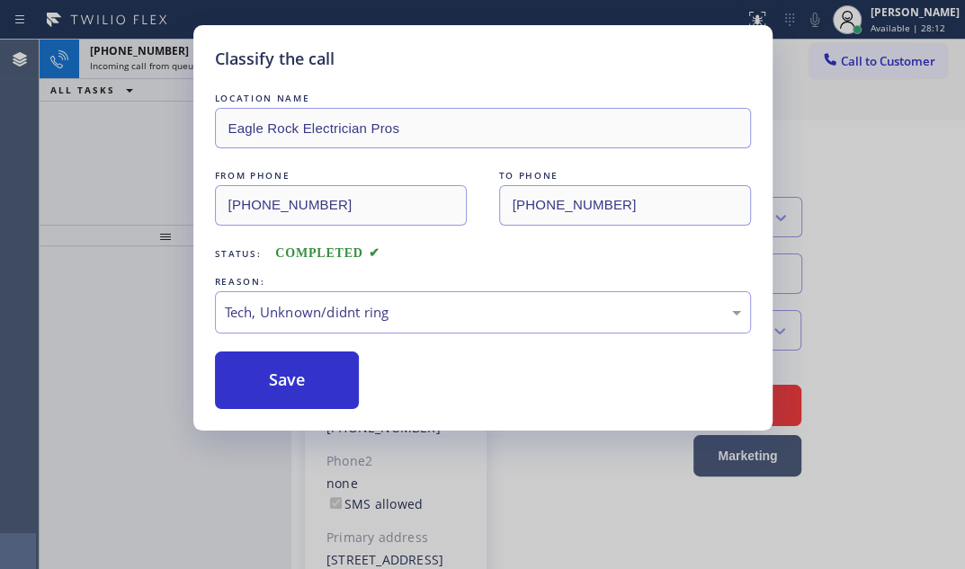
click at [144, 162] on div "Classify the call LOCATION NAME Eagle Rock Electrician Pros FROM PHONE [PHONE_N…" at bounding box center [482, 284] width 965 height 569
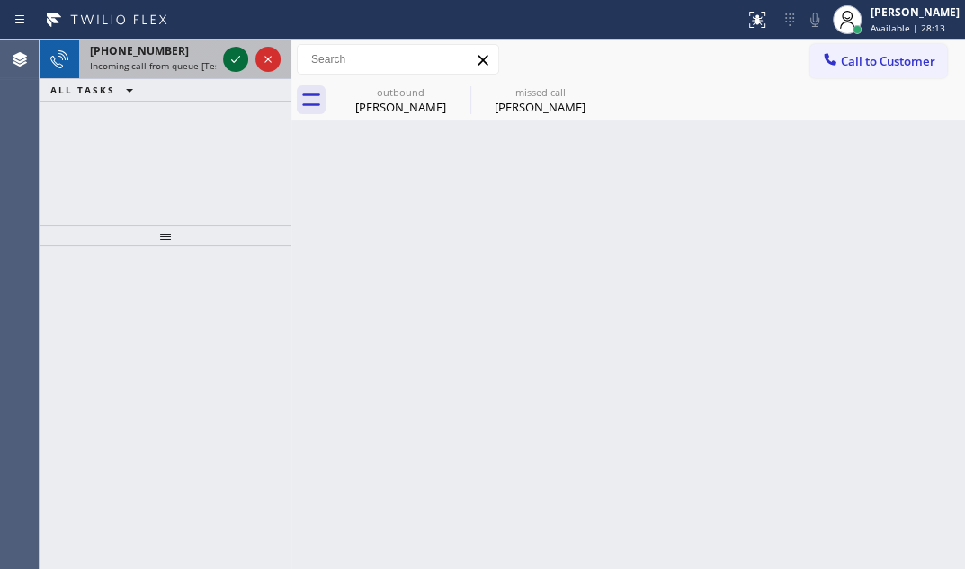
drag, startPoint x: 231, startPoint y: 60, endPoint x: 226, endPoint y: 72, distance: 12.9
click at [230, 60] on icon at bounding box center [236, 60] width 22 height 22
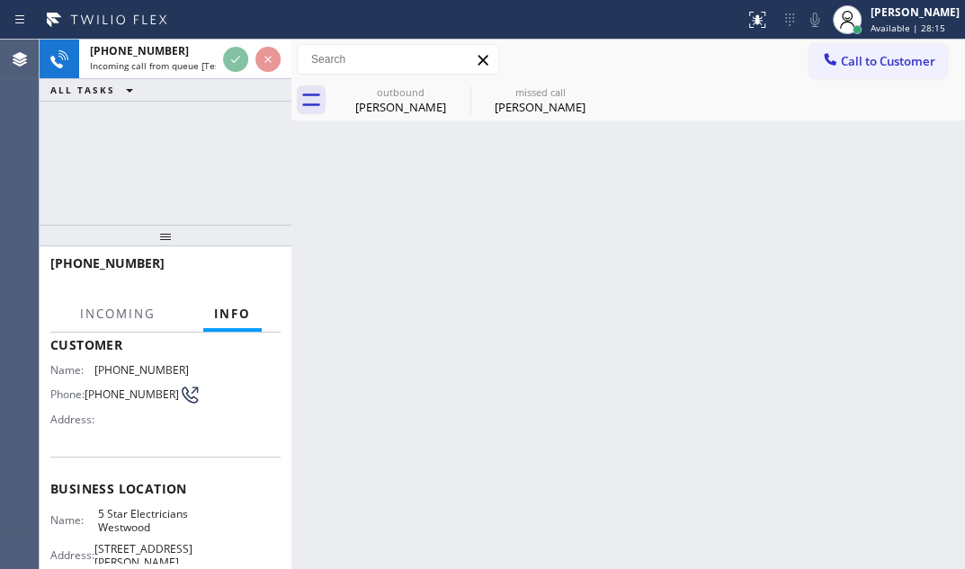
scroll to position [163, 0]
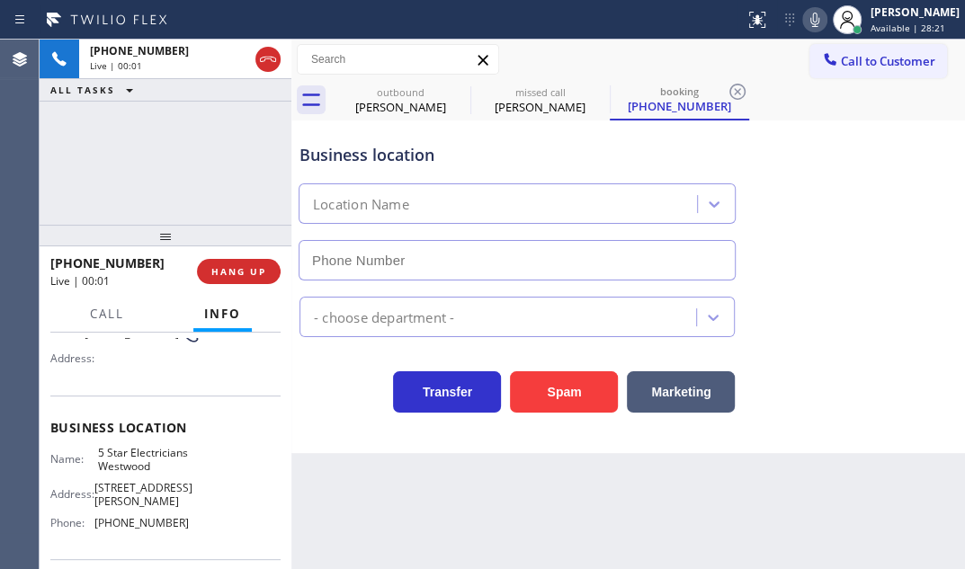
type input "[PHONE_NUMBER]"
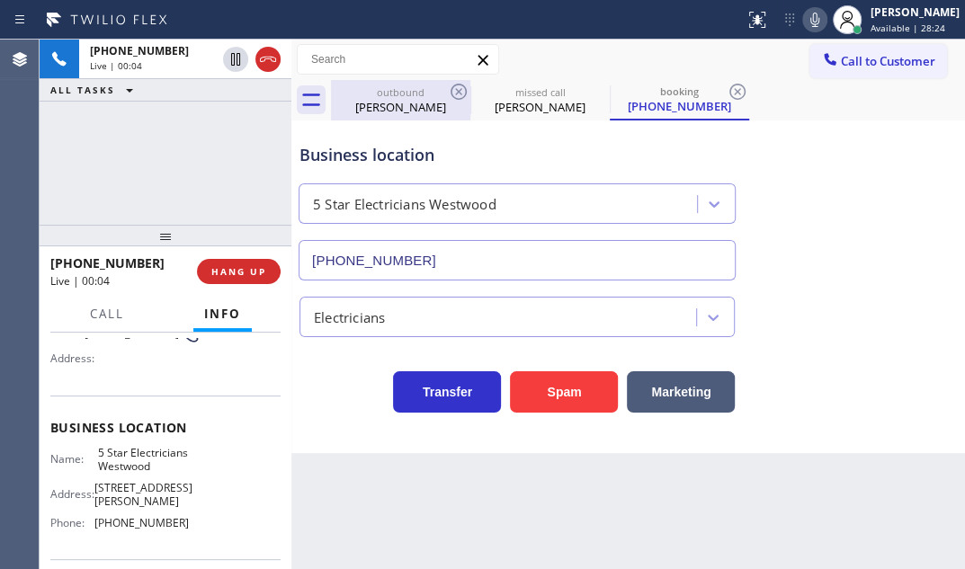
click at [422, 103] on div "[PERSON_NAME]" at bounding box center [401, 107] width 136 height 16
type input "[PHONE_NUMBER]"
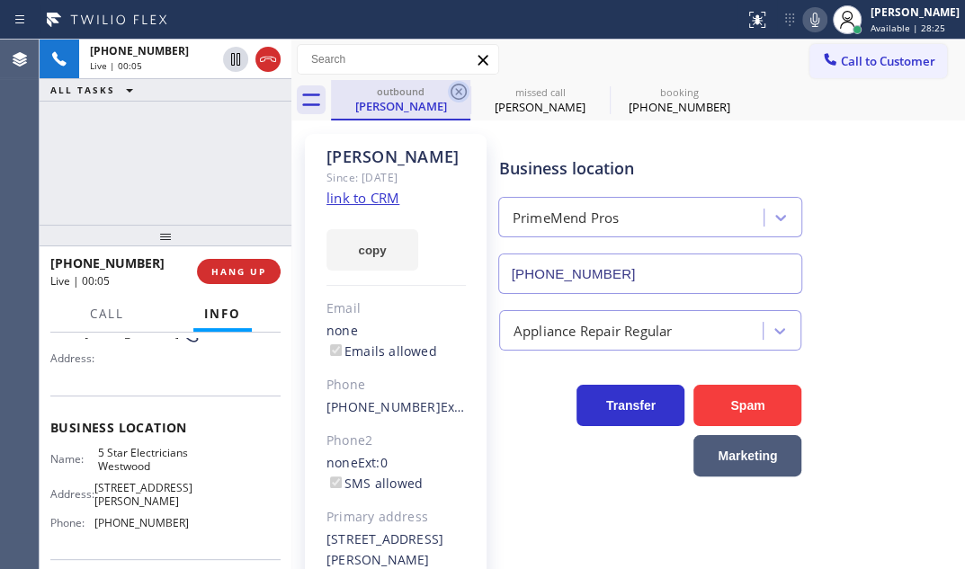
click at [455, 87] on icon at bounding box center [459, 92] width 22 height 22
type input "[PHONE_NUMBER]"
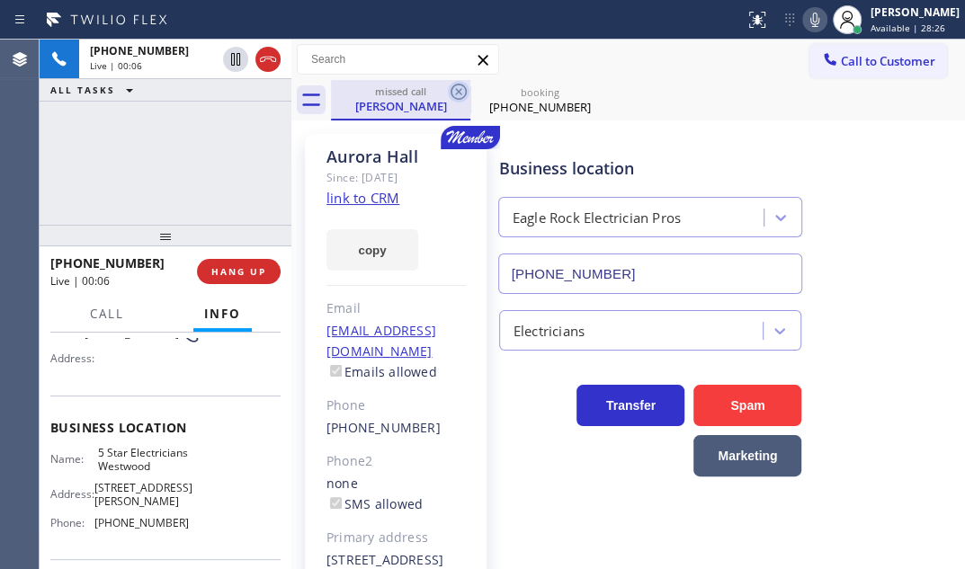
click at [457, 87] on icon at bounding box center [459, 92] width 22 height 22
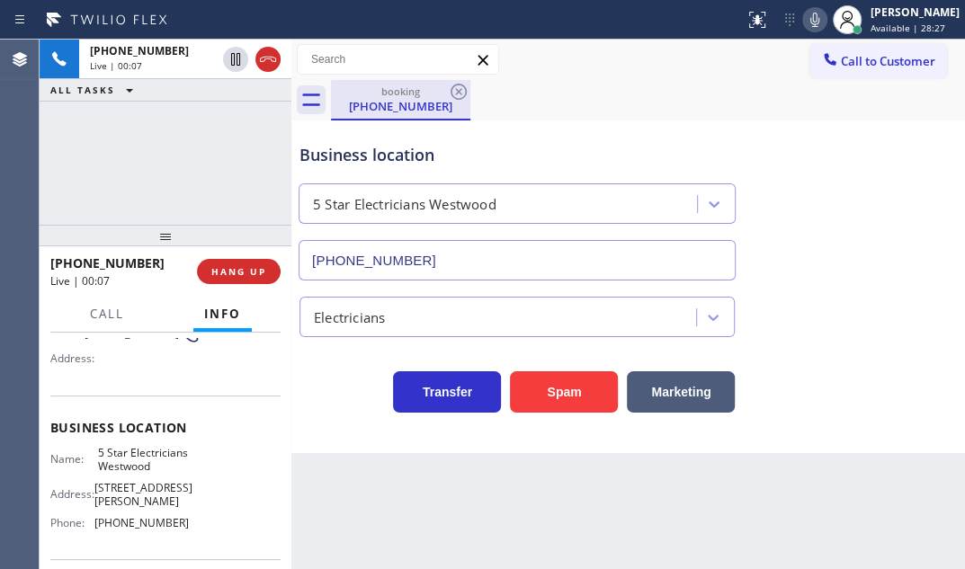
click at [368, 103] on div "[PHONE_NUMBER]" at bounding box center [401, 106] width 136 height 16
click at [252, 270] on span "HANG UP" at bounding box center [238, 271] width 55 height 13
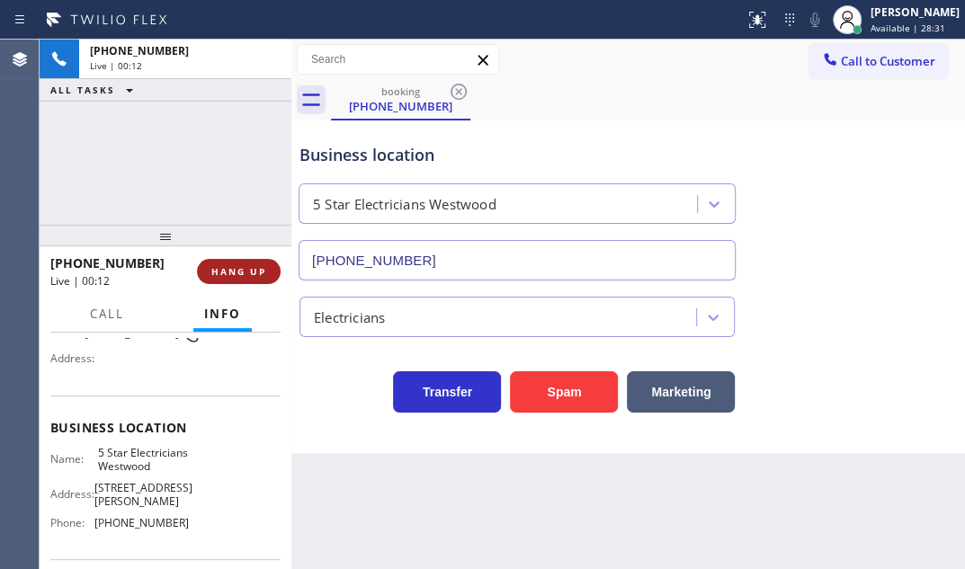
click at [252, 272] on span "HANG UP" at bounding box center [238, 271] width 55 height 13
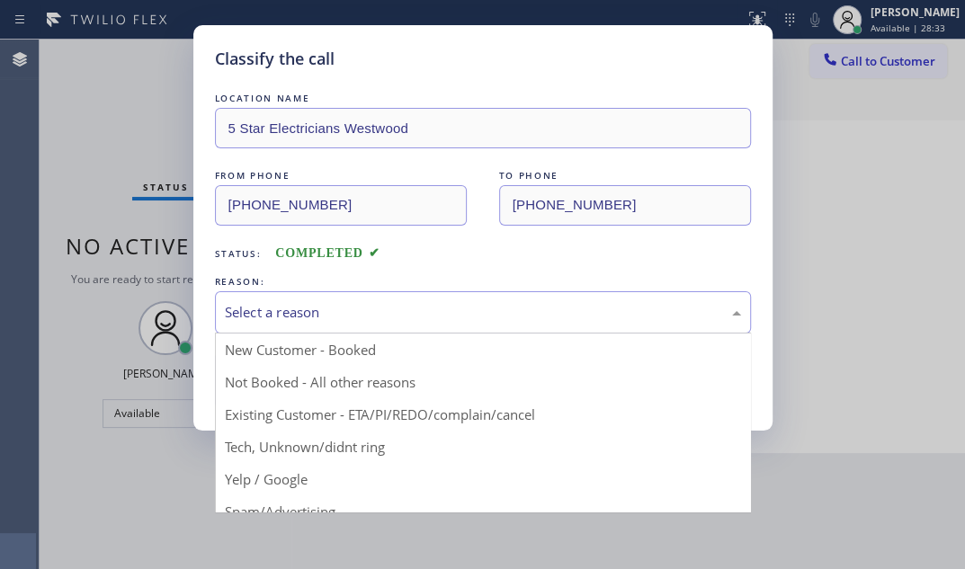
click at [421, 317] on div "Select a reason" at bounding box center [483, 312] width 516 height 21
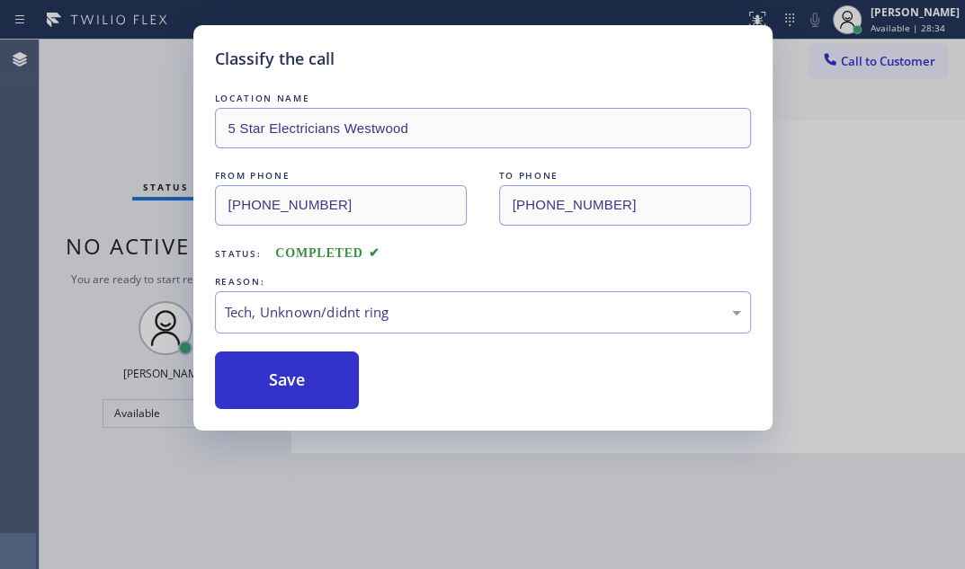
drag, startPoint x: 291, startPoint y: 453, endPoint x: 295, endPoint y: 426, distance: 27.4
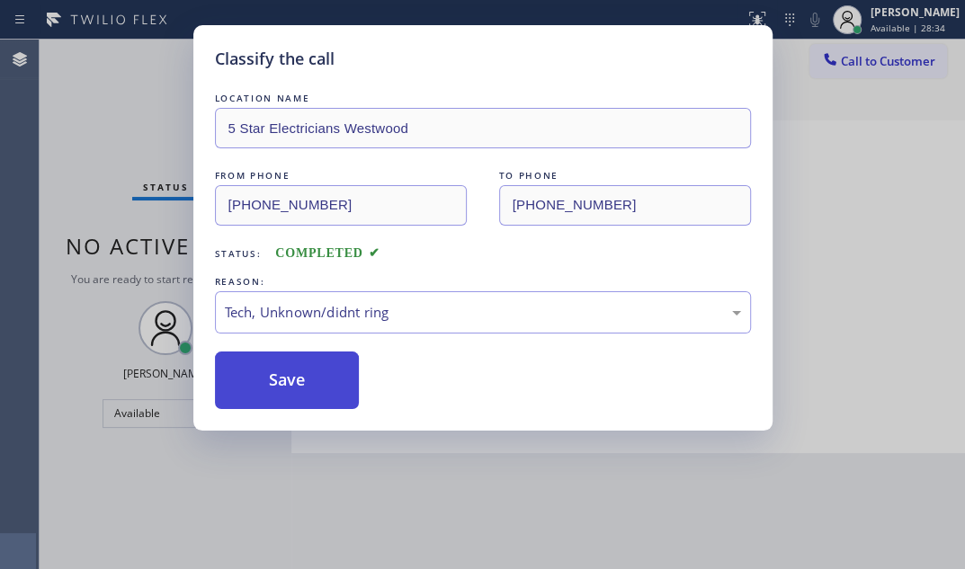
click at [294, 390] on button "Save" at bounding box center [287, 381] width 145 height 58
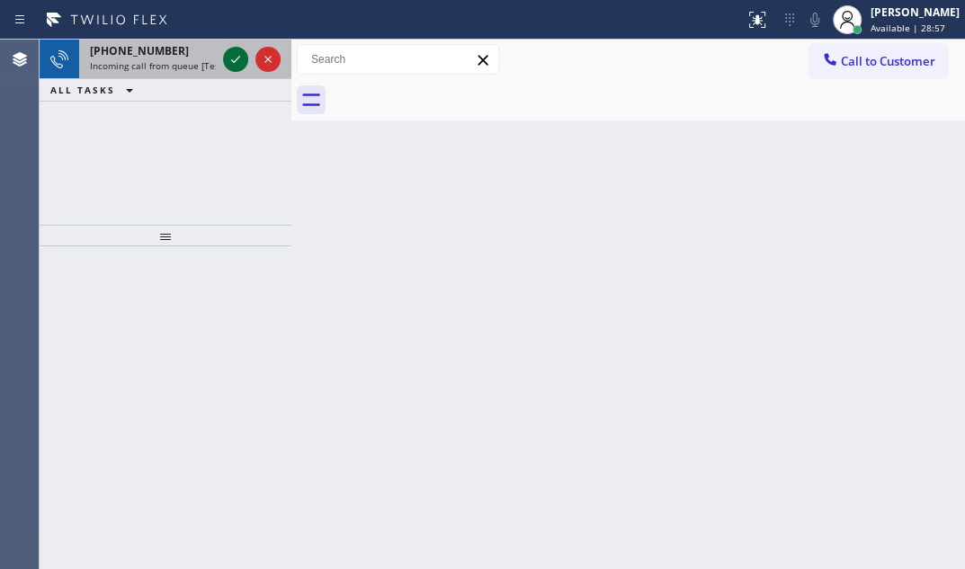
click at [226, 63] on icon at bounding box center [236, 60] width 22 height 22
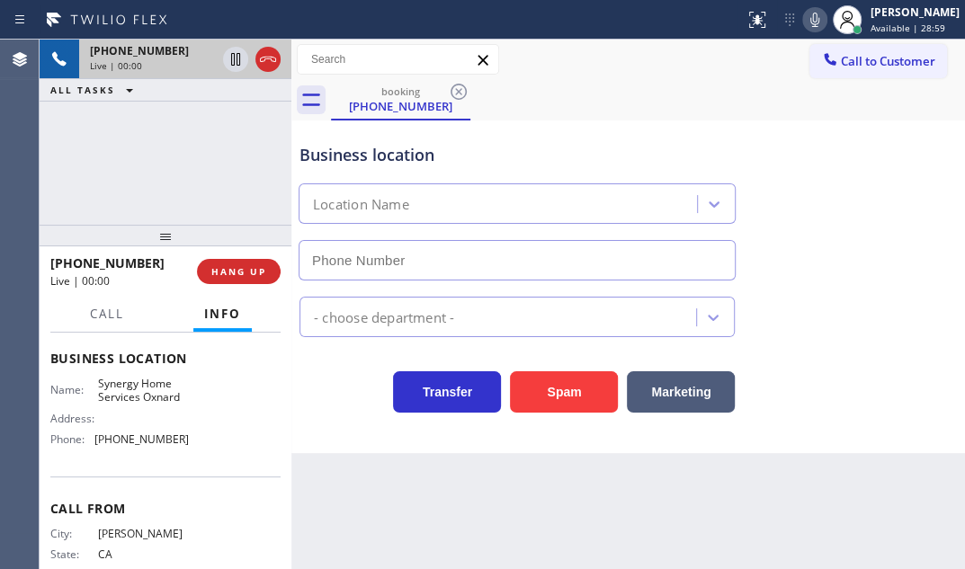
scroll to position [202, 0]
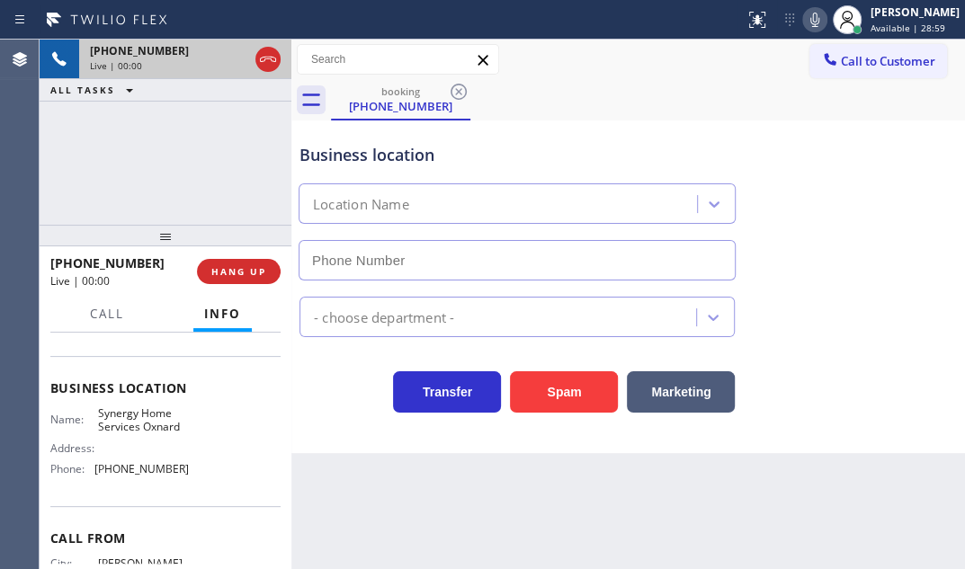
type input "[PHONE_NUMBER]"
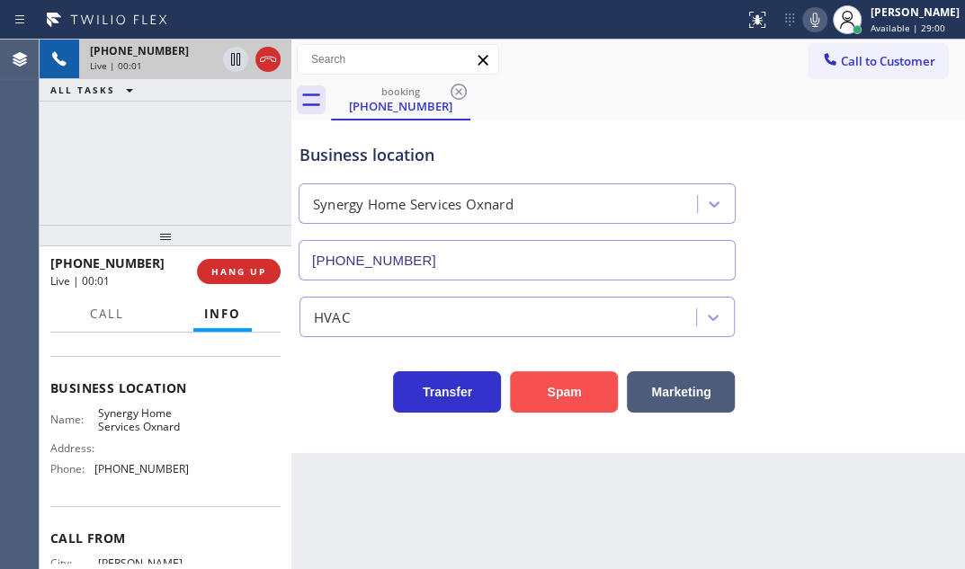
click at [562, 388] on button "Spam" at bounding box center [564, 392] width 108 height 41
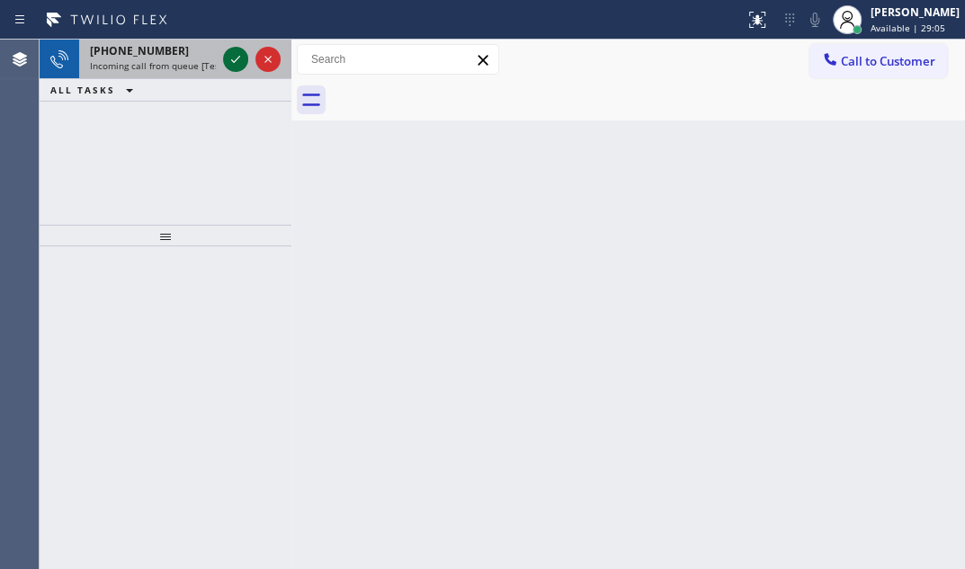
click at [237, 55] on icon at bounding box center [236, 60] width 22 height 22
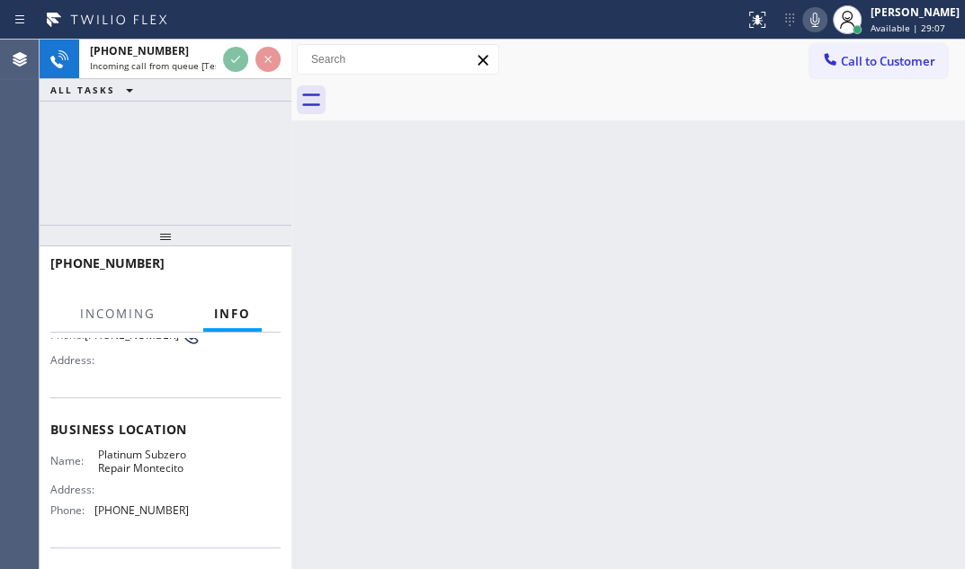
scroll to position [163, 0]
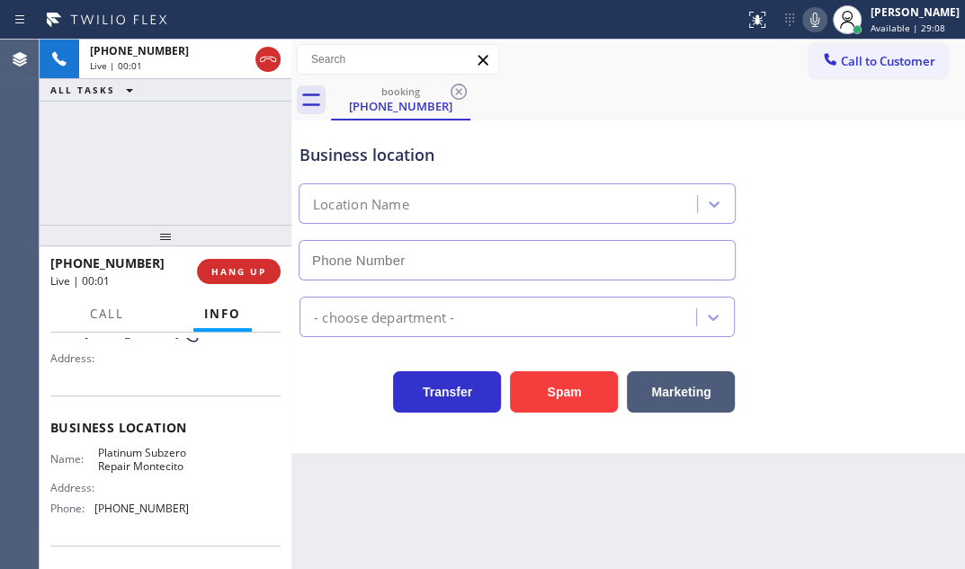
type input "[PHONE_NUMBER]"
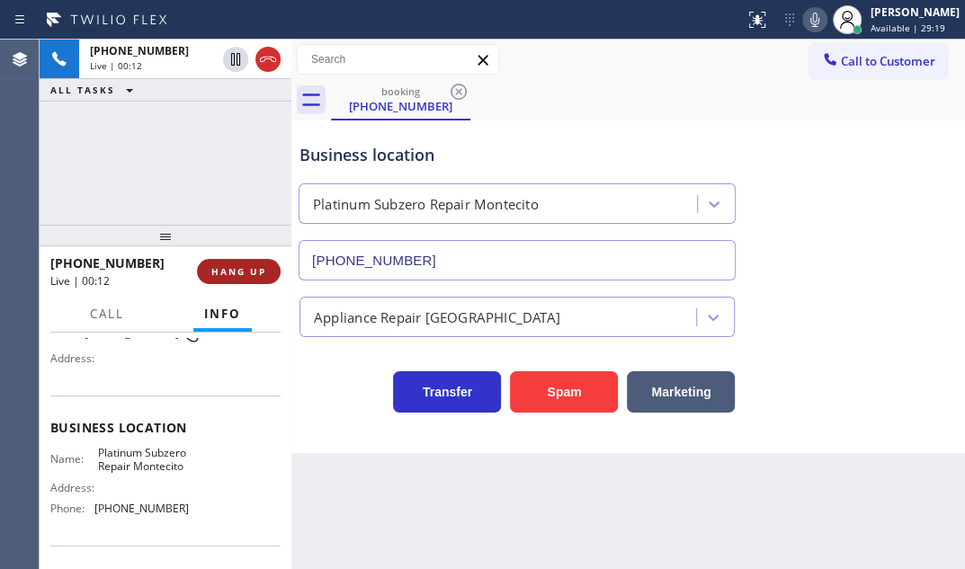
click at [240, 272] on span "HANG UP" at bounding box center [238, 271] width 55 height 13
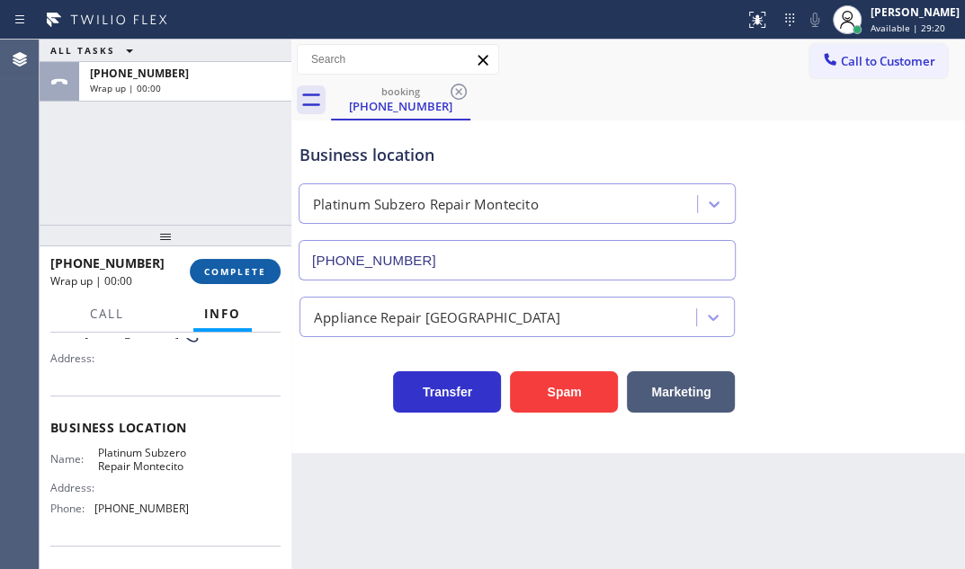
click at [246, 276] on span "COMPLETE" at bounding box center [235, 271] width 62 height 13
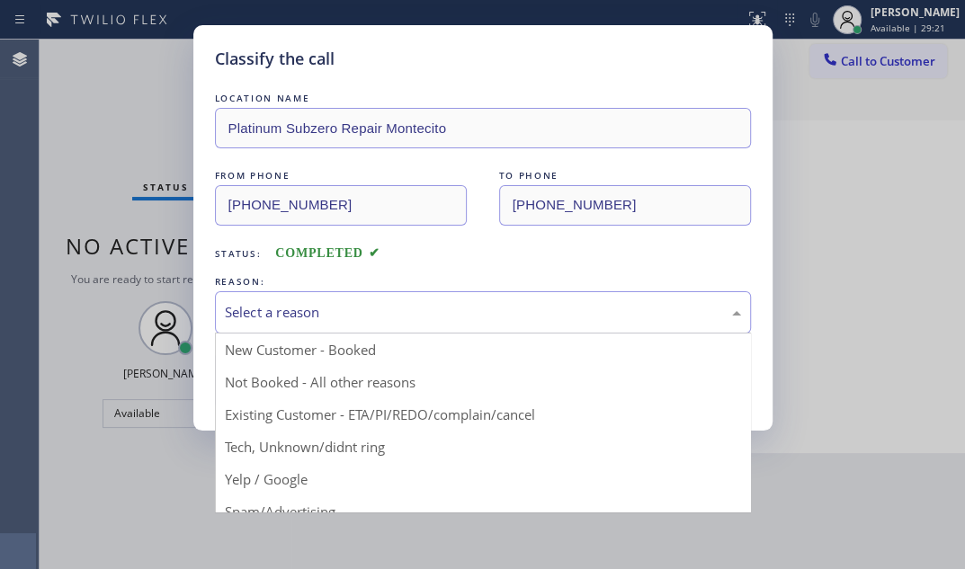
click at [353, 310] on div "Select a reason" at bounding box center [483, 312] width 516 height 21
drag, startPoint x: 296, startPoint y: 451, endPoint x: 296, endPoint y: 435, distance: 15.3
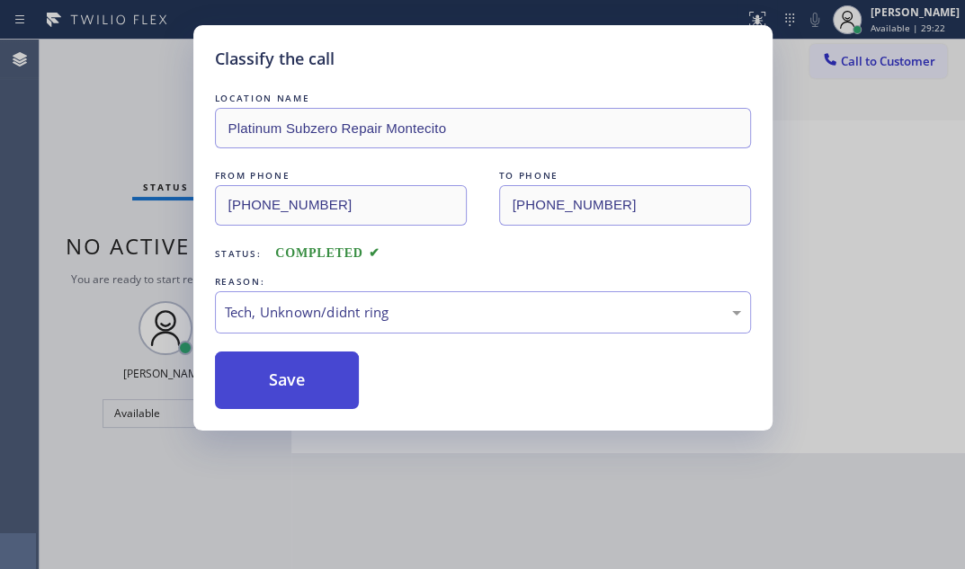
click at [292, 378] on button "Save" at bounding box center [287, 381] width 145 height 58
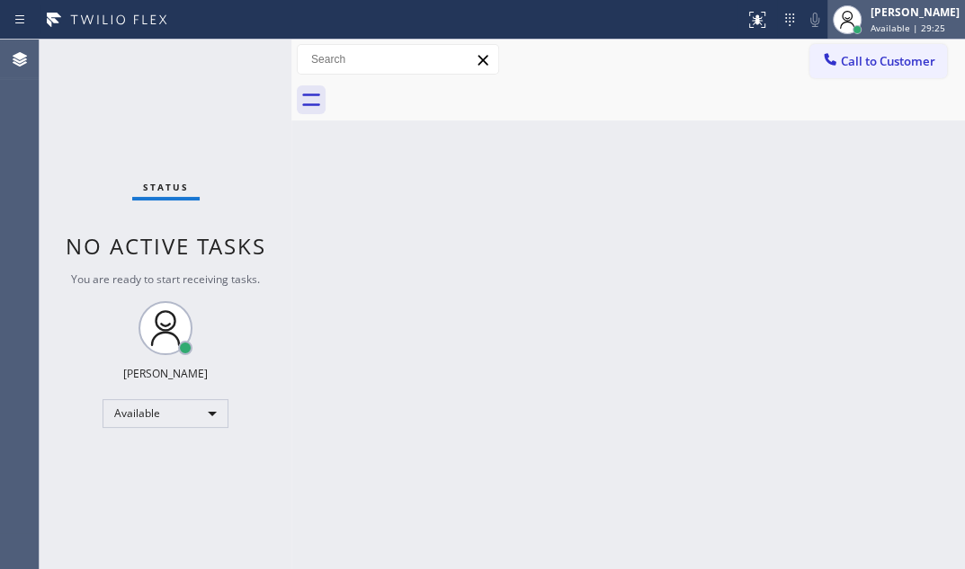
click at [873, 18] on div "[PERSON_NAME]" at bounding box center [915, 11] width 89 height 15
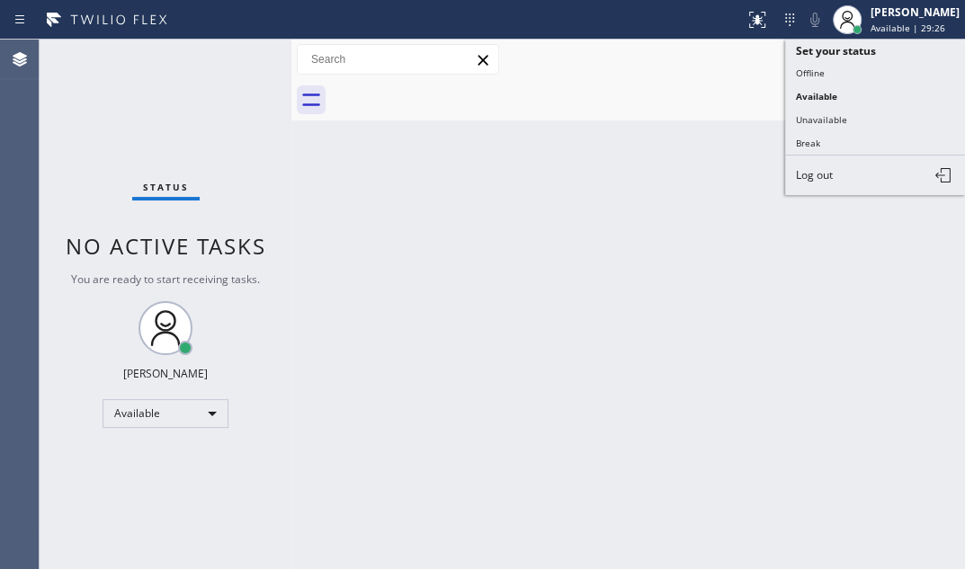
drag, startPoint x: 811, startPoint y: 143, endPoint x: 934, endPoint y: 147, distance: 122.4
click at [816, 143] on button "Break" at bounding box center [875, 142] width 180 height 23
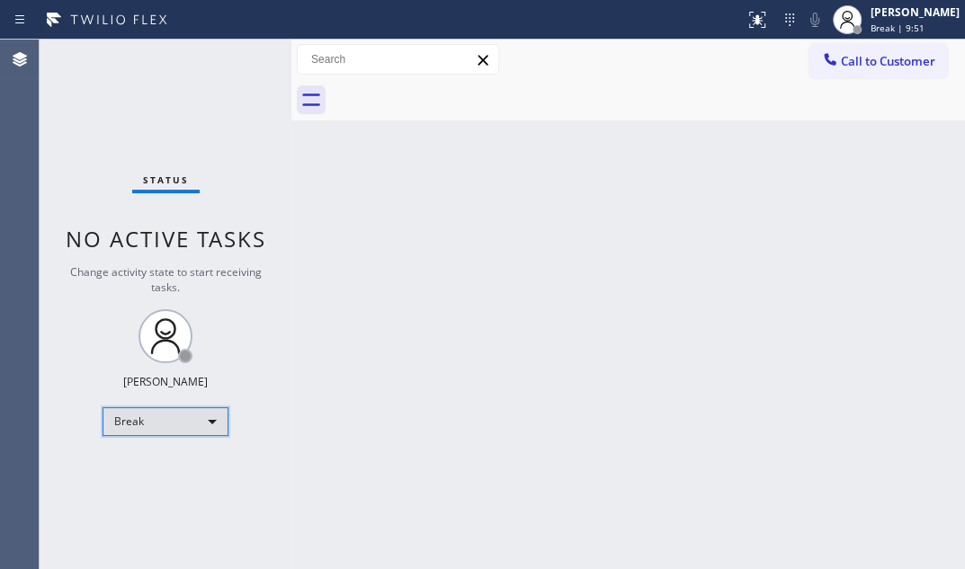
click at [203, 427] on div "Break" at bounding box center [166, 422] width 126 height 29
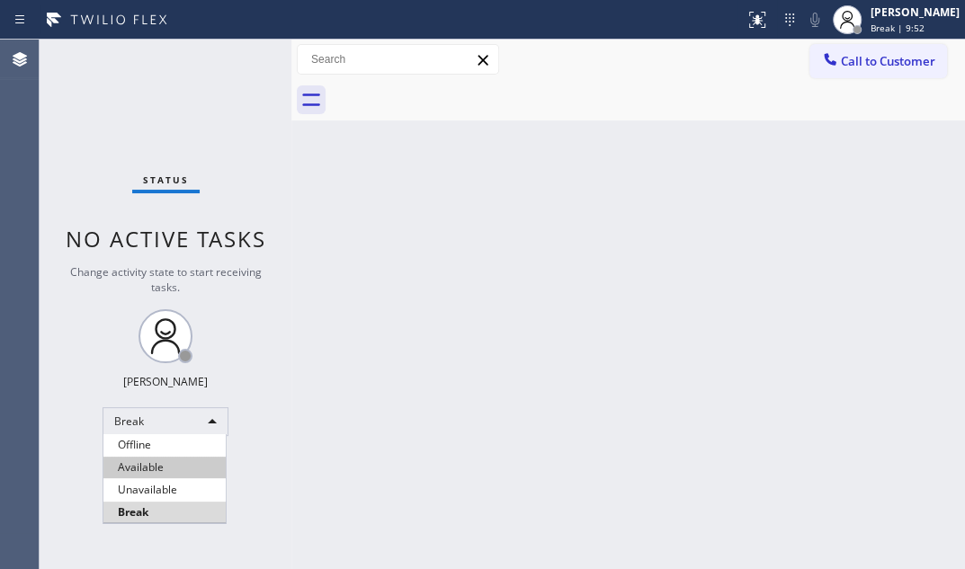
click at [160, 469] on li "Available" at bounding box center [164, 468] width 122 height 22
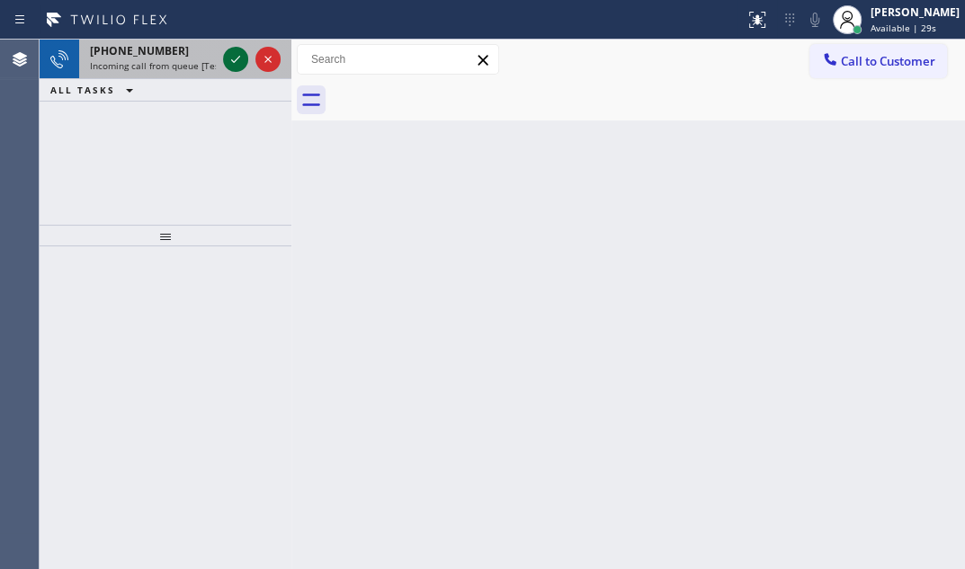
click at [234, 56] on icon at bounding box center [236, 60] width 22 height 22
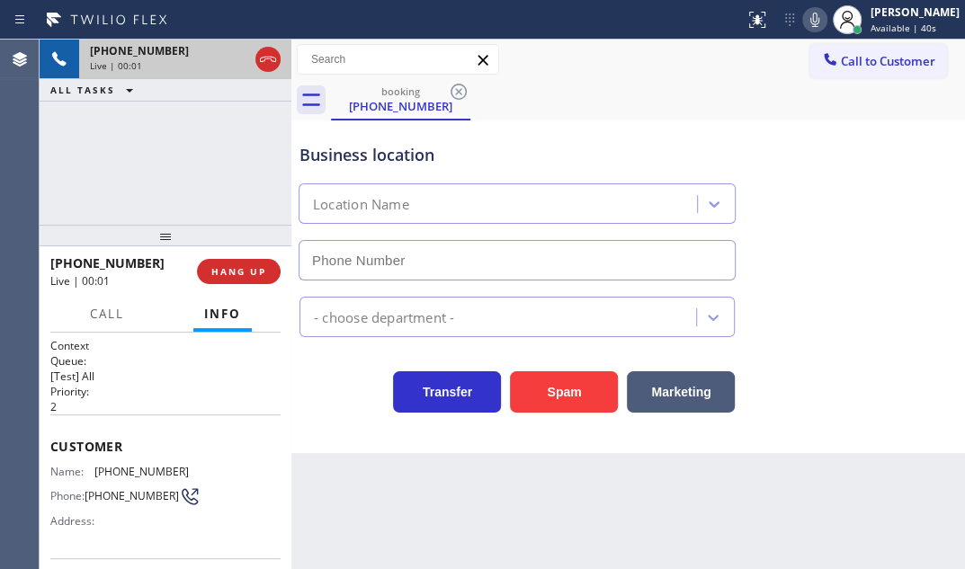
type input "[PHONE_NUMBER]"
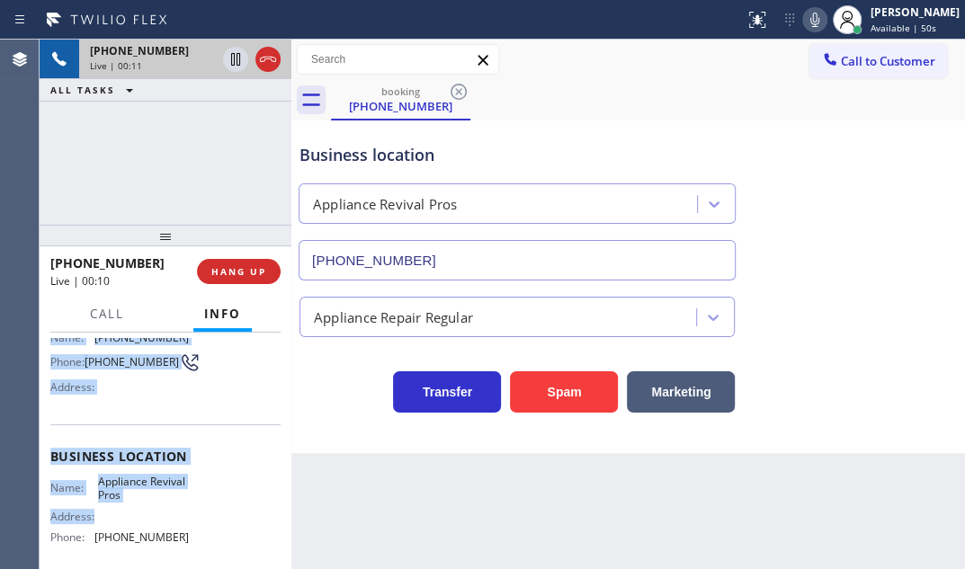
scroll to position [163, 0]
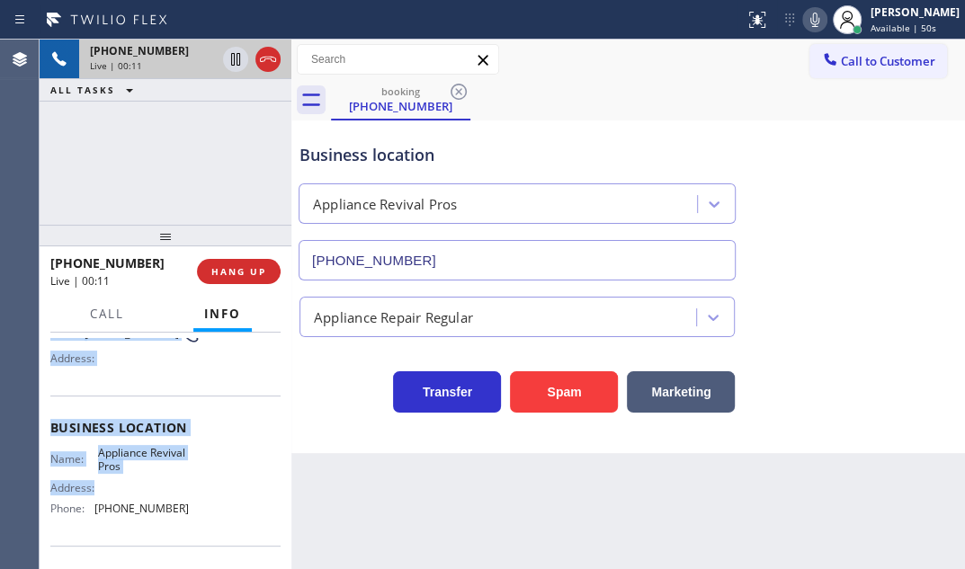
drag, startPoint x: 126, startPoint y: 469, endPoint x: 162, endPoint y: 488, distance: 41.1
click at [162, 488] on div "Context Queue: [Test] All Priority: 2 Customer Name: [PHONE_NUMBER] Phone: [PHO…" at bounding box center [165, 428] width 230 height 506
click at [231, 470] on div "Name: Appliance Revival Pros Address: Phone: [PHONE_NUMBER]" at bounding box center [165, 484] width 230 height 77
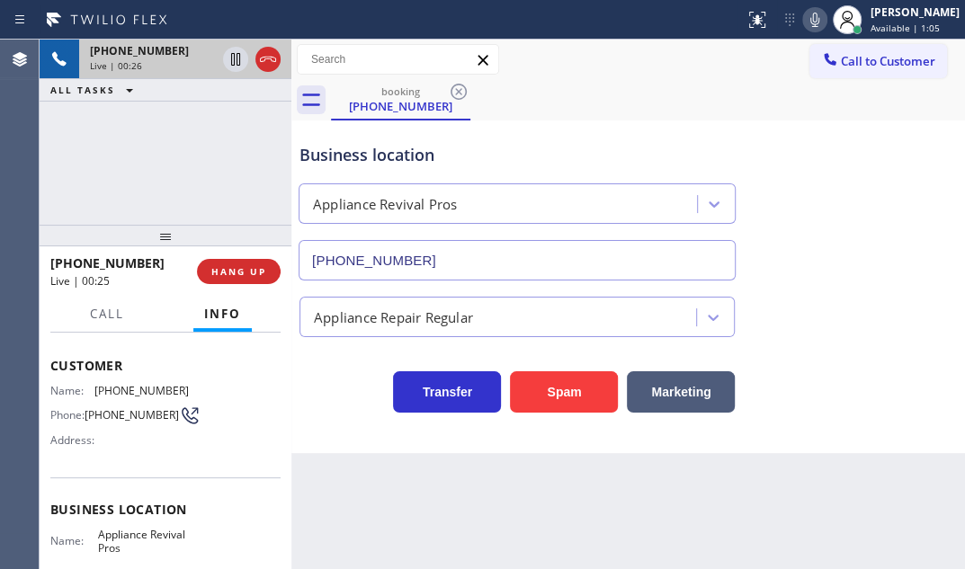
scroll to position [81, 0]
click at [239, 273] on span "HANG UP" at bounding box center [238, 271] width 55 height 13
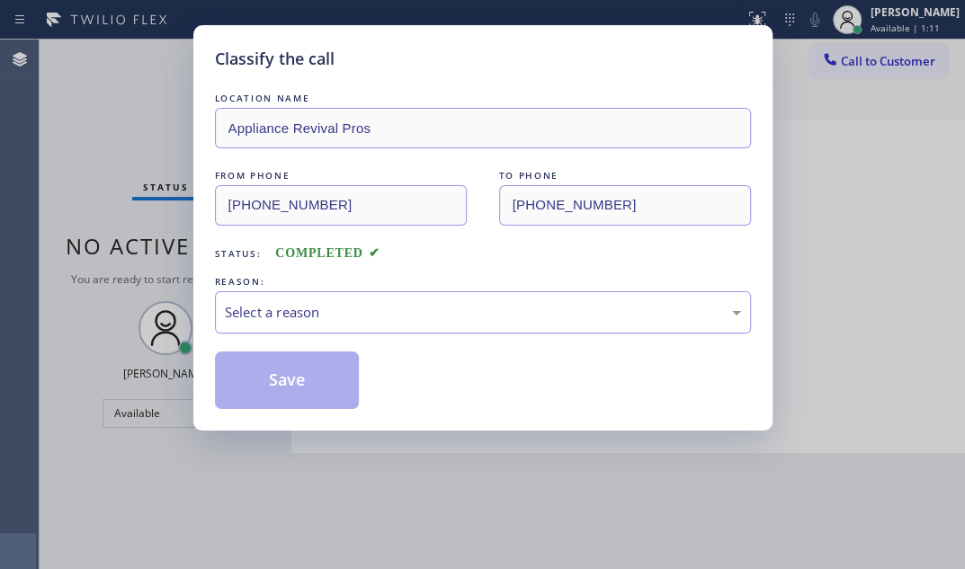
click at [417, 309] on div "Select a reason" at bounding box center [483, 312] width 516 height 21
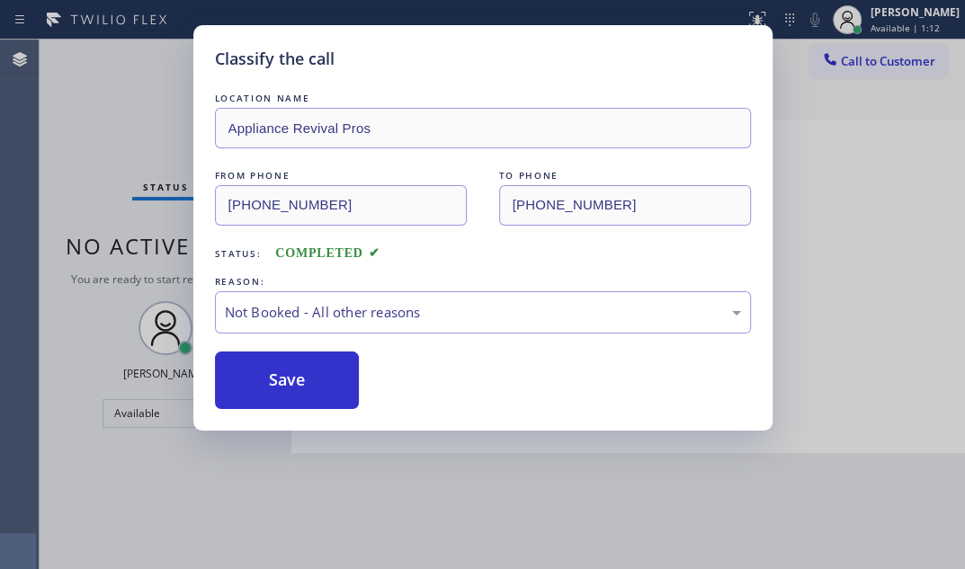
drag, startPoint x: 285, startPoint y: 375, endPoint x: 237, endPoint y: 380, distance: 47.9
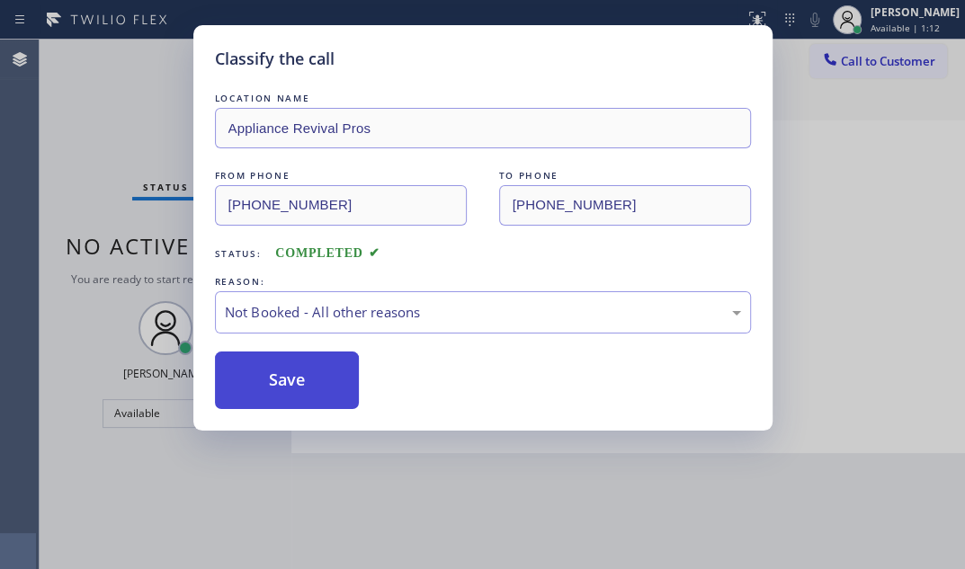
click at [237, 380] on button "Save" at bounding box center [287, 381] width 145 height 58
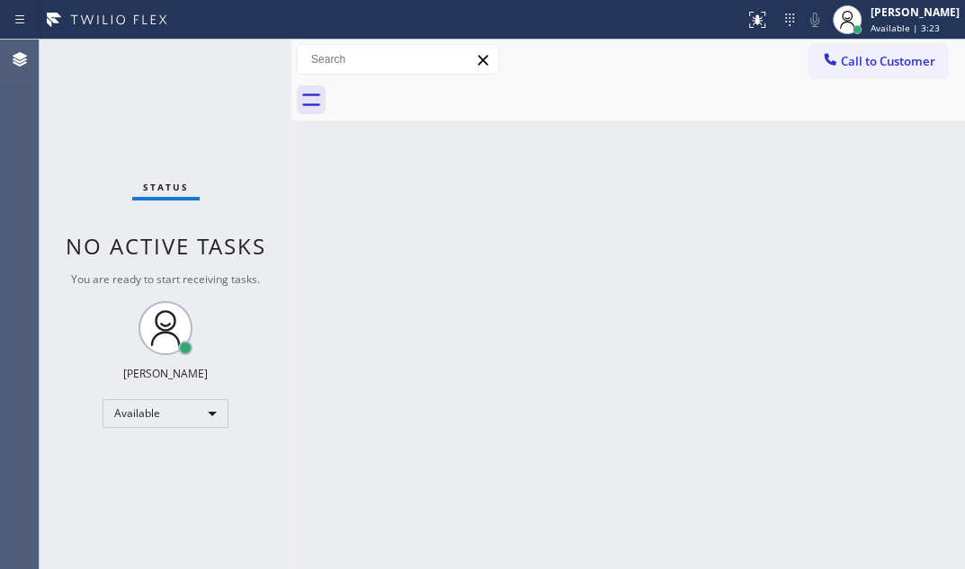
click at [228, 64] on div "Status No active tasks You are ready to start receiving tasks. [PERSON_NAME] Av…" at bounding box center [166, 305] width 252 height 530
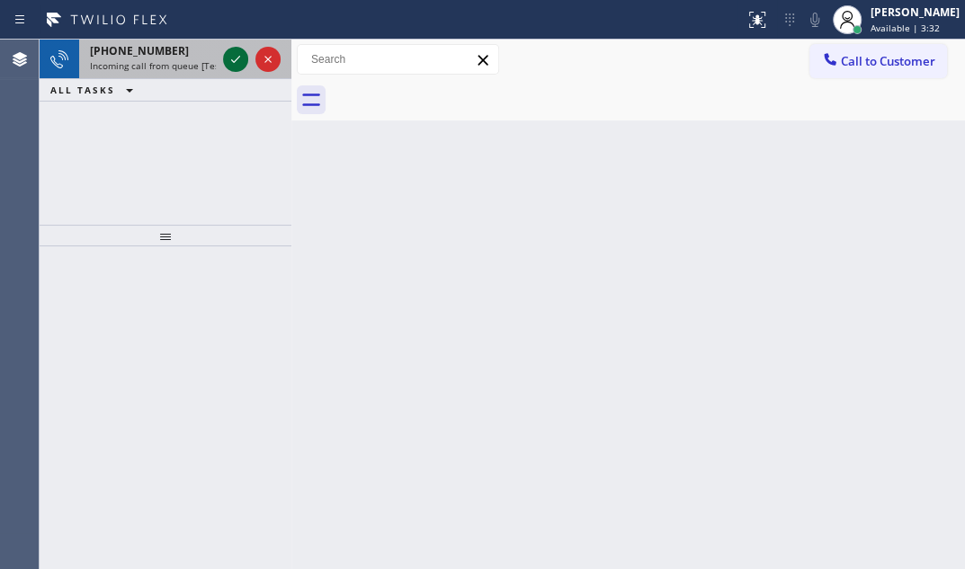
click at [236, 63] on icon at bounding box center [236, 60] width 22 height 22
click at [228, 57] on icon at bounding box center [236, 60] width 22 height 22
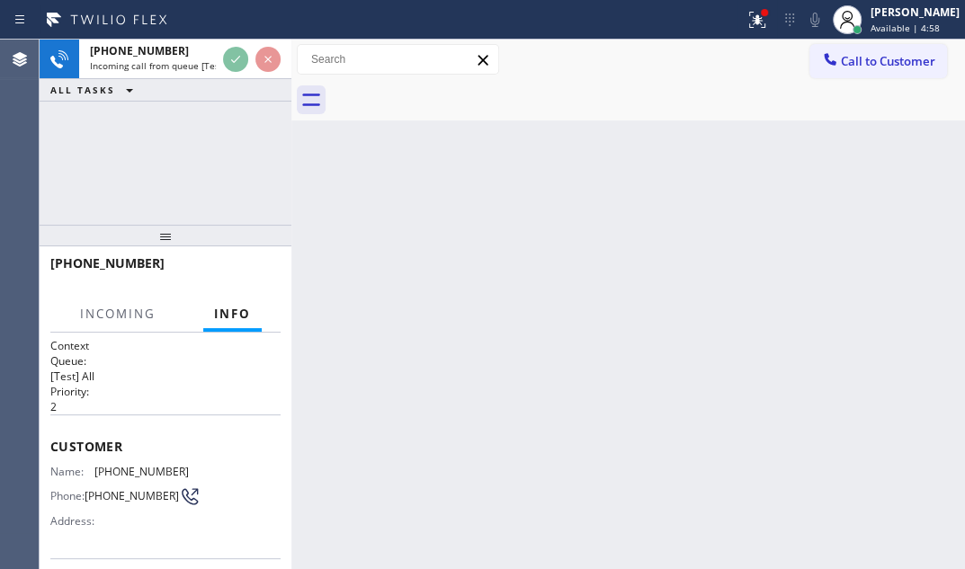
scroll to position [163, 0]
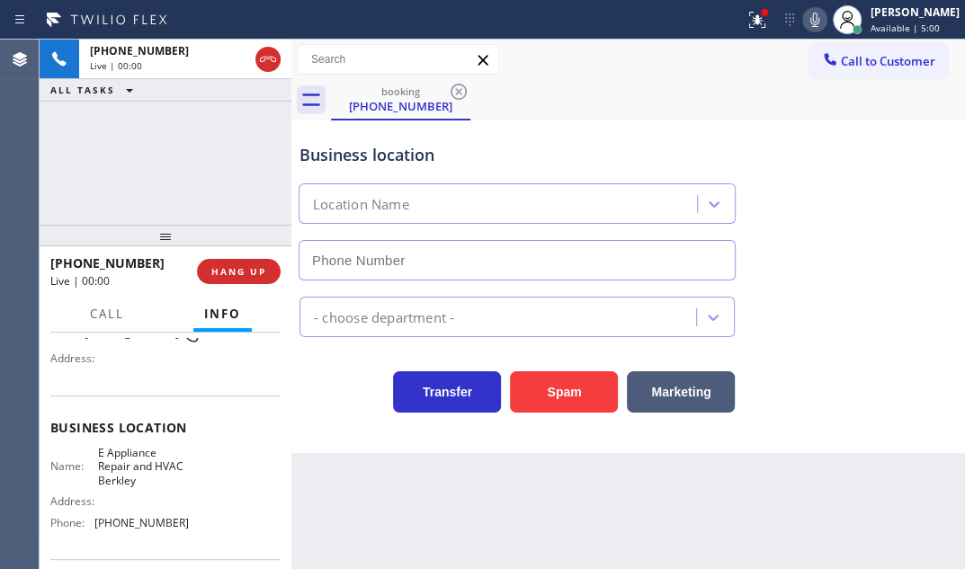
type input "[PHONE_NUMBER]"
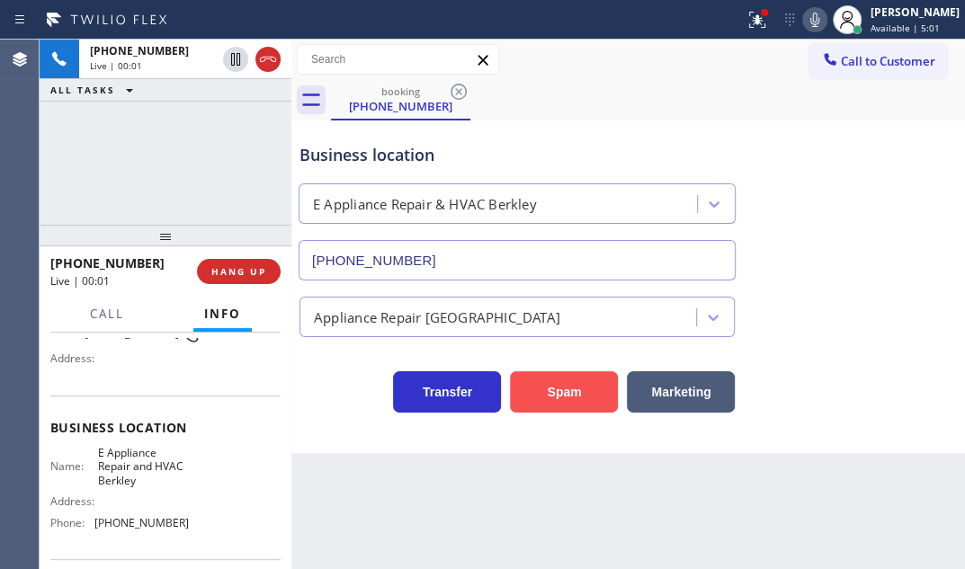
click at [541, 386] on button "Spam" at bounding box center [564, 392] width 108 height 41
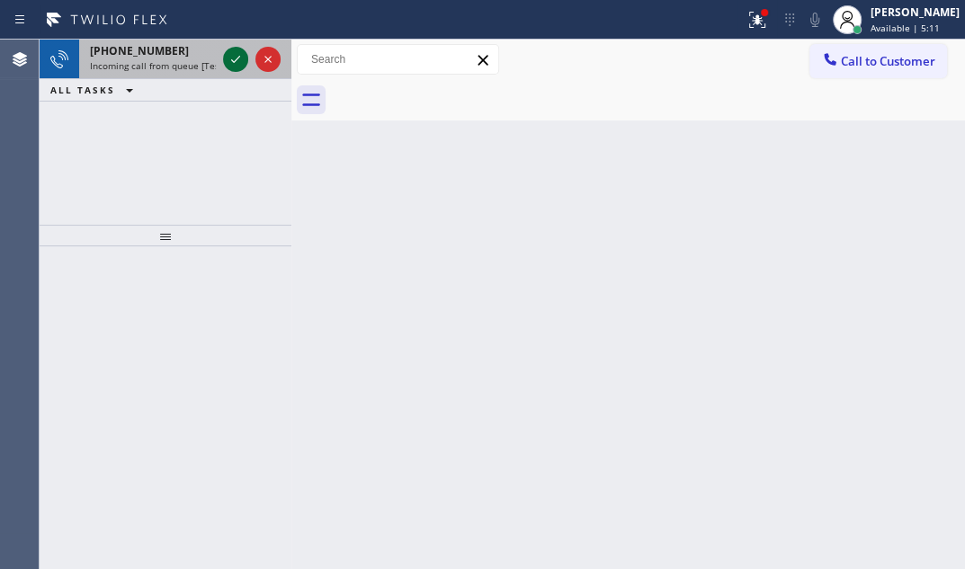
click at [233, 63] on icon at bounding box center [236, 60] width 22 height 22
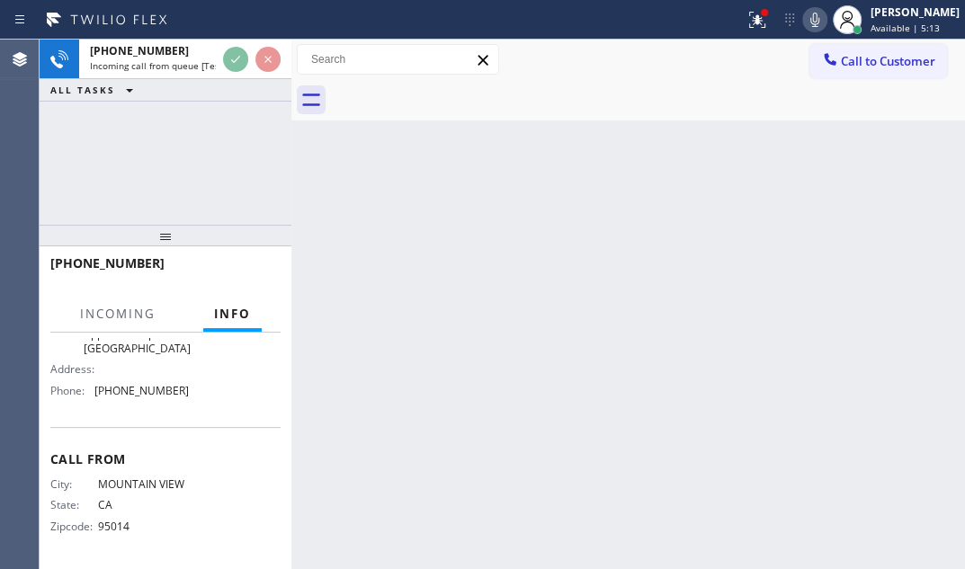
scroll to position [230, 0]
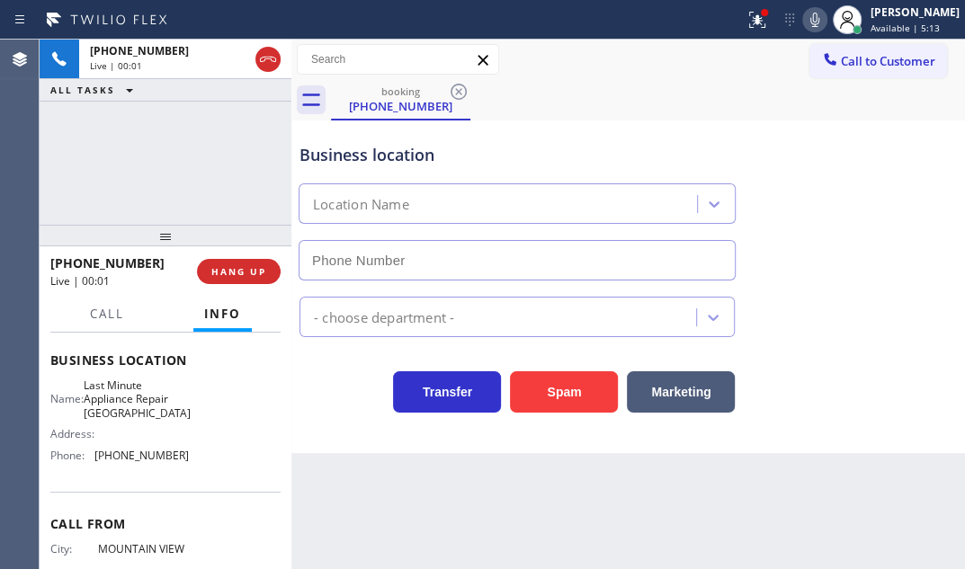
type input "[PHONE_NUMBER]"
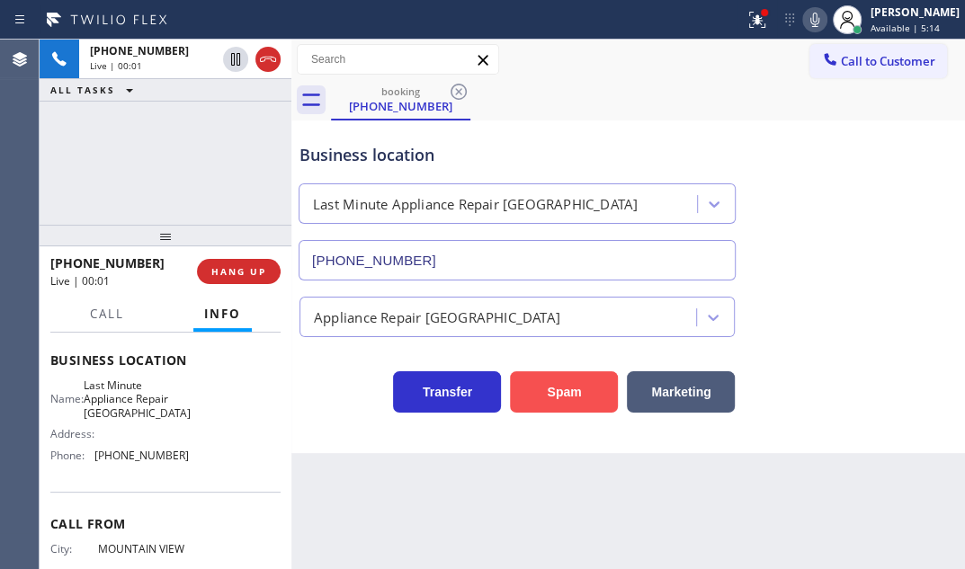
click at [571, 389] on button "Spam" at bounding box center [564, 392] width 108 height 41
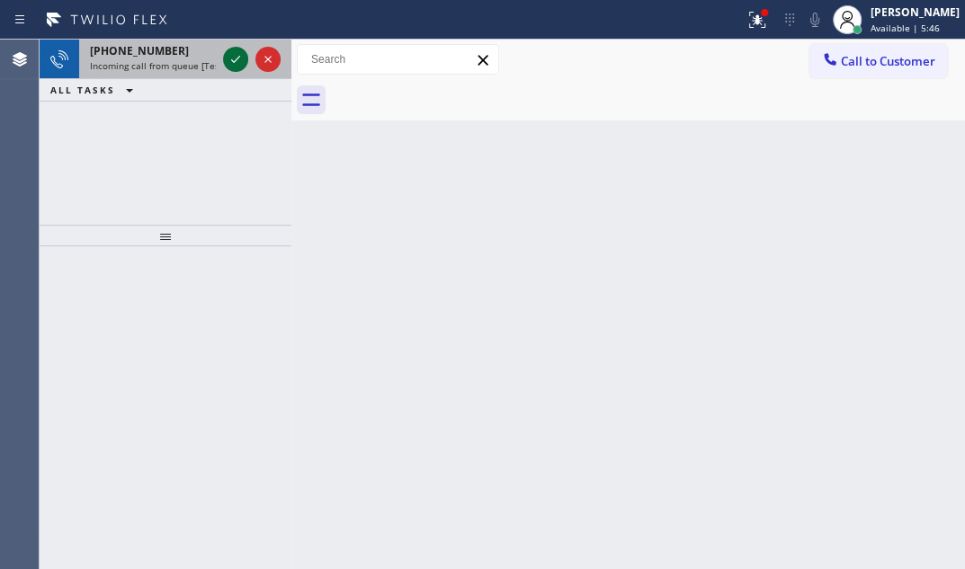
click at [234, 58] on icon at bounding box center [236, 60] width 22 height 22
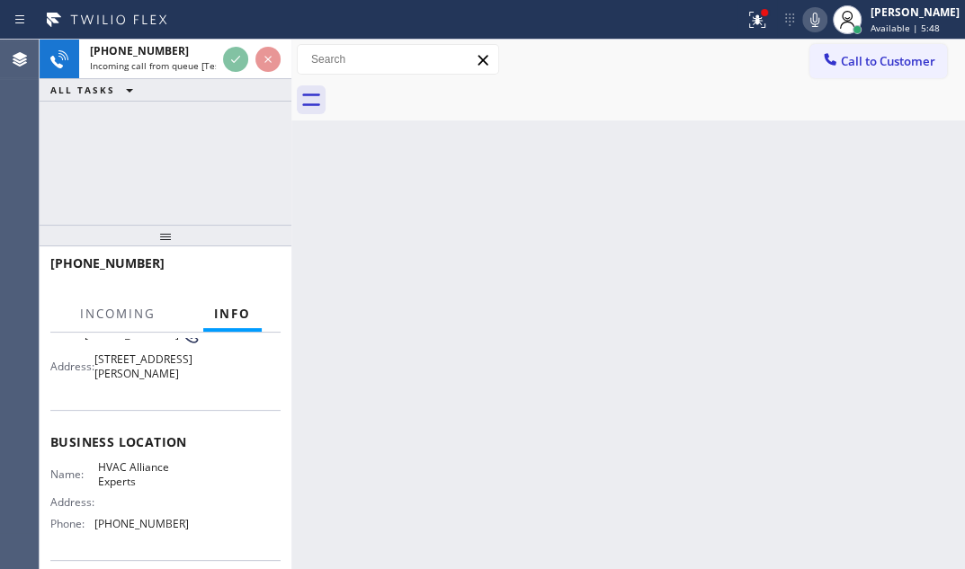
scroll to position [163, 0]
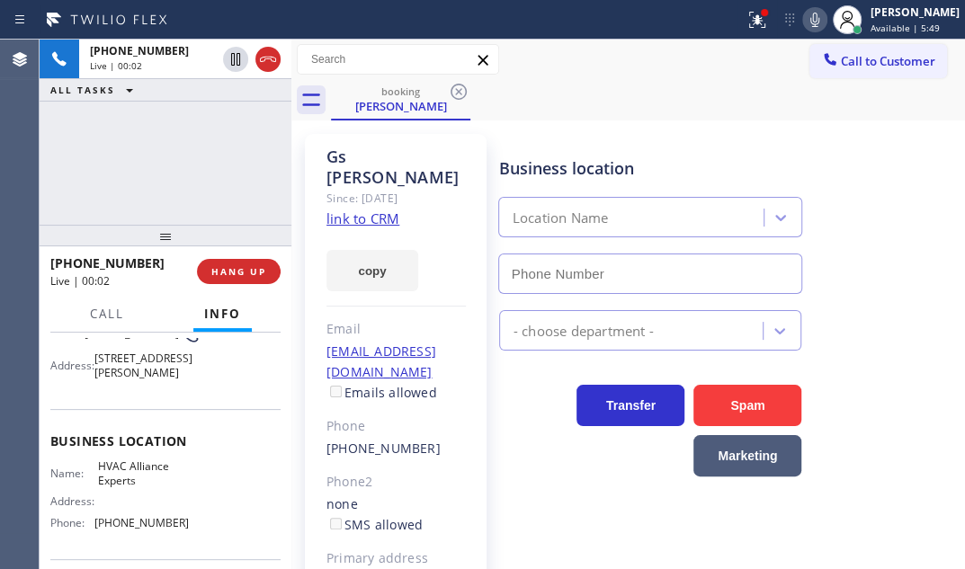
type input "[PHONE_NUMBER]"
click at [357, 210] on link "link to CRM" at bounding box center [363, 219] width 73 height 18
click at [811, 21] on icon at bounding box center [815, 20] width 9 height 14
click at [804, 24] on icon at bounding box center [815, 20] width 22 height 22
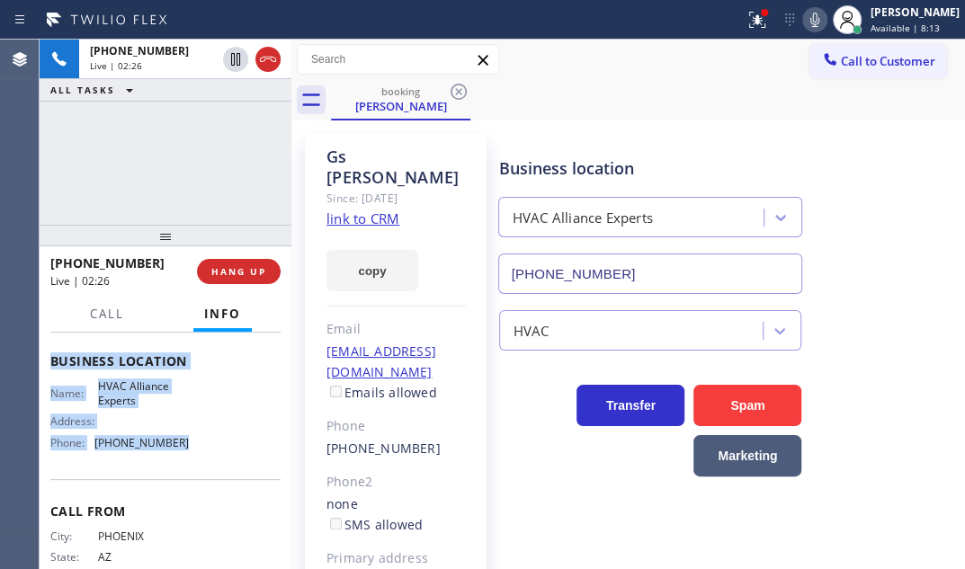
scroll to position [245, 0]
drag, startPoint x: 47, startPoint y: 440, endPoint x: 202, endPoint y: 470, distance: 157.7
click at [199, 471] on div "Context Queue: [Test] All Priority: 1 Customer Name: [PERSON_NAME] Phone: [PHON…" at bounding box center [166, 451] width 252 height 237
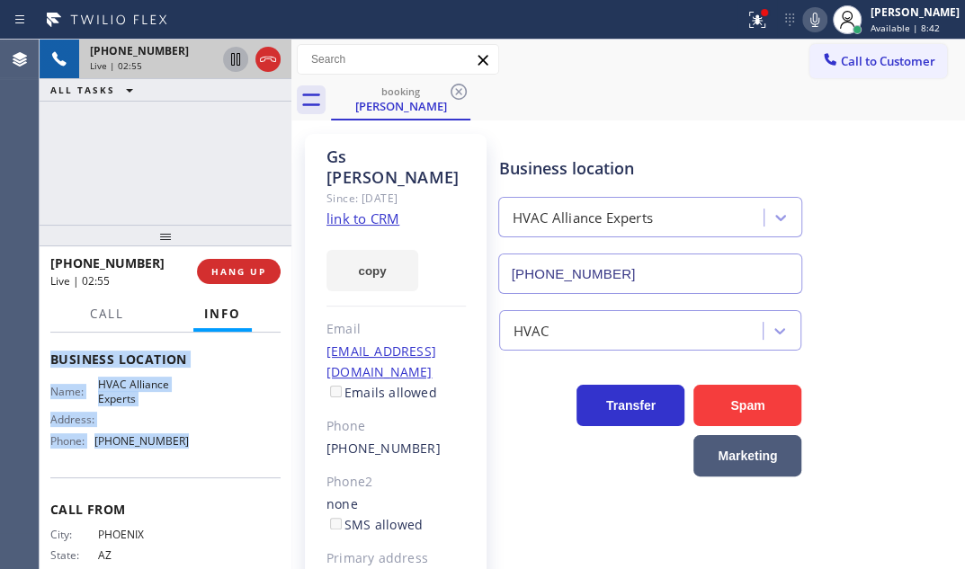
click at [232, 60] on icon at bounding box center [236, 60] width 22 height 22
click at [234, 55] on icon at bounding box center [235, 59] width 13 height 13
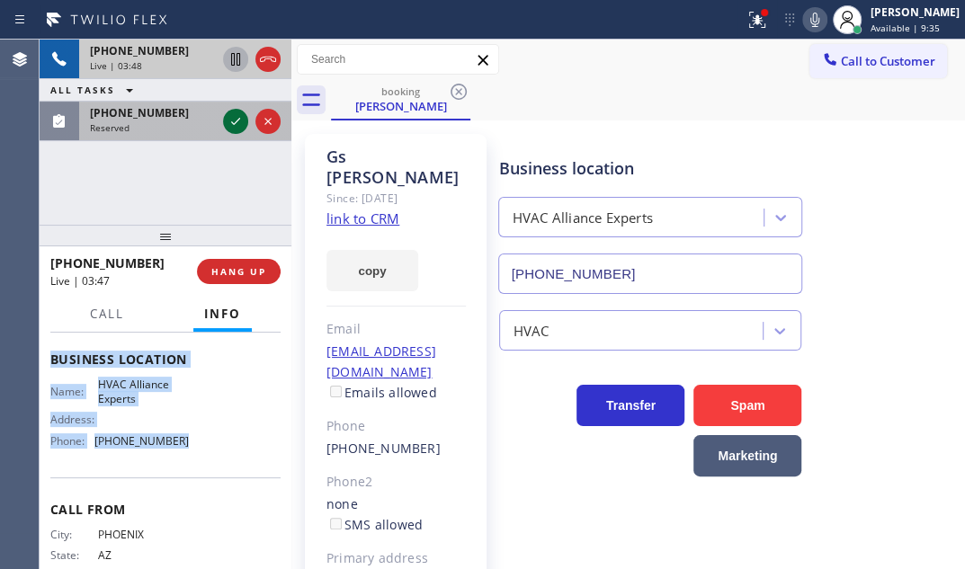
click at [235, 120] on icon at bounding box center [236, 122] width 22 height 22
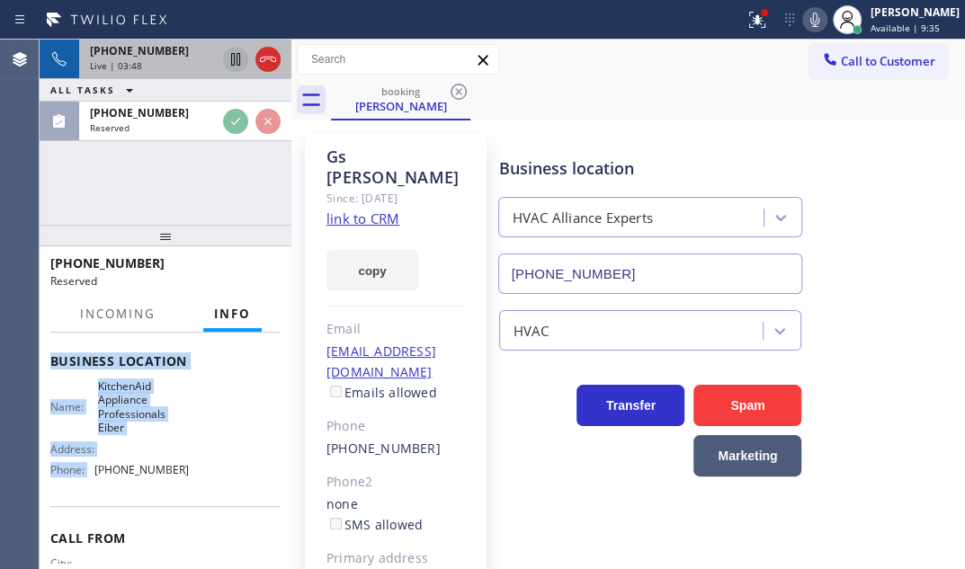
scroll to position [260, 0]
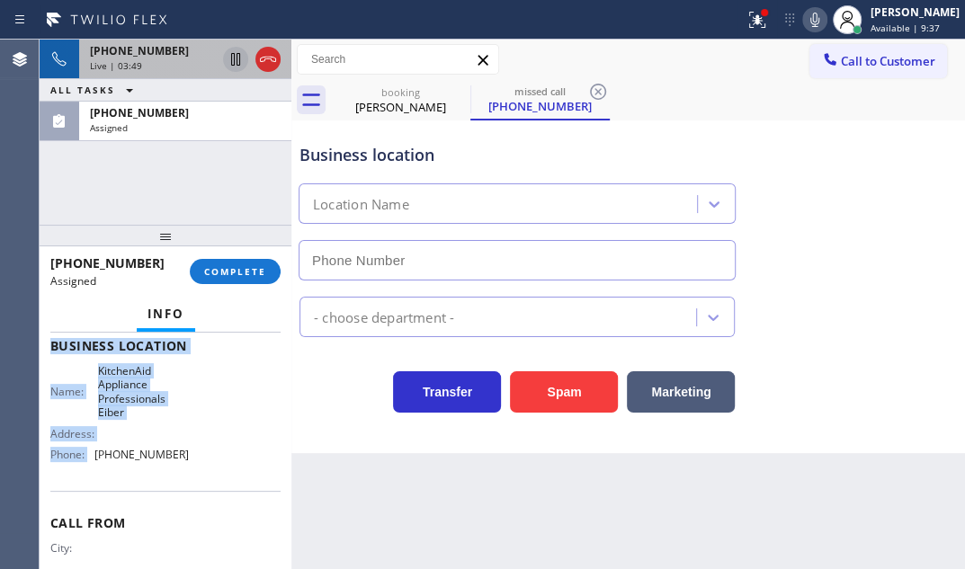
type input "[PHONE_NUMBER]"
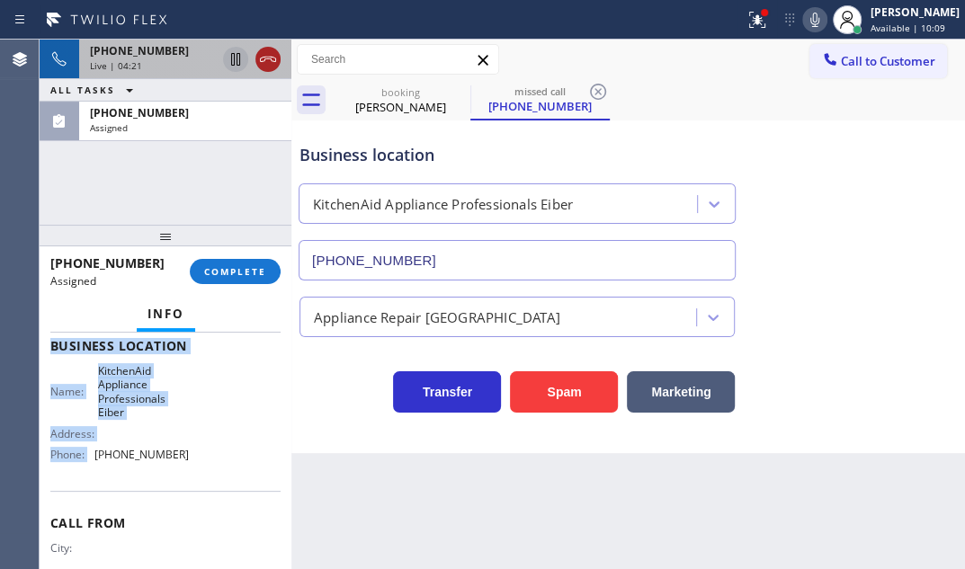
click at [270, 63] on icon at bounding box center [268, 60] width 22 height 22
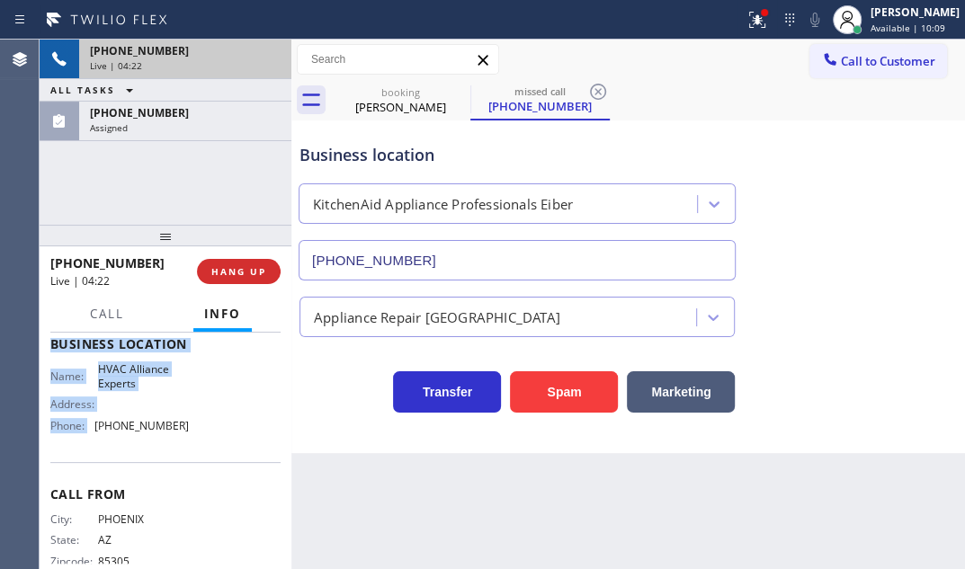
scroll to position [245, 0]
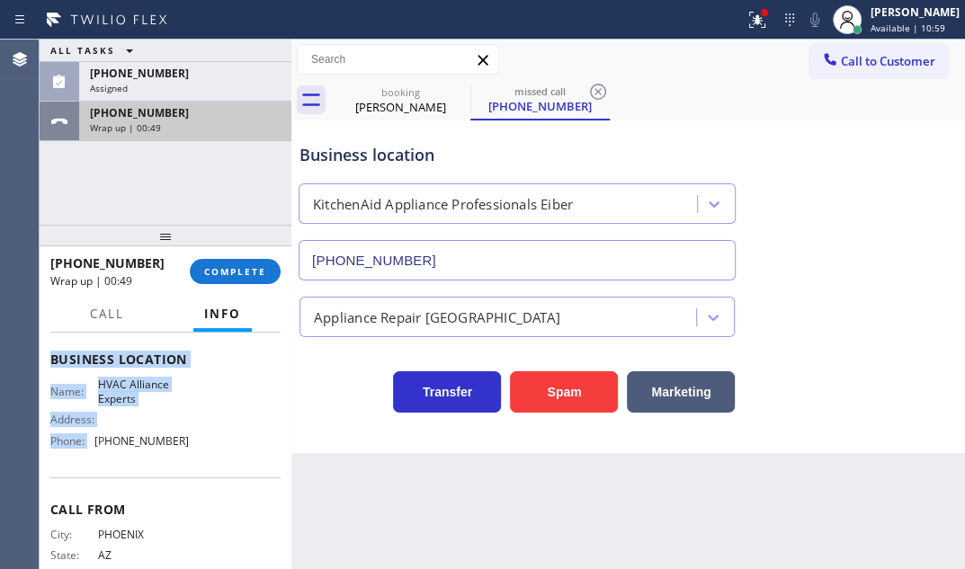
click at [188, 116] on div "[PHONE_NUMBER]" at bounding box center [185, 112] width 191 height 15
click at [208, 123] on div "Wrap up | 04:36" at bounding box center [185, 127] width 191 height 13
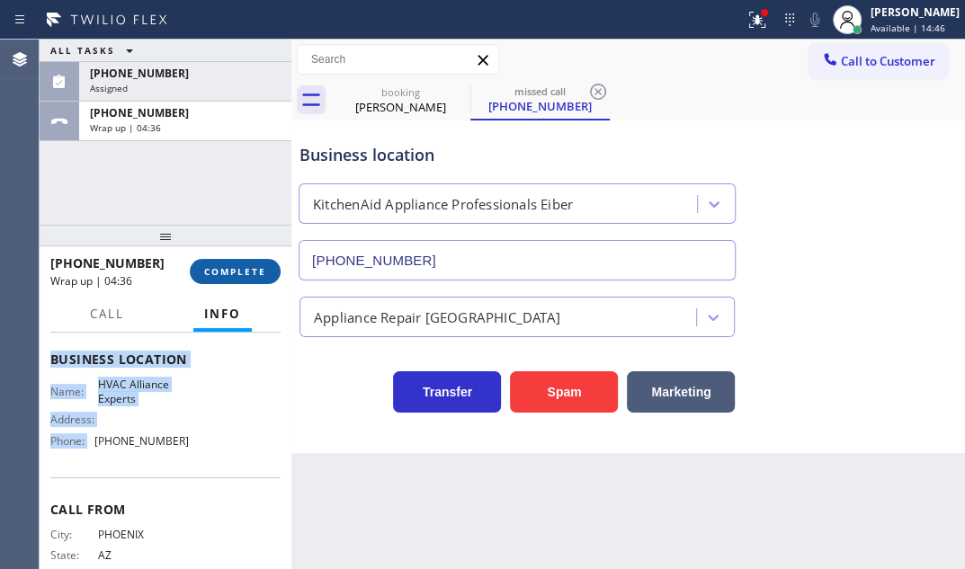
click at [254, 272] on span "COMPLETE" at bounding box center [235, 271] width 62 height 13
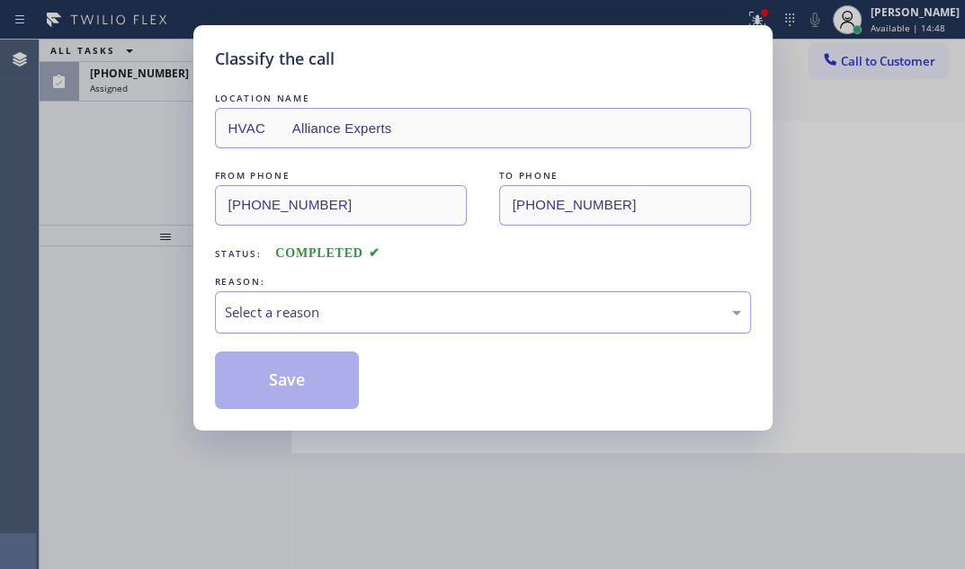
click at [330, 302] on div "Select a reason" at bounding box center [483, 312] width 516 height 21
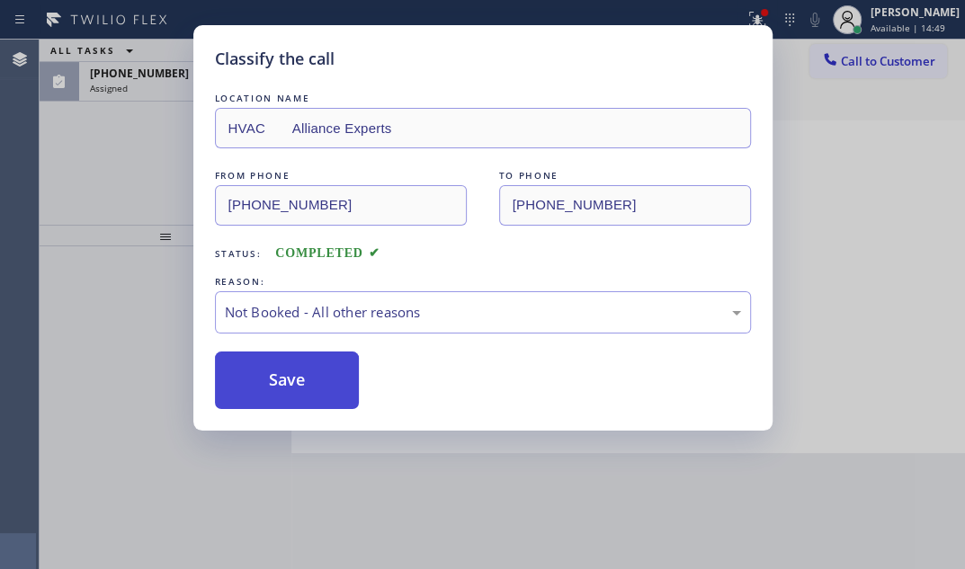
drag, startPoint x: 257, startPoint y: 381, endPoint x: 301, endPoint y: 367, distance: 46.4
click at [273, 376] on button "Save" at bounding box center [287, 381] width 145 height 58
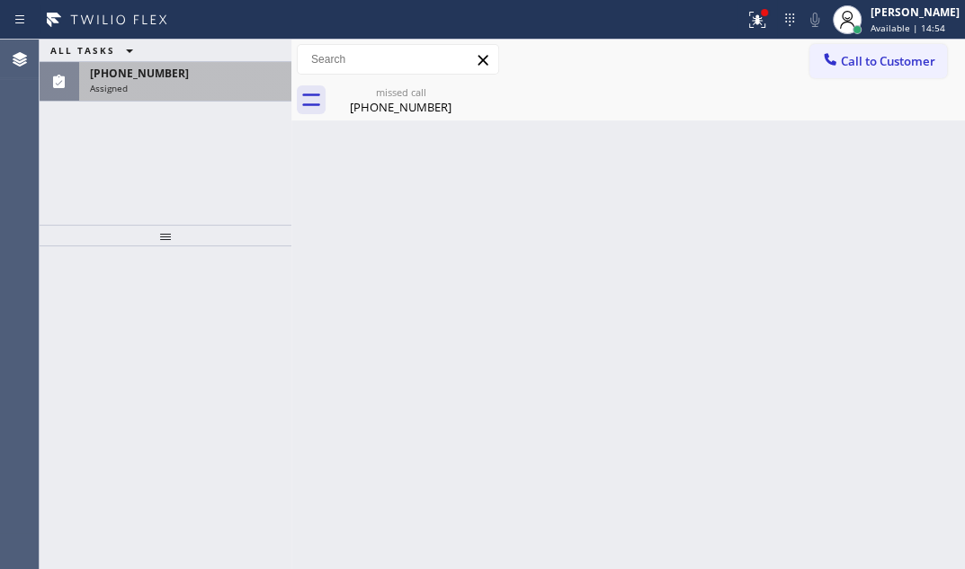
click at [211, 82] on div "Assigned" at bounding box center [185, 88] width 191 height 13
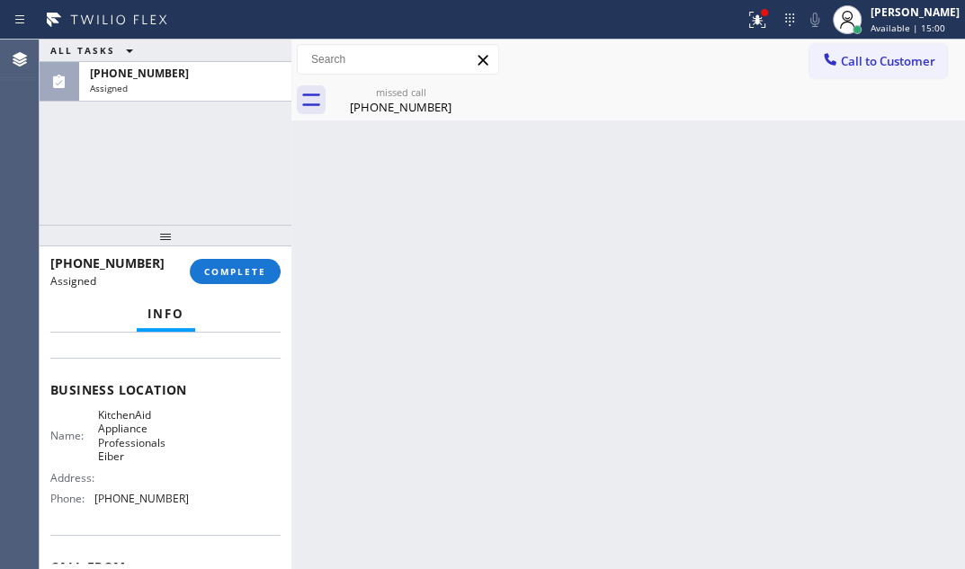
scroll to position [260, 0]
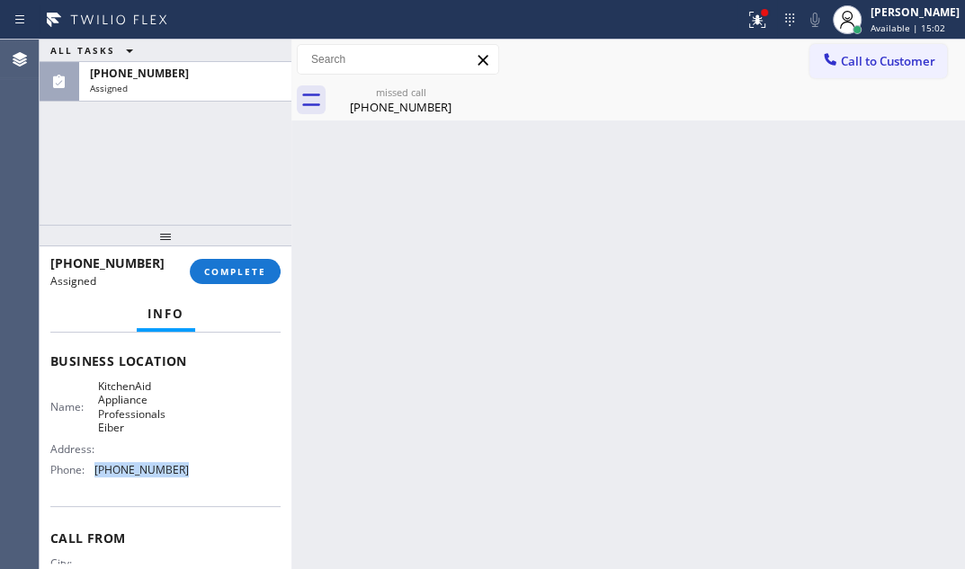
drag, startPoint x: 179, startPoint y: 476, endPoint x: 93, endPoint y: 476, distance: 86.4
click at [93, 476] on div "Phone: [PHONE_NUMBER]" at bounding box center [119, 469] width 139 height 13
drag, startPoint x: 887, startPoint y: 65, endPoint x: 821, endPoint y: 96, distance: 72.8
click at [885, 65] on span "Call to Customer" at bounding box center [888, 61] width 94 height 16
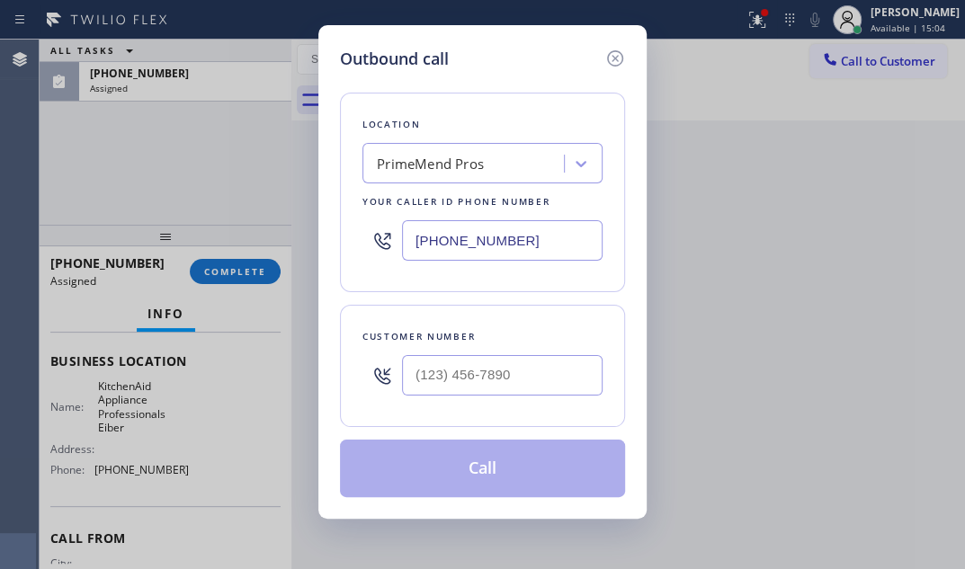
click at [558, 233] on input "[PHONE_NUMBER]" at bounding box center [502, 240] width 201 height 40
paste input "720) 204-5727"
type input "[PHONE_NUMBER]"
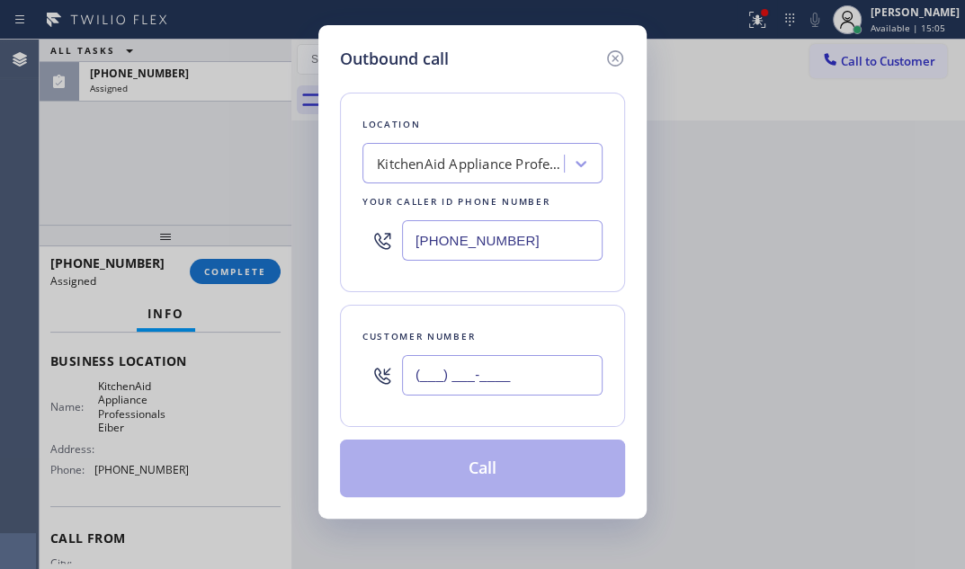
click at [522, 376] on input "(___) ___-____" at bounding box center [502, 375] width 201 height 40
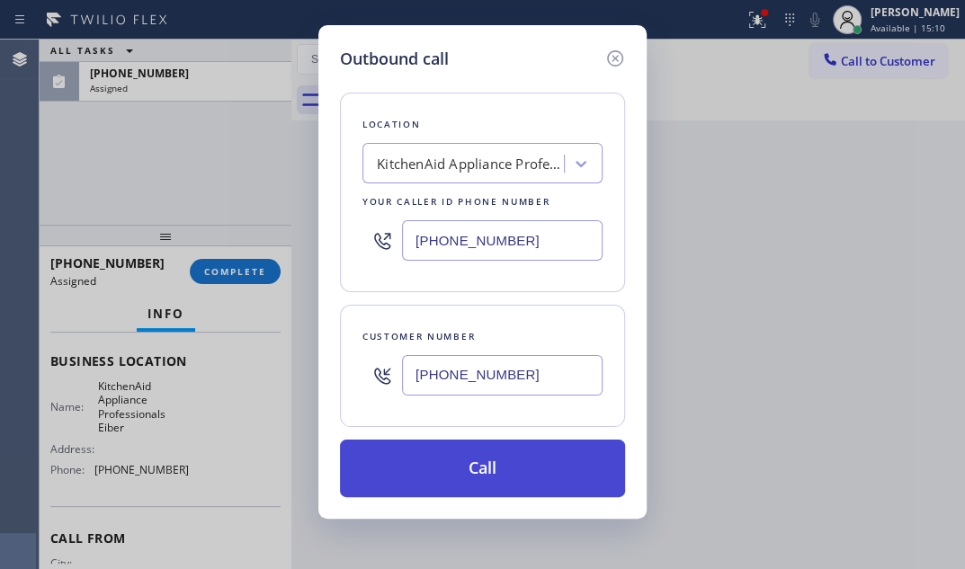
type input "[PHONE_NUMBER]"
click at [447, 472] on button "Call" at bounding box center [482, 469] width 285 height 58
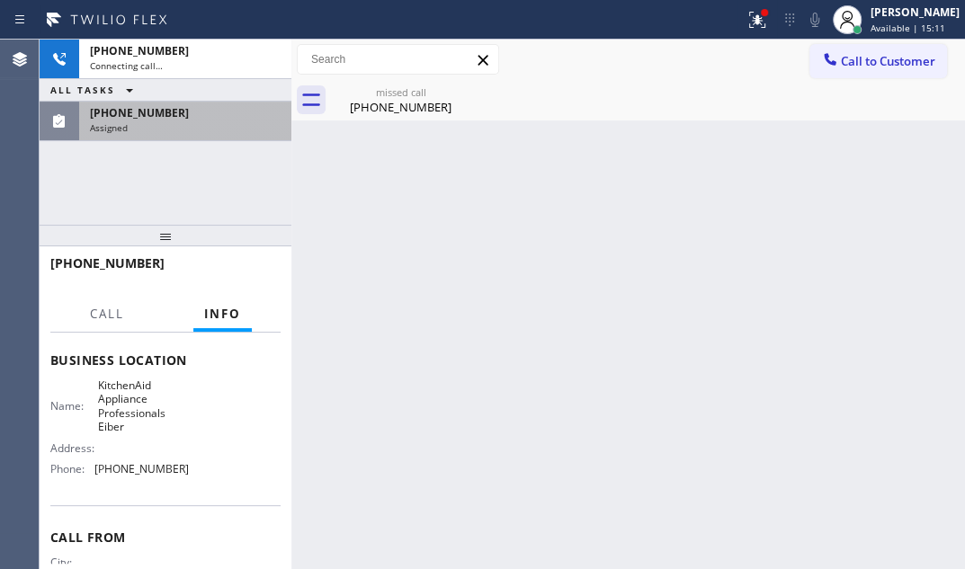
click at [205, 110] on div "[PHONE_NUMBER]" at bounding box center [185, 112] width 191 height 15
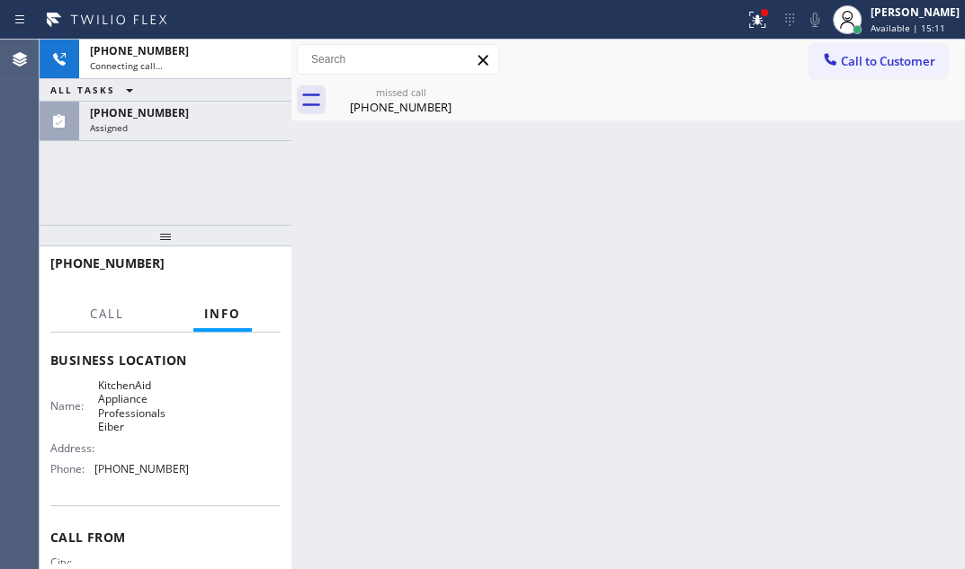
scroll to position [260, 0]
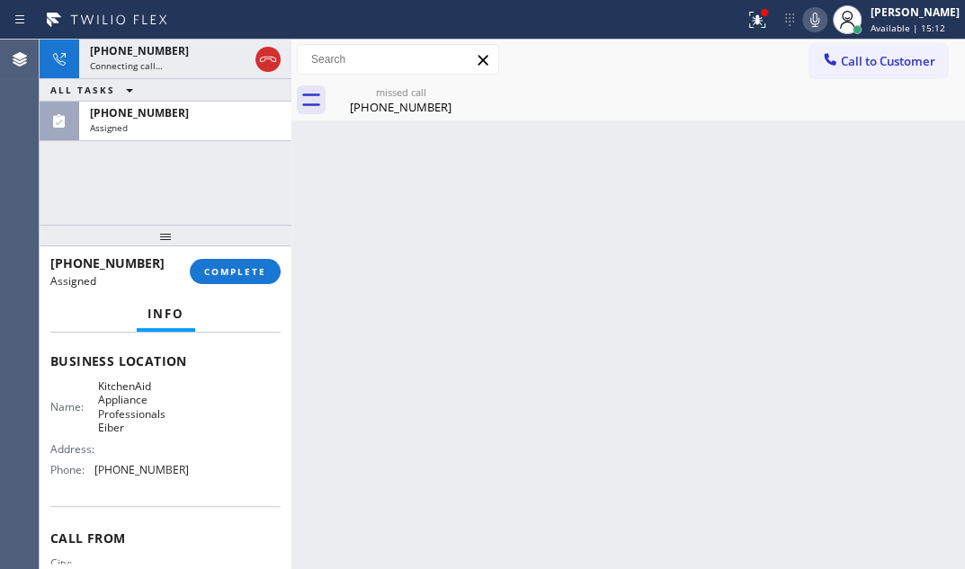
drag, startPoint x: 229, startPoint y: 275, endPoint x: 261, endPoint y: 286, distance: 33.3
click at [230, 275] on span "COMPLETE" at bounding box center [235, 271] width 62 height 13
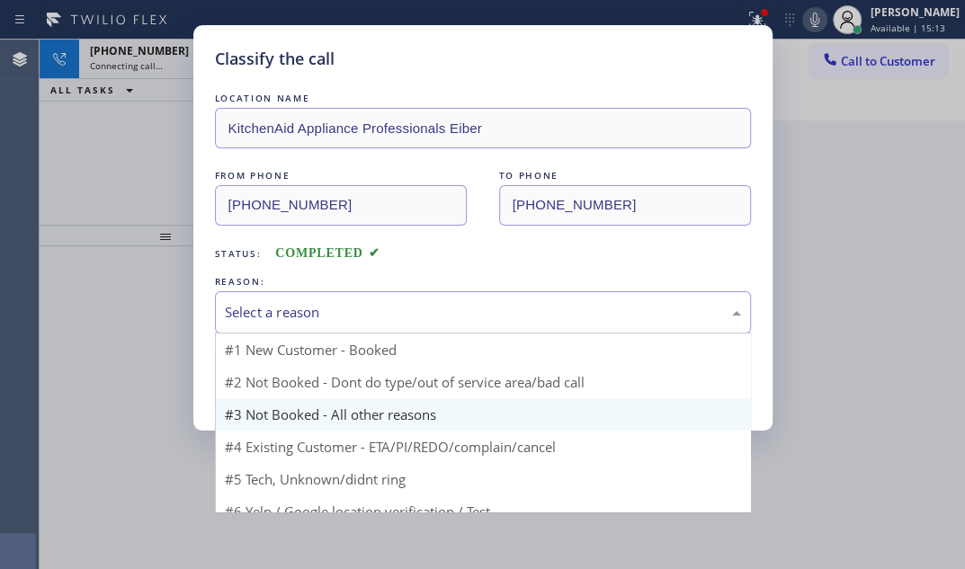
drag, startPoint x: 414, startPoint y: 310, endPoint x: 345, endPoint y: 369, distance: 90.0
click at [412, 311] on div "Select a reason" at bounding box center [483, 312] width 516 height 21
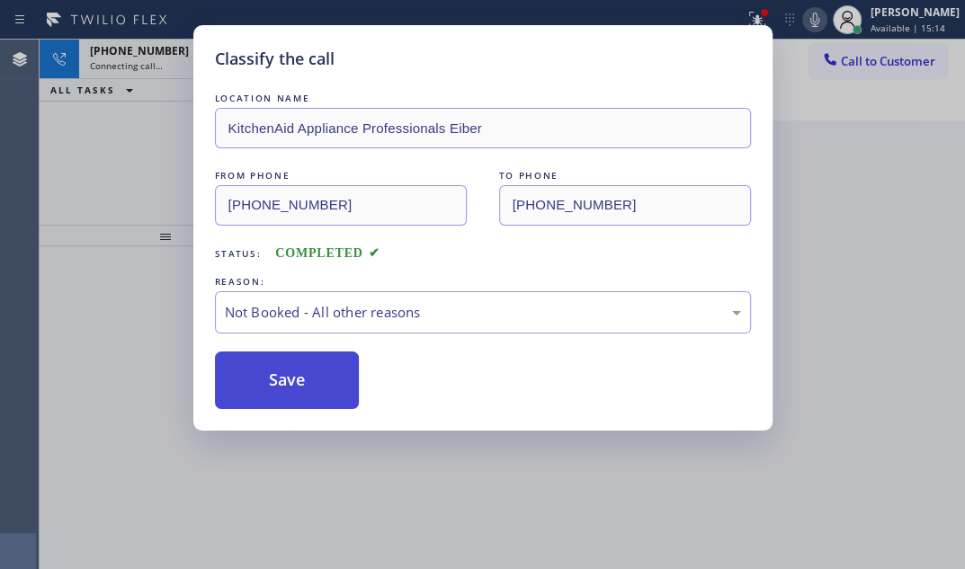
drag, startPoint x: 303, startPoint y: 386, endPoint x: 264, endPoint y: 387, distance: 39.6
click at [264, 387] on button "Save" at bounding box center [287, 381] width 145 height 58
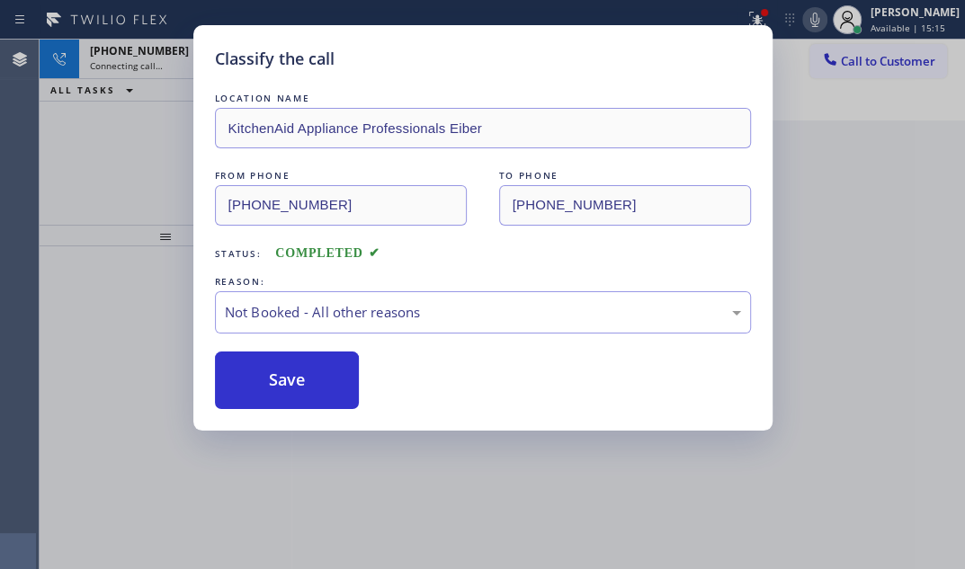
click at [147, 56] on div "Classify the call LOCATION NAME KitchenAid Appliance Professionals Eiber FROM P…" at bounding box center [482, 284] width 965 height 569
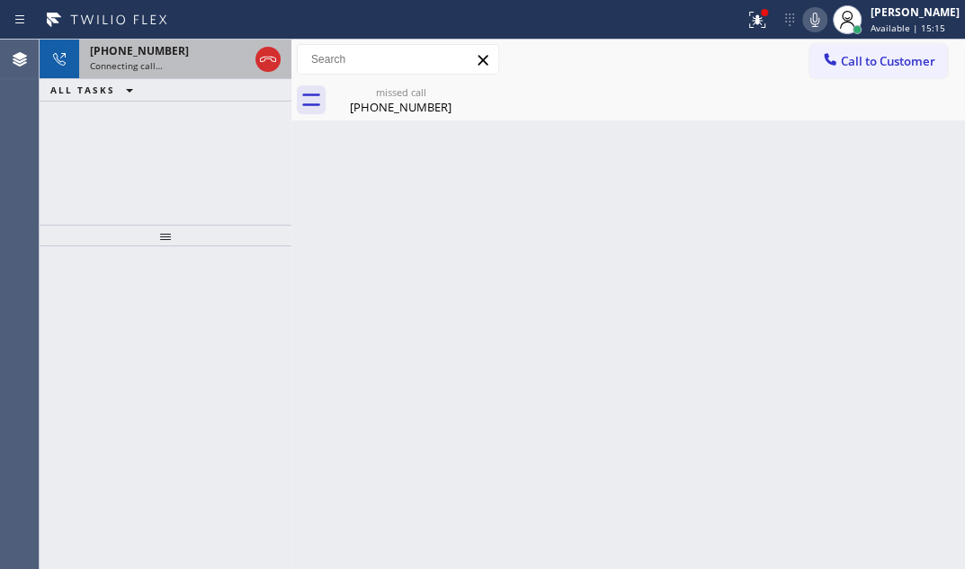
click at [166, 60] on div "Connecting call…" at bounding box center [169, 65] width 158 height 13
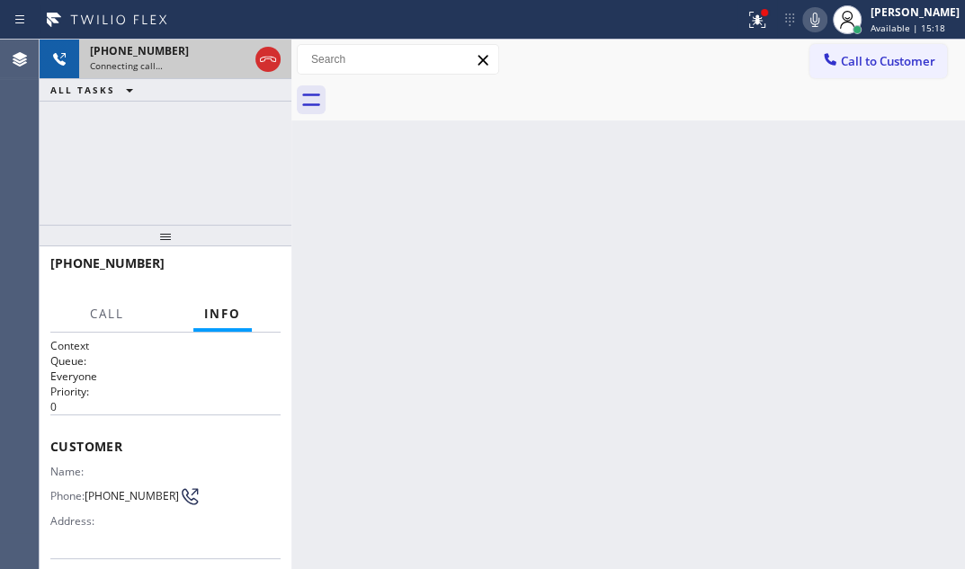
click at [201, 53] on div "[PHONE_NUMBER]" at bounding box center [169, 50] width 158 height 15
click at [279, 49] on div at bounding box center [267, 60] width 25 height 22
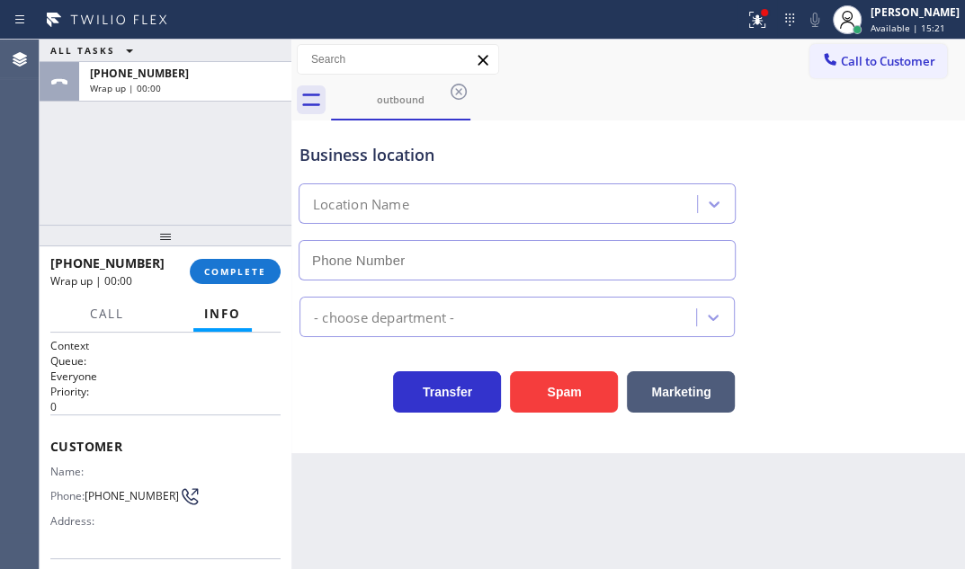
type input "[PHONE_NUMBER]"
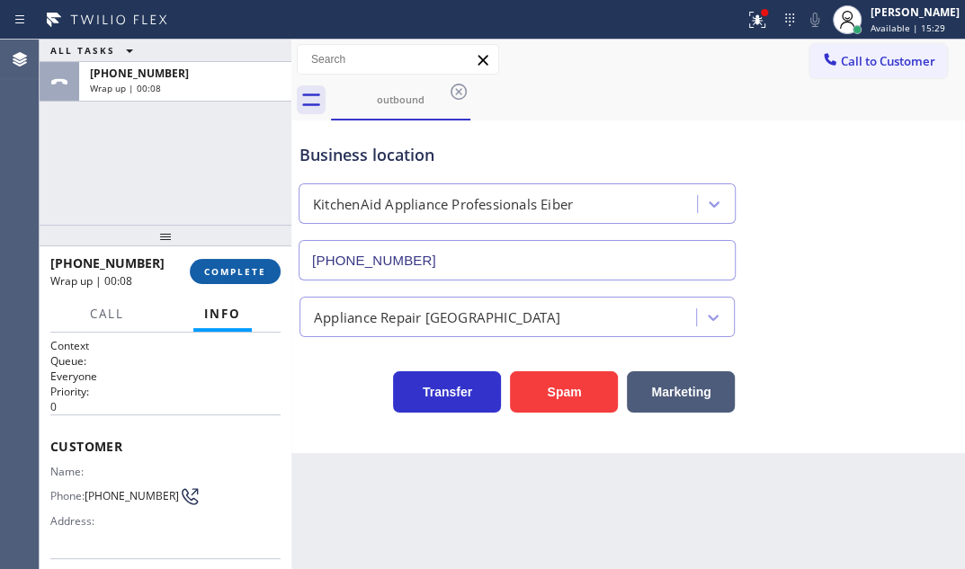
click at [247, 263] on button "COMPLETE" at bounding box center [235, 271] width 91 height 25
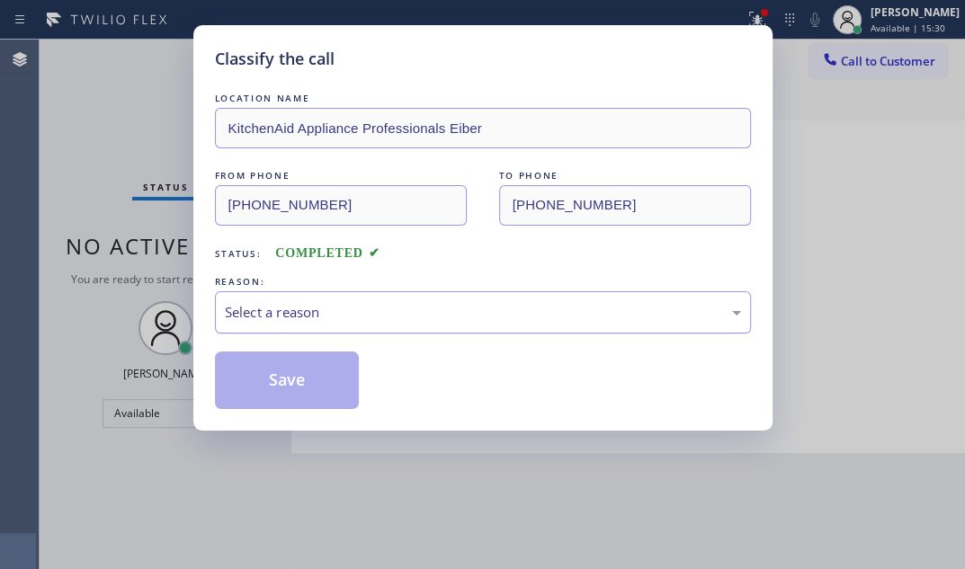
click at [361, 310] on div "Select a reason" at bounding box center [483, 312] width 516 height 21
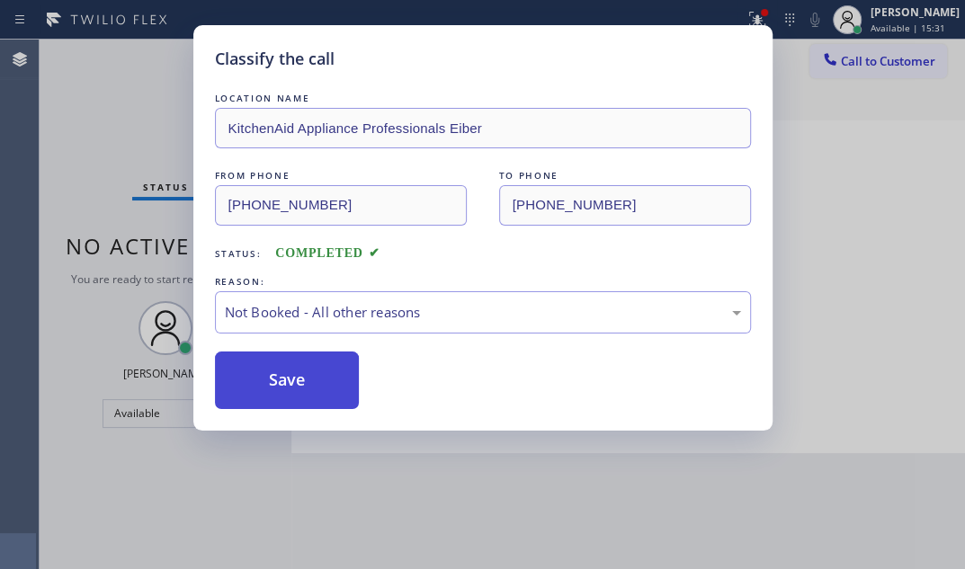
drag, startPoint x: 291, startPoint y: 379, endPoint x: 279, endPoint y: 379, distance: 11.7
click at [279, 379] on button "Save" at bounding box center [287, 381] width 145 height 58
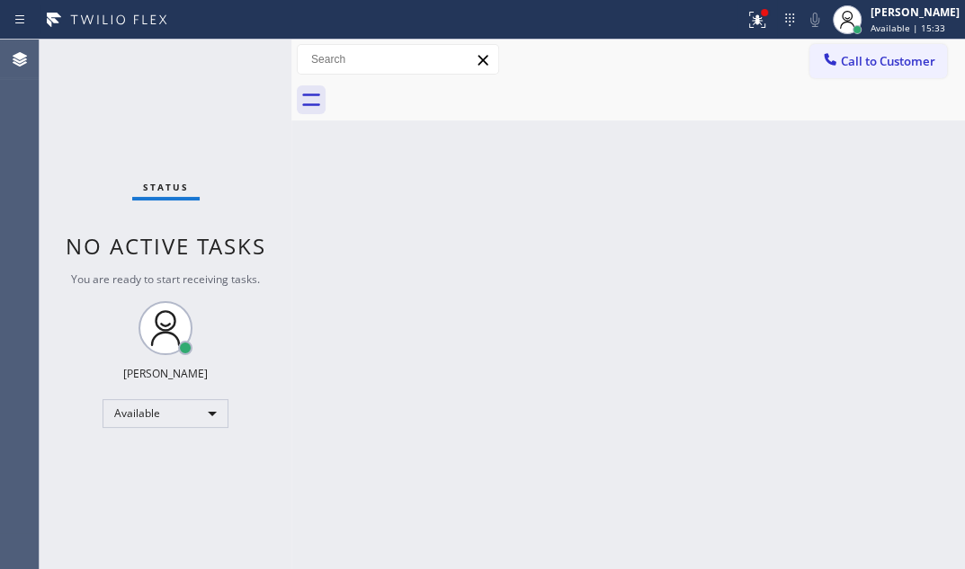
drag, startPoint x: 702, startPoint y: 258, endPoint x: 721, endPoint y: 119, distance: 140.7
click at [704, 222] on div "Back to Dashboard Change Sender ID Customers Technicians Select a contact Outbo…" at bounding box center [628, 305] width 674 height 530
click at [749, 23] on icon at bounding box center [754, 18] width 11 height 13
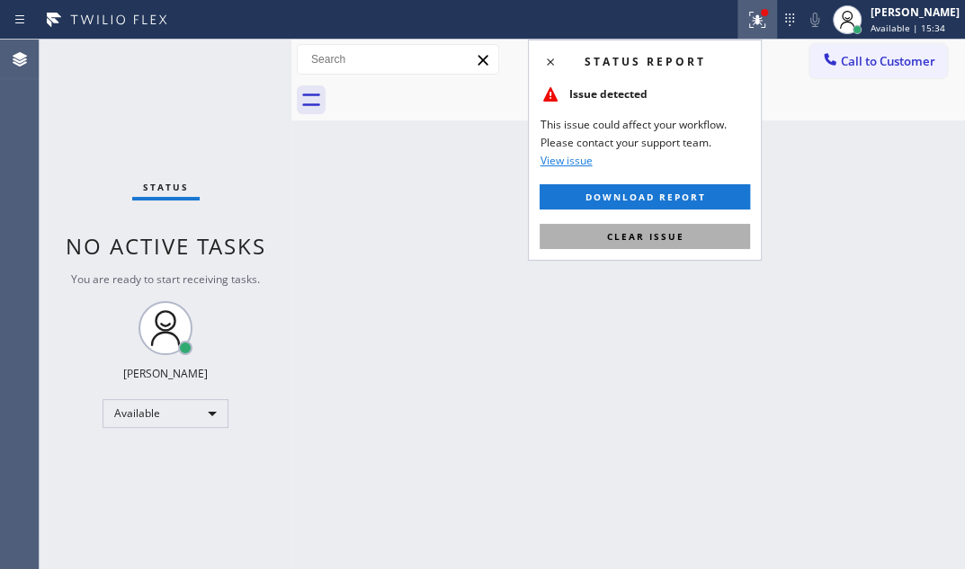
click at [684, 234] on button "Clear issue" at bounding box center [645, 236] width 211 height 25
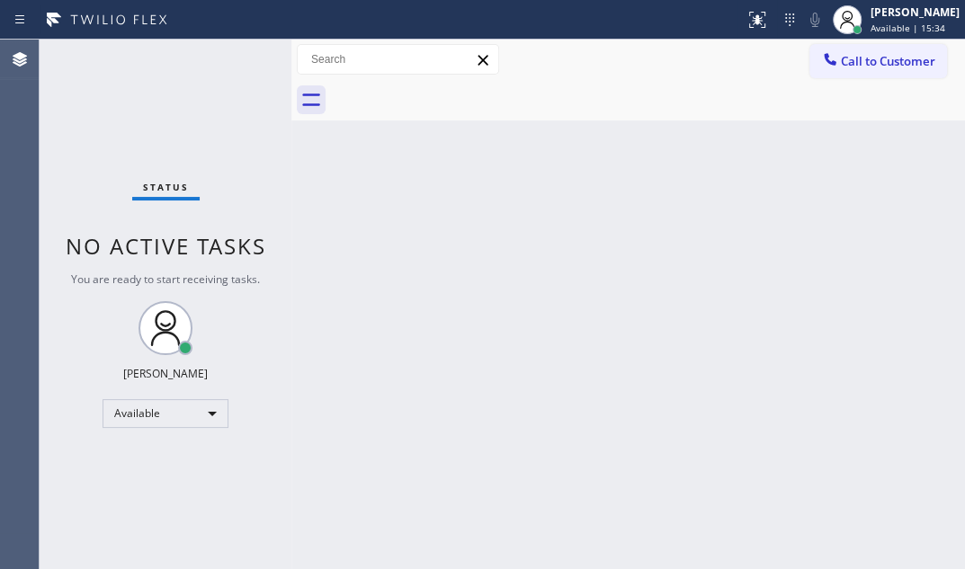
click at [702, 319] on div "Back to Dashboard Change Sender ID Customers Technicians Select a contact Outbo…" at bounding box center [628, 305] width 674 height 530
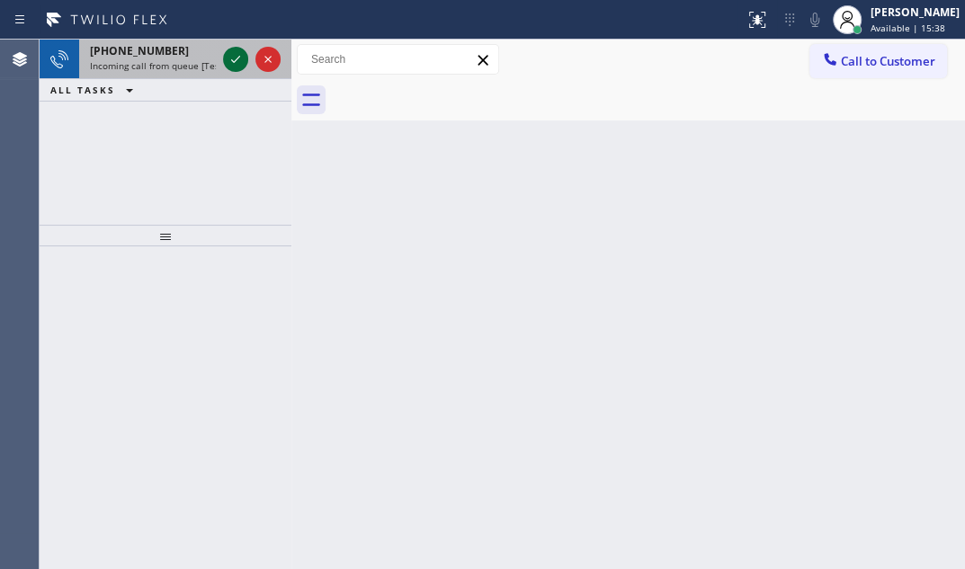
click at [239, 60] on icon at bounding box center [236, 60] width 22 height 22
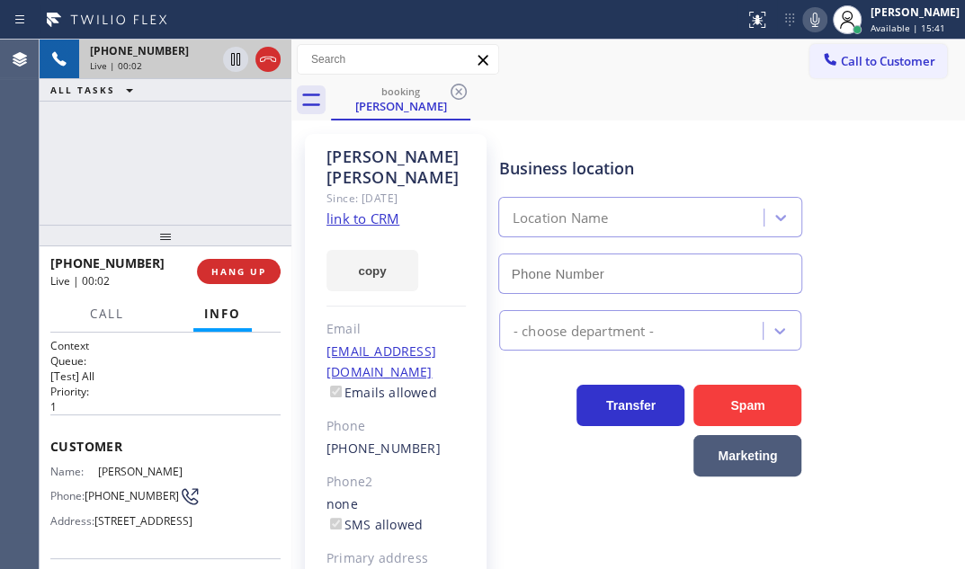
type input "[PHONE_NUMBER]"
click at [376, 210] on link "link to CRM" at bounding box center [363, 219] width 73 height 18
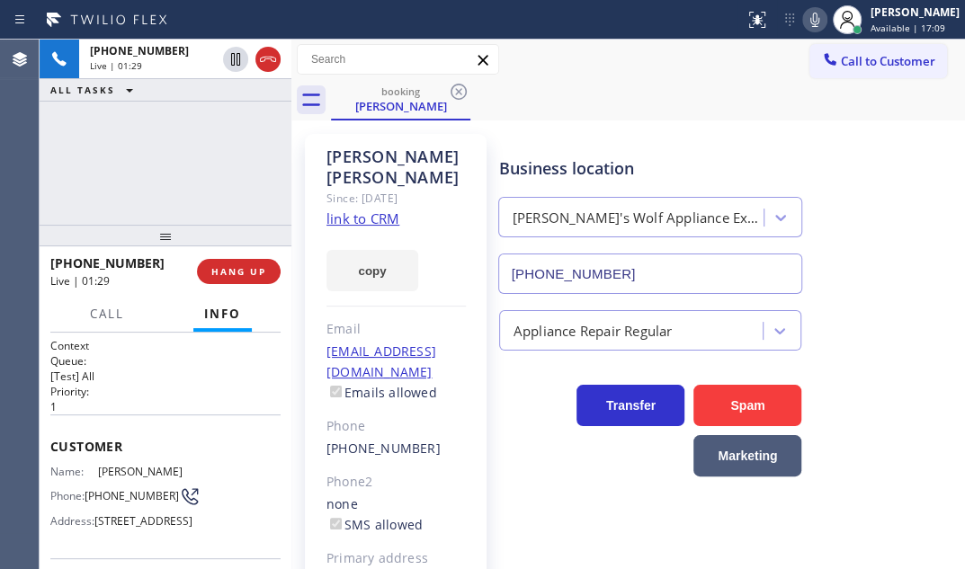
drag, startPoint x: 262, startPoint y: 57, endPoint x: 350, endPoint y: 76, distance: 90.2
click at [263, 57] on icon at bounding box center [268, 59] width 16 height 5
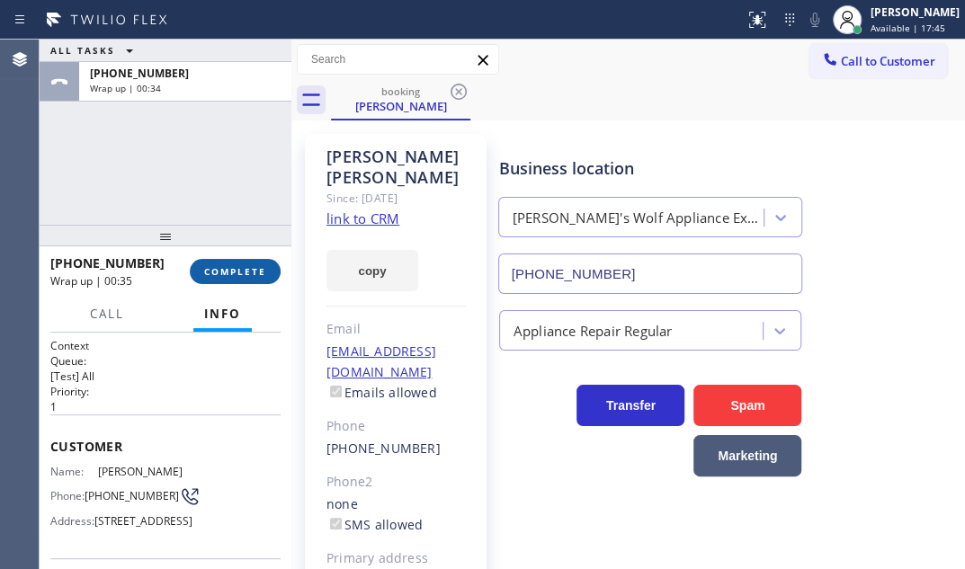
click at [229, 265] on span "COMPLETE" at bounding box center [235, 271] width 62 height 13
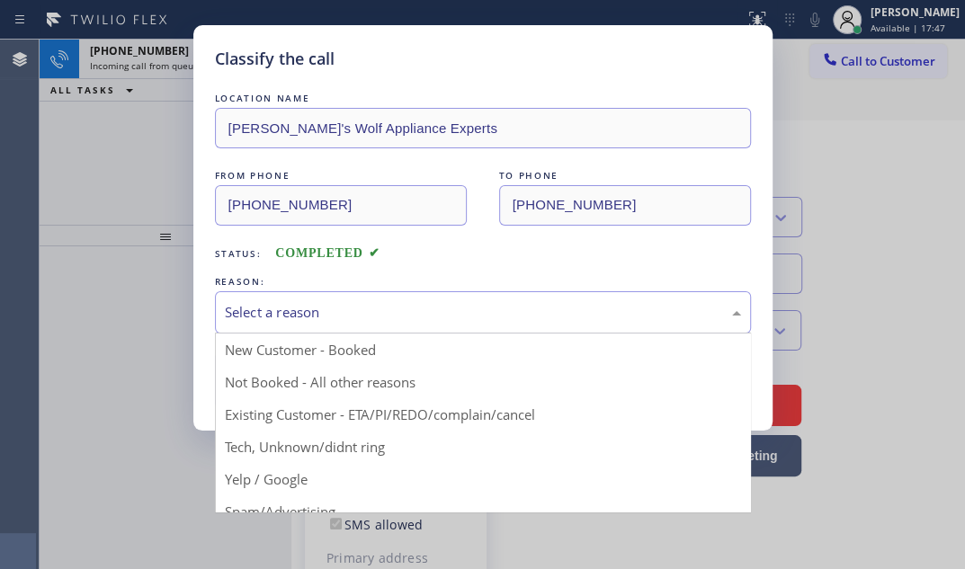
click at [395, 309] on div "Select a reason" at bounding box center [483, 312] width 516 height 21
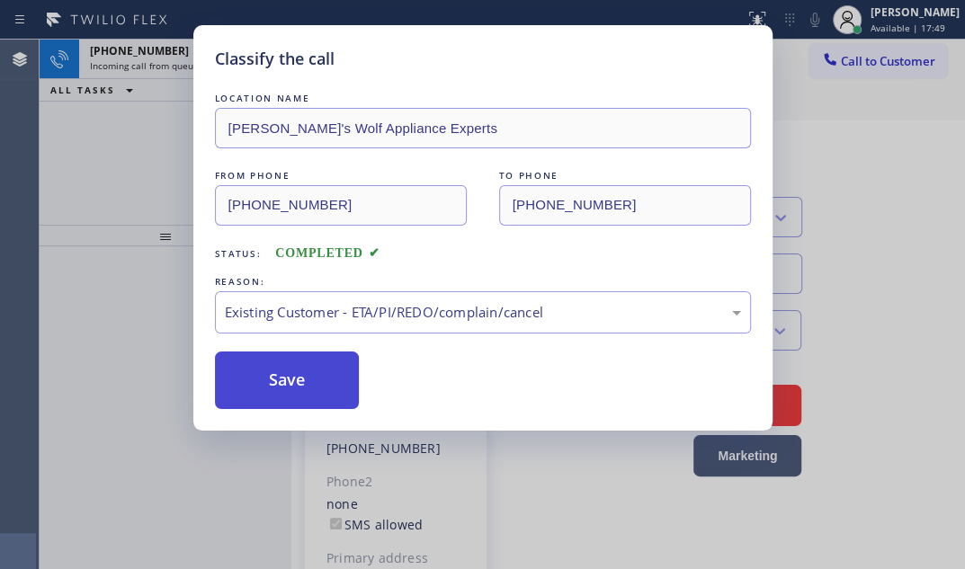
click at [294, 382] on button "Save" at bounding box center [287, 381] width 145 height 58
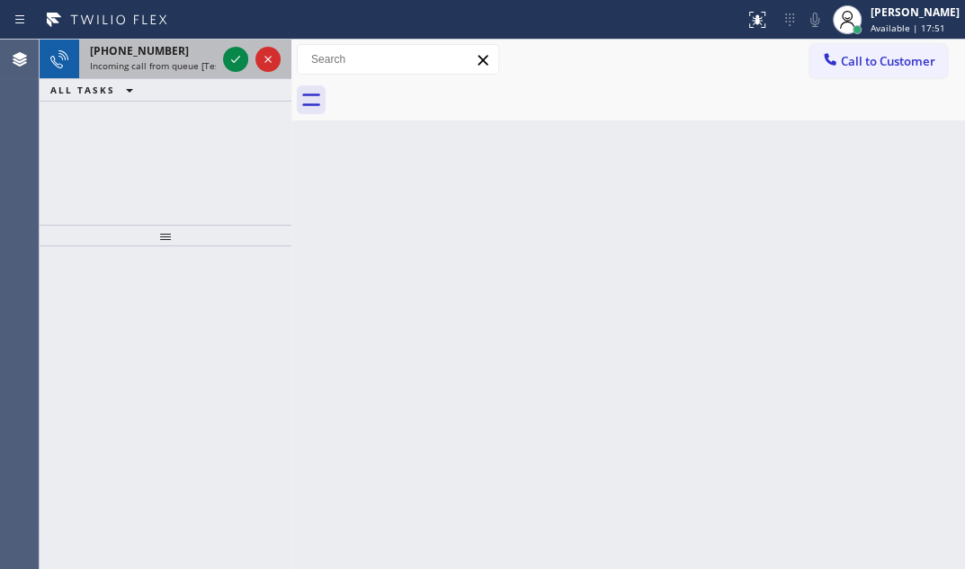
click at [166, 57] on div "[PHONE_NUMBER]" at bounding box center [153, 50] width 126 height 15
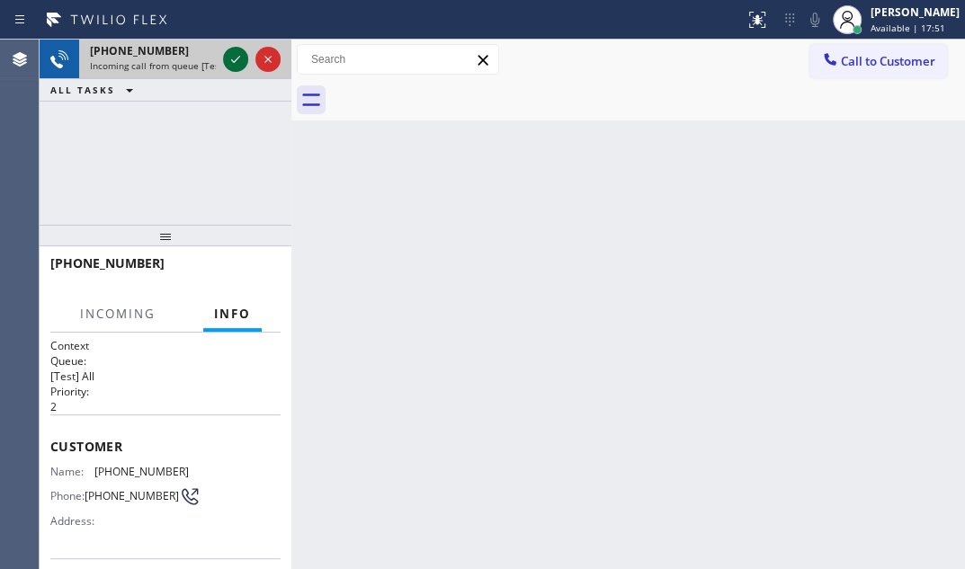
drag, startPoint x: 249, startPoint y: 59, endPoint x: 240, endPoint y: 61, distance: 9.2
click at [244, 61] on div at bounding box center [251, 60] width 65 height 40
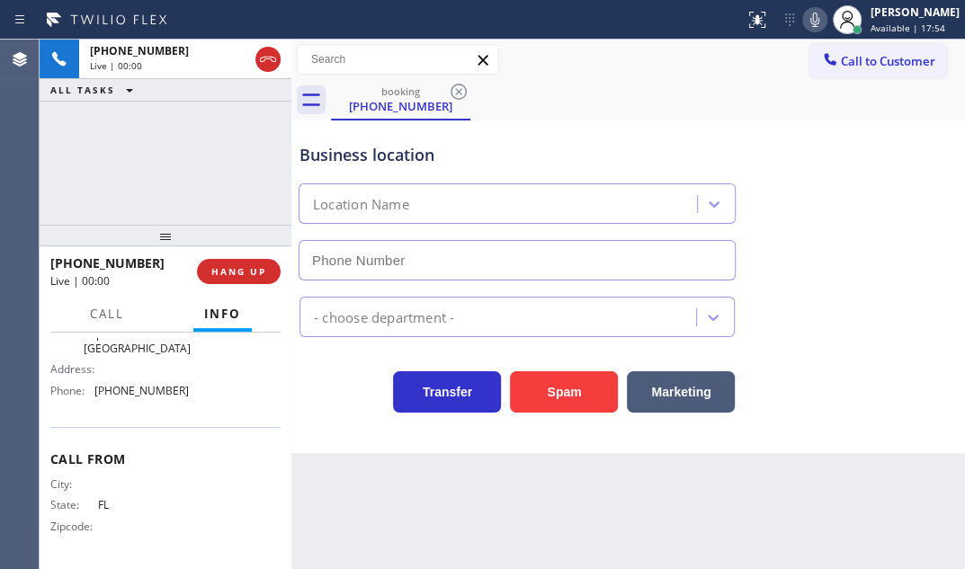
type input "[PHONE_NUMBER]"
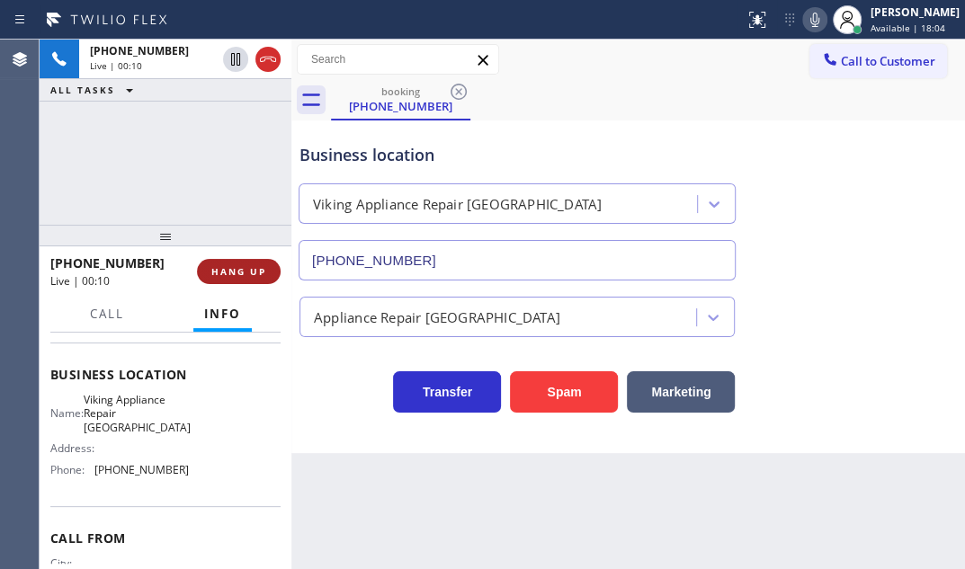
click at [248, 272] on span "HANG UP" at bounding box center [238, 271] width 55 height 13
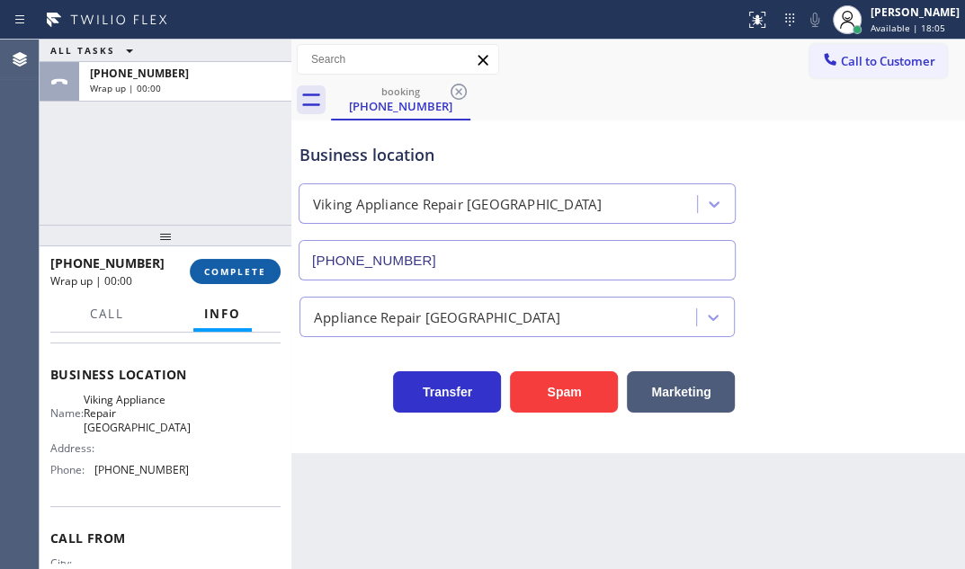
click at [253, 276] on span "COMPLETE" at bounding box center [235, 271] width 62 height 13
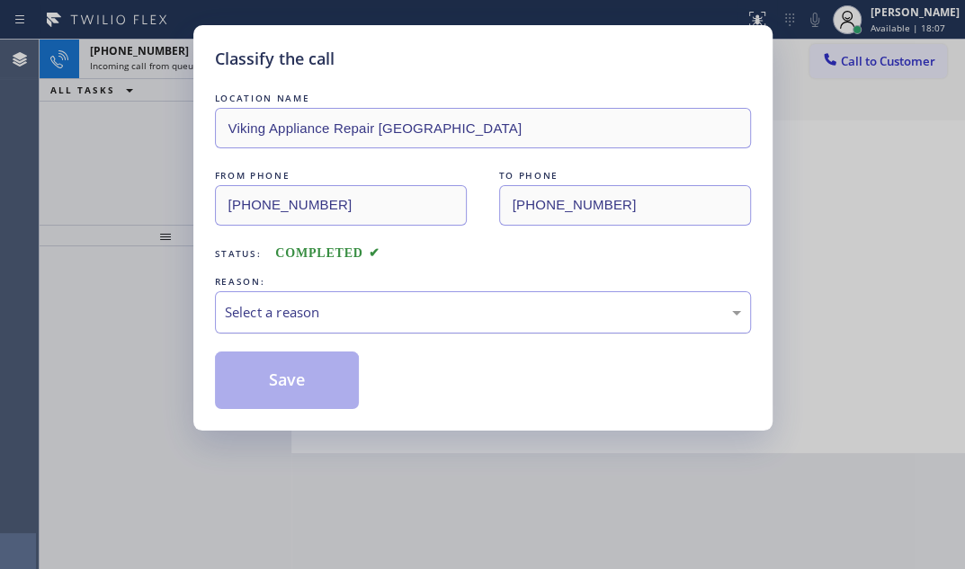
click at [417, 303] on div "Select a reason" at bounding box center [483, 312] width 516 height 21
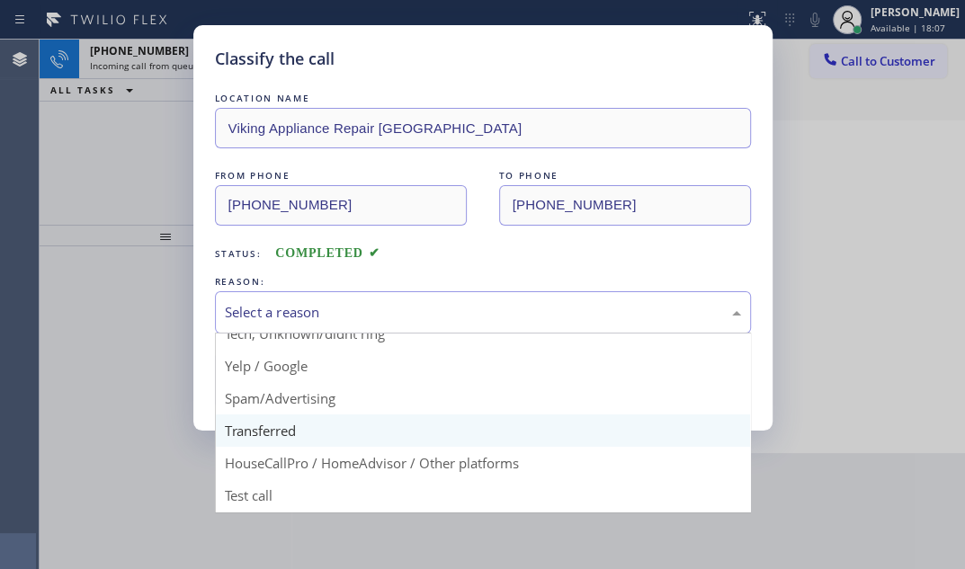
scroll to position [120, 0]
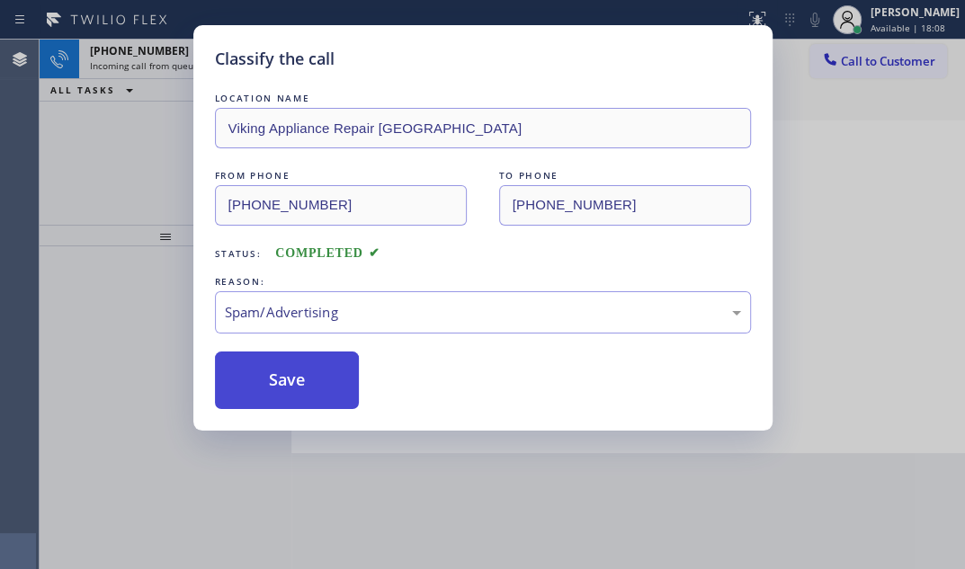
drag, startPoint x: 266, startPoint y: 400, endPoint x: 264, endPoint y: 386, distance: 14.6
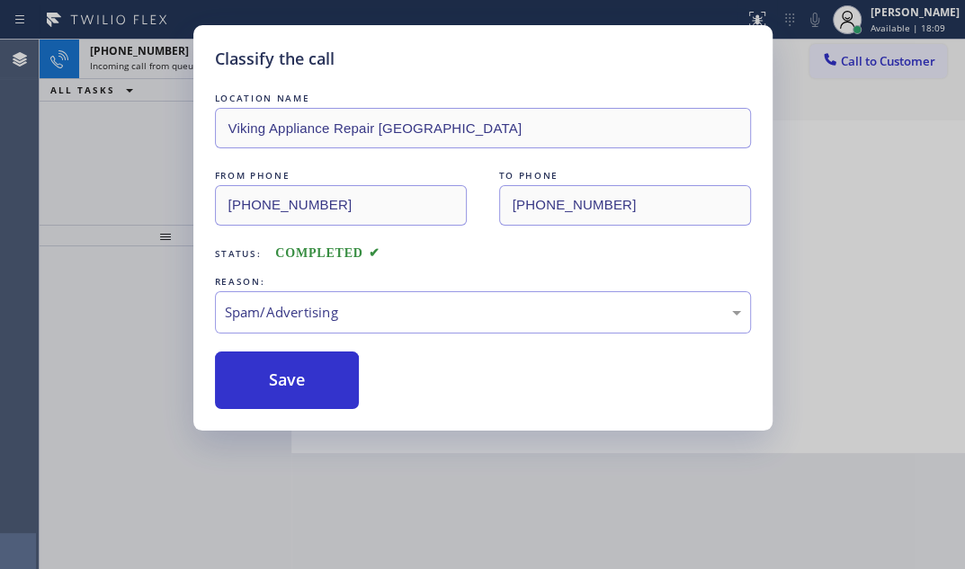
click at [112, 112] on div "Classify the call LOCATION NAME Viking Appliance Repair [GEOGRAPHIC_DATA] FROM …" at bounding box center [482, 284] width 965 height 569
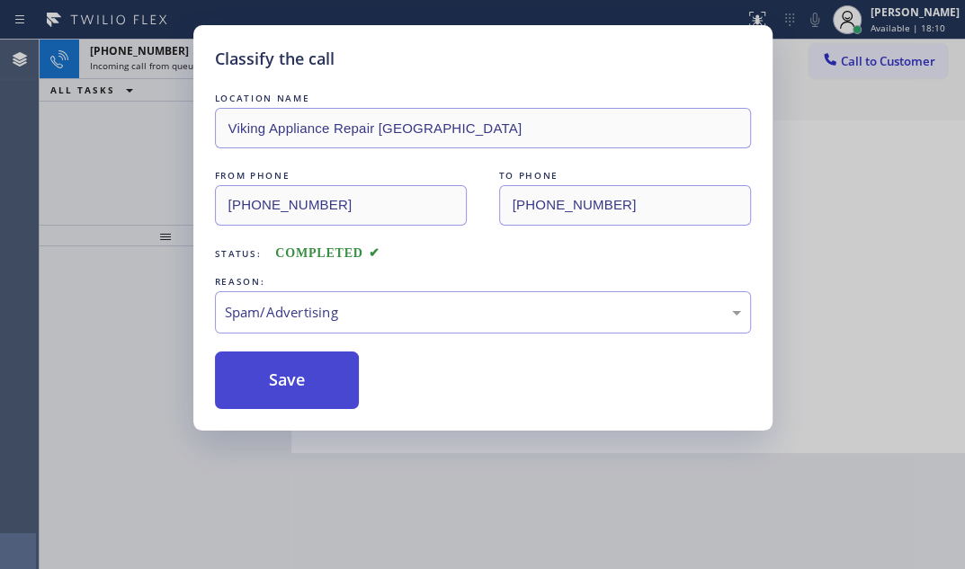
click at [264, 371] on button "Save" at bounding box center [287, 381] width 145 height 58
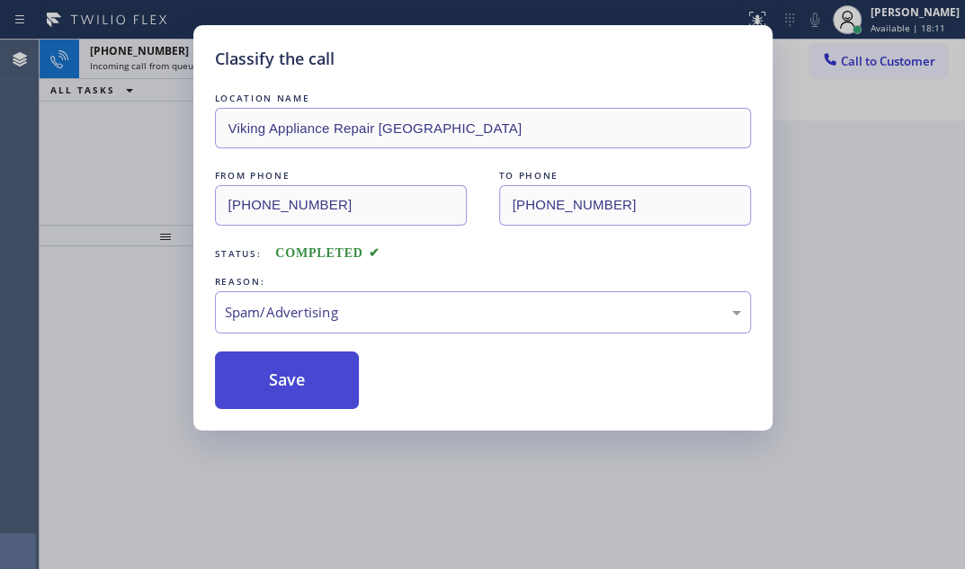
click at [264, 371] on button "Save" at bounding box center [287, 381] width 145 height 58
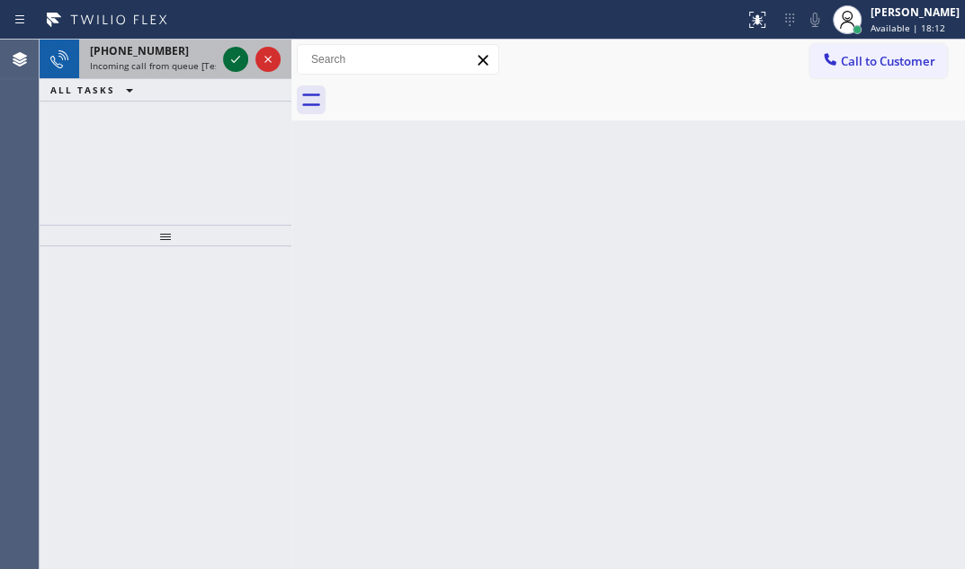
click at [243, 59] on icon at bounding box center [236, 60] width 22 height 22
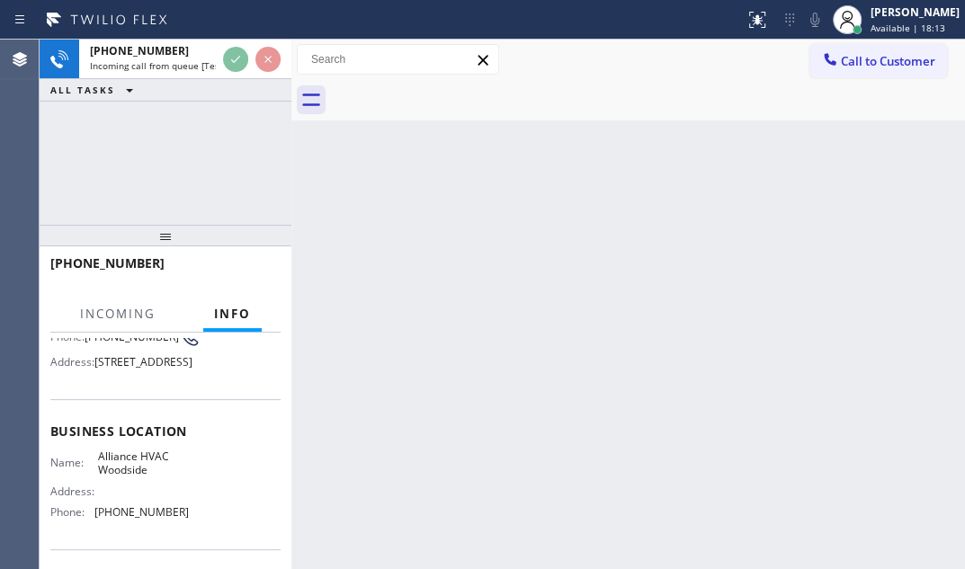
scroll to position [163, 0]
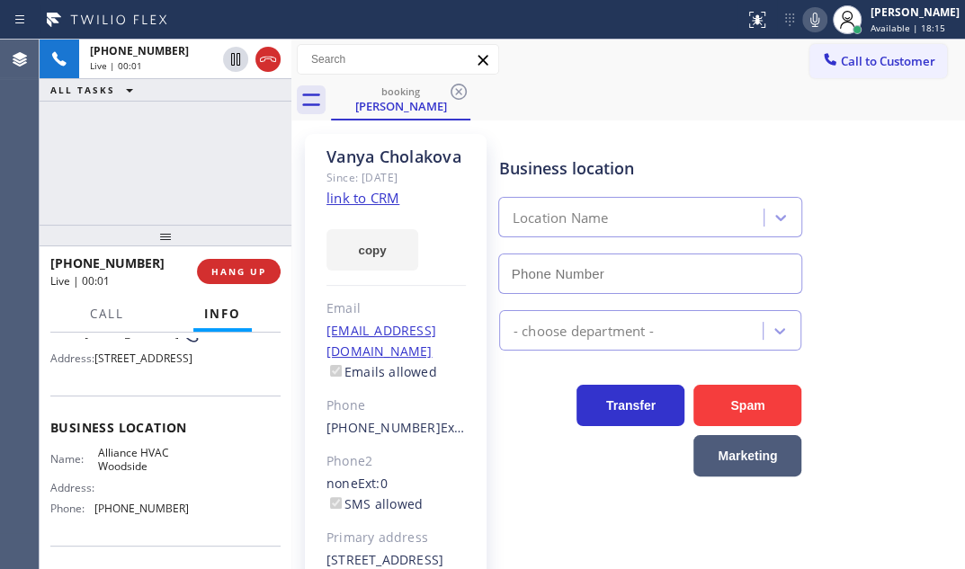
type input "[PHONE_NUMBER]"
drag, startPoint x: 359, startPoint y: 221, endPoint x: 422, endPoint y: 174, distance: 79.0
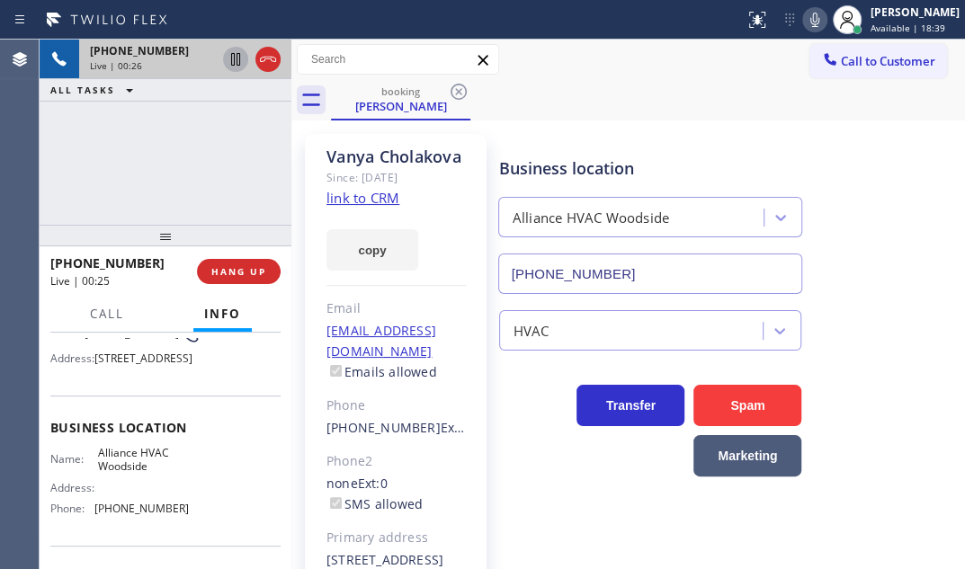
click at [233, 61] on icon at bounding box center [236, 60] width 22 height 22
click at [804, 12] on icon at bounding box center [815, 20] width 22 height 22
click at [236, 58] on icon at bounding box center [236, 60] width 22 height 22
click at [804, 21] on icon at bounding box center [815, 20] width 22 height 22
click at [204, 141] on div "[PHONE_NUMBER] Live | 03:17 ALL TASKS ALL TASKS ACTIVE TASKS TASKS IN WRAP UP" at bounding box center [166, 132] width 252 height 185
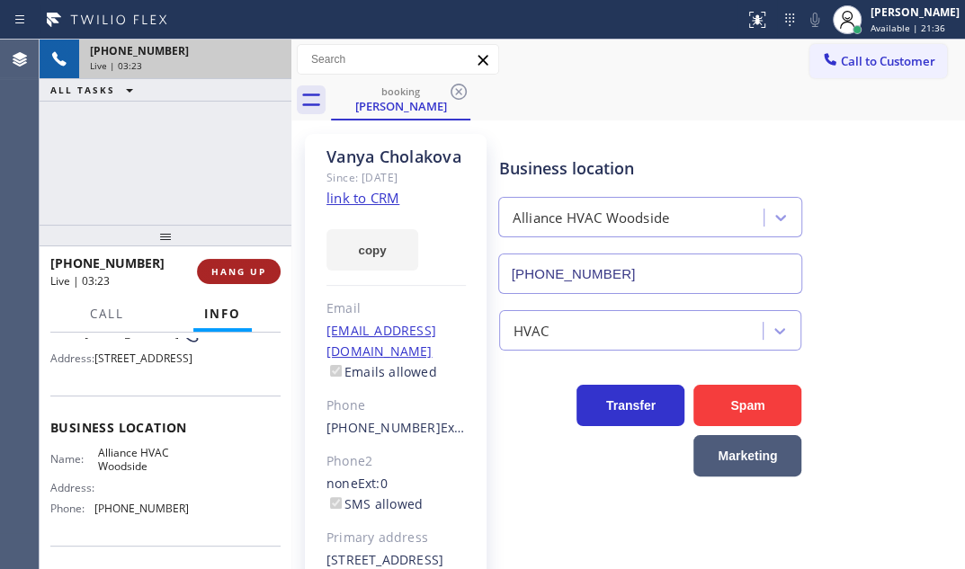
click at [251, 266] on span "HANG UP" at bounding box center [238, 271] width 55 height 13
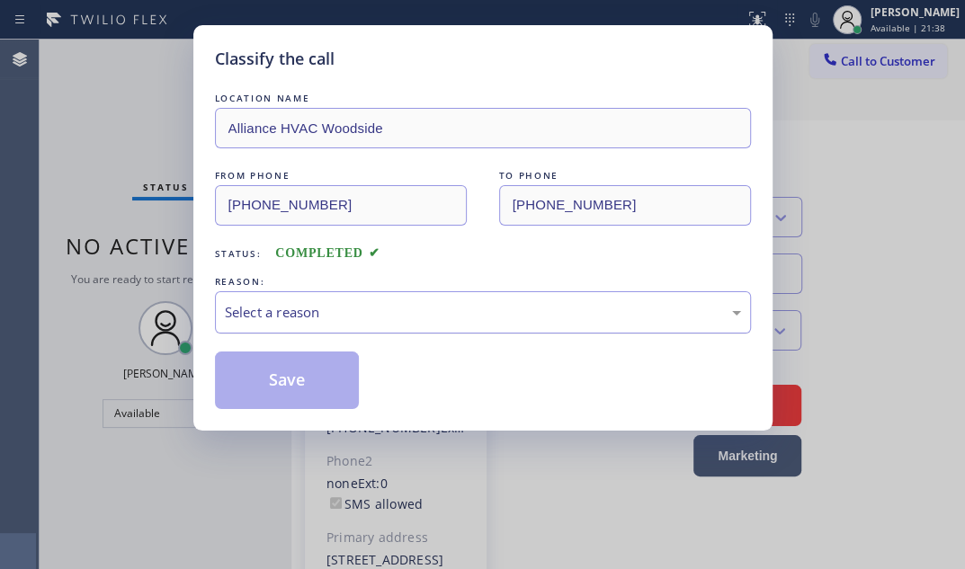
click at [495, 320] on div "Select a reason" at bounding box center [483, 312] width 516 height 21
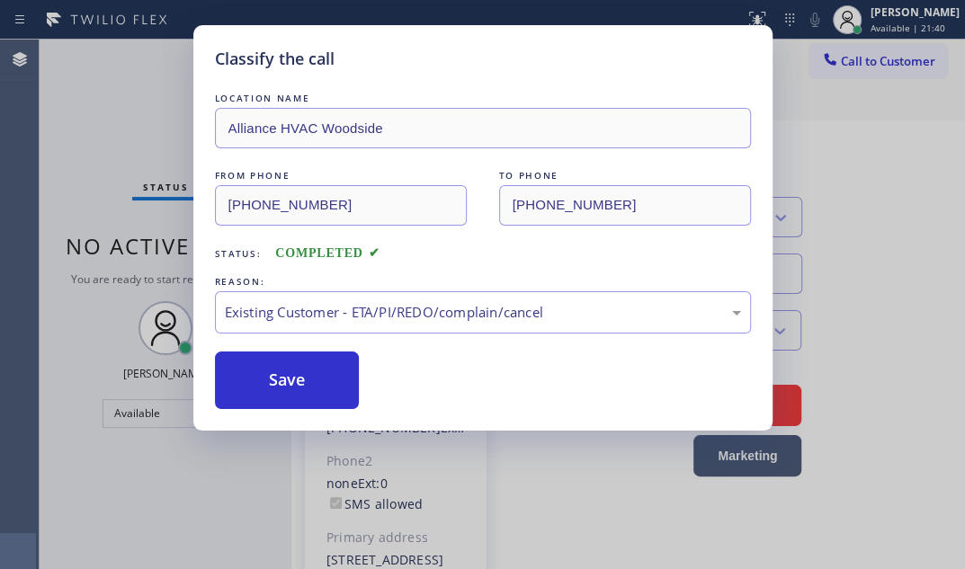
drag, startPoint x: 264, startPoint y: 372, endPoint x: 944, endPoint y: 415, distance: 681.4
click at [270, 372] on button "Save" at bounding box center [287, 381] width 145 height 58
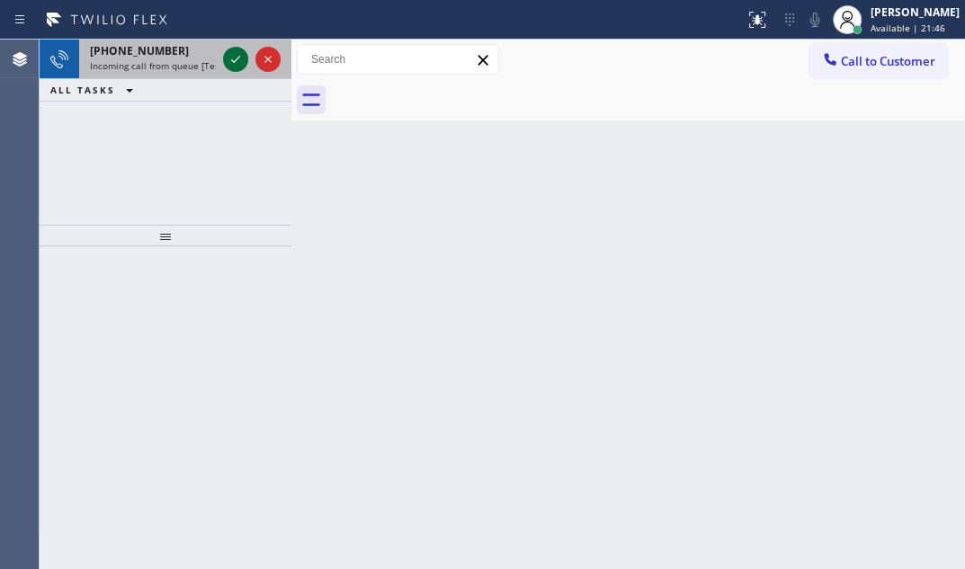
click at [237, 56] on icon at bounding box center [236, 60] width 22 height 22
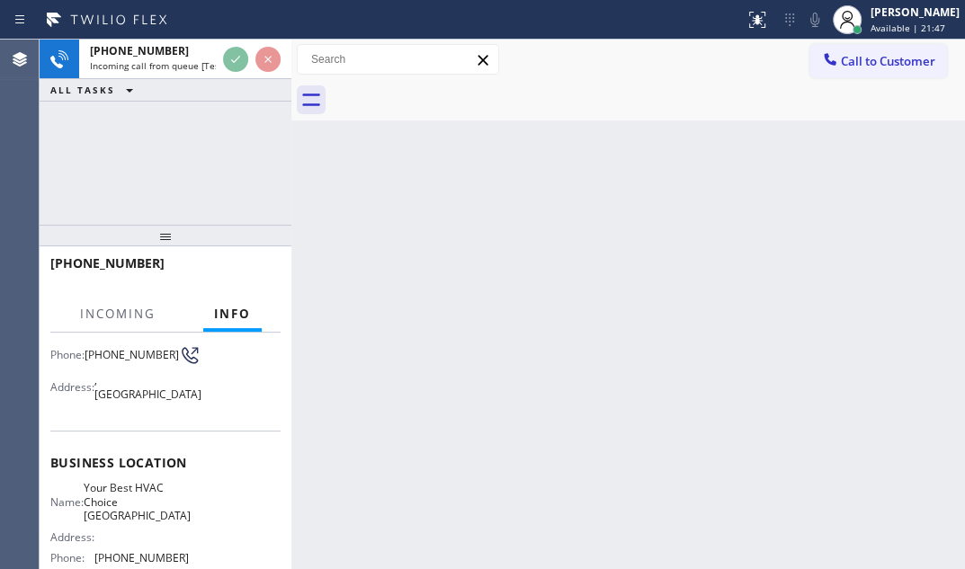
scroll to position [163, 0]
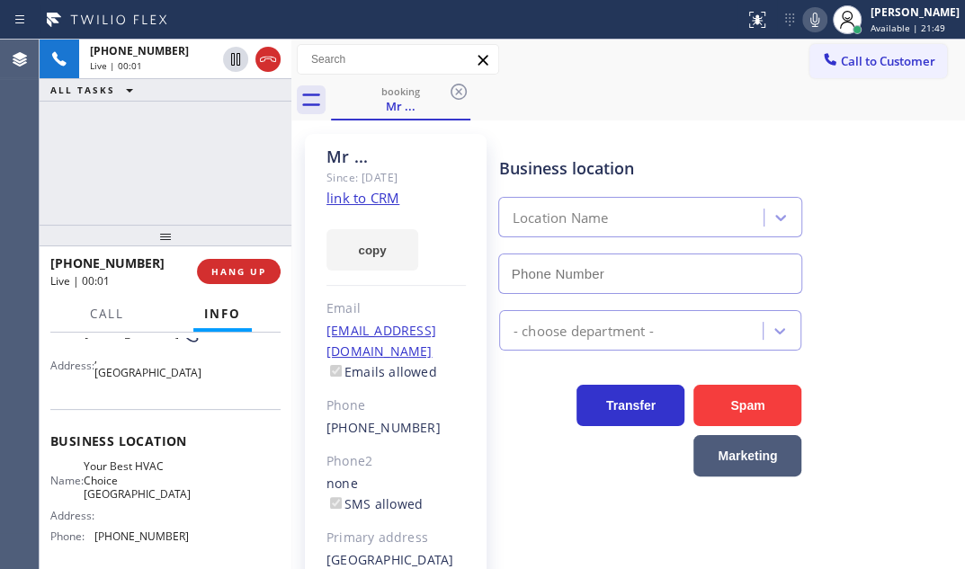
type input "[PHONE_NUMBER]"
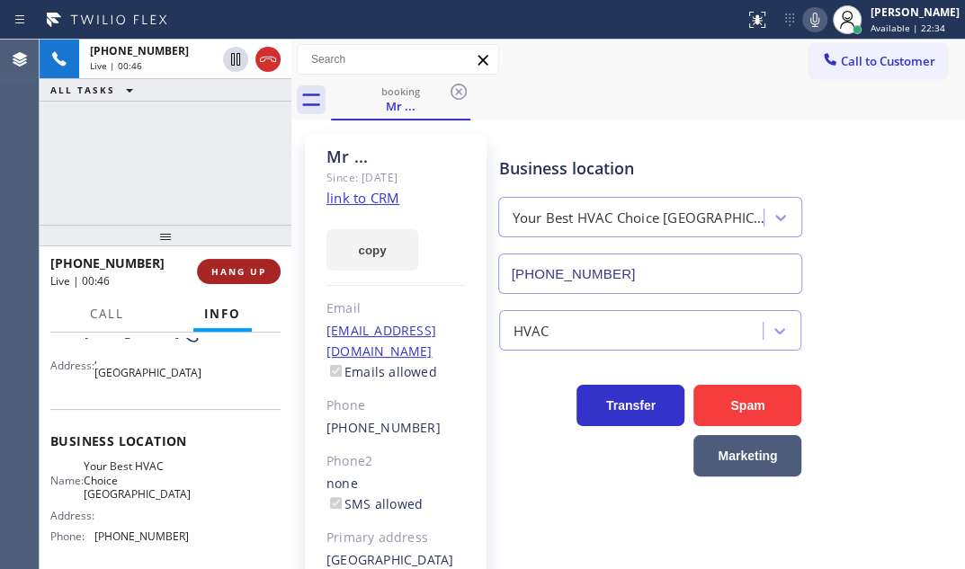
click at [235, 273] on span "HANG UP" at bounding box center [238, 271] width 55 height 13
click at [237, 273] on span "HANG UP" at bounding box center [238, 271] width 55 height 13
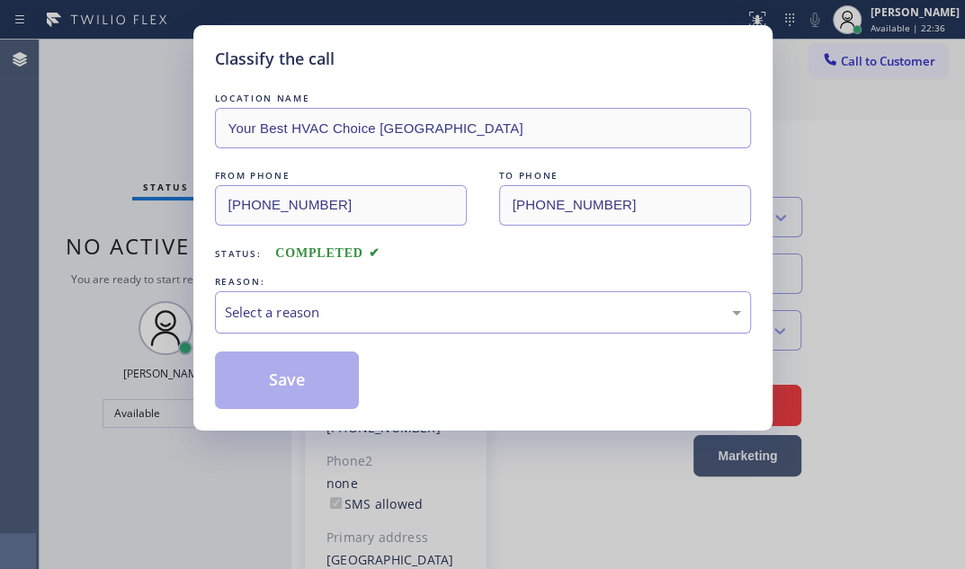
drag, startPoint x: 413, startPoint y: 309, endPoint x: 383, endPoint y: 326, distance: 34.3
click at [411, 310] on div "Select a reason" at bounding box center [483, 312] width 516 height 21
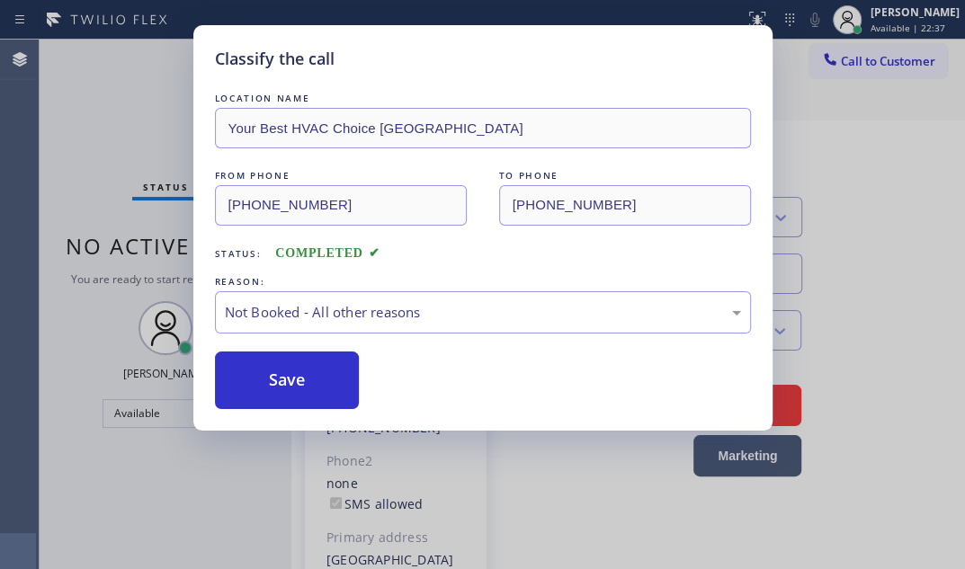
drag, startPoint x: 275, startPoint y: 379, endPoint x: 343, endPoint y: 344, distance: 76.0
click at [274, 377] on button "Save" at bounding box center [287, 381] width 145 height 58
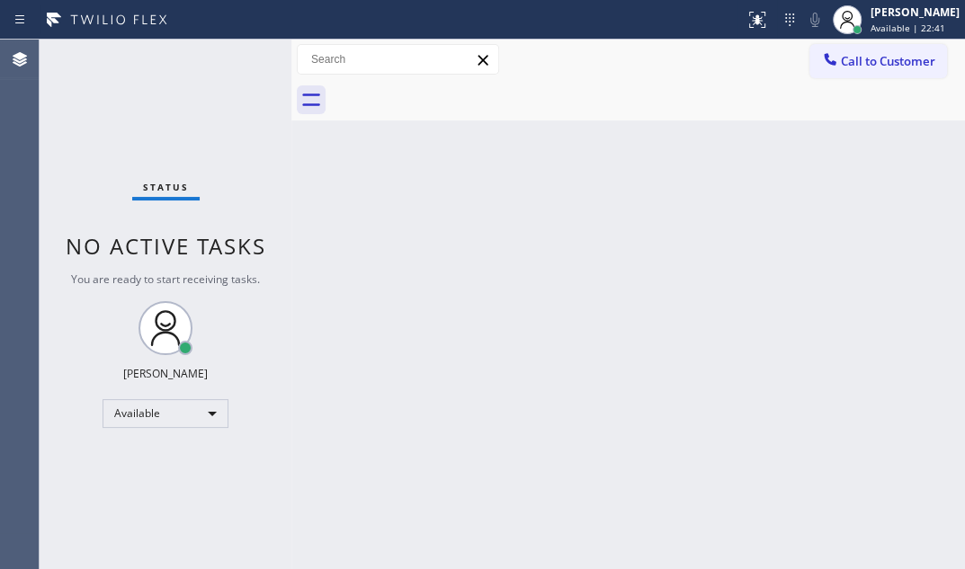
click at [483, 327] on div "Back to Dashboard Change Sender ID Customers Technicians Select a contact Outbo…" at bounding box center [628, 305] width 674 height 530
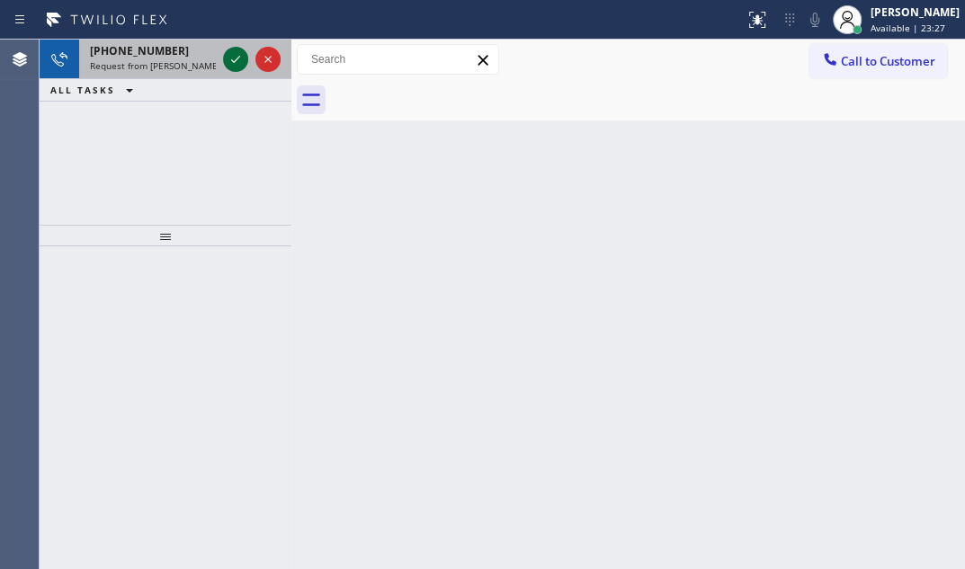
click at [229, 52] on icon at bounding box center [236, 60] width 22 height 22
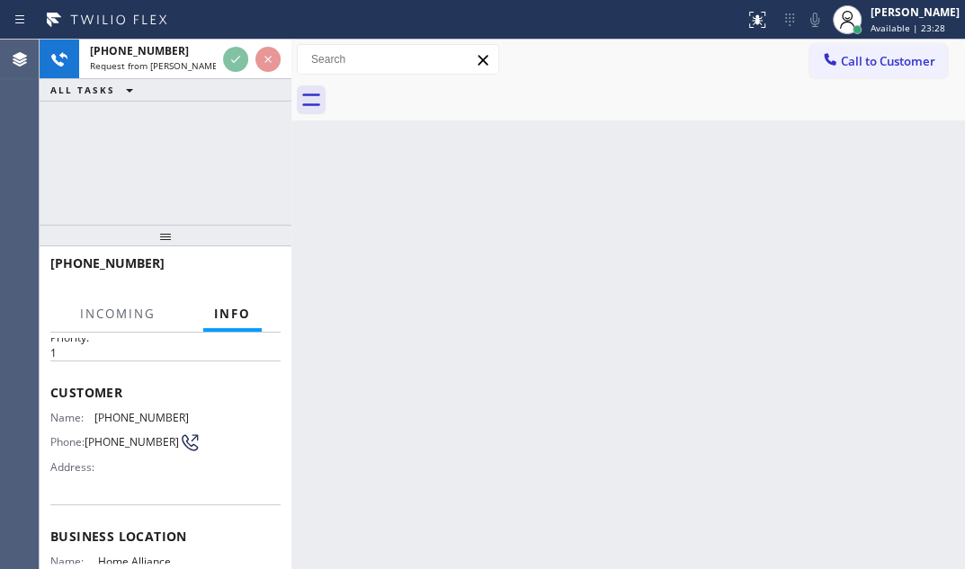
scroll to position [163, 0]
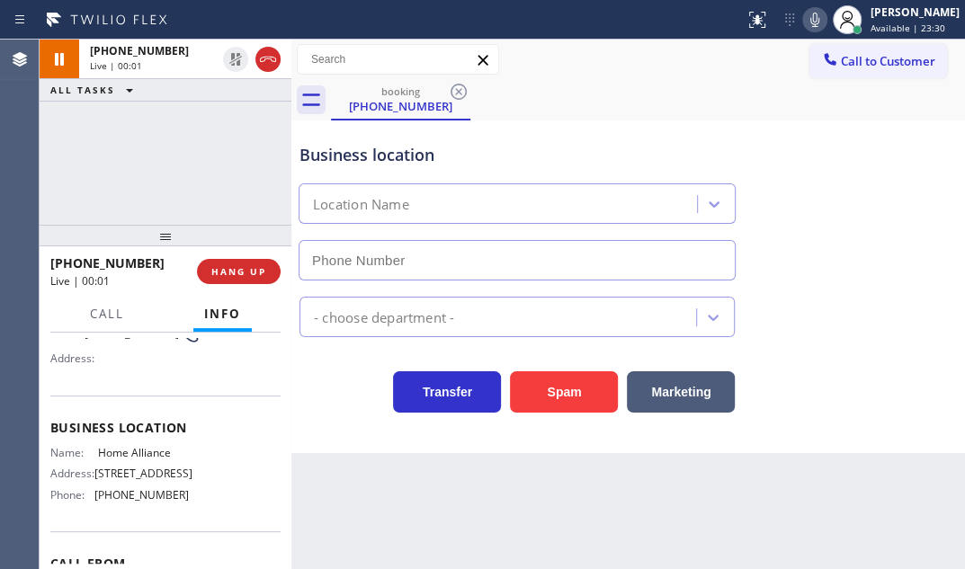
type input "[PHONE_NUMBER]"
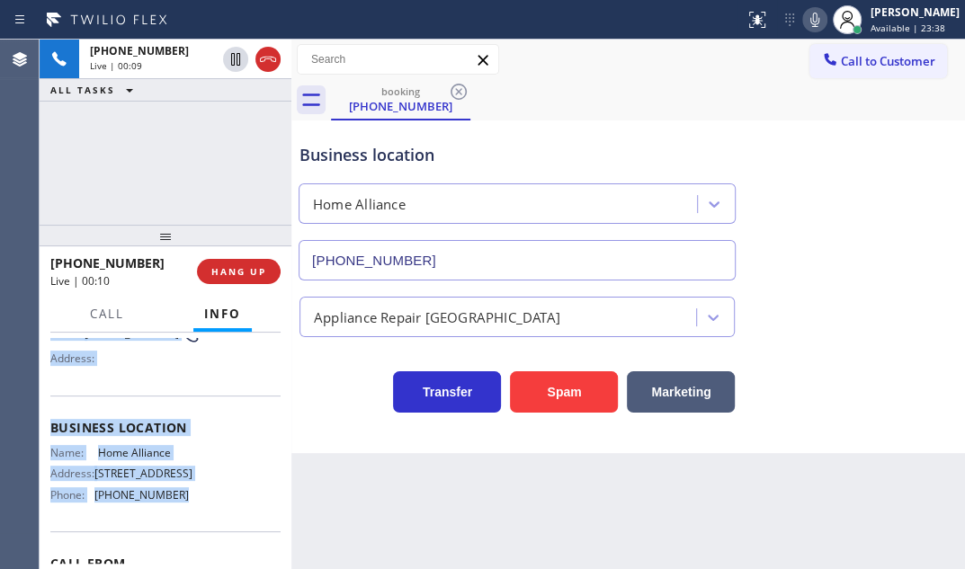
drag, startPoint x: 48, startPoint y: 441, endPoint x: 187, endPoint y: 509, distance: 155.3
click at [187, 509] on div "Context Queue: [Test] All Priority: 1 Customer Name: [PHONE_NUMBER] Phone: [PHO…" at bounding box center [166, 451] width 252 height 237
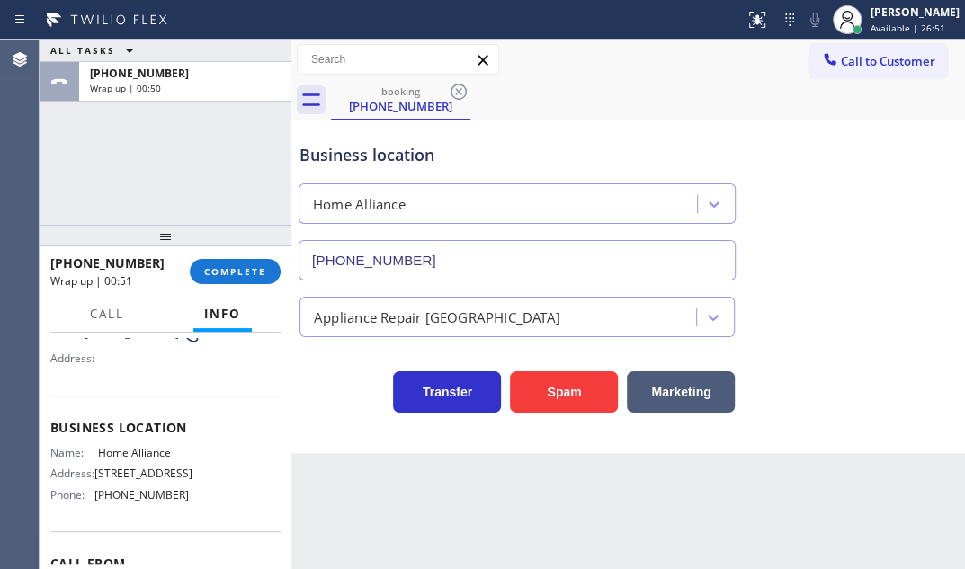
click at [197, 140] on div "ALL TASKS ALL TASKS ACTIVE TASKS TASKS IN WRAP UP [PHONE_NUMBER] Wrap up | 00:50" at bounding box center [166, 132] width 252 height 185
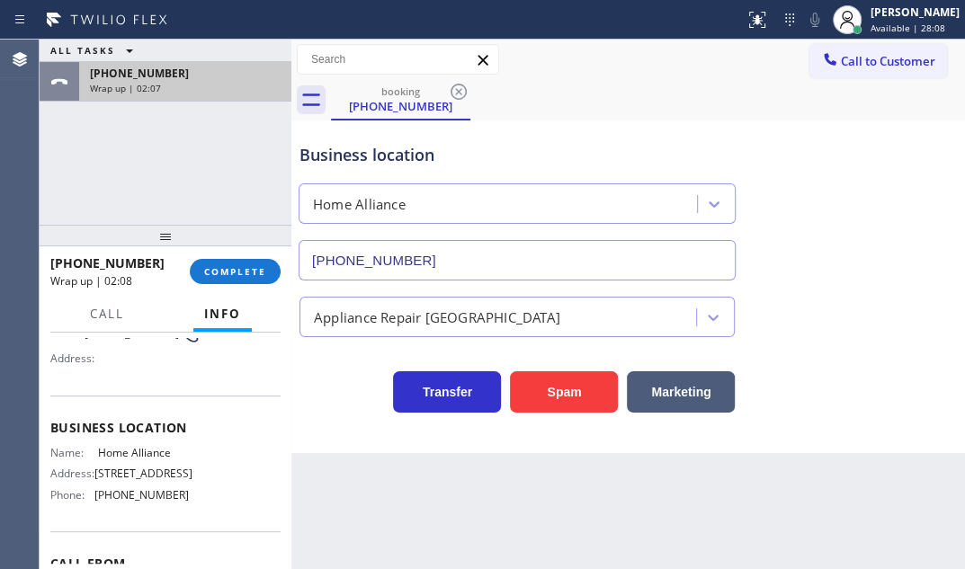
click at [184, 82] on div "Wrap up | 02:07" at bounding box center [185, 88] width 191 height 13
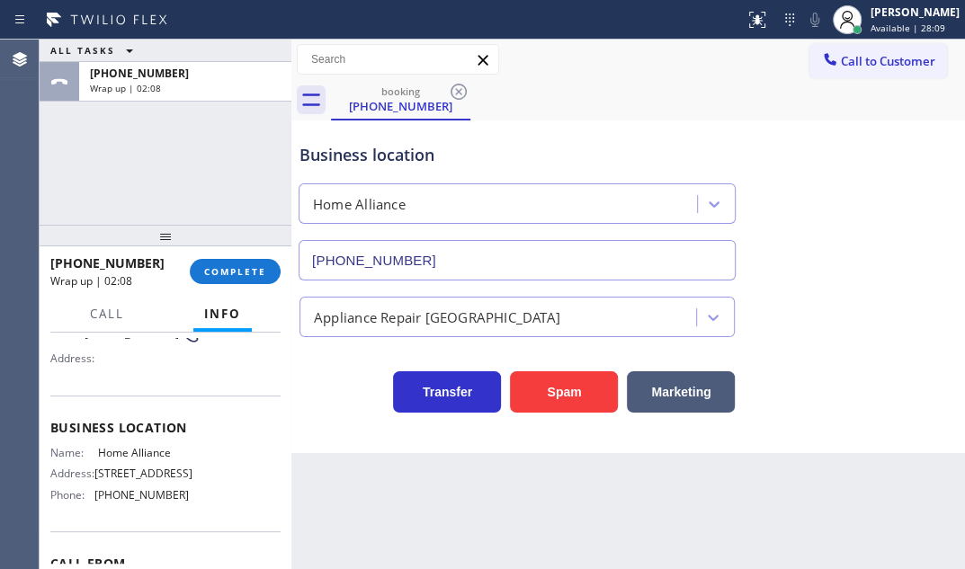
click at [230, 256] on div "[PHONE_NUMBER] Wrap up | 02:08 COMPLETE" at bounding box center [165, 271] width 230 height 47
drag, startPoint x: 219, startPoint y: 266, endPoint x: 231, endPoint y: 266, distance: 12.6
click at [217, 266] on span "COMPLETE" at bounding box center [235, 271] width 62 height 13
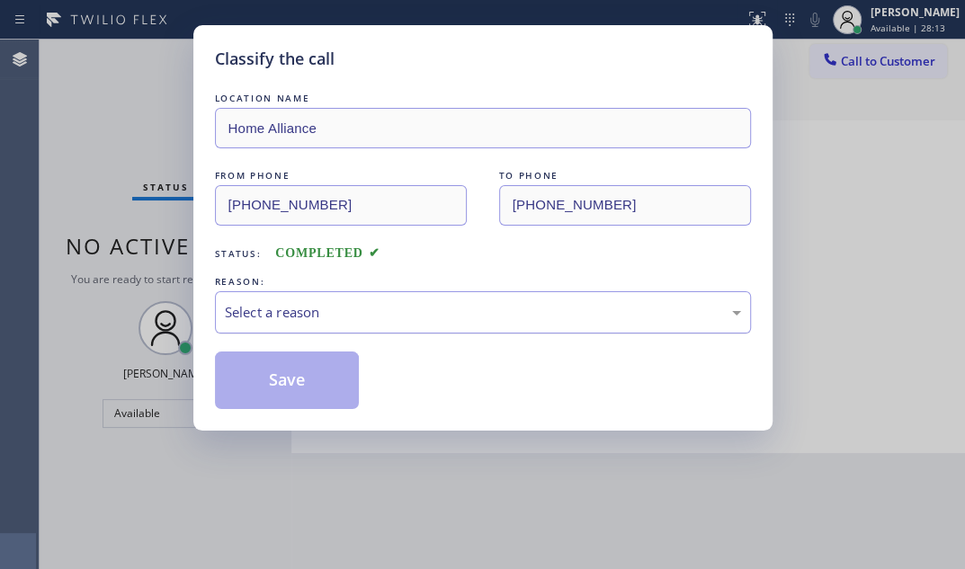
drag, startPoint x: 353, startPoint y: 310, endPoint x: 341, endPoint y: 329, distance: 22.2
click at [353, 312] on div "Select a reason" at bounding box center [483, 312] width 516 height 21
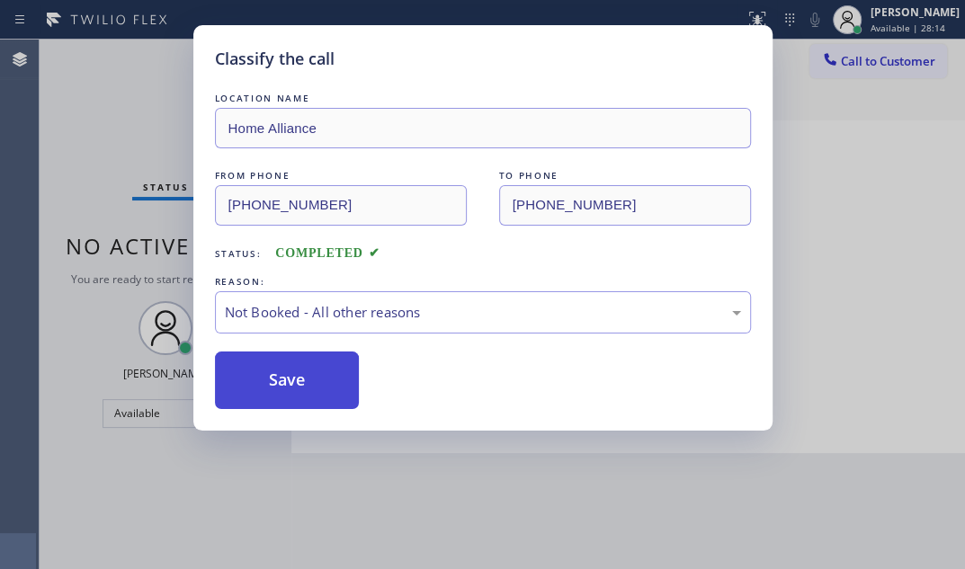
click at [264, 381] on button "Save" at bounding box center [287, 381] width 145 height 58
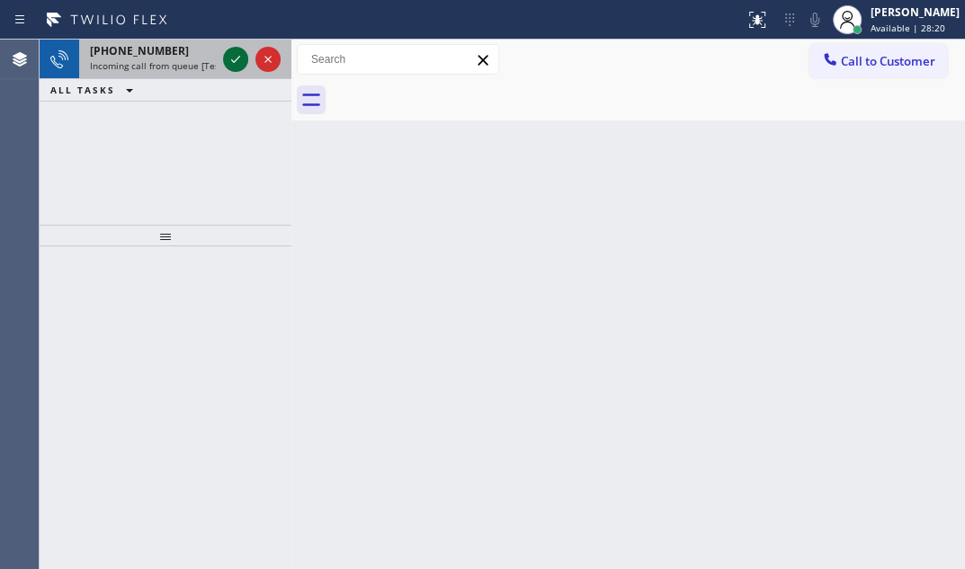
click at [230, 61] on icon at bounding box center [236, 60] width 22 height 22
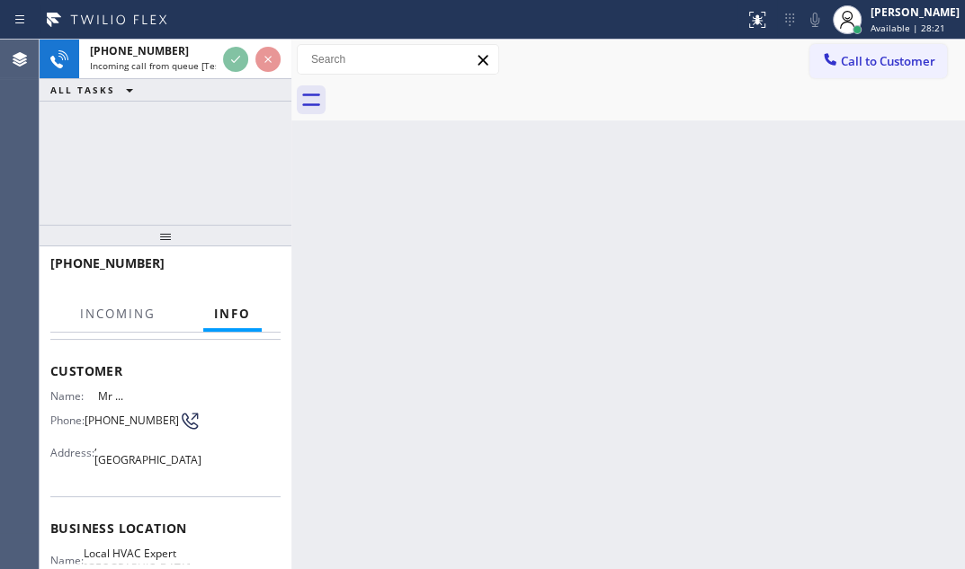
scroll to position [163, 0]
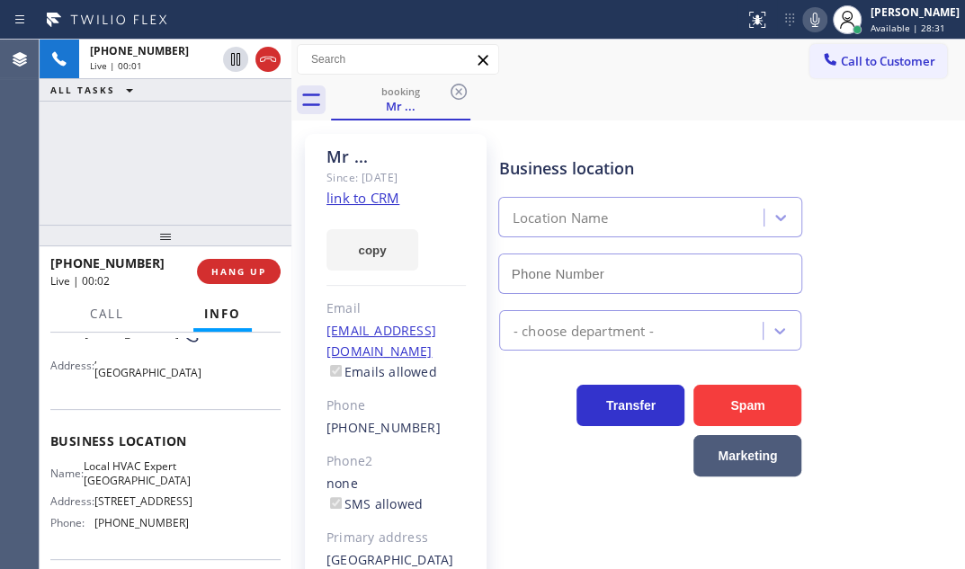
type input "[PHONE_NUMBER]"
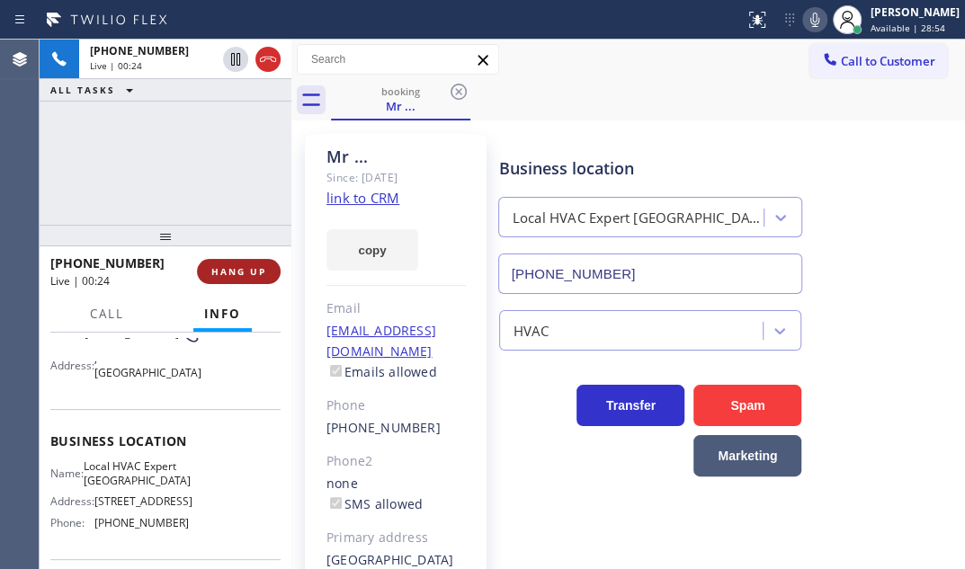
click at [249, 273] on span "HANG UP" at bounding box center [238, 271] width 55 height 13
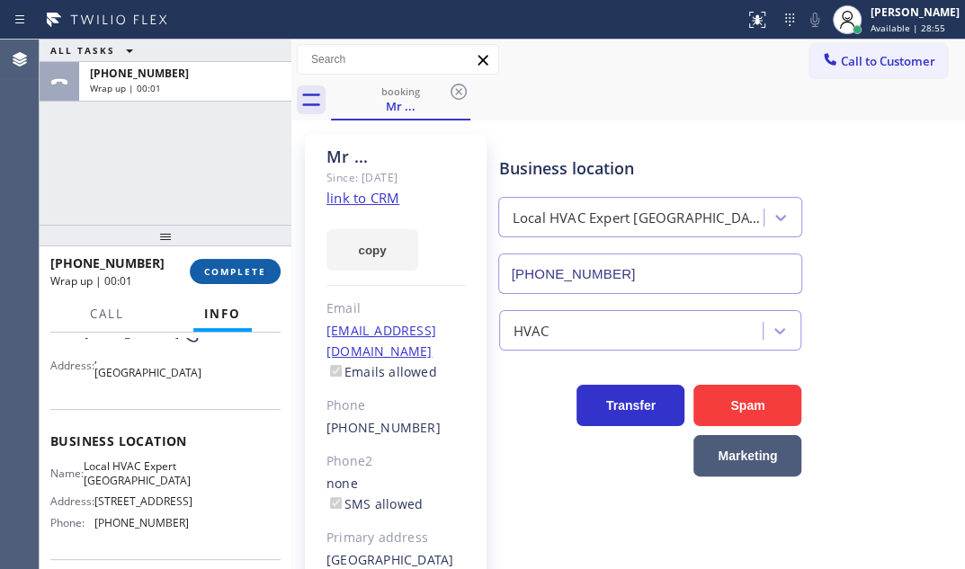
click at [238, 275] on span "COMPLETE" at bounding box center [235, 271] width 62 height 13
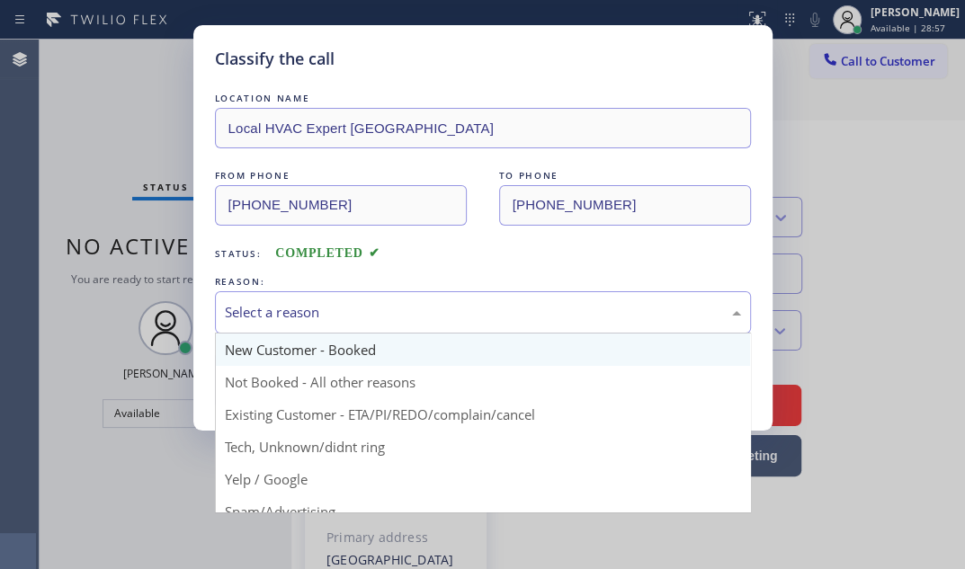
drag, startPoint x: 432, startPoint y: 314, endPoint x: 366, endPoint y: 363, distance: 81.7
click at [431, 315] on div "Select a reason" at bounding box center [483, 312] width 516 height 21
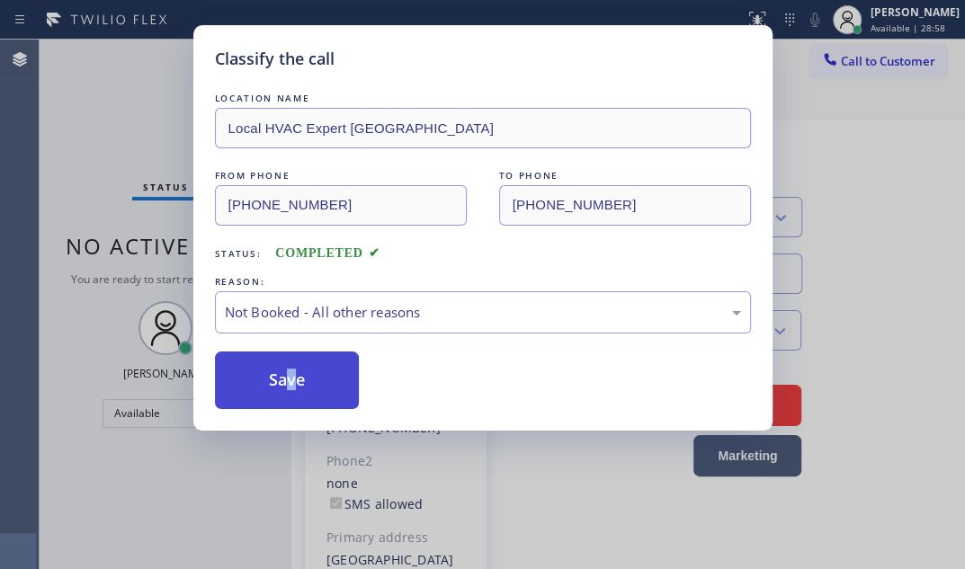
click at [284, 373] on button "Save" at bounding box center [287, 381] width 145 height 58
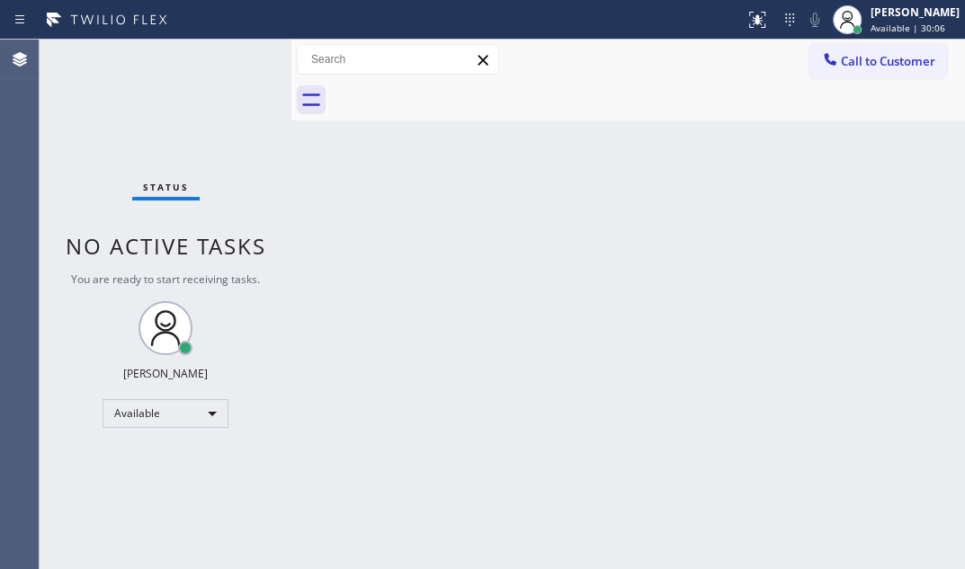
click at [247, 59] on div "Status No active tasks You are ready to start receiving tasks. [PERSON_NAME] Av…" at bounding box center [166, 305] width 252 height 530
click at [246, 59] on div "Status No active tasks You are ready to start receiving tasks. [PERSON_NAME] Av…" at bounding box center [166, 305] width 252 height 530
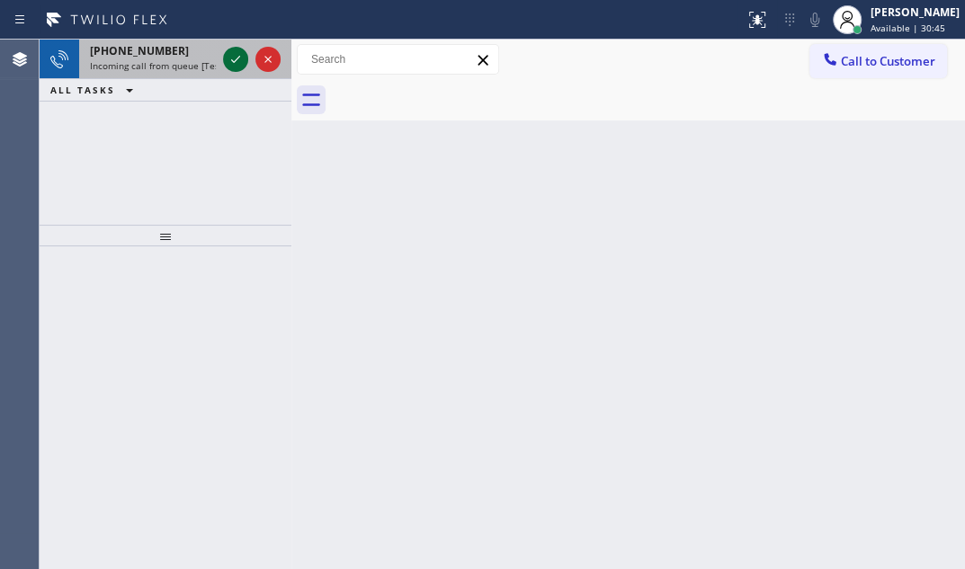
click at [238, 53] on icon at bounding box center [236, 60] width 22 height 22
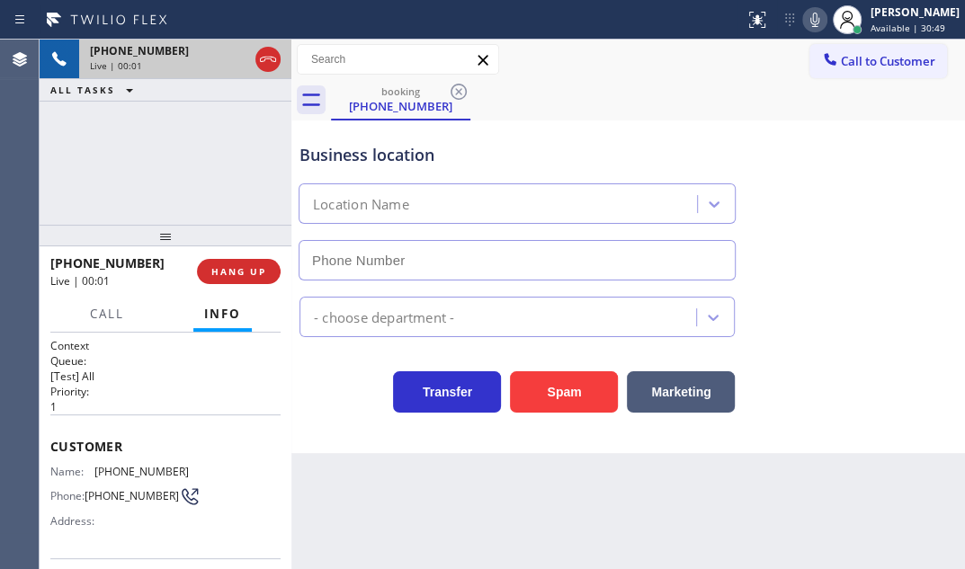
type input "[PHONE_NUMBER]"
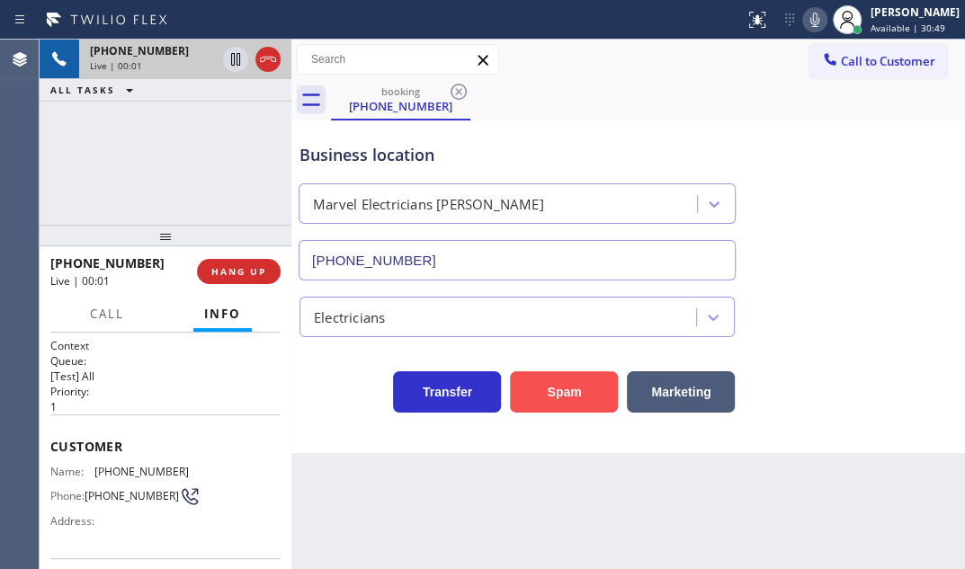
click at [580, 394] on button "Spam" at bounding box center [564, 392] width 108 height 41
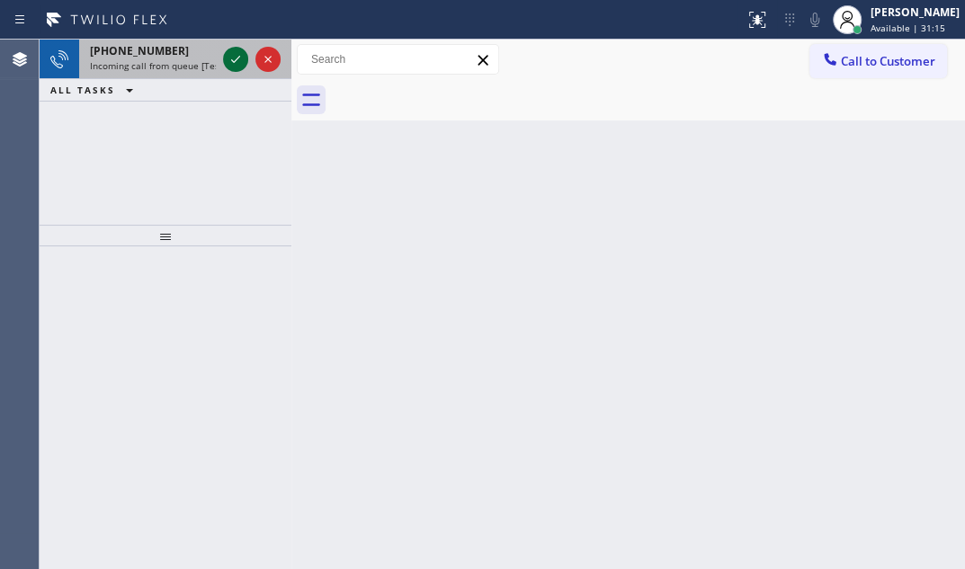
click at [237, 59] on icon at bounding box center [235, 59] width 9 height 7
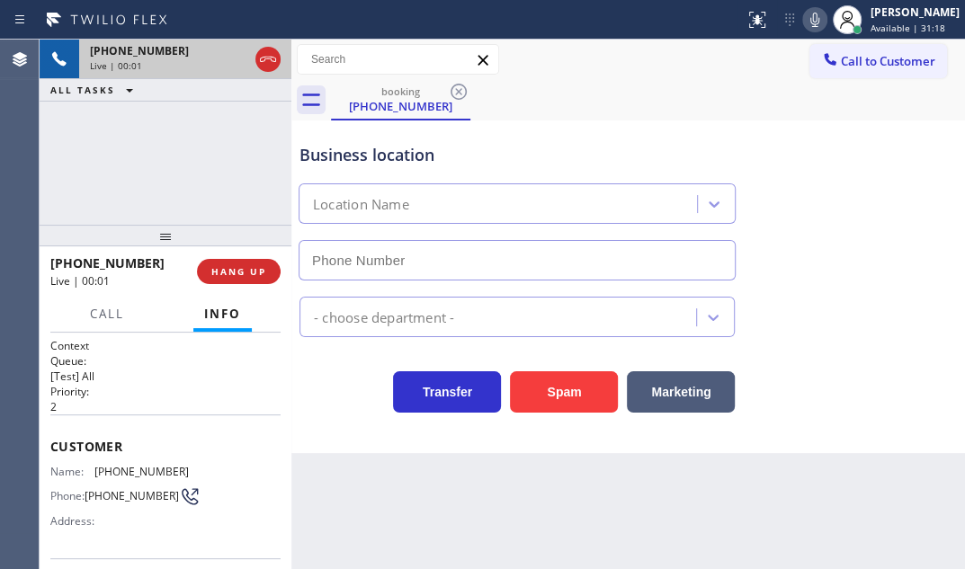
type input "[PHONE_NUMBER]"
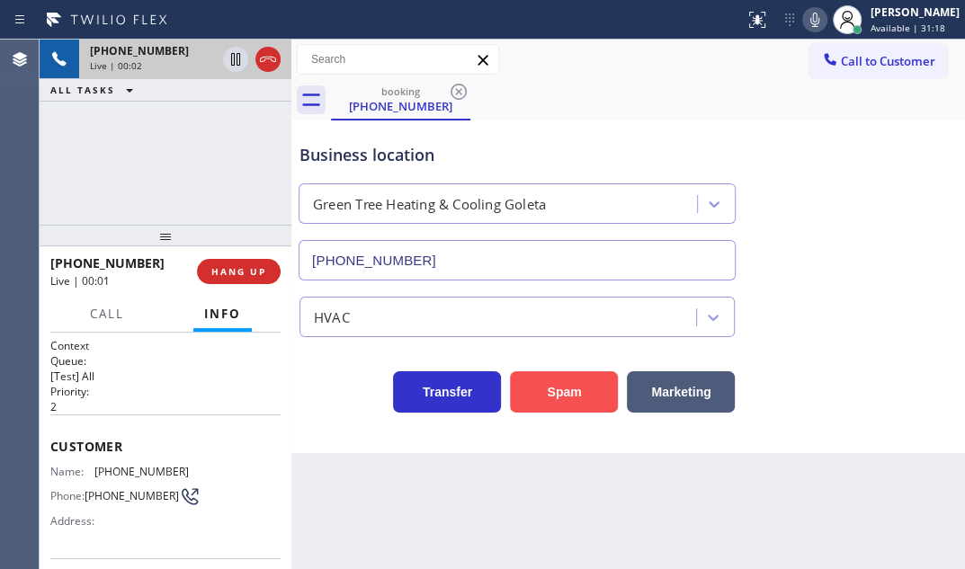
click at [556, 395] on button "Spam" at bounding box center [564, 392] width 108 height 41
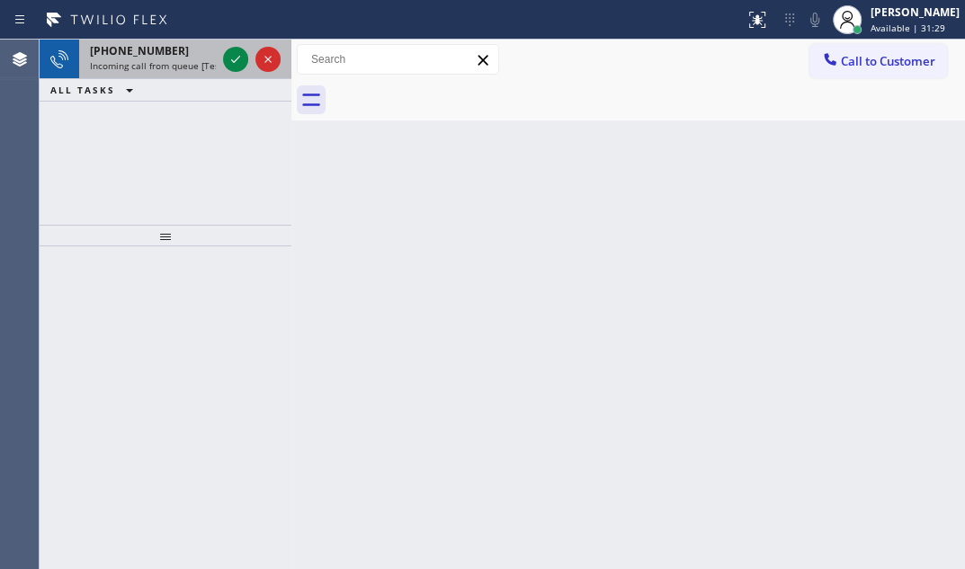
click at [215, 59] on span "Incoming call from queue [Test] All" at bounding box center [164, 65] width 149 height 13
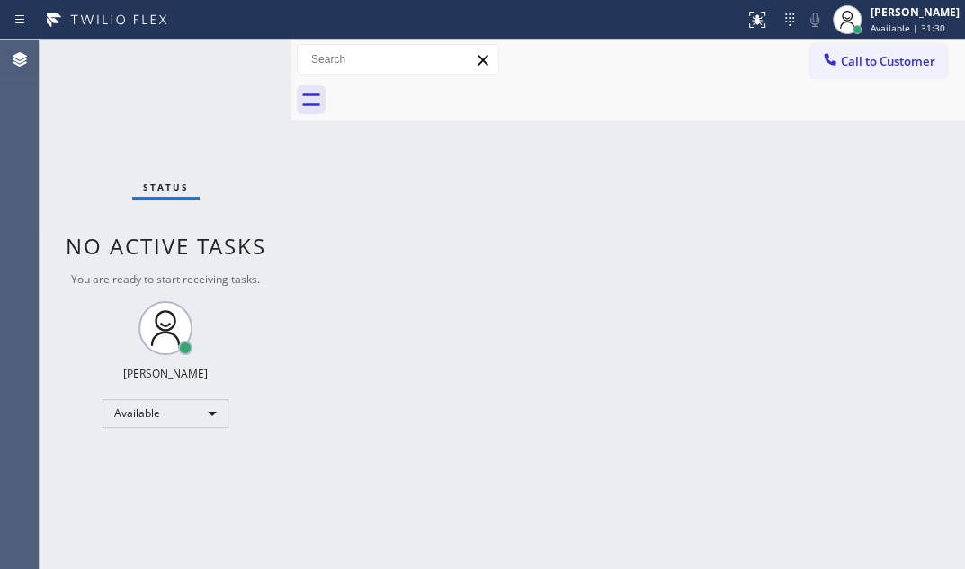
click at [226, 58] on div "Status No active tasks You are ready to start receiving tasks. [PERSON_NAME] Av…" at bounding box center [166, 305] width 252 height 530
click at [226, 54] on div "Status No active tasks You are ready to start receiving tasks. [PERSON_NAME] Av…" at bounding box center [166, 305] width 252 height 530
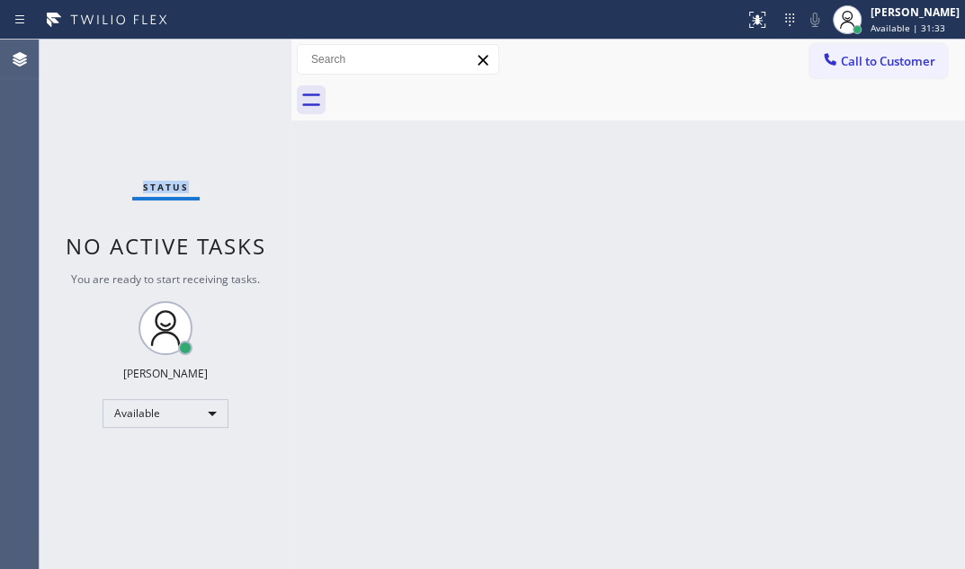
click at [226, 54] on div "Status No active tasks You are ready to start receiving tasks. [PERSON_NAME] Av…" at bounding box center [166, 305] width 252 height 530
click at [221, 55] on div "Status No active tasks You are ready to start receiving tasks. [PERSON_NAME] Av…" at bounding box center [166, 305] width 252 height 530
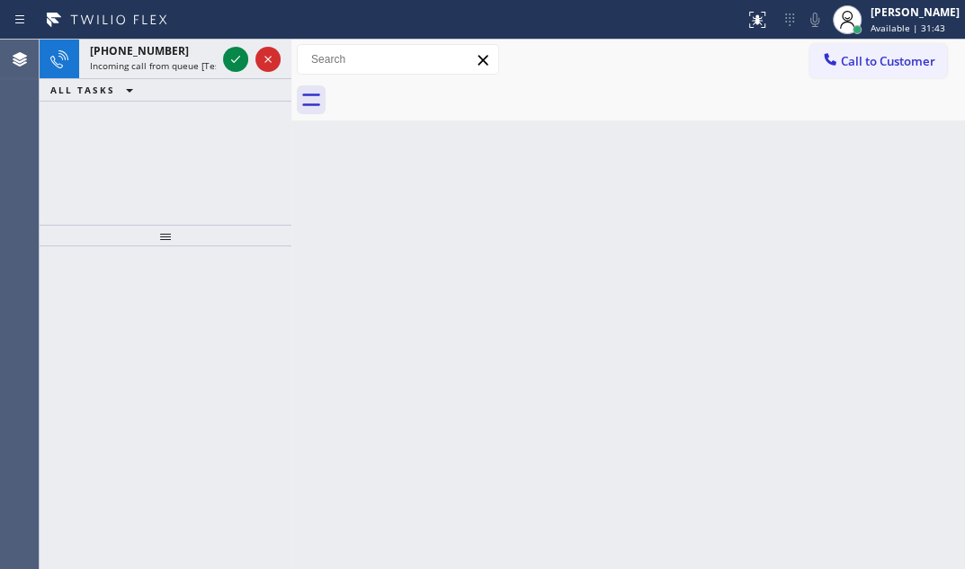
click at [221, 55] on div at bounding box center [251, 60] width 65 height 40
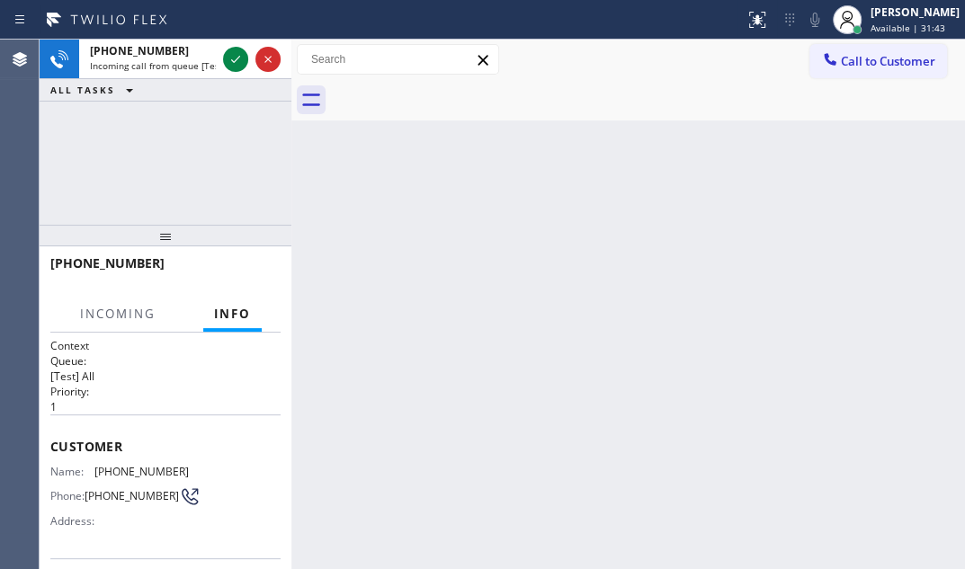
click at [221, 55] on div at bounding box center [251, 60] width 65 height 40
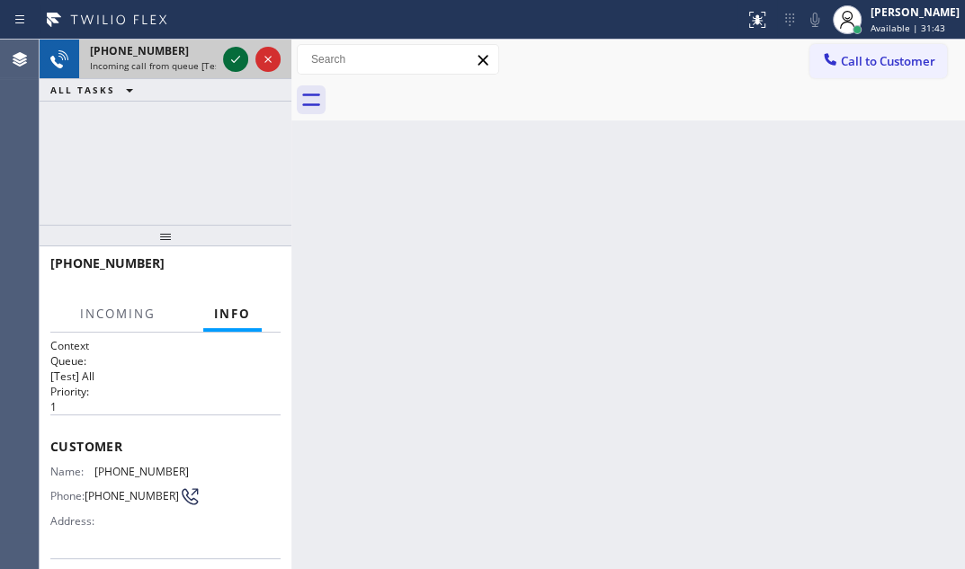
click at [228, 56] on icon at bounding box center [236, 60] width 22 height 22
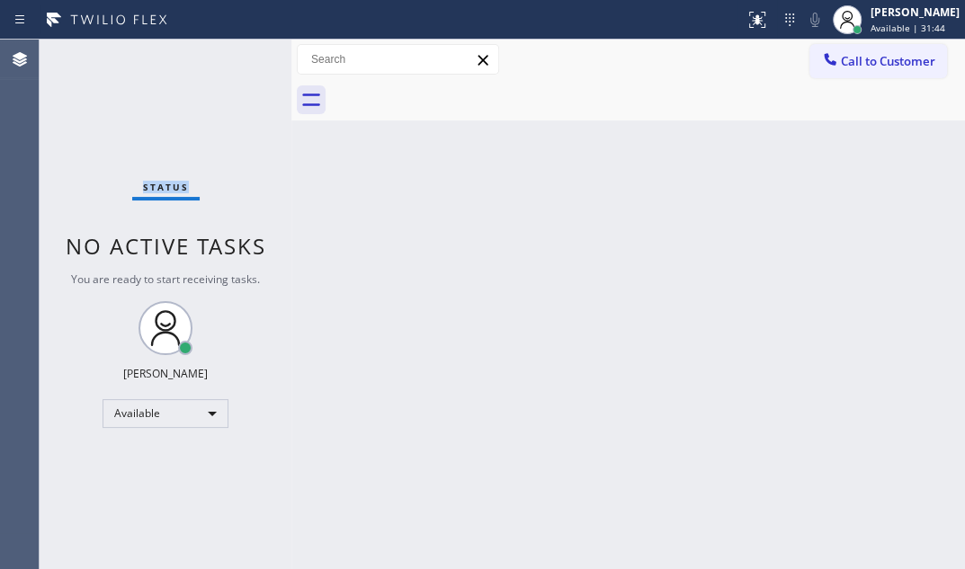
click at [228, 56] on div "Status No active tasks You are ready to start receiving tasks. [PERSON_NAME] Av…" at bounding box center [166, 305] width 252 height 530
click at [747, 21] on icon at bounding box center [758, 20] width 22 height 22
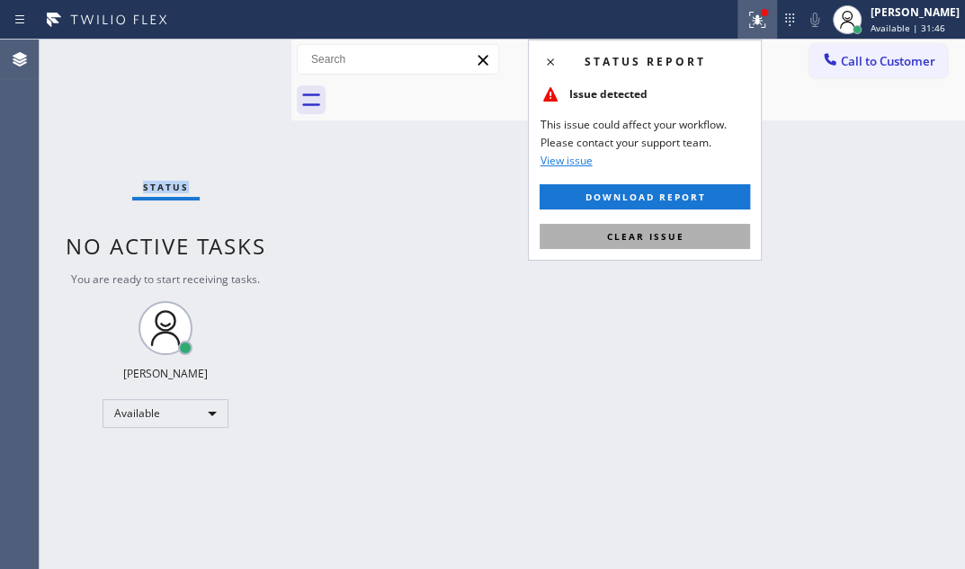
click at [647, 231] on span "Clear issue" at bounding box center [644, 236] width 77 height 13
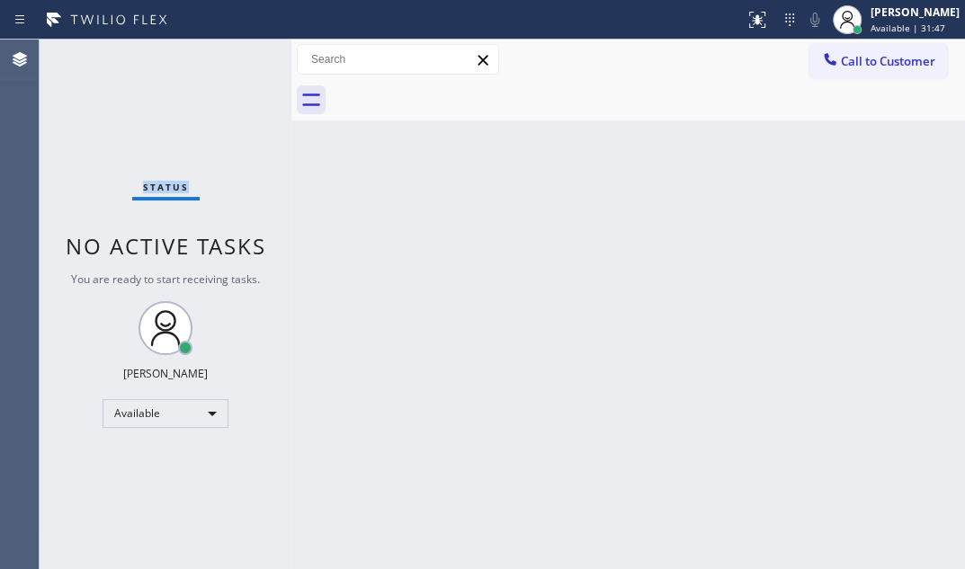
click at [221, 67] on div "Status No active tasks You are ready to start receiving tasks. [PERSON_NAME] Av…" at bounding box center [166, 305] width 252 height 530
click at [231, 60] on div "Status No active tasks You are ready to start receiving tasks. [PERSON_NAME] Av…" at bounding box center [166, 305] width 252 height 530
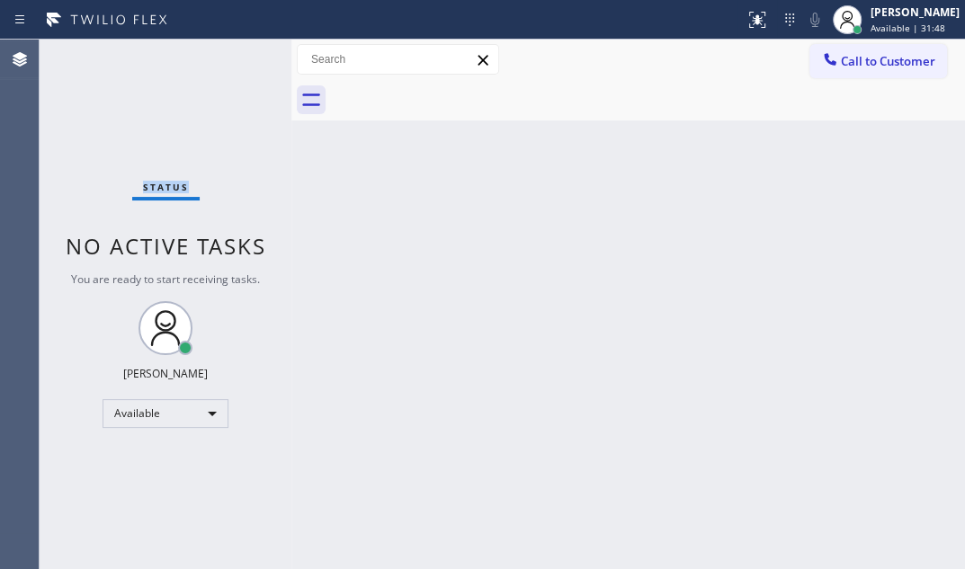
click at [231, 60] on div "Status No active tasks You are ready to start receiving tasks. [PERSON_NAME] Av…" at bounding box center [166, 305] width 252 height 530
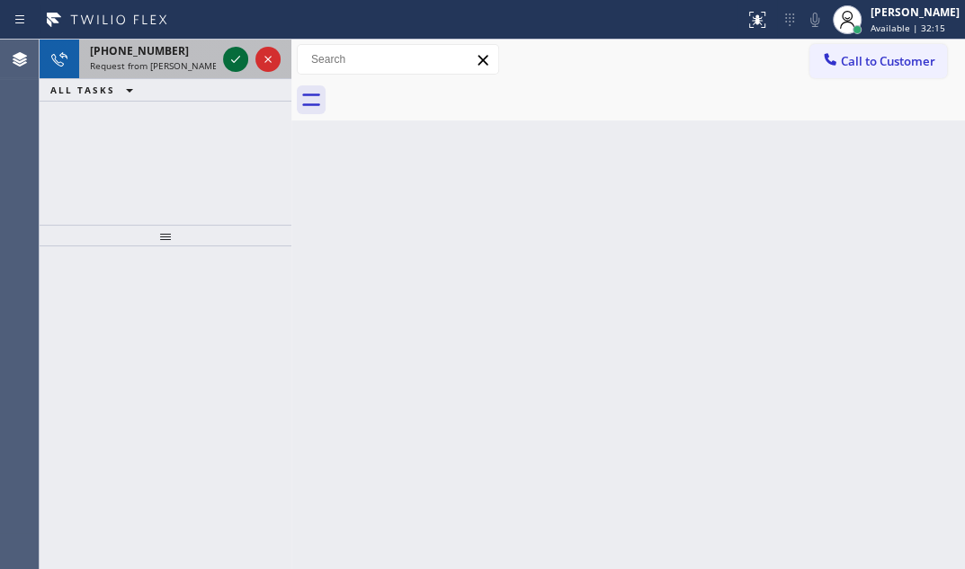
click at [241, 60] on icon at bounding box center [236, 60] width 22 height 22
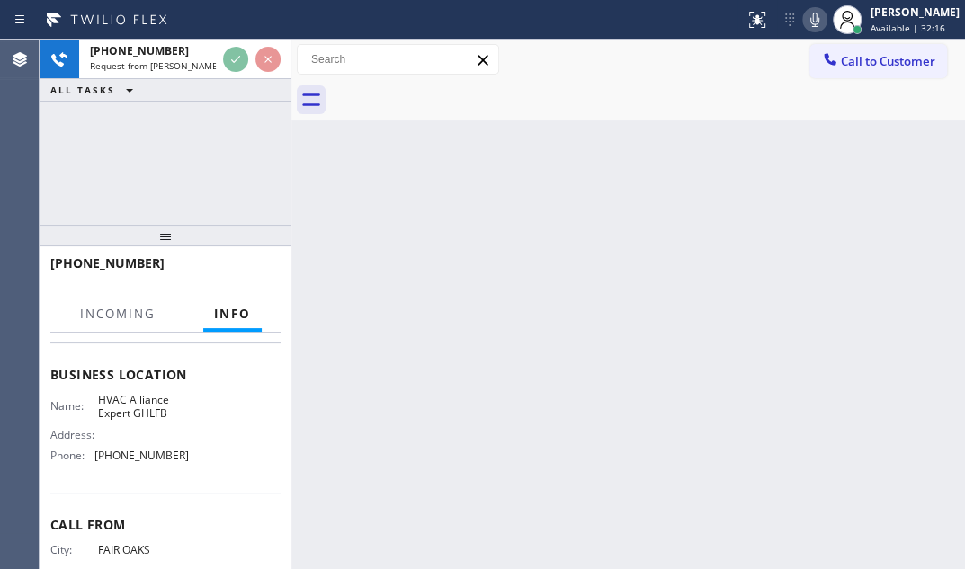
scroll to position [245, 0]
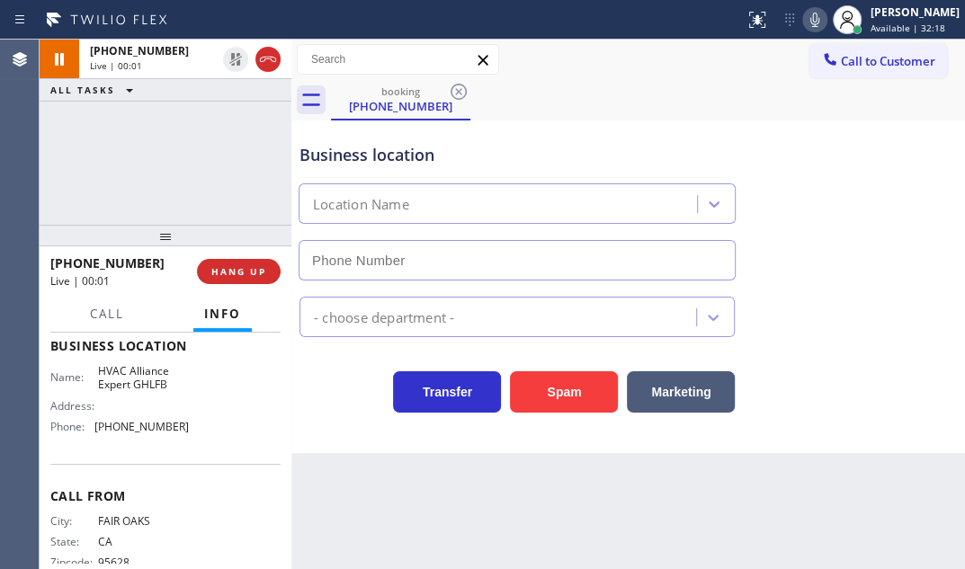
type input "[PHONE_NUMBER]"
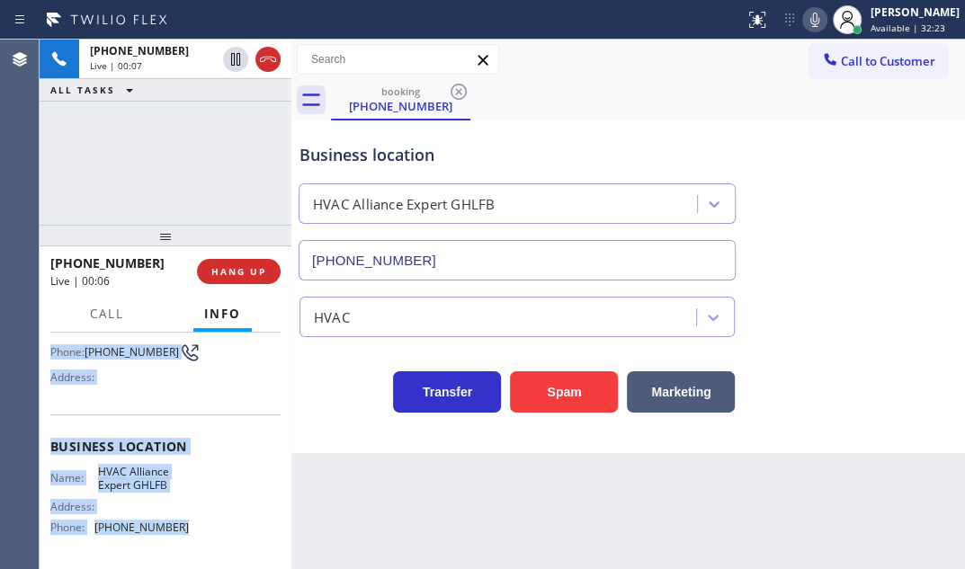
scroll to position [163, 0]
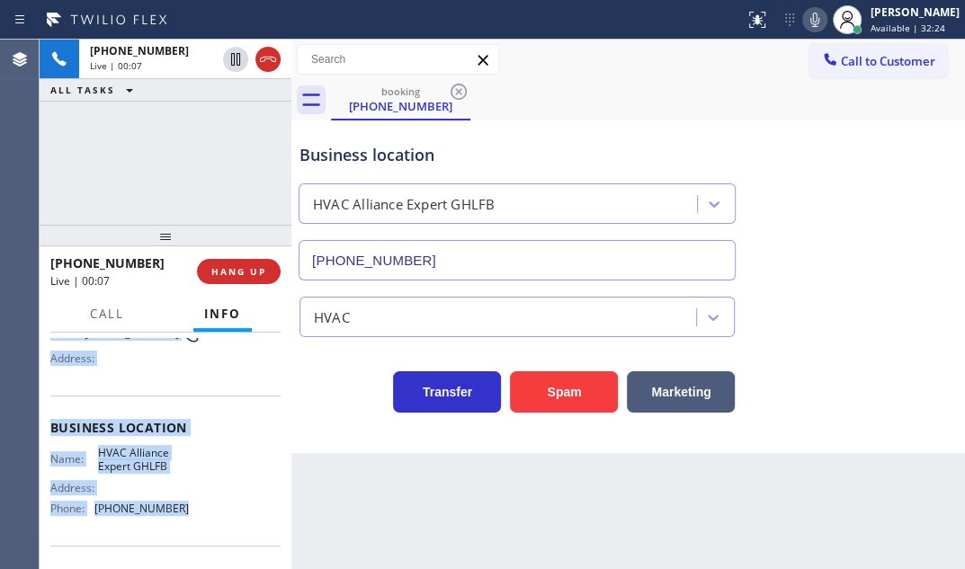
drag, startPoint x: 48, startPoint y: 442, endPoint x: 172, endPoint y: 529, distance: 151.7
click at [172, 529] on div "Context Queue: [Test] All Priority: 1 Customer Name: [PHONE_NUMBER] Phone: [PHO…" at bounding box center [166, 451] width 252 height 237
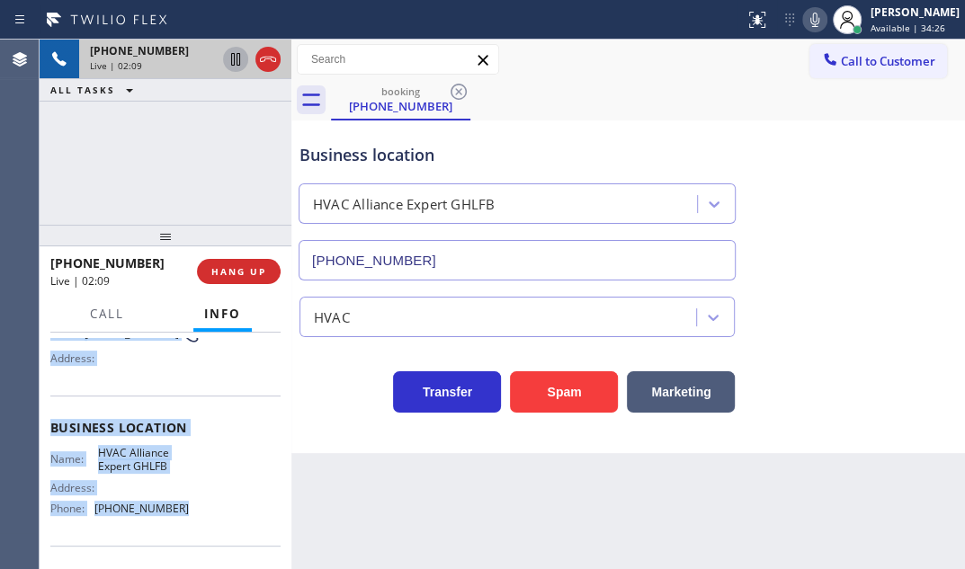
click at [234, 62] on icon at bounding box center [236, 60] width 22 height 22
click at [232, 57] on icon at bounding box center [235, 59] width 13 height 13
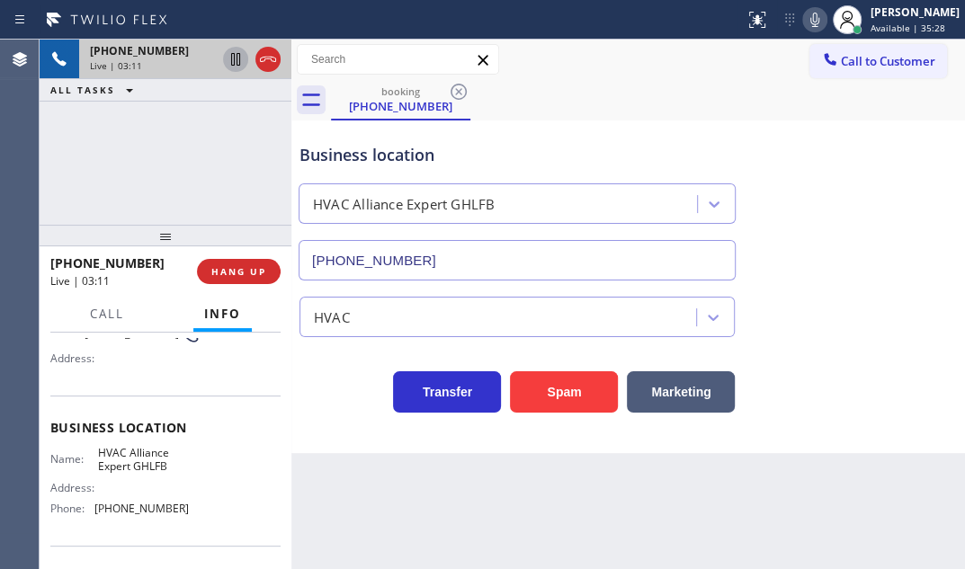
click at [177, 144] on div "[PHONE_NUMBER] Live | 03:11 ALL TASKS ALL TASKS ACTIVE TASKS TASKS IN WRAP UP" at bounding box center [166, 132] width 252 height 185
click at [228, 180] on div "[PHONE_NUMBER] Live | 03:16 ALL TASKS ALL TASKS ACTIVE TASKS TASKS IN WRAP UP" at bounding box center [166, 132] width 252 height 185
click at [250, 269] on span "HANG UP" at bounding box center [238, 271] width 55 height 13
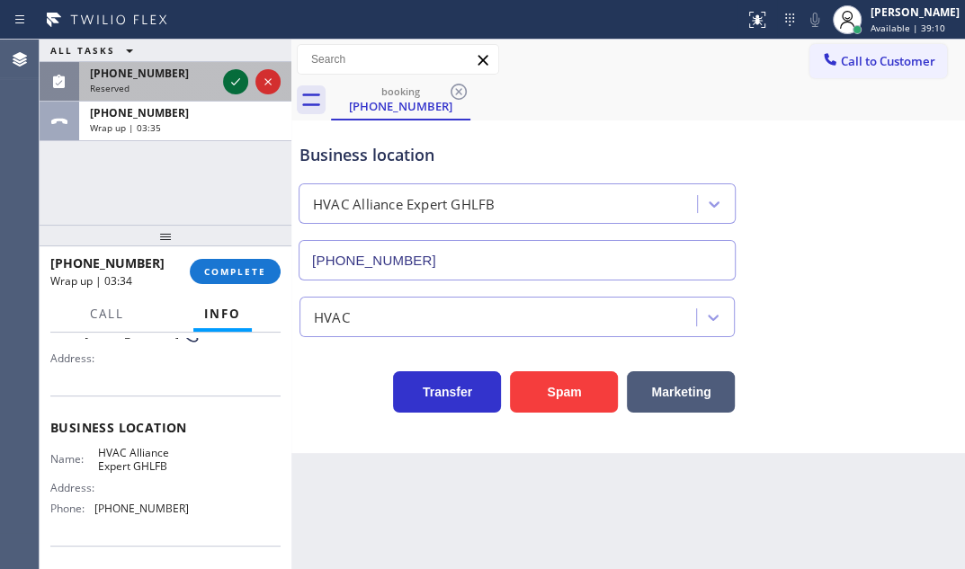
click at [234, 81] on icon at bounding box center [236, 82] width 22 height 22
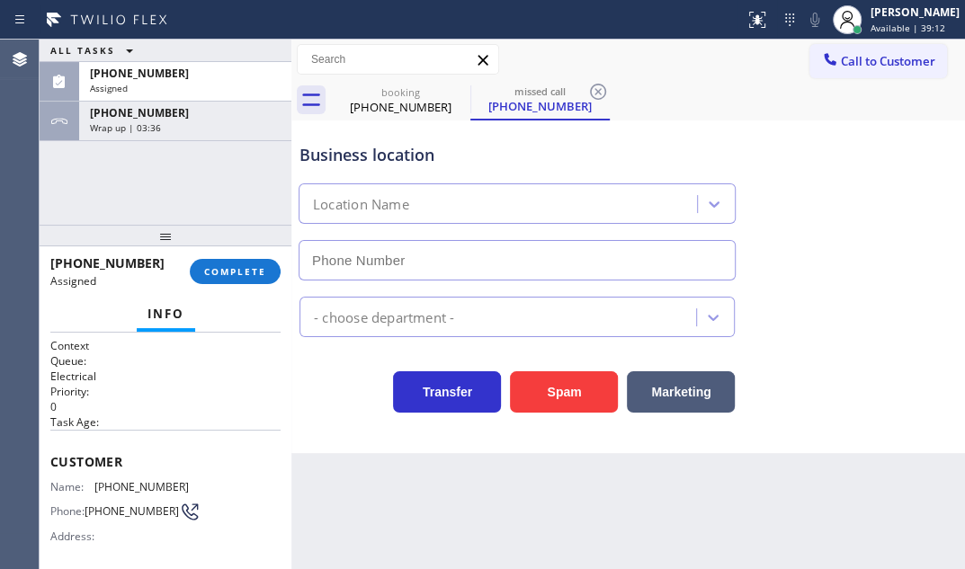
type input "[PHONE_NUMBER]"
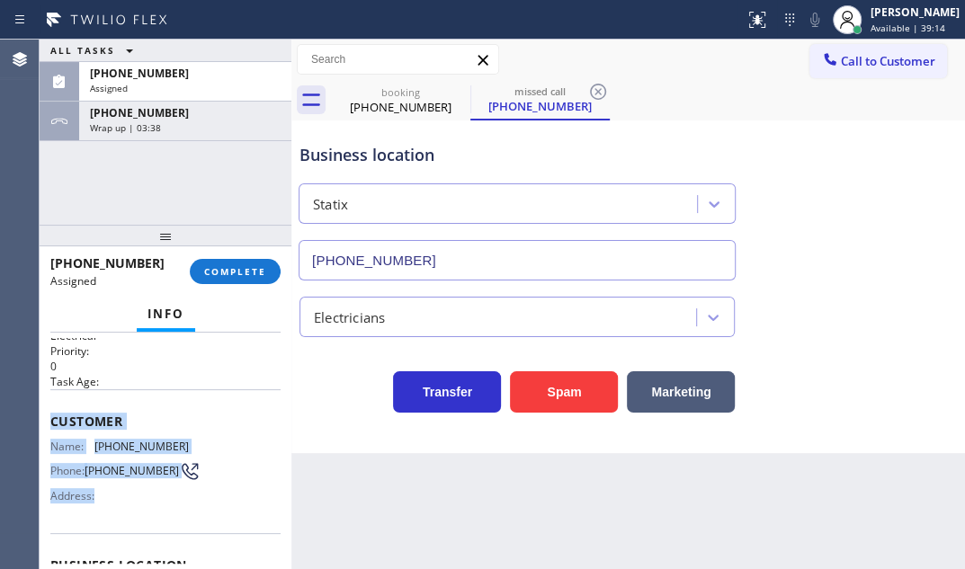
scroll to position [81, 0]
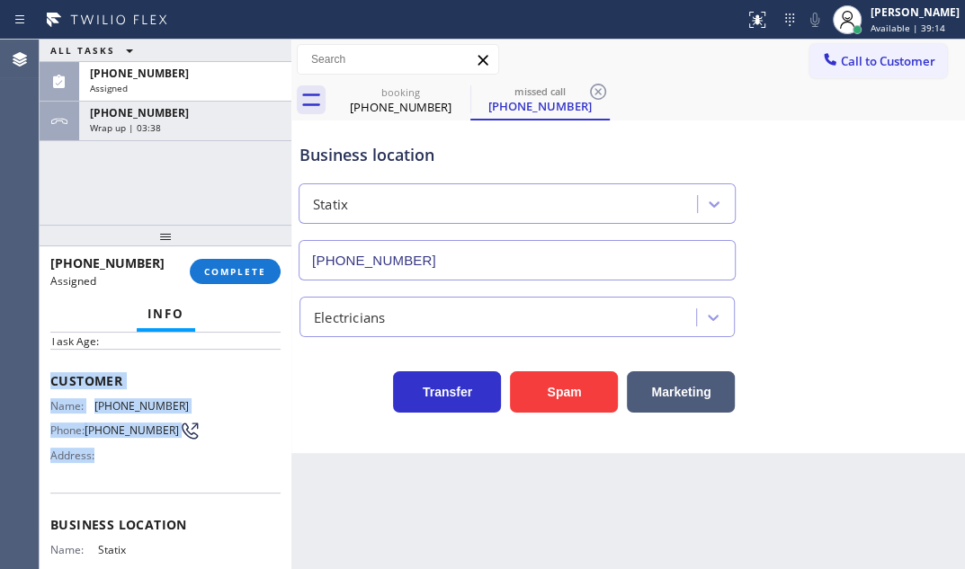
drag, startPoint x: 48, startPoint y: 452, endPoint x: 184, endPoint y: 490, distance: 141.2
click at [184, 491] on div "Context Queue: Electrical Priority: 0 Task Age: Customer Name: [PHONE_NUMBER] P…" at bounding box center [166, 451] width 252 height 237
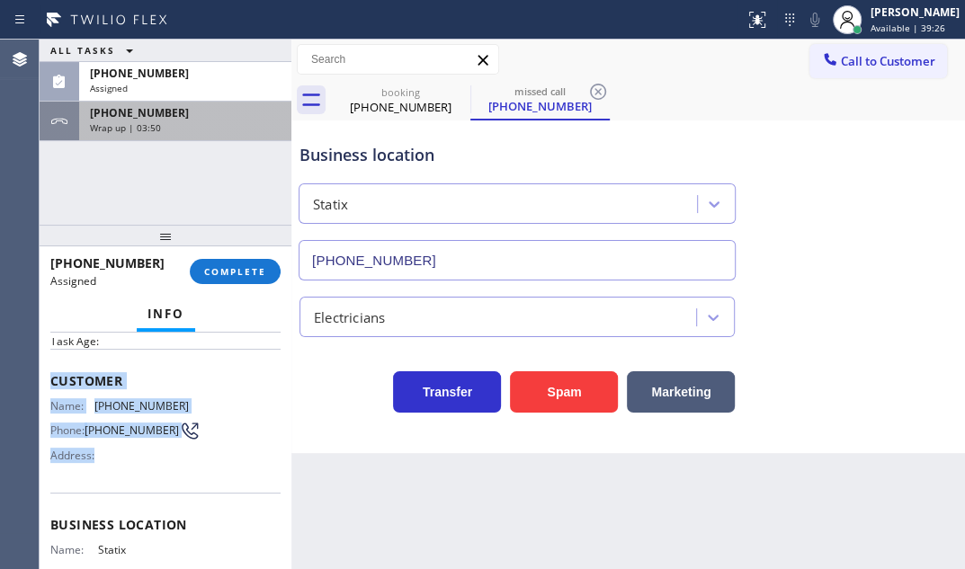
click at [229, 129] on div "Wrap up | 03:50" at bounding box center [185, 127] width 191 height 13
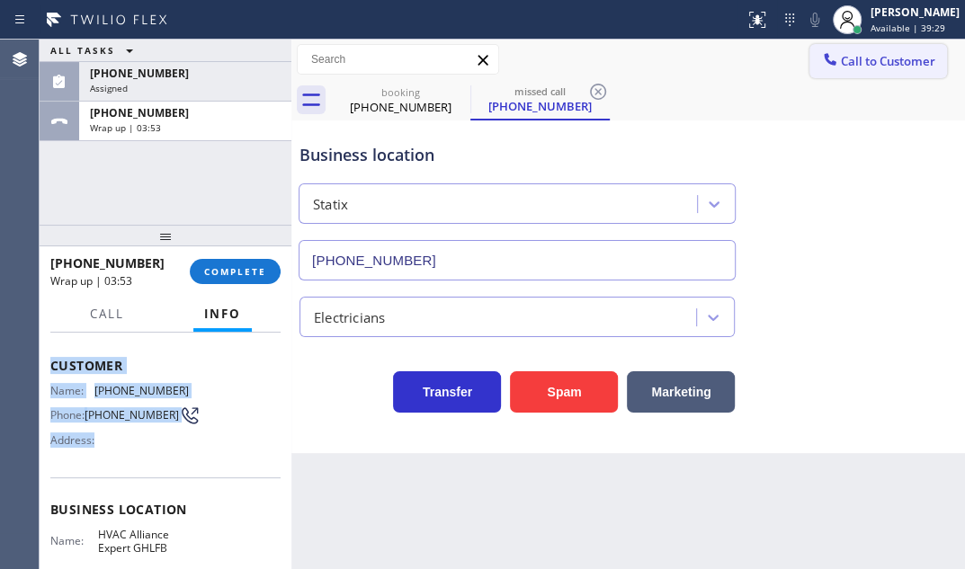
click at [897, 63] on span "Call to Customer" at bounding box center [888, 61] width 94 height 16
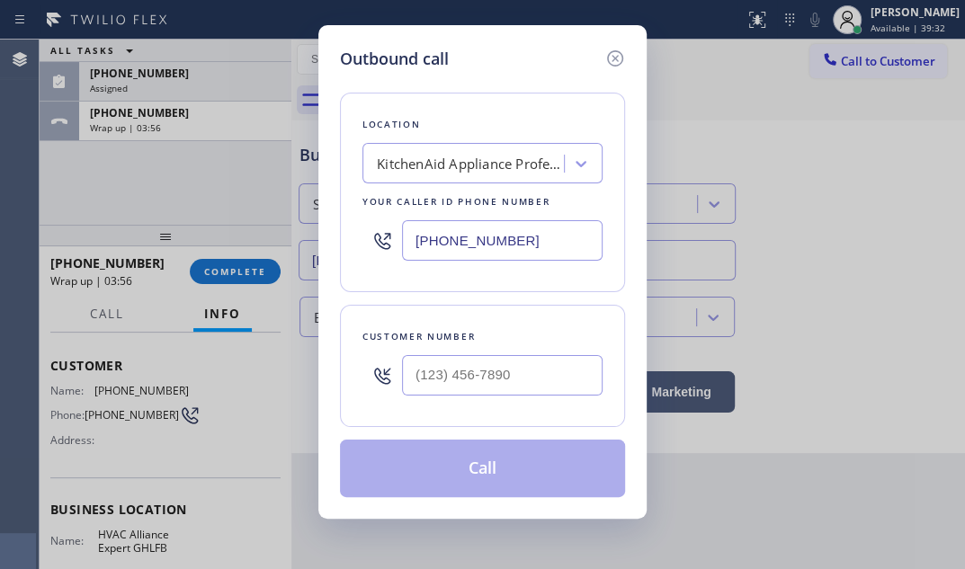
click at [536, 241] on input "[PHONE_NUMBER]" at bounding box center [502, 240] width 201 height 40
paste input "213) 722-3204"
type input "[PHONE_NUMBER]"
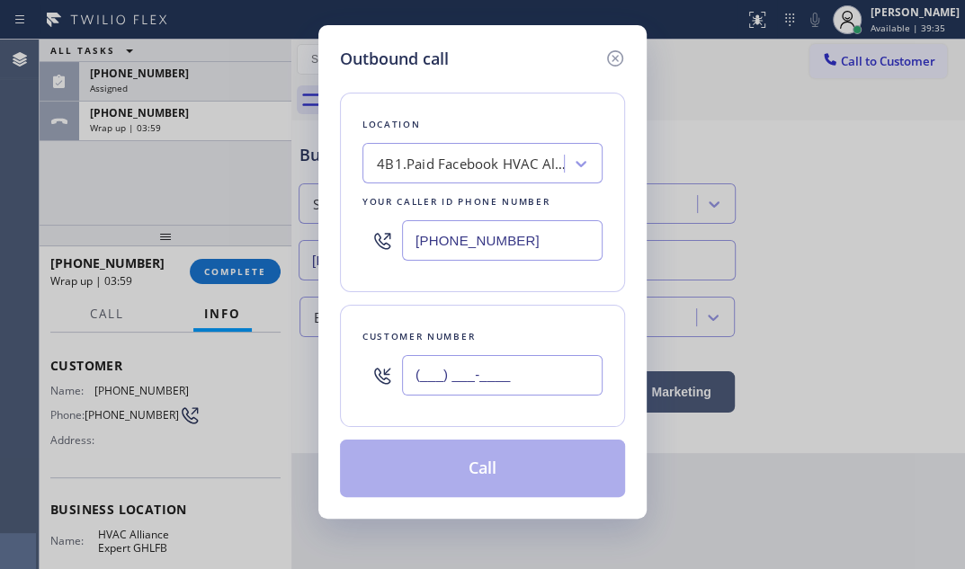
click at [483, 381] on input "(___) ___-____" at bounding box center [502, 375] width 201 height 40
paste input "916) 225-5700"
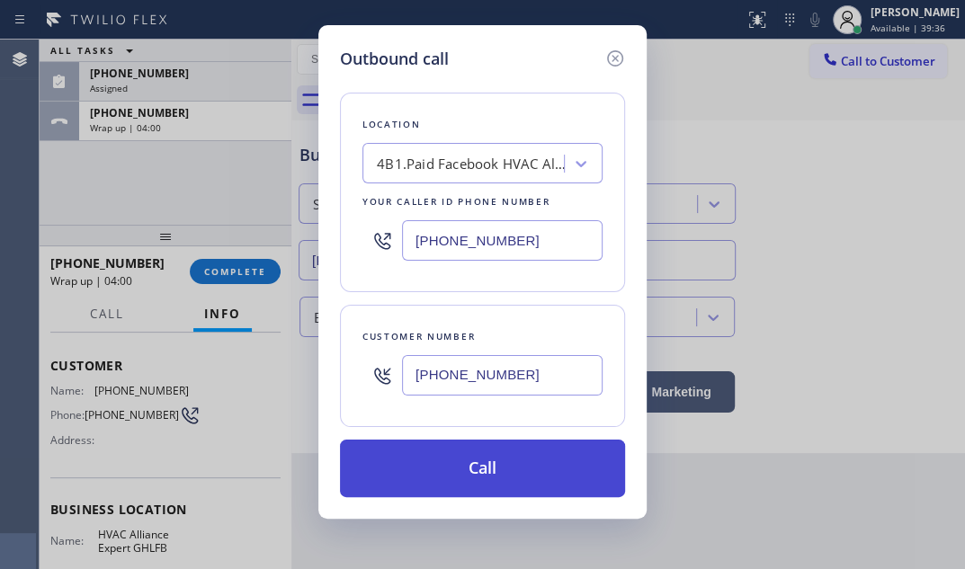
type input "[PHONE_NUMBER]"
click at [470, 473] on button "Call" at bounding box center [482, 469] width 285 height 58
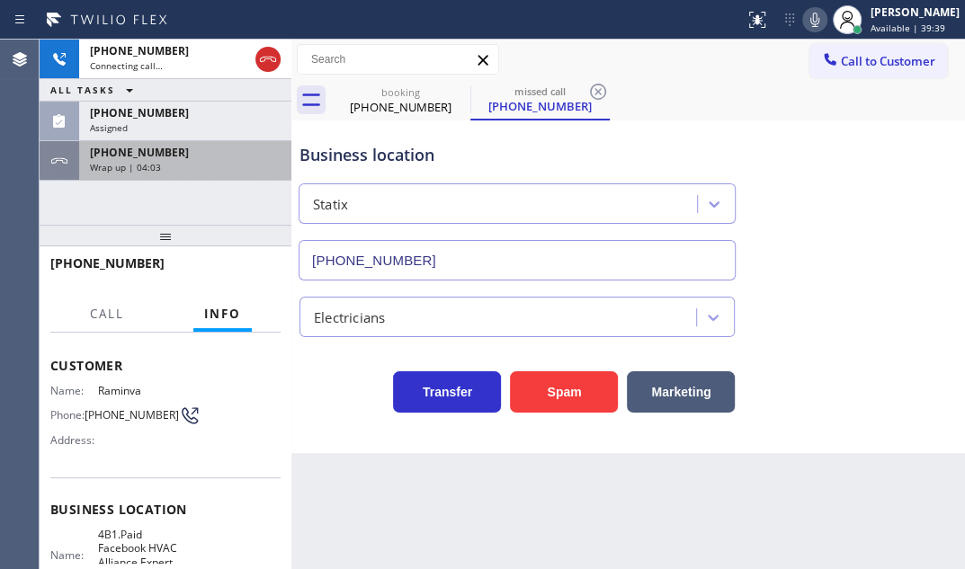
click at [211, 171] on div "Wrap up | 04:03" at bounding box center [185, 167] width 191 height 13
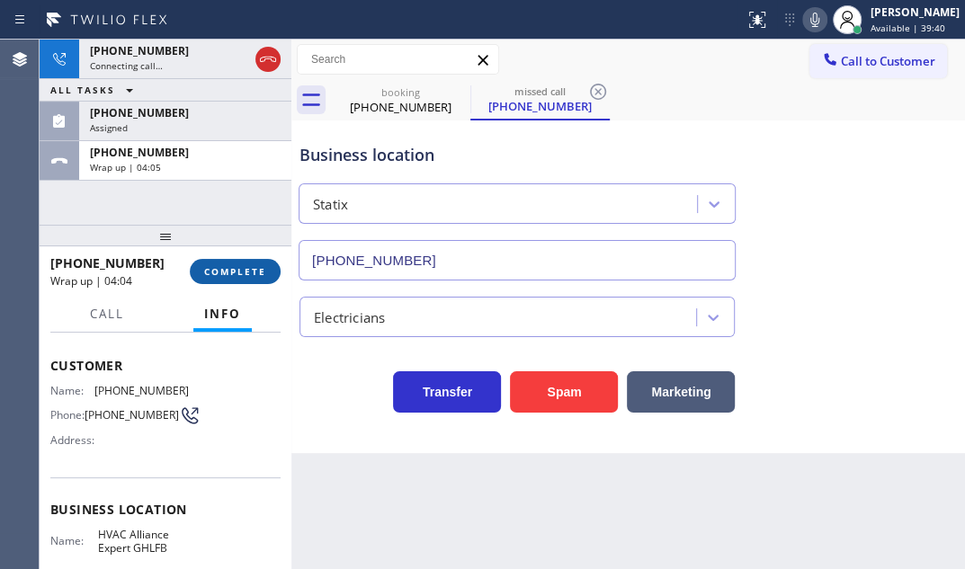
click at [235, 265] on span "COMPLETE" at bounding box center [235, 271] width 62 height 13
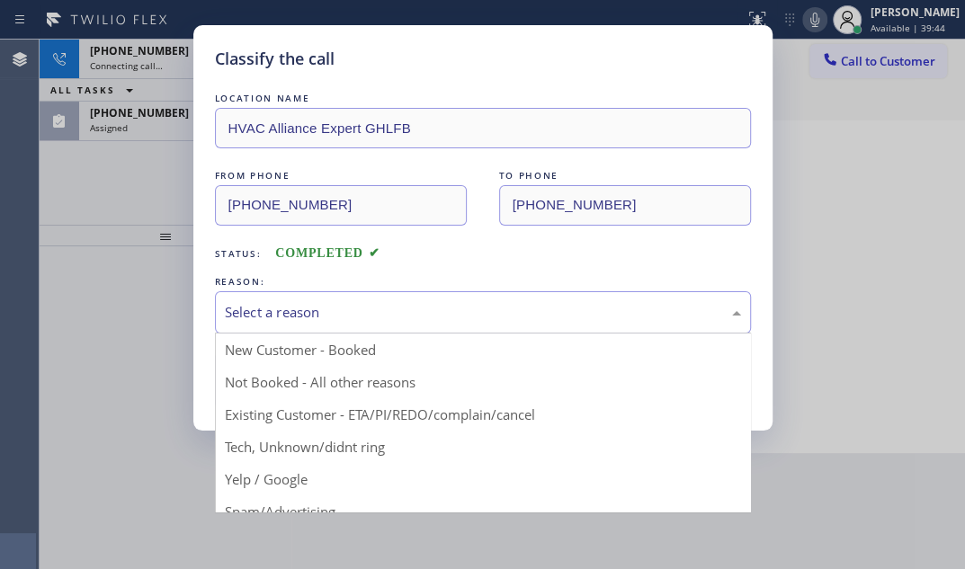
drag, startPoint x: 369, startPoint y: 316, endPoint x: 367, endPoint y: 327, distance: 10.9
click at [369, 317] on div "Select a reason" at bounding box center [483, 312] width 516 height 21
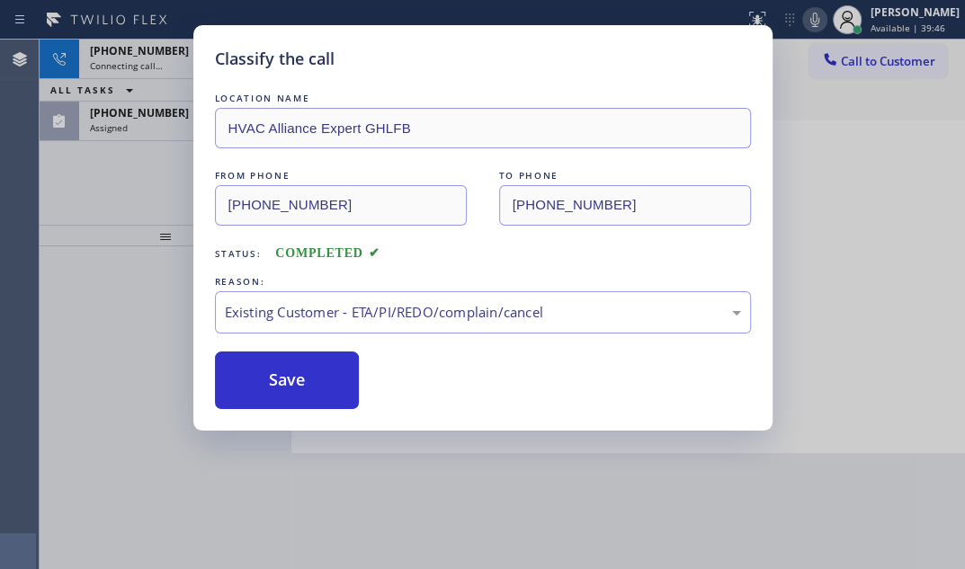
drag, startPoint x: 289, startPoint y: 386, endPoint x: 281, endPoint y: 345, distance: 41.3
click at [289, 383] on button "Save" at bounding box center [287, 381] width 145 height 58
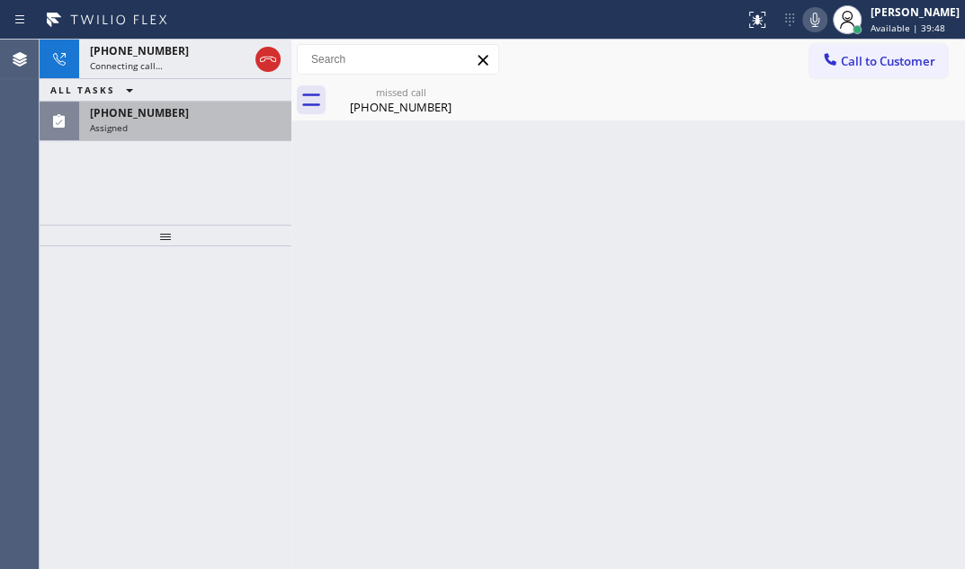
click at [174, 128] on div "Assigned" at bounding box center [185, 127] width 191 height 13
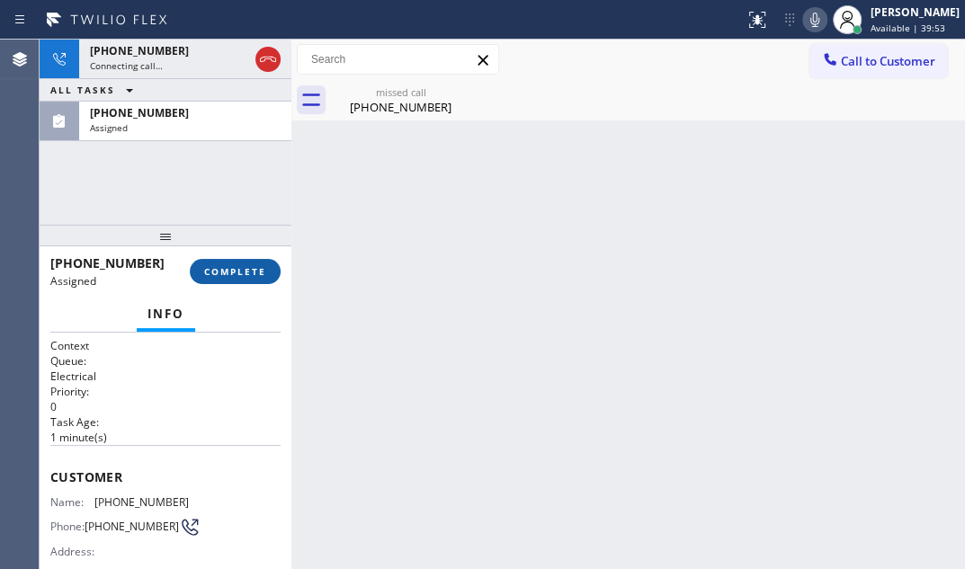
click at [218, 278] on button "COMPLETE" at bounding box center [235, 271] width 91 height 25
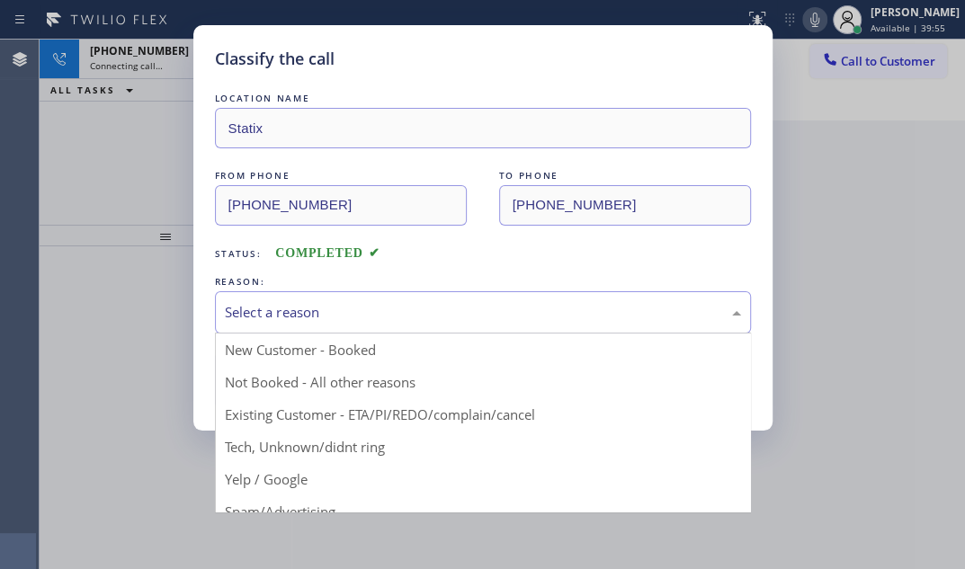
click at [396, 308] on div "Select a reason" at bounding box center [483, 312] width 516 height 21
drag, startPoint x: 330, startPoint y: 417, endPoint x: 291, endPoint y: 407, distance: 40.2
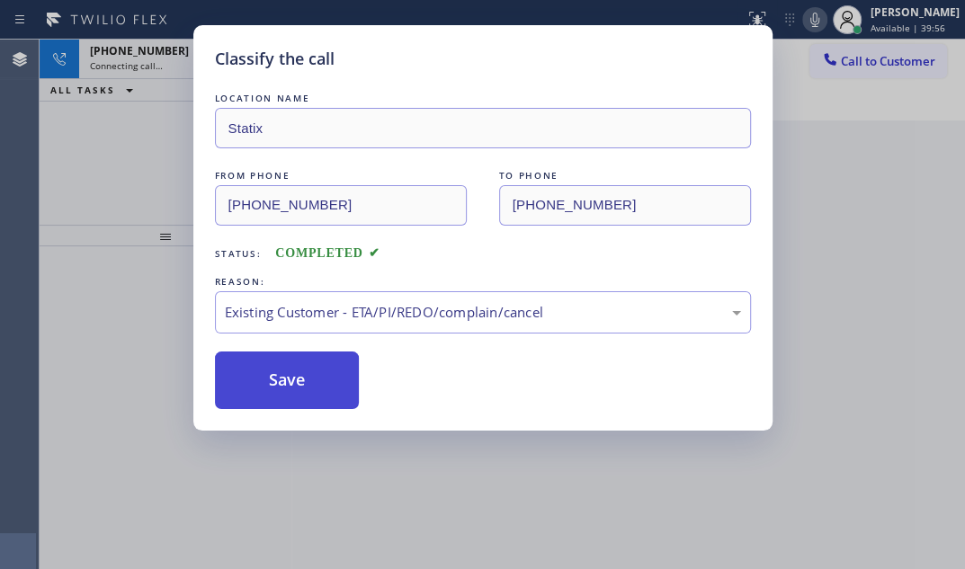
click at [281, 383] on button "Save" at bounding box center [287, 381] width 145 height 58
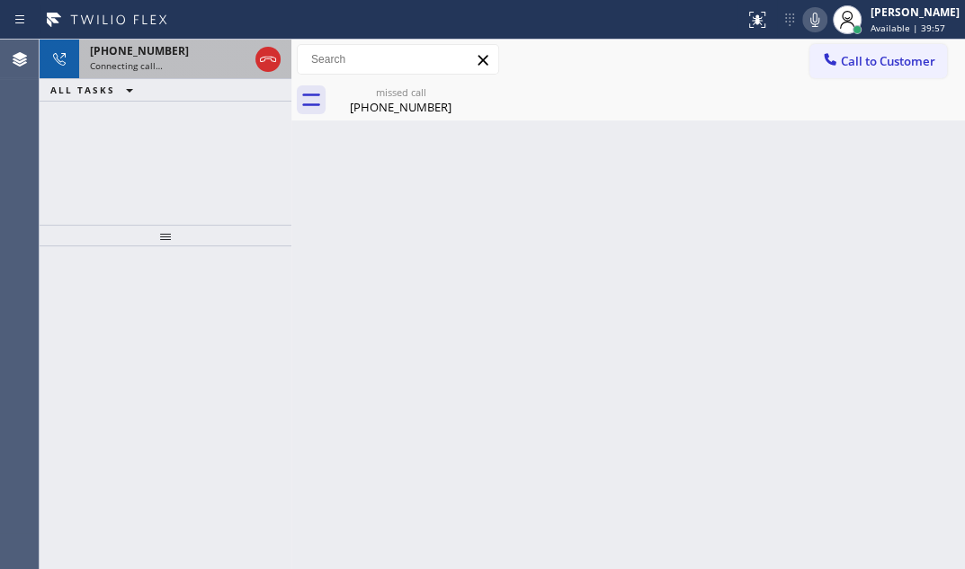
click at [168, 70] on div "Connecting call…" at bounding box center [169, 65] width 158 height 13
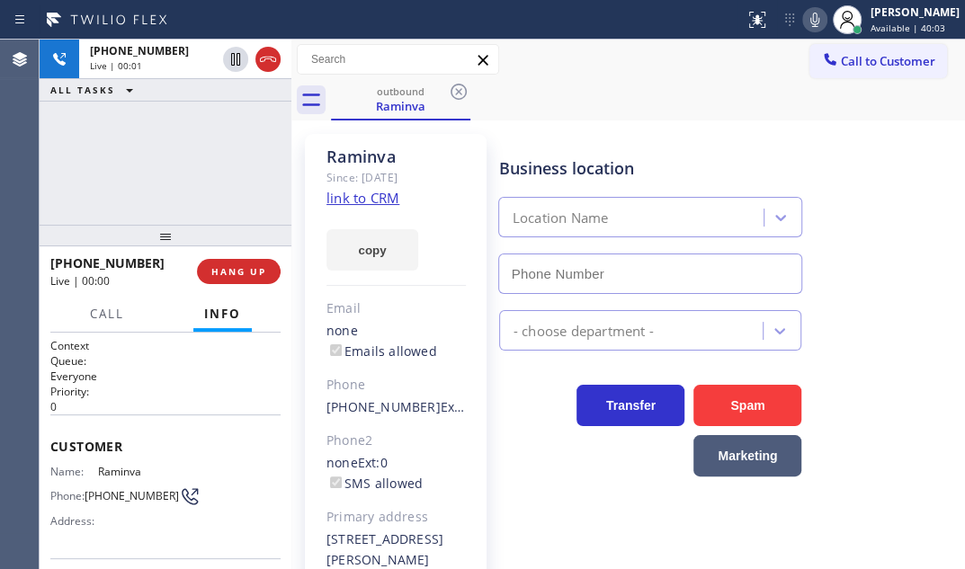
type input "[PHONE_NUMBER]"
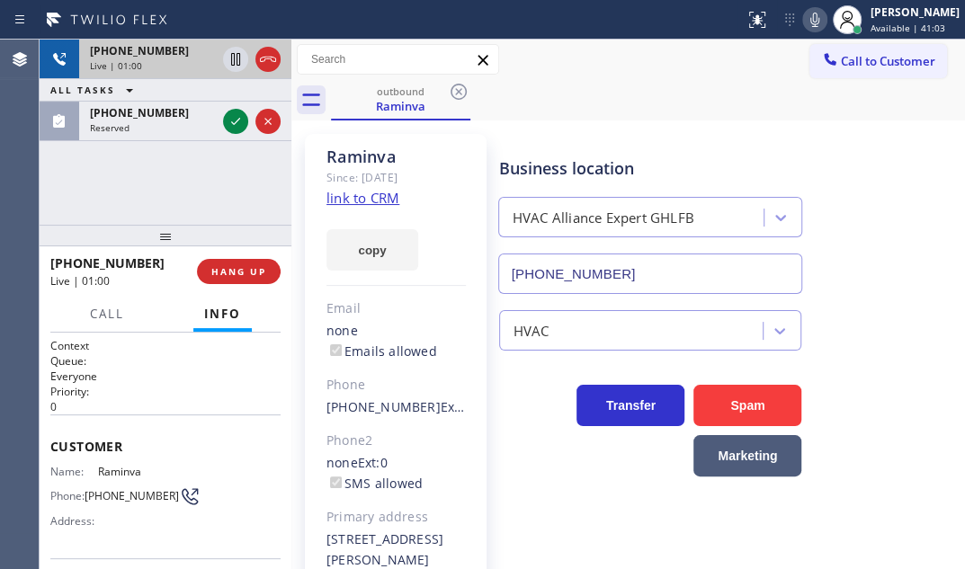
click at [273, 60] on icon at bounding box center [268, 60] width 22 height 22
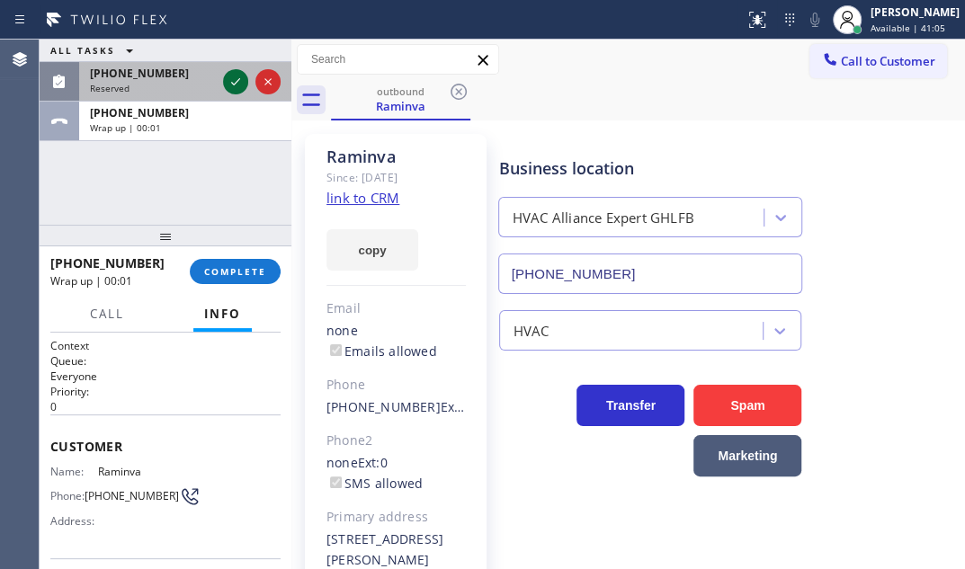
click at [237, 86] on icon at bounding box center [236, 82] width 22 height 22
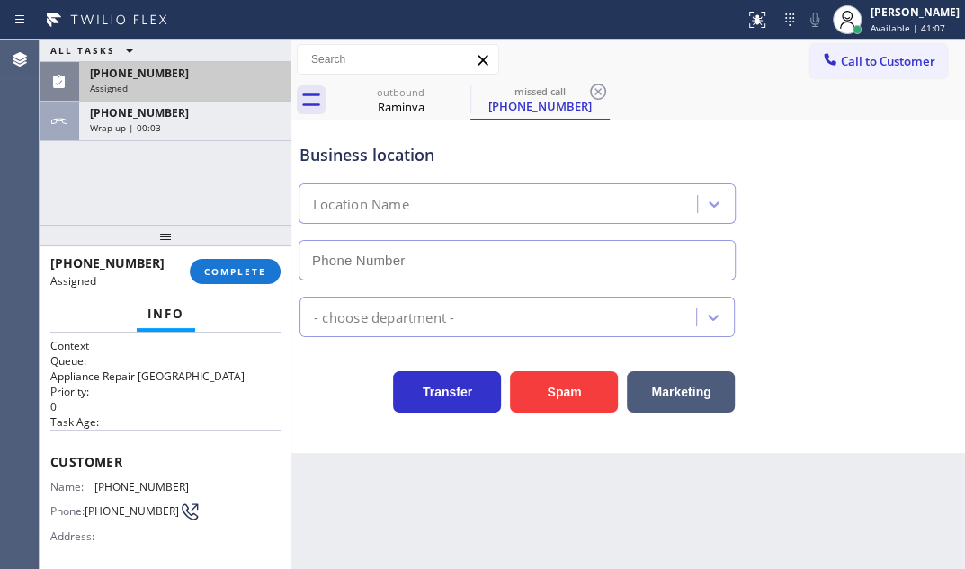
type input "[PHONE_NUMBER]"
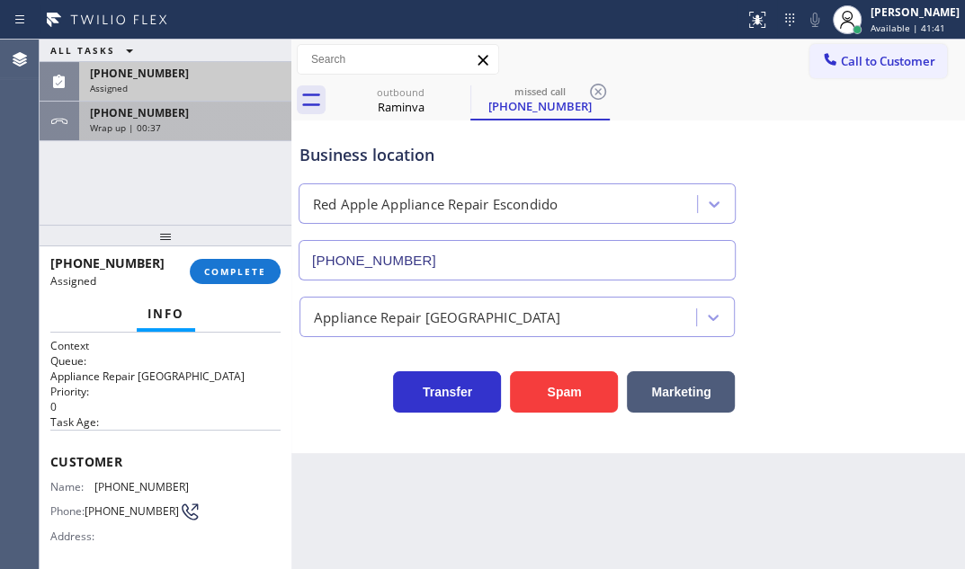
click at [208, 126] on div "Wrap up | 00:37" at bounding box center [185, 127] width 191 height 13
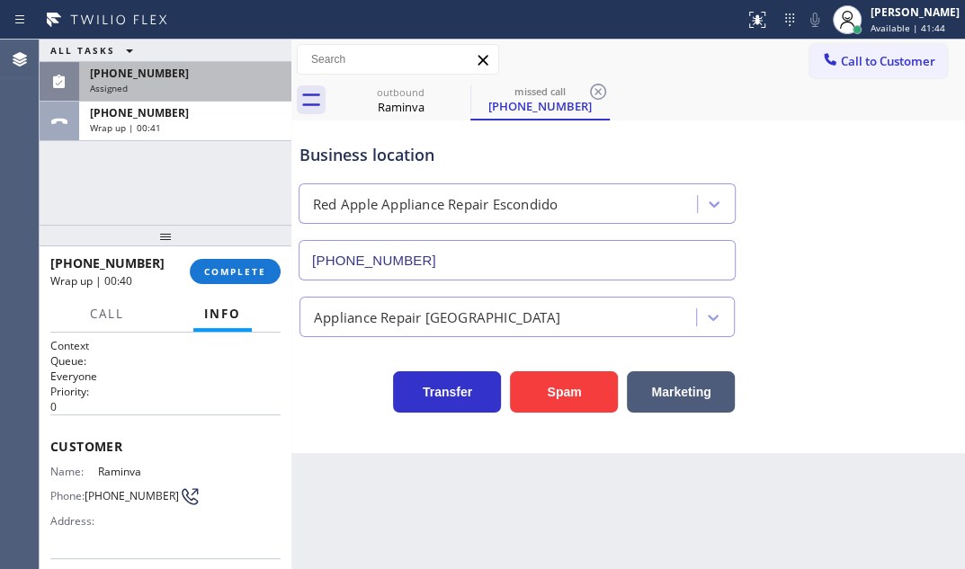
drag, startPoint x: 857, startPoint y: 67, endPoint x: 953, endPoint y: 147, distance: 124.5
click at [860, 67] on span "Call to Customer" at bounding box center [888, 61] width 94 height 16
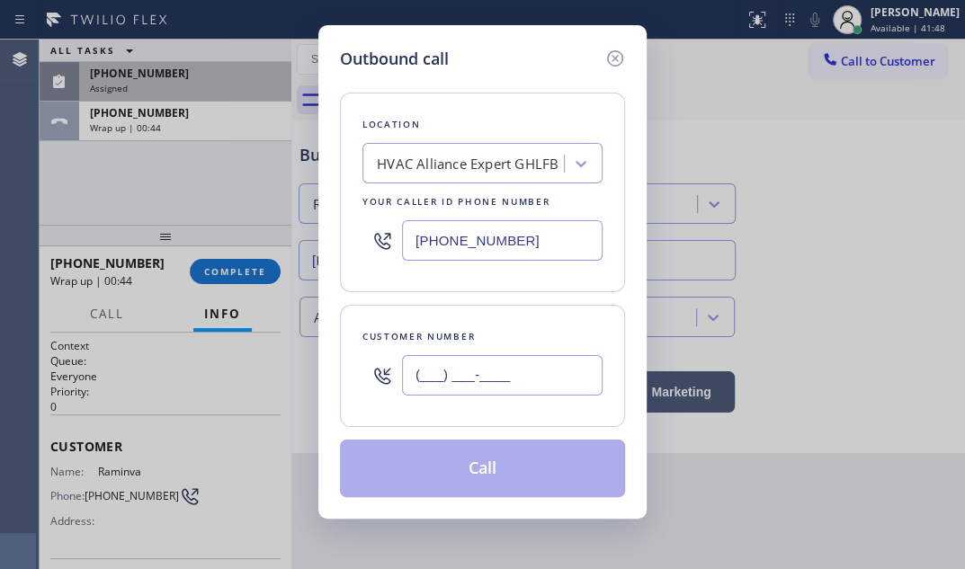
click at [479, 379] on input "(___) ___-____" at bounding box center [502, 375] width 201 height 40
paste input "916) 225-5700"
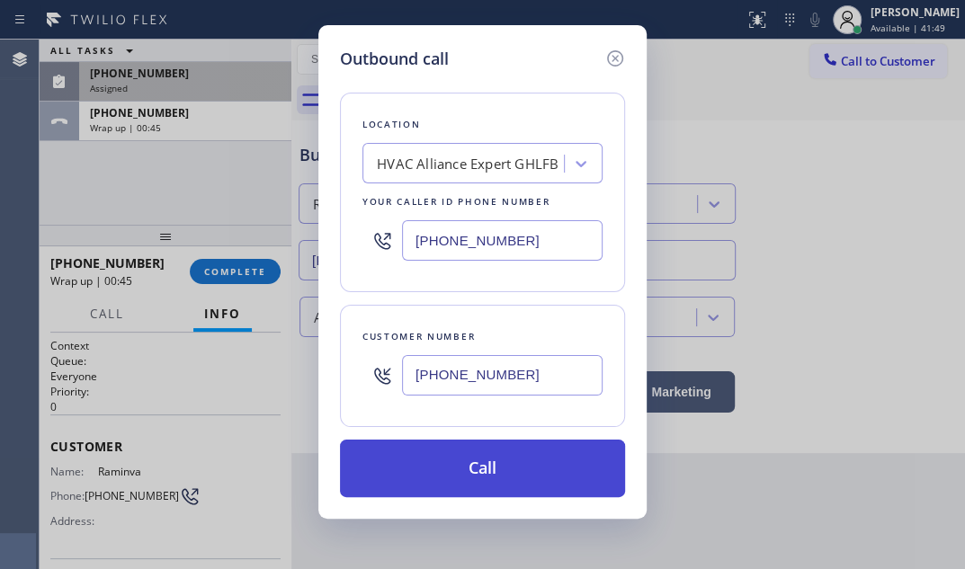
type input "[PHONE_NUMBER]"
click at [474, 468] on button "Call" at bounding box center [482, 469] width 285 height 58
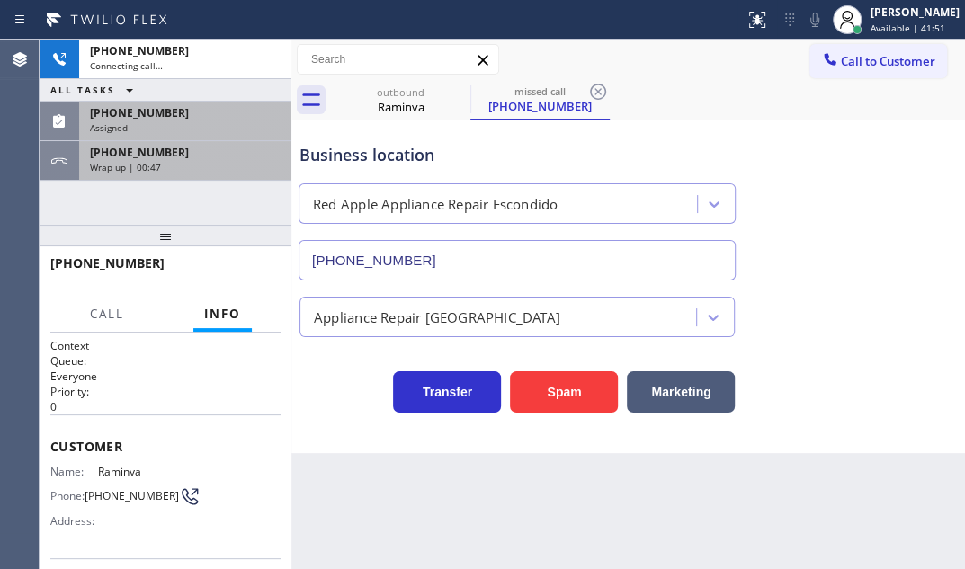
drag, startPoint x: 225, startPoint y: 144, endPoint x: 225, endPoint y: 157, distance: 12.6
click at [225, 145] on div "[PHONE_NUMBER]" at bounding box center [185, 152] width 191 height 15
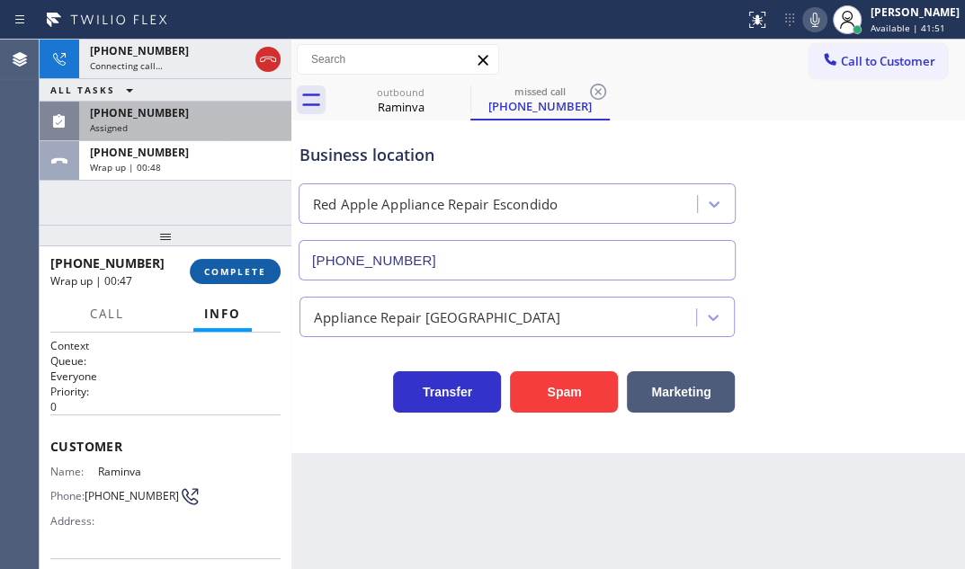
drag, startPoint x: 241, startPoint y: 264, endPoint x: 276, endPoint y: 279, distance: 37.9
click at [241, 265] on span "COMPLETE" at bounding box center [235, 271] width 62 height 13
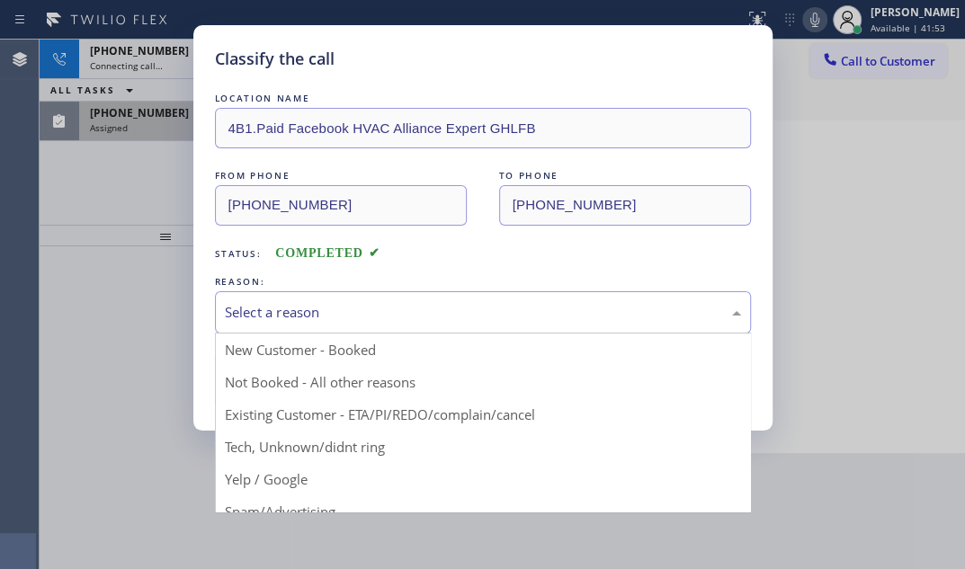
click at [381, 299] on div "Select a reason" at bounding box center [483, 312] width 536 height 42
drag, startPoint x: 314, startPoint y: 383, endPoint x: 282, endPoint y: 383, distance: 31.5
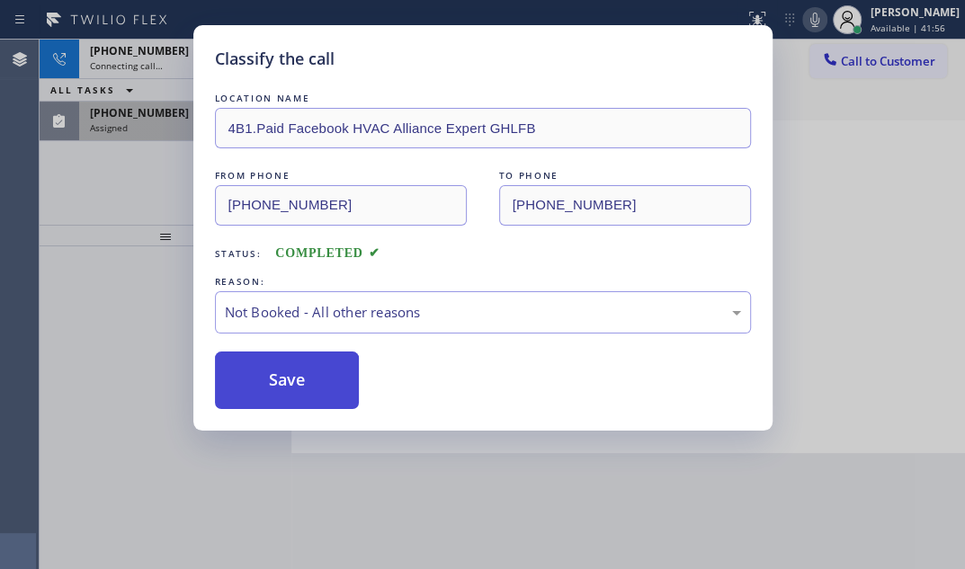
click at [278, 382] on button "Save" at bounding box center [287, 381] width 145 height 58
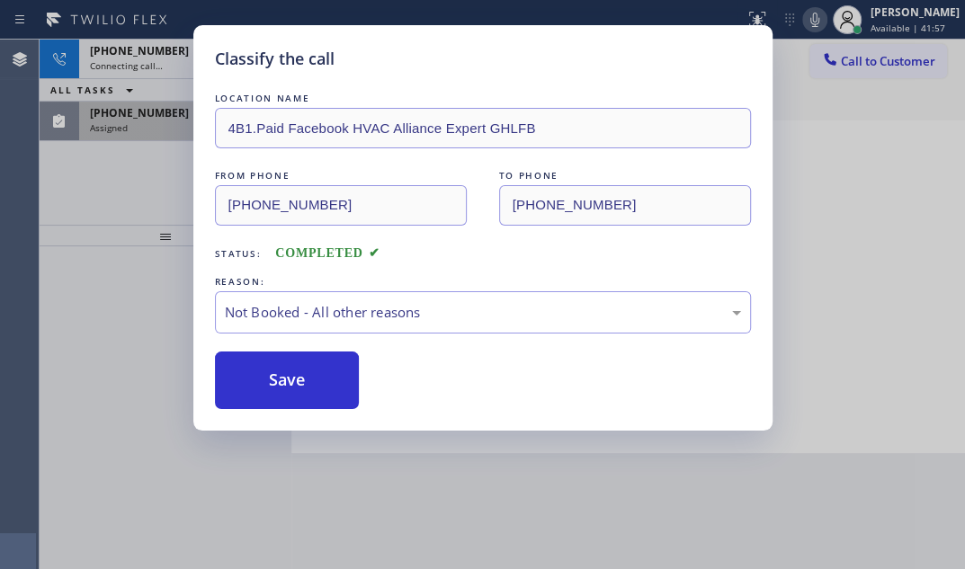
click at [90, 187] on div "Classify the call LOCATION NAME 4B1.Paid Facebook HVAC Alliance Expert GHLFB FR…" at bounding box center [482, 284] width 965 height 569
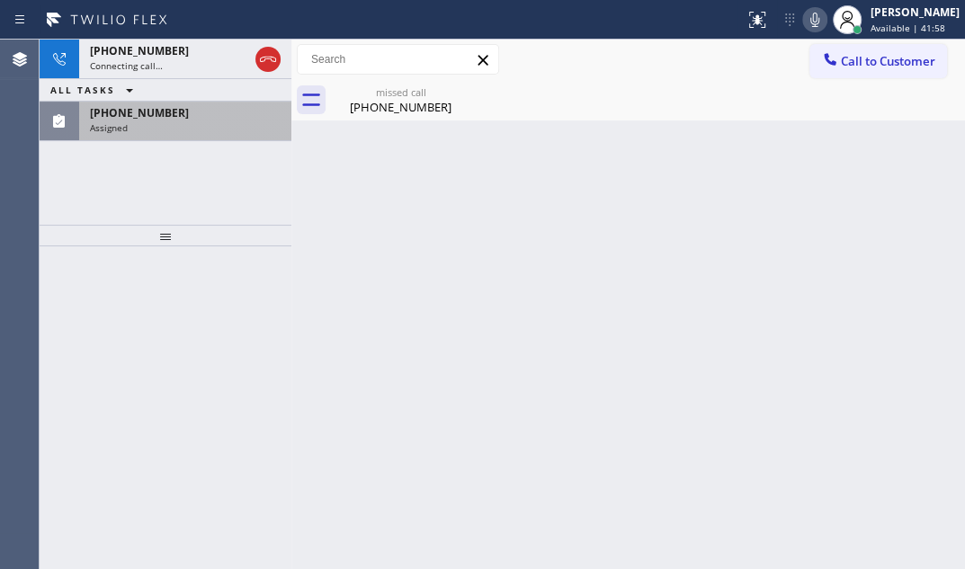
click at [175, 131] on div "Assigned" at bounding box center [185, 127] width 191 height 13
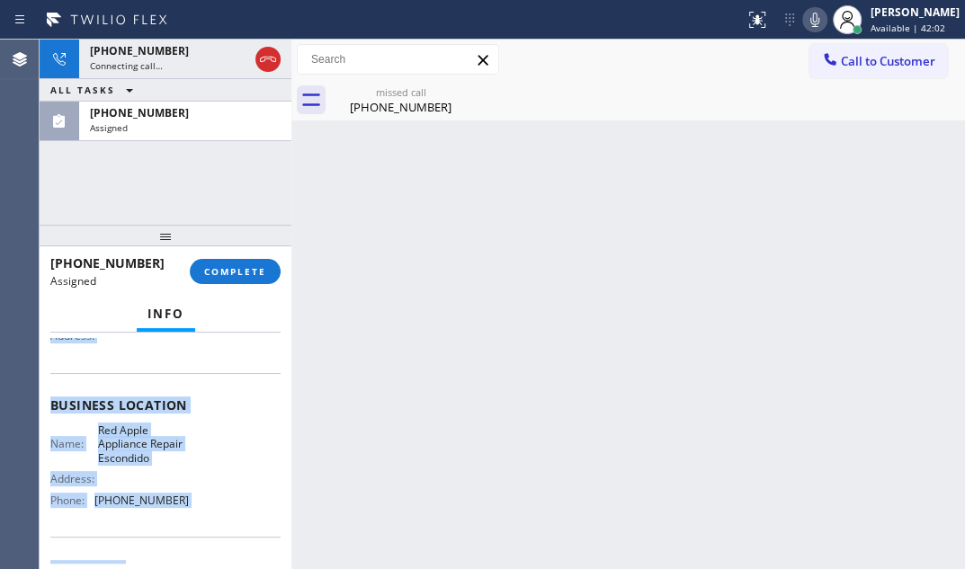
scroll to position [245, 0]
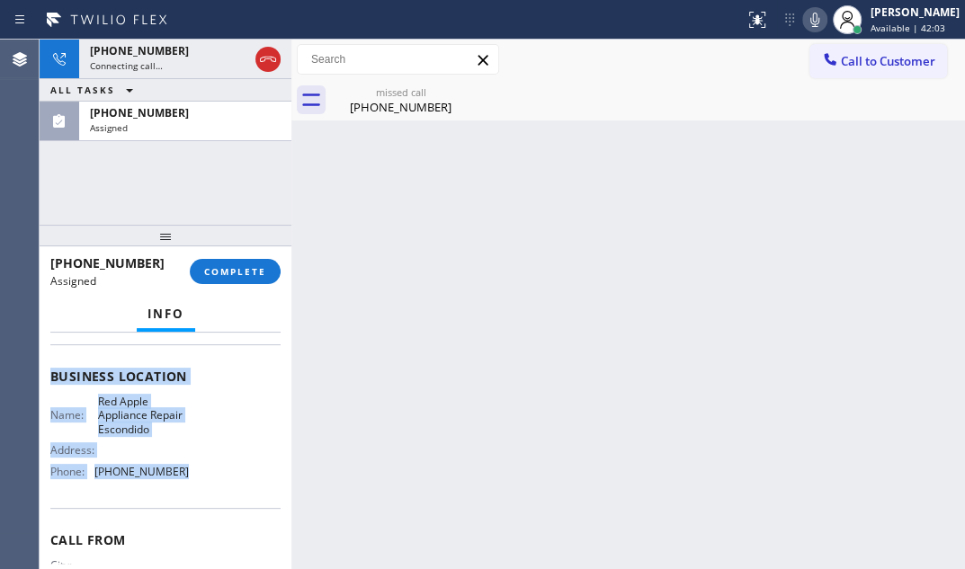
drag, startPoint x: 52, startPoint y: 467, endPoint x: 180, endPoint y: 494, distance: 130.6
click at [180, 494] on div "Context Queue: Appliance Repair High End Priority: 0 Task Age: [DEMOGRAPHIC_DAT…" at bounding box center [165, 369] width 230 height 551
click at [247, 262] on button "COMPLETE" at bounding box center [235, 271] width 91 height 25
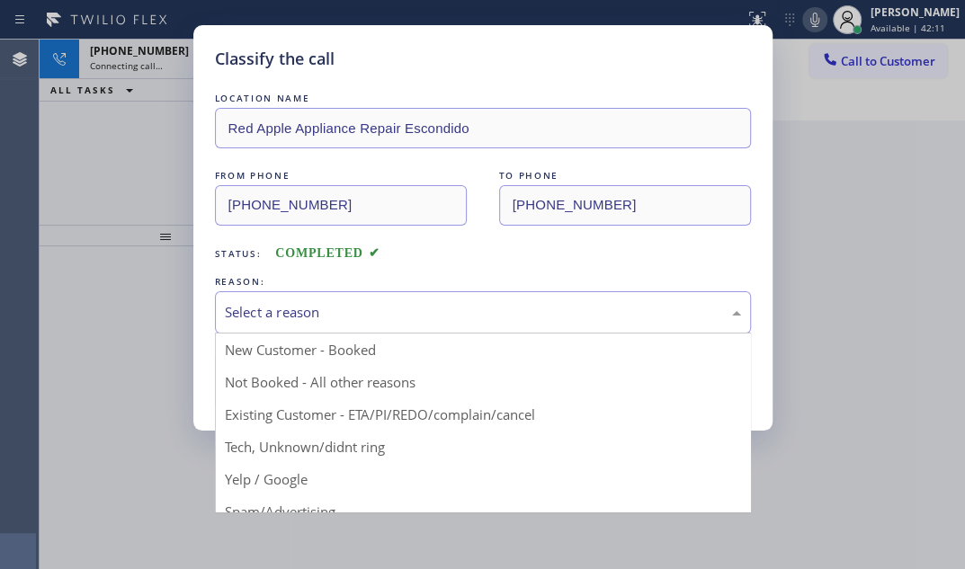
click at [328, 315] on div "Select a reason" at bounding box center [483, 312] width 516 height 21
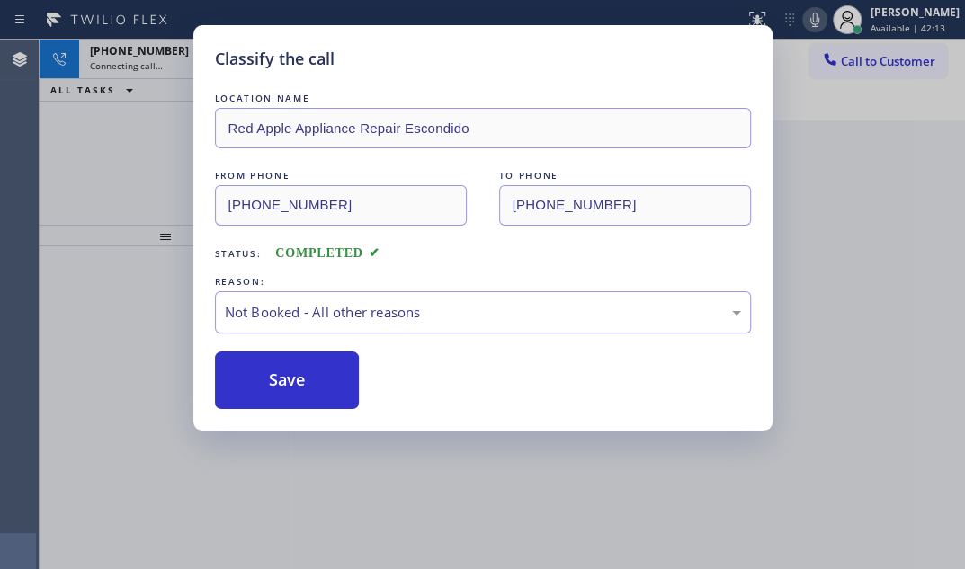
click at [355, 314] on div "Not Booked - All other reasons" at bounding box center [483, 312] width 516 height 21
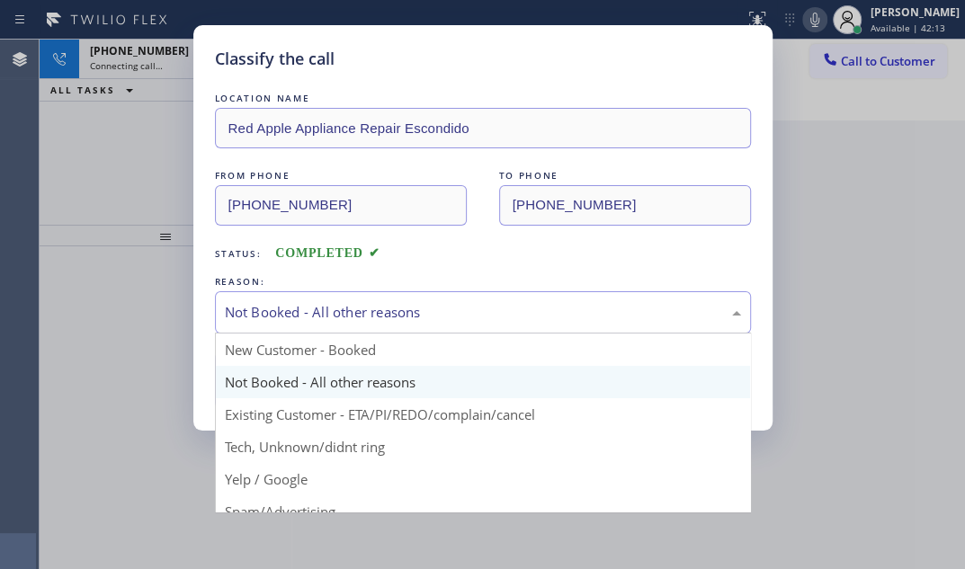
drag, startPoint x: 297, startPoint y: 447, endPoint x: 292, endPoint y: 438, distance: 10.1
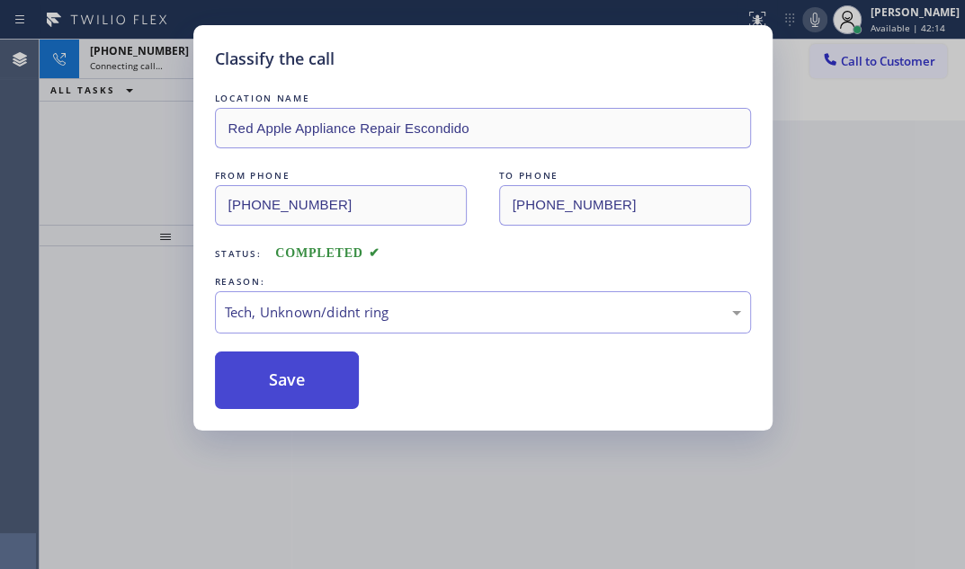
click at [279, 374] on button "Save" at bounding box center [287, 381] width 145 height 58
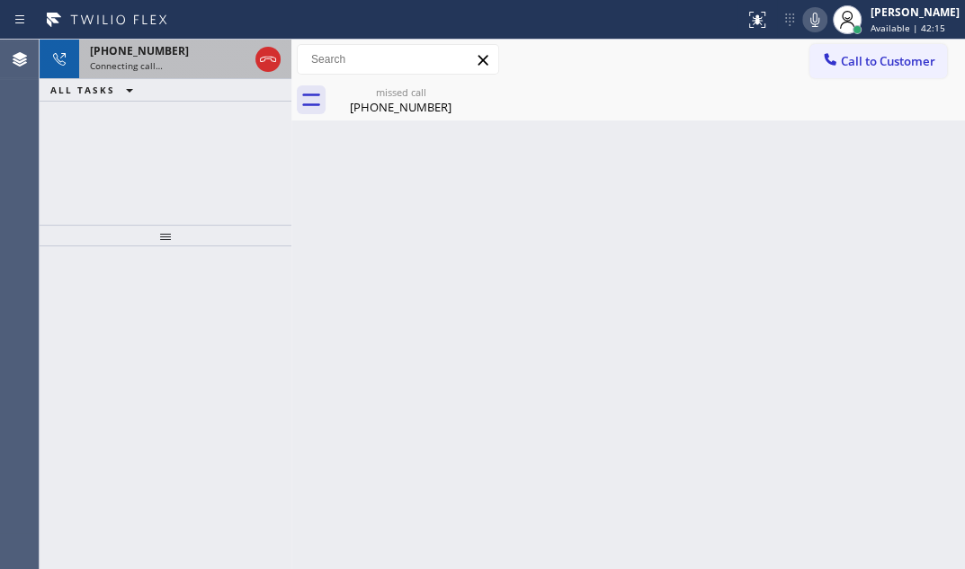
click at [188, 62] on div "Connecting call…" at bounding box center [169, 65] width 158 height 13
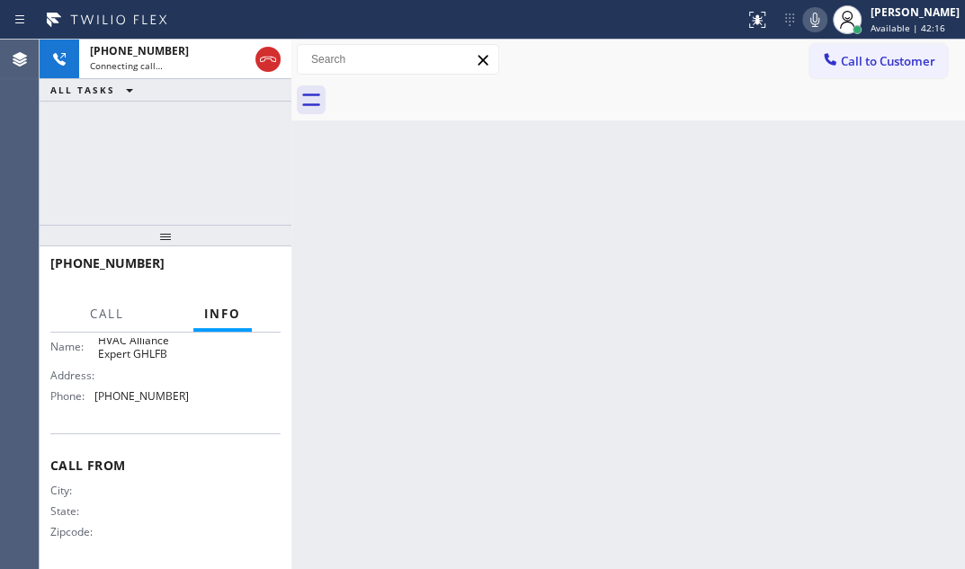
scroll to position [284, 0]
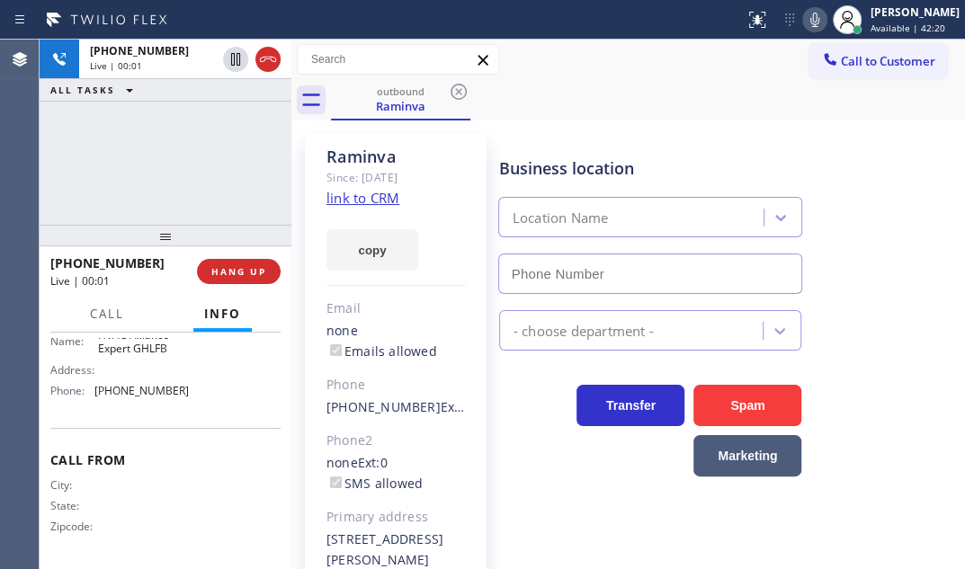
type input "[PHONE_NUMBER]"
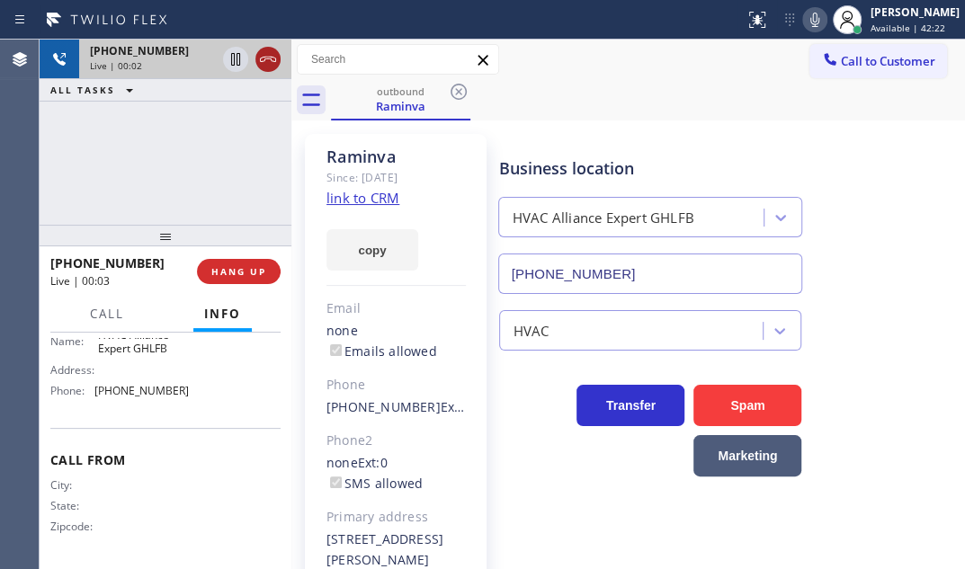
click at [269, 60] on icon at bounding box center [268, 60] width 22 height 22
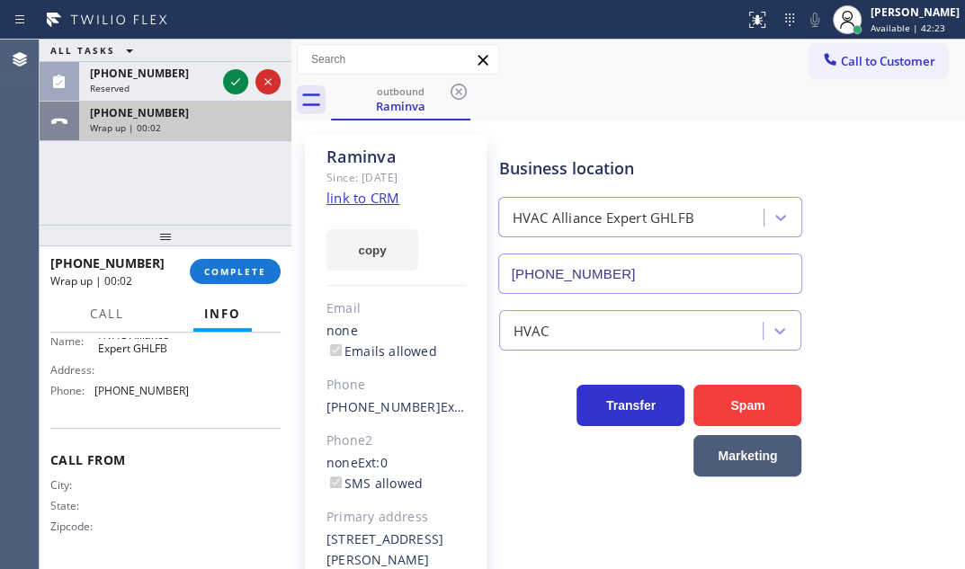
click at [216, 126] on div "Wrap up | 00:02" at bounding box center [185, 127] width 191 height 13
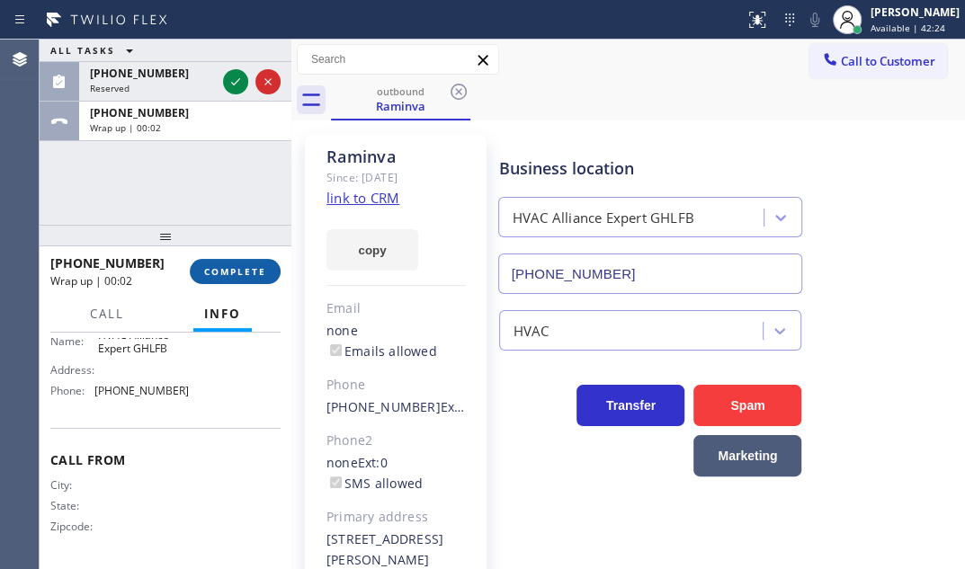
click at [237, 274] on span "COMPLETE" at bounding box center [235, 271] width 62 height 13
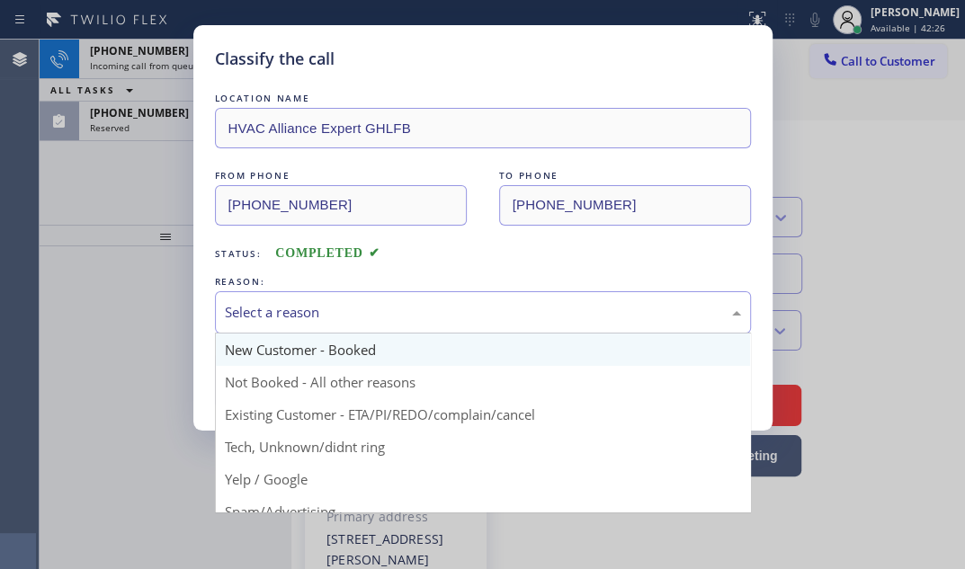
drag, startPoint x: 334, startPoint y: 306, endPoint x: 306, endPoint y: 333, distance: 38.8
click at [333, 307] on div "Select a reason" at bounding box center [483, 312] width 516 height 21
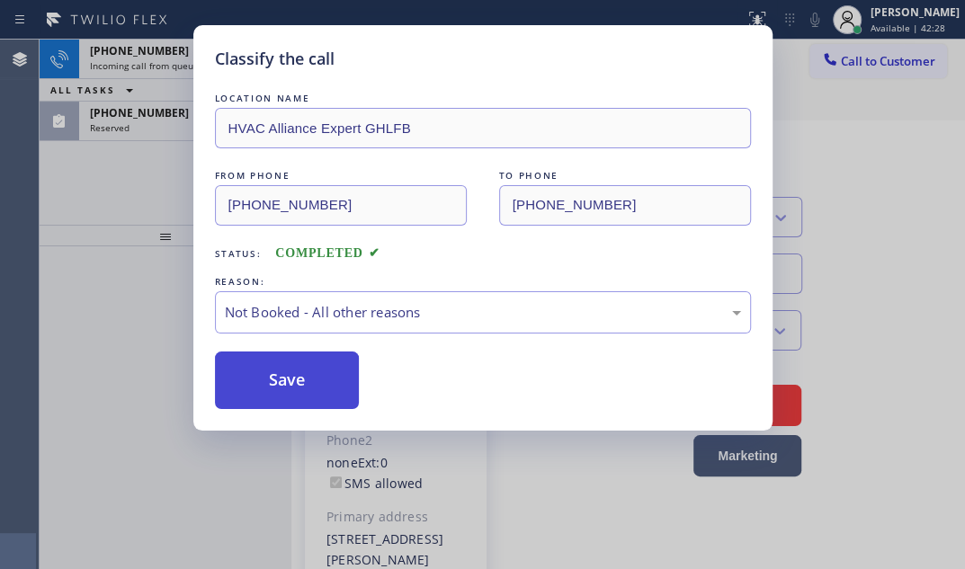
click at [303, 390] on button "Save" at bounding box center [287, 381] width 145 height 58
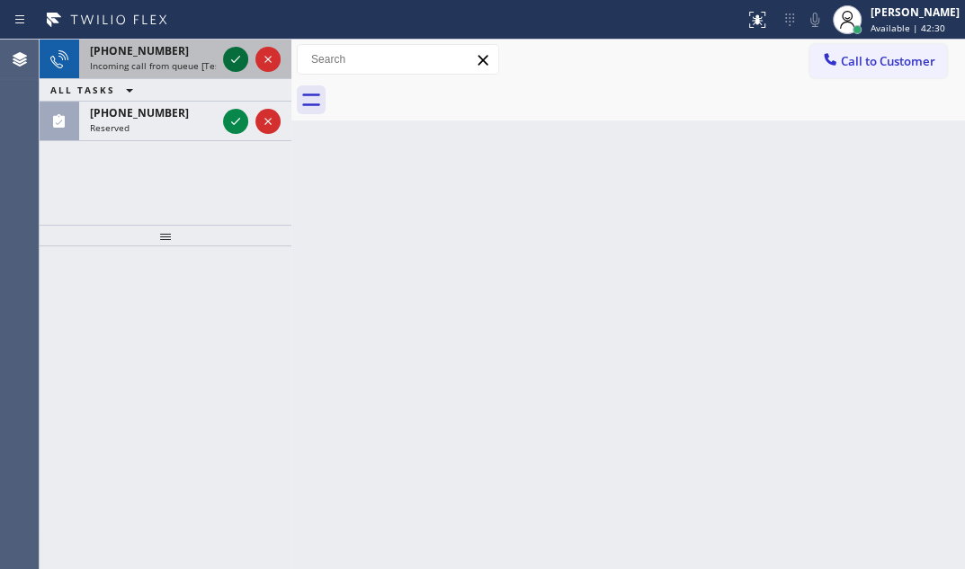
click at [232, 51] on icon at bounding box center [236, 60] width 22 height 22
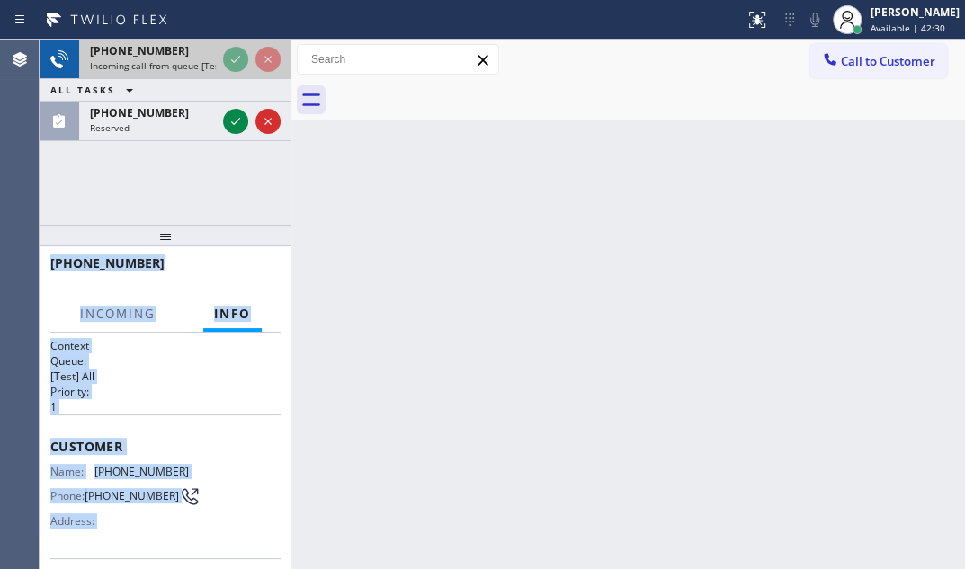
click at [232, 51] on div "[PHONE_NUMBER] Incoming call from queue [Test] All ALL TASKS ALL TASKS ACTIVE T…" at bounding box center [166, 91] width 252 height 102
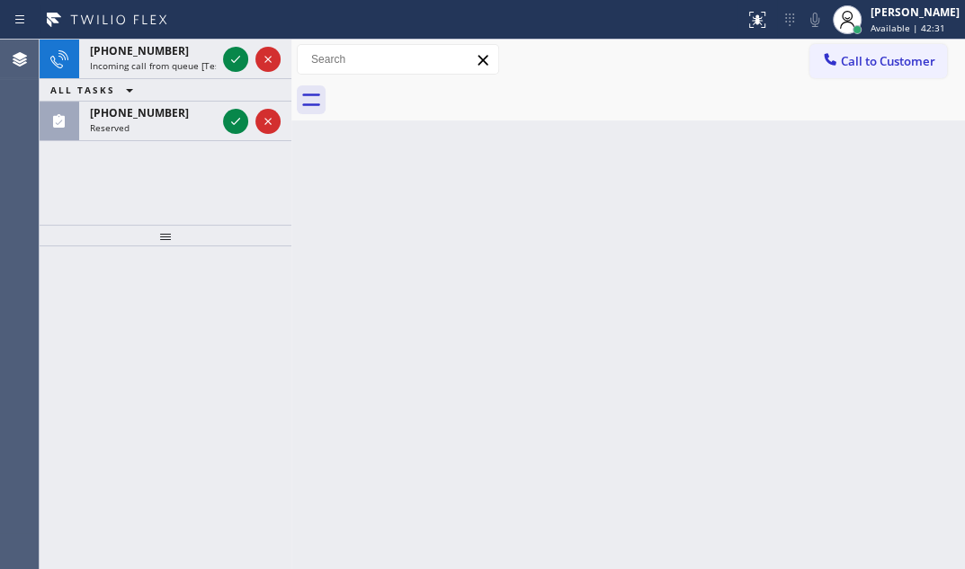
click at [232, 51] on div "[PHONE_NUMBER] Incoming call from queue [Test] All ALL TASKS ALL TASKS ACTIVE T…" at bounding box center [166, 91] width 252 height 102
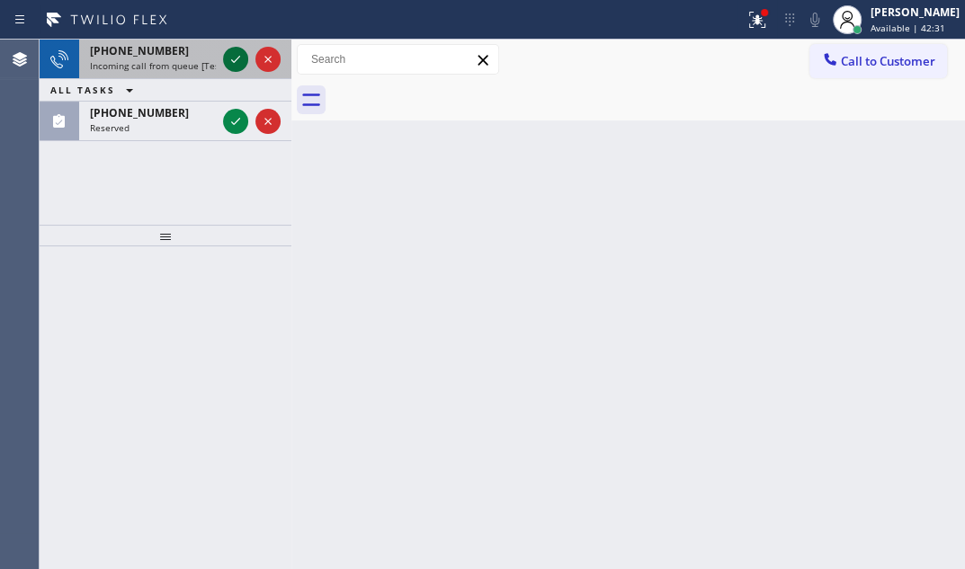
click at [232, 53] on icon at bounding box center [236, 60] width 22 height 22
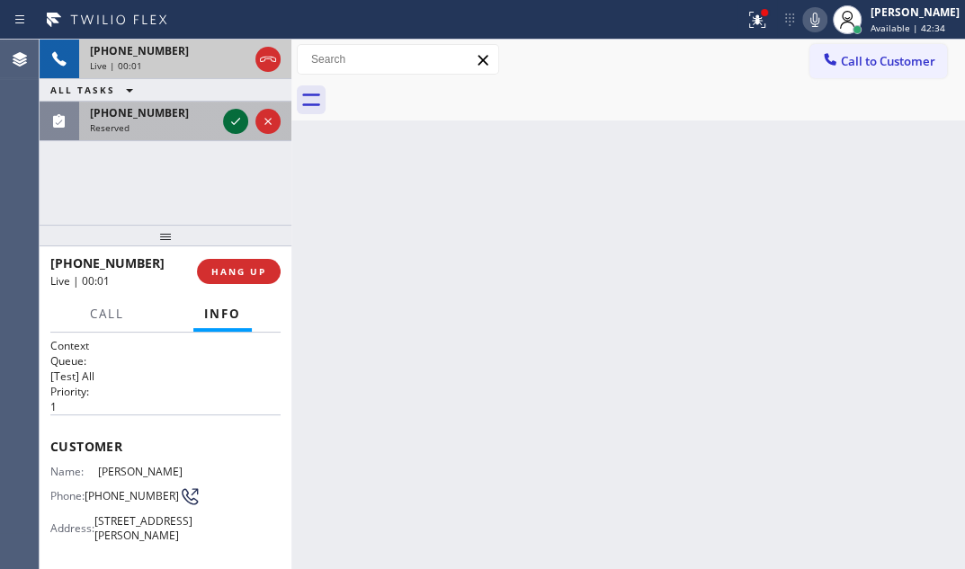
click at [234, 124] on icon at bounding box center [235, 121] width 9 height 7
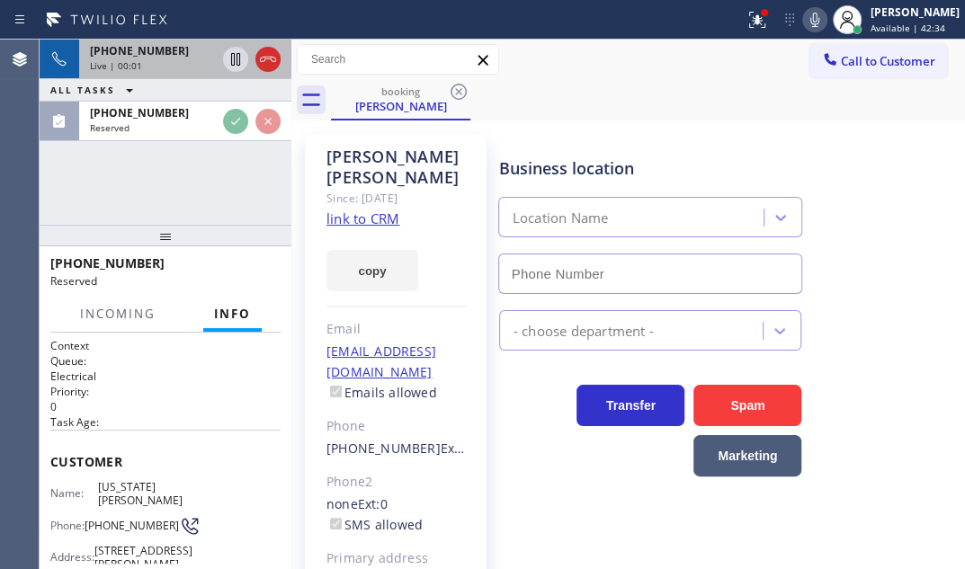
type input "[PHONE_NUMBER]"
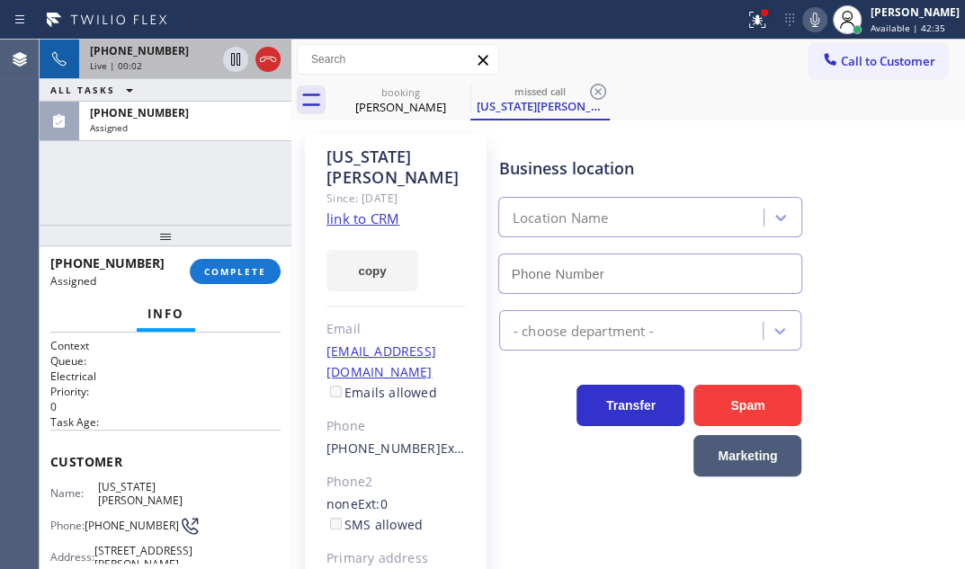
type input "[PHONE_NUMBER]"
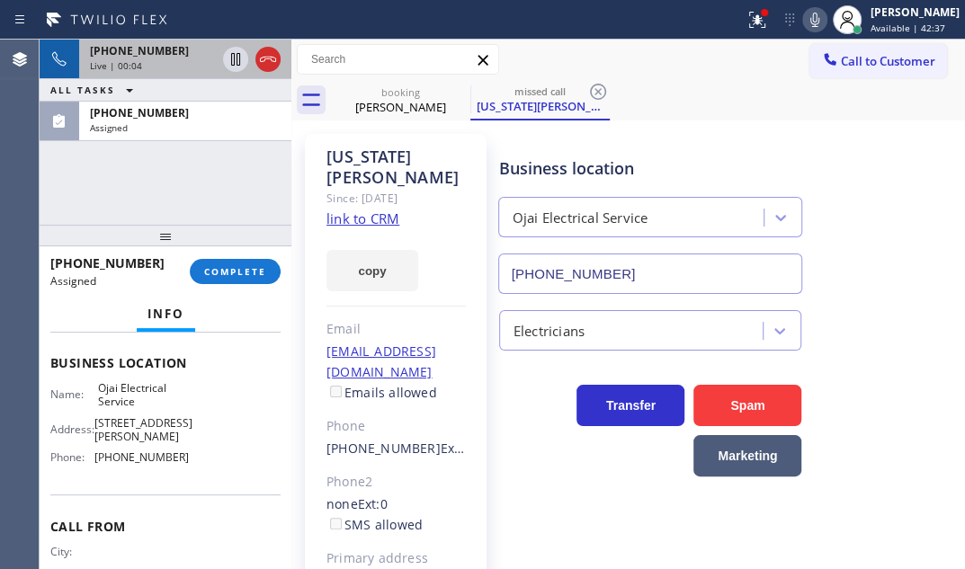
scroll to position [163, 0]
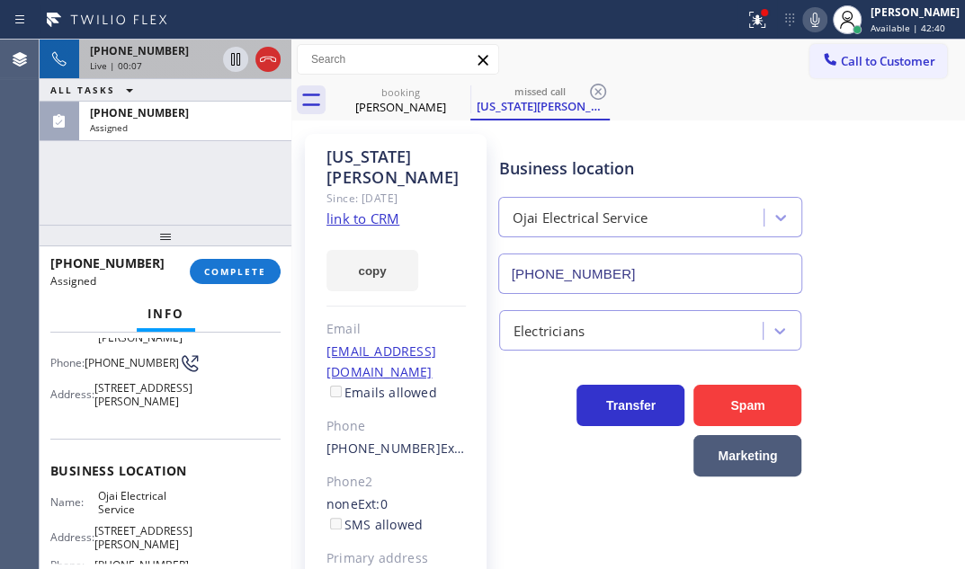
click at [193, 61] on div "Live | 00:07" at bounding box center [153, 65] width 126 height 13
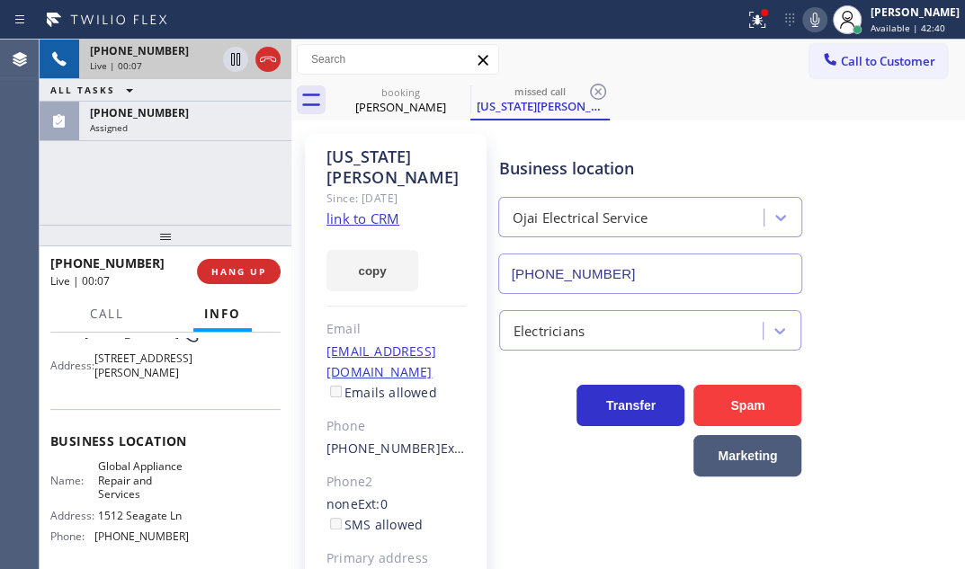
scroll to position [148, 0]
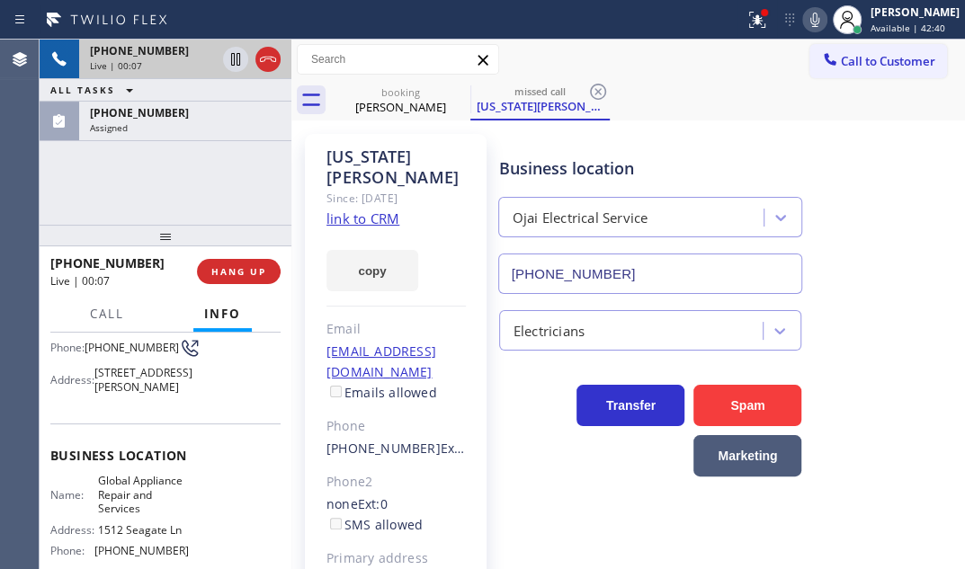
click at [193, 61] on div "Live | 00:07" at bounding box center [153, 65] width 126 height 13
click at [193, 61] on div "Live | 00:08" at bounding box center [153, 65] width 126 height 13
click at [193, 61] on div "Live | 00:09" at bounding box center [153, 65] width 126 height 13
click at [193, 61] on div "Live | 00:10" at bounding box center [153, 65] width 126 height 13
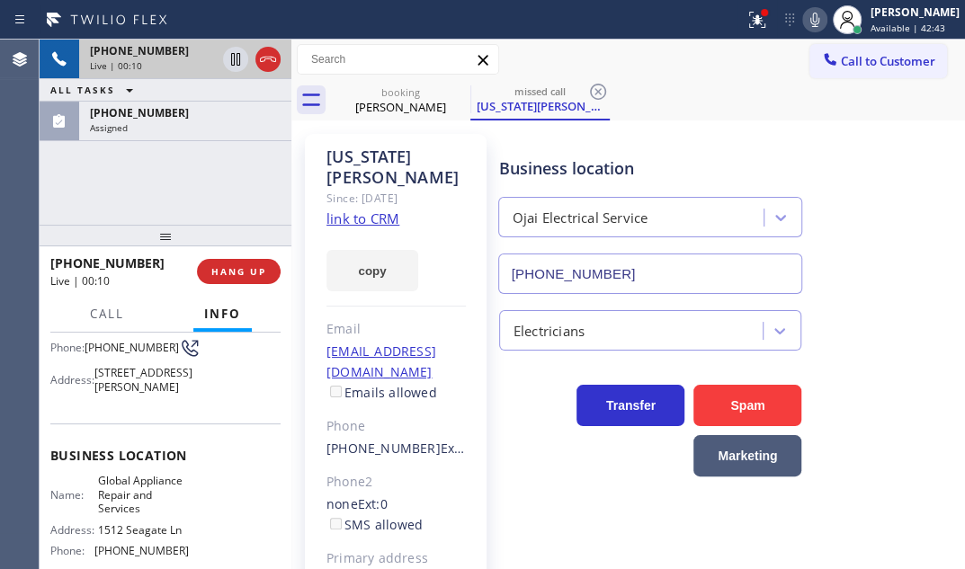
click at [193, 61] on div "Live | 00:10" at bounding box center [153, 65] width 126 height 13
click at [193, 61] on div "Live | 00:11" at bounding box center [153, 65] width 126 height 13
click at [193, 62] on div "Live | 00:11" at bounding box center [153, 65] width 126 height 13
click at [193, 63] on div "Live | 00:11" at bounding box center [153, 65] width 126 height 13
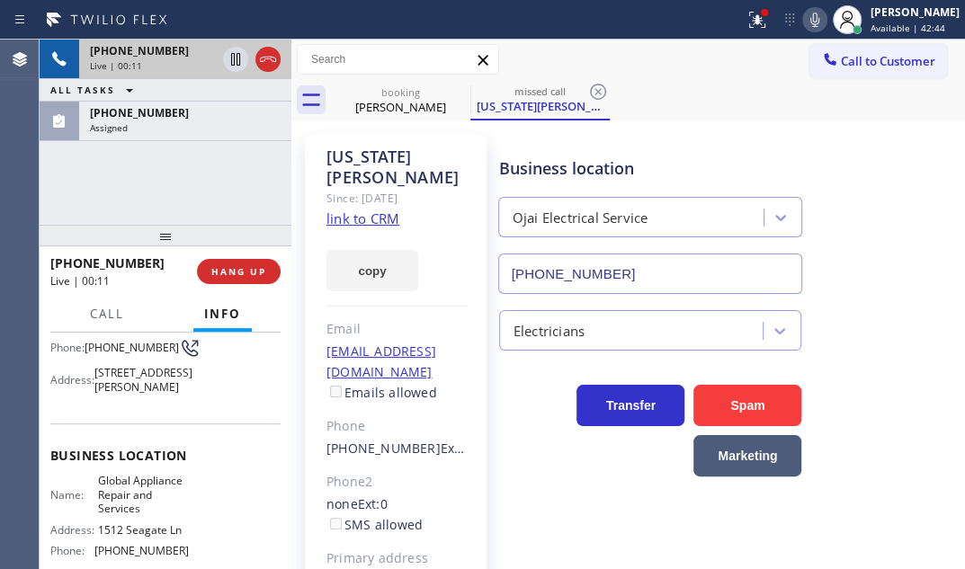
click at [192, 63] on div "Live | 00:11" at bounding box center [153, 65] width 126 height 13
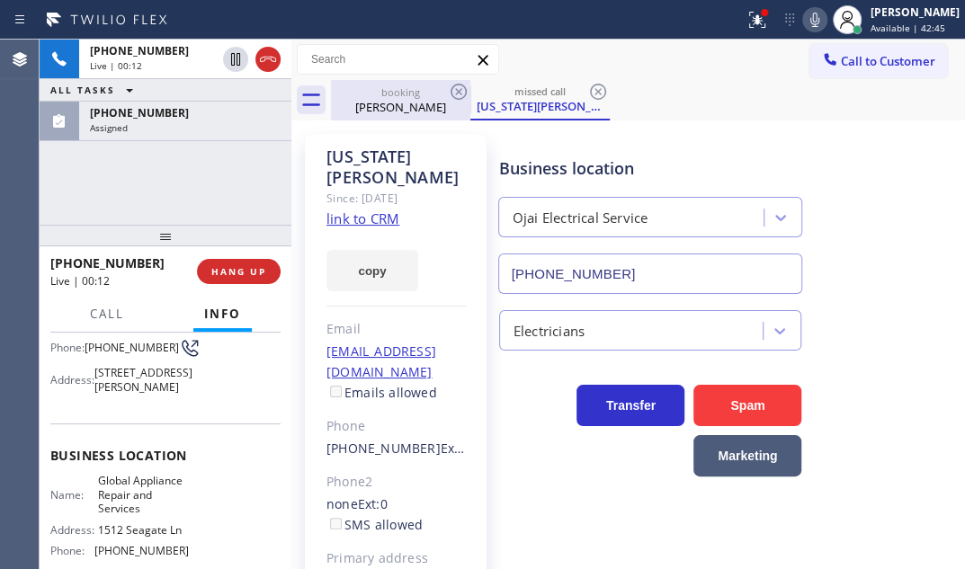
click at [387, 117] on div "booking [PERSON_NAME]" at bounding box center [401, 100] width 136 height 40
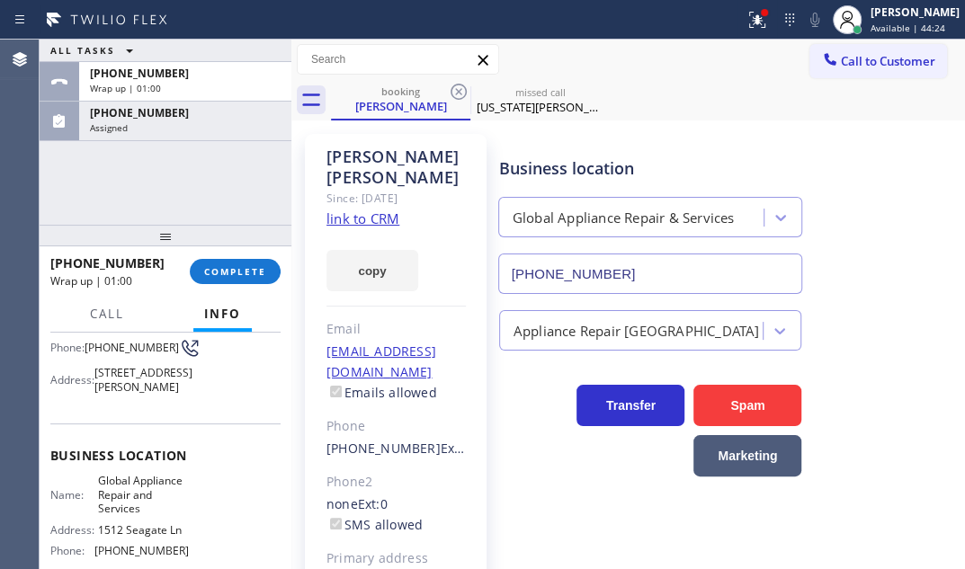
drag, startPoint x: 177, startPoint y: 121, endPoint x: 222, endPoint y: 162, distance: 61.1
click at [178, 121] on div "Assigned" at bounding box center [185, 127] width 191 height 13
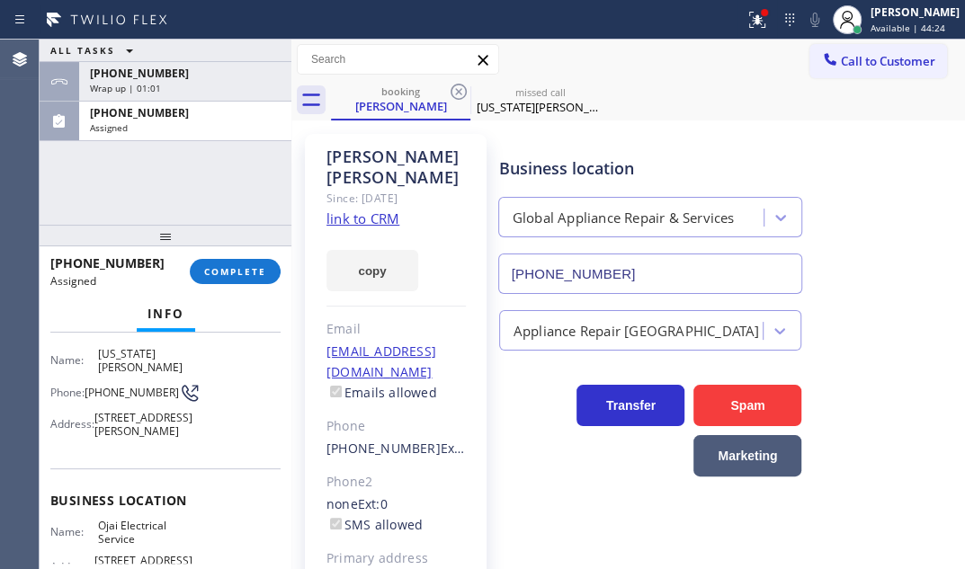
scroll to position [178, 0]
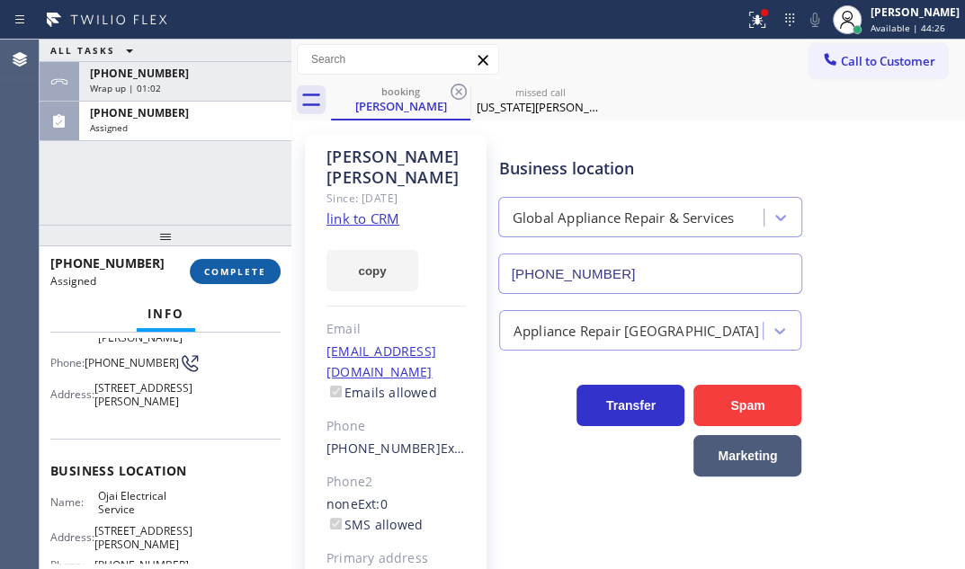
click at [239, 271] on span "COMPLETE" at bounding box center [235, 271] width 62 height 13
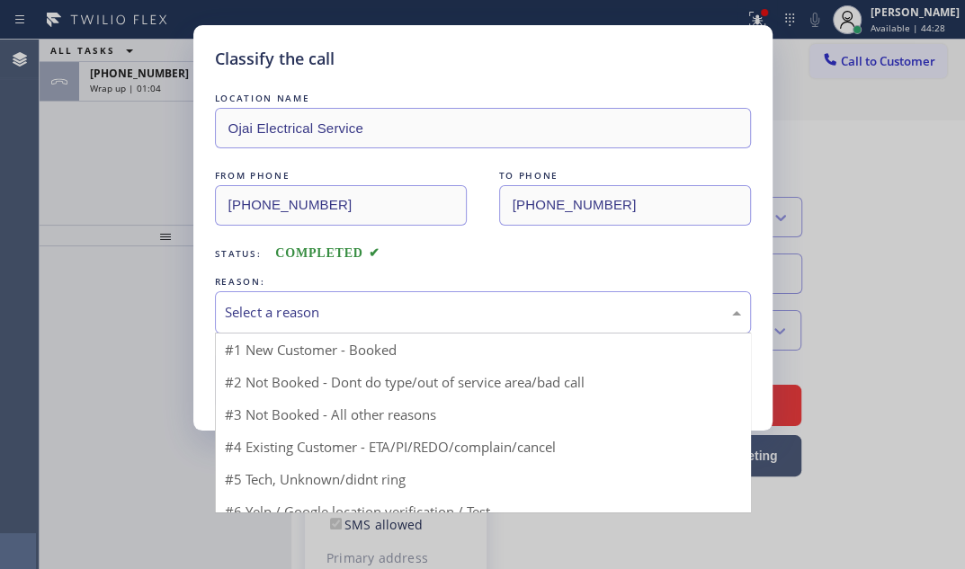
click at [391, 302] on div "Select a reason" at bounding box center [483, 312] width 516 height 21
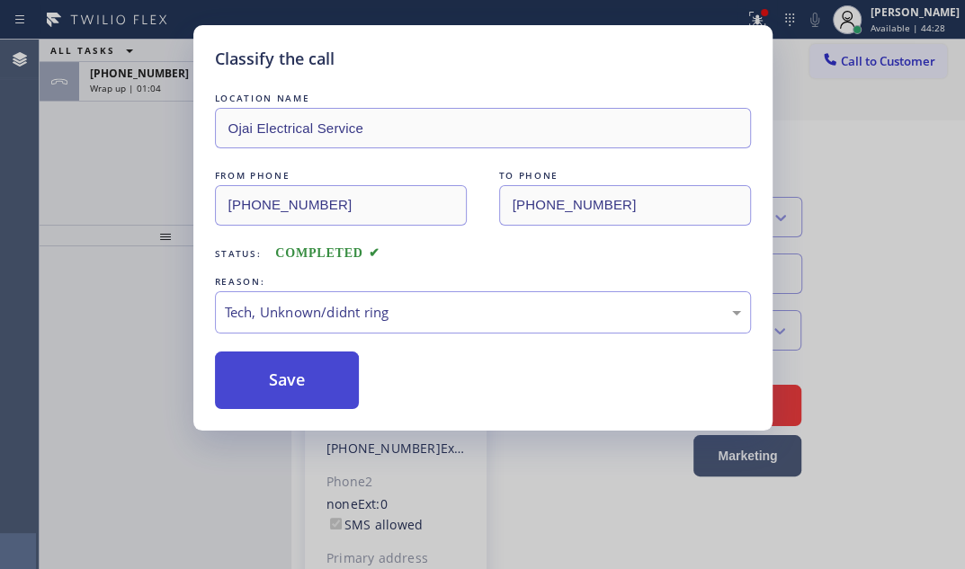
drag, startPoint x: 270, startPoint y: 446, endPoint x: 273, endPoint y: 405, distance: 41.5
click at [286, 372] on button "Save" at bounding box center [287, 381] width 145 height 58
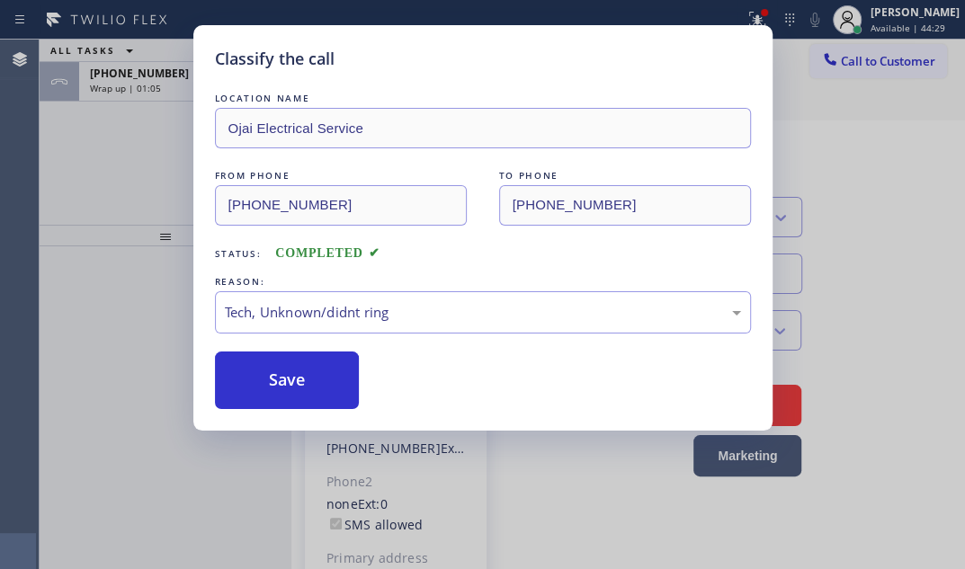
click at [175, 81] on div "Classify the call LOCATION NAME Ojai Electrical Service FROM PHONE [PHONE_NUMBE…" at bounding box center [482, 284] width 965 height 569
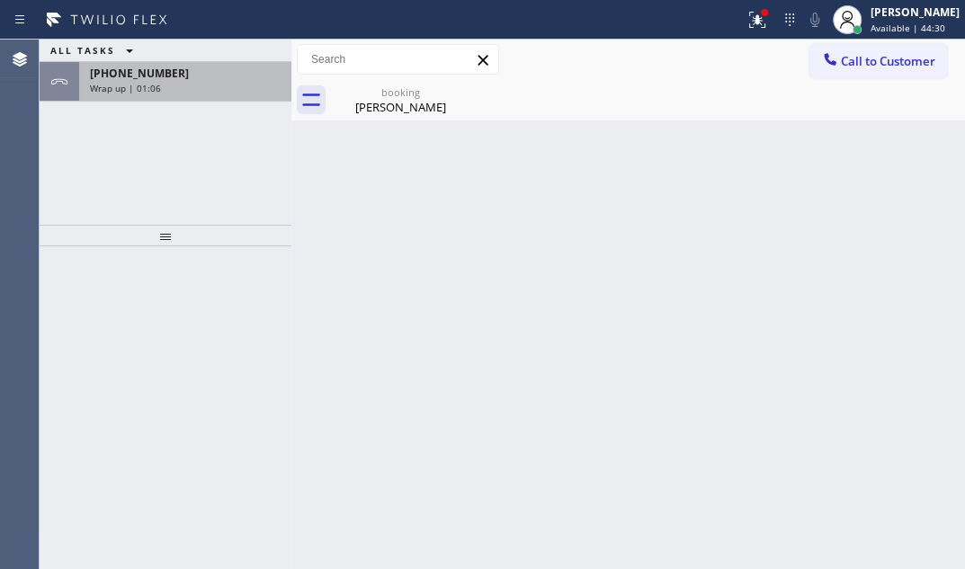
click at [227, 80] on div "[PHONE_NUMBER]" at bounding box center [185, 73] width 191 height 15
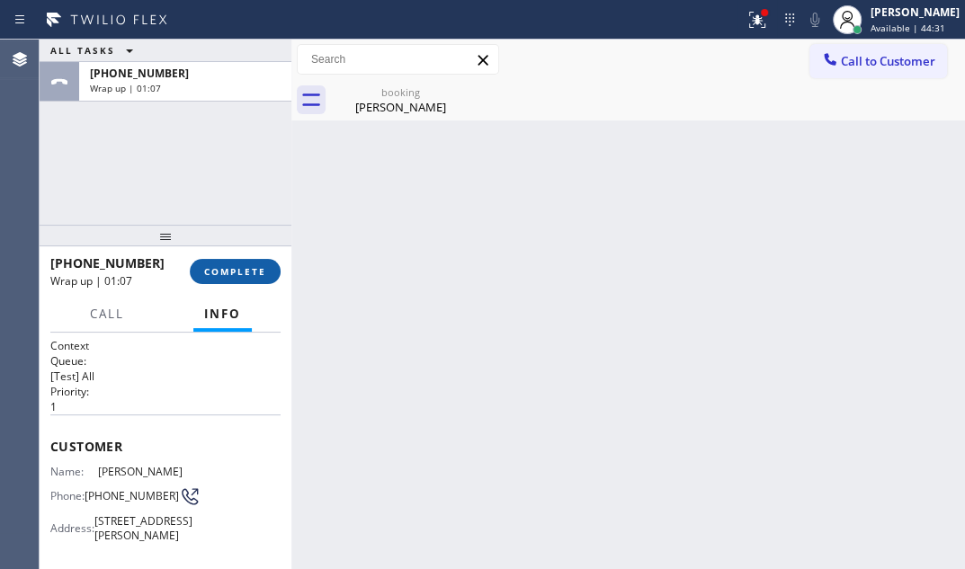
click at [237, 272] on span "COMPLETE" at bounding box center [235, 271] width 62 height 13
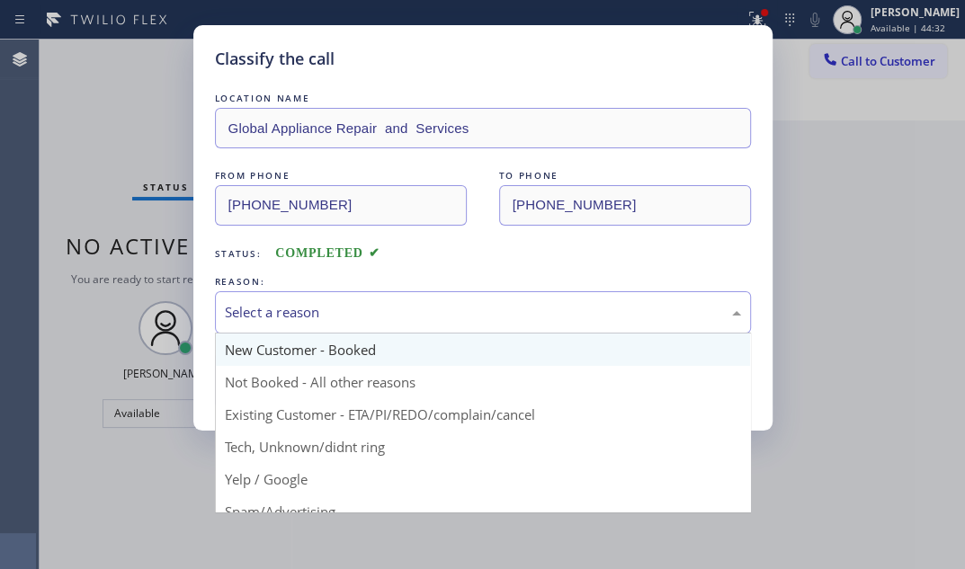
drag, startPoint x: 315, startPoint y: 310, endPoint x: 270, endPoint y: 347, distance: 58.2
click at [314, 312] on div "Select a reason" at bounding box center [483, 312] width 516 height 21
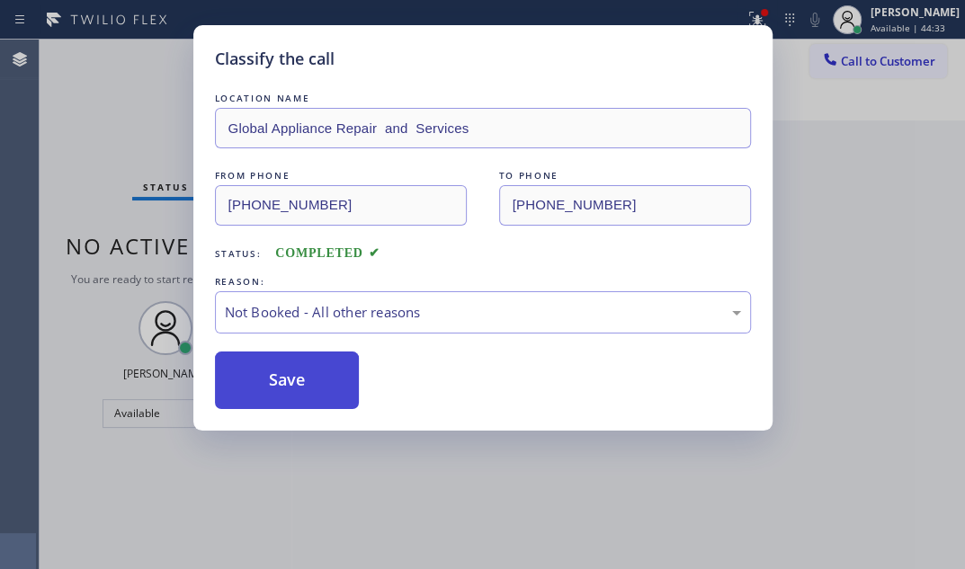
click at [255, 383] on button "Save" at bounding box center [287, 381] width 145 height 58
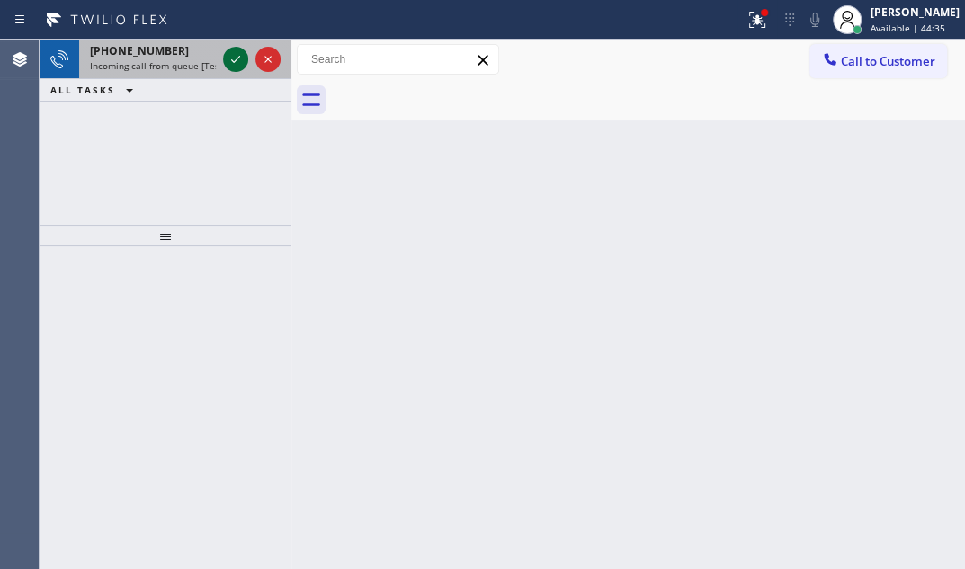
click at [237, 55] on icon at bounding box center [236, 60] width 22 height 22
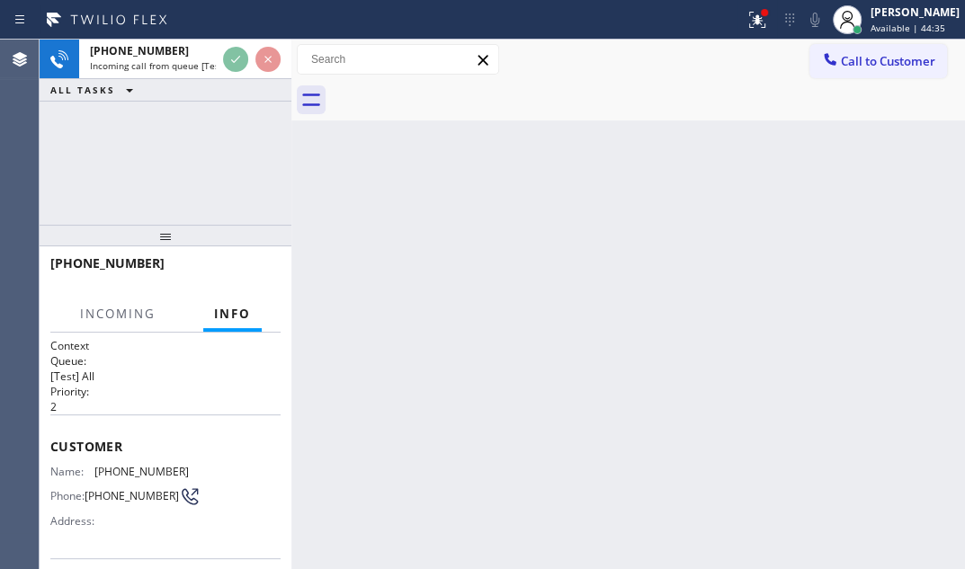
click at [231, 72] on div at bounding box center [251, 60] width 65 height 40
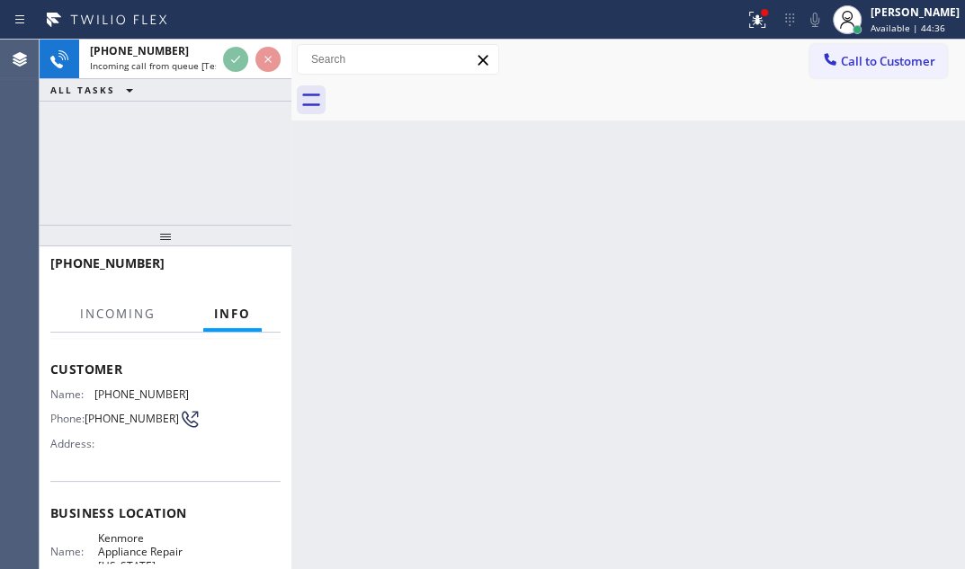
scroll to position [163, 0]
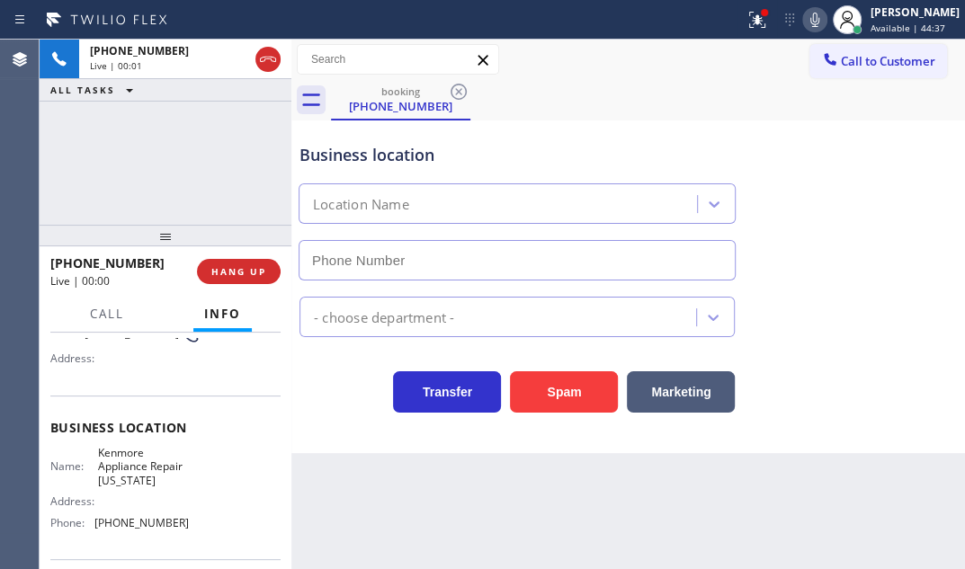
type input "[PHONE_NUMBER]"
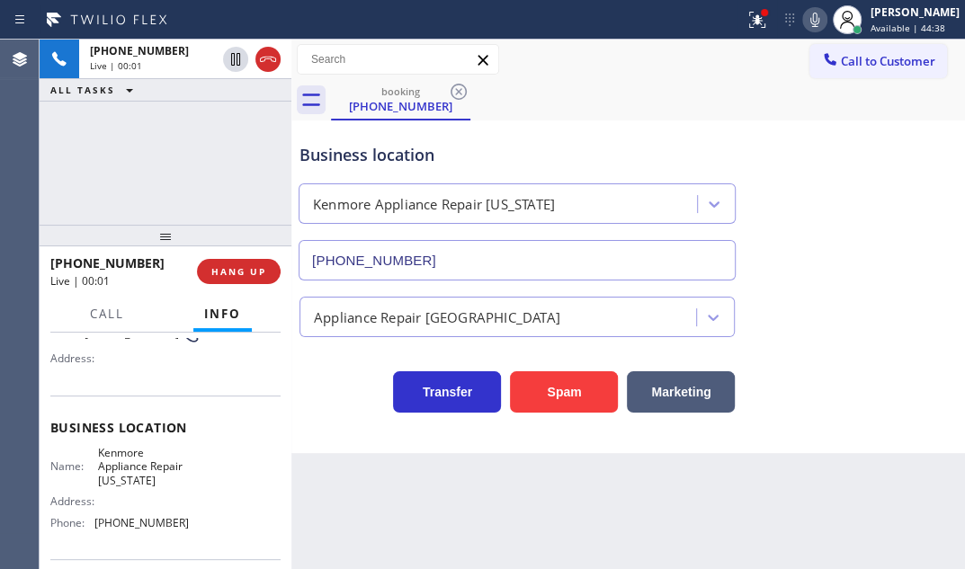
drag, startPoint x: 544, startPoint y: 383, endPoint x: 900, endPoint y: 374, distance: 355.4
click at [551, 382] on button "Spam" at bounding box center [564, 392] width 108 height 41
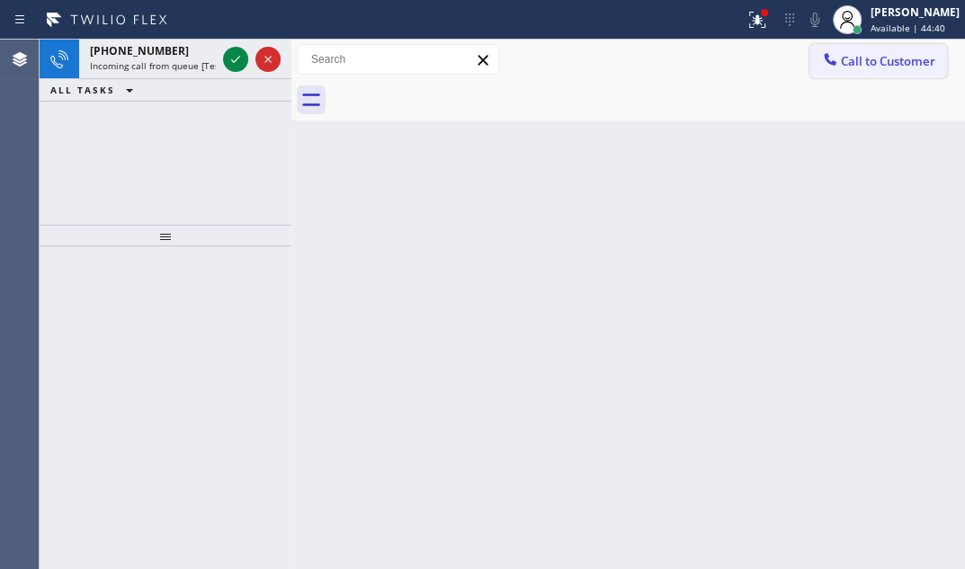
click at [872, 64] on span "Call to Customer" at bounding box center [888, 61] width 94 height 16
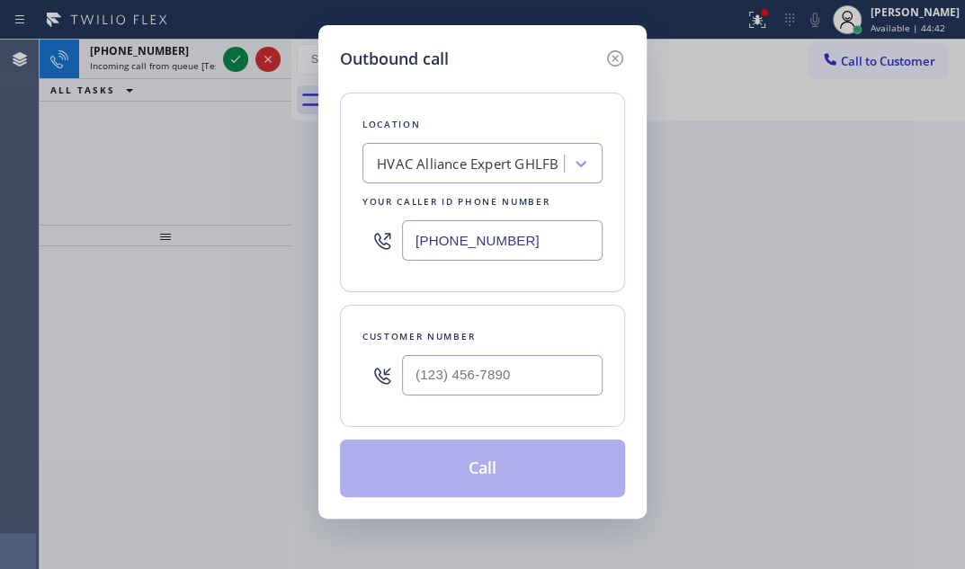
click at [235, 58] on div "Outbound call Location HVAC Alliance Expert GHLFB Your caller id phone number […" at bounding box center [482, 284] width 965 height 569
click at [615, 58] on icon at bounding box center [615, 58] width 16 height 16
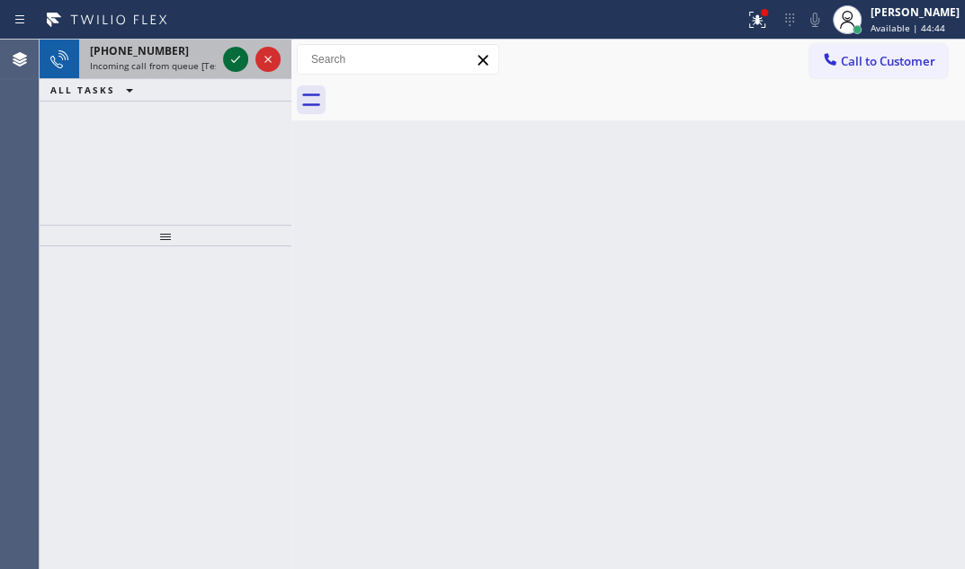
click at [240, 60] on icon at bounding box center [236, 60] width 22 height 22
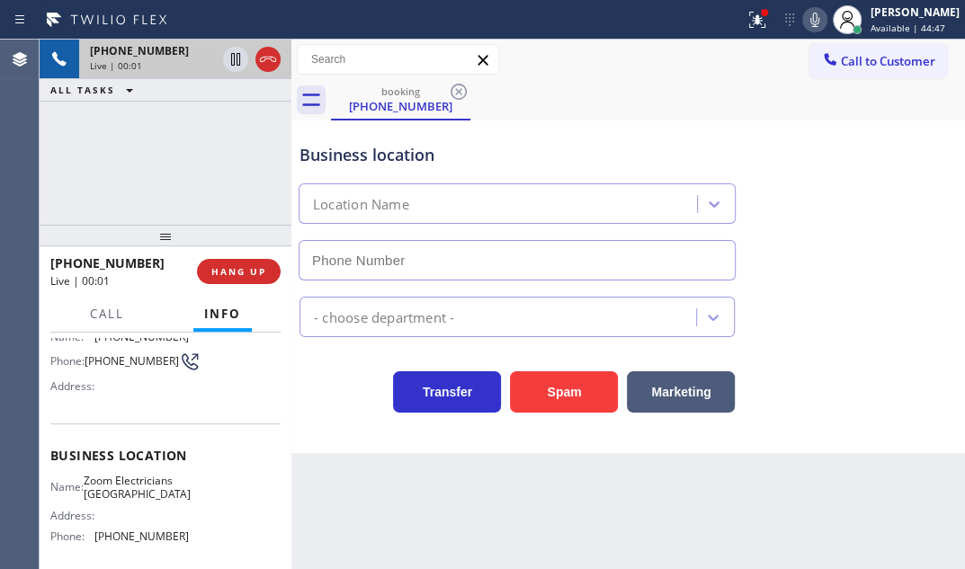
scroll to position [135, 0]
type input "[PHONE_NUMBER]"
drag, startPoint x: 583, startPoint y: 395, endPoint x: 836, endPoint y: 396, distance: 252.8
click at [600, 395] on button "Spam" at bounding box center [564, 392] width 108 height 41
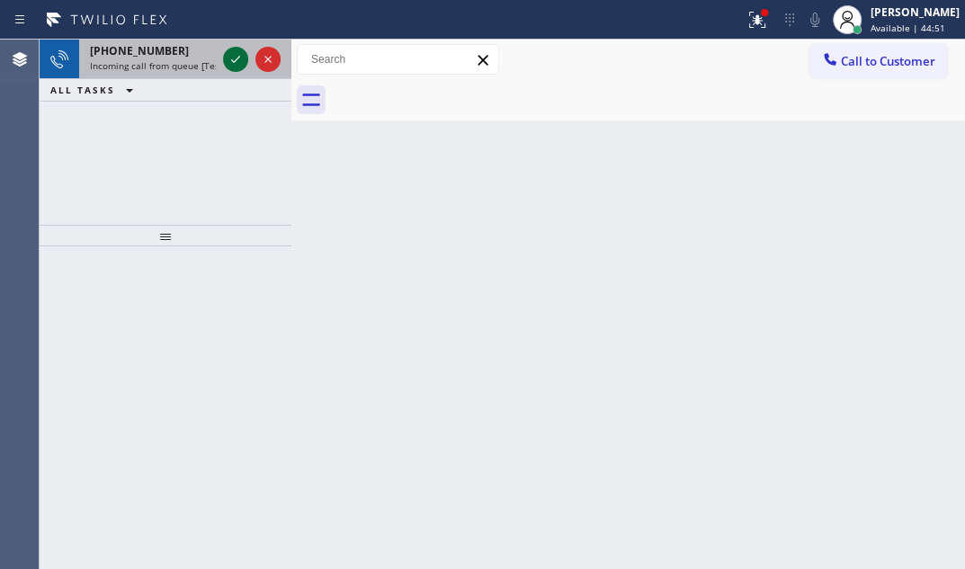
click at [227, 57] on icon at bounding box center [236, 60] width 22 height 22
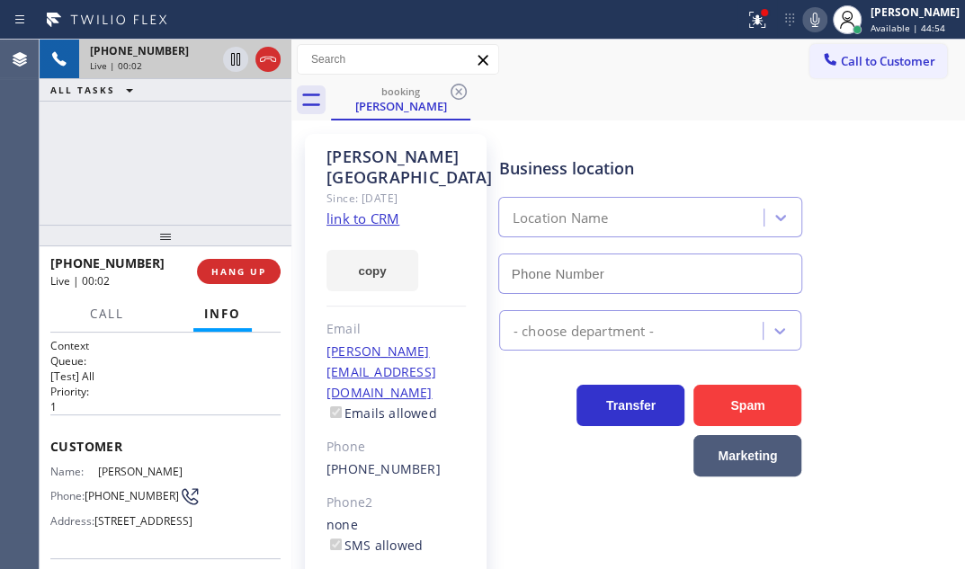
type input "[PHONE_NUMBER]"
click at [386, 213] on link "link to CRM" at bounding box center [363, 219] width 73 height 18
click at [237, 287] on div "[PHONE_NUMBER] Live | 00:09 HANG UP" at bounding box center [165, 271] width 230 height 47
click at [238, 284] on div "[PHONE_NUMBER] Live | 00:11 HANG UP" at bounding box center [165, 271] width 230 height 47
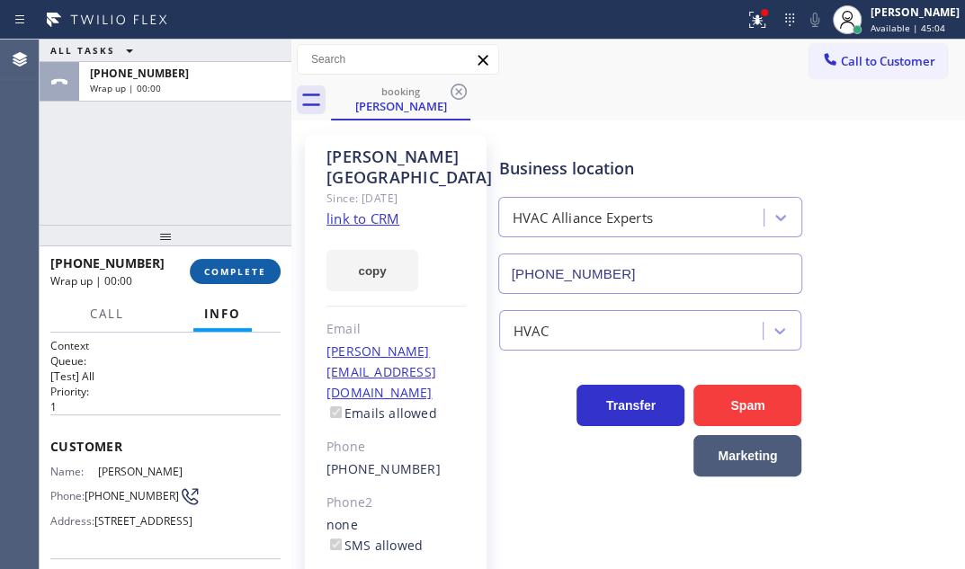
click at [248, 279] on button "COMPLETE" at bounding box center [235, 271] width 91 height 25
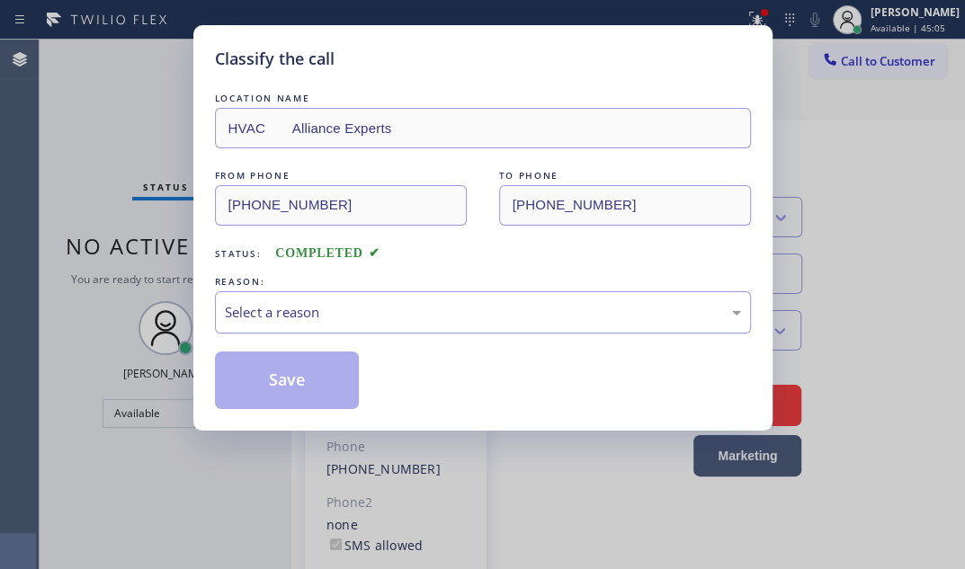
drag, startPoint x: 319, startPoint y: 313, endPoint x: 315, endPoint y: 327, distance: 14.2
click at [318, 315] on div "Select a reason" at bounding box center [483, 312] width 516 height 21
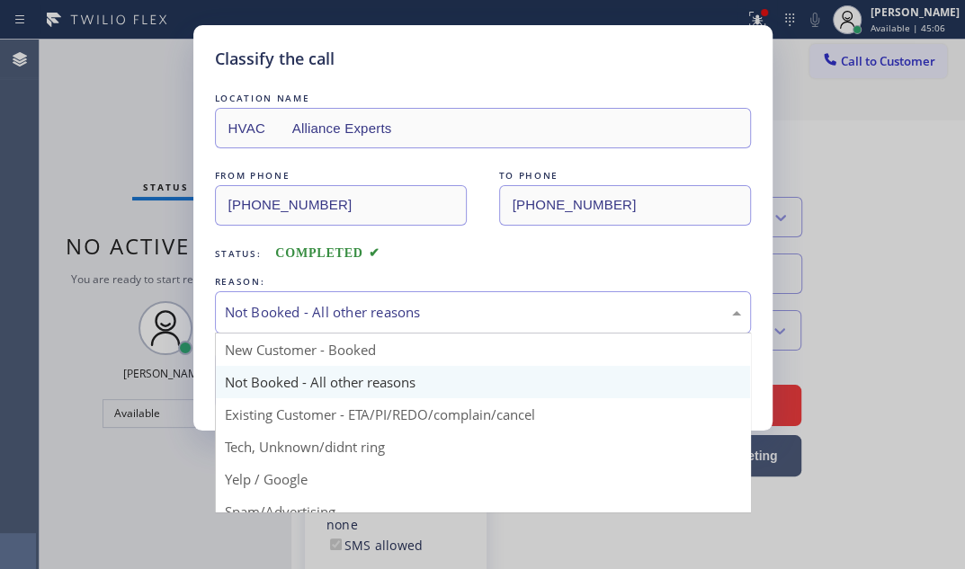
drag, startPoint x: 324, startPoint y: 304, endPoint x: 295, endPoint y: 369, distance: 70.9
click at [322, 309] on div "Not Booked - All other reasons" at bounding box center [483, 312] width 516 height 21
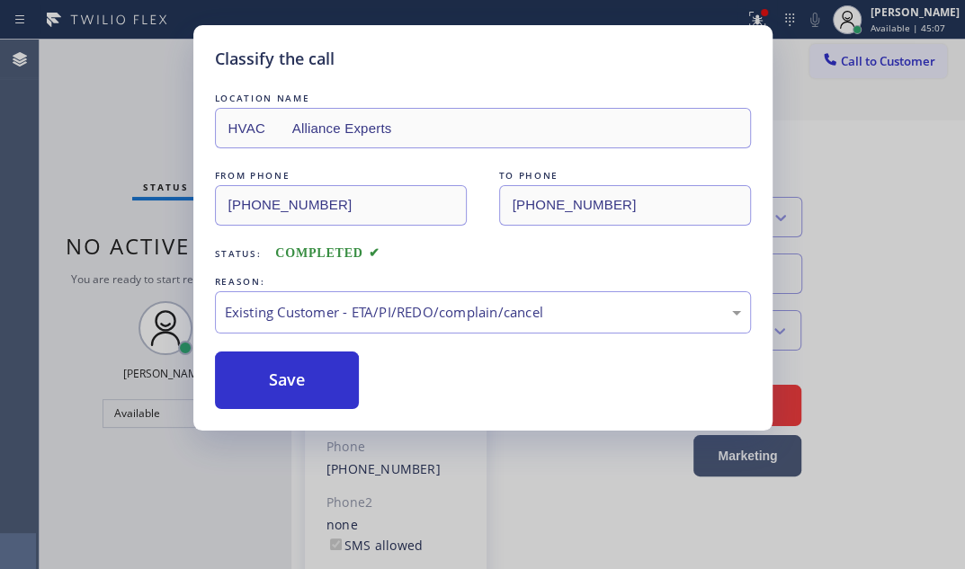
drag, startPoint x: 271, startPoint y: 372, endPoint x: 553, endPoint y: 225, distance: 318.7
click at [288, 364] on button "Save" at bounding box center [287, 381] width 145 height 58
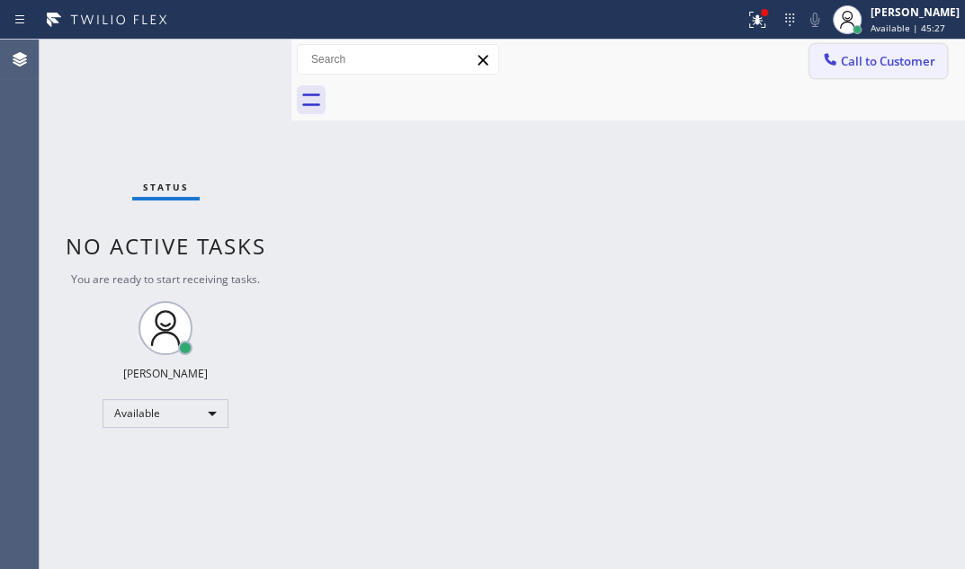
click at [841, 74] on button "Call to Customer" at bounding box center [879, 61] width 138 height 34
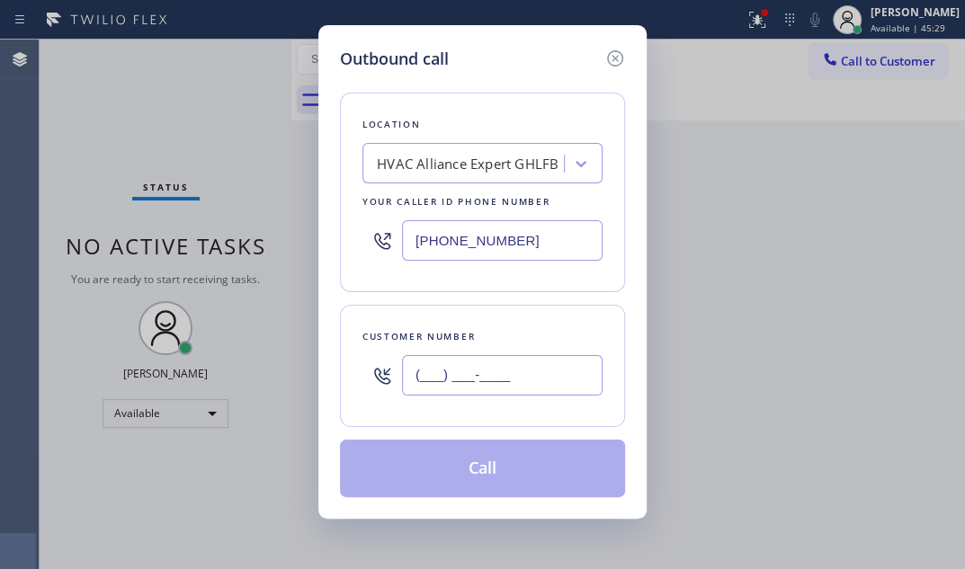
click at [532, 370] on input "(___) ___-____" at bounding box center [502, 375] width 201 height 40
paste input "916) 225-5700"
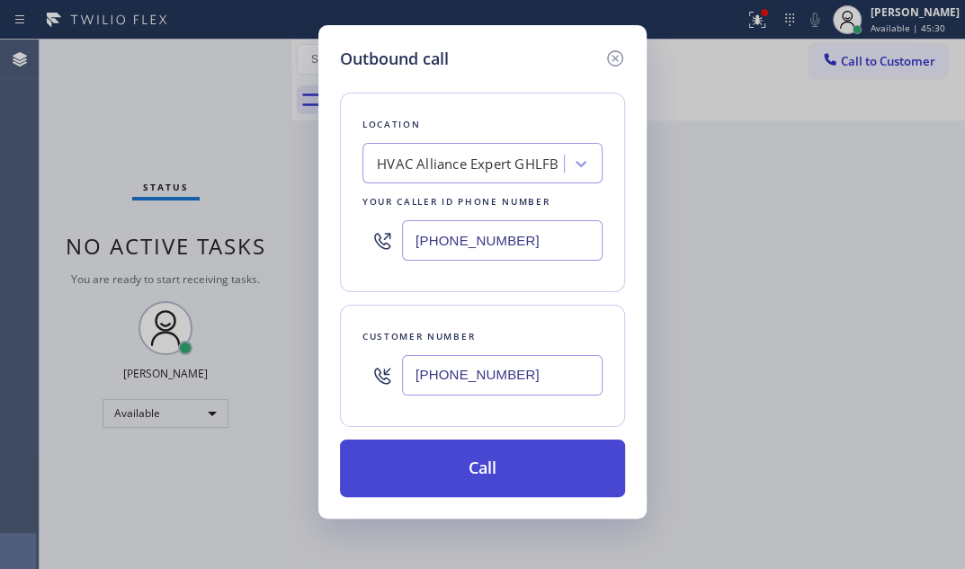
type input "[PHONE_NUMBER]"
click at [508, 464] on button "Call" at bounding box center [482, 469] width 285 height 58
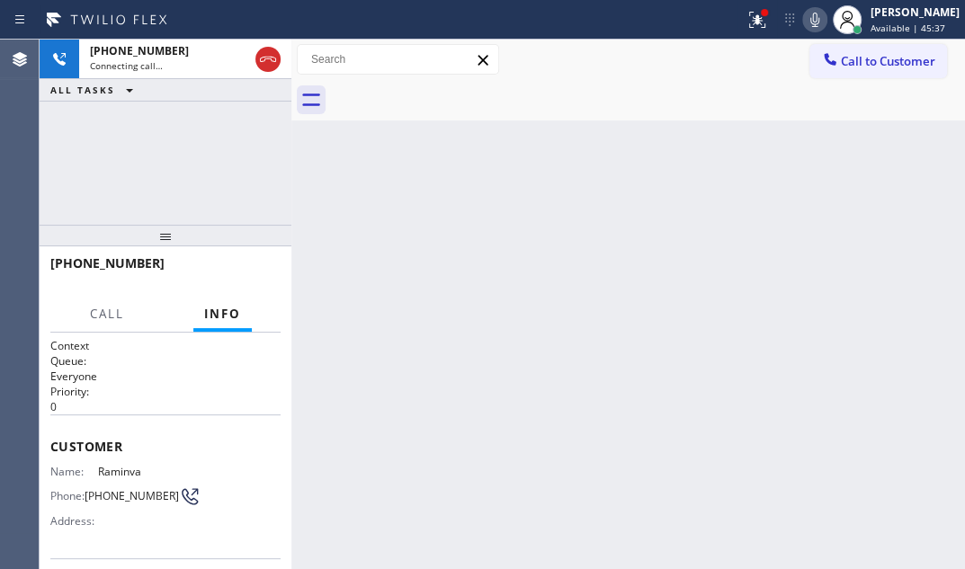
click at [511, 251] on div "Back to Dashboard Change Sender ID Customers Technicians Select a contact Outbo…" at bounding box center [628, 305] width 674 height 530
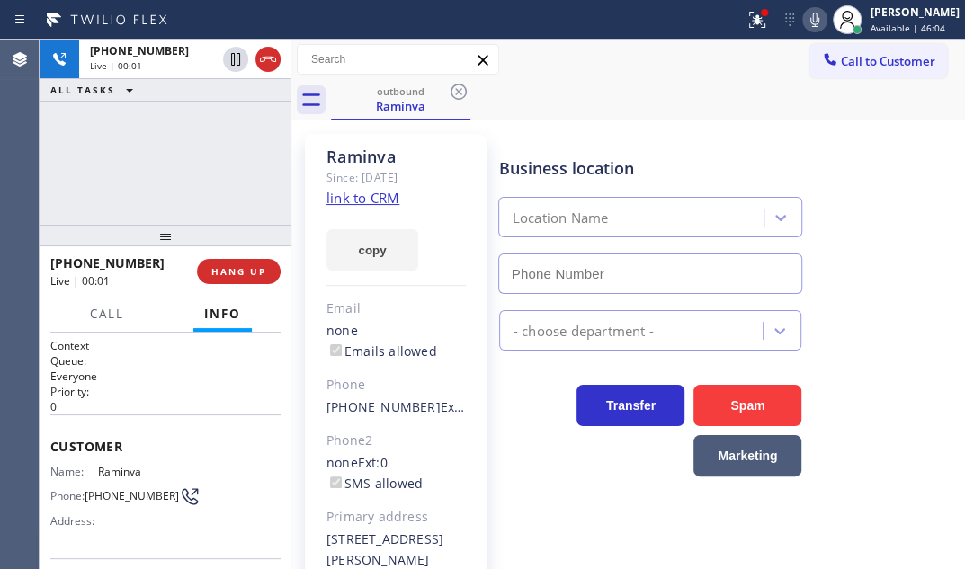
type input "[PHONE_NUMBER]"
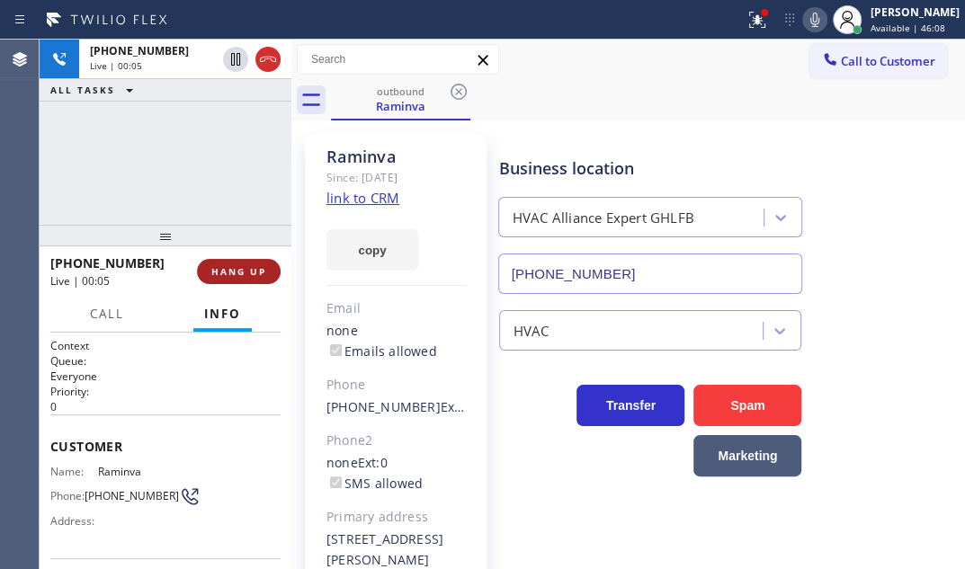
click at [223, 263] on button "HANG UP" at bounding box center [239, 271] width 84 height 25
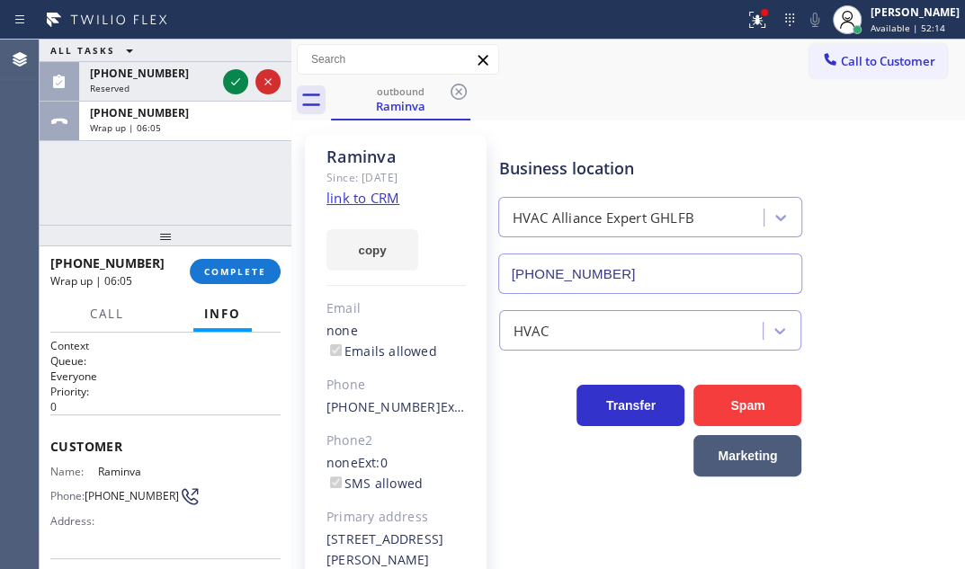
drag, startPoint x: 178, startPoint y: 118, endPoint x: 246, endPoint y: 234, distance: 134.2
click at [178, 119] on div "[PHONE_NUMBER]" at bounding box center [185, 112] width 191 height 15
click at [243, 279] on button "COMPLETE" at bounding box center [235, 271] width 91 height 25
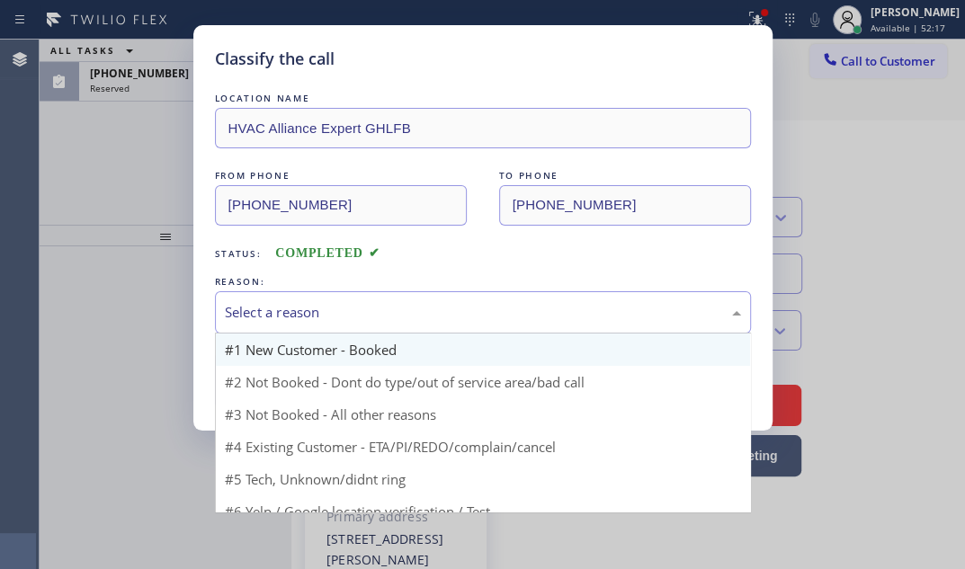
drag, startPoint x: 350, startPoint y: 308, endPoint x: 304, endPoint y: 353, distance: 64.2
click at [349, 308] on div "Select a reason" at bounding box center [483, 312] width 516 height 21
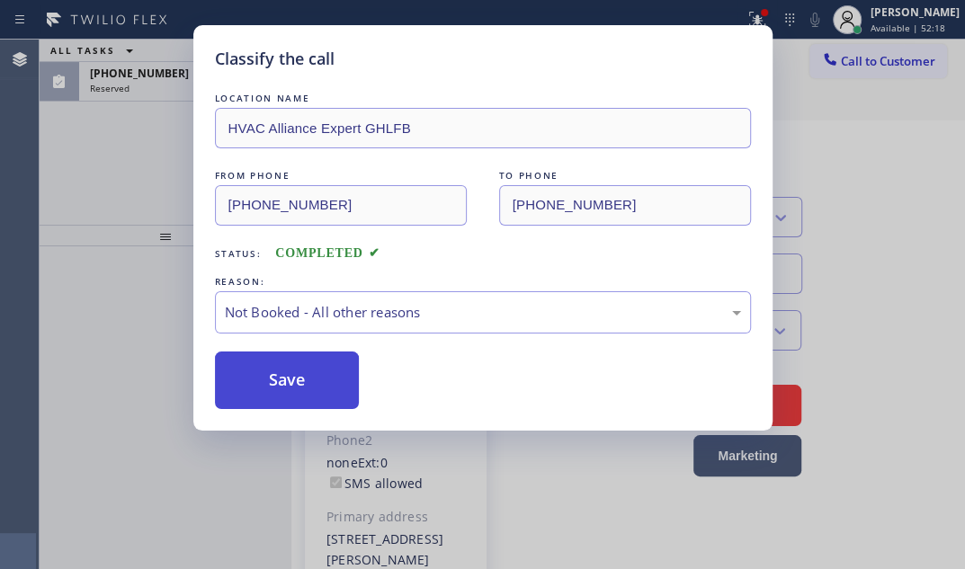
click at [270, 386] on button "Save" at bounding box center [287, 381] width 145 height 58
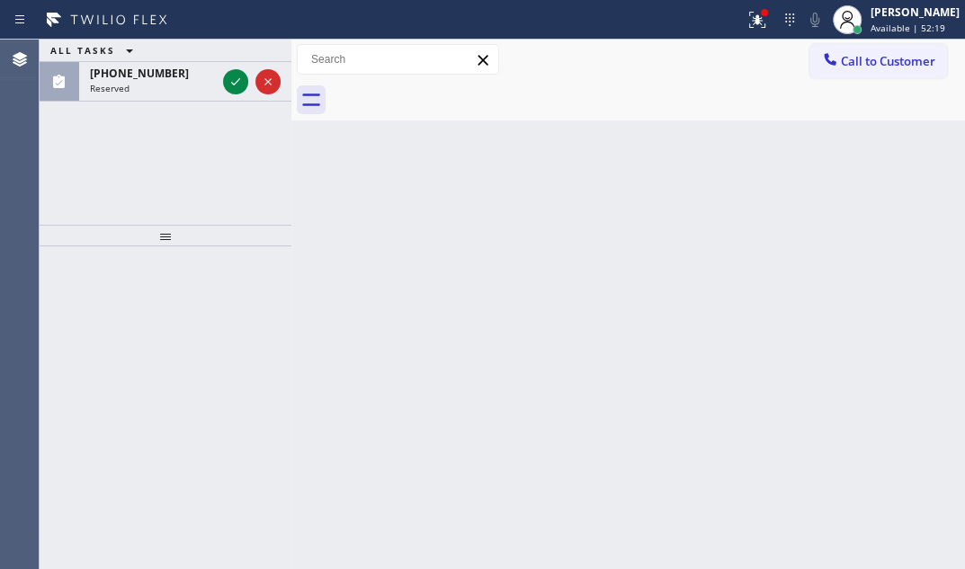
click at [160, 83] on div "Reserved" at bounding box center [153, 88] width 126 height 13
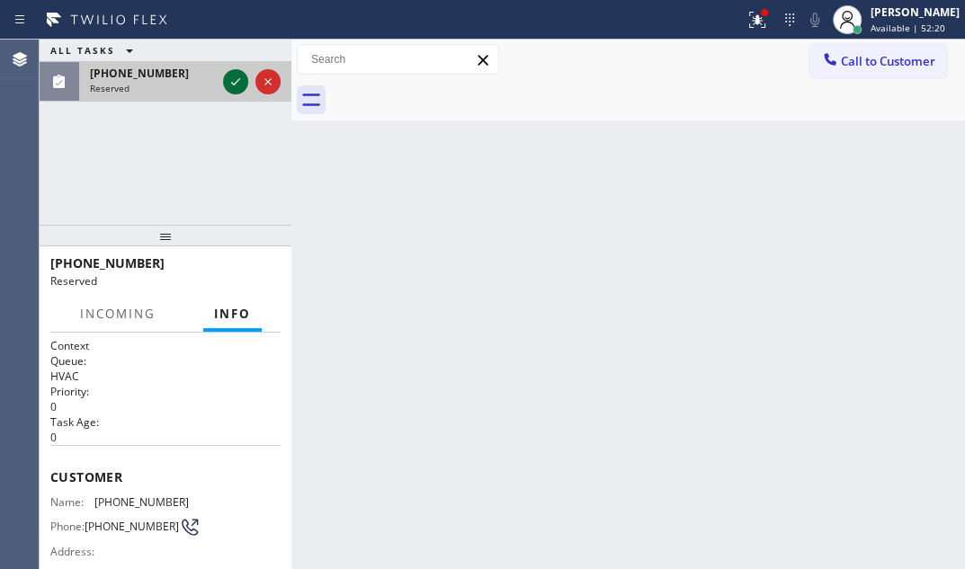
click at [233, 81] on icon at bounding box center [236, 82] width 22 height 22
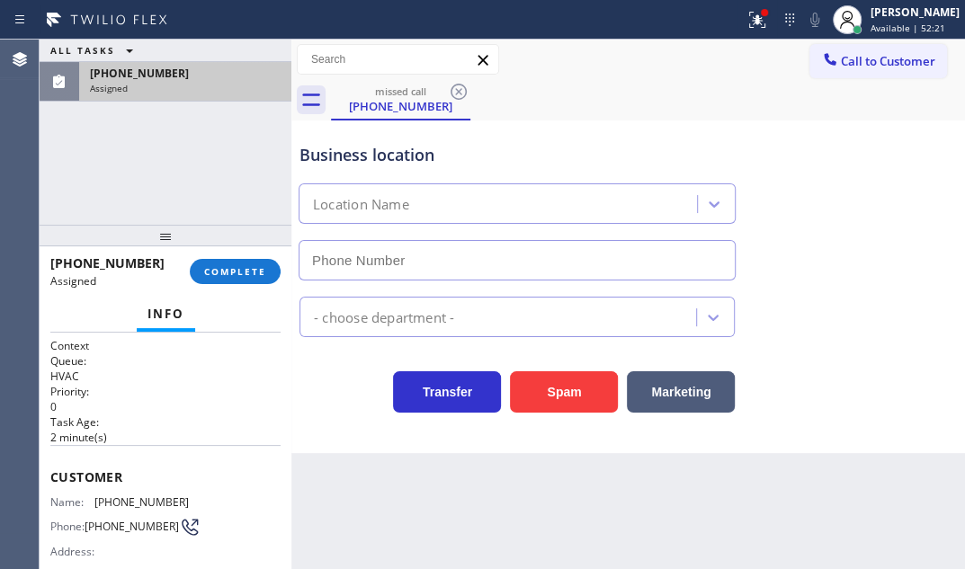
type input "[PHONE_NUMBER]"
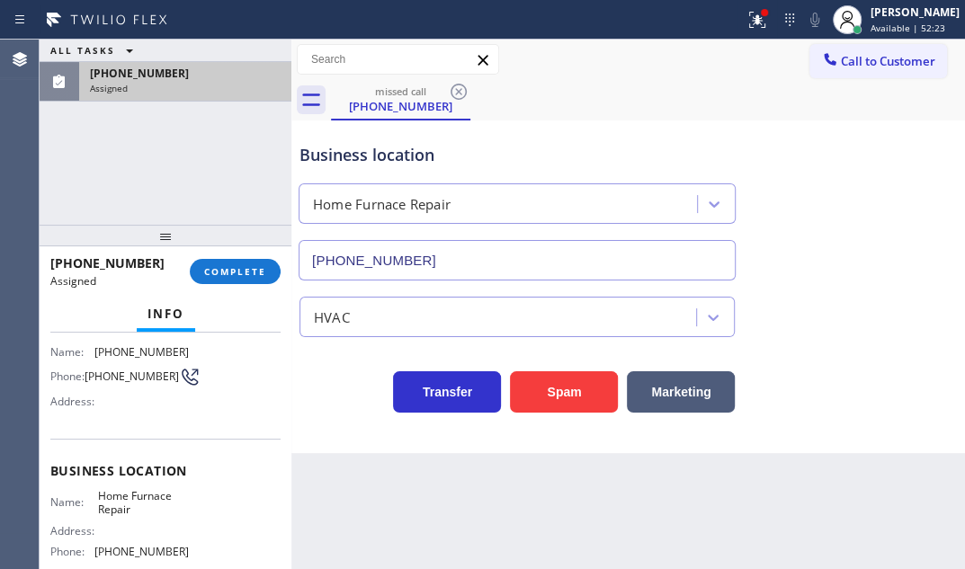
scroll to position [232, 0]
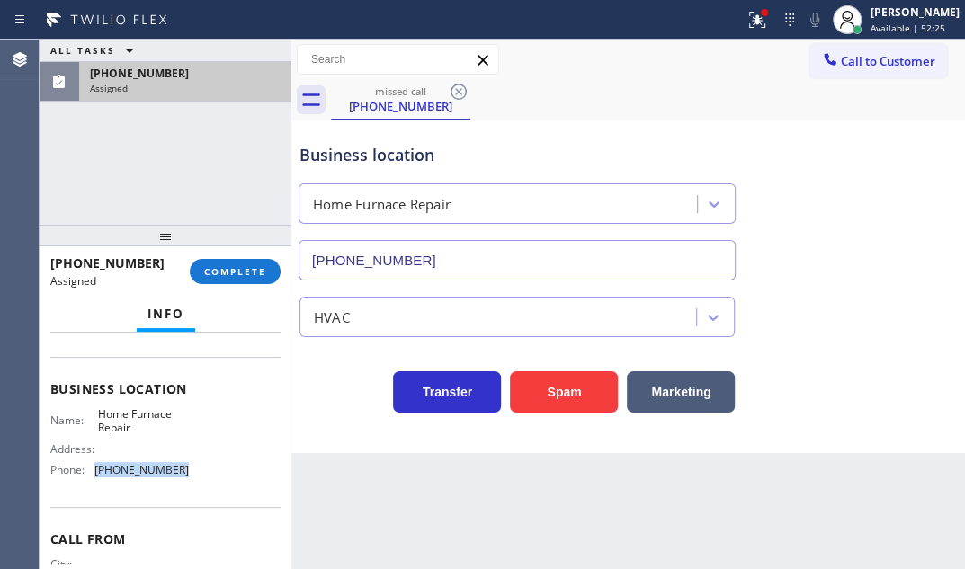
drag, startPoint x: 179, startPoint y: 470, endPoint x: 94, endPoint y: 467, distance: 84.6
click at [94, 467] on div "Phone: [PHONE_NUMBER]" at bounding box center [119, 469] width 139 height 13
click at [149, 409] on span "Home Furnace Repair" at bounding box center [143, 422] width 90 height 28
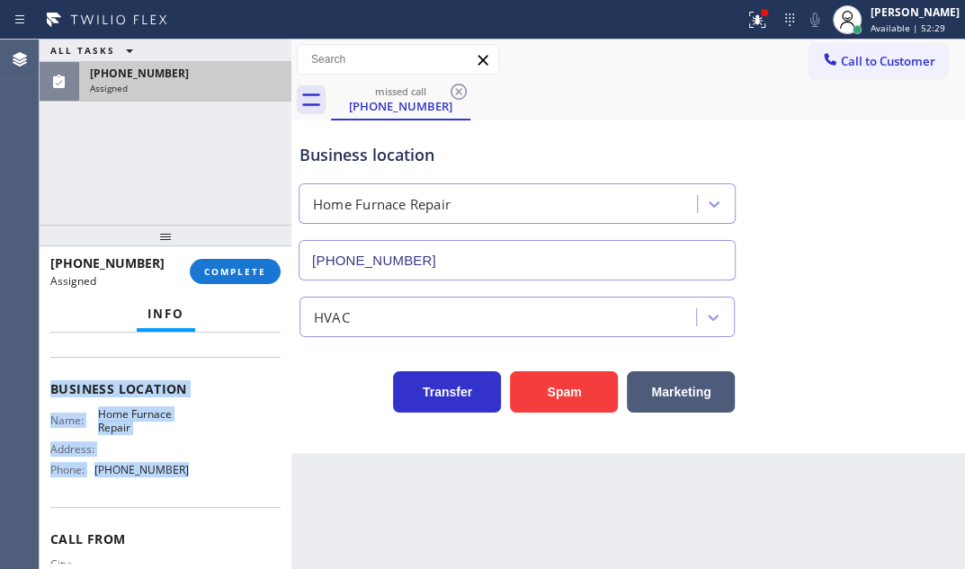
drag, startPoint x: 47, startPoint y: 399, endPoint x: 214, endPoint y: 494, distance: 192.6
click at [214, 494] on div "Context Queue: HVAC Priority: 0 Task Age: [DEMOGRAPHIC_DATA] minute(s) Customer…" at bounding box center [166, 451] width 252 height 237
click at [256, 270] on span "COMPLETE" at bounding box center [235, 271] width 62 height 13
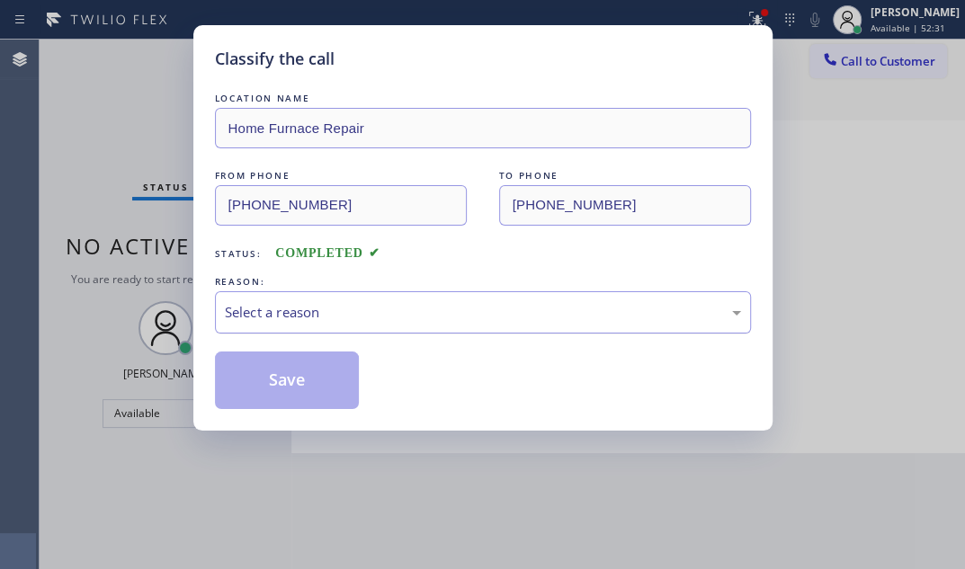
click at [379, 302] on div "Select a reason" at bounding box center [483, 312] width 516 height 21
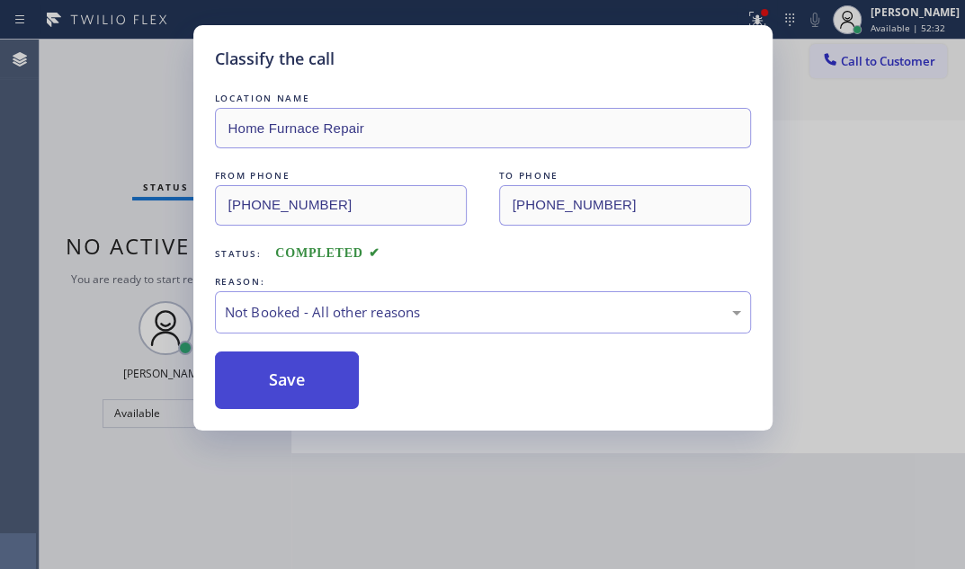
drag, startPoint x: 280, startPoint y: 380, endPoint x: 255, endPoint y: 381, distance: 24.3
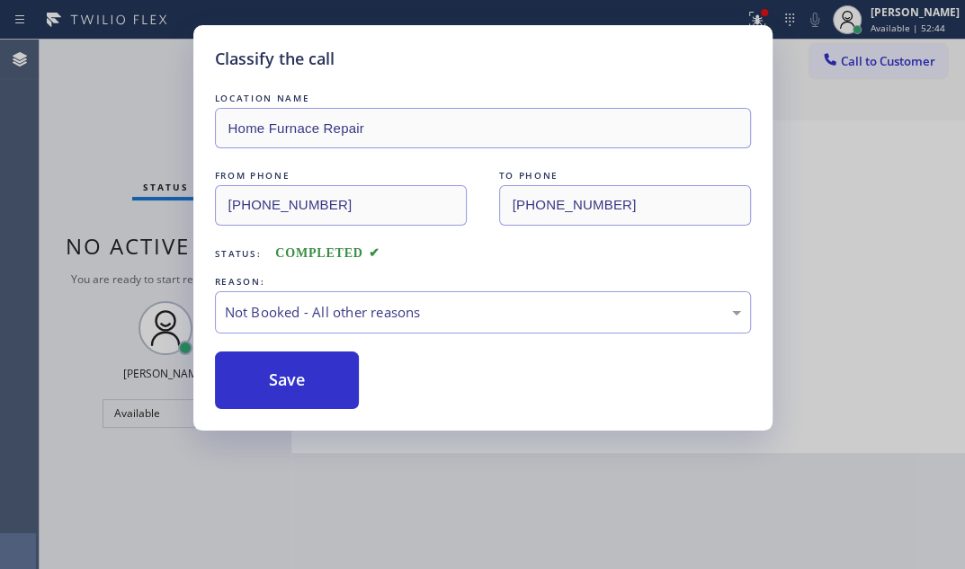
drag, startPoint x: 136, startPoint y: 134, endPoint x: 179, endPoint y: 173, distance: 58.0
click at [150, 140] on div "Classify the call LOCATION NAME Home Furnace Repair FROM PHONE [PHONE_NUMBER] T…" at bounding box center [482, 284] width 965 height 569
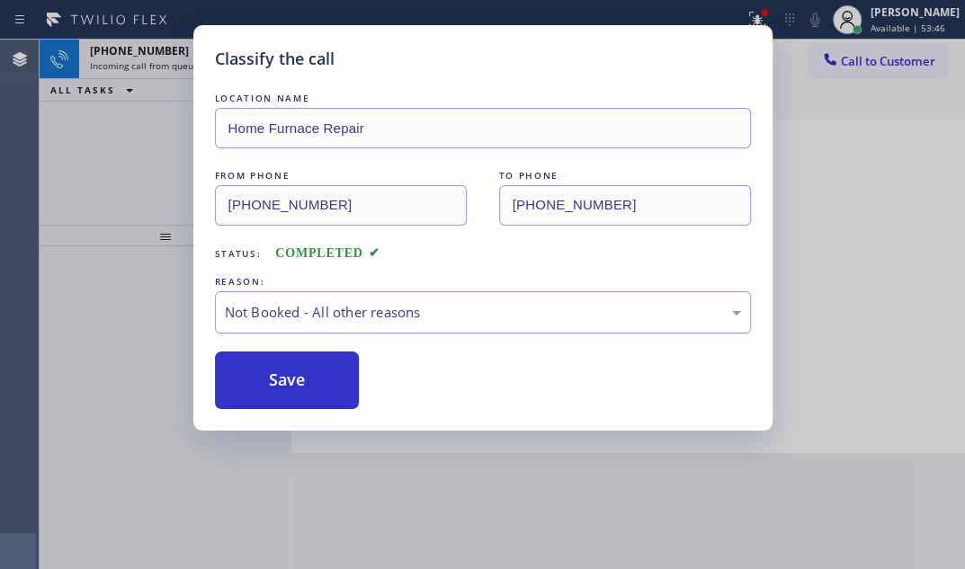
click at [542, 322] on div "Not Booked - All other reasons" at bounding box center [483, 312] width 536 height 42
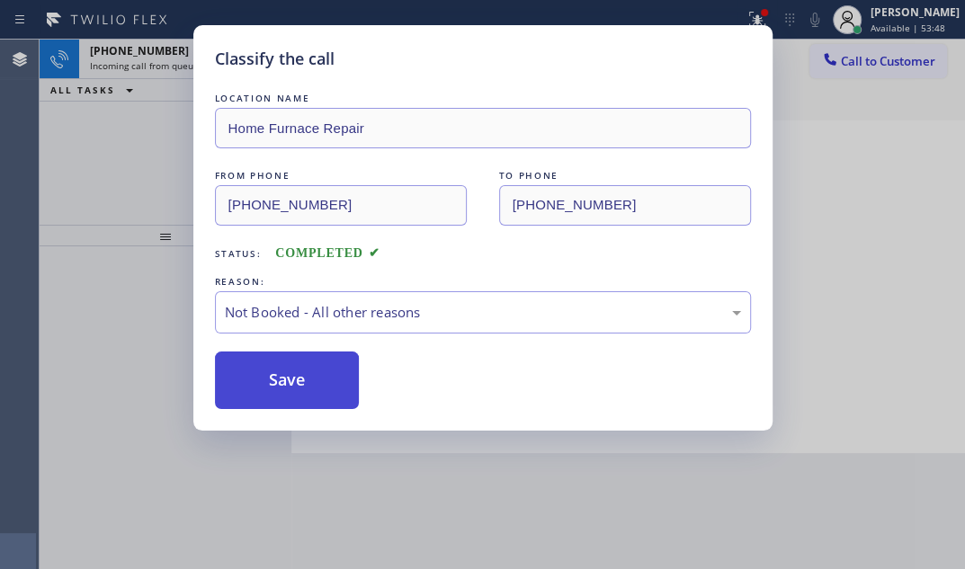
drag, startPoint x: 286, startPoint y: 373, endPoint x: 233, endPoint y: 257, distance: 127.6
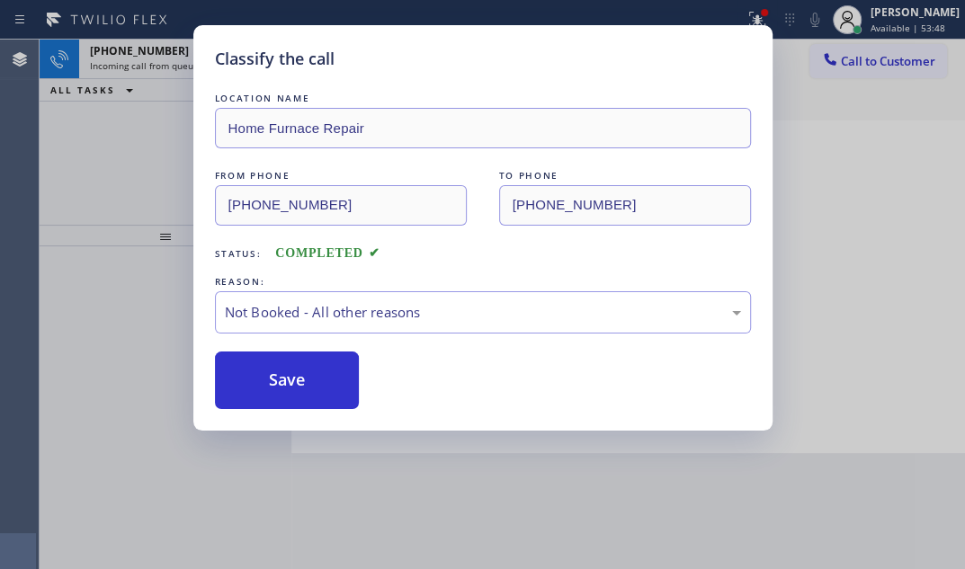
click at [284, 370] on button "Save" at bounding box center [287, 381] width 145 height 58
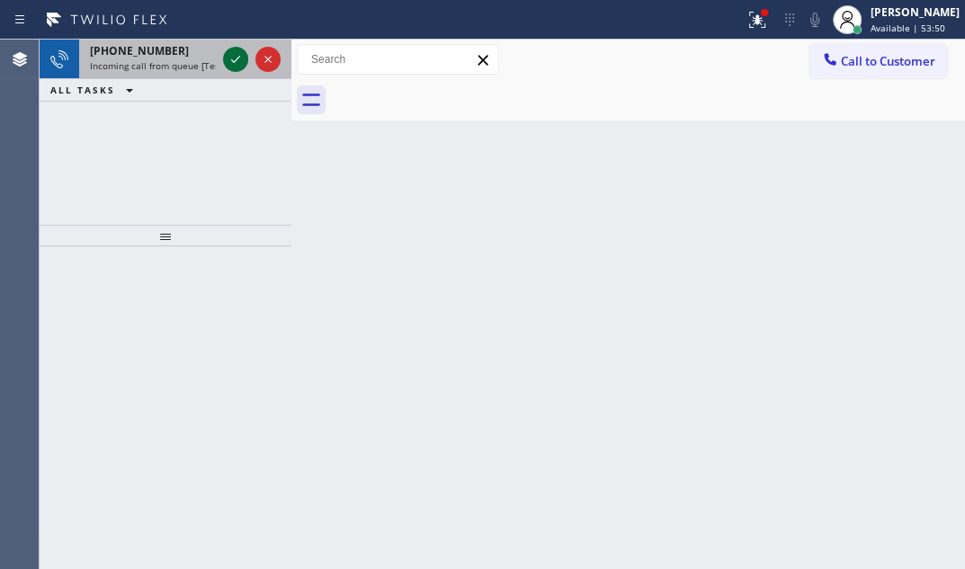
click at [230, 60] on icon at bounding box center [236, 60] width 22 height 22
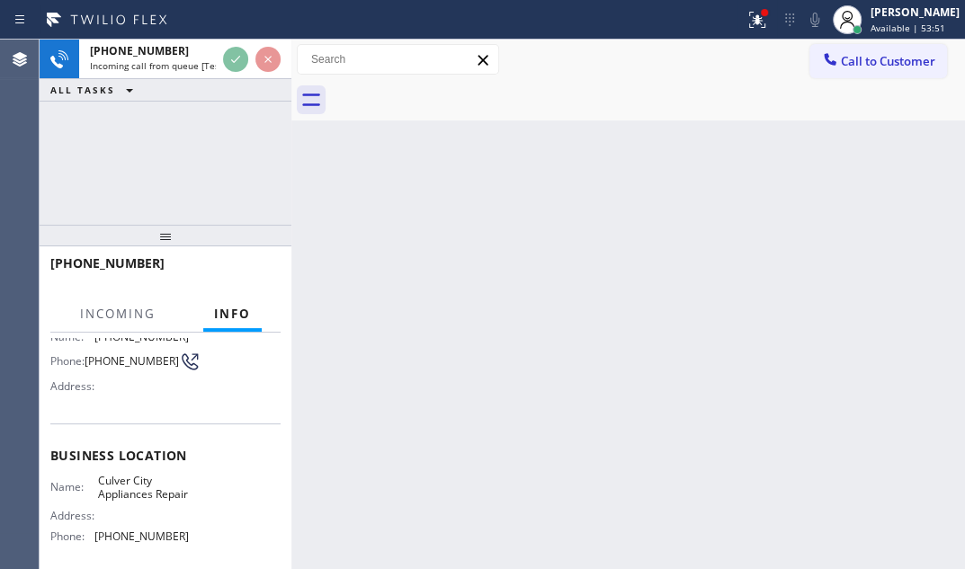
scroll to position [163, 0]
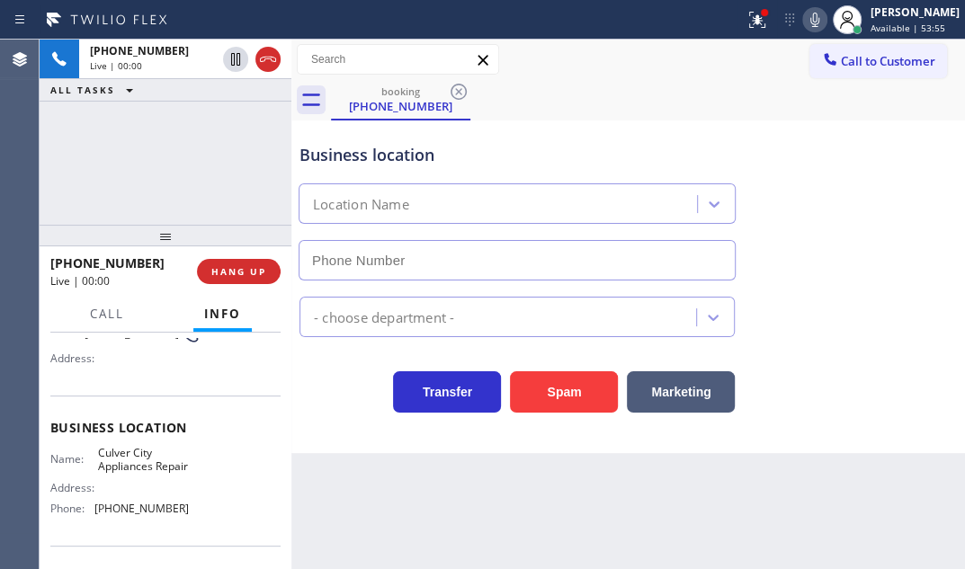
type input "[PHONE_NUMBER]"
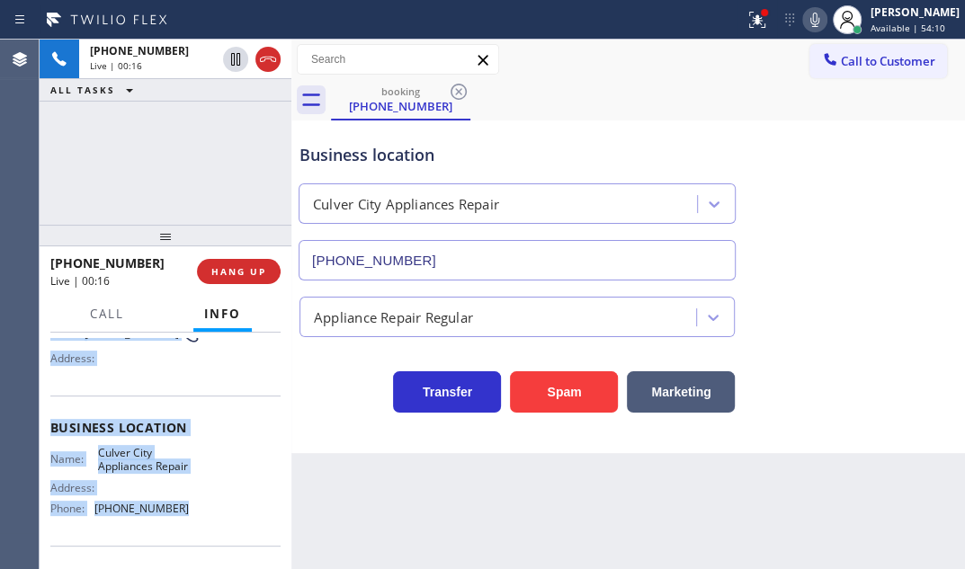
drag, startPoint x: 156, startPoint y: 461, endPoint x: 193, endPoint y: 530, distance: 78.9
click at [193, 530] on div "Context Queue: [Test] All Priority: 1 Customer Name: [PHONE_NUMBER] Phone: [PHO…" at bounding box center [165, 428] width 230 height 506
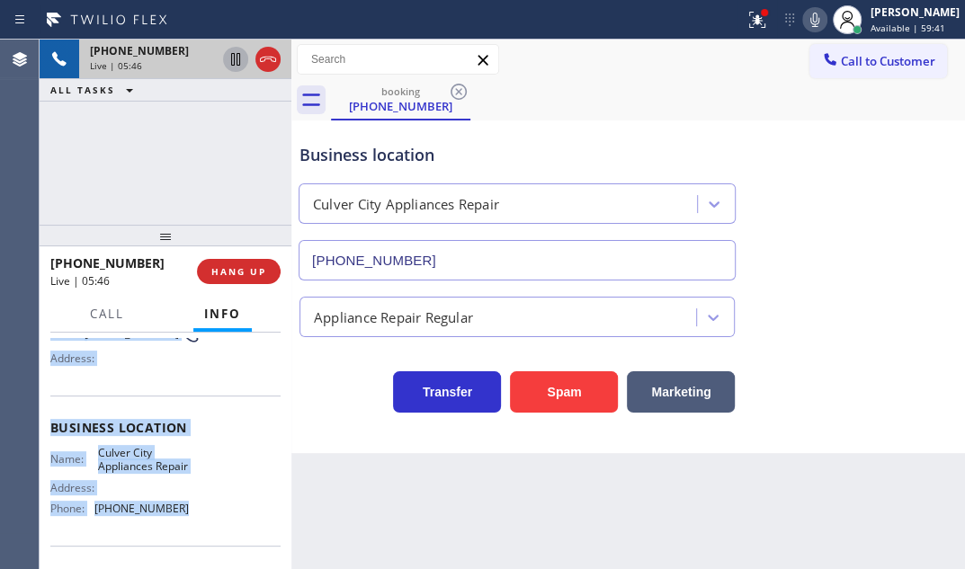
click at [232, 67] on icon at bounding box center [236, 60] width 22 height 22
click at [229, 60] on icon at bounding box center [236, 60] width 22 height 22
click at [273, 63] on icon at bounding box center [268, 60] width 22 height 22
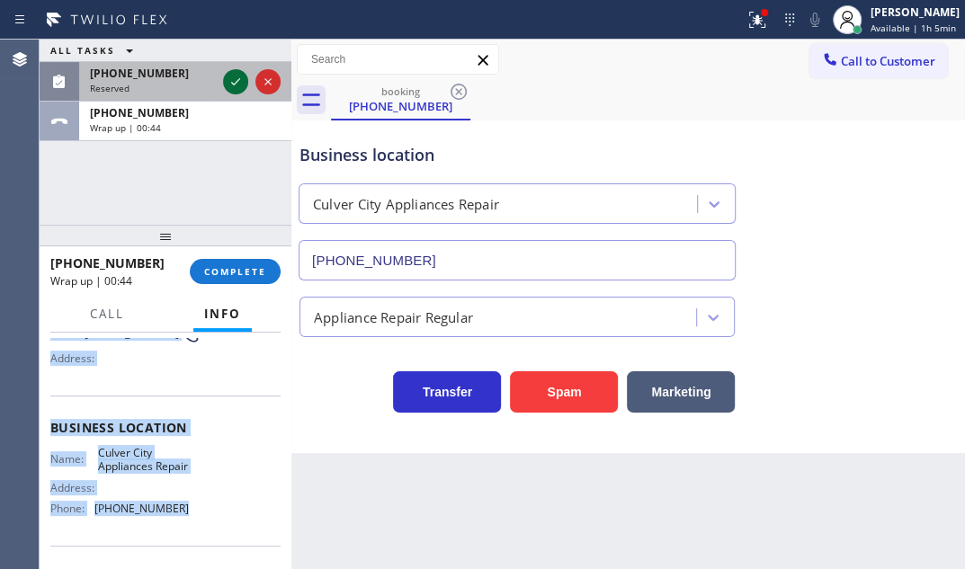
click at [232, 80] on icon at bounding box center [236, 82] width 22 height 22
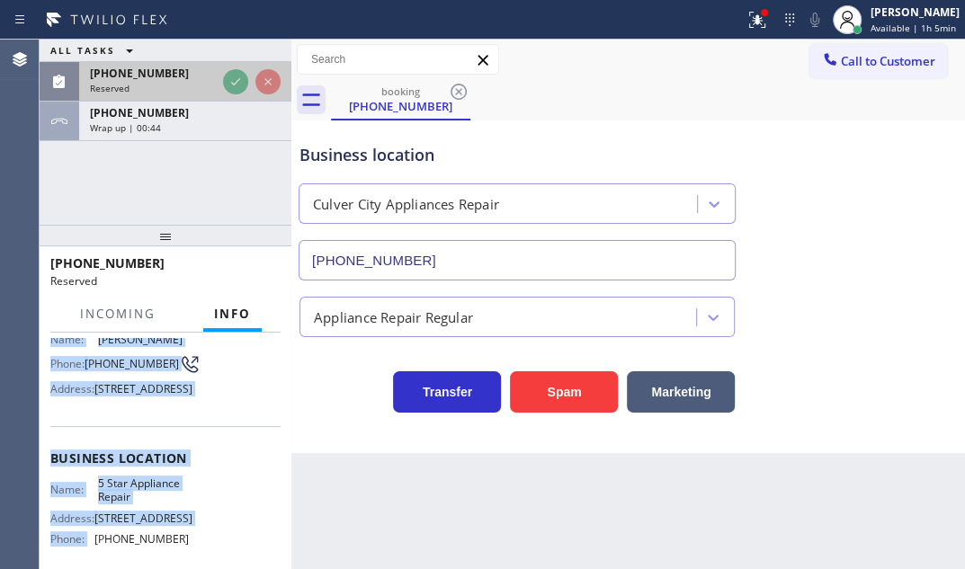
scroll to position [178, 0]
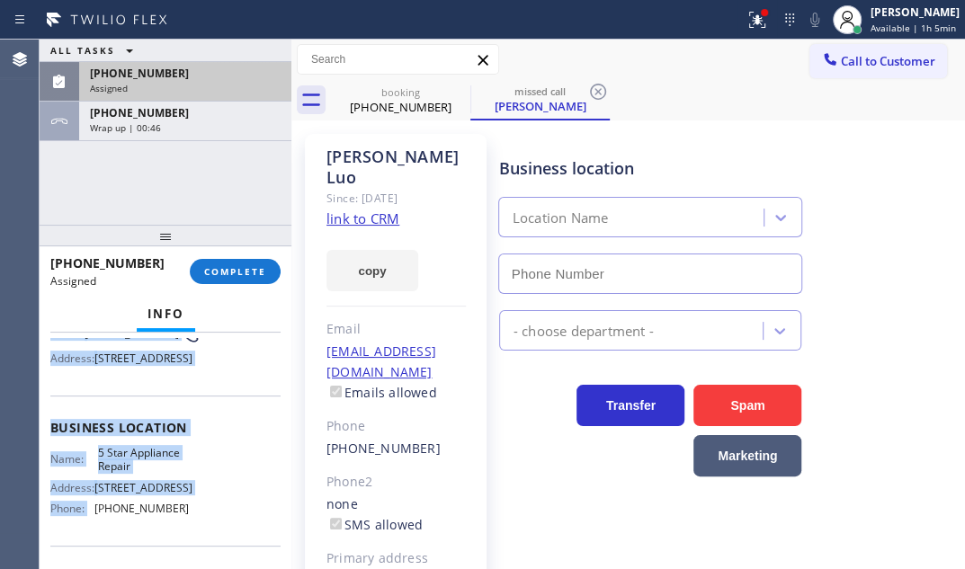
type input "[PHONE_NUMBER]"
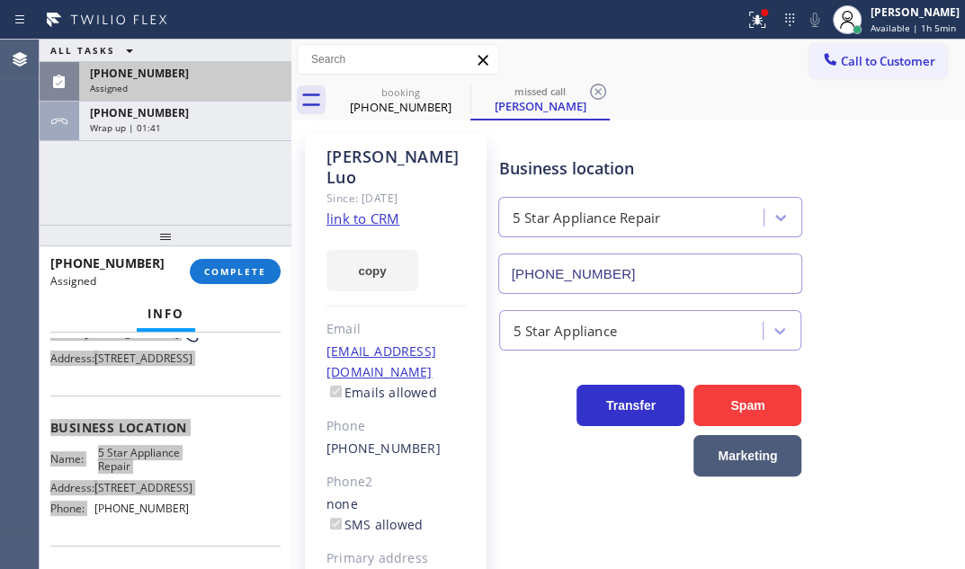
scroll to position [193, 0]
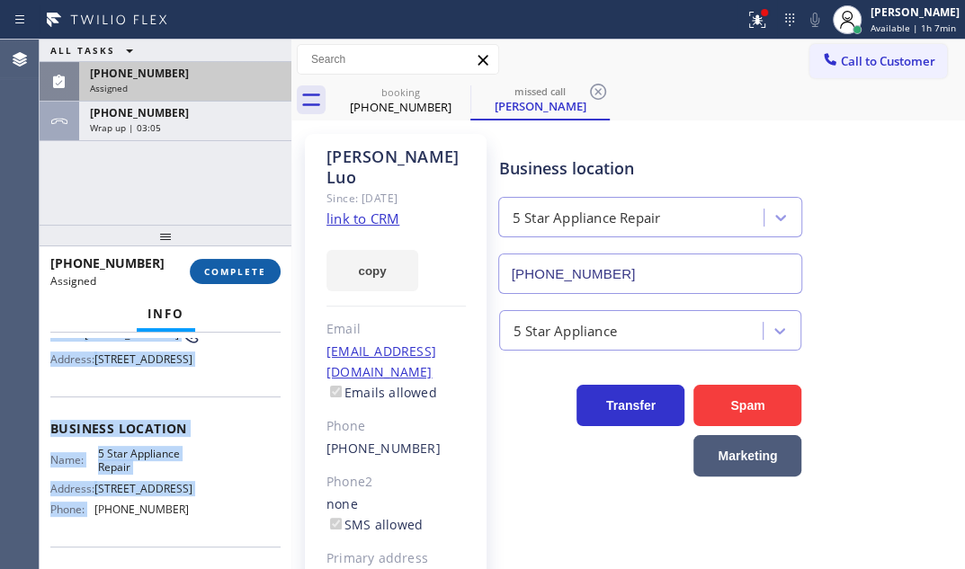
click at [229, 270] on span "COMPLETE" at bounding box center [235, 271] width 62 height 13
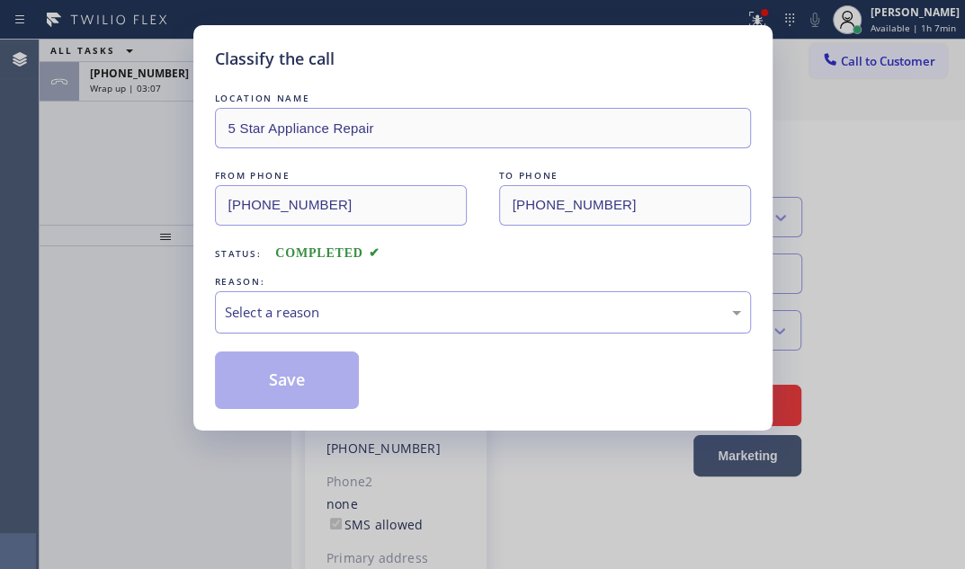
click at [400, 306] on div "Select a reason" at bounding box center [483, 312] width 516 height 21
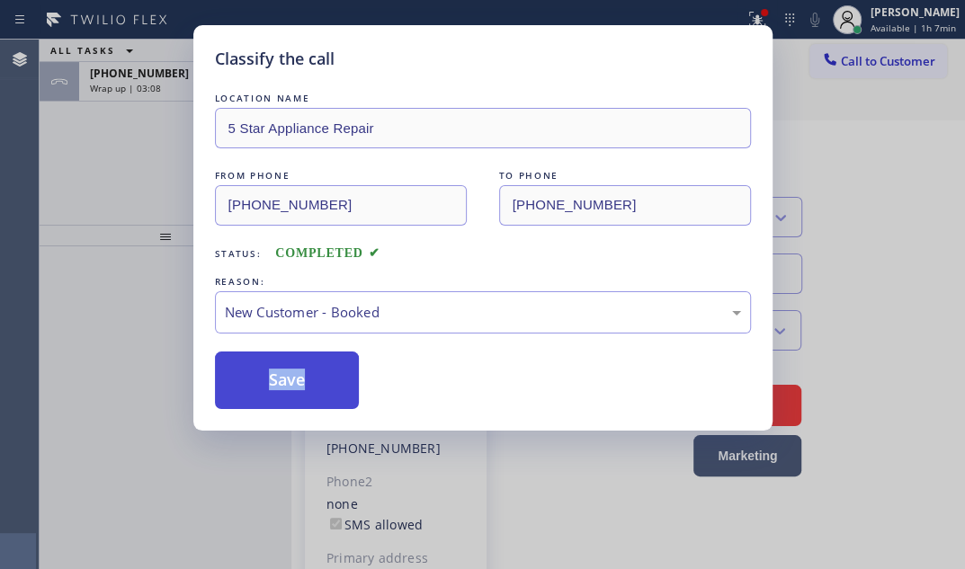
click at [259, 367] on button "Save" at bounding box center [287, 381] width 145 height 58
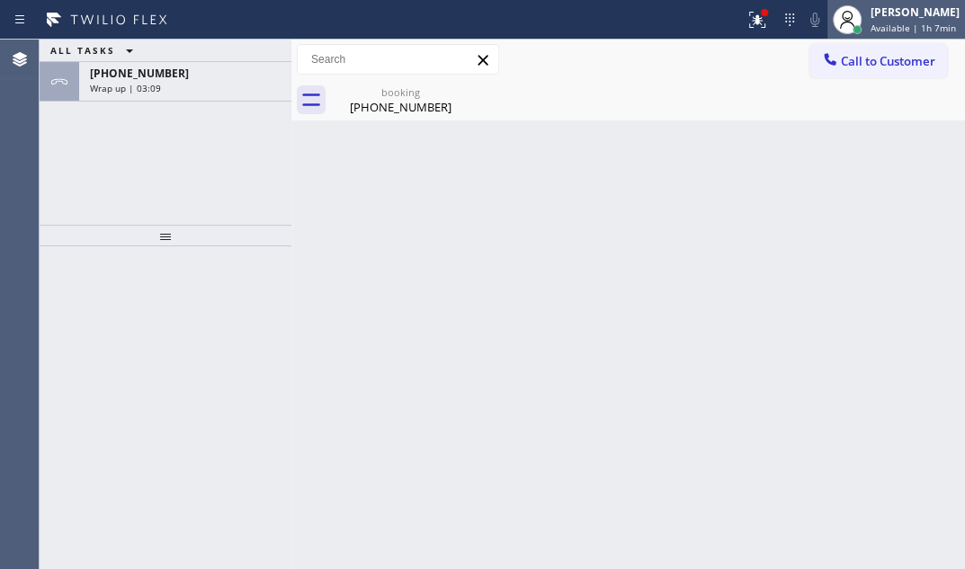
click at [884, 24] on span "Available | 1h 7min" at bounding box center [913, 28] width 85 height 13
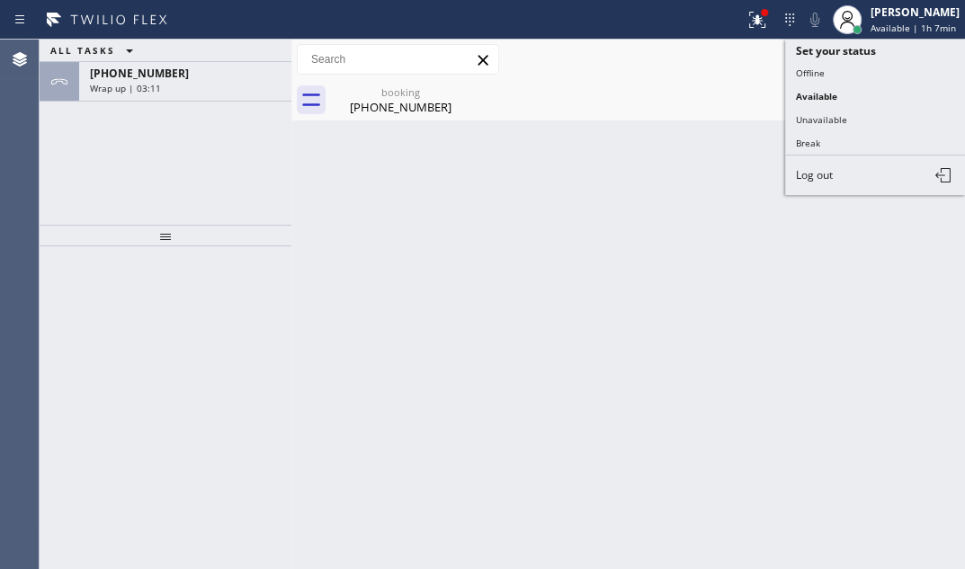
drag, startPoint x: 814, startPoint y: 138, endPoint x: 795, endPoint y: 138, distance: 18.9
click at [802, 138] on button "Break" at bounding box center [875, 142] width 180 height 23
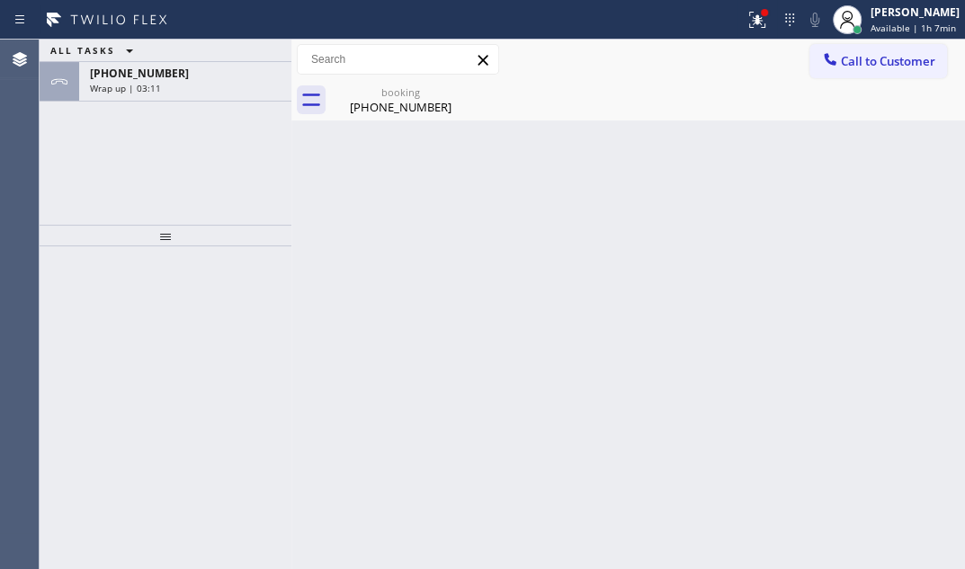
click at [235, 61] on div "ALL TASKS ALL TASKS ACTIVE TASKS TASKS IN WRAP UP" at bounding box center [166, 51] width 252 height 22
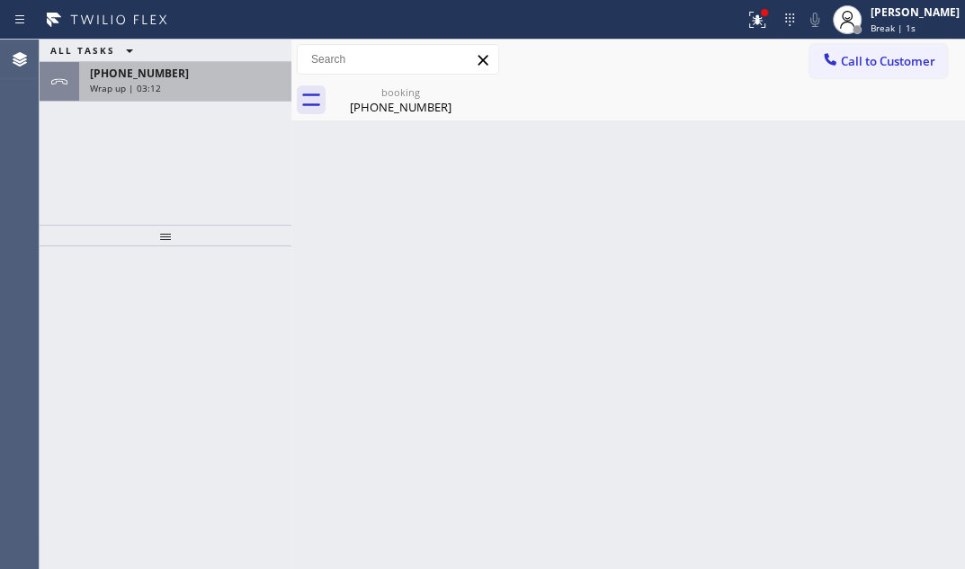
click at [208, 74] on div "[PHONE_NUMBER]" at bounding box center [185, 73] width 191 height 15
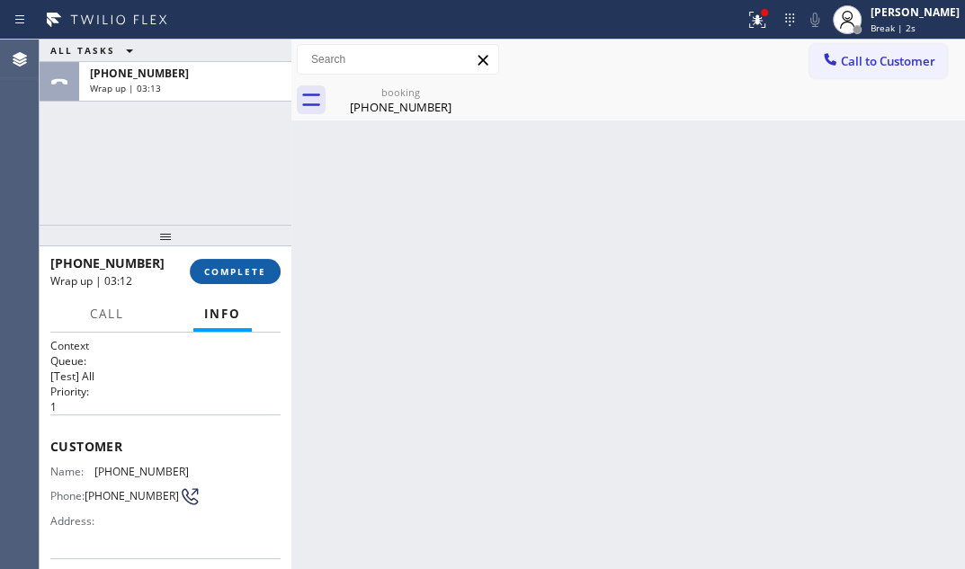
click at [251, 263] on button "COMPLETE" at bounding box center [235, 271] width 91 height 25
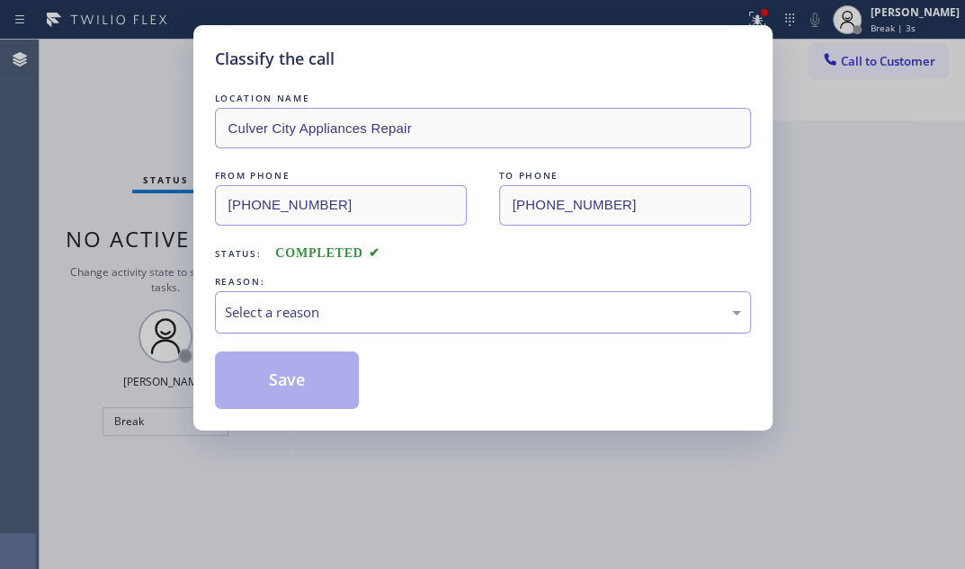
drag, startPoint x: 446, startPoint y: 317, endPoint x: 426, endPoint y: 325, distance: 21.4
click at [439, 320] on div "Select a reason" at bounding box center [483, 312] width 516 height 21
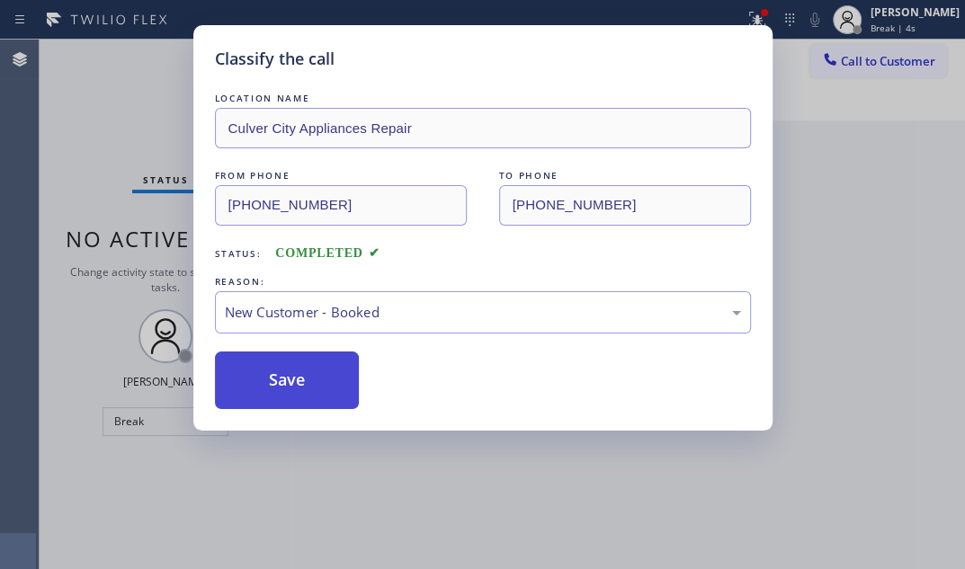
click at [277, 376] on button "Save" at bounding box center [287, 381] width 145 height 58
